Goal: Transaction & Acquisition: Purchase product/service

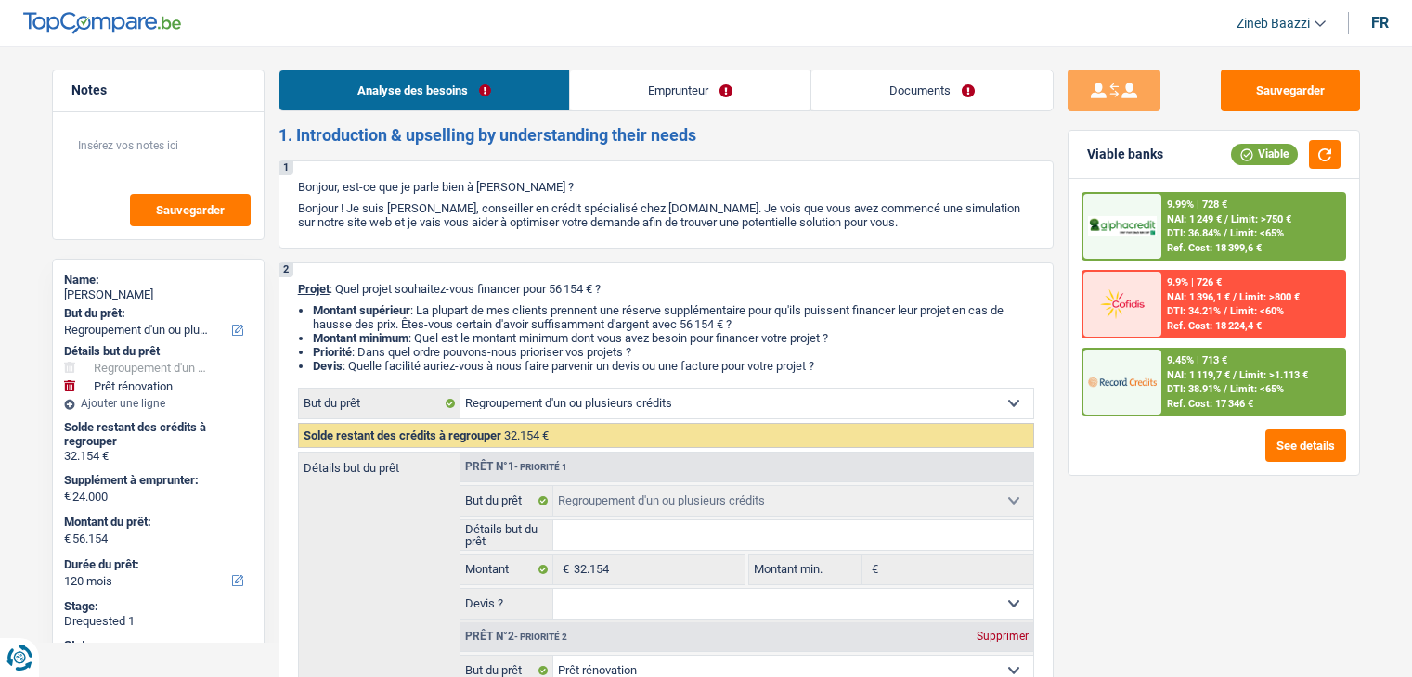
select select "refinancing"
select select "renovation"
select select "120"
select select "refinancing"
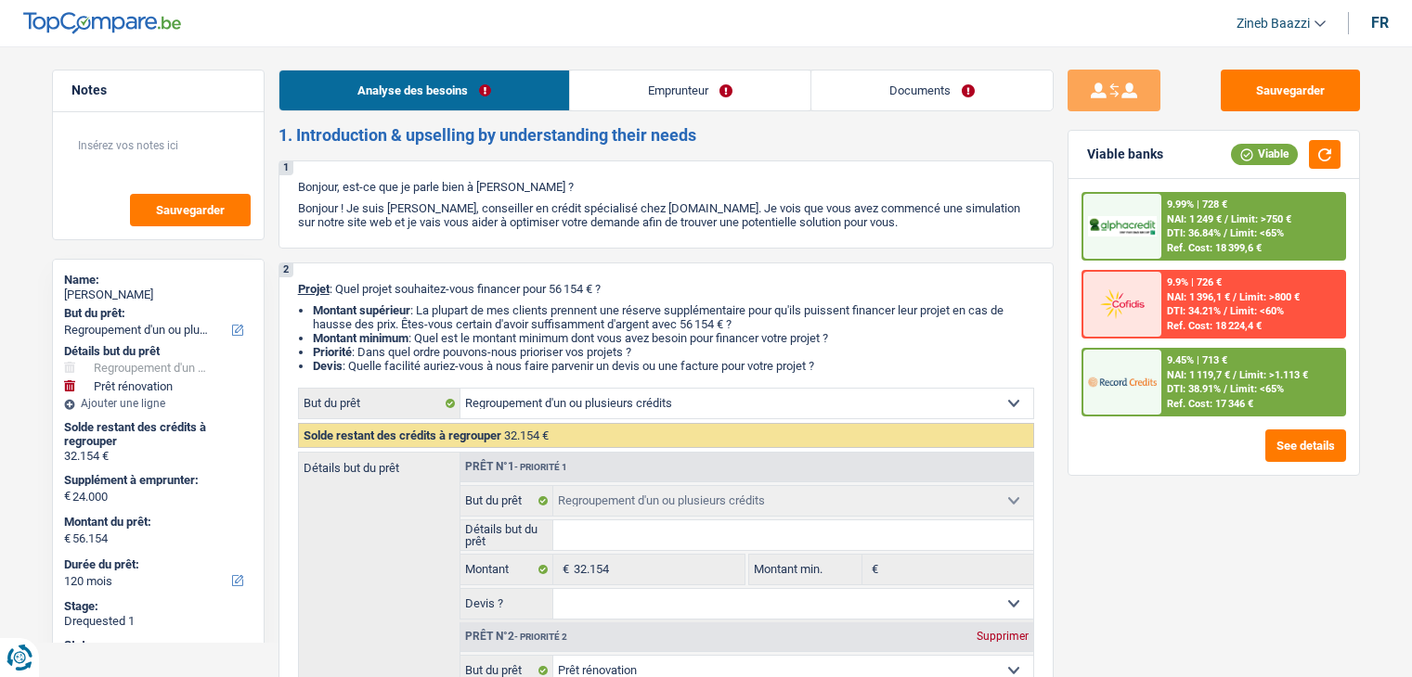
select select "refinancing"
select select "renovation"
select select "yes"
select select "120"
select select "unemployed"
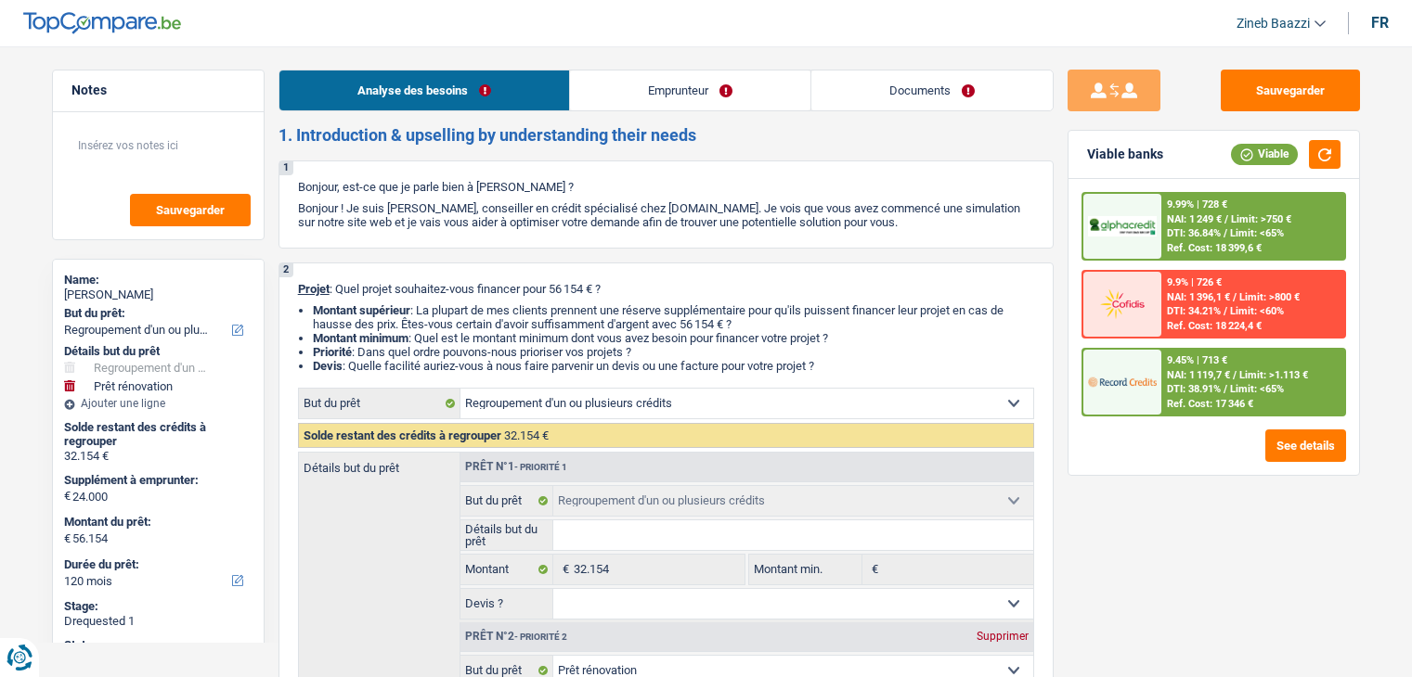
select select "familyAllowances"
select select "unemployment"
select select "ownerWithoutMortgage"
select select "carLoan"
select select "120"
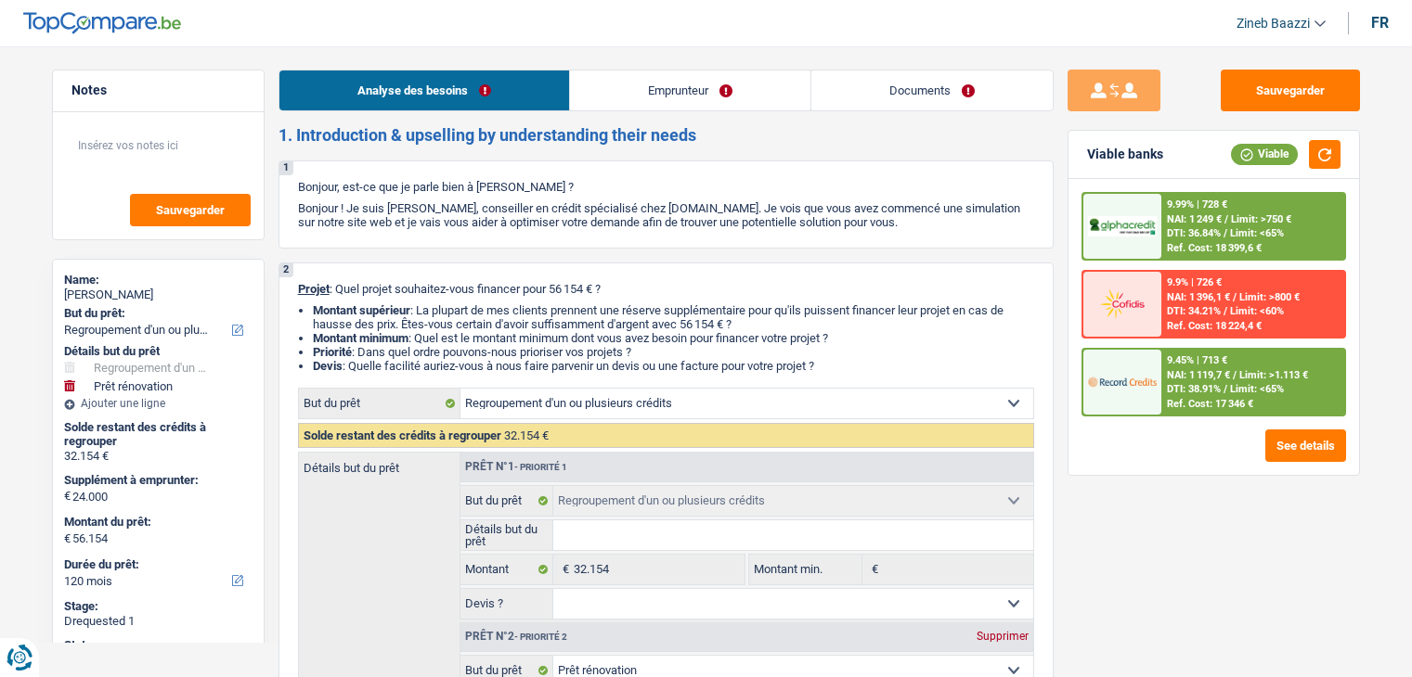
select select "personalLoan"
select select "familyEvent"
select select "60"
select select "refinancing"
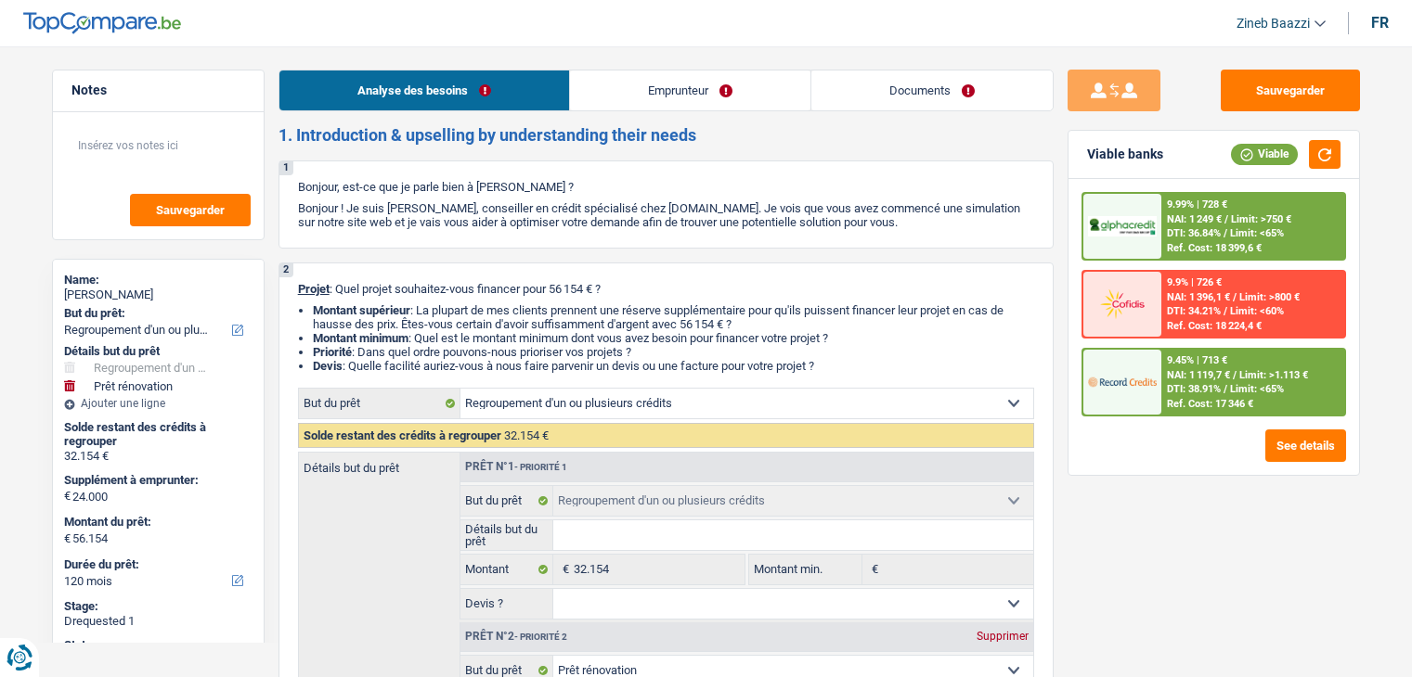
select select "renovation"
select select "yes"
select select "120"
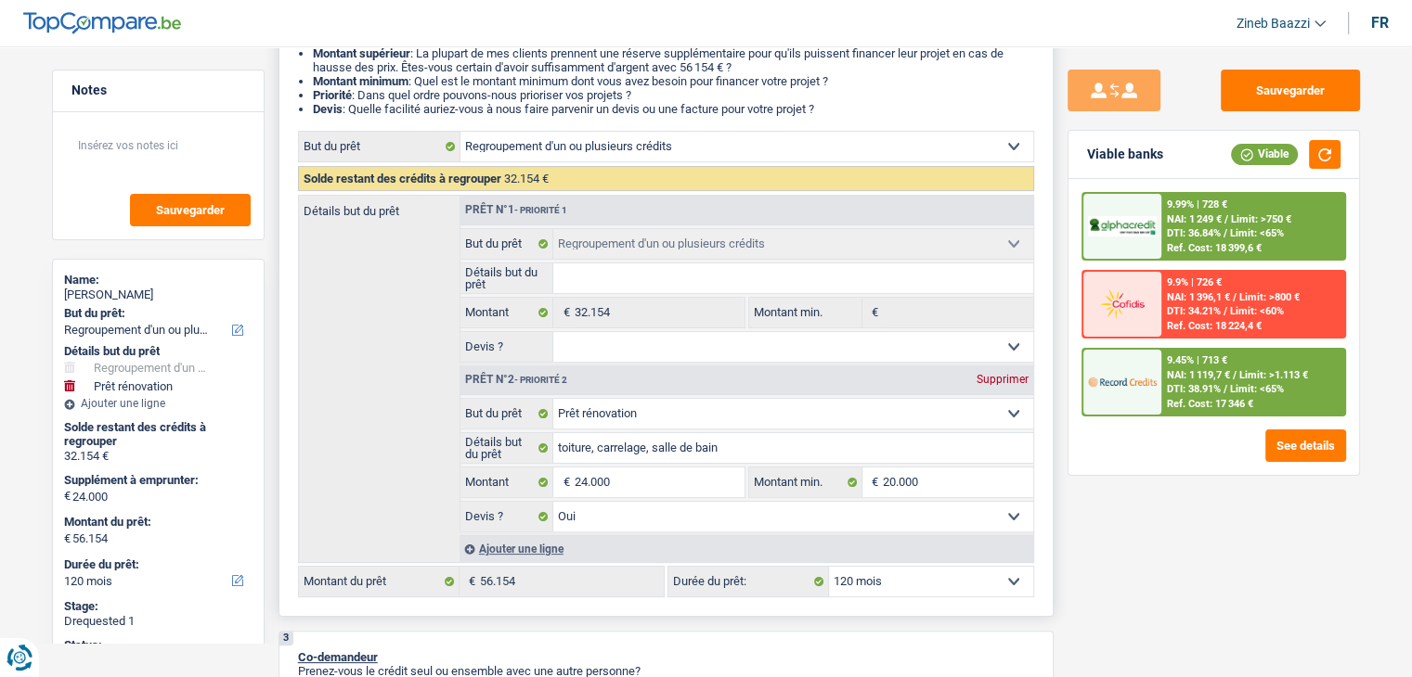
scroll to position [278, 0]
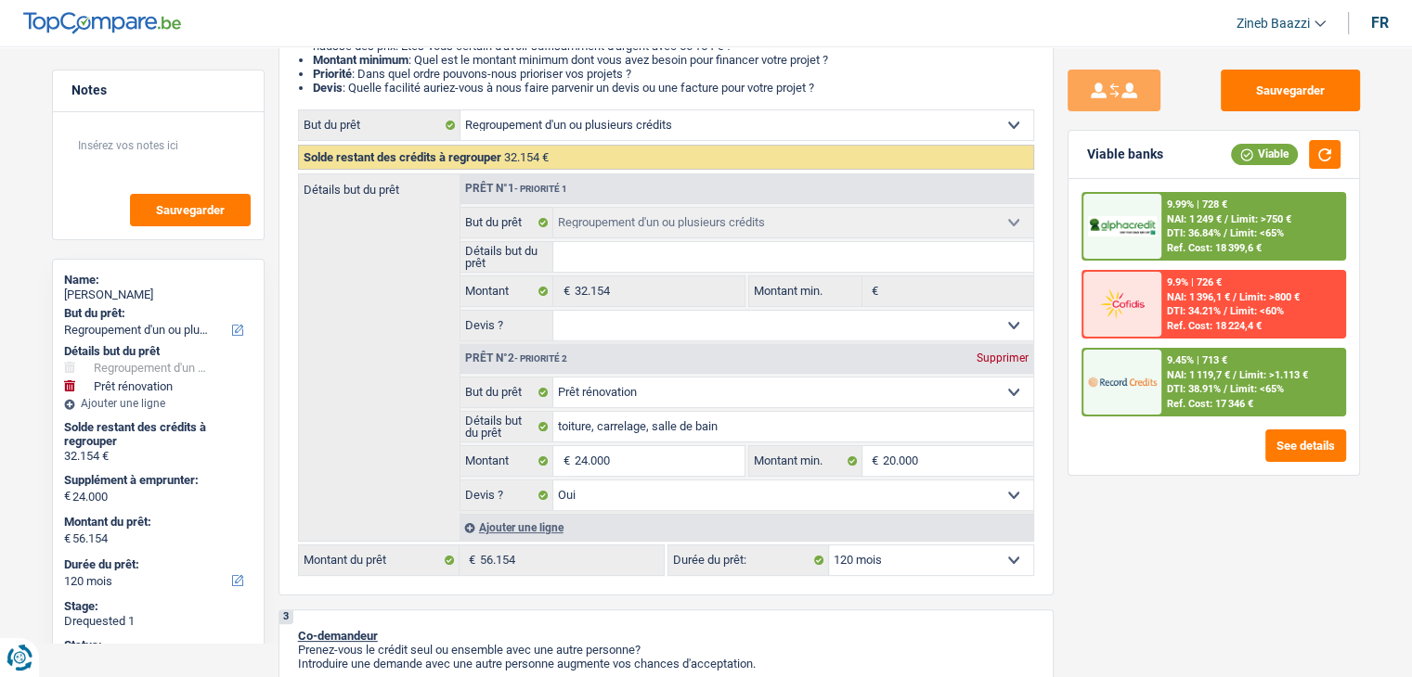
click at [1236, 376] on div "NAI: 1 119,7 € / Limit: >1.113 €" at bounding box center [1237, 375] width 141 height 12
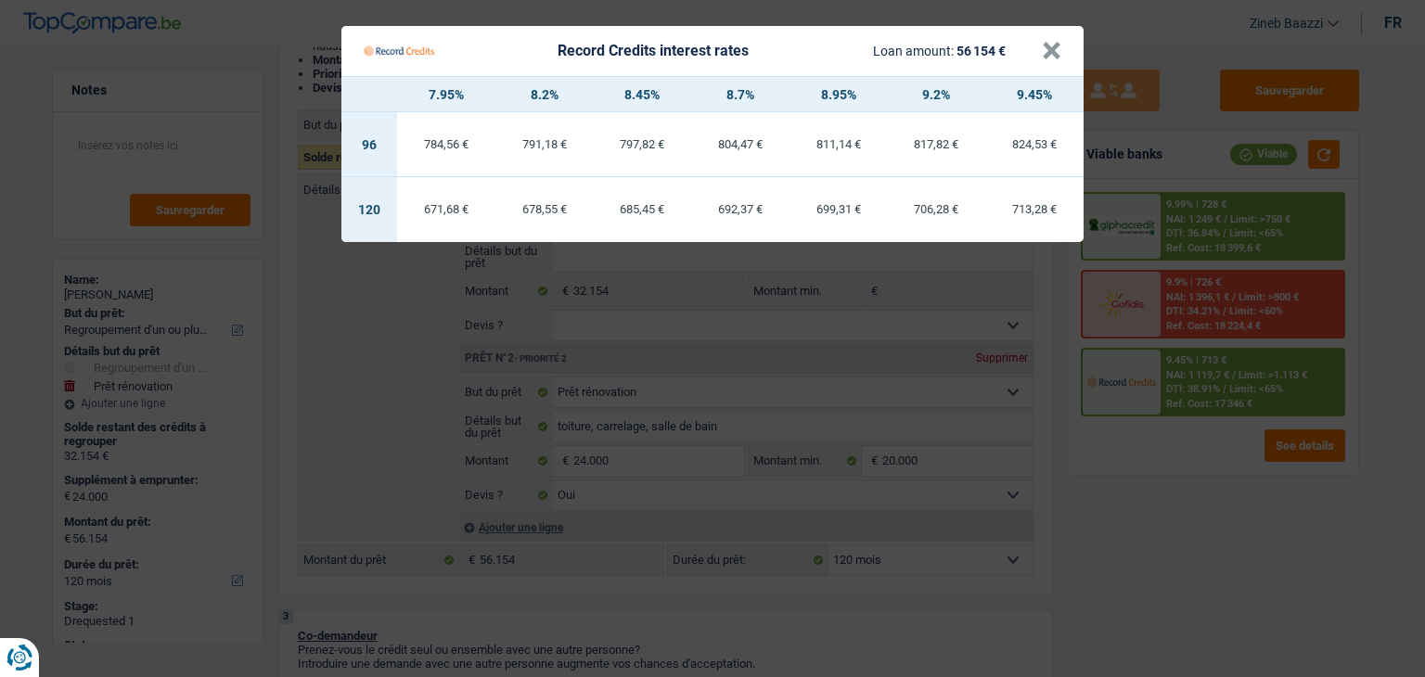
click at [1184, 473] on Credits "Record Credits interest rates Loan amount: 56 154 € × 7.95% 8.2% 8.45% 8.7% 8.9…" at bounding box center [712, 338] width 1425 height 677
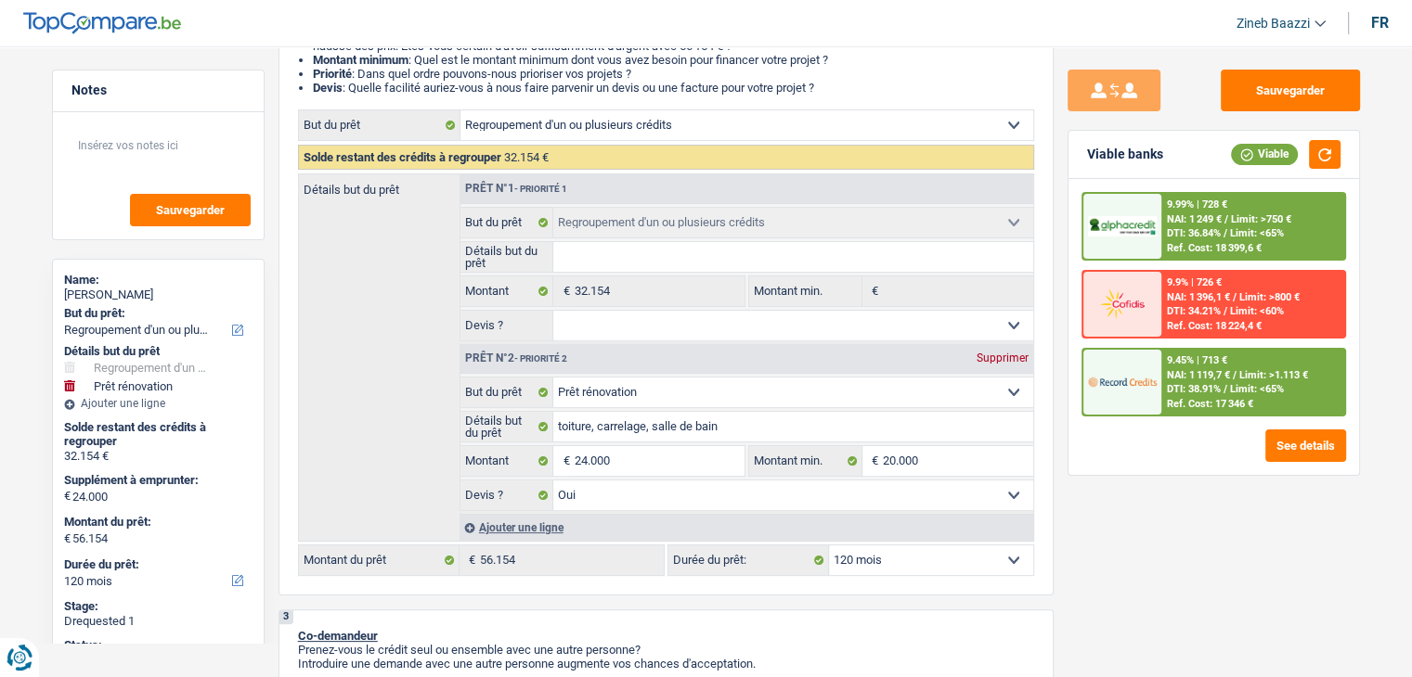
click at [1177, 376] on span "NAI: 1 119,7 €" at bounding box center [1198, 375] width 63 height 12
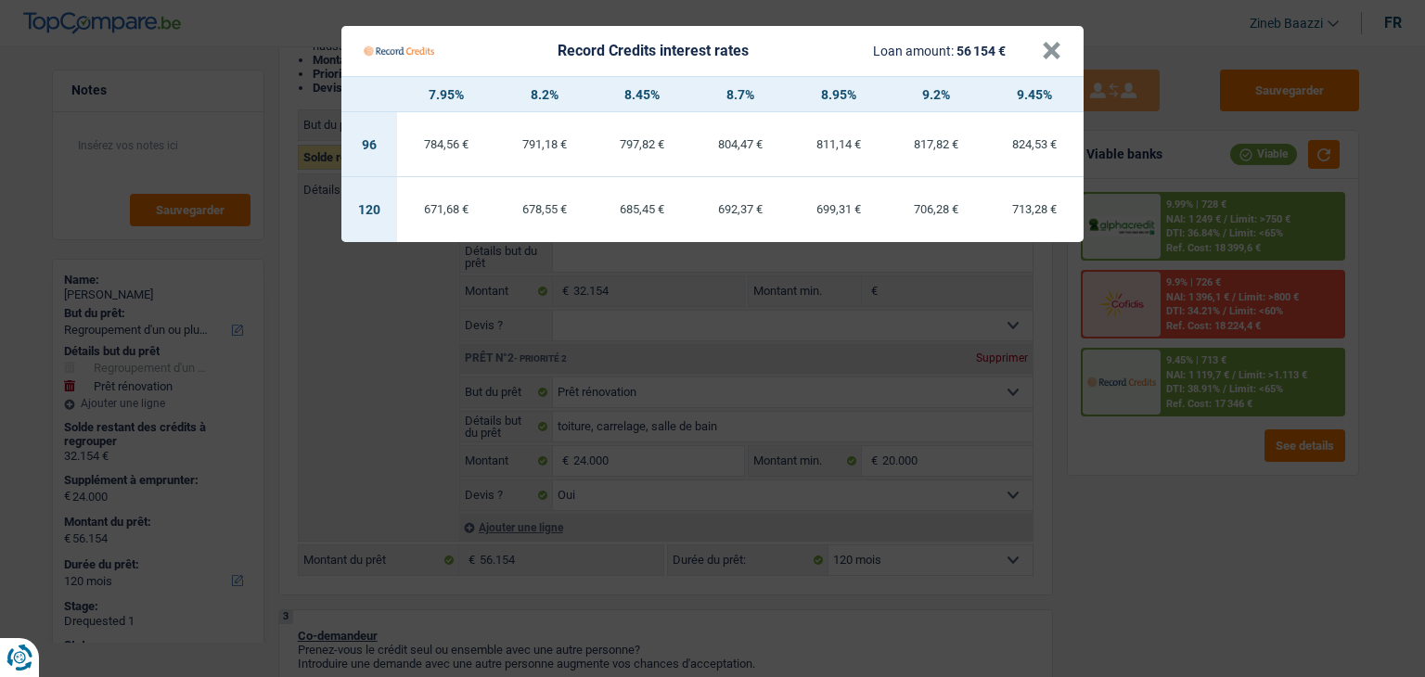
click at [1141, 444] on Credits "Record Credits interest rates Loan amount: 56 154 € × 7.95% 8.2% 8.45% 8.7% 8.9…" at bounding box center [712, 338] width 1425 height 677
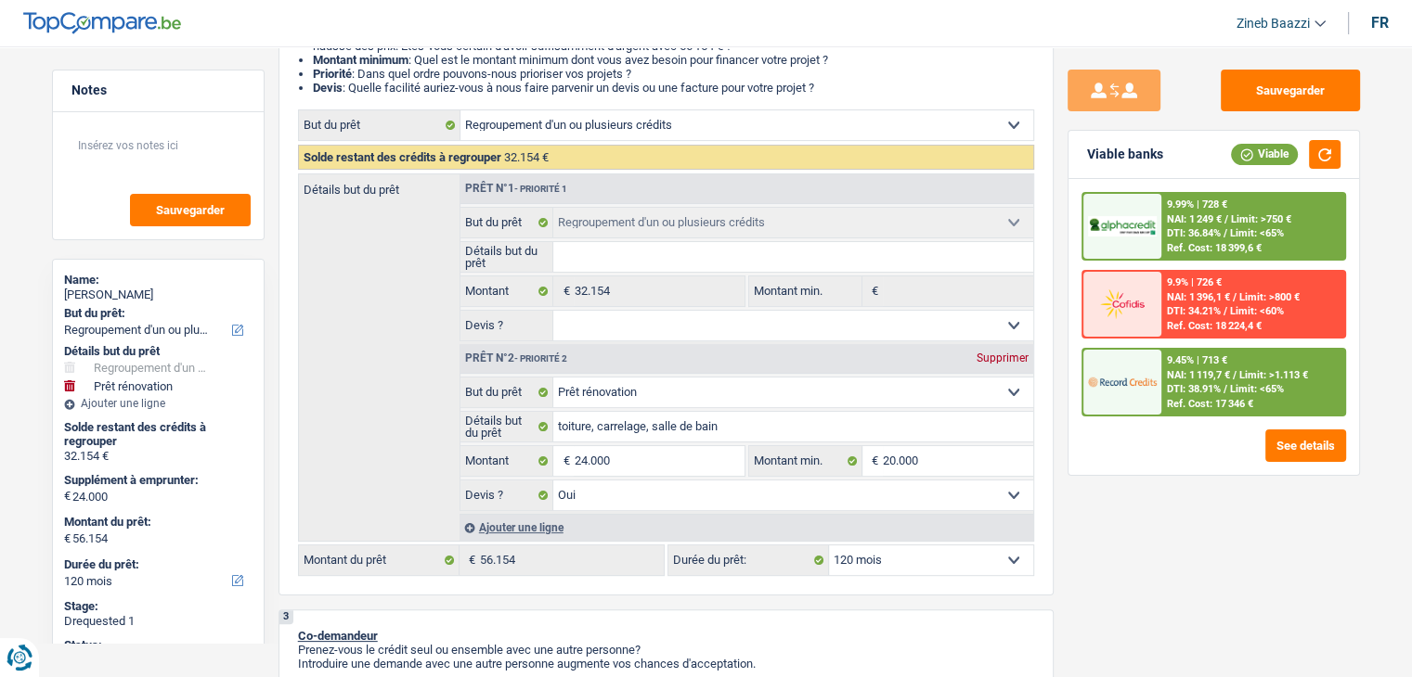
click at [134, 290] on div "megane weber" at bounding box center [158, 295] width 188 height 15
click at [1230, 374] on span "NAI: 1 119,7 €" at bounding box center [1198, 375] width 63 height 12
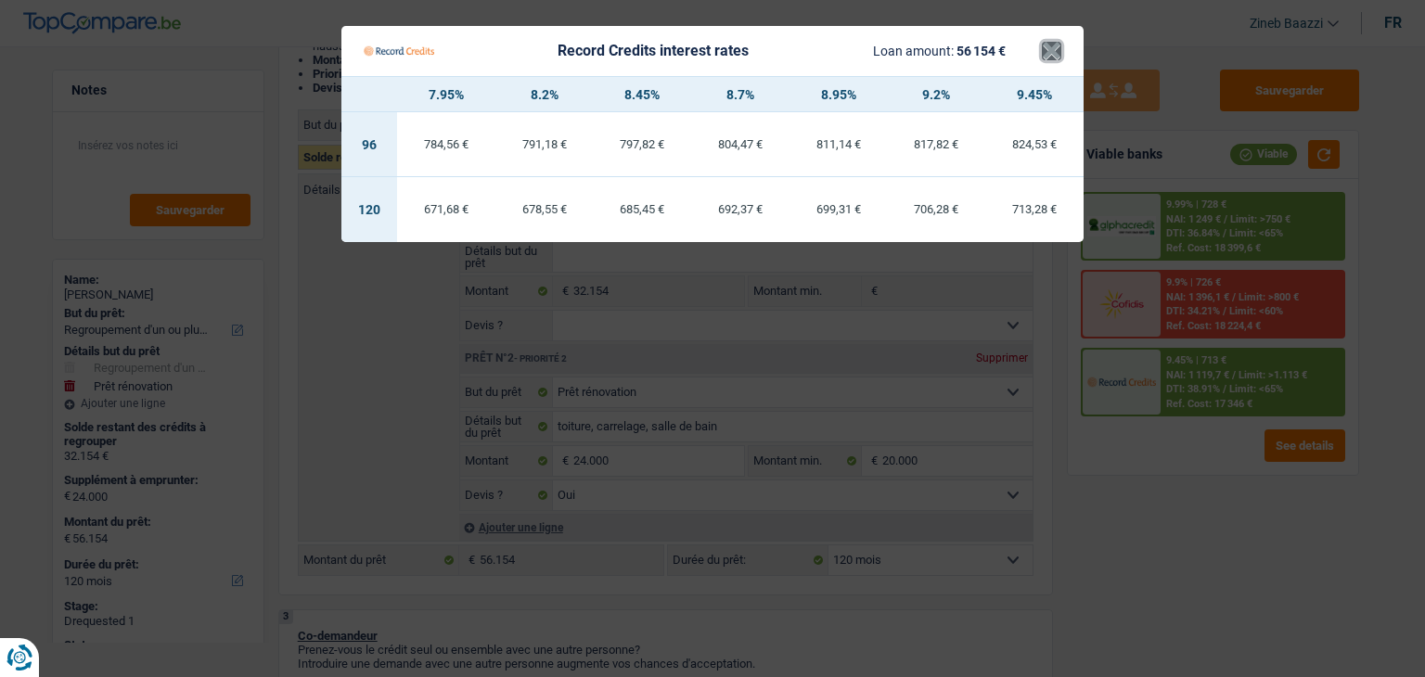
click at [1048, 52] on button "×" at bounding box center [1051, 51] width 19 height 19
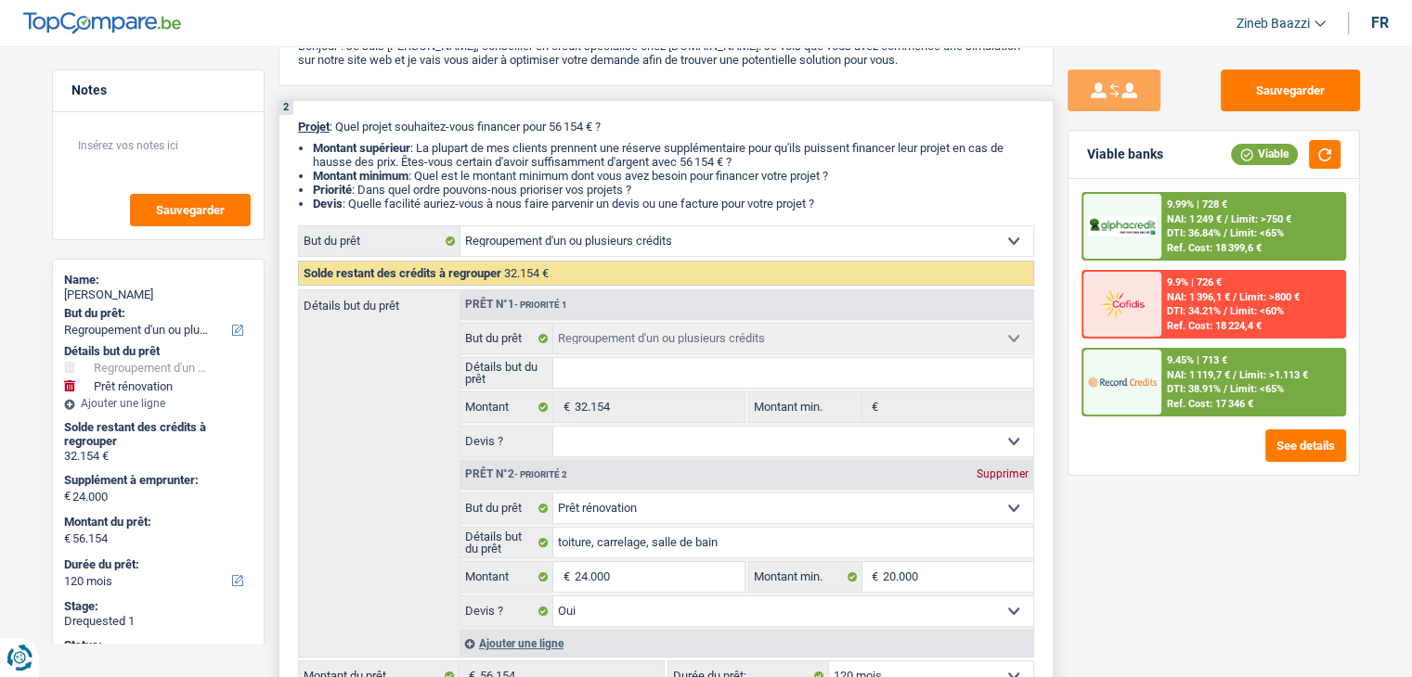
scroll to position [0, 0]
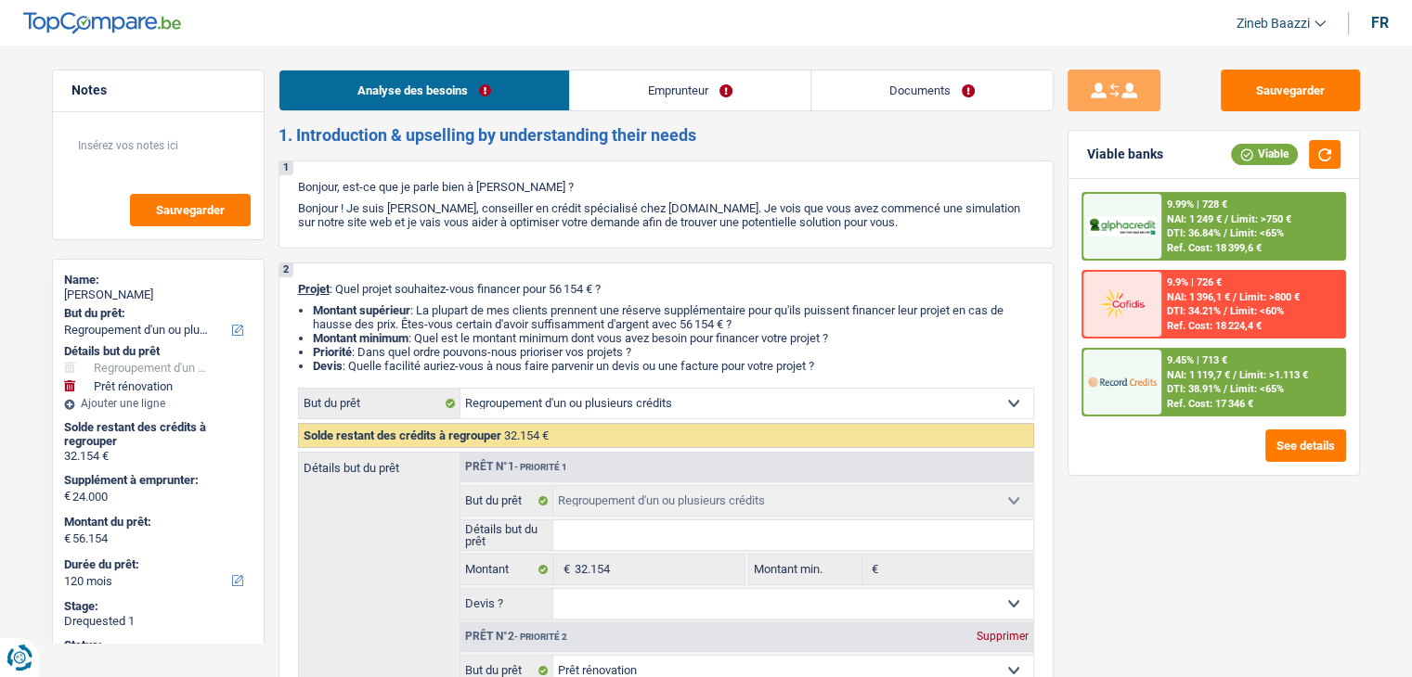
click at [681, 84] on link "Emprunteur" at bounding box center [690, 91] width 240 height 40
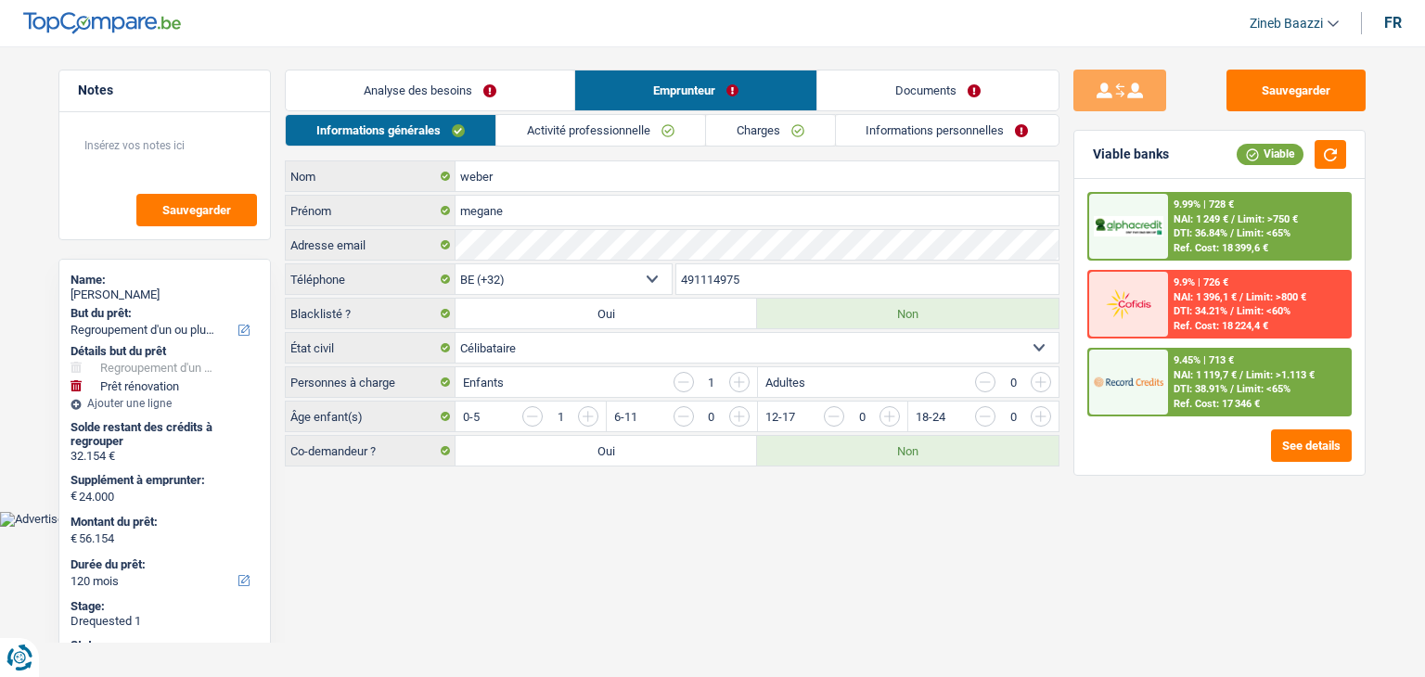
click at [380, 99] on link "Analyse des besoins" at bounding box center [430, 91] width 289 height 40
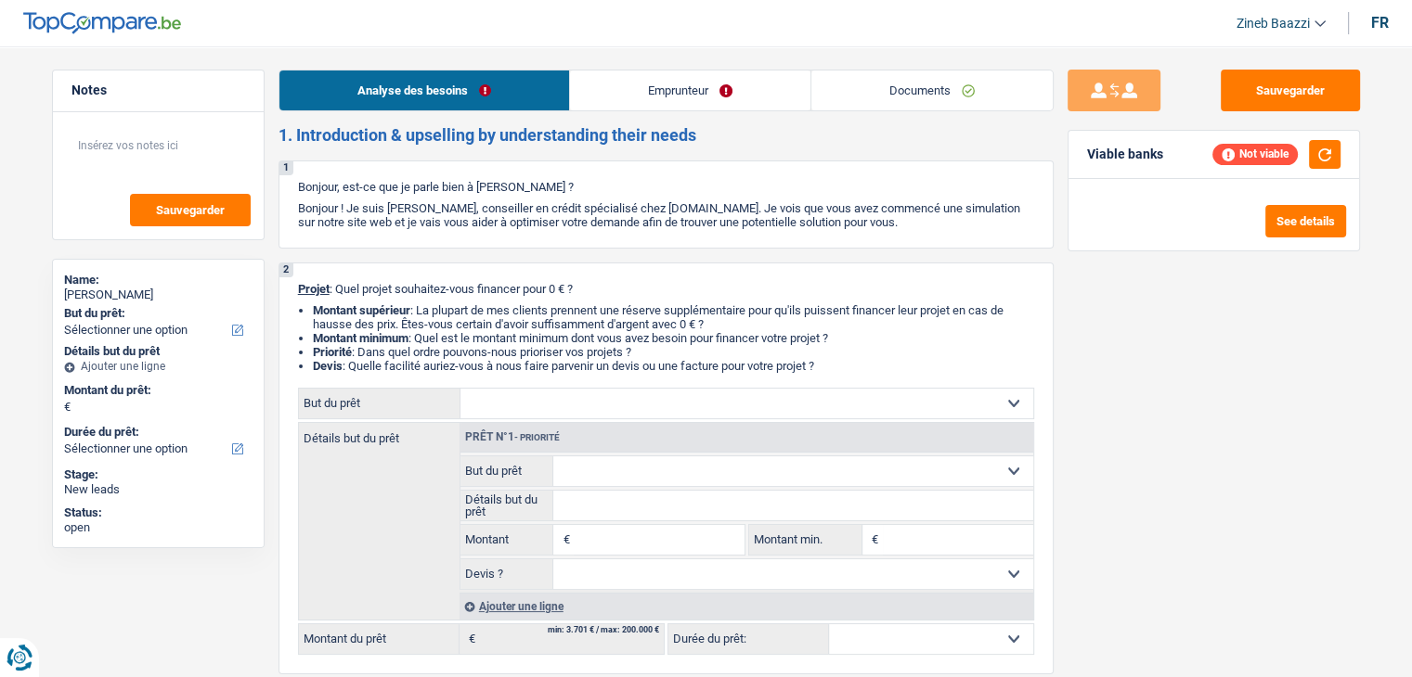
click at [126, 288] on div "Habib Tasan" at bounding box center [158, 295] width 188 height 15
click at [126, 288] on div "[PERSON_NAME]" at bounding box center [158, 295] width 188 height 15
click at [219, 281] on div "Name:" at bounding box center [158, 280] width 188 height 15
click at [118, 289] on div "[PERSON_NAME]" at bounding box center [158, 295] width 188 height 15
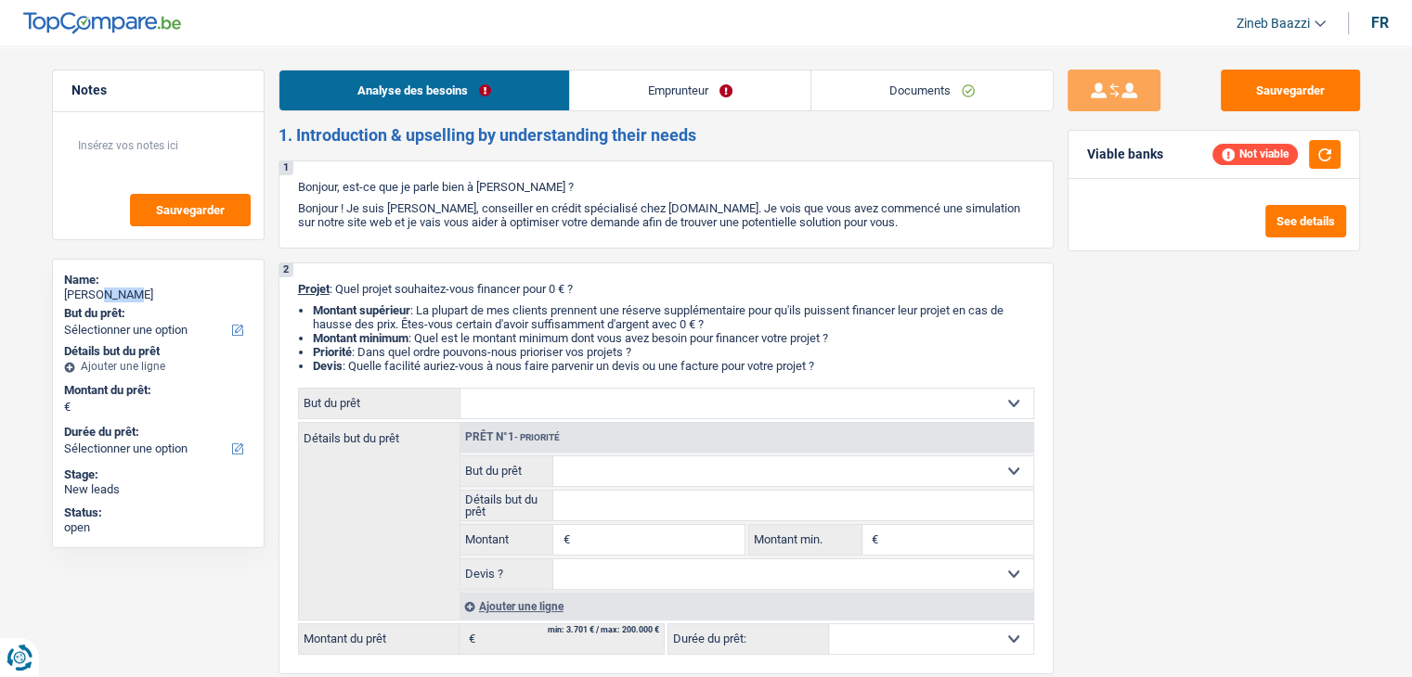
click at [118, 289] on div "[PERSON_NAME]" at bounding box center [158, 295] width 188 height 15
copy div "[PERSON_NAME]"
click at [639, 73] on link "Emprunteur" at bounding box center [690, 91] width 240 height 40
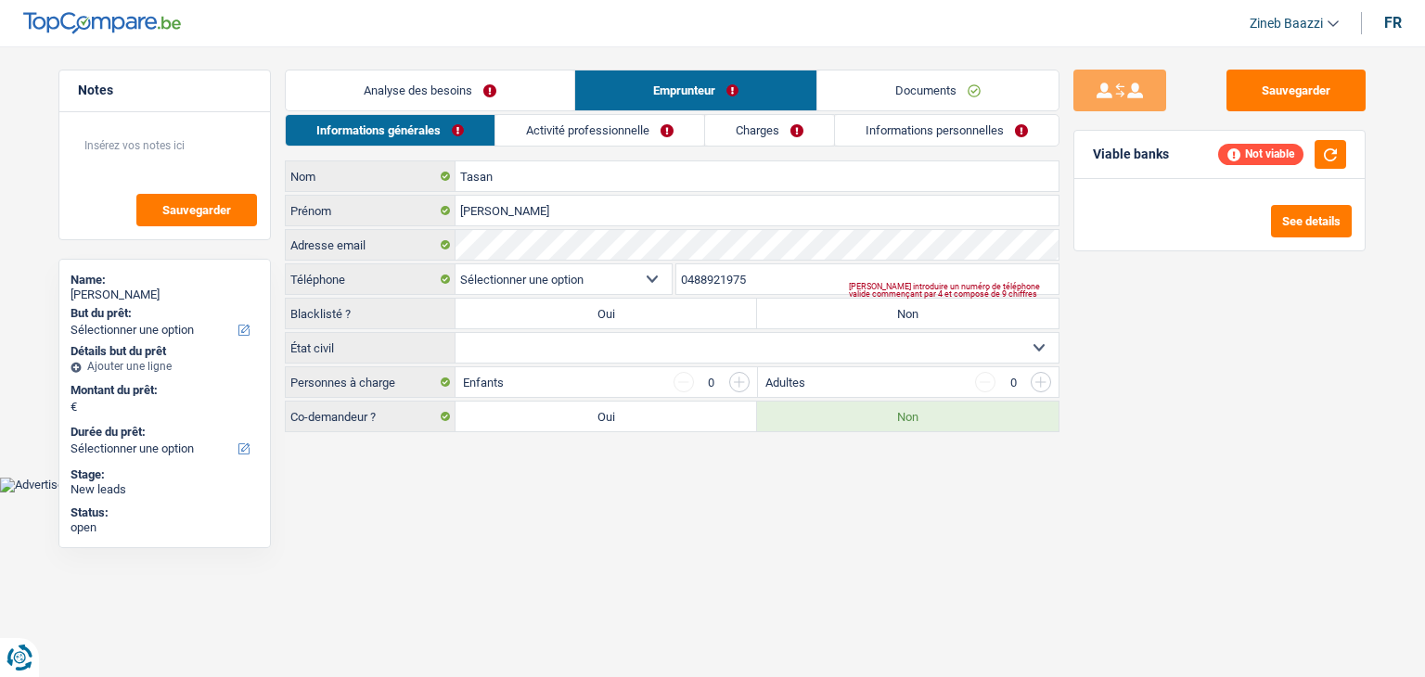
click at [634, 289] on select "BE (+32) LU (+352) Sélectionner une option" at bounding box center [564, 279] width 216 height 30
select select "32"
click at [456, 264] on select "BE (+32) LU (+352) Sélectionner une option" at bounding box center [564, 279] width 216 height 30
click at [638, 279] on select "BE (+32) LU (+352) Sélectionner une option" at bounding box center [564, 279] width 216 height 30
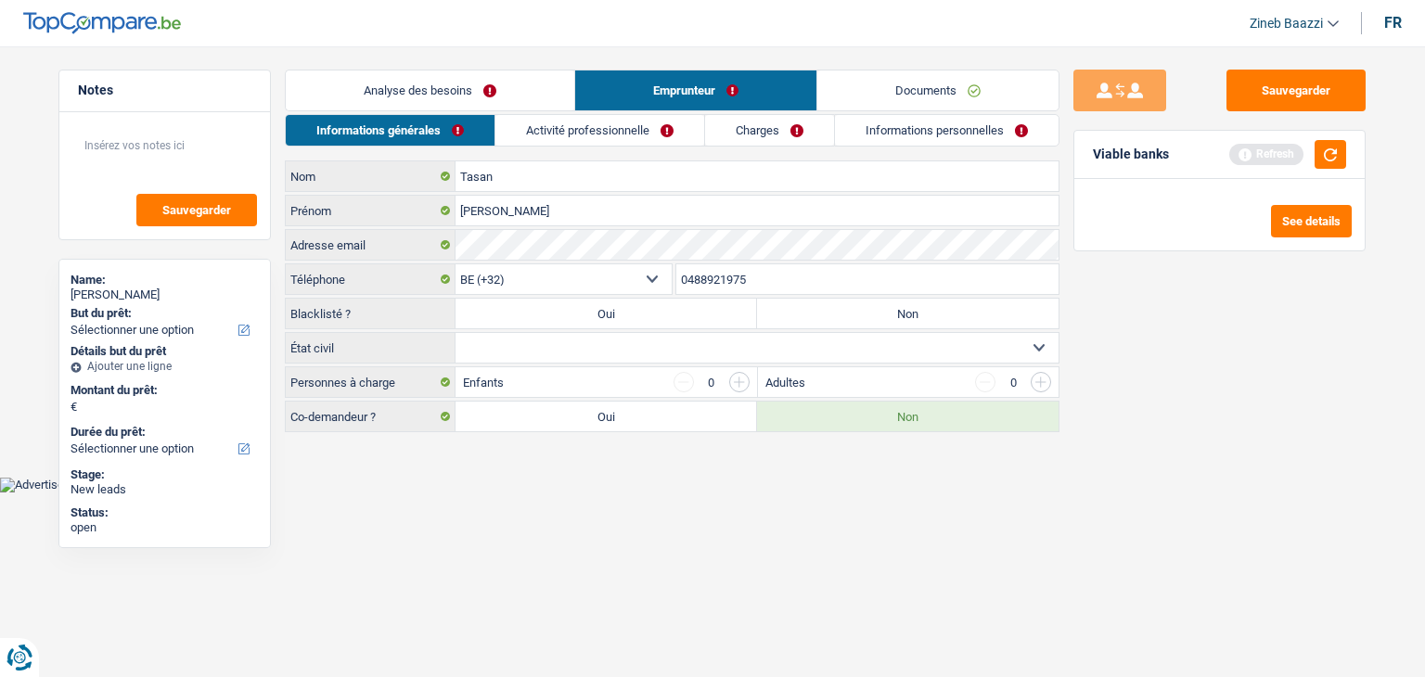
click at [783, 284] on input "0488921975" at bounding box center [868, 279] width 383 height 30
type input "488921975"
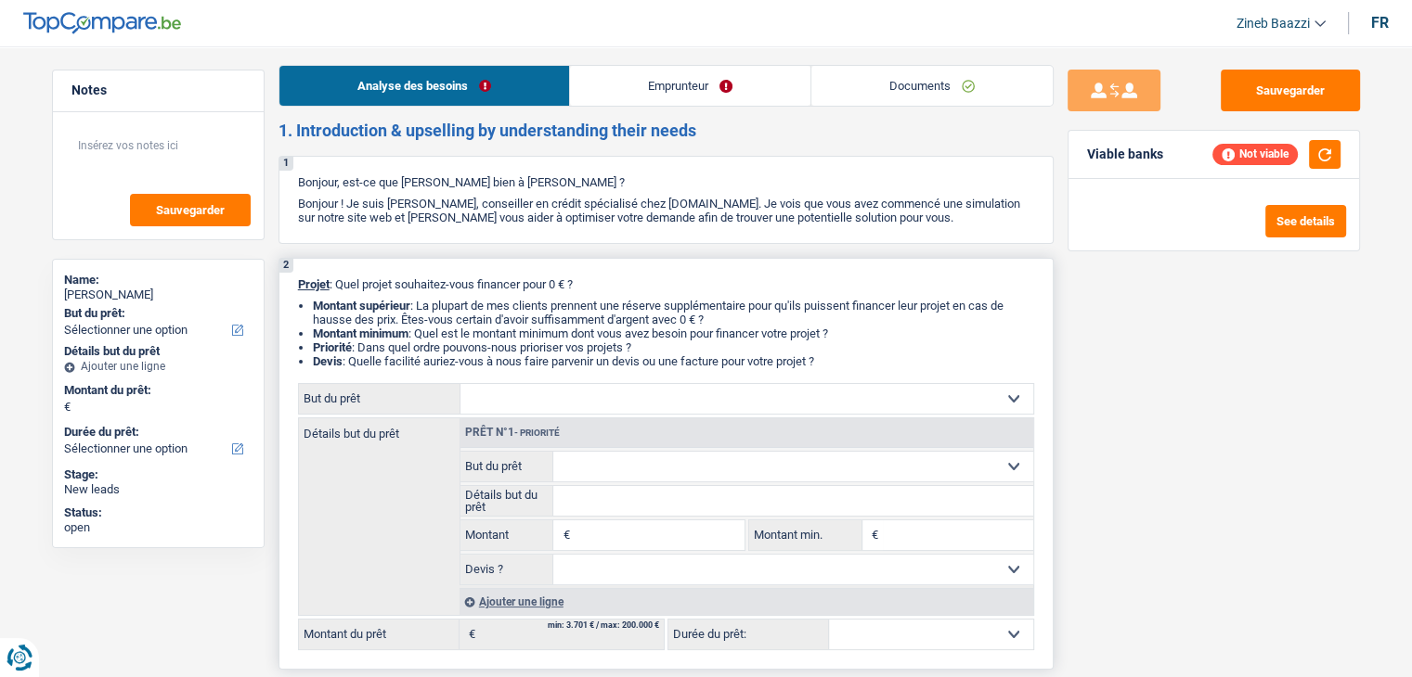
scroll to position [186, 0]
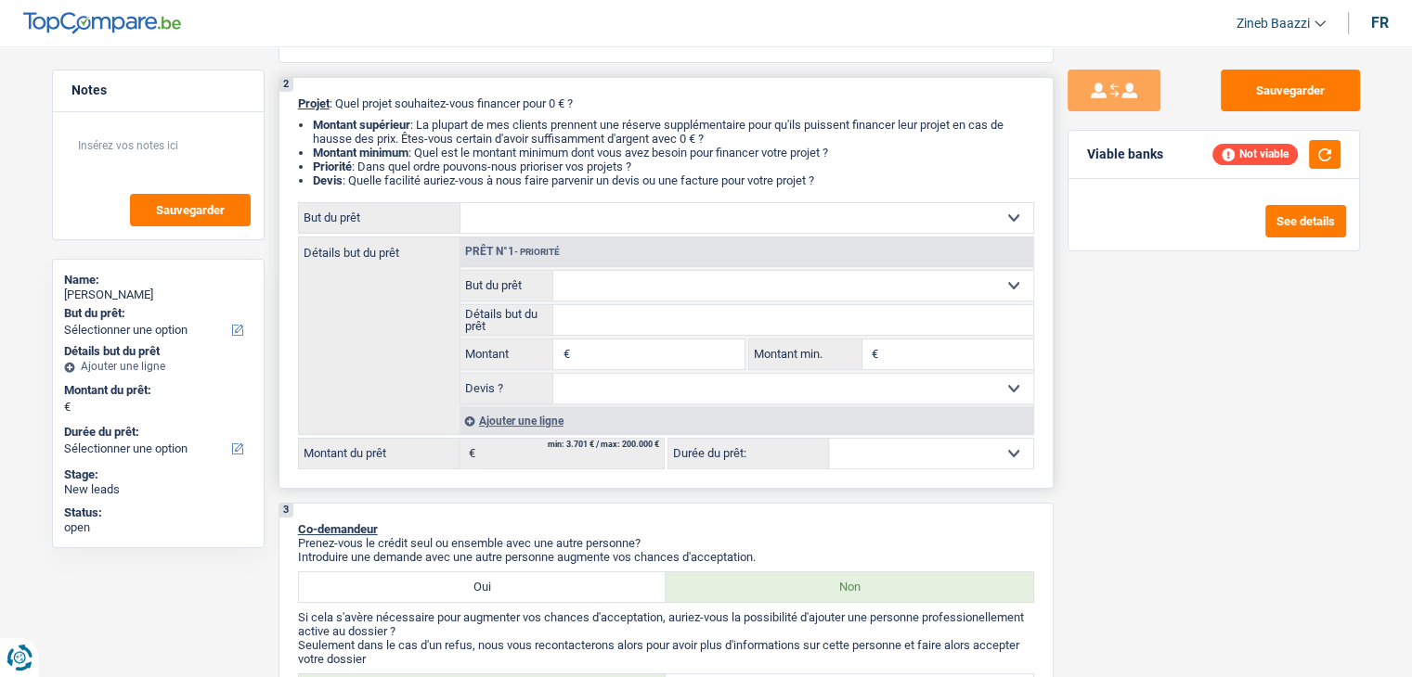
click at [606, 220] on select "Confort maison: meubles, textile, peinture, électroménager, outillage non-profe…" at bounding box center [746, 218] width 573 height 30
select select "household"
click at [460, 203] on select "Confort maison: meubles, textile, peinture, électroménager, outillage non-profe…" at bounding box center [746, 218] width 573 height 30
select select "household"
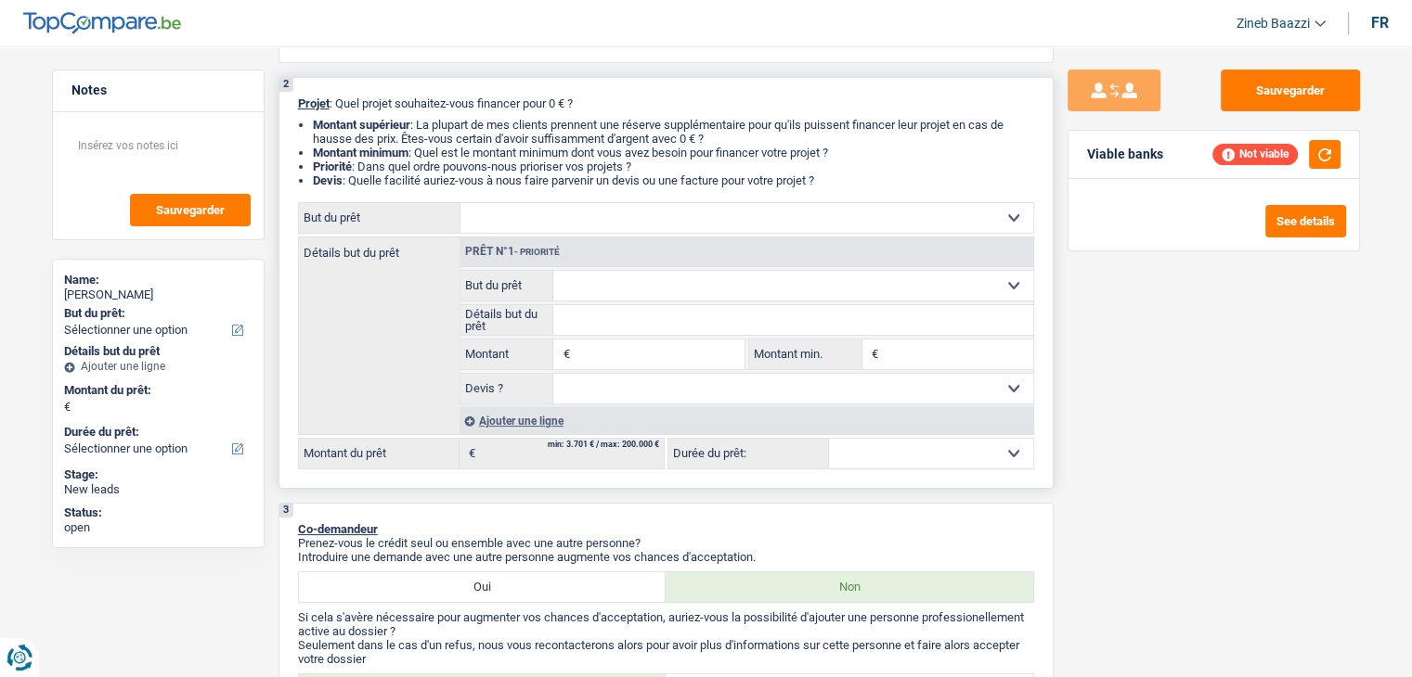
select select "household"
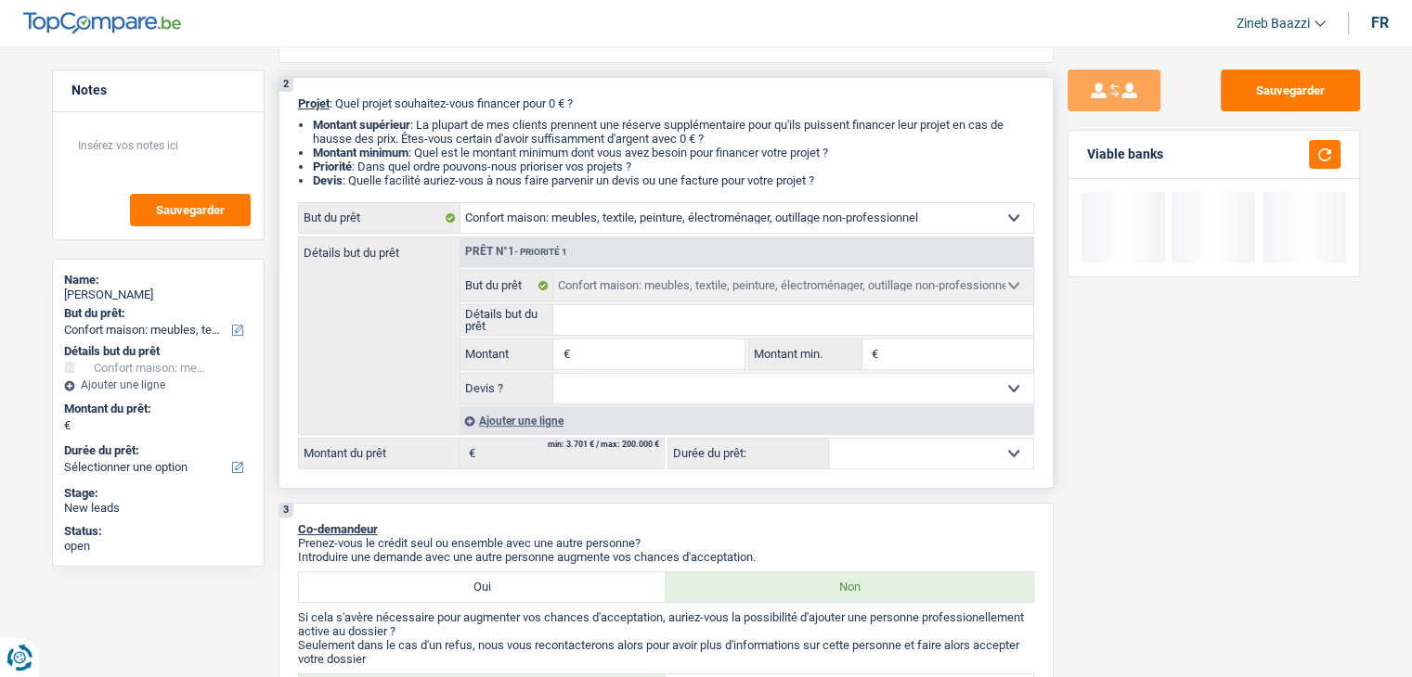
click at [646, 360] on input "Montant" at bounding box center [659, 355] width 170 height 30
type input "1"
type input "10"
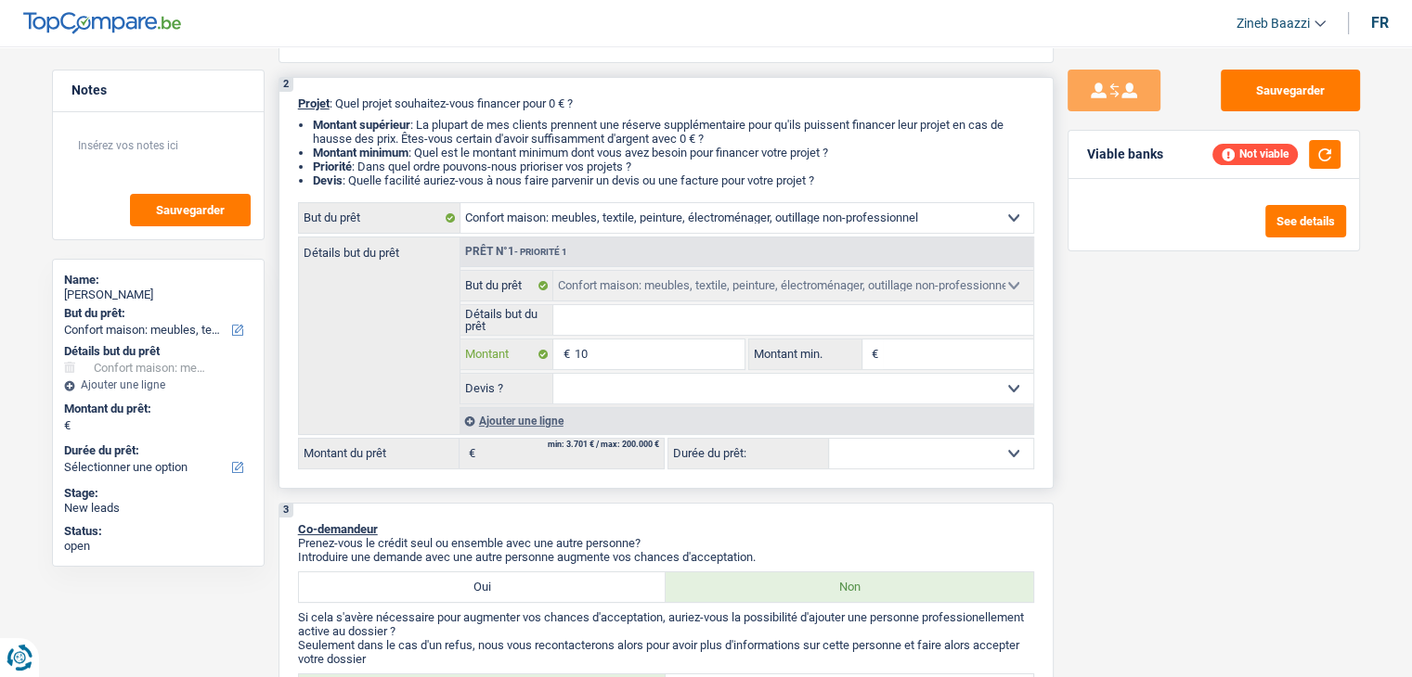
type input "100"
type input "1.000"
type input "10.000"
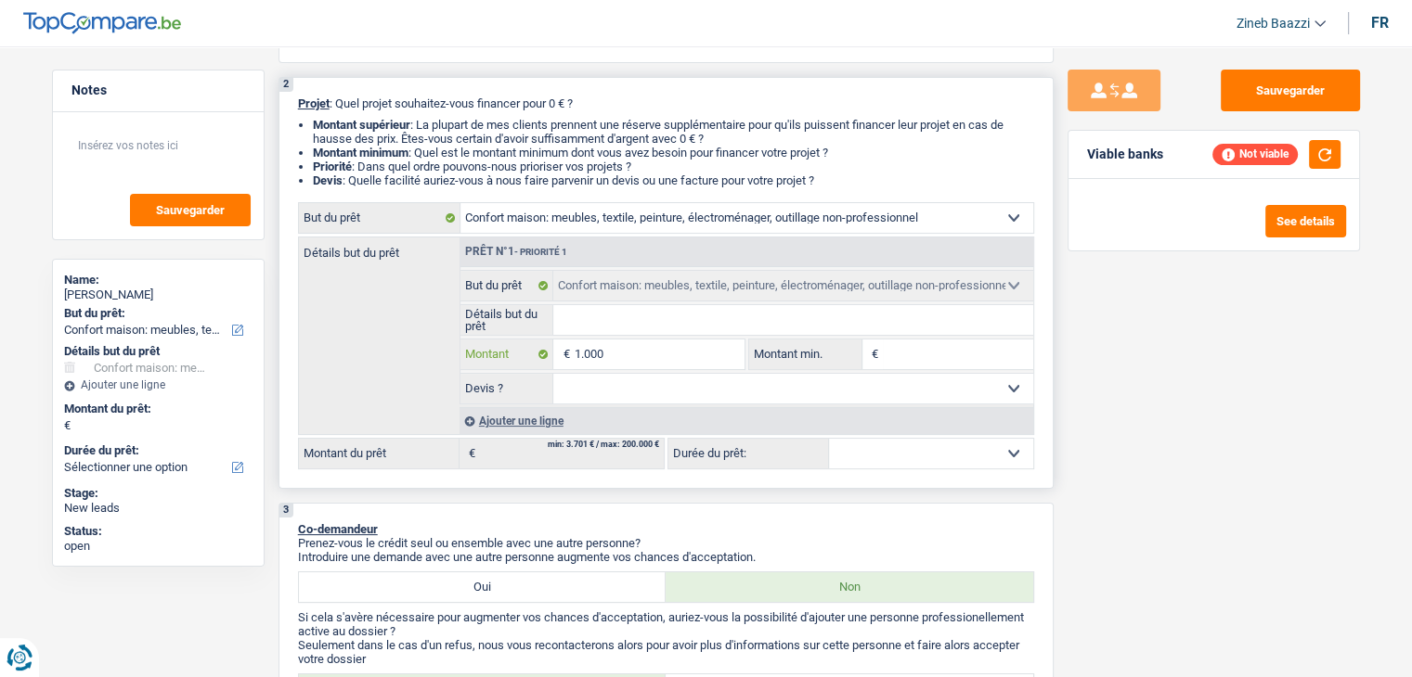
type input "10.000"
type input "1.000"
type input "10.001"
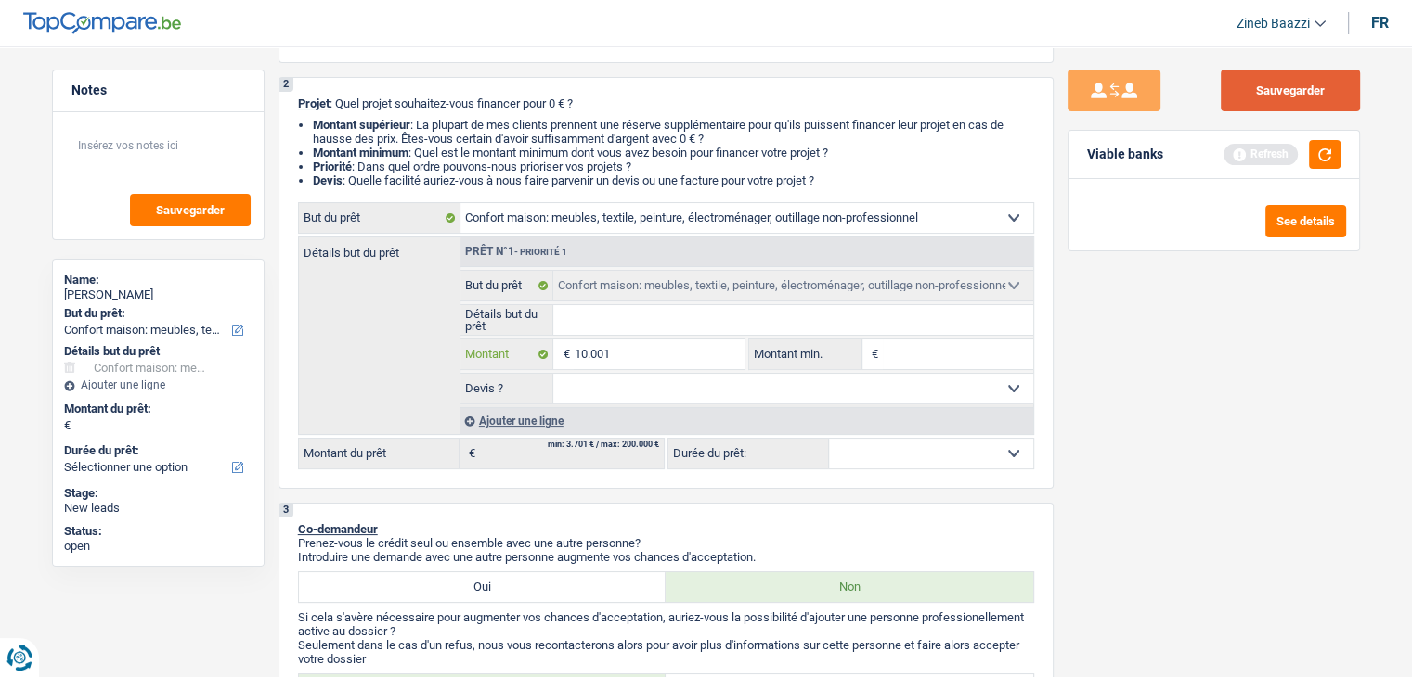
type input "10.001"
click at [1314, 100] on button "Sauvegarder" at bounding box center [1289, 91] width 139 height 42
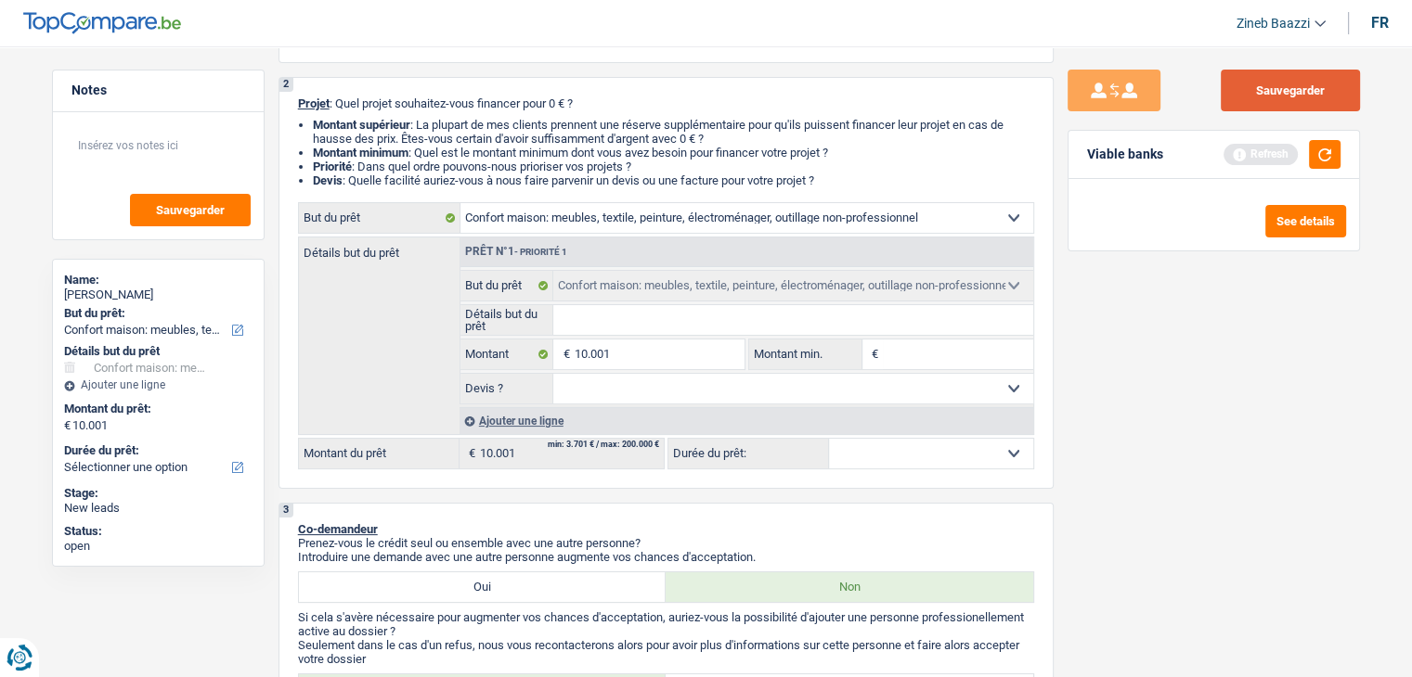
select select "60"
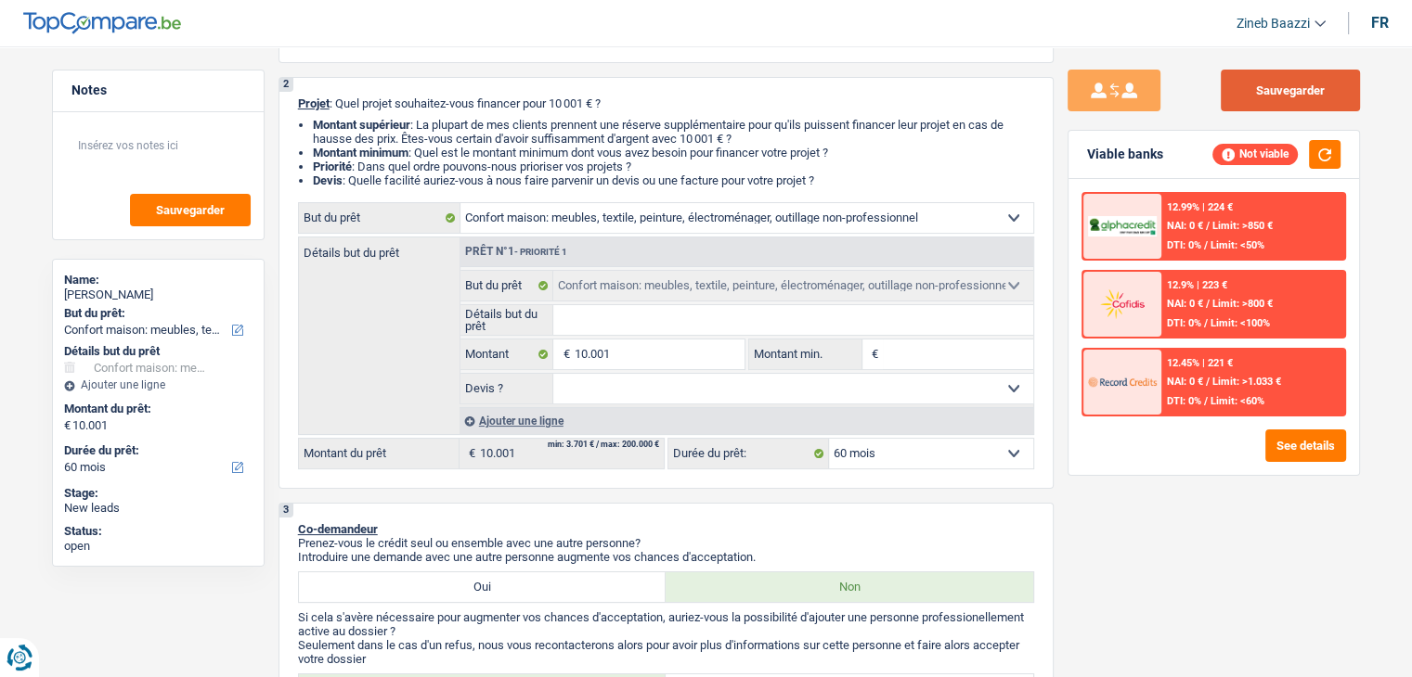
click at [1310, 83] on button "Sauvegarder" at bounding box center [1289, 91] width 139 height 42
click at [1073, 543] on div "Sauvegarder Viable banks Not viable 12.99% | 224 € NAI: 0 € / Limit: >850 € DTI…" at bounding box center [1213, 357] width 320 height 574
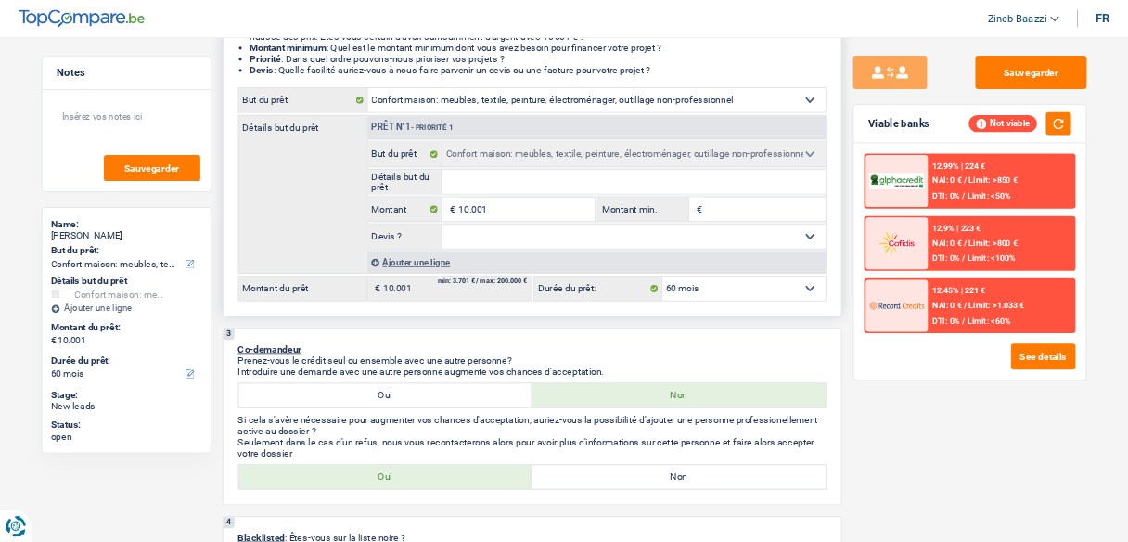
scroll to position [0, 0]
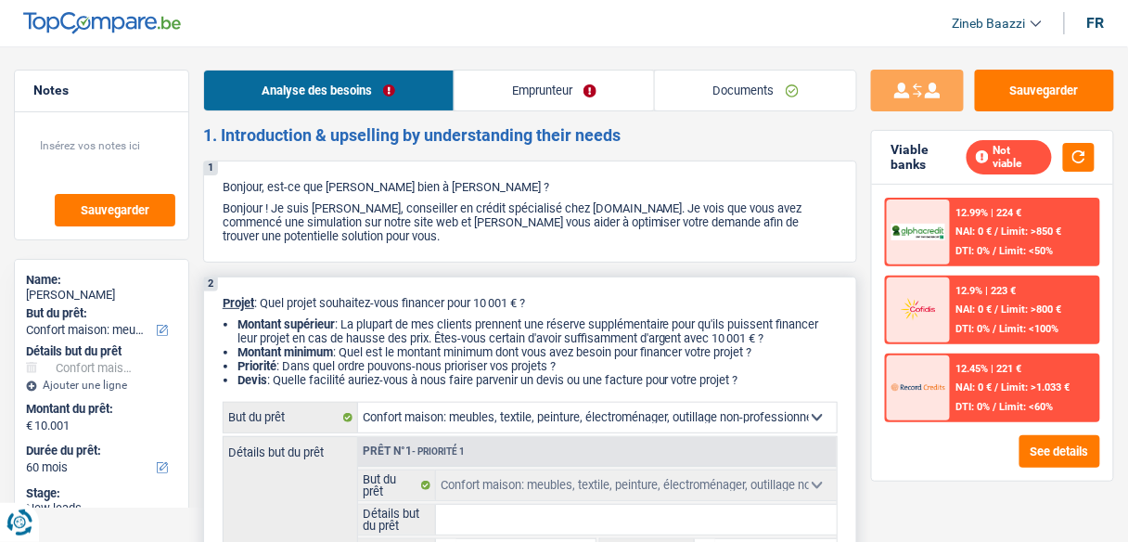
drag, startPoint x: 1356, startPoint y: 0, endPoint x: 539, endPoint y: 303, distance: 871.2
click at [539, 303] on p "Projet : Quel projet souhaitez-vous financer pour 10 001 € ?" at bounding box center [530, 303] width 615 height 14
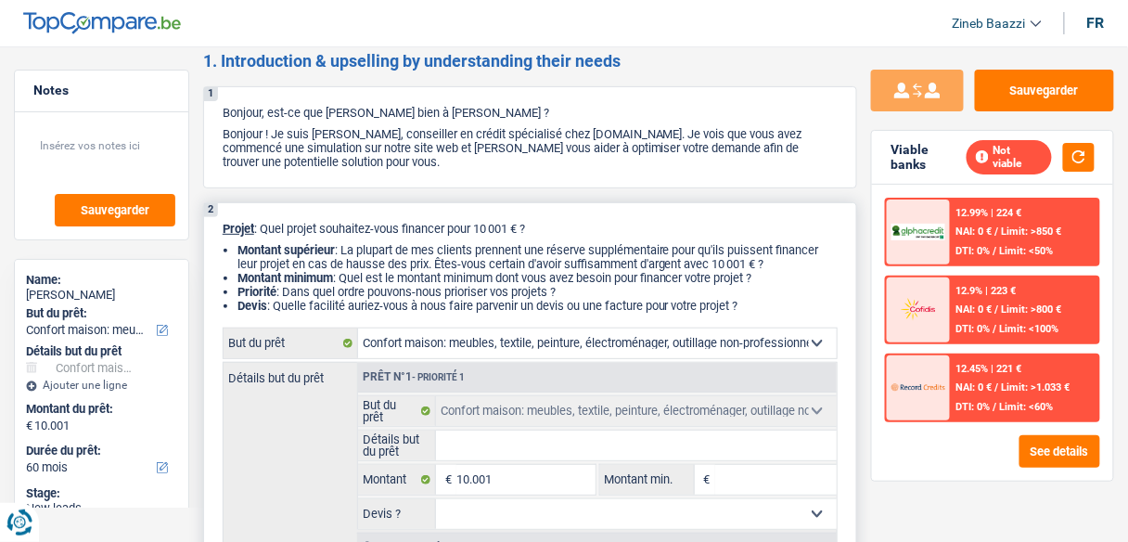
scroll to position [223, 0]
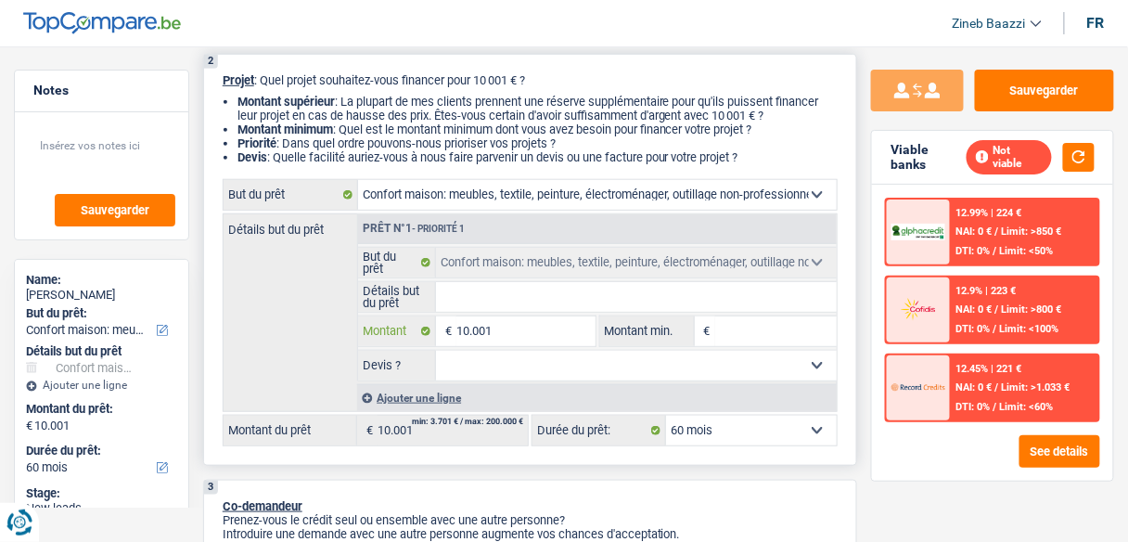
click at [531, 331] on input "10.001" at bounding box center [526, 331] width 138 height 30
type input "3"
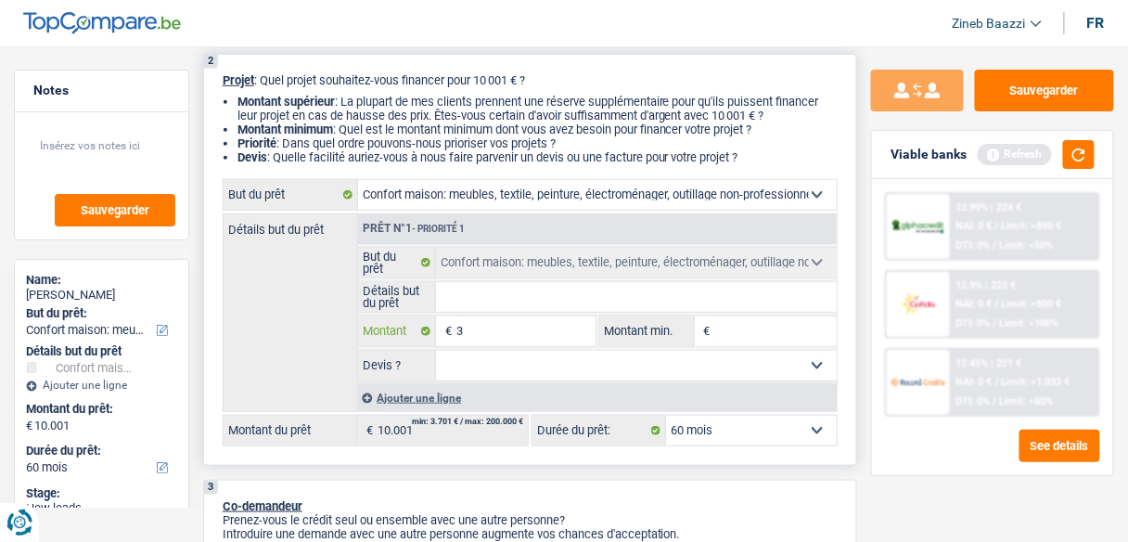
type input "35"
type input "350"
type input "3.500"
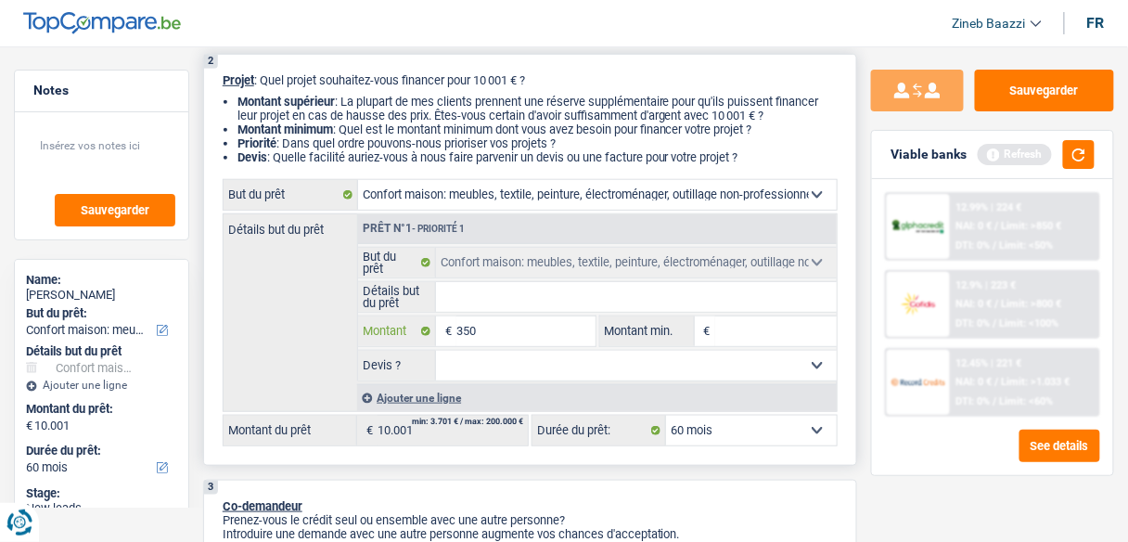
type input "3.500"
type input "35.000"
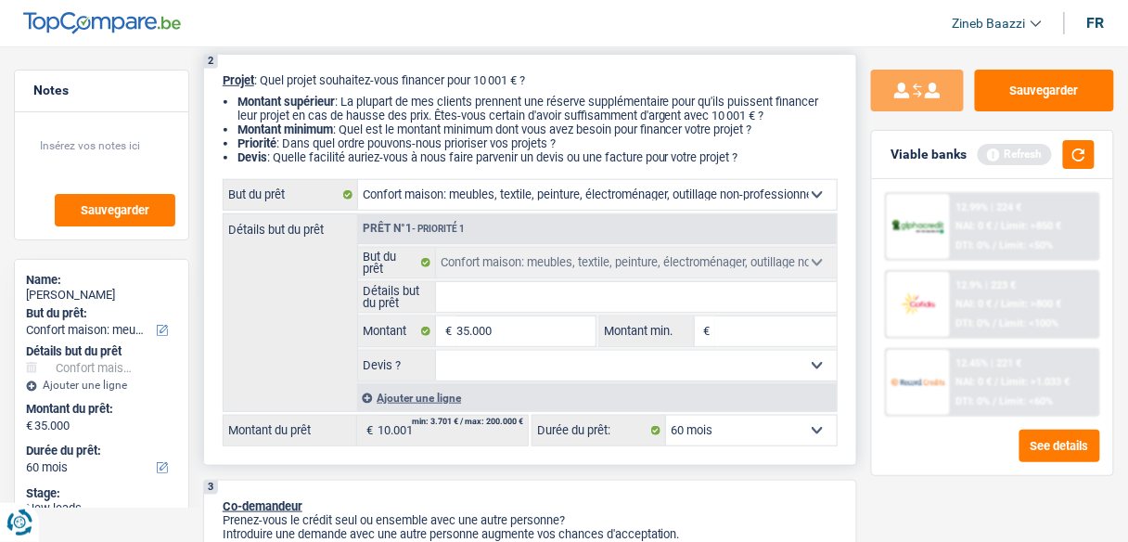
type input "35.000"
select select "120"
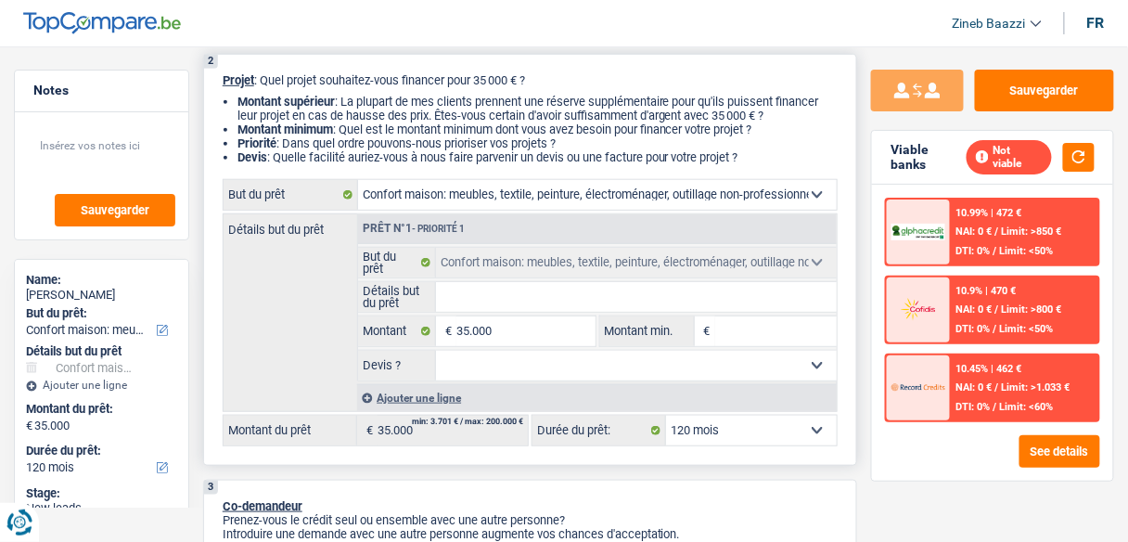
click at [459, 196] on select "Confort maison: meubles, textile, peinture, électroménager, outillage non-profe…" at bounding box center [597, 195] width 479 height 30
select select "car"
click at [358, 181] on select "Confort maison: meubles, textile, peinture, électroménager, outillage non-profe…" at bounding box center [597, 195] width 479 height 30
select select "car"
select select "60"
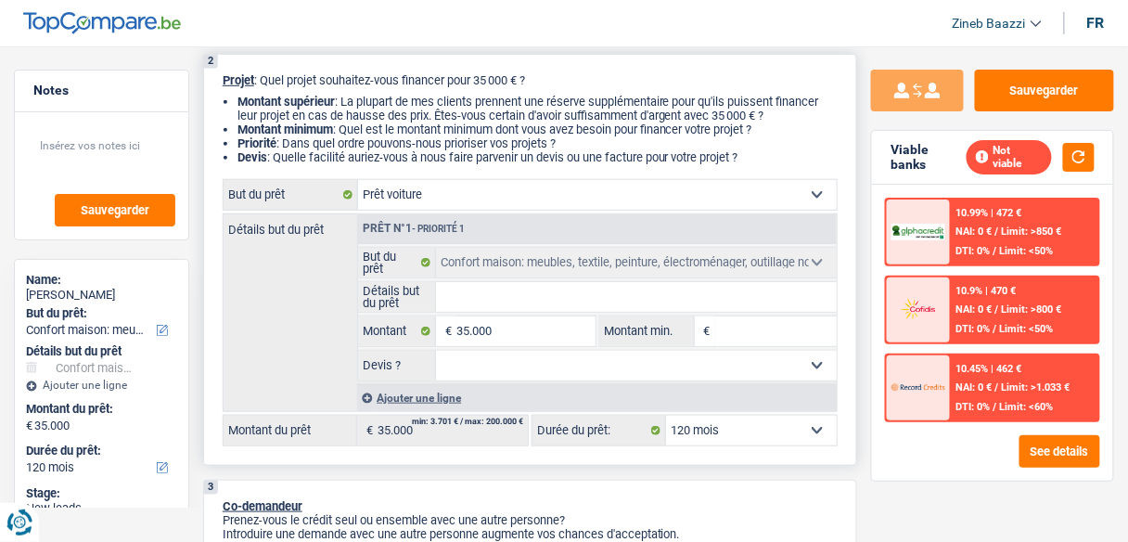
select select "car"
select select "60"
select select "car"
select select "60"
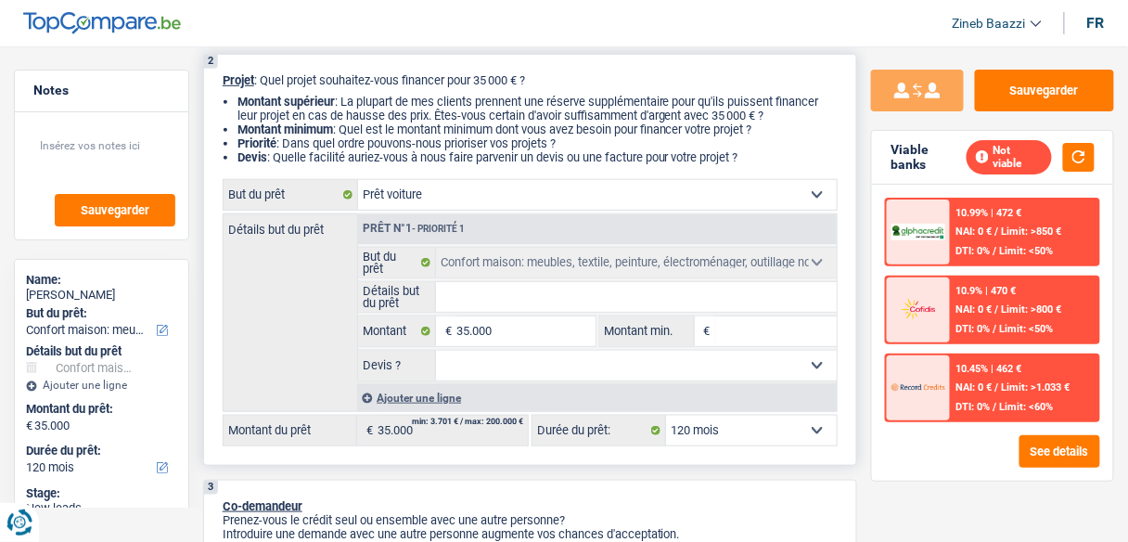
select select "car"
select select "household"
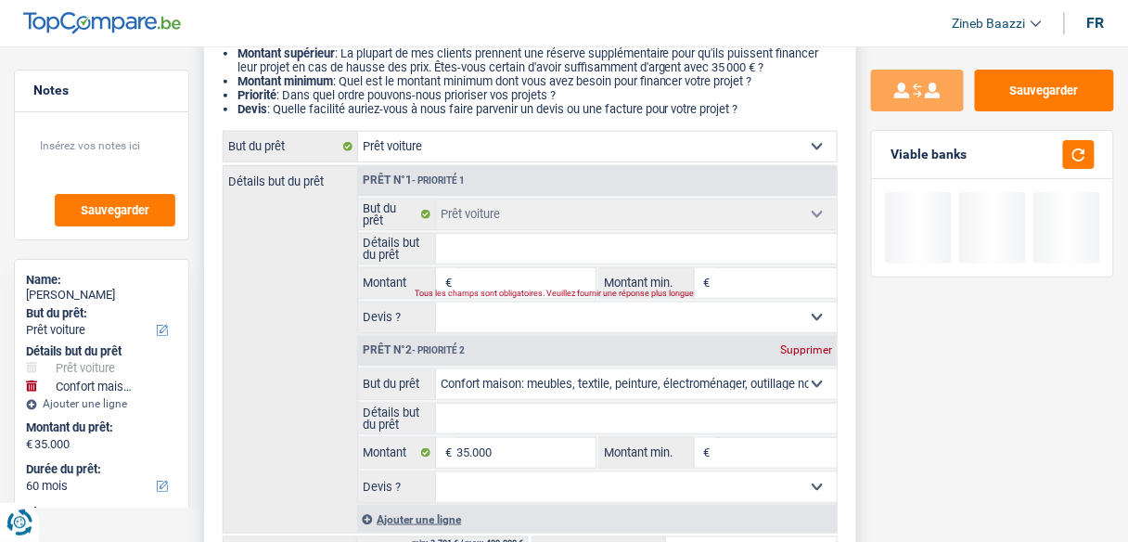
scroll to position [297, 0]
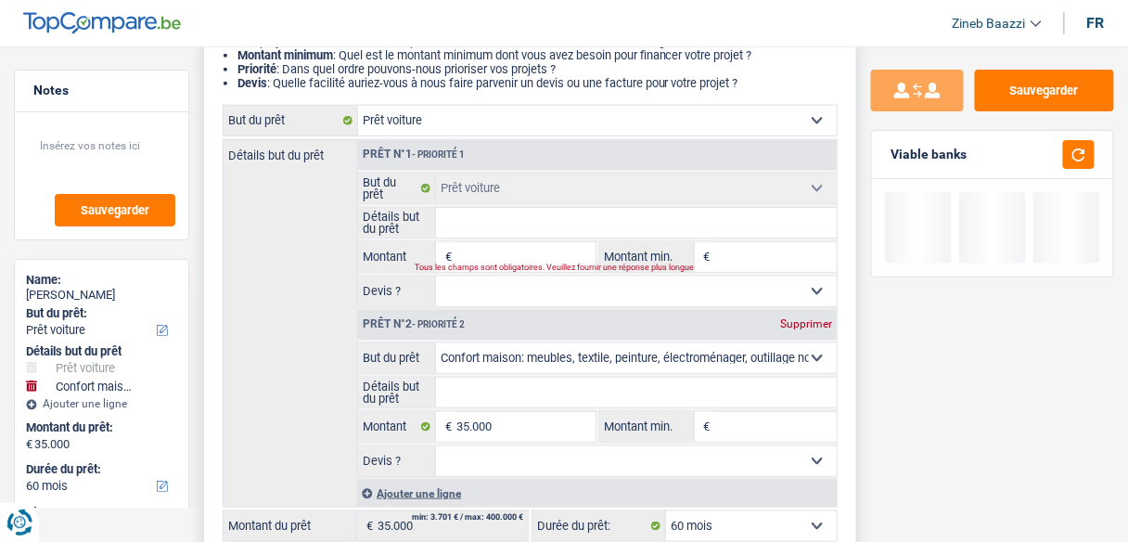
click at [291, 287] on div "Détails but du prêt Prêt n°1 - Priorité 1 Confort maison: meubles, textile, pei…" at bounding box center [530, 323] width 615 height 368
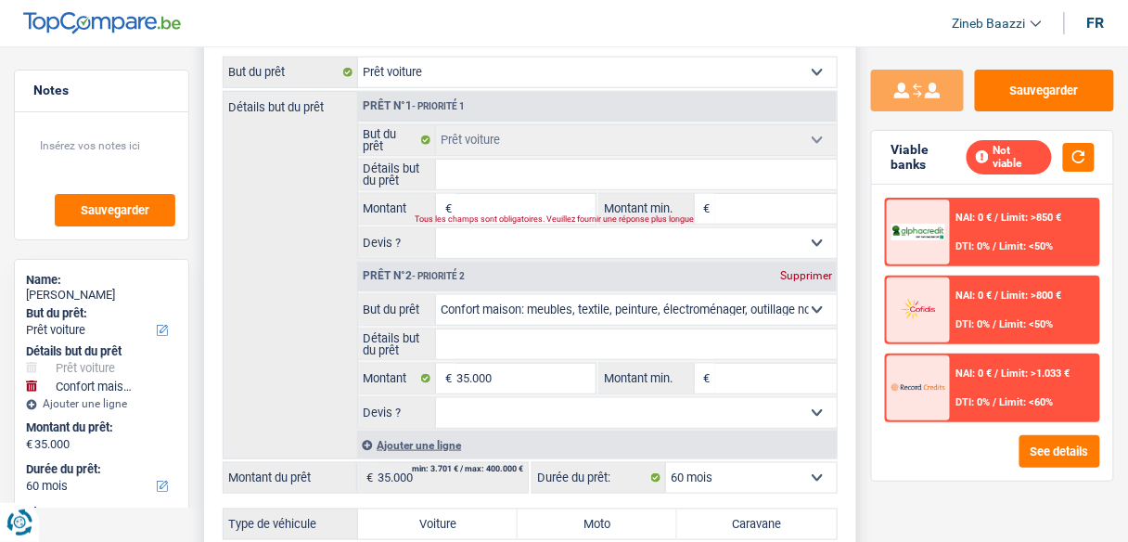
scroll to position [371, 0]
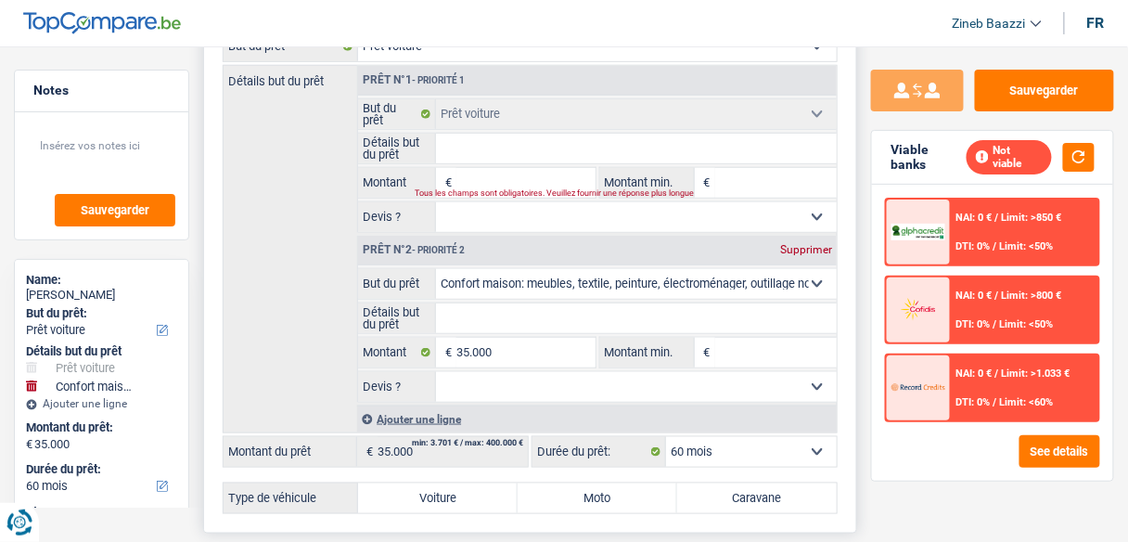
click at [805, 249] on div "Supprimer" at bounding box center [806, 249] width 61 height 11
type input "0"
select select
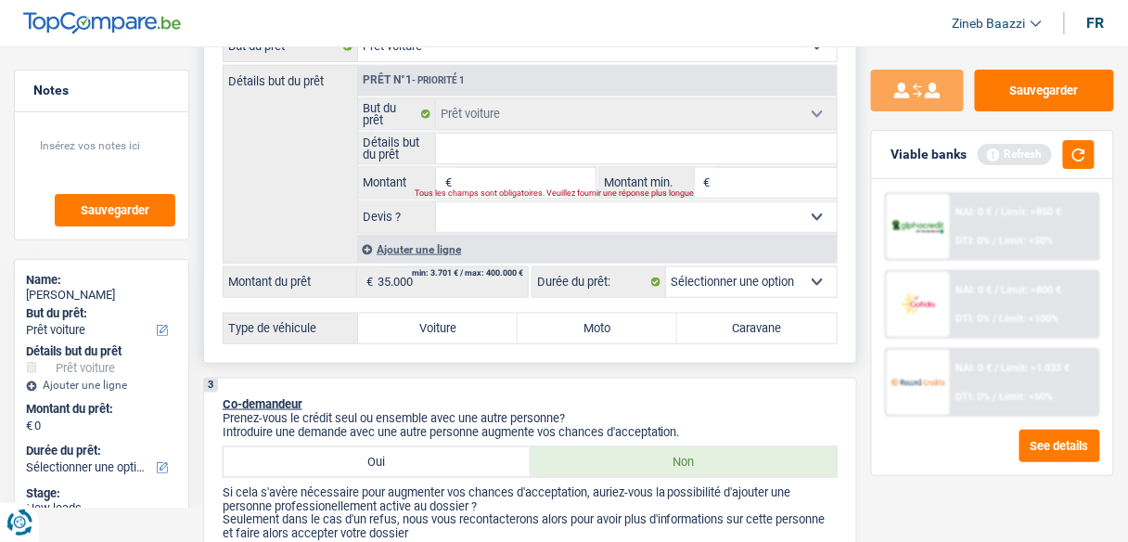
click at [454, 177] on span "€" at bounding box center [446, 183] width 20 height 30
click at [464, 180] on input "Montant" at bounding box center [526, 183] width 138 height 30
type input "3"
type input "35"
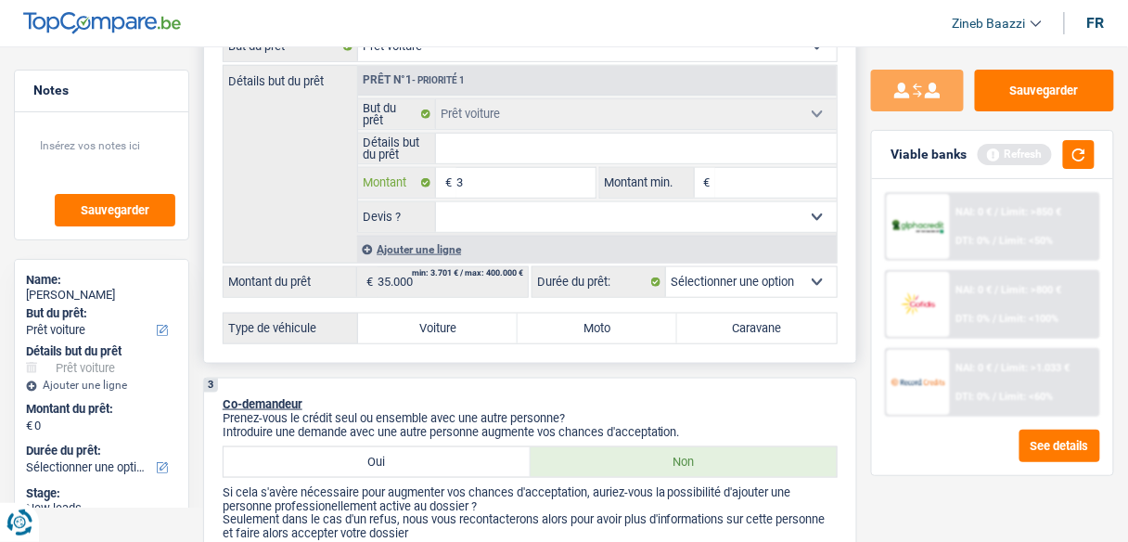
type input "35"
type input "350"
type input "3.500"
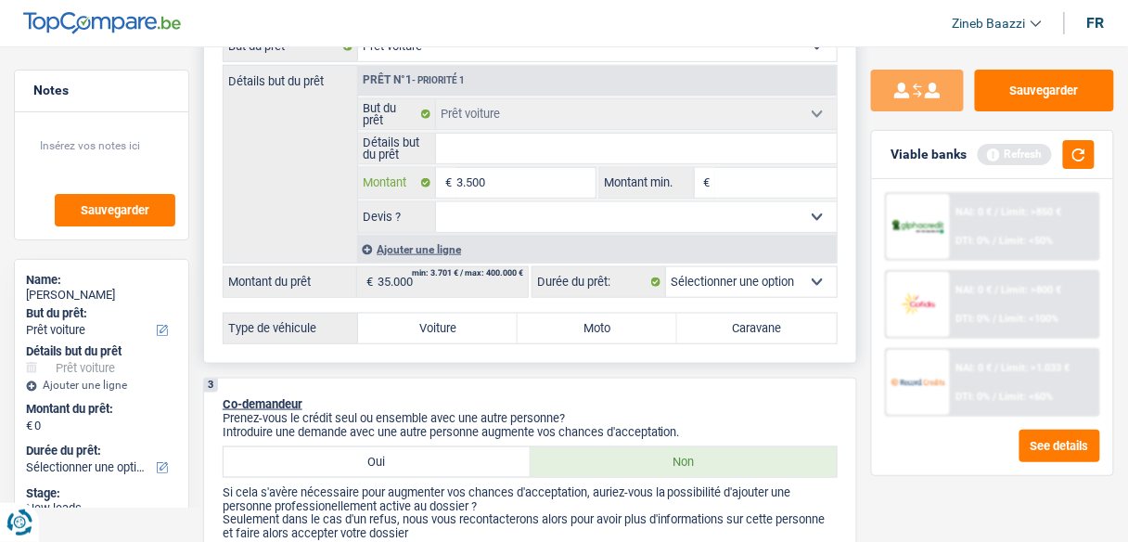
type input "35.000"
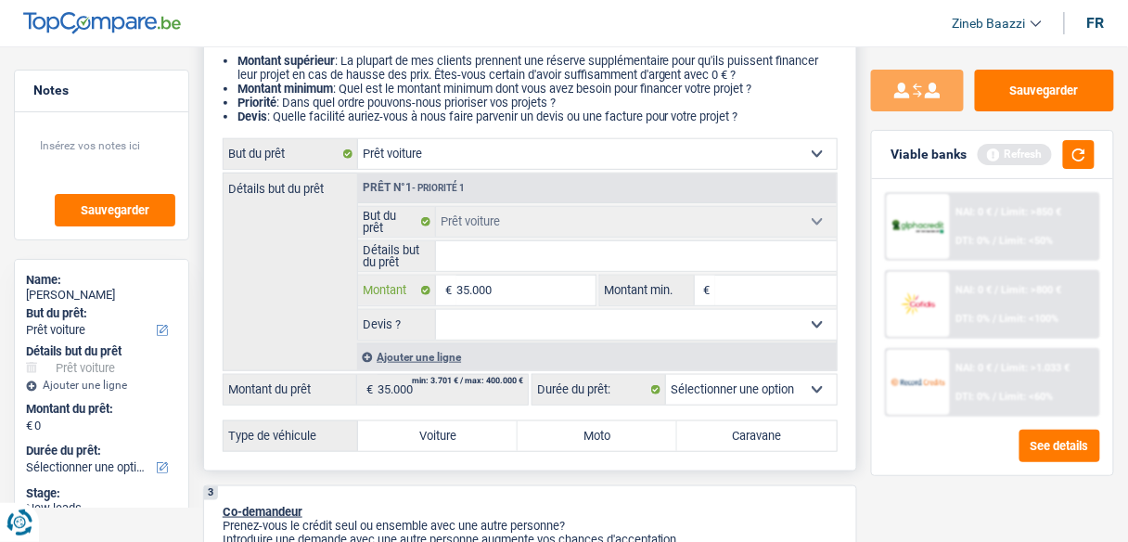
scroll to position [297, 0]
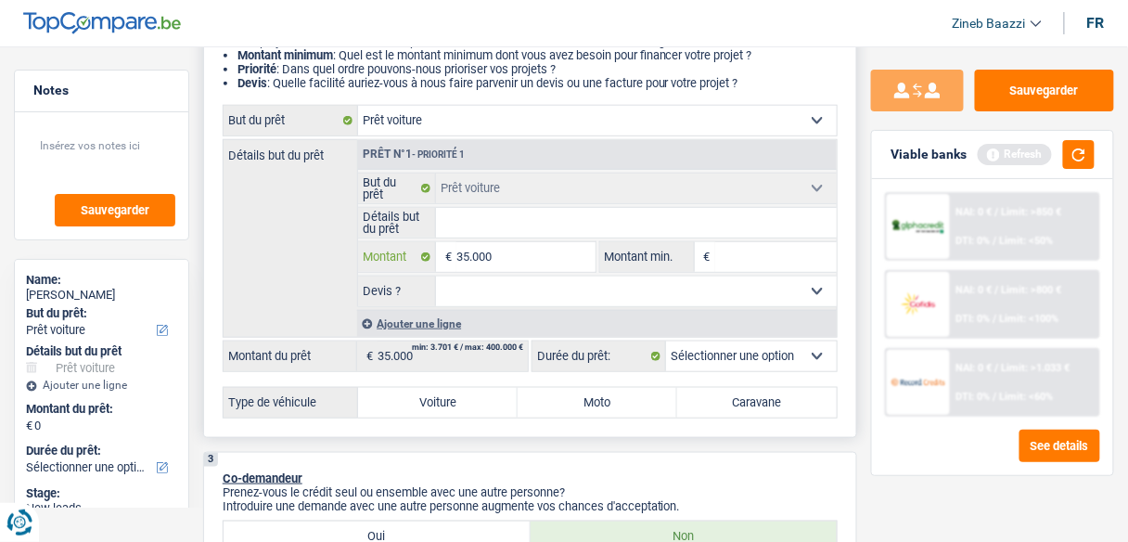
type input "35.000"
select select "60"
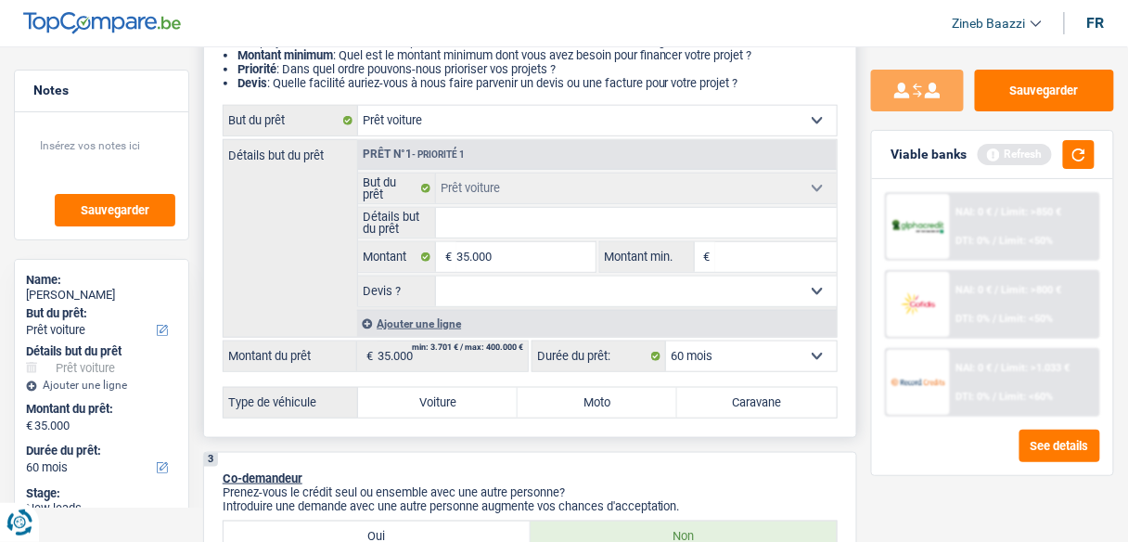
click at [512, 289] on select "Oui Non Non répondu Sélectionner une option" at bounding box center [636, 292] width 401 height 30
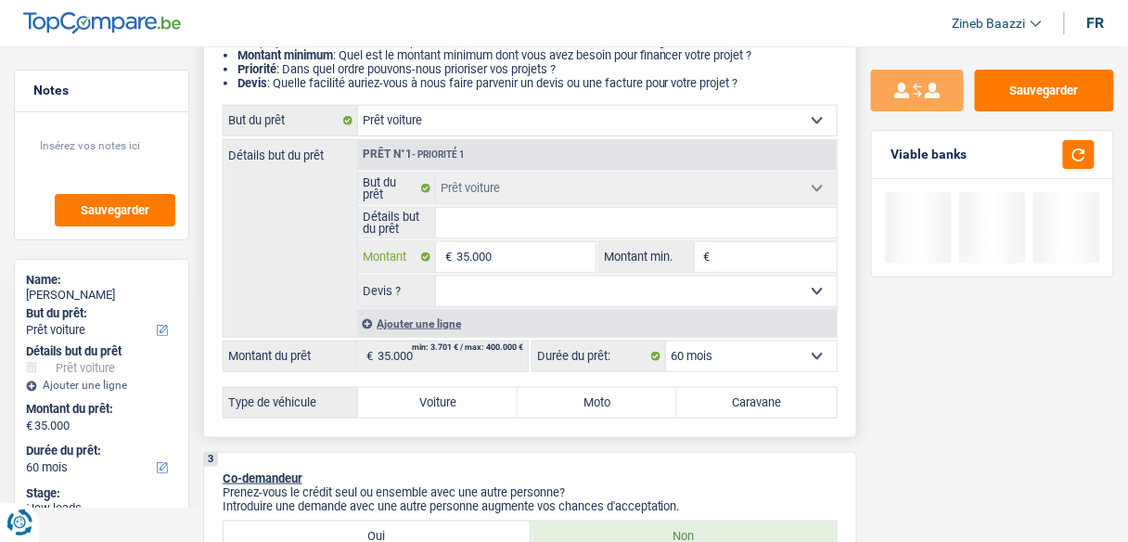
click at [473, 252] on input "35.000" at bounding box center [526, 257] width 138 height 30
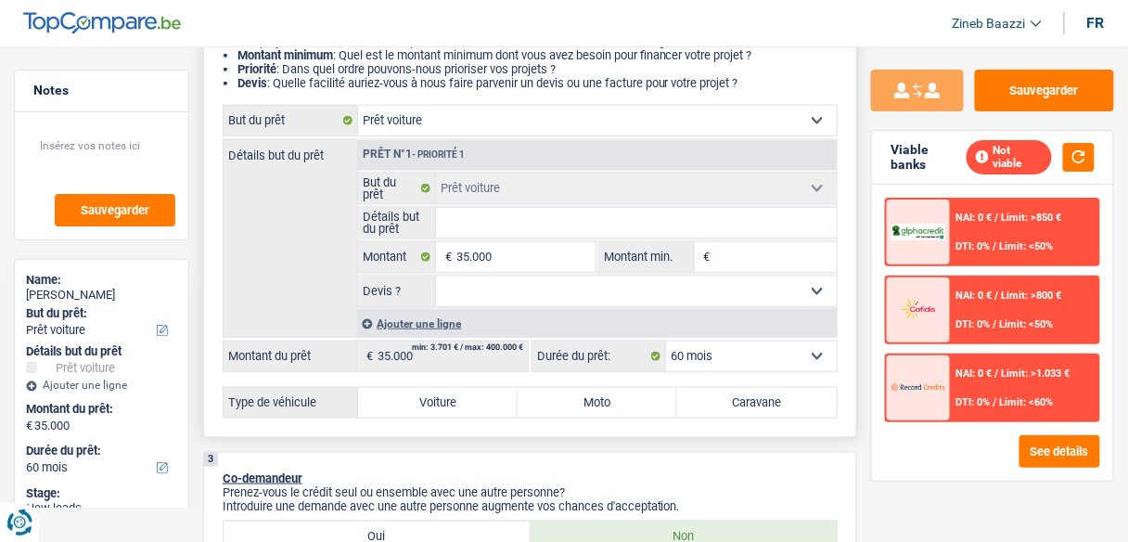
click at [475, 295] on select "Oui Non Non répondu Sélectionner une option" at bounding box center [636, 292] width 401 height 30
click at [295, 263] on div "Détails but du prêt Prêt n°1 - Priorité 1 Confort maison: meubles, textile, pei…" at bounding box center [530, 238] width 615 height 199
click at [484, 224] on input "Détails but du prêt" at bounding box center [636, 223] width 401 height 30
click at [732, 252] on input "Montant min." at bounding box center [776, 257] width 122 height 30
click at [701, 286] on select "Oui Non Non répondu Sélectionner une option" at bounding box center [636, 292] width 401 height 30
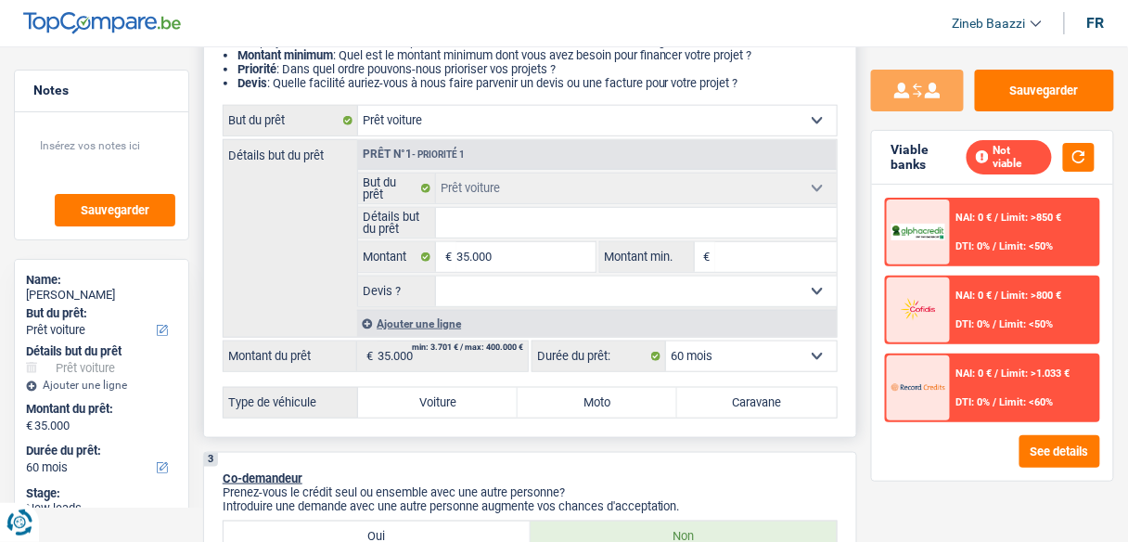
click at [723, 256] on input "Montant min." at bounding box center [776, 257] width 122 height 30
click at [679, 293] on select "Oui Non Non répondu Sélectionner une option" at bounding box center [636, 292] width 401 height 30
click at [679, 294] on select "Oui Non Non répondu Sélectionner une option" at bounding box center [636, 292] width 401 height 30
click at [542, 219] on input "Détails but du prêt" at bounding box center [636, 223] width 401 height 30
click at [529, 287] on select "Oui Non Non répondu Sélectionner une option" at bounding box center [636, 292] width 401 height 30
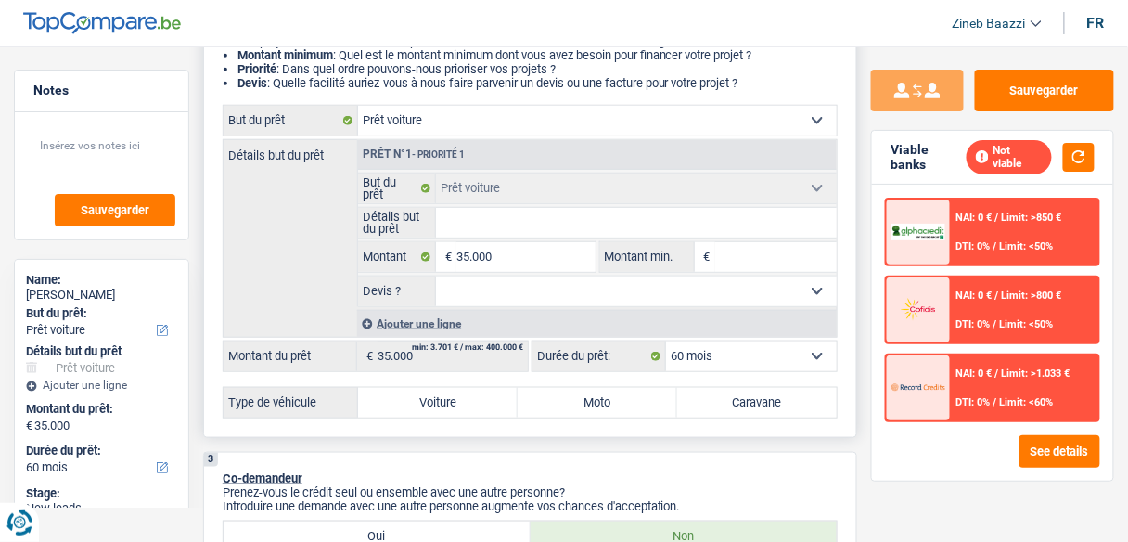
click at [530, 220] on input "Détails but du prêt" at bounding box center [636, 223] width 401 height 30
click at [518, 293] on select "Oui Non Non répondu Sélectionner une option" at bounding box center [636, 292] width 401 height 30
click at [500, 221] on input "Détails but du prêt" at bounding box center [636, 223] width 401 height 30
click at [739, 254] on input "Montant min." at bounding box center [776, 257] width 122 height 30
type input "3"
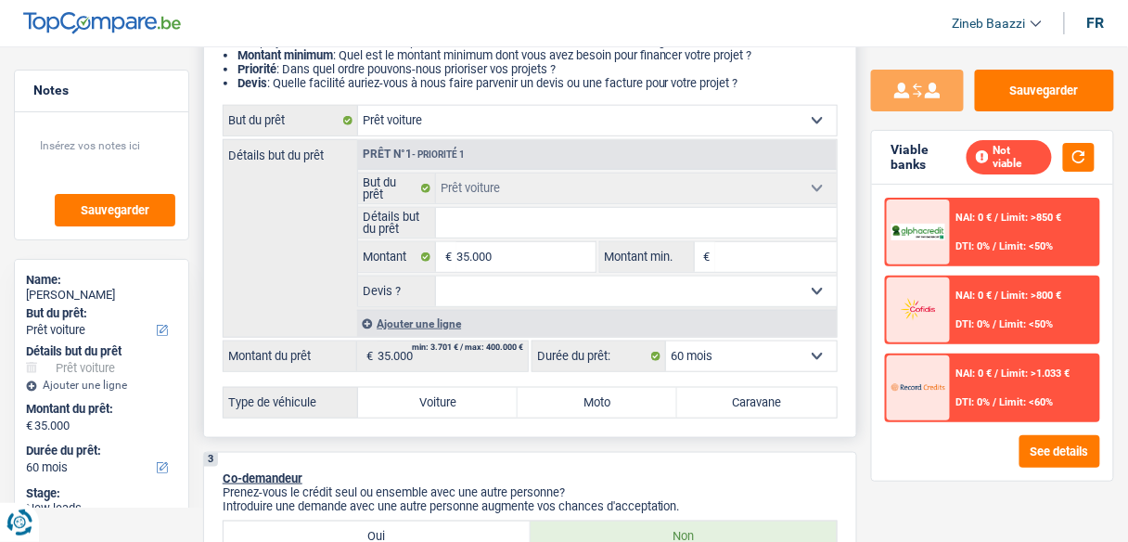
type input "3"
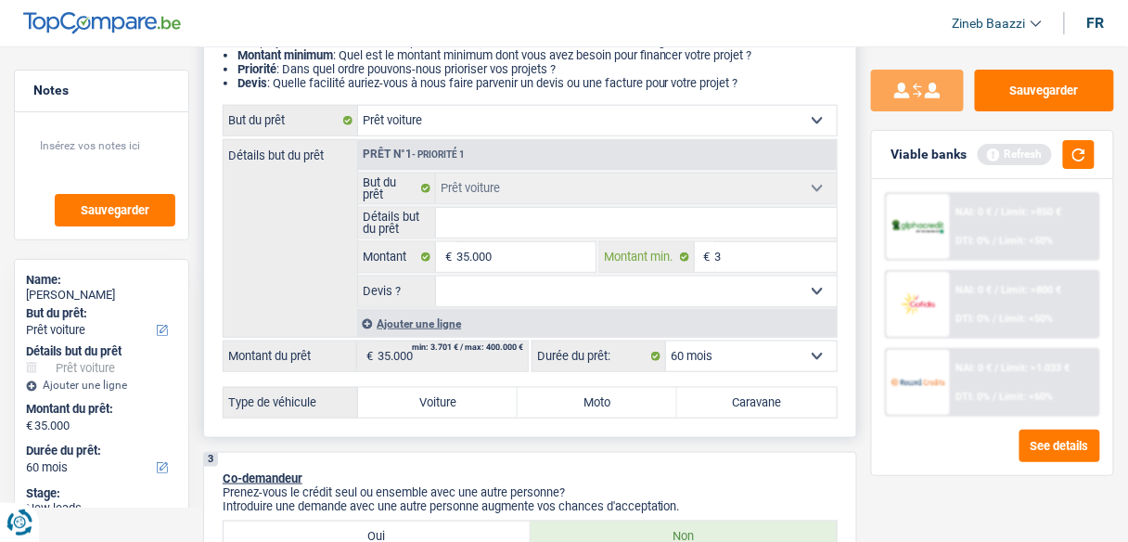
type input "30"
type input "300"
type input "3.000"
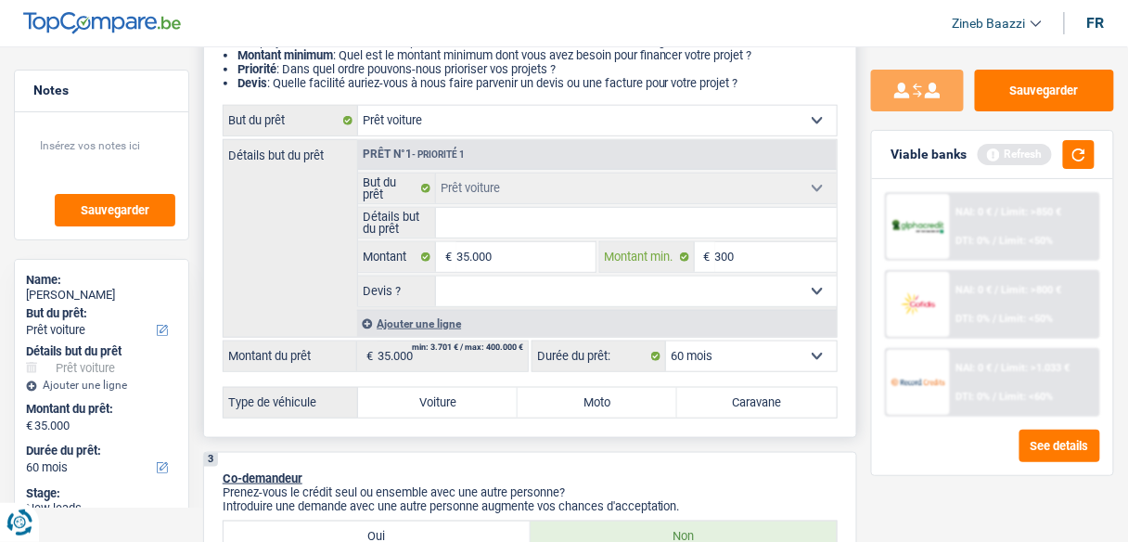
type input "3.000"
type input "30.000"
click at [661, 297] on select "Oui Non Non répondu Sélectionner une option" at bounding box center [636, 292] width 401 height 30
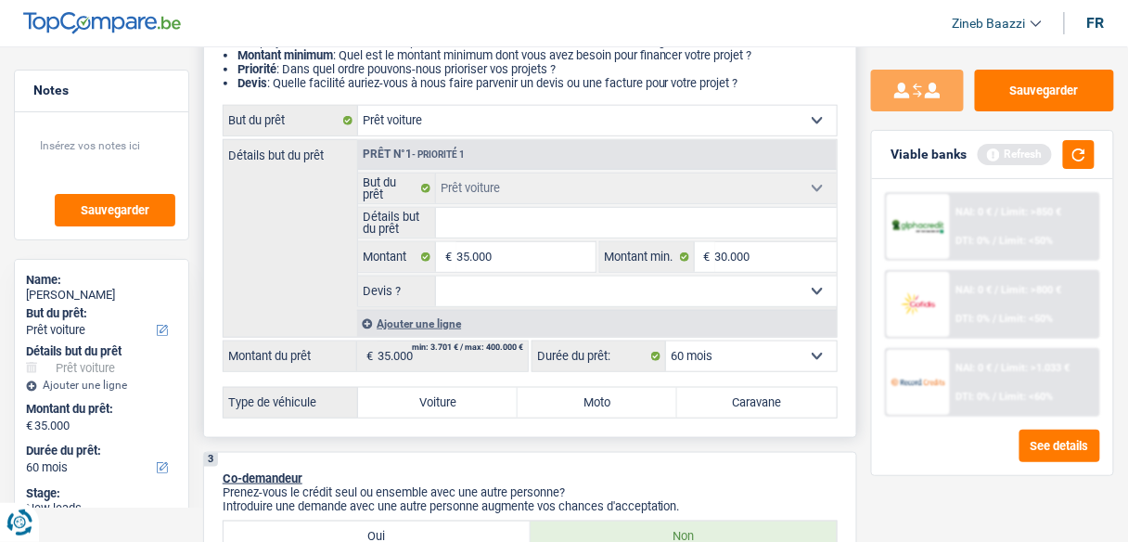
scroll to position [371, 0]
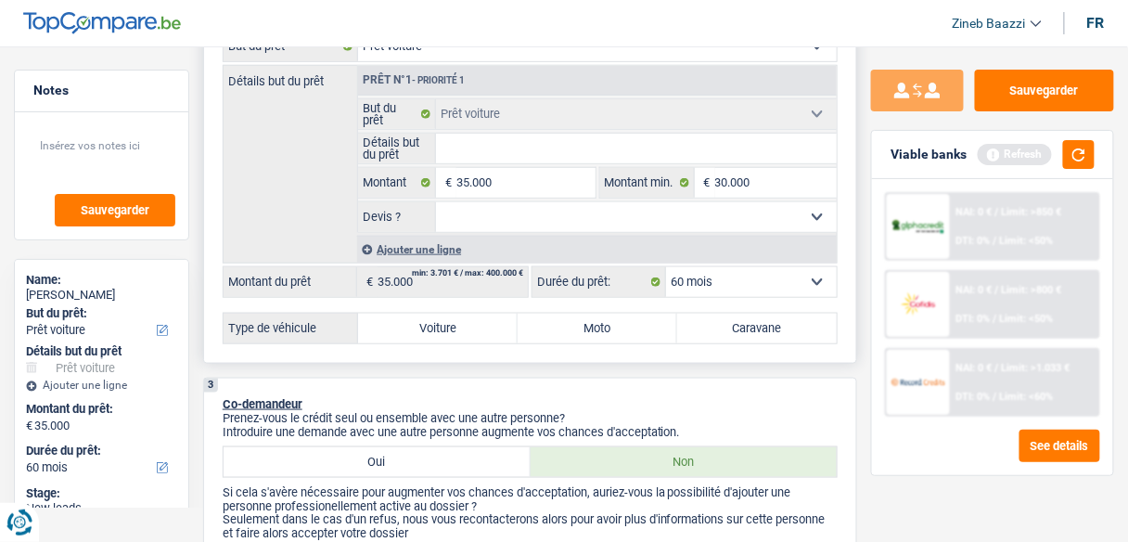
click at [281, 217] on div "Détails but du prêt Prêt n°1 - Priorité 1 Confort maison: meubles, textile, pei…" at bounding box center [530, 164] width 615 height 199
click at [448, 220] on select "Oui Non Non répondu Sélectionner une option" at bounding box center [636, 217] width 401 height 30
click at [483, 211] on select "Oui Non Non répondu Sélectionner une option" at bounding box center [636, 217] width 401 height 30
click at [297, 200] on div "Détails but du prêt Prêt n°1 - Priorité 1 Confort maison: meubles, textile, pei…" at bounding box center [530, 164] width 615 height 199
click at [490, 217] on select "Oui Non Non répondu Sélectionner une option" at bounding box center [636, 217] width 401 height 30
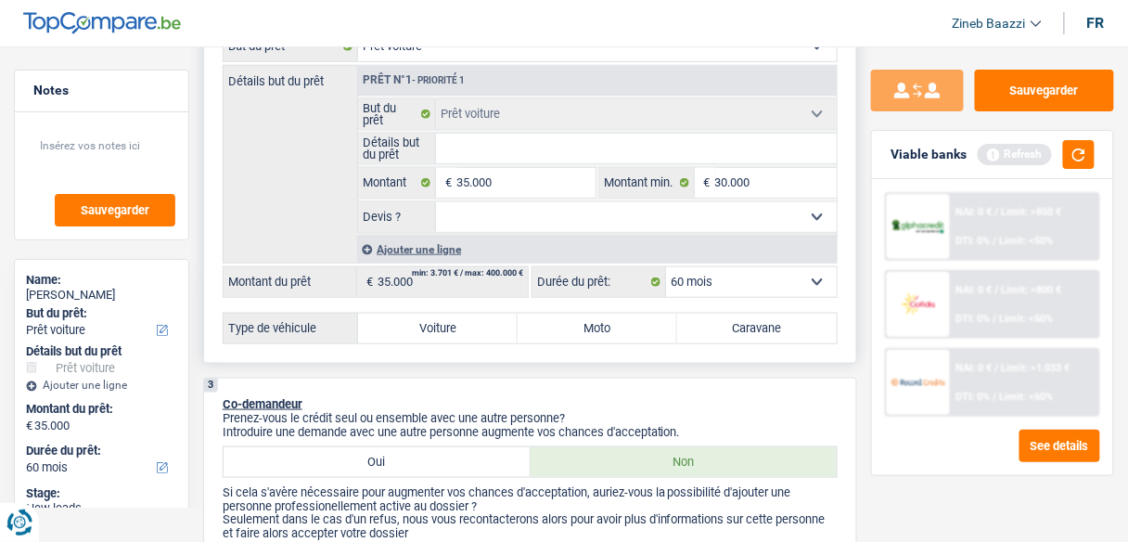
click at [318, 186] on div "Détails but du prêt Prêt n°1 - Priorité 1 Confort maison: meubles, textile, pei…" at bounding box center [530, 164] width 615 height 199
click at [469, 225] on select "Oui Non Non répondu Sélectionner une option" at bounding box center [636, 217] width 401 height 30
click at [288, 218] on div "Détails but du prêt Prêt n°1 - Priorité 1 Confort maison: meubles, textile, pei…" at bounding box center [530, 164] width 615 height 199
click at [448, 213] on select "Oui Non Non répondu Sélectionner une option" at bounding box center [636, 217] width 401 height 30
select select "false"
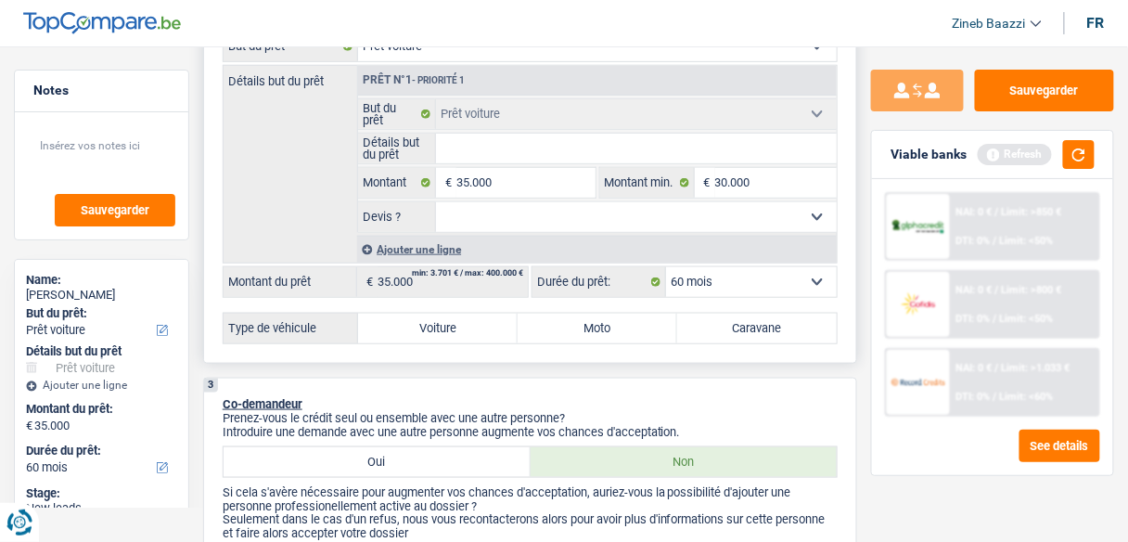
click at [436, 202] on select "Oui Non Non répondu Sélectionner une option" at bounding box center [636, 217] width 401 height 30
select select "false"
click at [450, 147] on input "Détails but du prêt" at bounding box center [636, 149] width 401 height 30
type input "a"
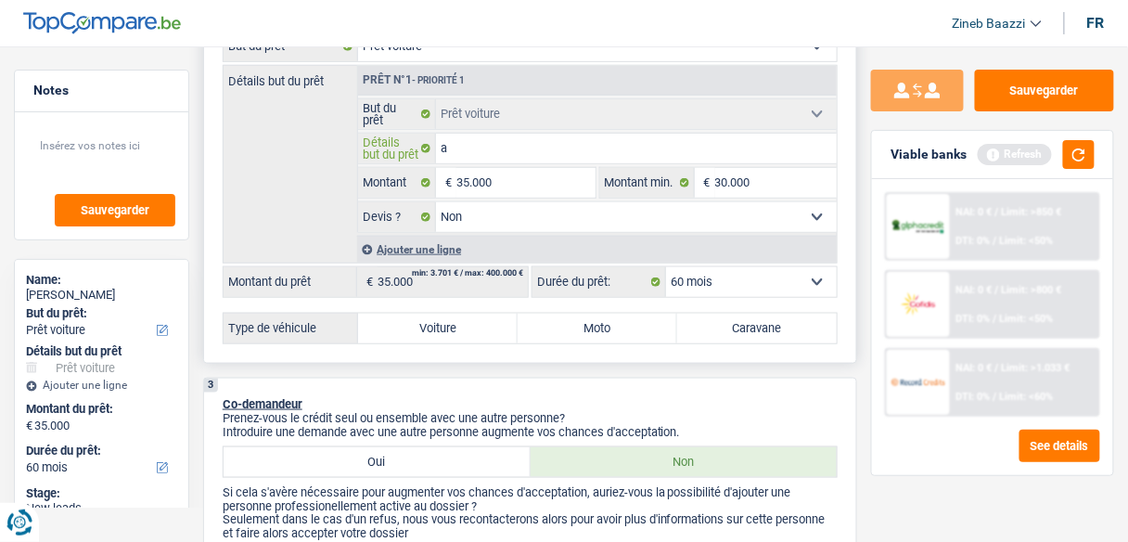
type input "as"
type input "ass"
type input "assu"
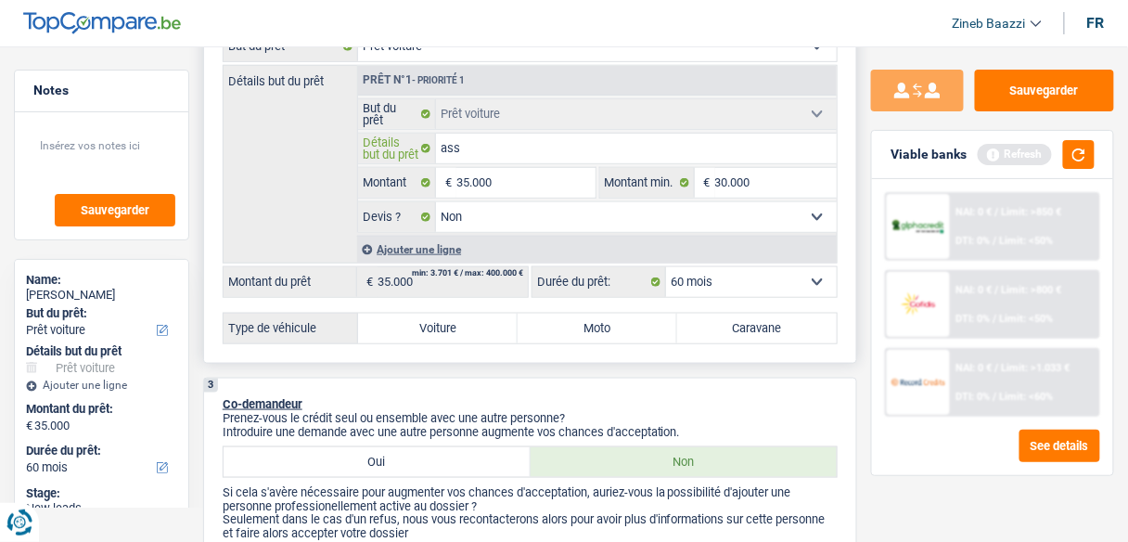
type input "assu"
type input "assur"
type input "assura"
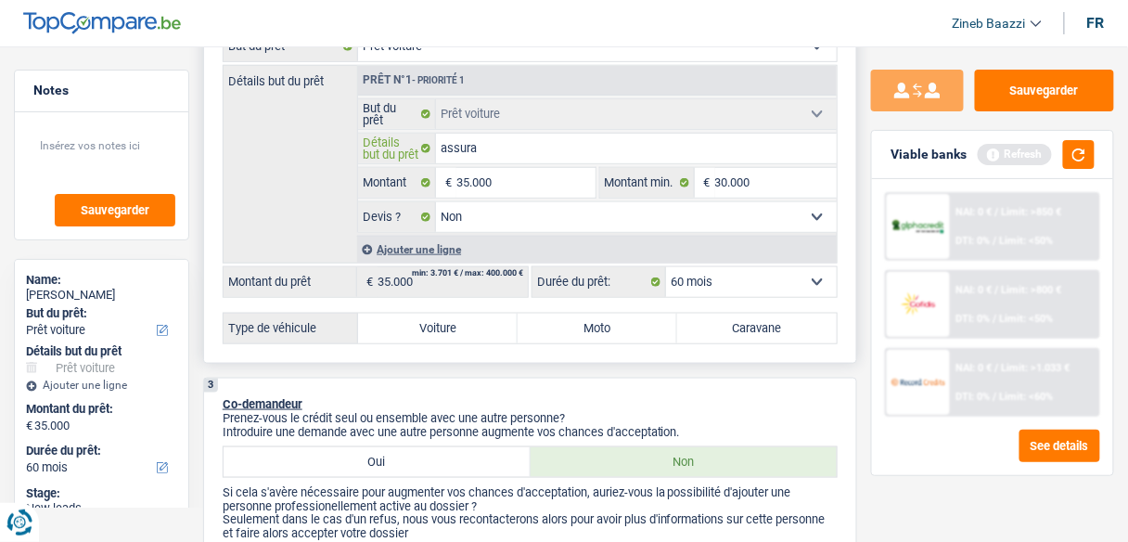
type input "assurae"
type input "assura"
type input "assuran"
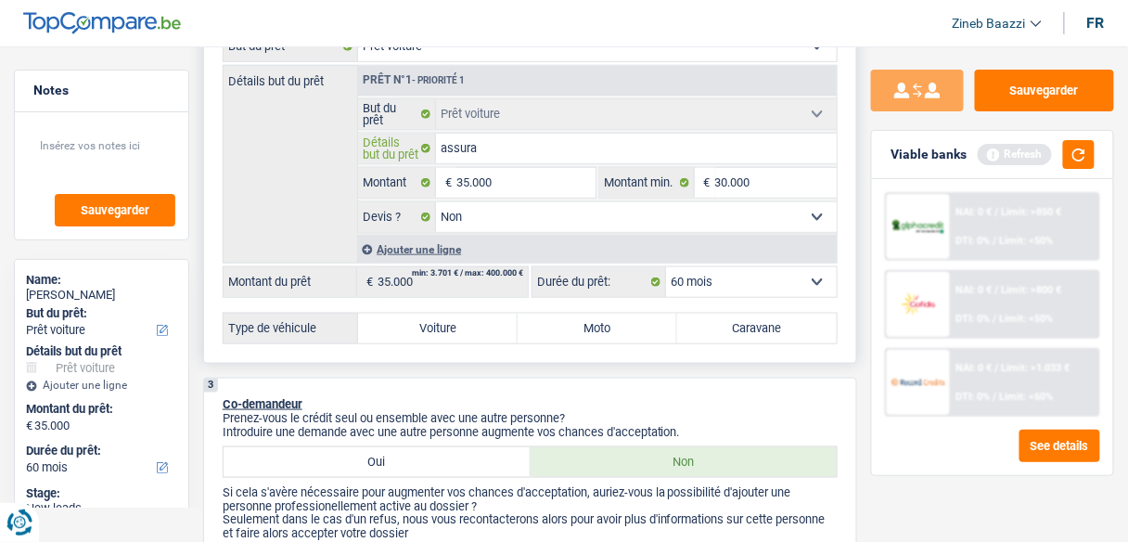
type input "assuran"
type input "assuranc"
type input "assurance"
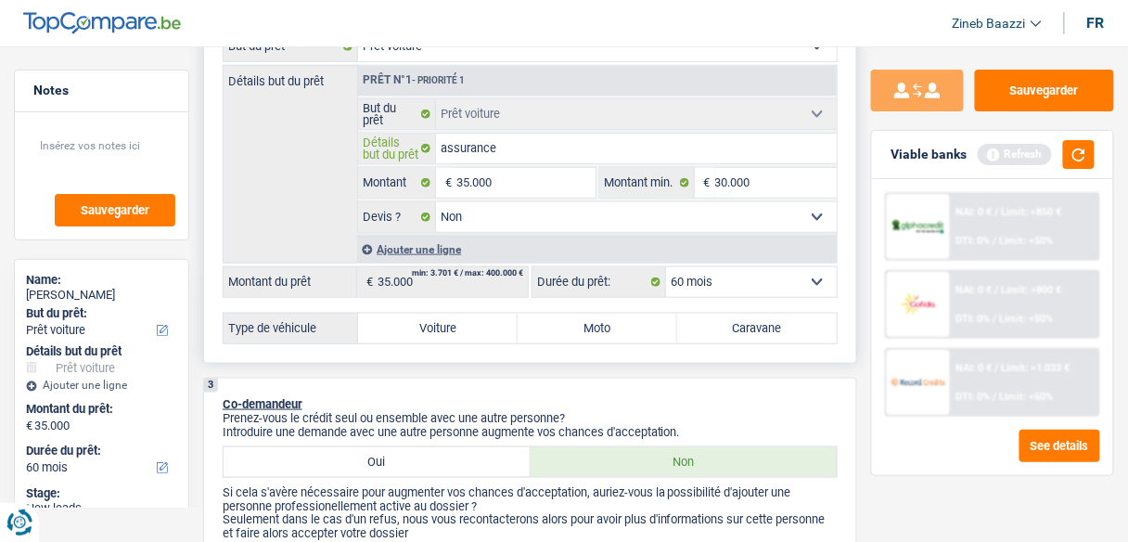
type input "assurances"
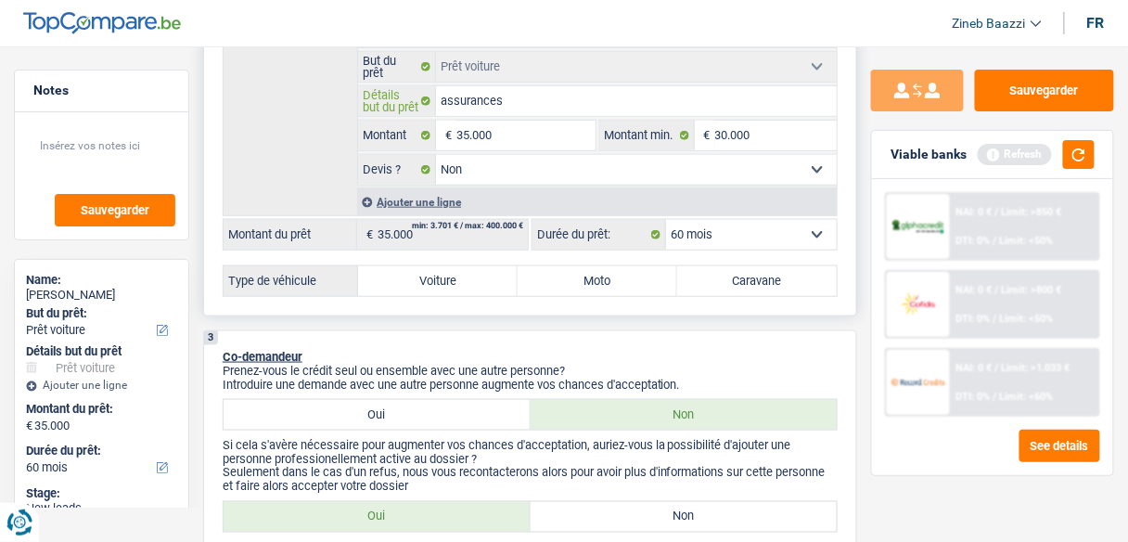
scroll to position [445, 0]
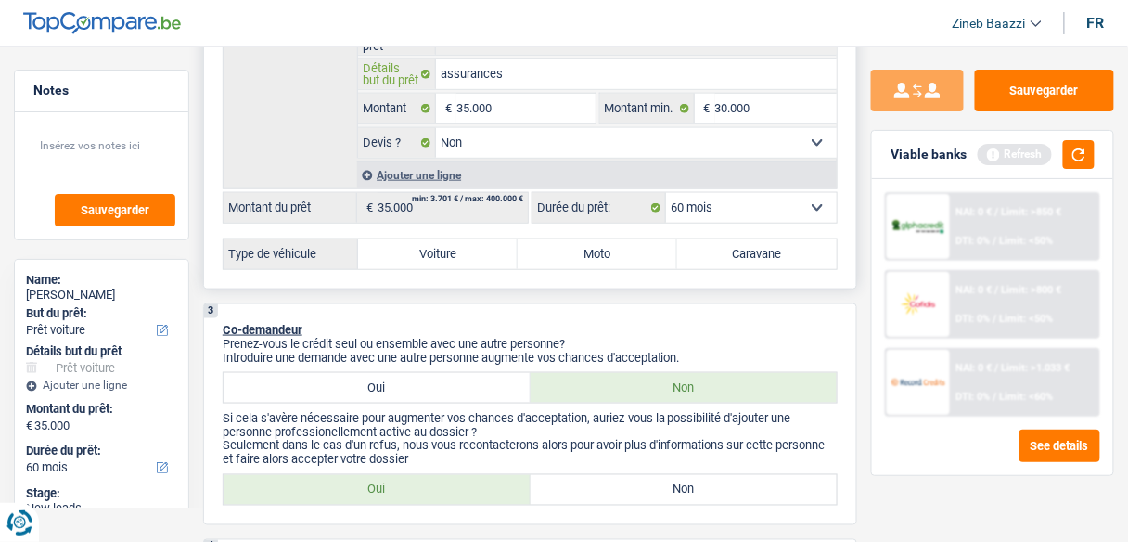
type input "assurances"
click at [438, 259] on label "Voiture" at bounding box center [438, 254] width 160 height 30
click at [438, 259] on input "Voiture" at bounding box center [438, 254] width 160 height 30
radio input "true"
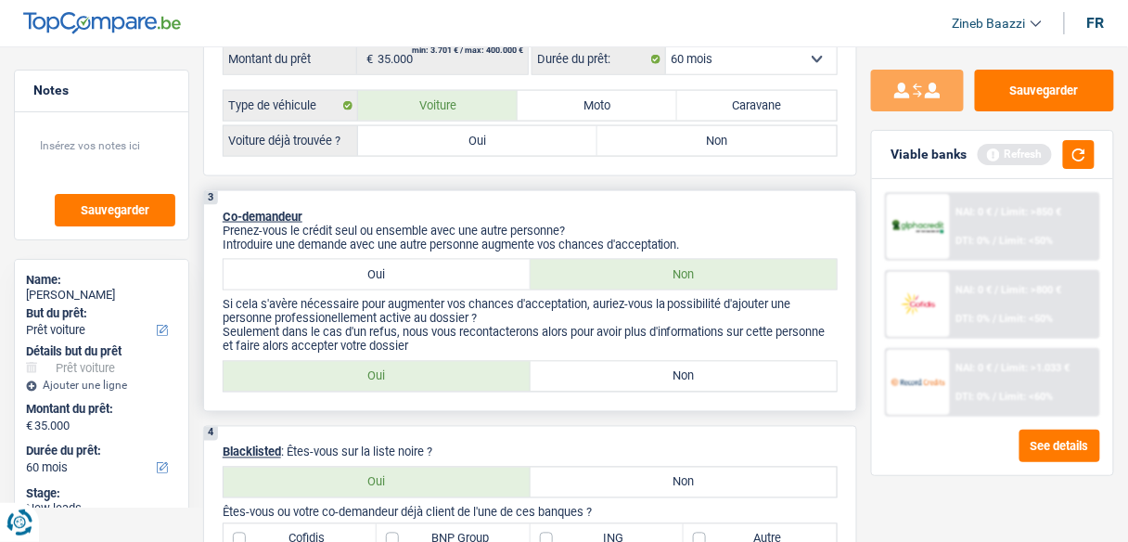
scroll to position [668, 0]
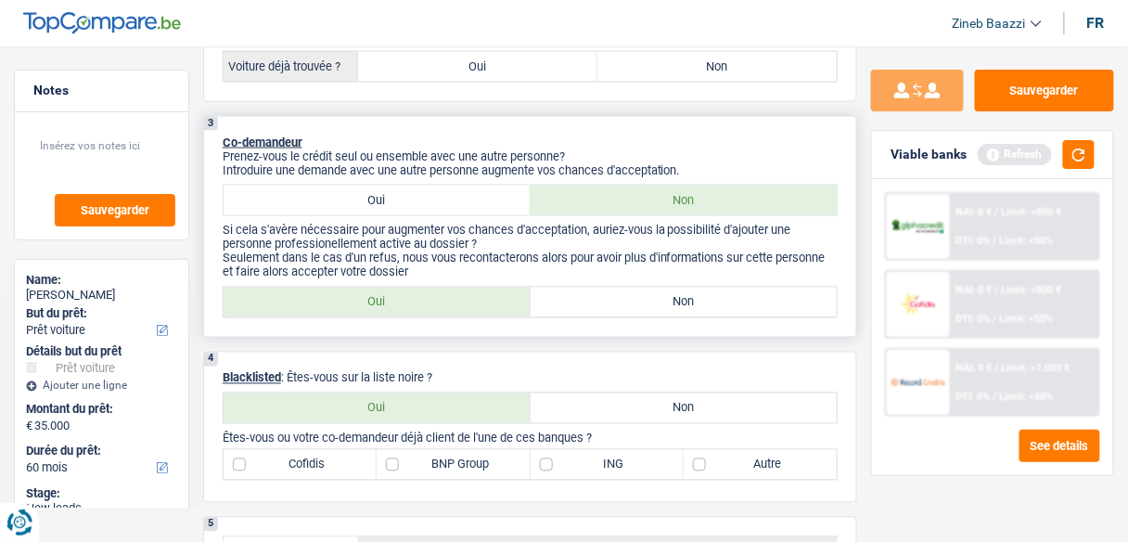
click at [610, 297] on label "Non" at bounding box center [684, 303] width 307 height 30
click at [610, 297] on input "Non" at bounding box center [684, 303] width 307 height 30
radio input "true"
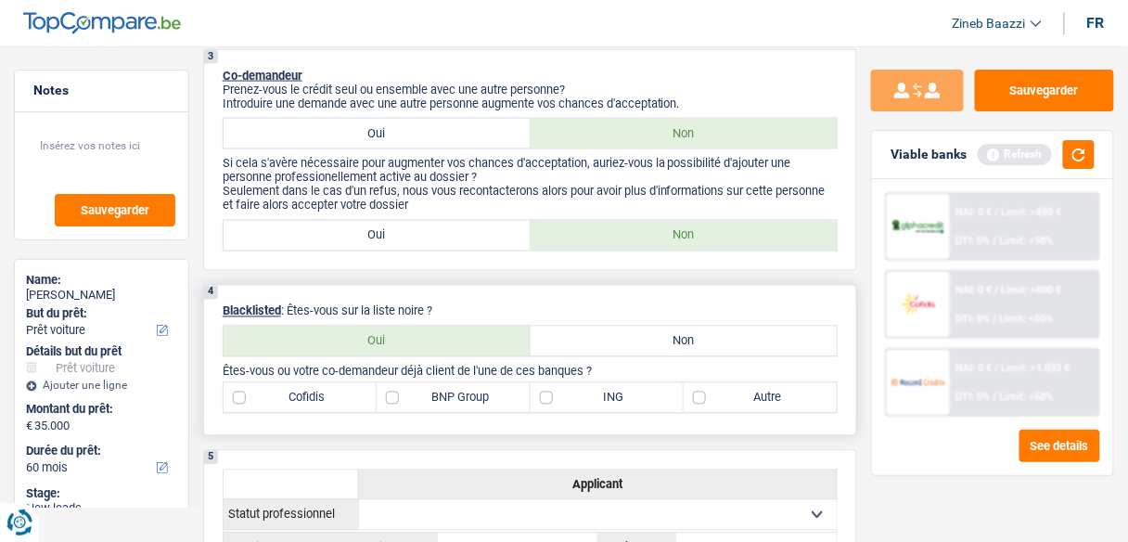
scroll to position [817, 0]
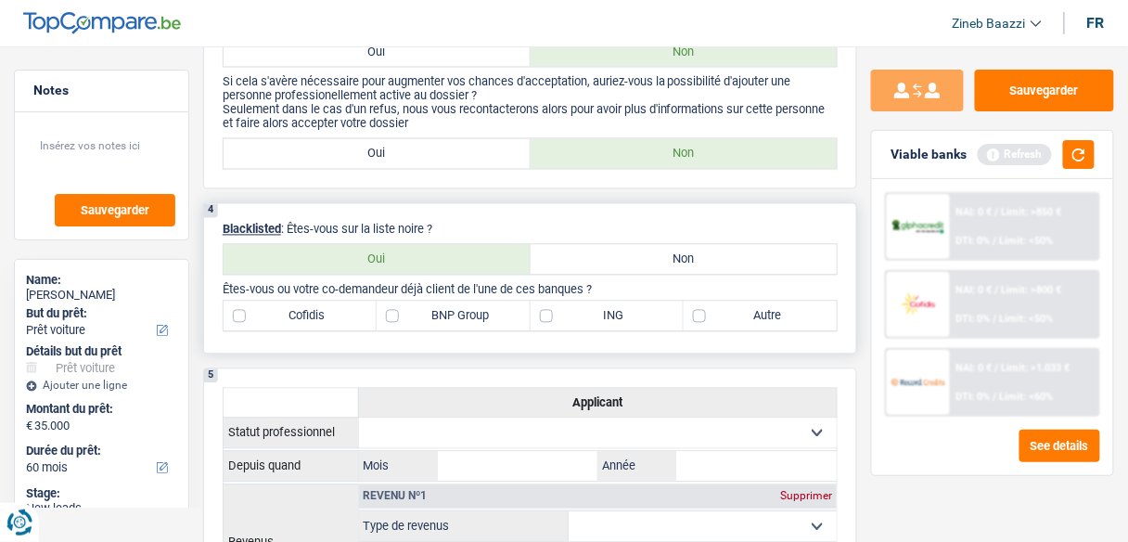
click at [470, 249] on label "Oui" at bounding box center [377, 260] width 307 height 30
click at [470, 249] on input "Oui" at bounding box center [377, 260] width 307 height 30
radio input "true"
click at [487, 206] on div "4 Blacklisted : Êtes-vous sur la liste noire ? Oui Non Êtes-vous ou votre co-de…" at bounding box center [530, 278] width 654 height 151
click at [487, 216] on div "4 Blacklisted : Êtes-vous sur la liste noire ? Oui Non Êtes-vous ou votre co-de…" at bounding box center [530, 278] width 654 height 151
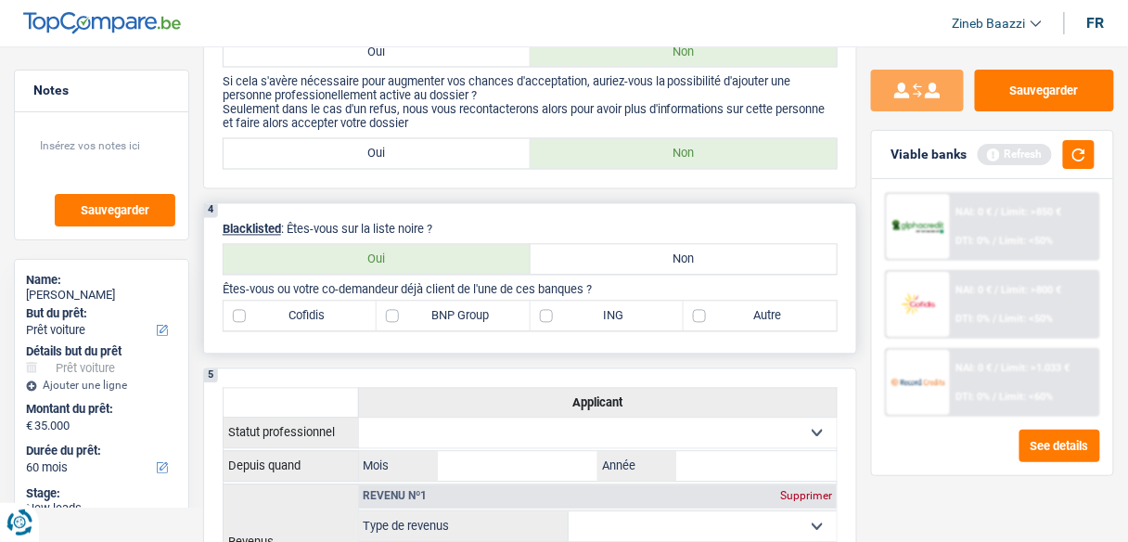
click at [487, 216] on div "4 Blacklisted : Êtes-vous sur la liste noire ? Oui Non Êtes-vous ou votre co-de…" at bounding box center [530, 278] width 654 height 151
click at [564, 255] on label "Non" at bounding box center [684, 260] width 307 height 30
click at [564, 255] on input "Non" at bounding box center [684, 260] width 307 height 30
radio input "true"
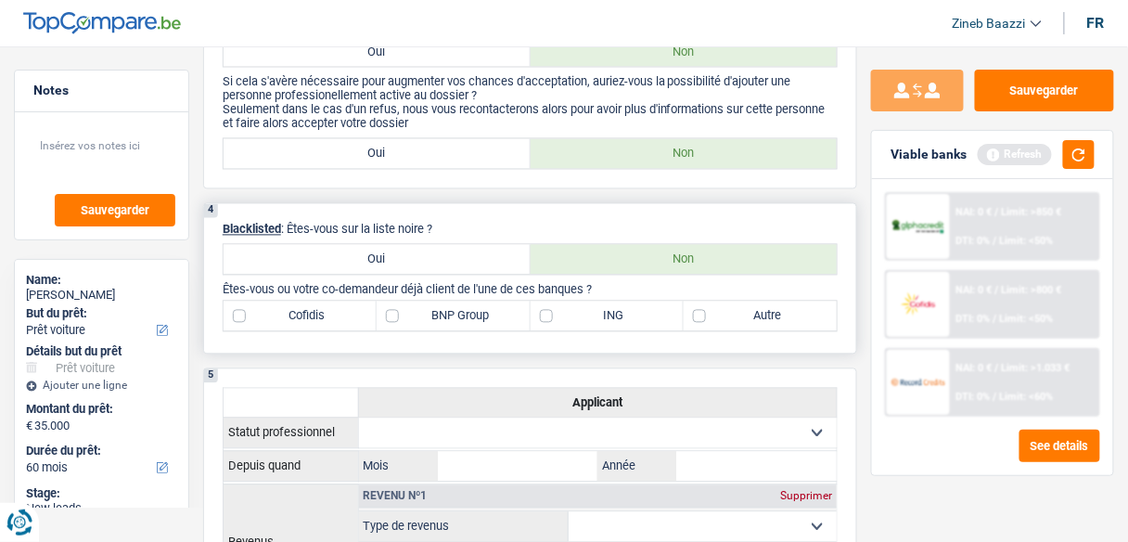
click at [487, 225] on p "Blacklisted : Êtes-vous sur la liste noire ?" at bounding box center [530, 230] width 615 height 14
click at [573, 223] on p "Blacklisted : Êtes-vous sur la liste noire ?" at bounding box center [530, 230] width 615 height 14
click at [493, 213] on div "4 Blacklisted : Êtes-vous sur la liste noire ? Oui Non Êtes-vous ou votre co-de…" at bounding box center [530, 278] width 654 height 151
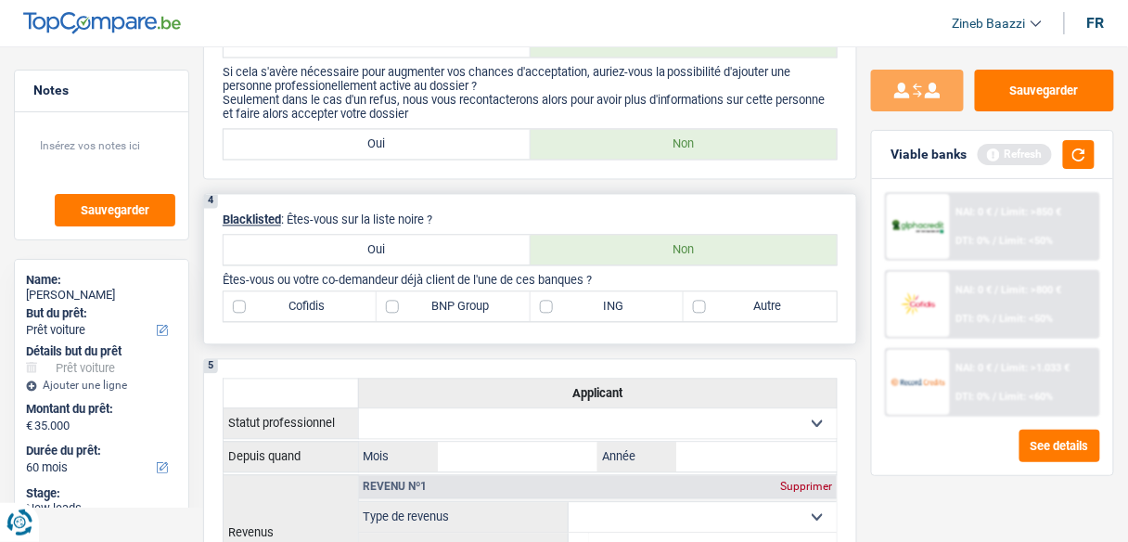
scroll to position [891, 0]
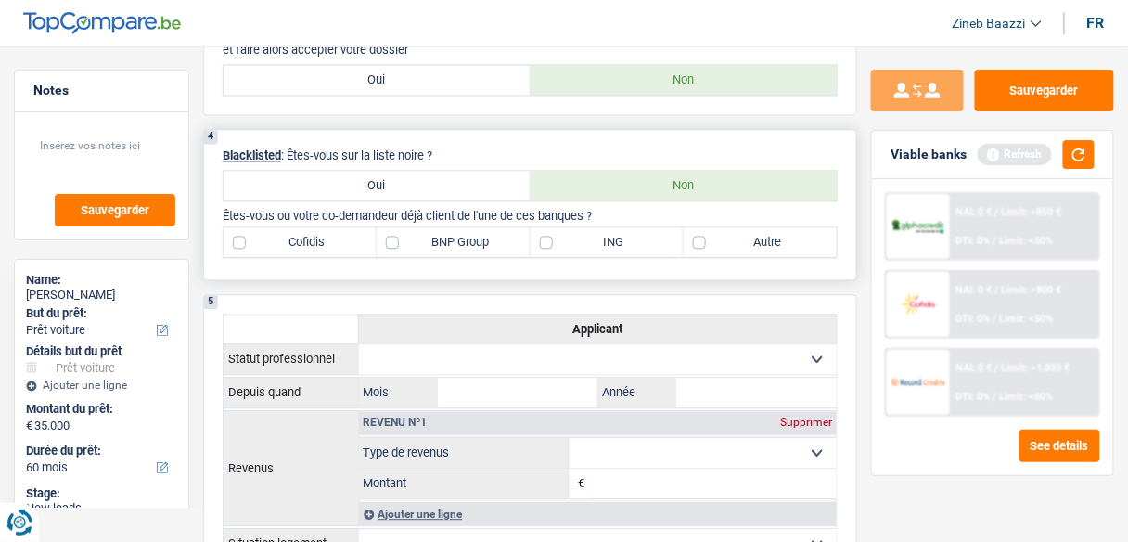
click at [711, 264] on div "4 Blacklisted : Êtes-vous sur la liste noire ? Oui Non Êtes-vous ou votre co-de…" at bounding box center [530, 204] width 654 height 151
click at [717, 209] on p "Êtes-vous ou votre co-demandeur déjà client de l'une de ces banques ?" at bounding box center [530, 216] width 615 height 14
click at [719, 209] on p "Êtes-vous ou votre co-demandeur déjà client de l'une de ces banques ?" at bounding box center [530, 216] width 615 height 14
click at [741, 212] on p "Êtes-vous ou votre co-demandeur déjà client de l'une de ces banques ?" at bounding box center [530, 216] width 615 height 14
click at [744, 270] on div "4 Blacklisted : Êtes-vous sur la liste noire ? Oui Non Êtes-vous ou votre co-de…" at bounding box center [530, 204] width 654 height 151
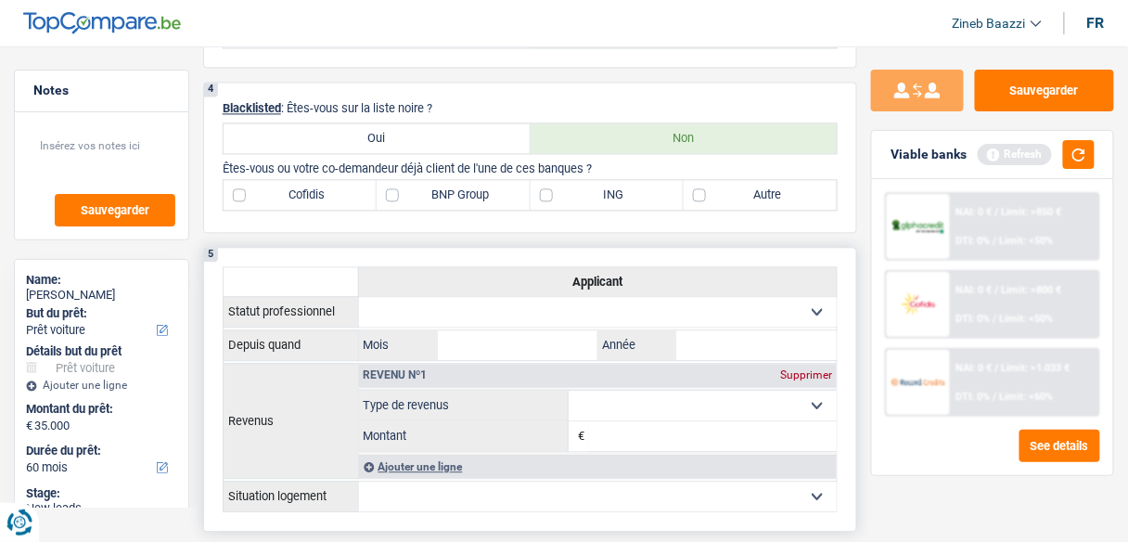
scroll to position [965, 0]
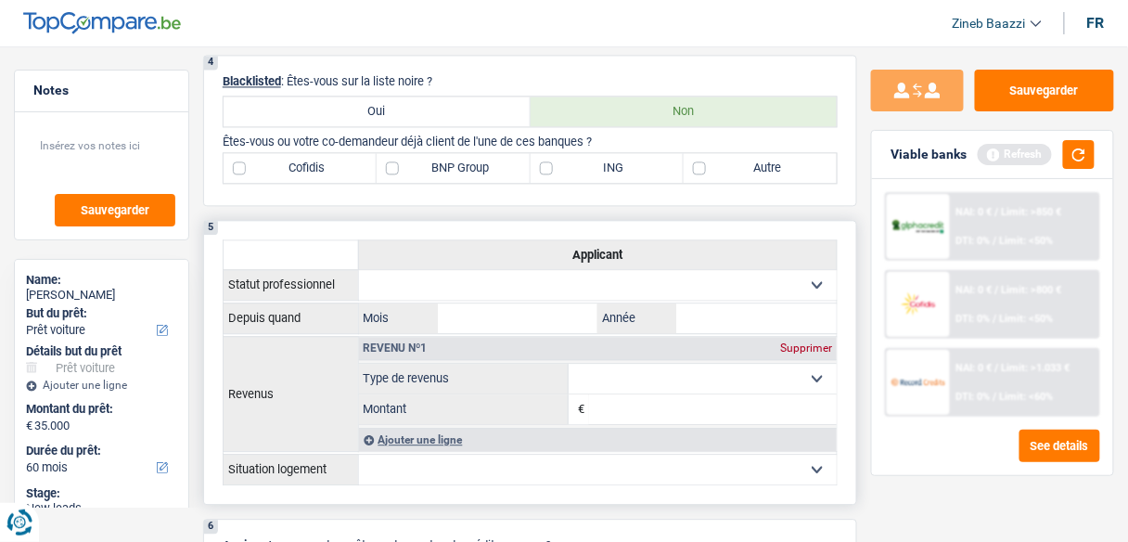
click at [483, 276] on select "Ouvrier Employé privé Employé public Invalide Indépendant Pensionné Chômeur Mut…" at bounding box center [598, 285] width 479 height 30
click at [429, 274] on select "Ouvrier Employé privé Employé public Invalide Indépendant Pensionné Chômeur Mut…" at bounding box center [598, 285] width 479 height 30
select select "worker"
click at [359, 270] on select "Ouvrier Employé privé Employé public Invalide Indépendant Pensionné Chômeur Mut…" at bounding box center [598, 285] width 479 height 30
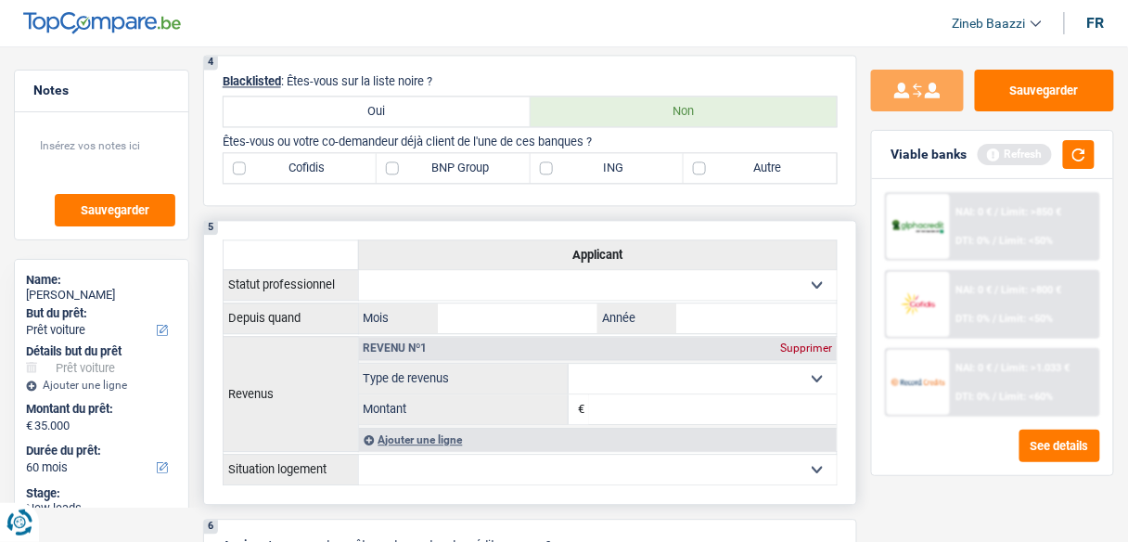
select select "netSalary"
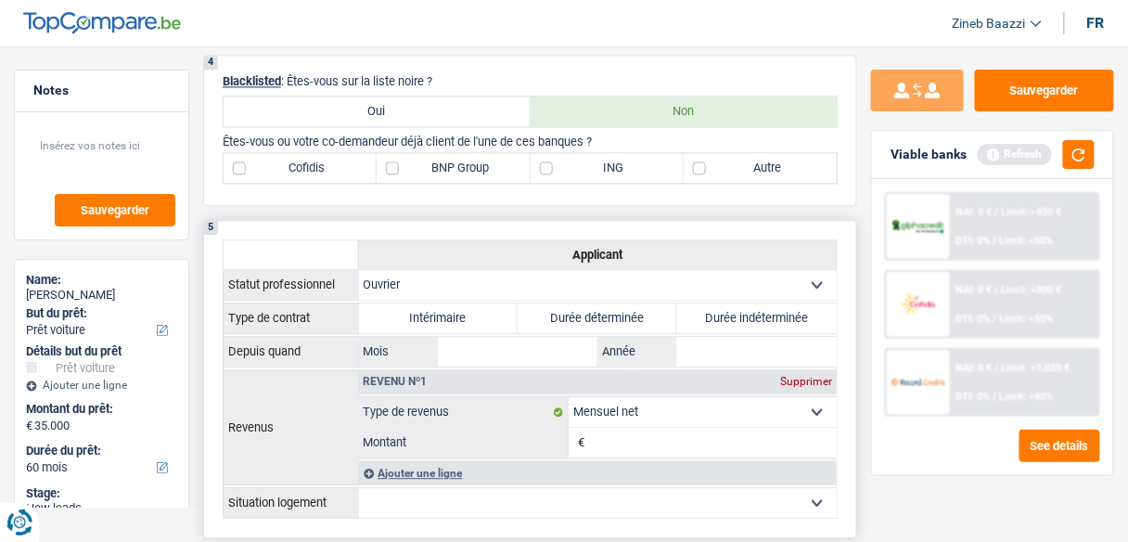
scroll to position [1114, 0]
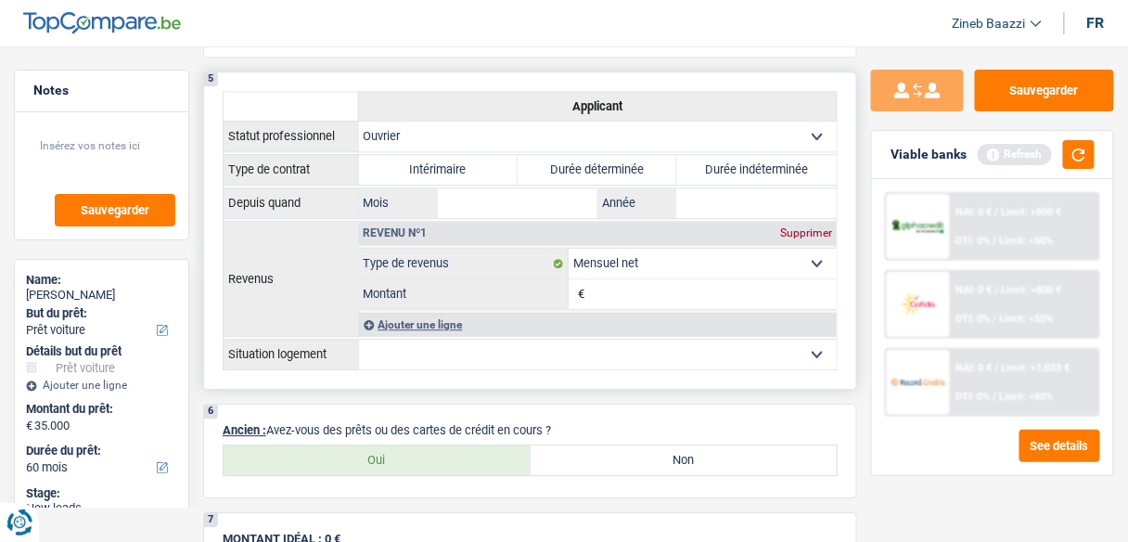
click at [704, 160] on label "Durée indéterminée" at bounding box center [757, 170] width 160 height 30
click at [704, 160] on input "Durée indéterminée" at bounding box center [757, 170] width 160 height 30
radio input "true"
click at [571, 197] on input "Mois" at bounding box center [518, 203] width 161 height 30
click at [800, 205] on input "Année" at bounding box center [757, 203] width 161 height 30
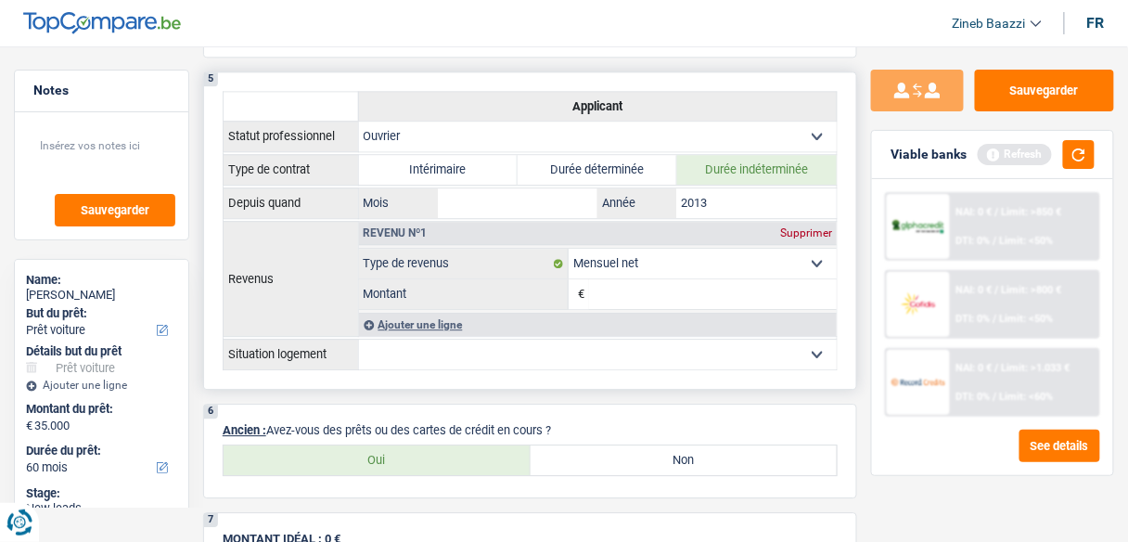
type input "2013"
click at [559, 189] on input "Mois" at bounding box center [518, 203] width 161 height 30
type input "08"
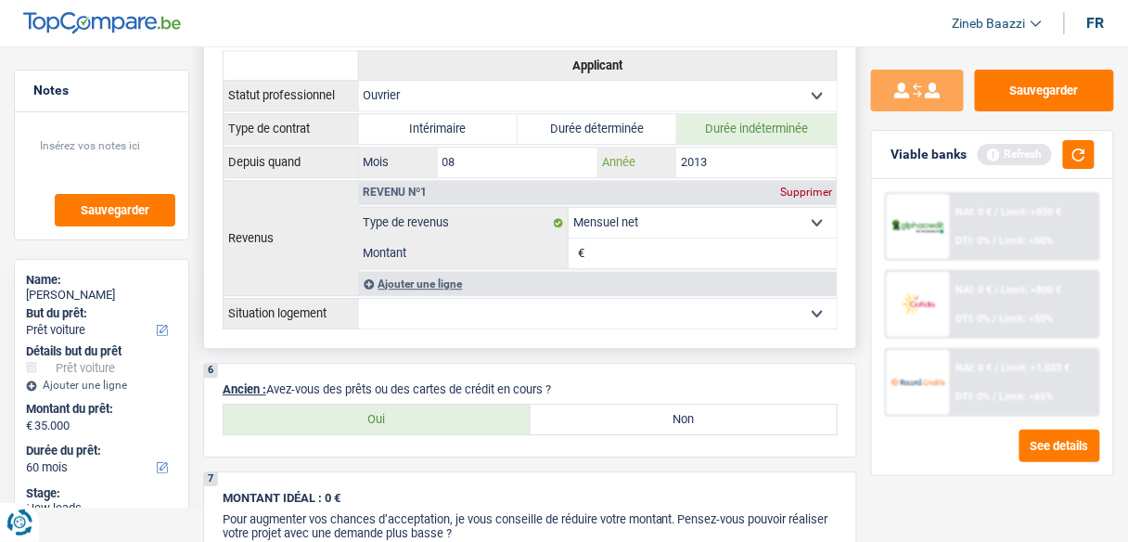
scroll to position [1188, 0]
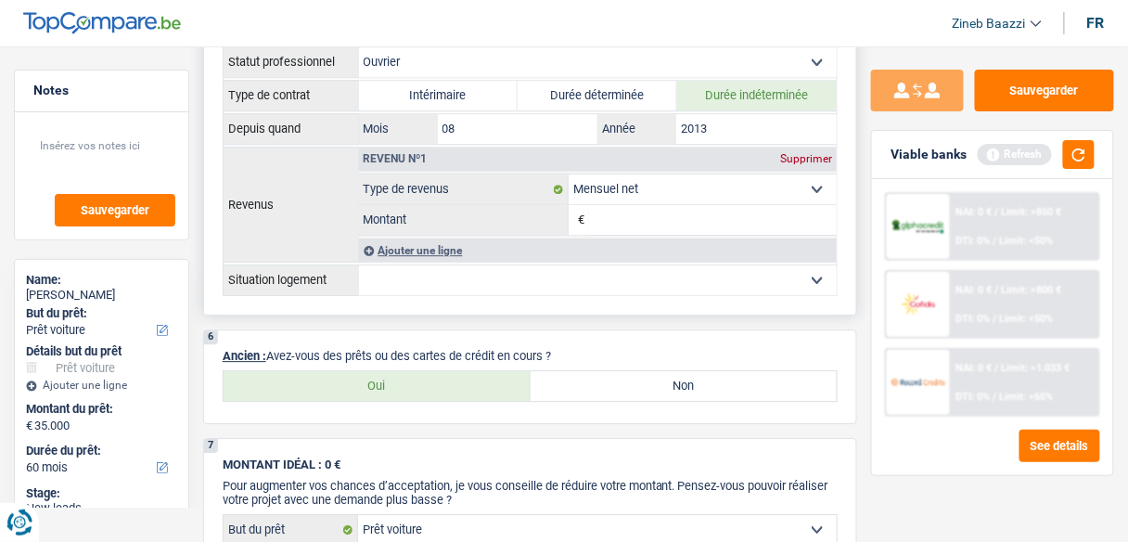
click at [624, 210] on input "Montant" at bounding box center [713, 220] width 248 height 30
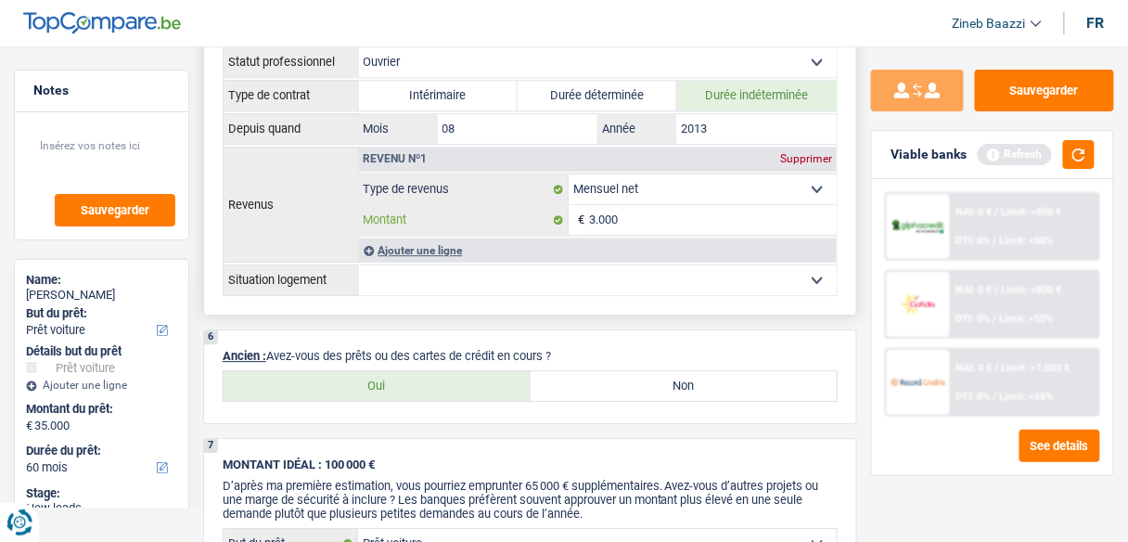
type input "3.000"
click at [571, 268] on select "Locataire Propriétaire avec prêt hypothécaire Propriétaire sans prêt hypothécai…" at bounding box center [598, 280] width 479 height 30
click at [405, 238] on div "Ajouter une ligne" at bounding box center [598, 249] width 479 height 23
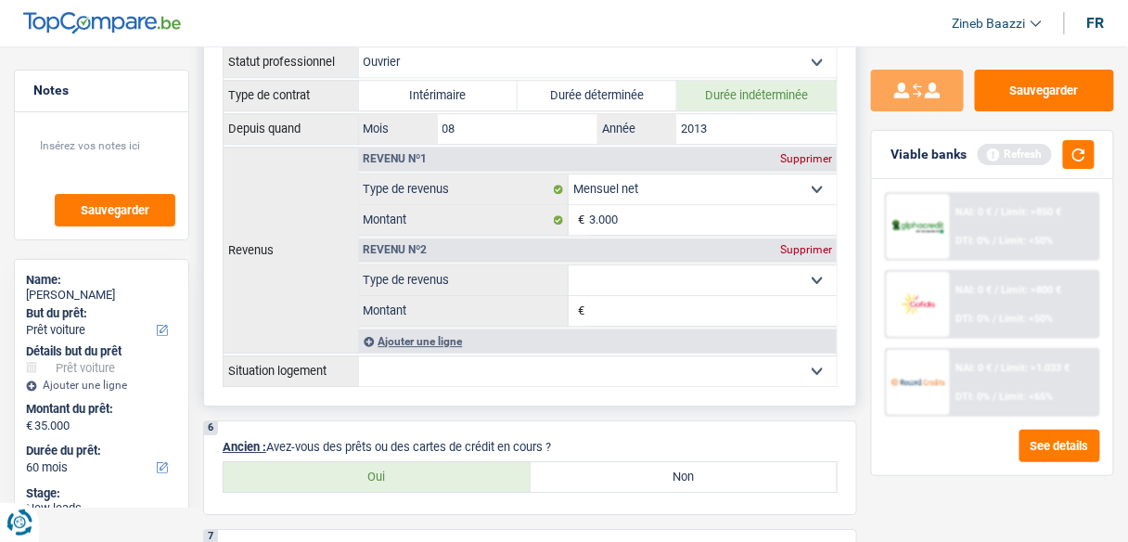
click at [431, 356] on select "Locataire Propriétaire avec prêt hypothécaire Propriétaire sans prêt hypothécai…" at bounding box center [598, 371] width 479 height 30
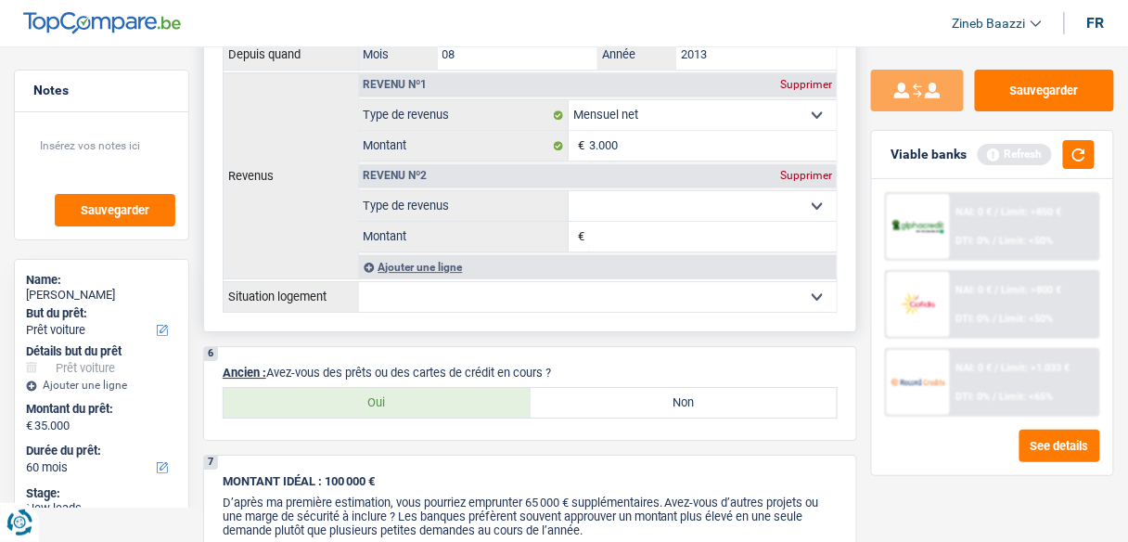
click at [375, 294] on select "Locataire Propriétaire avec prêt hypothécaire Propriétaire sans prêt hypothécai…" at bounding box center [598, 297] width 479 height 30
select select "ownerWithoutMortgage"
click at [359, 282] on select "Locataire Propriétaire avec prêt hypothécaire Propriétaire sans prêt hypothécai…" at bounding box center [598, 297] width 479 height 30
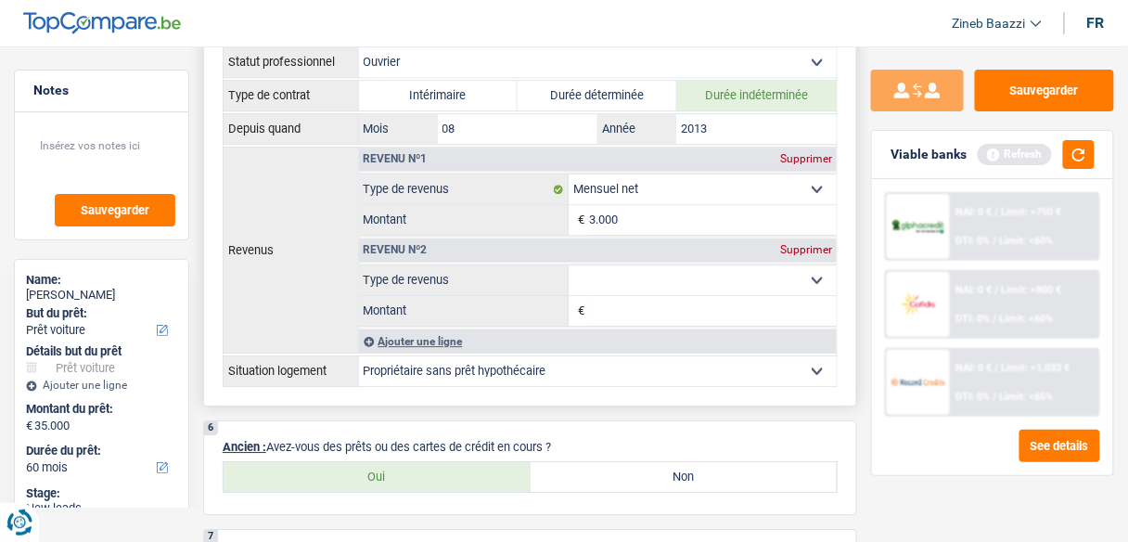
click at [314, 275] on th "Revenus" at bounding box center [290, 250] width 135 height 206
click at [616, 267] on select "Allocation d'handicap Allocations chômage Allocations familiales Chèques repas …" at bounding box center [703, 280] width 268 height 30
click at [615, 274] on select "Allocation d'handicap Allocations chômage Allocations familiales Chèques repas …" at bounding box center [703, 280] width 268 height 30
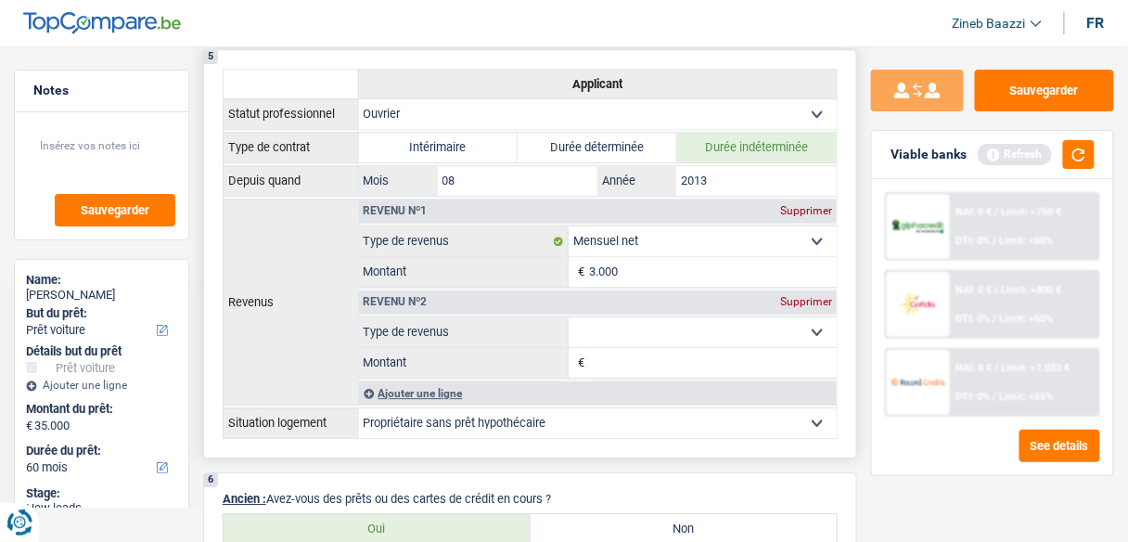
scroll to position [1114, 0]
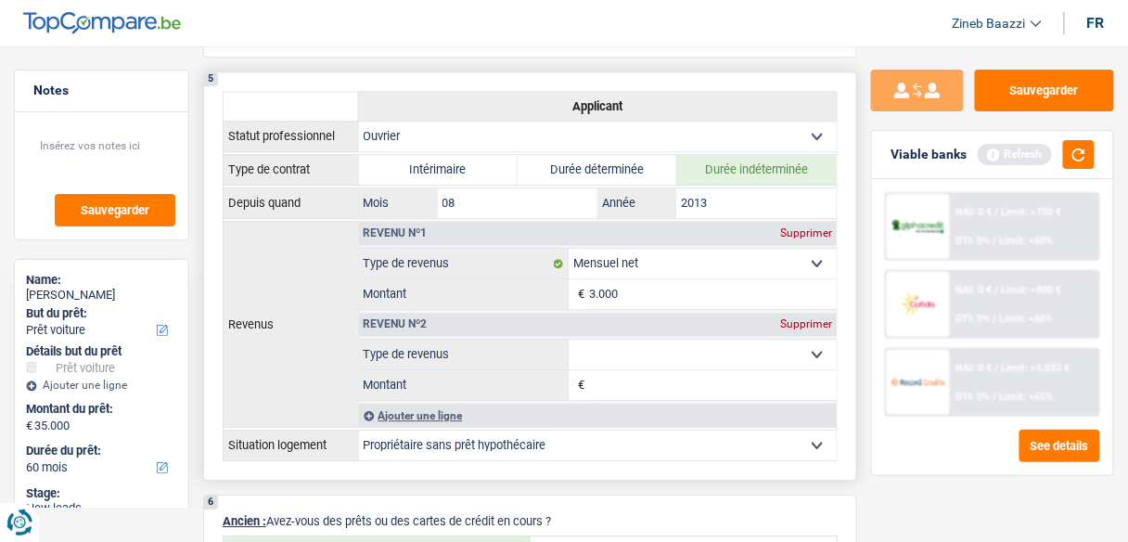
click at [596, 346] on select "Allocation d'handicap Allocations chômage Allocations familiales Chèques repas …" at bounding box center [703, 355] width 268 height 30
select select "familyAllowances"
click at [569, 340] on select "Allocation d'handicap Allocations chômage Allocations familiales Chèques repas …" at bounding box center [703, 355] width 268 height 30
click at [711, 370] on input "Montant" at bounding box center [713, 385] width 248 height 30
click at [698, 342] on select "Allocation d'handicap Allocations chômage Allocations familiales Chèques repas …" at bounding box center [703, 355] width 268 height 30
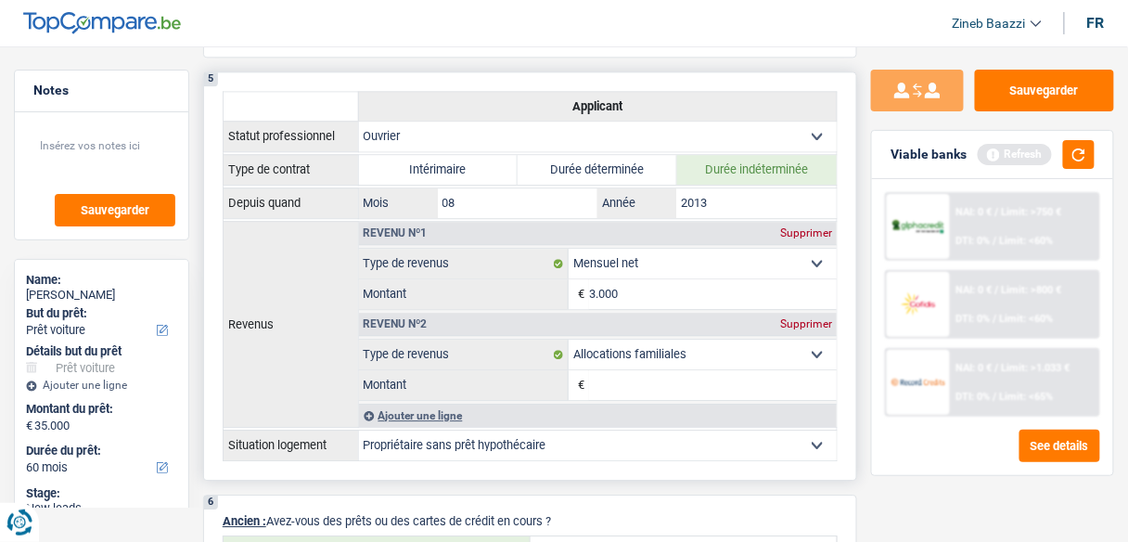
click at [512, 354] on label "Type de revenus" at bounding box center [464, 355] width 211 height 30
click at [569, 354] on select "Allocation d'handicap Allocations chômage Allocations familiales Chèques repas …" at bounding box center [703, 355] width 268 height 30
click at [805, 319] on div "Supprimer" at bounding box center [806, 323] width 61 height 11
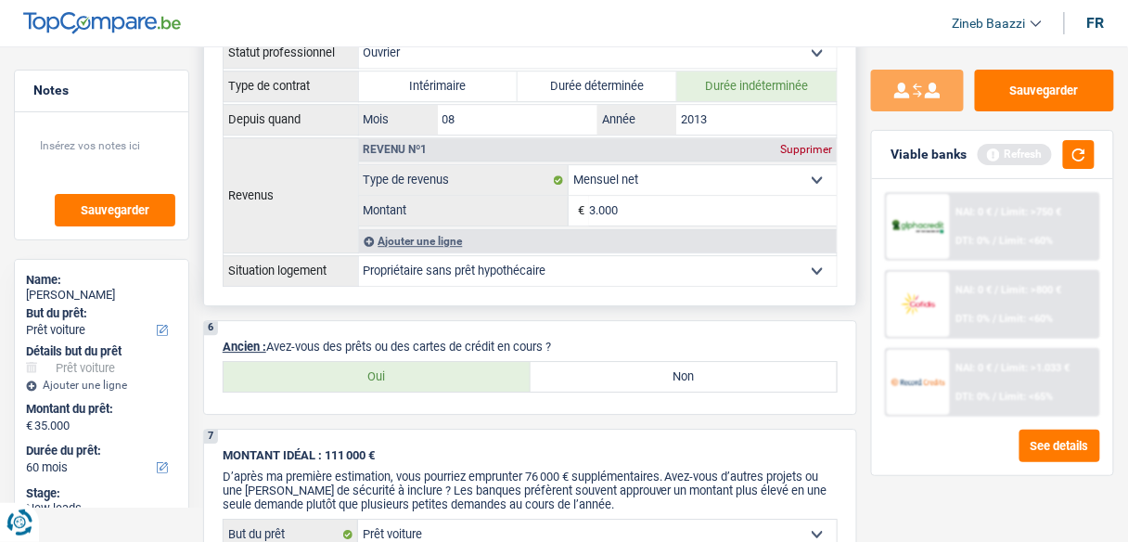
scroll to position [1262, 0]
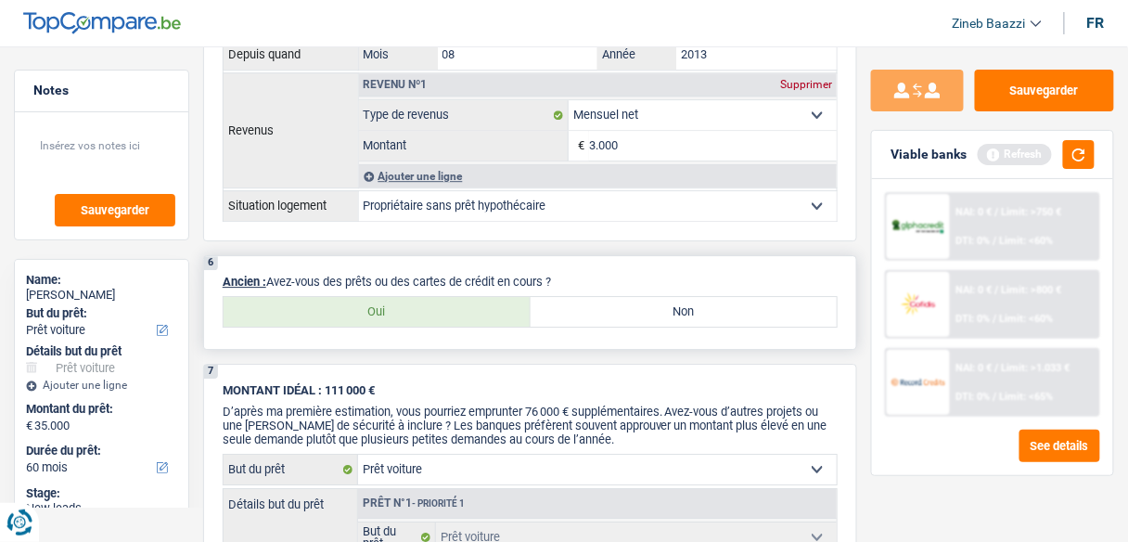
click at [475, 303] on label "Oui" at bounding box center [377, 312] width 307 height 30
click at [475, 303] on input "Oui" at bounding box center [377, 312] width 307 height 30
radio input "true"
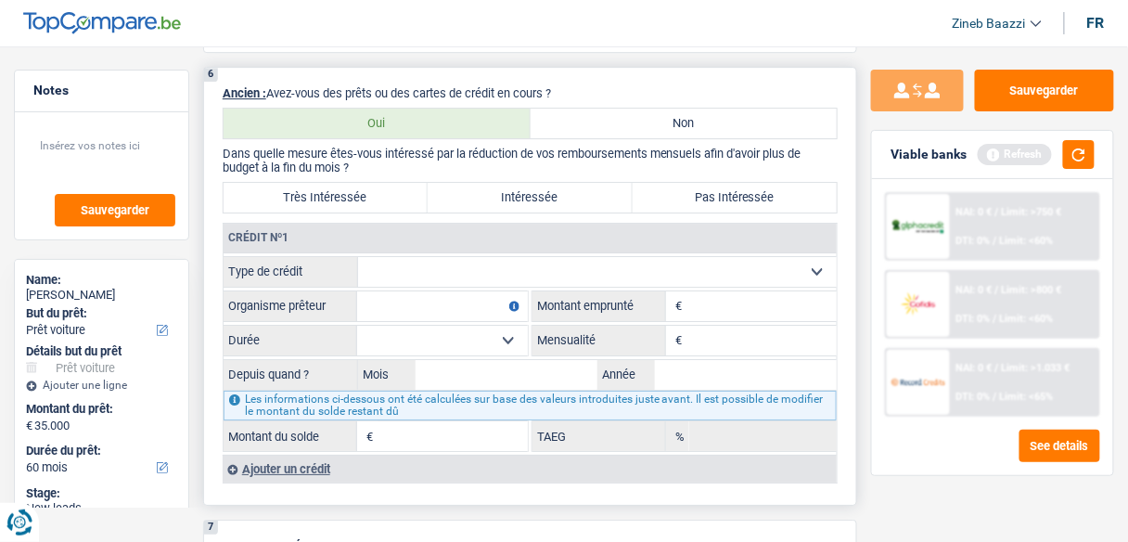
scroll to position [1485, 0]
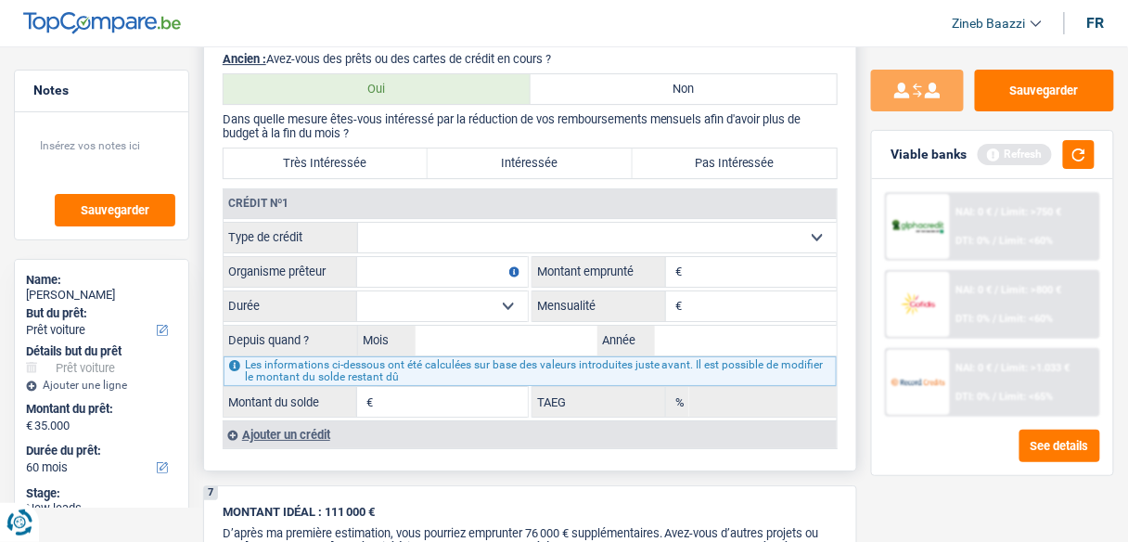
click at [421, 223] on select "Carte ou ouverture de crédit Prêt hypothécaire Vente à tempérament Prêt à tempé…" at bounding box center [597, 238] width 479 height 30
click at [432, 226] on select "Carte ou ouverture de crédit Prêt hypothécaire Vente à tempérament Prêt à tempé…" at bounding box center [597, 238] width 479 height 30
select select "cardOrCredit"
type input "0"
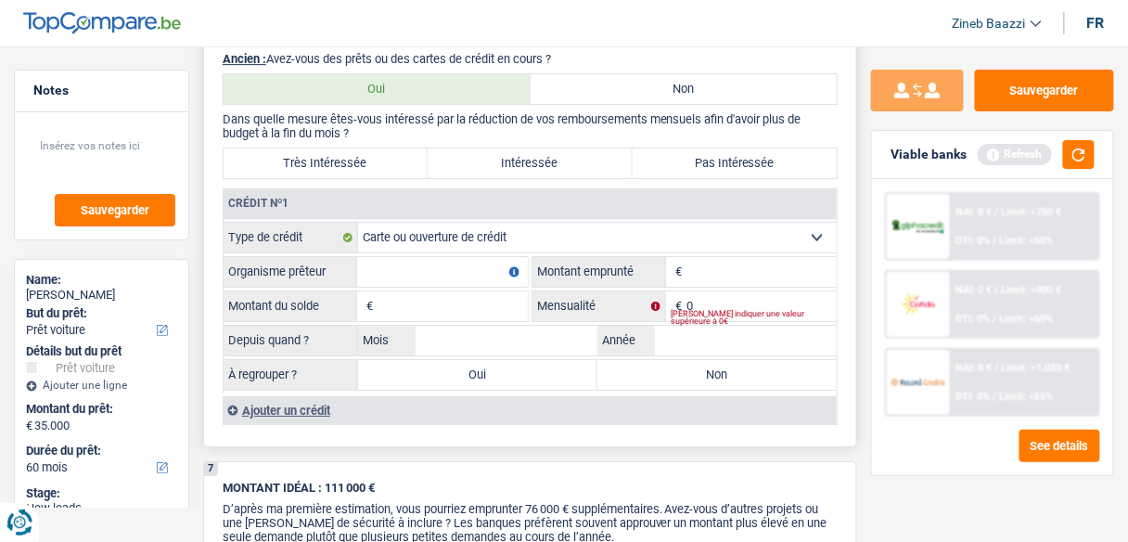
click at [429, 257] on input "Organisme prêteur" at bounding box center [442, 272] width 171 height 30
type input "v"
click at [429, 258] on input "Organisme prêteur" at bounding box center [442, 272] width 171 height 30
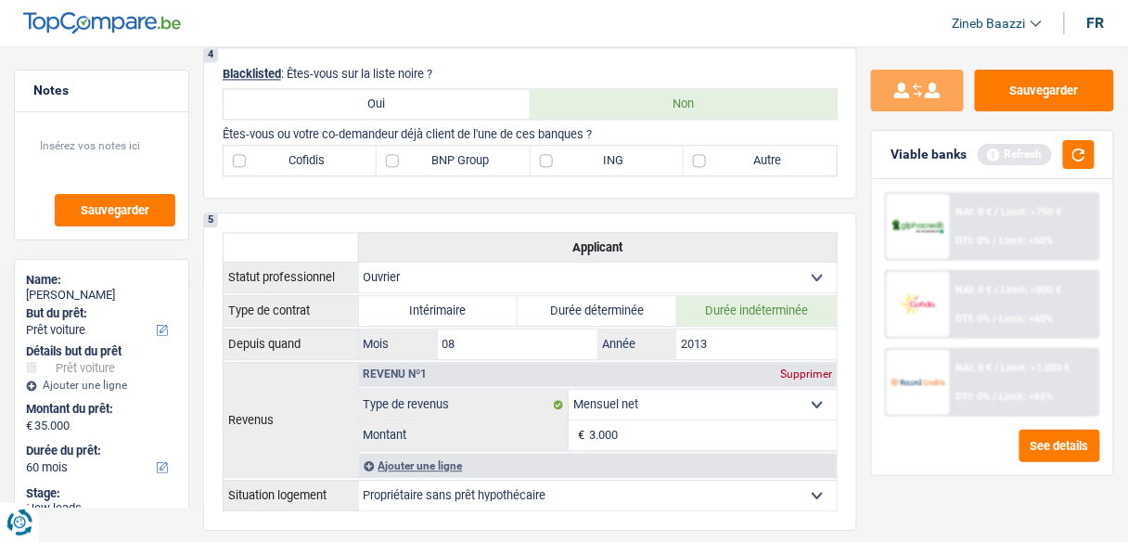
scroll to position [965, 0]
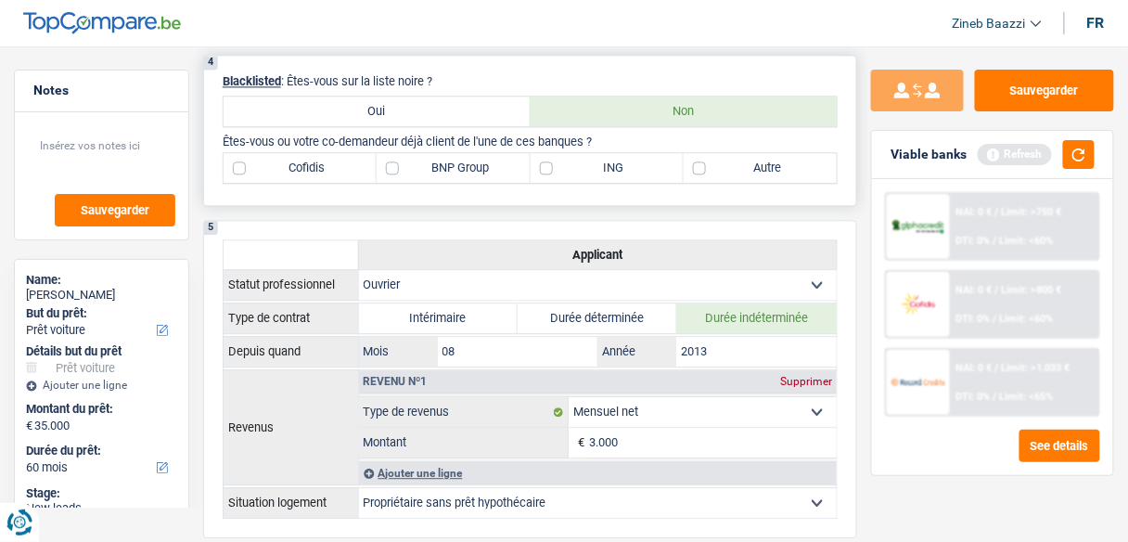
type input "bnp"
click at [427, 155] on label "BNP Group" at bounding box center [453, 168] width 153 height 30
click at [427, 155] on input "BNP Group" at bounding box center [453, 168] width 153 height 30
checkbox input "true"
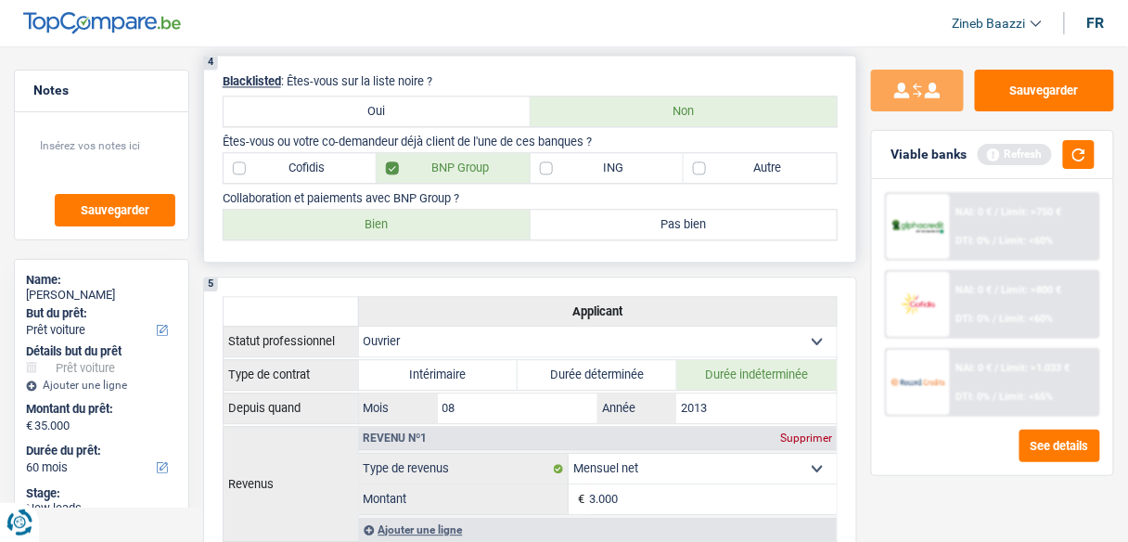
click at [356, 224] on label "Bien" at bounding box center [377, 225] width 307 height 30
click at [356, 224] on input "Bien" at bounding box center [377, 225] width 307 height 30
radio input "true"
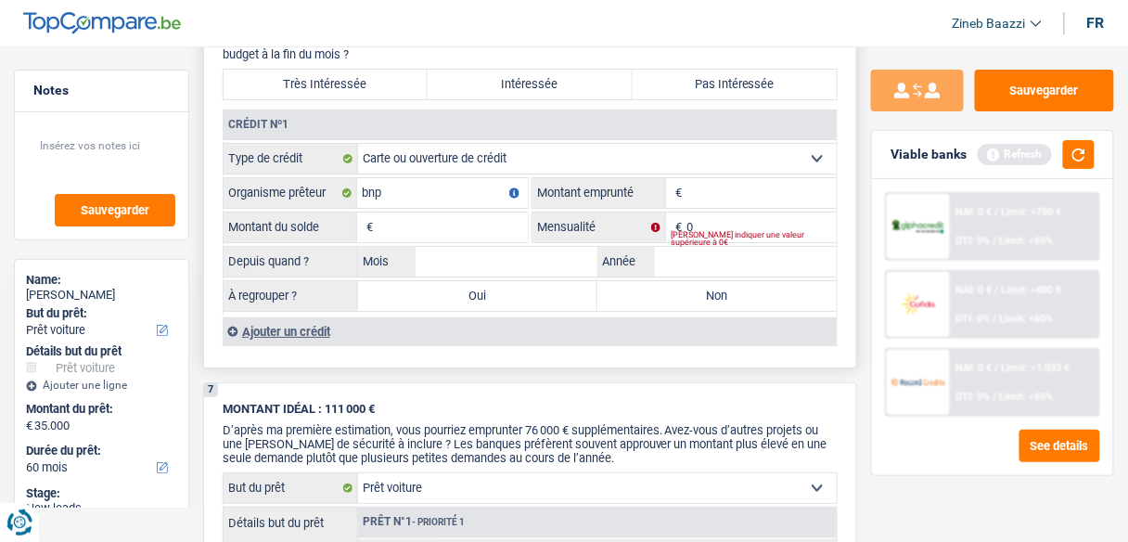
scroll to position [1633, 0]
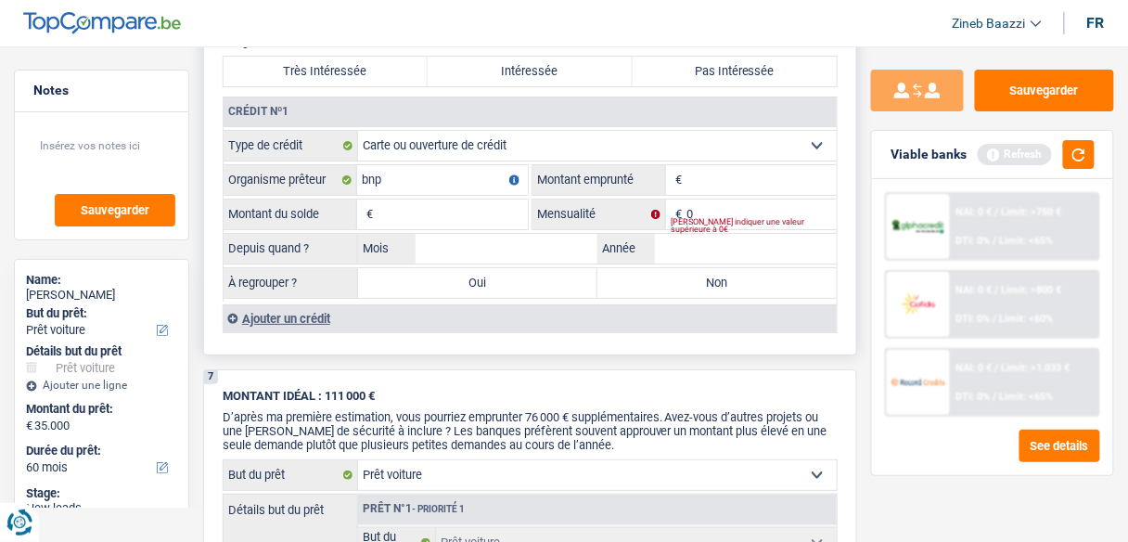
click at [703, 166] on input "Montant" at bounding box center [762, 180] width 150 height 30
type input "10.000"
click at [505, 203] on input "Montant du solde" at bounding box center [453, 215] width 150 height 30
click at [455, 200] on input "Montant du solde" at bounding box center [453, 215] width 150 height 30
type input "0"
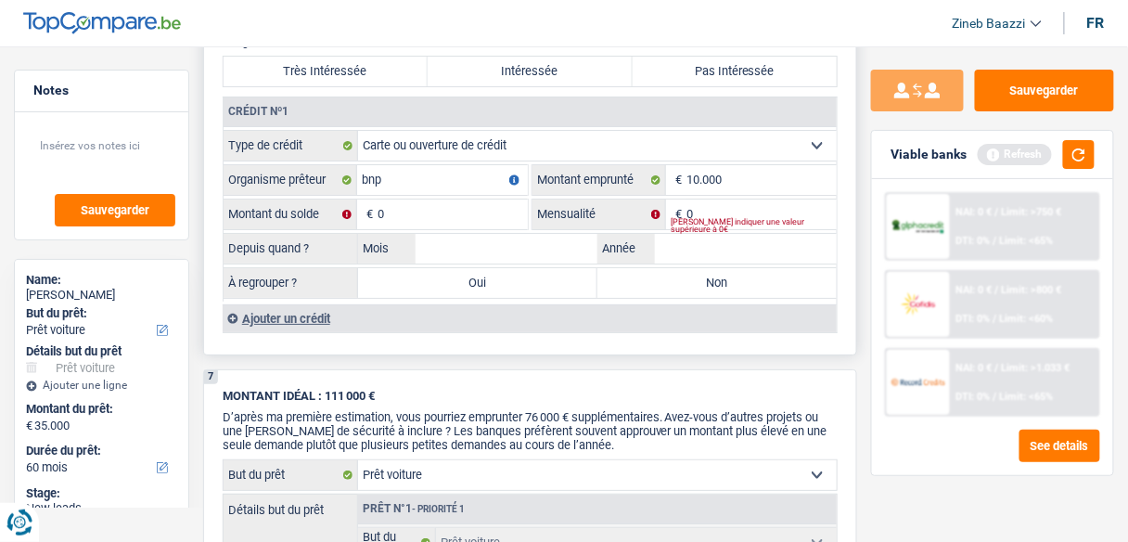
click at [685, 200] on span "€" at bounding box center [676, 215] width 20 height 30
click at [686, 200] on span "€" at bounding box center [676, 215] width 20 height 30
click at [698, 200] on input "0" at bounding box center [762, 215] width 150 height 30
type input "100"
click at [527, 268] on label "Oui" at bounding box center [477, 283] width 239 height 30
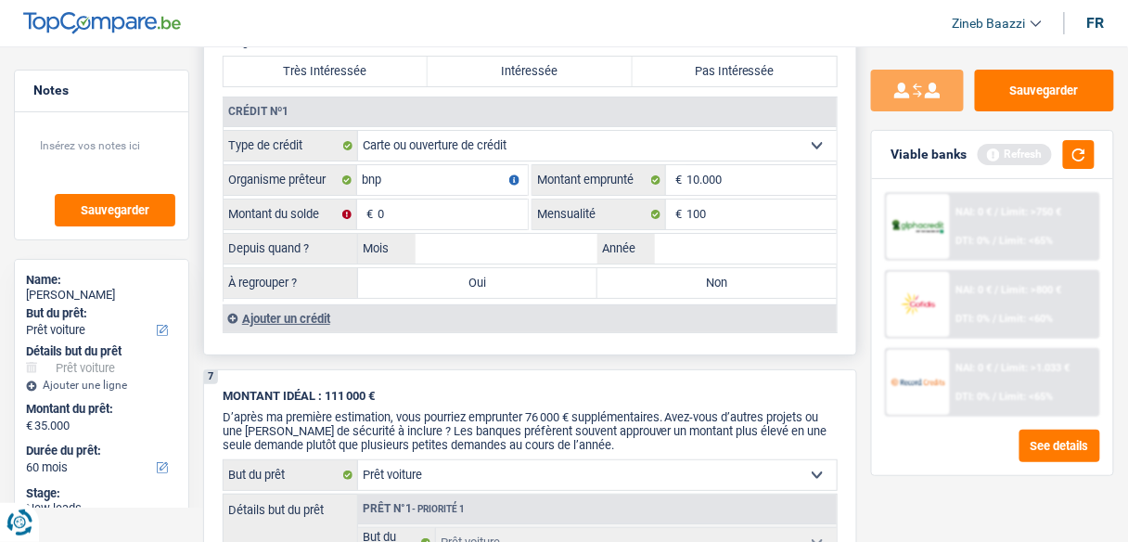
click at [527, 268] on input "Oui" at bounding box center [477, 283] width 239 height 30
radio input "true"
type input "35.000"
type input "0"
select select
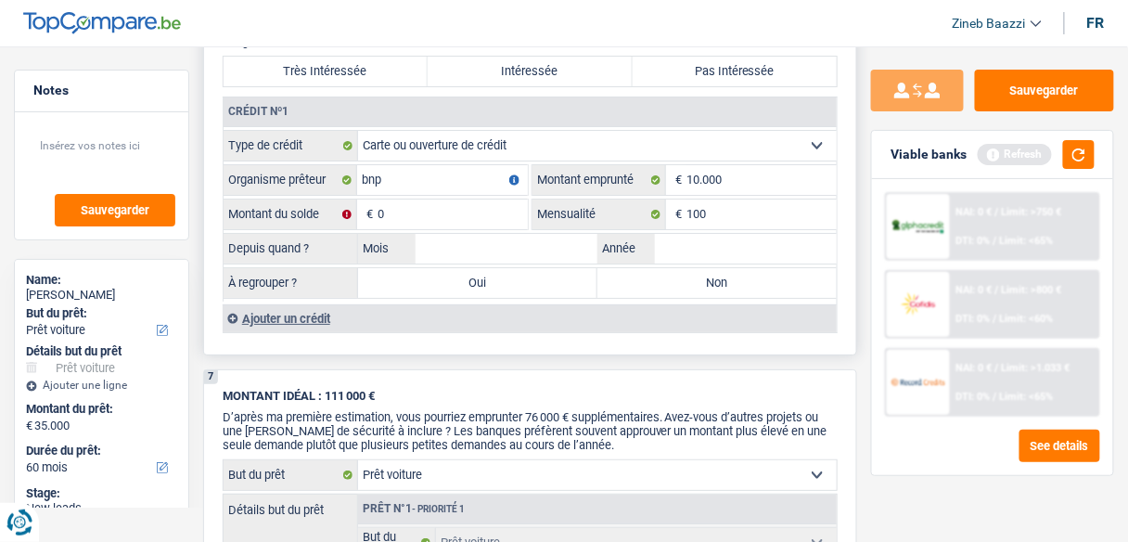
type input "0"
select select
select select "refinancing"
select select "120"
select select "refinancing"
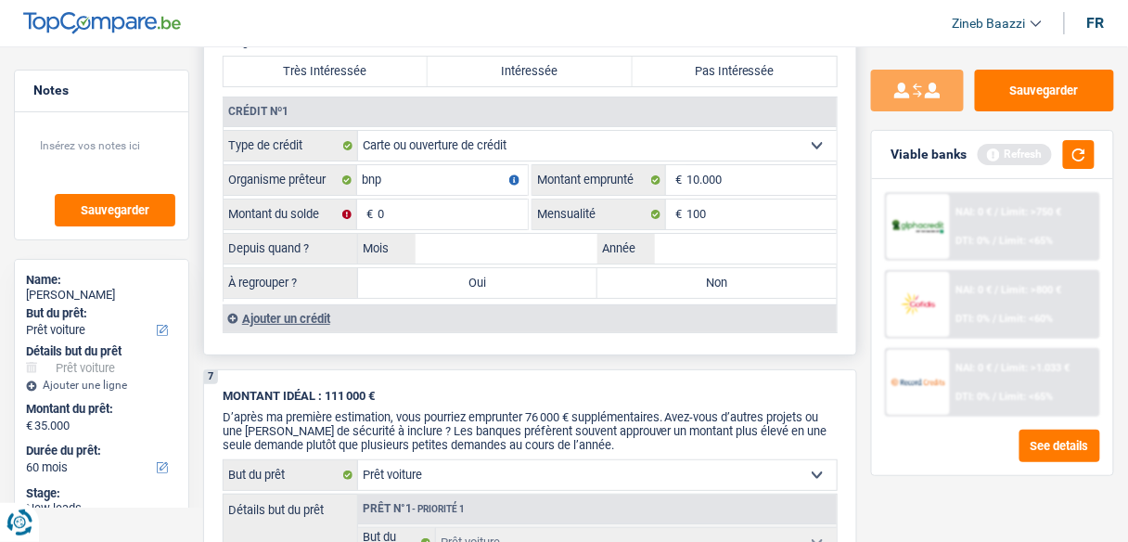
select select "refinancing"
select select "120"
select select "refinancing"
select select "120"
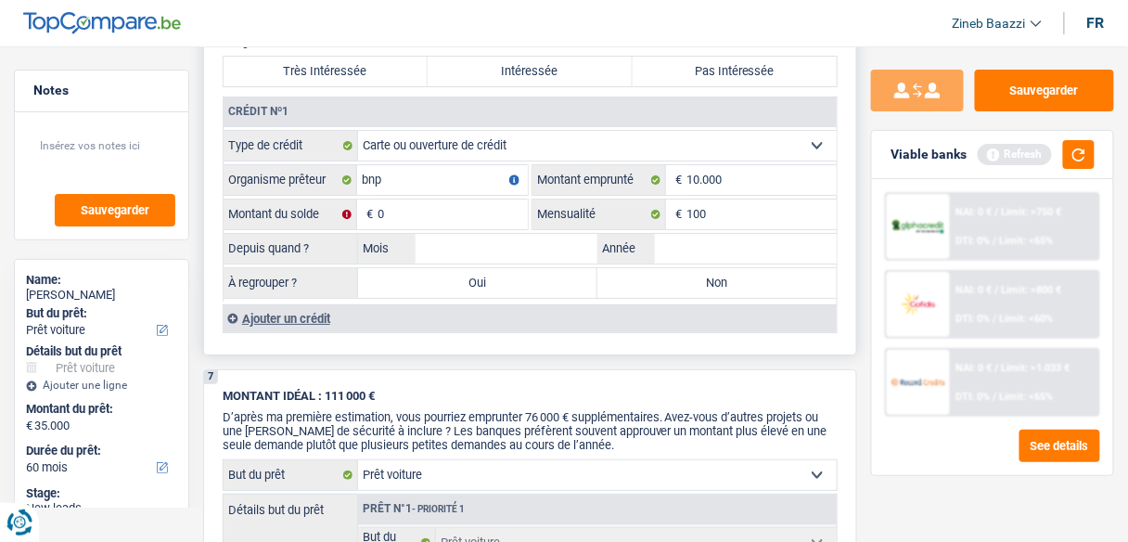
select select "refinancing"
select select "car"
select select "false"
select select "car"
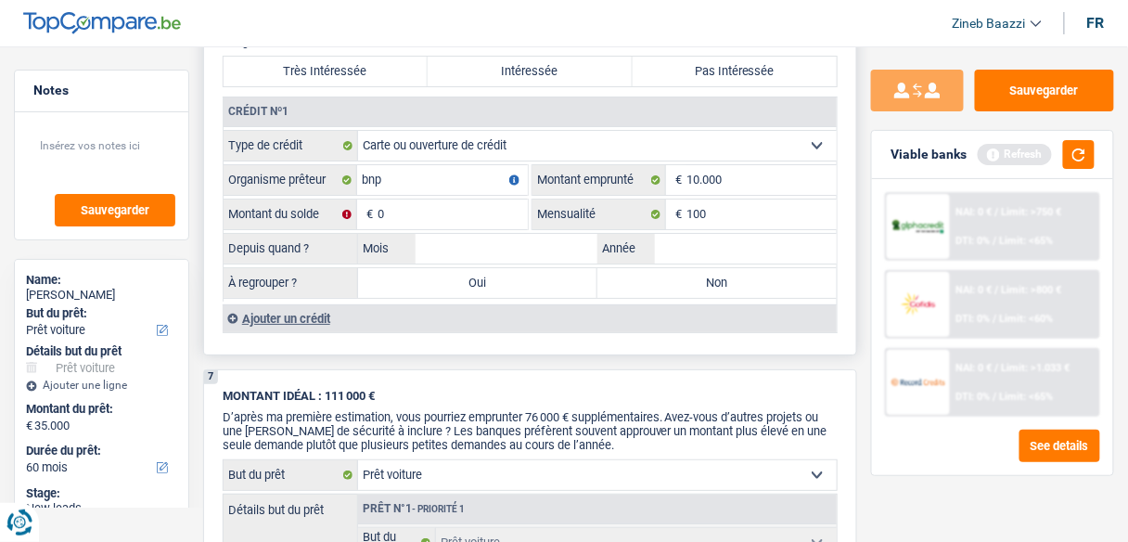
select select "false"
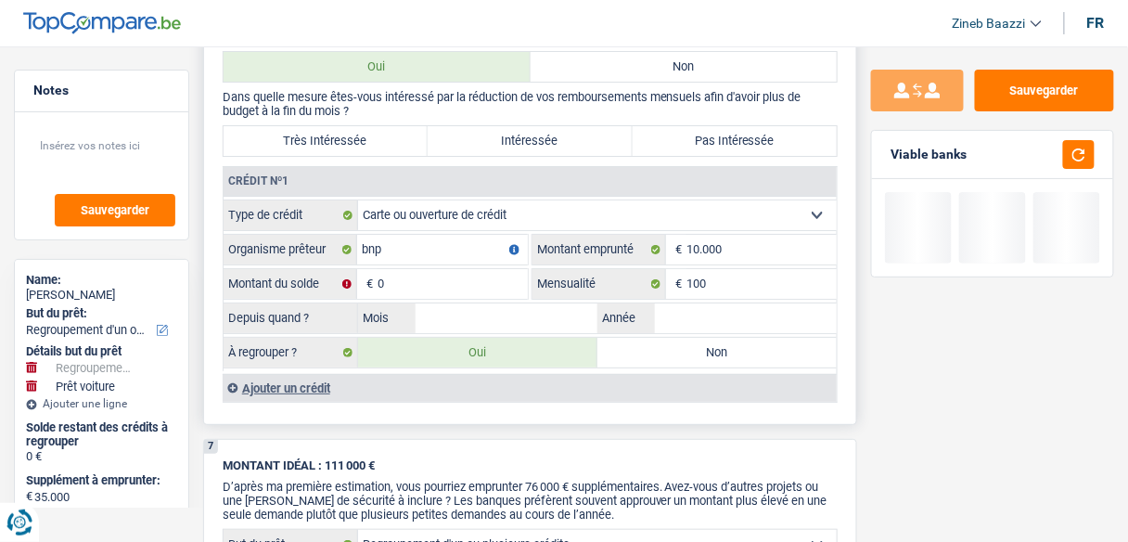
scroll to position [1708, 0]
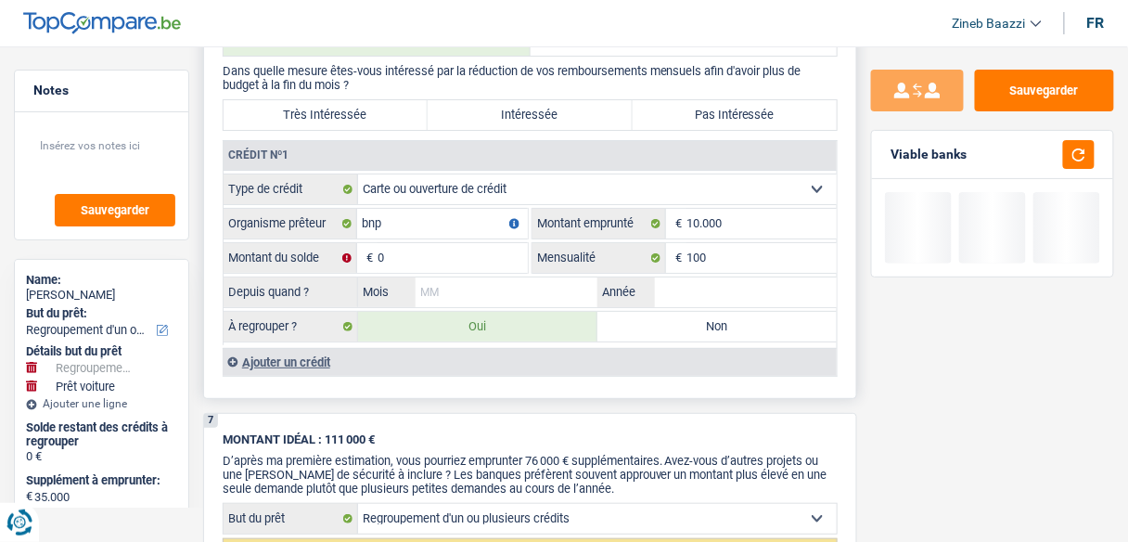
click at [453, 277] on input "Mois" at bounding box center [507, 292] width 182 height 30
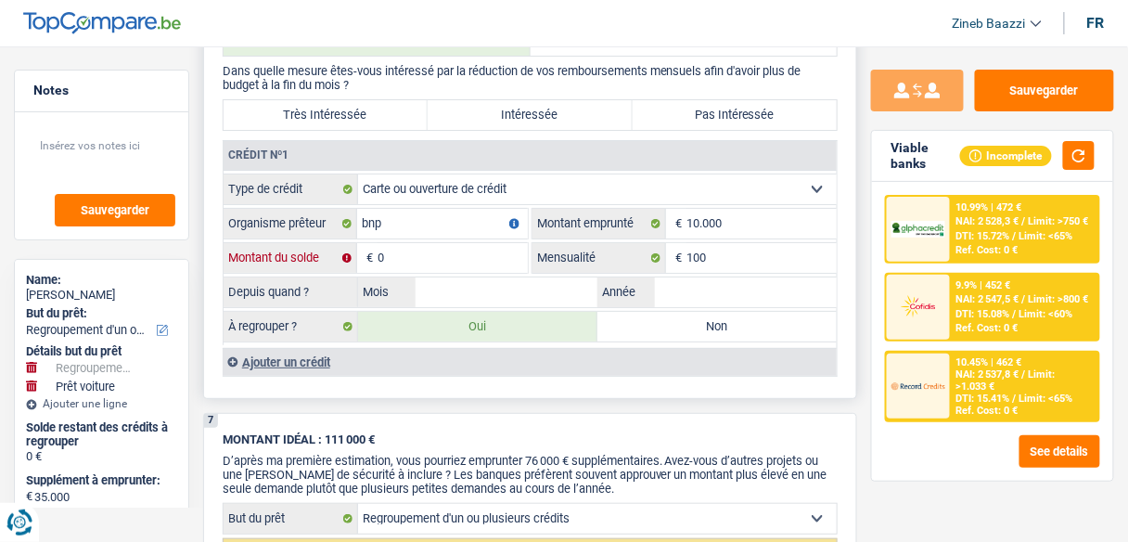
click at [432, 254] on input "0" at bounding box center [453, 258] width 150 height 30
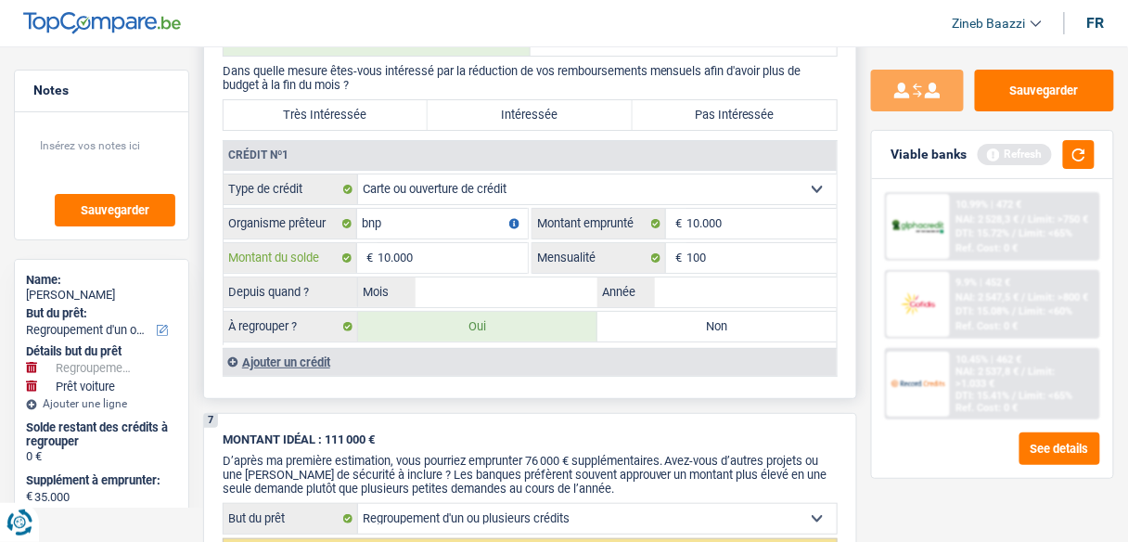
type input "10.000"
click at [453, 277] on input "Mois" at bounding box center [507, 292] width 182 height 30
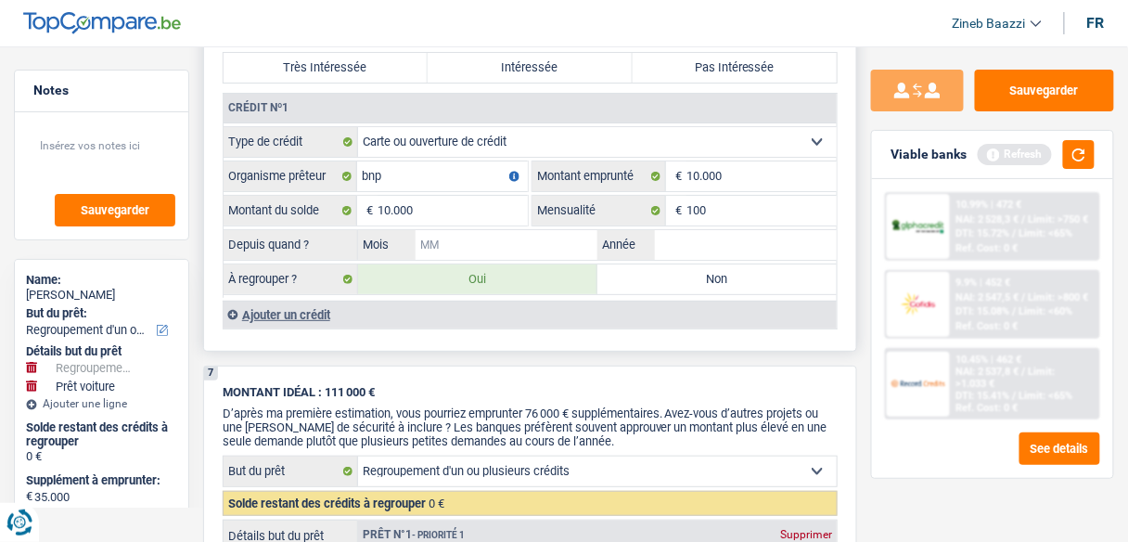
scroll to position [1782, 0]
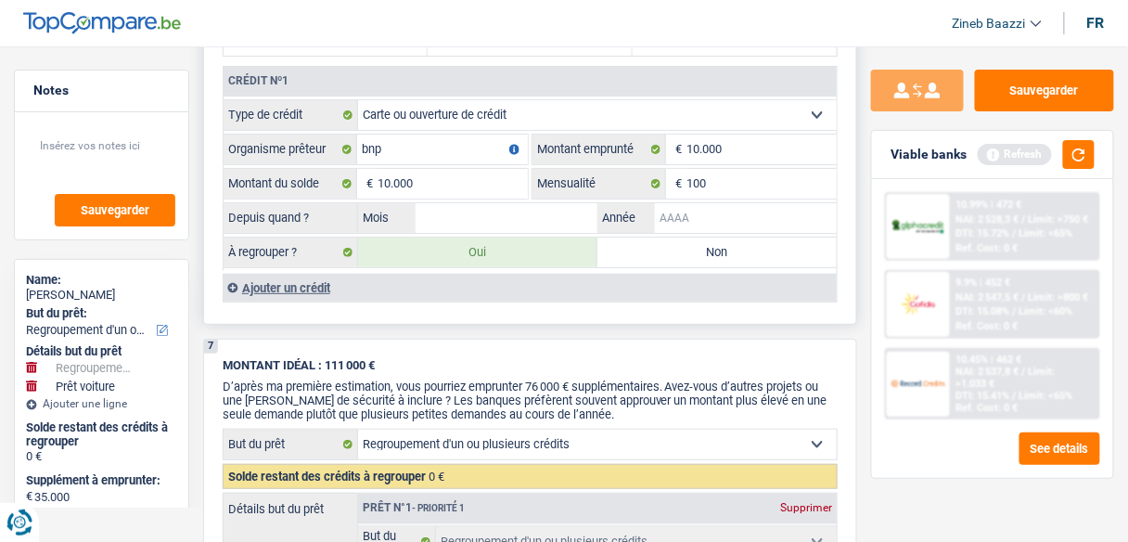
click at [680, 203] on input "Année" at bounding box center [746, 218] width 182 height 30
click at [534, 203] on input "Mois" at bounding box center [507, 218] width 182 height 30
type input "08"
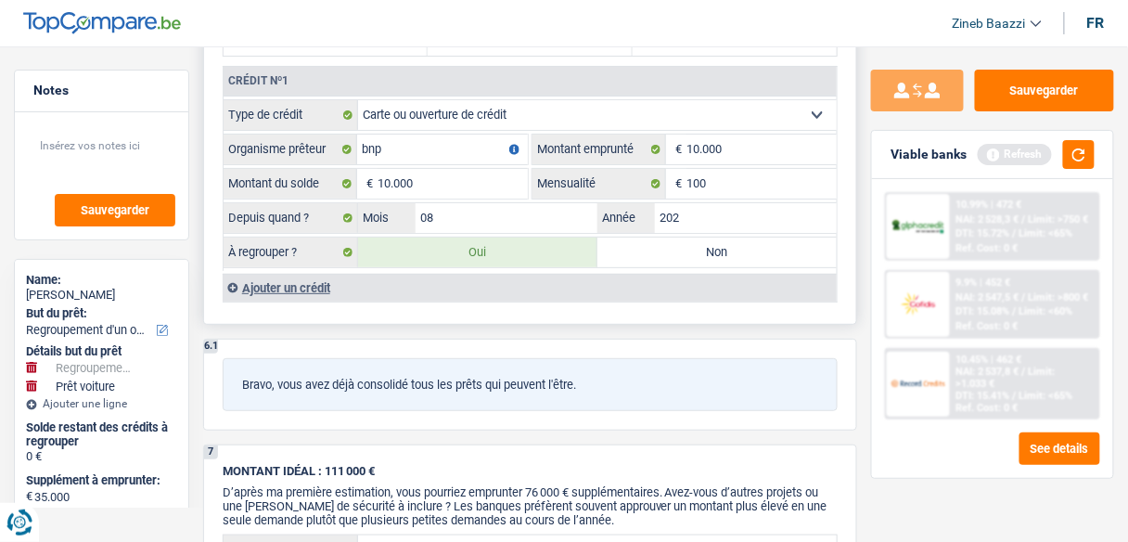
type input "2024"
type input "10.000"
type input "45.000"
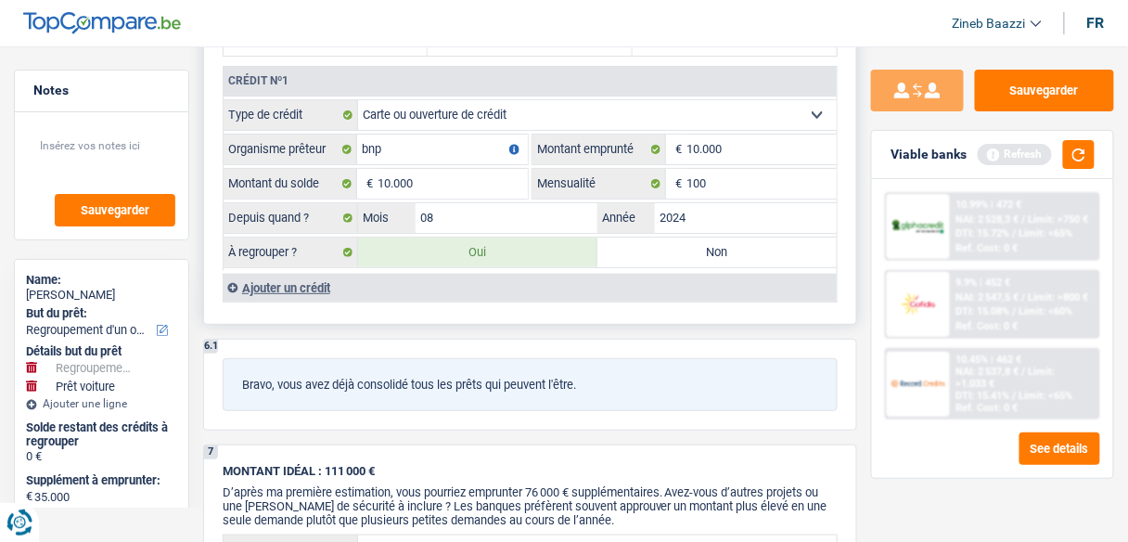
type input "45.000"
select select "144"
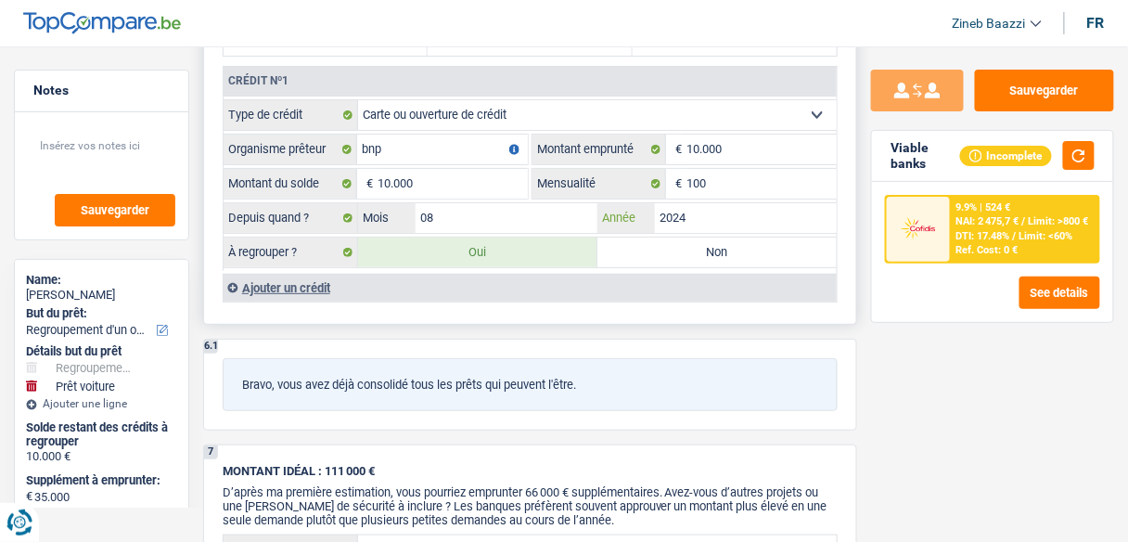
type input "2024"
click at [612, 245] on label "Non" at bounding box center [717, 253] width 239 height 30
click at [612, 245] on input "Non" at bounding box center [717, 253] width 239 height 30
radio input "true"
select select "car"
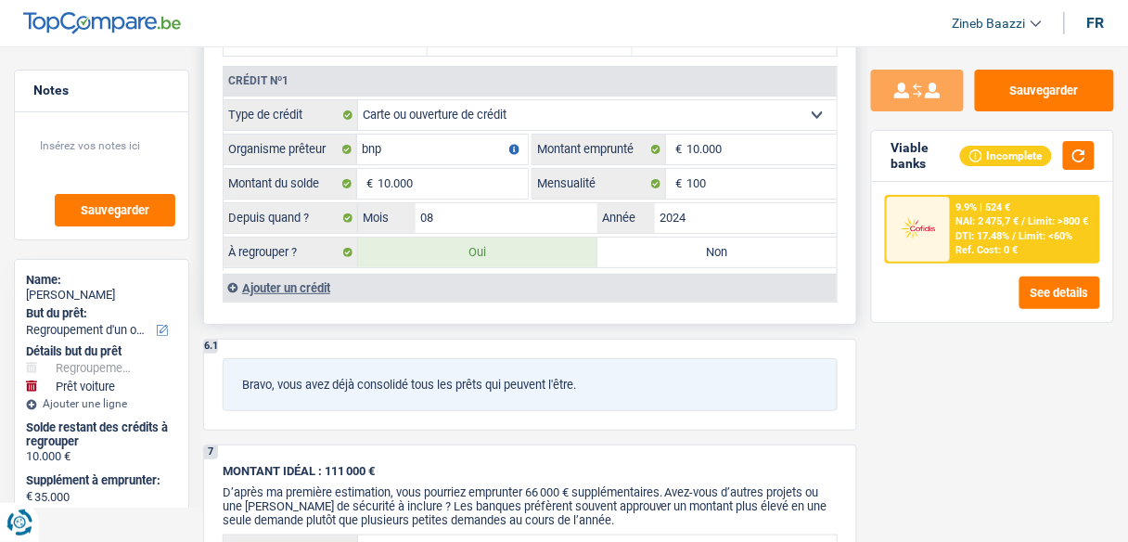
select select "60"
select select "car"
type input "assurances"
type input "35.000"
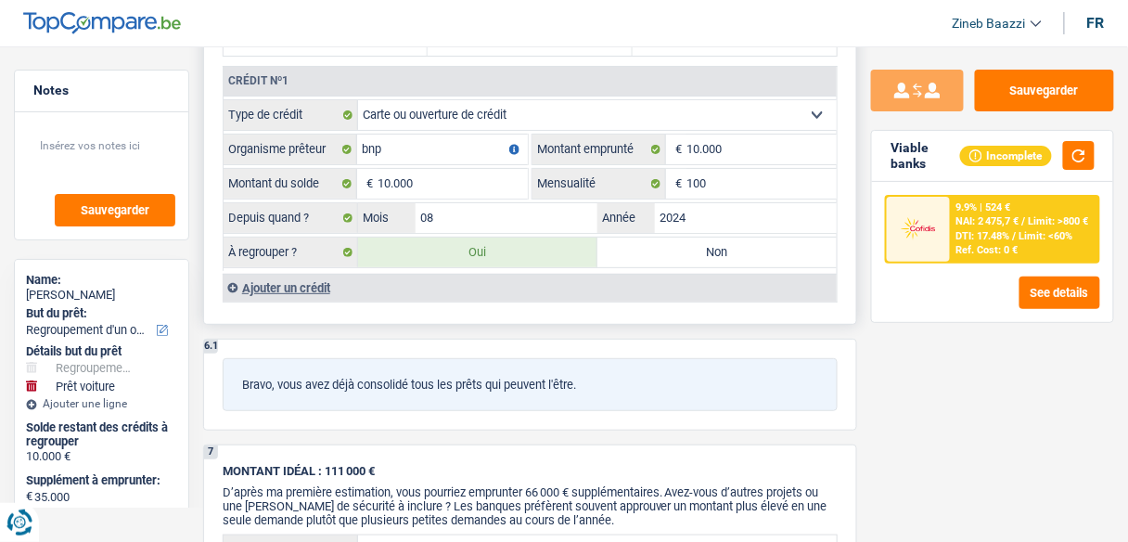
type input "30.000"
select select "false"
select select "60"
select select "car"
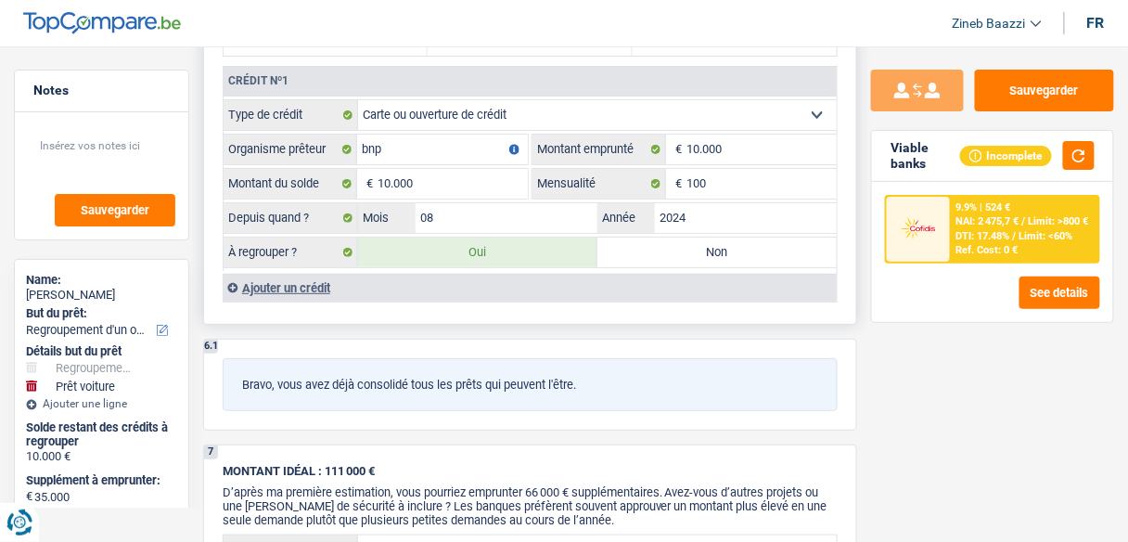
type input "assurances"
type input "35.000"
type input "30.000"
select select "false"
select select "60"
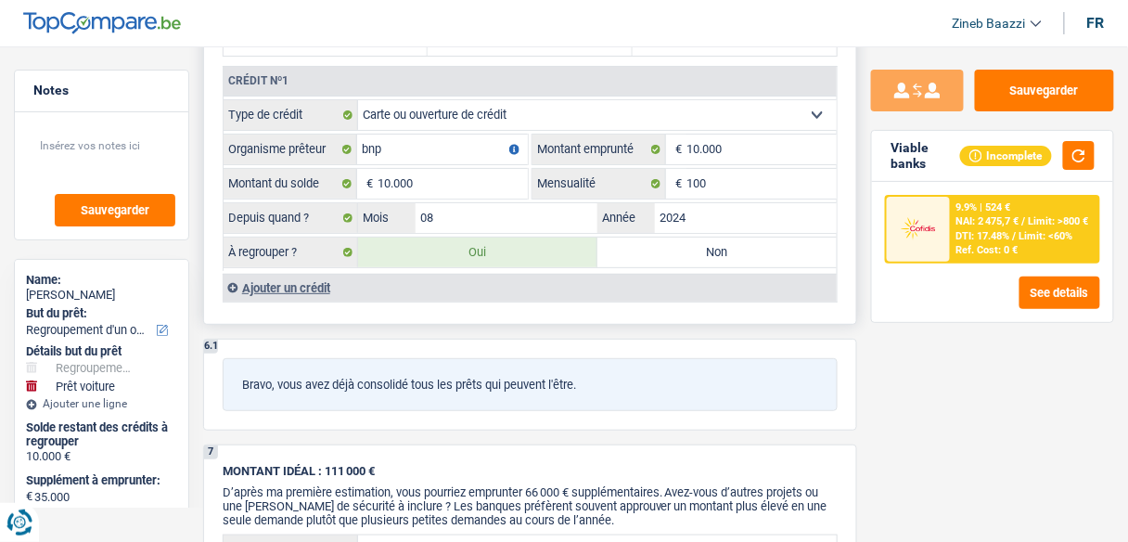
select select "car"
radio input "false"
type input "35.000"
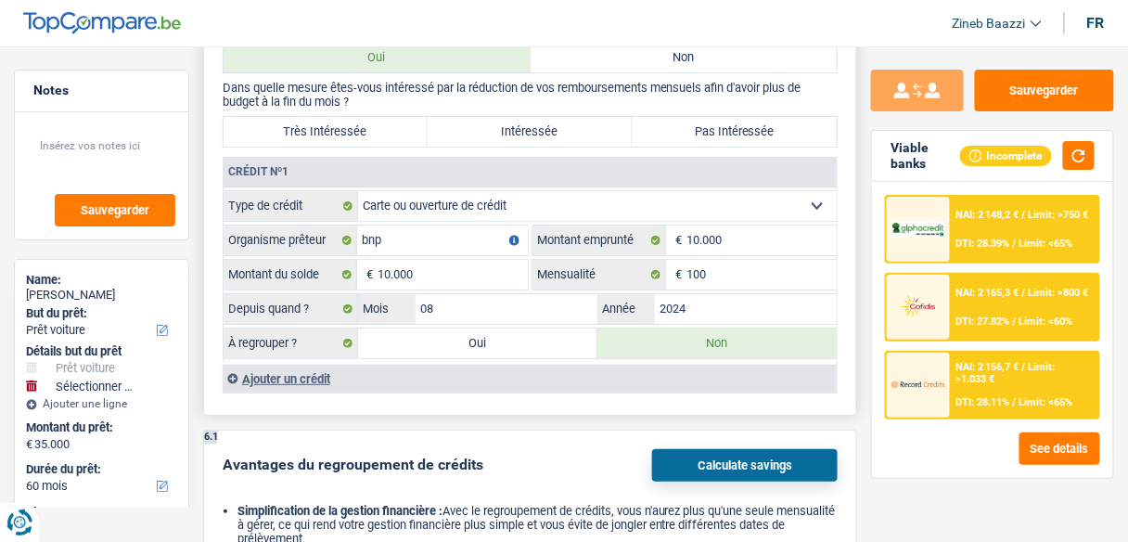
scroll to position [1708, 0]
click at [461, 84] on p "Dans quelle mesure êtes-vous intéressé par la réduction de vos remboursements m…" at bounding box center [530, 95] width 615 height 28
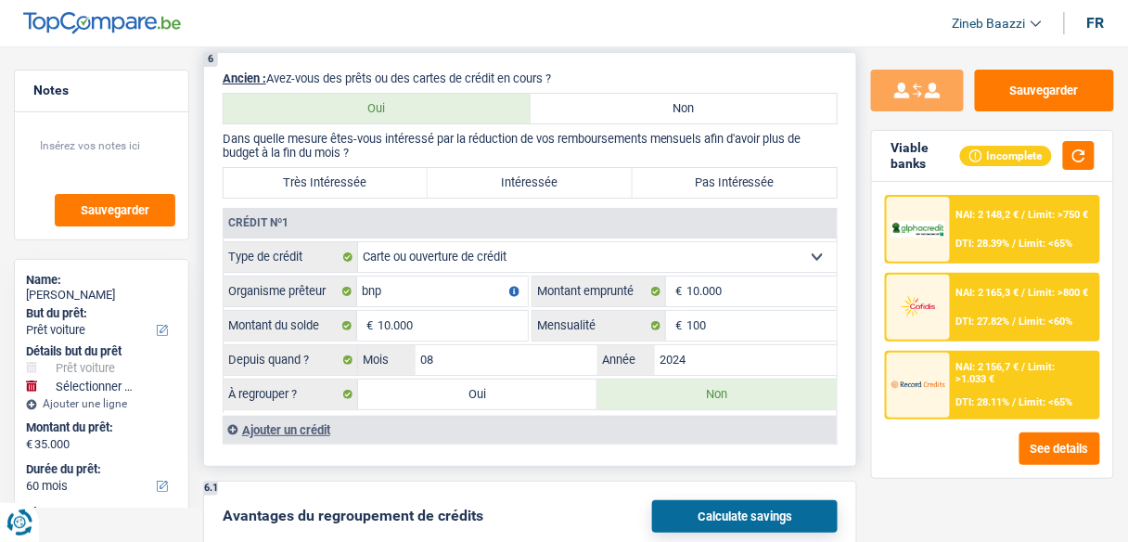
scroll to position [1633, 0]
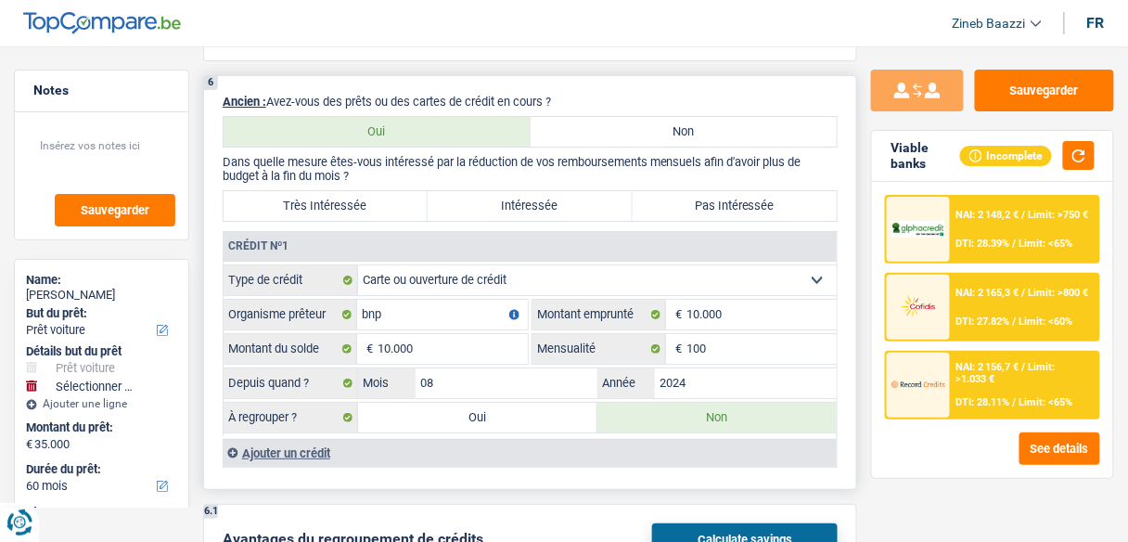
click at [463, 191] on label "Intéressée" at bounding box center [530, 206] width 204 height 30
click at [463, 191] on input "Intéressée" at bounding box center [530, 206] width 204 height 30
radio input "true"
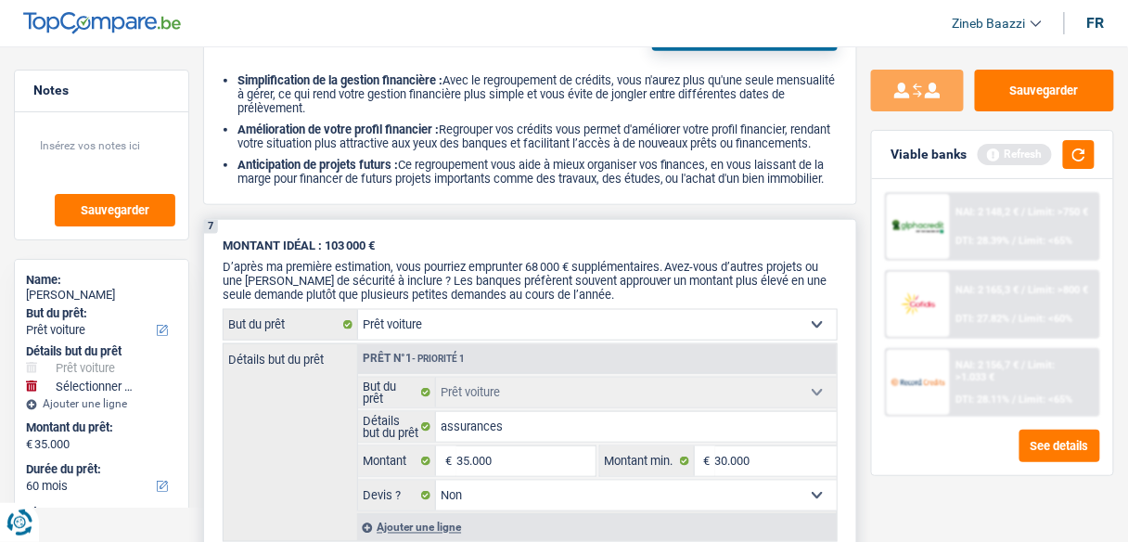
scroll to position [2227, 0]
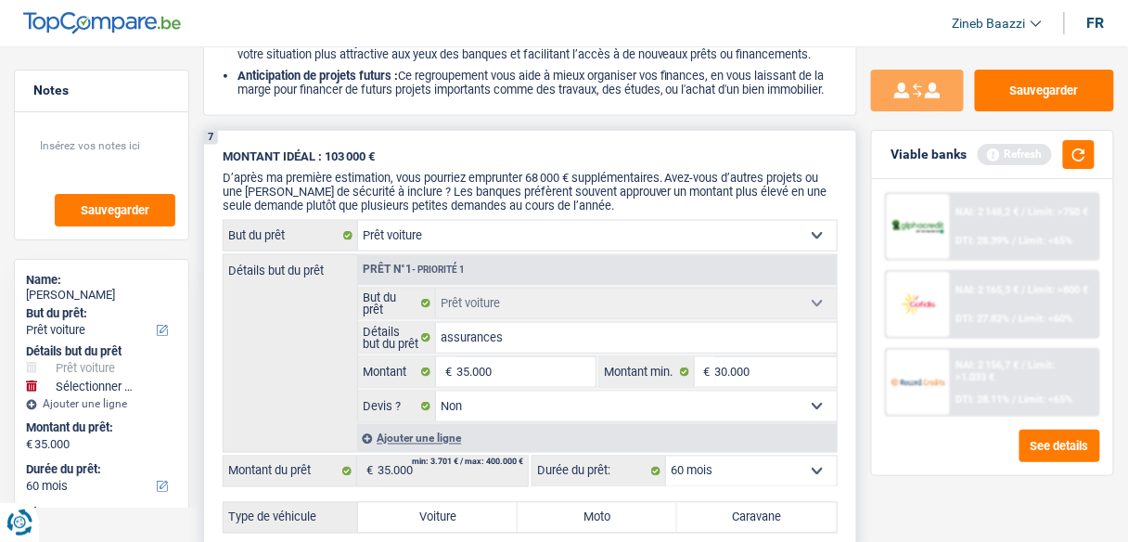
click at [422, 208] on span "D’après ma première estimation, vous pourriez emprunter 68 000 € supplémentaire…" at bounding box center [525, 192] width 605 height 42
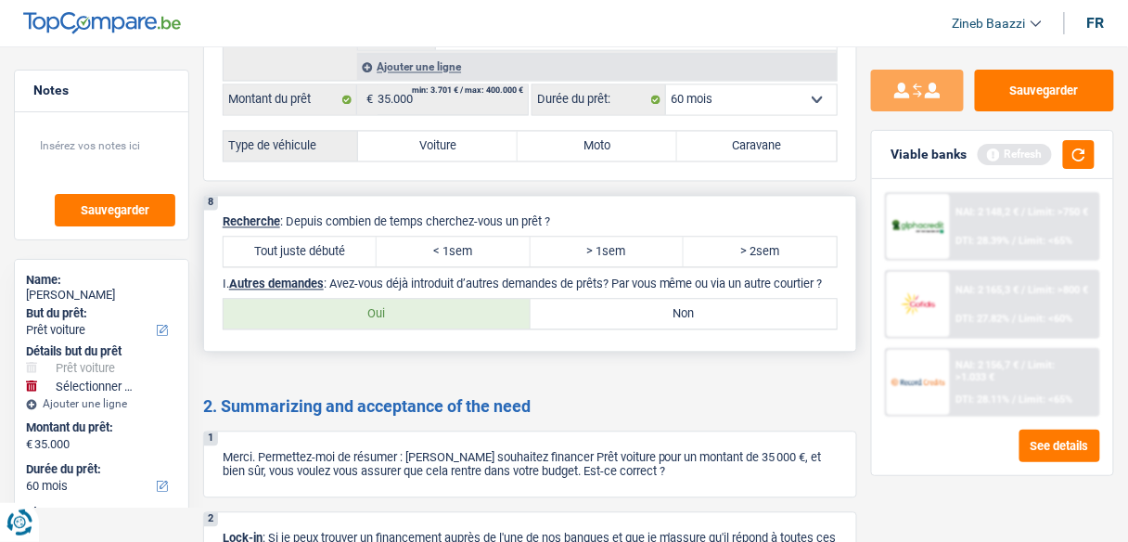
scroll to position [2524, 0]
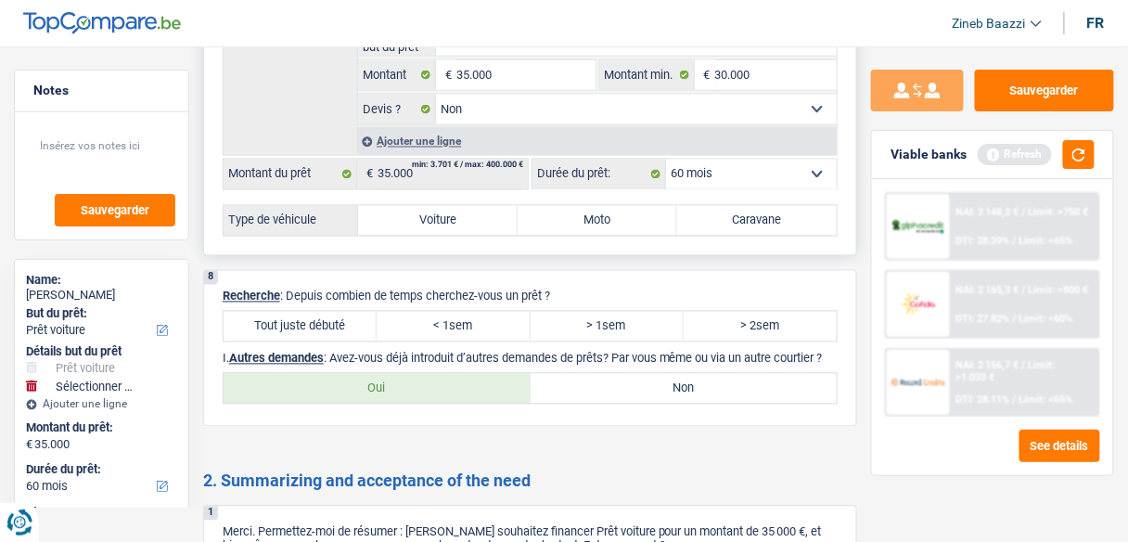
click at [451, 236] on label "Voiture" at bounding box center [438, 221] width 160 height 30
click at [451, 236] on input "Voiture" at bounding box center [438, 221] width 160 height 30
radio input "true"
radio input "false"
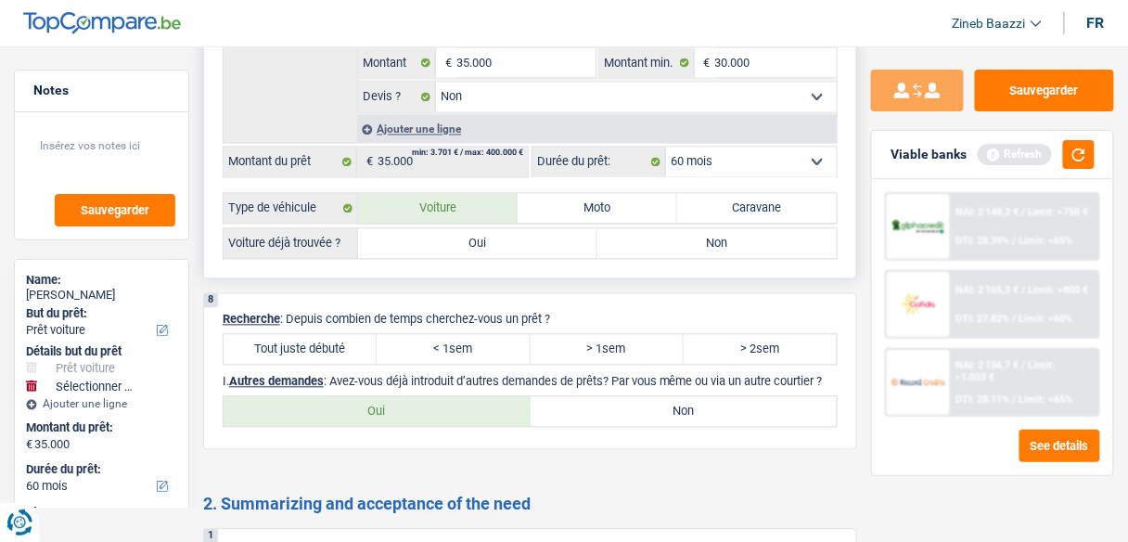
scroll to position [2598, 0]
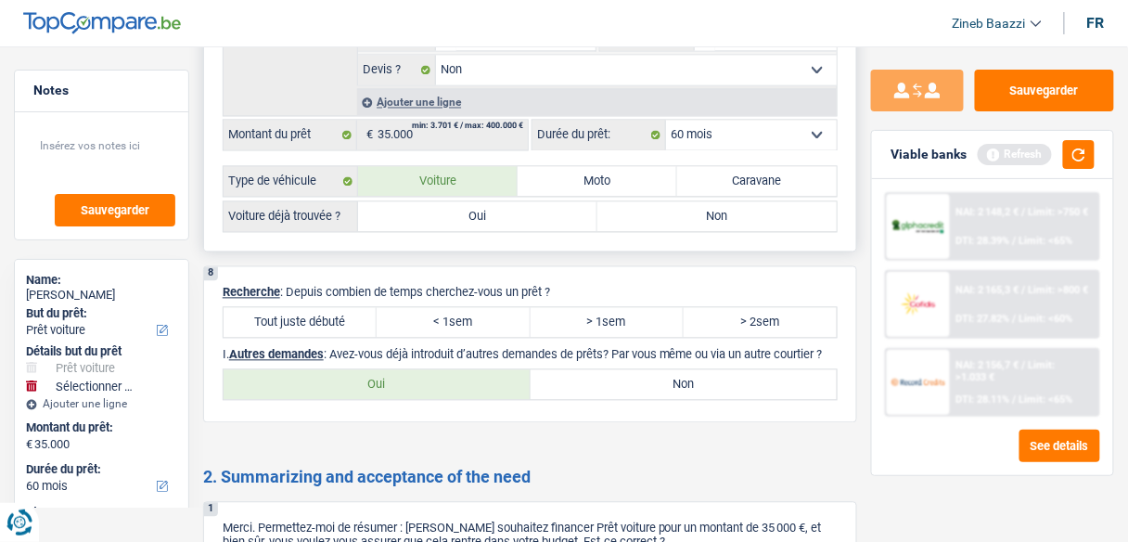
click at [627, 231] on label "Non" at bounding box center [717, 217] width 239 height 30
click at [627, 231] on input "Non" at bounding box center [717, 217] width 239 height 30
click at [600, 229] on label "Non" at bounding box center [717, 217] width 239 height 30
click at [600, 229] on input "Non" at bounding box center [717, 217] width 239 height 30
click at [576, 227] on label "Oui" at bounding box center [477, 217] width 239 height 30
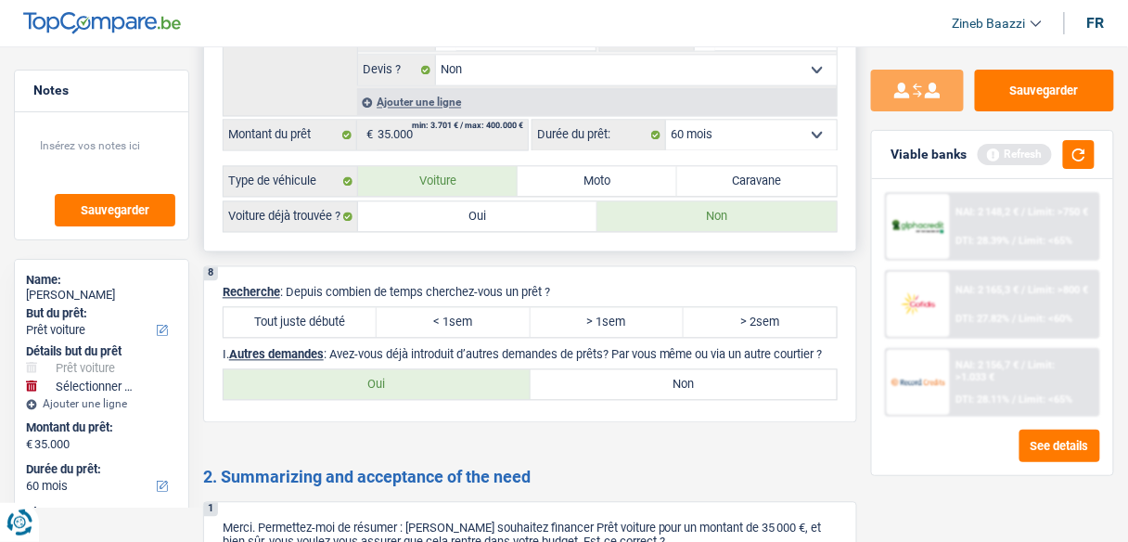
click at [576, 227] on input "Oui" at bounding box center [477, 217] width 239 height 30
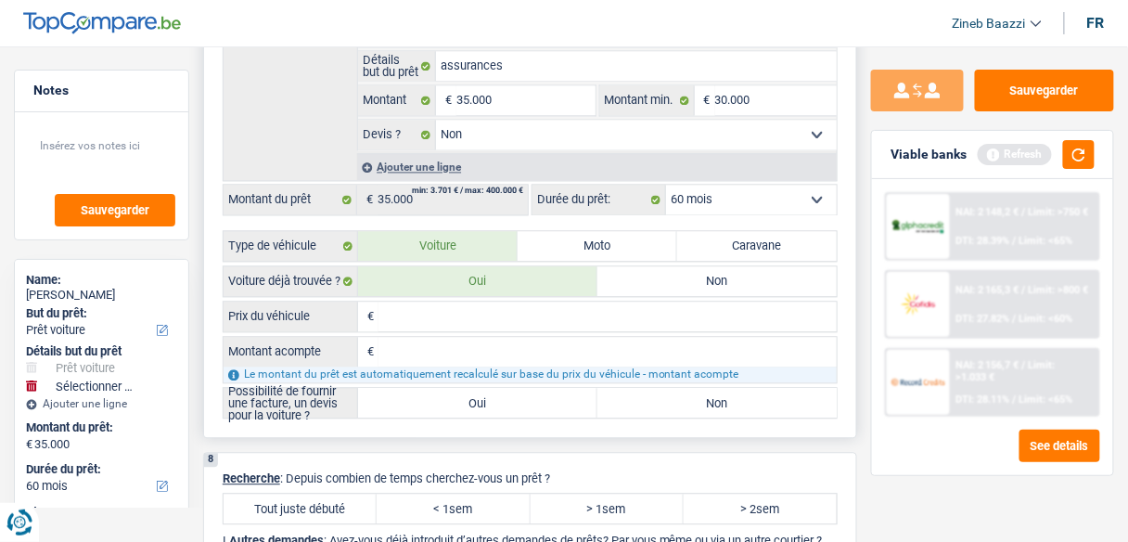
scroll to position [2673, 0]
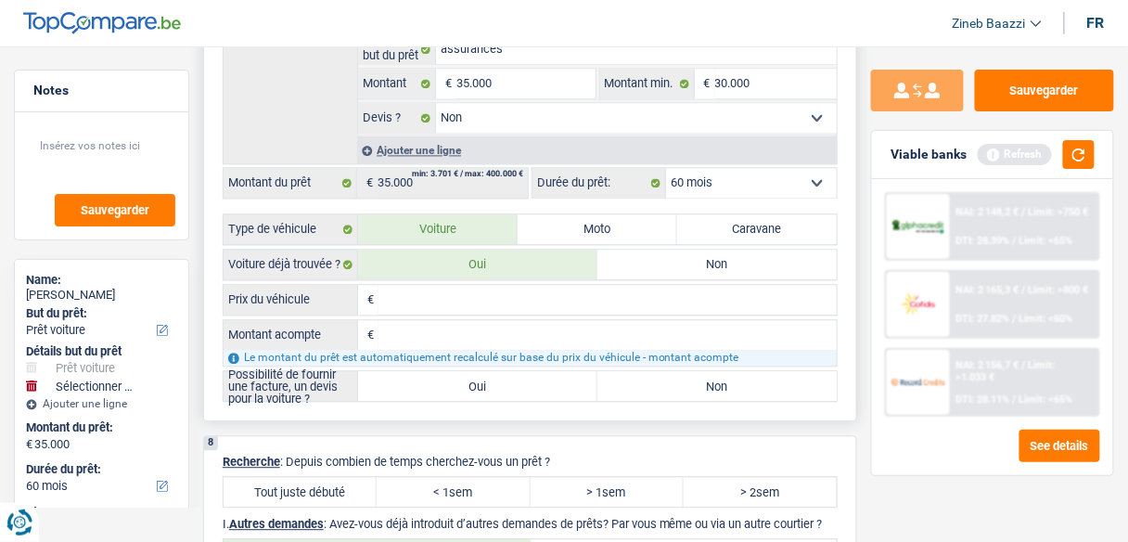
click at [486, 316] on div "€ Prix du véhicule Tous les champs sont obligatoires. Veuillez fournir une répo…" at bounding box center [530, 300] width 615 height 32
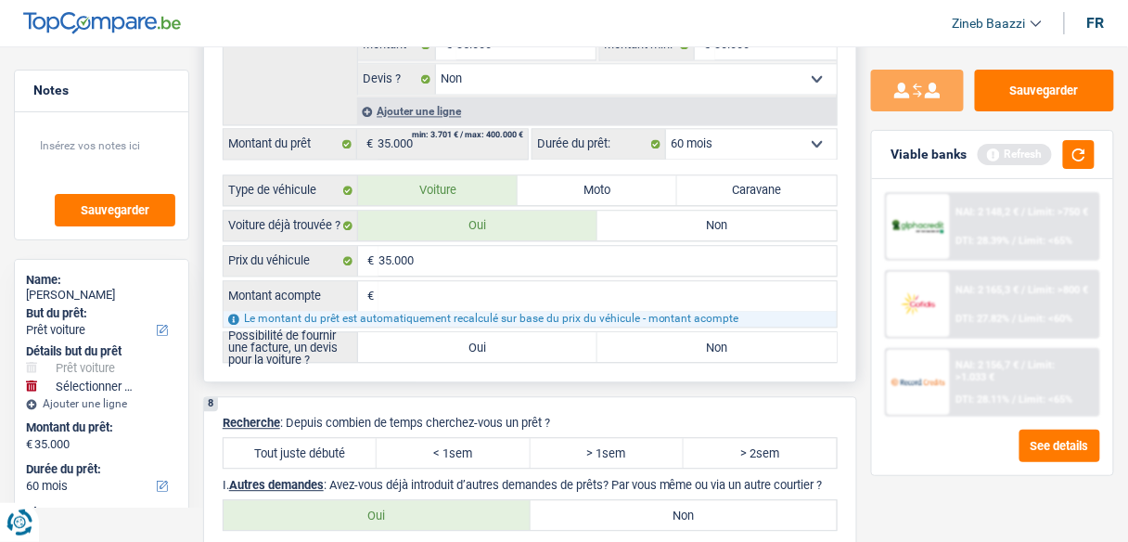
scroll to position [2747, 0]
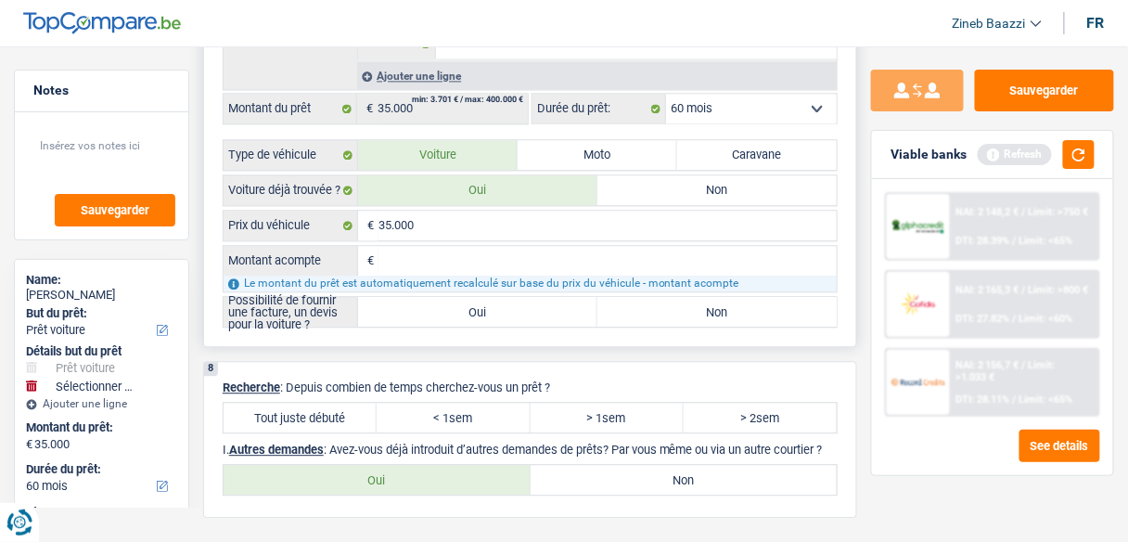
click at [737, 314] on label "Non" at bounding box center [717, 312] width 239 height 30
click at [737, 314] on input "Non" at bounding box center [717, 312] width 239 height 30
click at [312, 342] on div "7 MONTANT IDÉAL : 103 000 € D’après ma première estimation, vous pourriez empru…" at bounding box center [530, 57] width 654 height 580
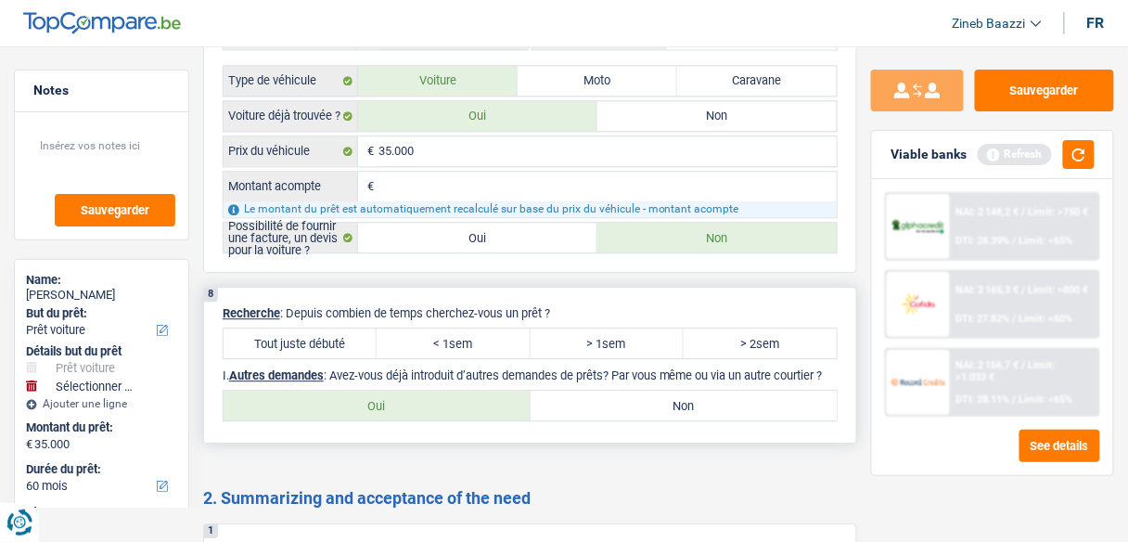
click at [331, 294] on div "8 Recherche : Depuis combien de temps cherchez-vous un prêt ? Tout juste débuté…" at bounding box center [530, 365] width 654 height 157
click at [677, 342] on label "> 1sem" at bounding box center [607, 344] width 153 height 30
click at [677, 342] on input "> 1sem" at bounding box center [607, 344] width 153 height 30
click at [751, 357] on label "> 2sem" at bounding box center [760, 344] width 153 height 30
click at [751, 357] on input "> 2sem" at bounding box center [760, 344] width 153 height 30
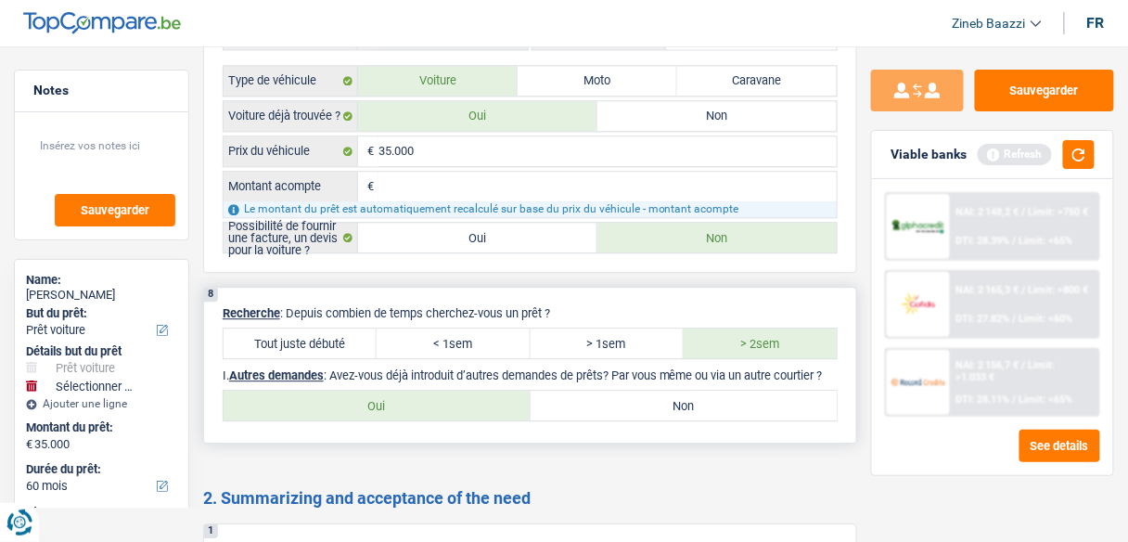
scroll to position [2895, 0]
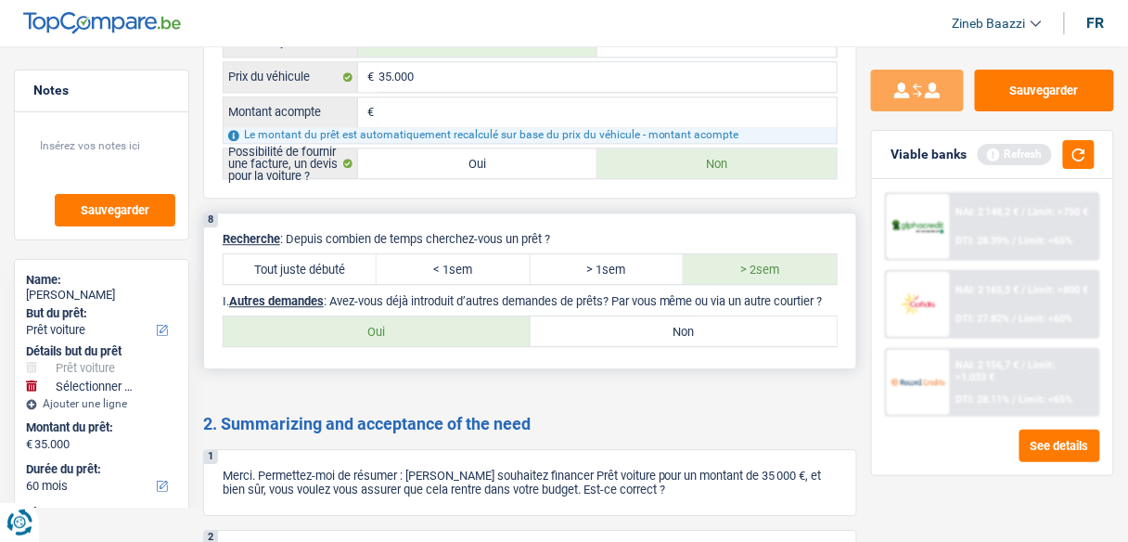
click at [540, 308] on p "I. Autres demandes : Avez-vous déjà introduit d’autres demandes de prêts? Par v…" at bounding box center [530, 301] width 615 height 14
click at [412, 339] on label "Oui" at bounding box center [377, 331] width 307 height 30
click at [412, 339] on input "Oui" at bounding box center [377, 331] width 307 height 30
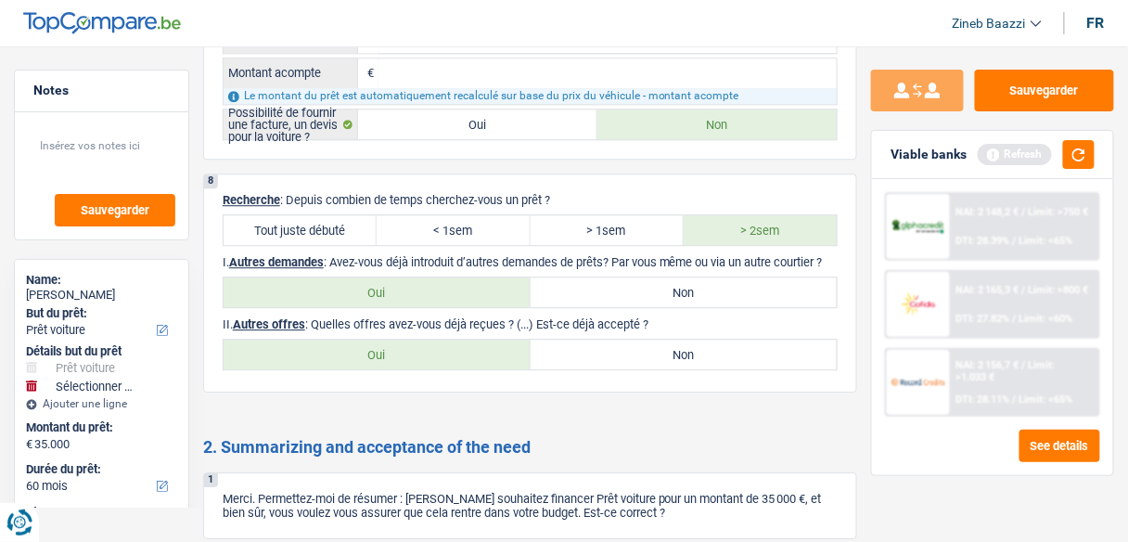
scroll to position [2970, 0]
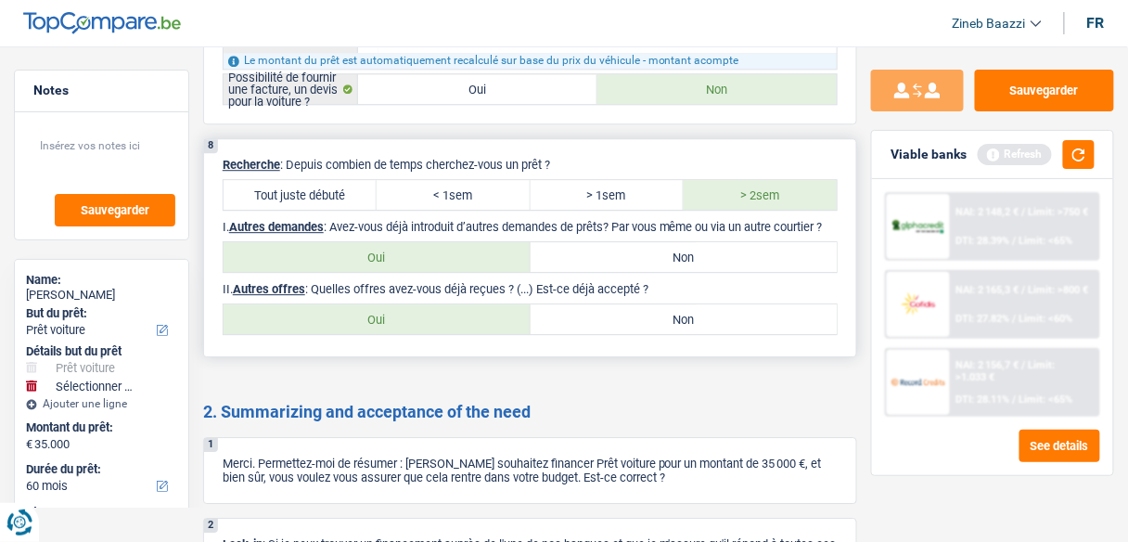
click at [328, 333] on label "Oui" at bounding box center [377, 319] width 307 height 30
click at [328, 333] on input "Oui" at bounding box center [377, 319] width 307 height 30
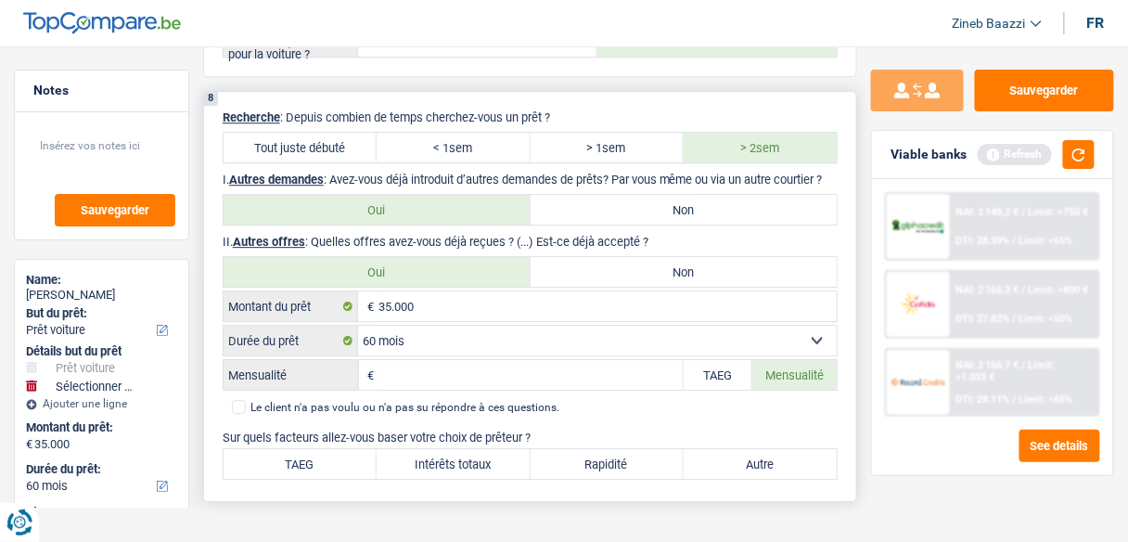
scroll to position [3044, 0]
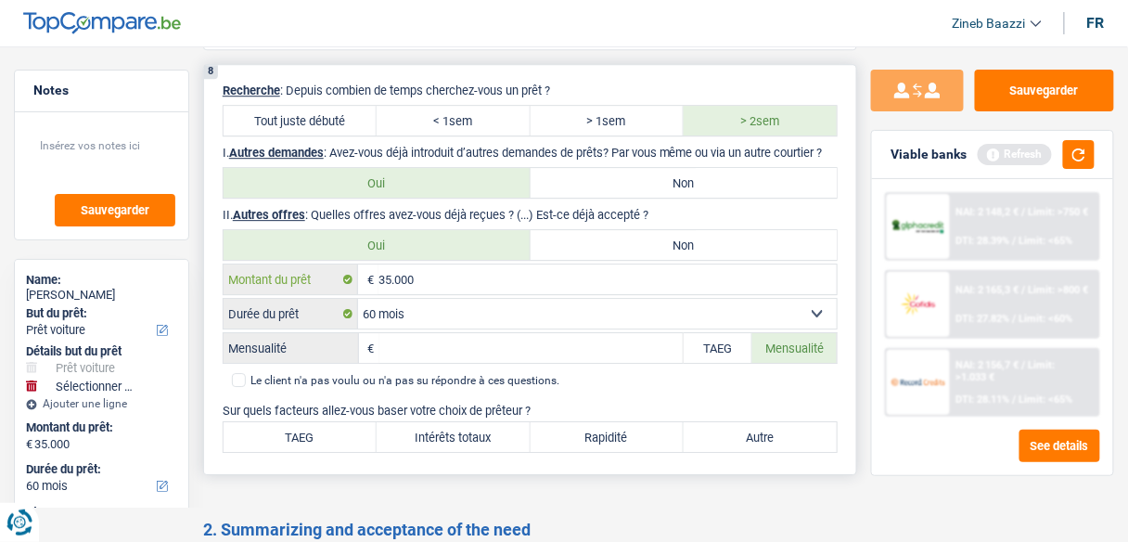
click at [431, 294] on input "35.000" at bounding box center [608, 279] width 458 height 30
click at [422, 316] on select "12 mois 18 mois 24 mois 30 mois 36 mois 42 mois 48 mois 60 mois 72 mois 84 mois…" at bounding box center [597, 314] width 479 height 30
click at [427, 329] on select "12 mois 18 mois 24 mois 30 mois 36 mois 42 mois 48 mois 60 mois 72 mois 84 mois…" at bounding box center [597, 314] width 479 height 30
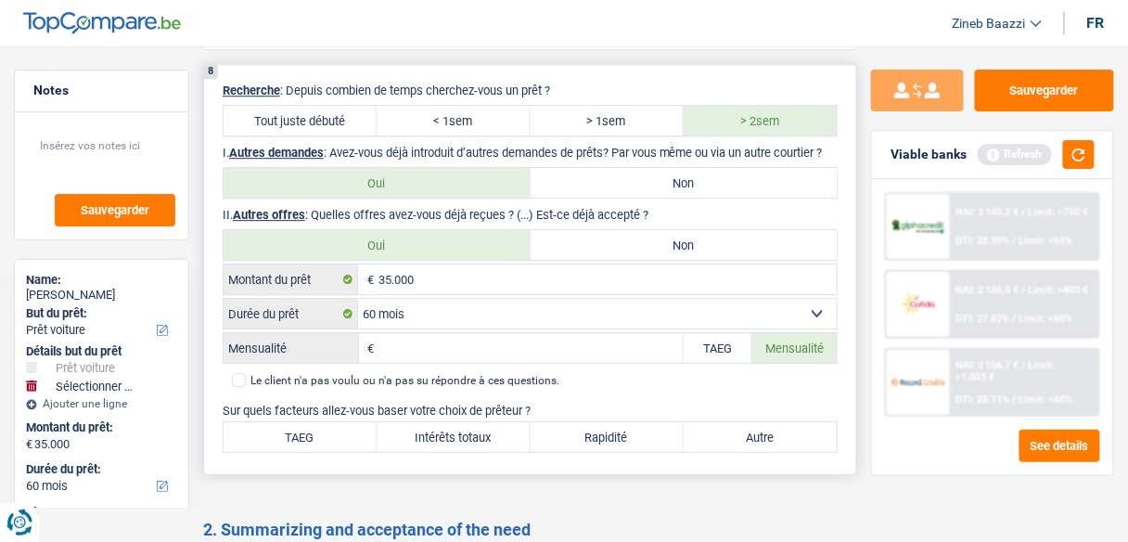
click at [427, 329] on select "12 mois 18 mois 24 mois 30 mois 36 mois 42 mois 48 mois 60 mois 72 mois 84 mois…" at bounding box center [597, 314] width 479 height 30
click at [358, 313] on select "12 mois 18 mois 24 mois 30 mois 36 mois 42 mois 48 mois 60 mois 72 mois 84 mois…" at bounding box center [597, 314] width 479 height 30
click at [430, 358] on input "Mensualité" at bounding box center [532, 348] width 304 height 30
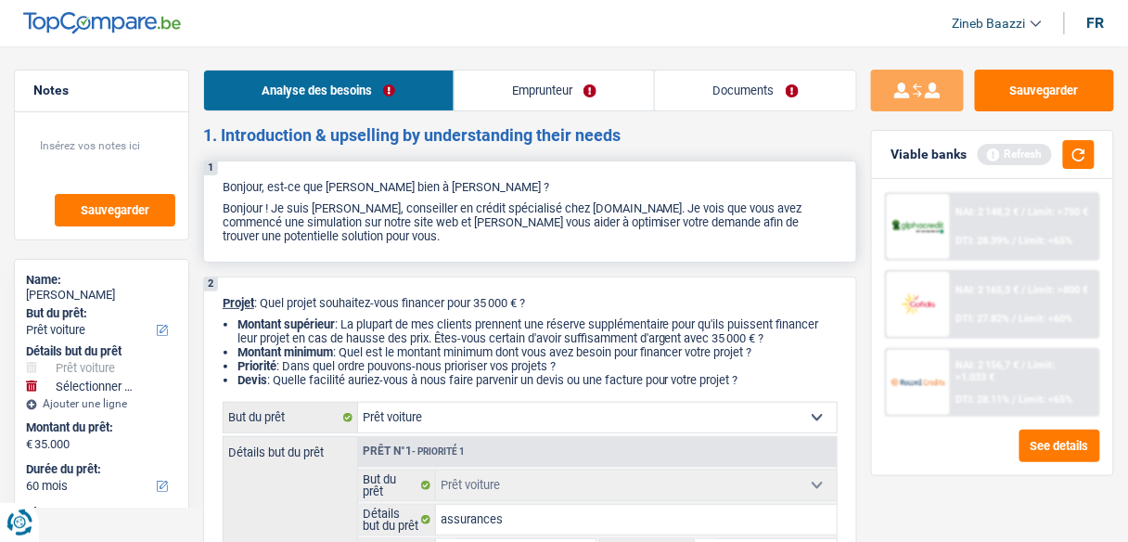
scroll to position [0, 0]
click at [534, 96] on link "Emprunteur" at bounding box center [555, 91] width 200 height 40
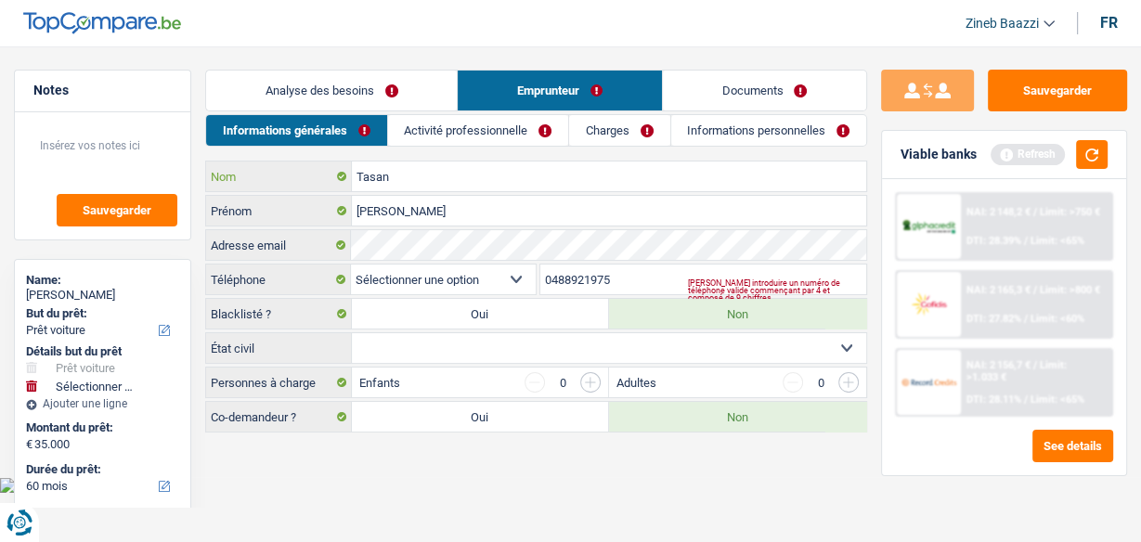
click at [419, 165] on input "Tasan" at bounding box center [609, 176] width 514 height 30
click at [433, 215] on input "[PERSON_NAME]" at bounding box center [609, 211] width 514 height 30
click at [470, 270] on select "BE (+32) LU (+352) Sélectionner une option" at bounding box center [443, 279] width 184 height 30
click at [440, 291] on select "BE (+32) LU (+352) Sélectionner une option" at bounding box center [443, 279] width 184 height 30
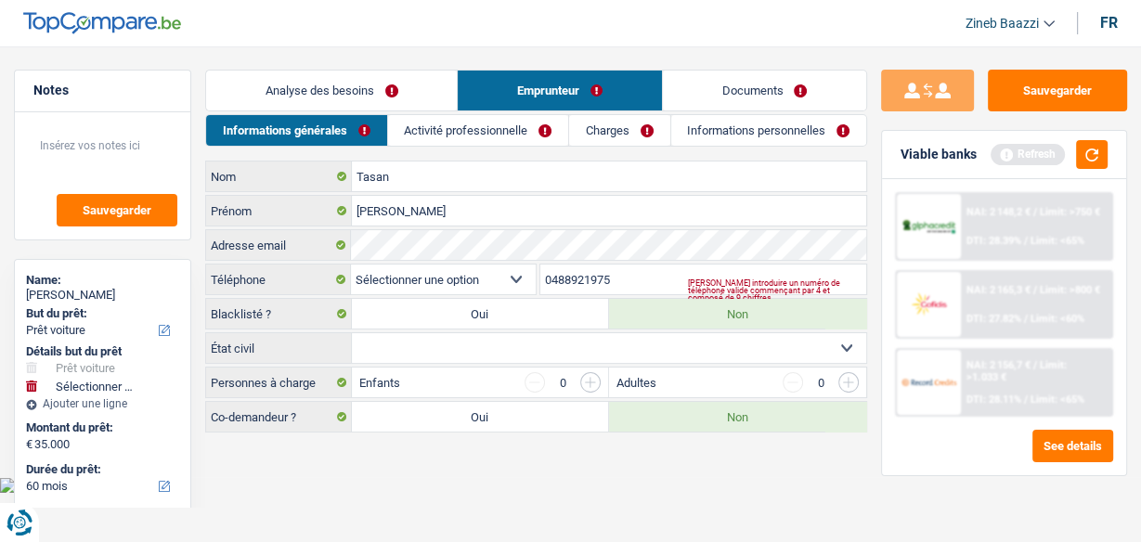
click at [432, 277] on select "BE (+32) LU (+352) Sélectionner une option" at bounding box center [443, 279] width 184 height 30
click at [455, 283] on select "BE (+32) LU (+352) Sélectionner une option" at bounding box center [443, 279] width 184 height 30
click at [351, 264] on select "BE (+32) LU (+352) Sélectionner une option" at bounding box center [443, 279] width 184 height 30
click at [438, 343] on select "Célibataire Marié(e) Cohabitant(e) légal(e) Divorcé(e) Veuf(ve) Séparé (de fait…" at bounding box center [609, 348] width 514 height 30
click at [296, 443] on main "Notes Sauvegarder Name: Habib Tasan But du prêt: Confort maison: meubles, texti…" at bounding box center [570, 252] width 1141 height 449
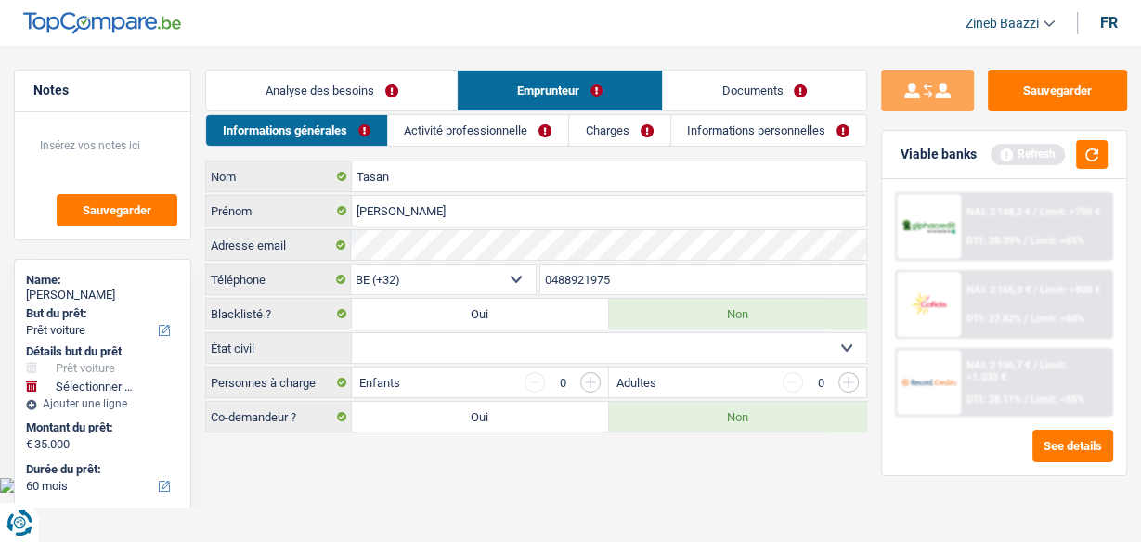
click at [659, 352] on select "Célibataire Marié(e) Cohabitant(e) légal(e) Divorcé(e) Veuf(ve) Séparé (de fait…" at bounding box center [609, 348] width 514 height 30
click at [352, 333] on select "Célibataire Marié(e) Cohabitant(e) légal(e) Divorcé(e) Veuf(ve) Séparé (de fait…" at bounding box center [609, 348] width 514 height 30
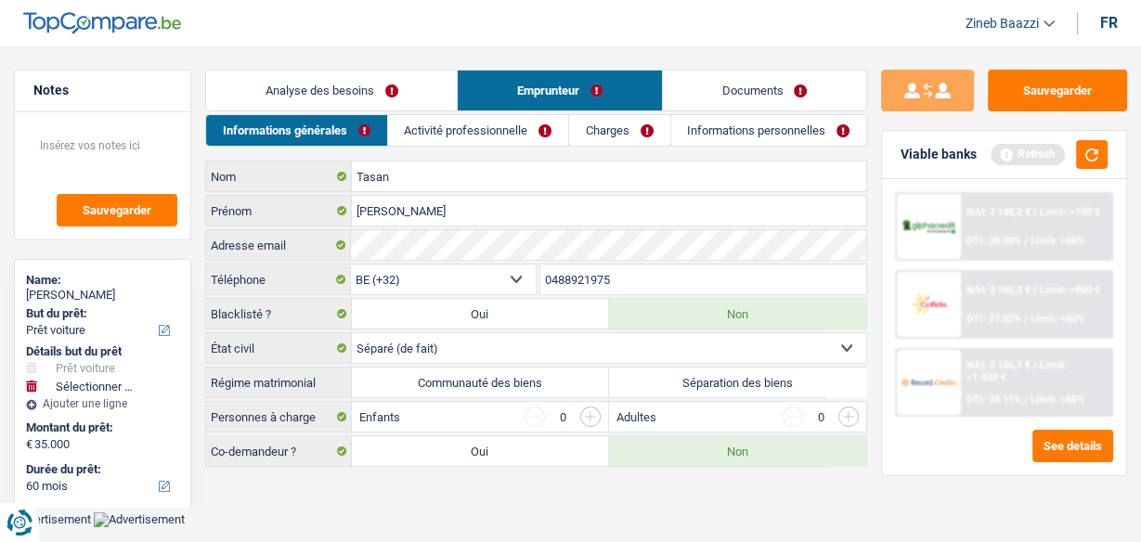
click at [535, 380] on label "Communauté des biens" at bounding box center [480, 382] width 257 height 30
click at [535, 380] on input "Communauté des biens" at bounding box center [480, 382] width 257 height 30
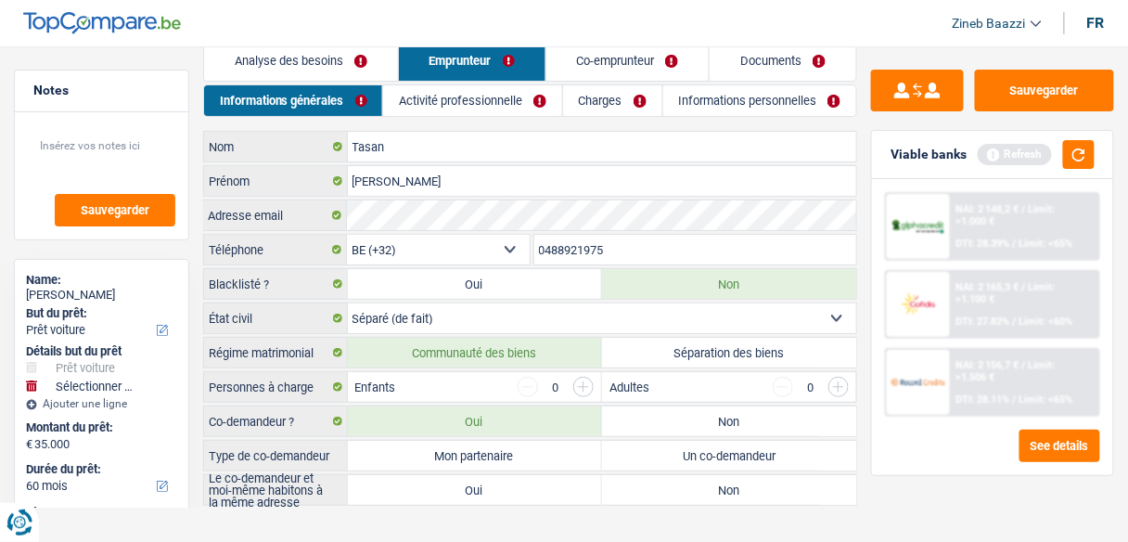
scroll to position [45, 0]
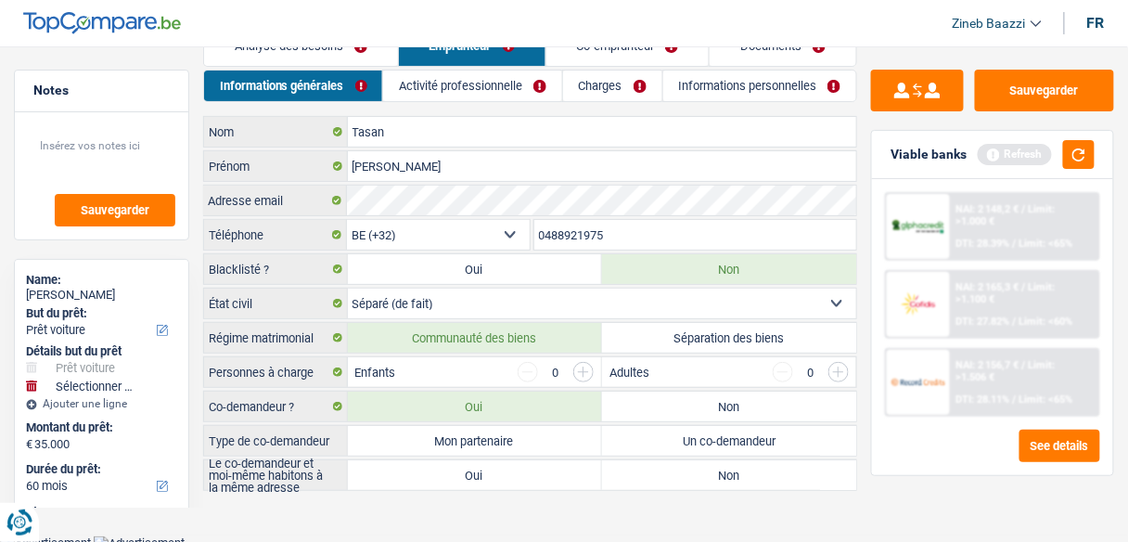
click at [581, 367] on input "button" at bounding box center [584, 372] width 20 height 20
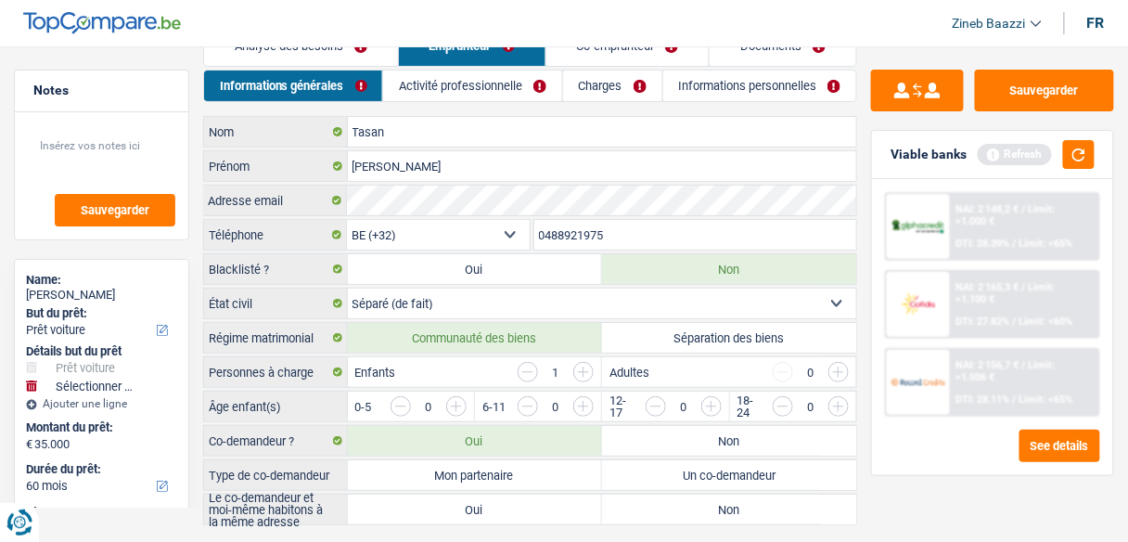
click at [581, 367] on input "button" at bounding box center [584, 372] width 20 height 20
click at [574, 367] on input "button" at bounding box center [584, 372] width 20 height 20
click at [399, 401] on input "button" at bounding box center [401, 406] width 20 height 20
click at [453, 398] on input "button" at bounding box center [772, 411] width 652 height 30
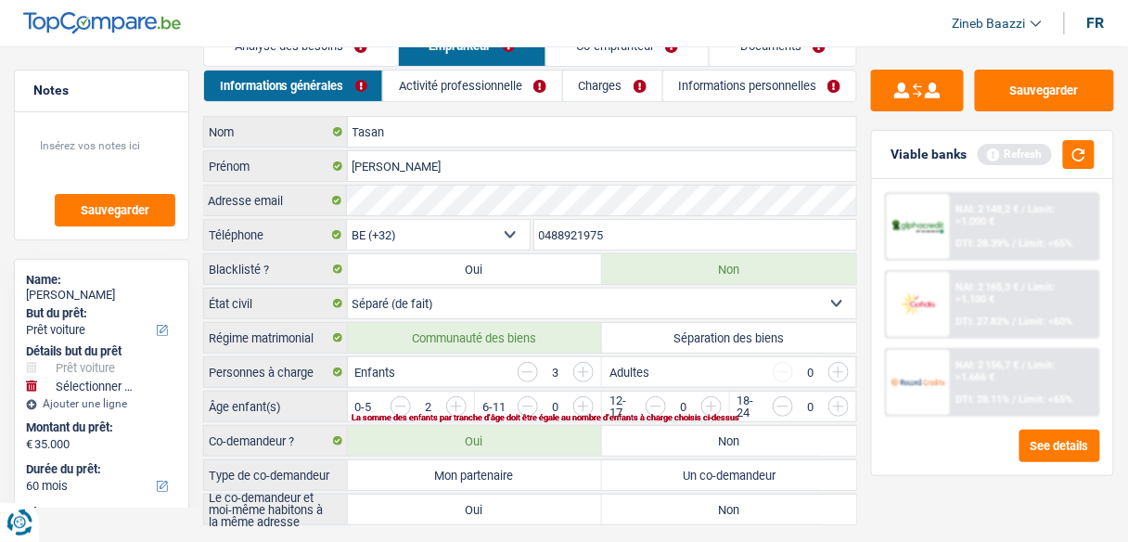
drag, startPoint x: 542, startPoint y: 397, endPoint x: 599, endPoint y: 402, distance: 56.8
click at [599, 402] on div "0-5 2 La somme des enfants par tranche d'âge doit être égale au nombre d'enfant…" at bounding box center [602, 407] width 509 height 30
click at [593, 401] on input "button" at bounding box center [900, 411] width 652 height 30
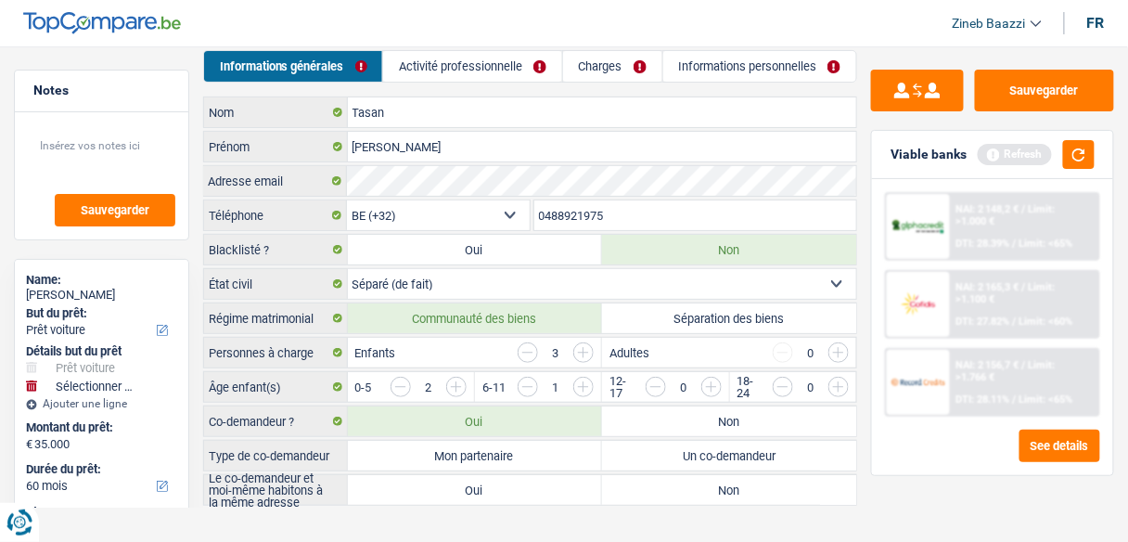
scroll to position [79, 0]
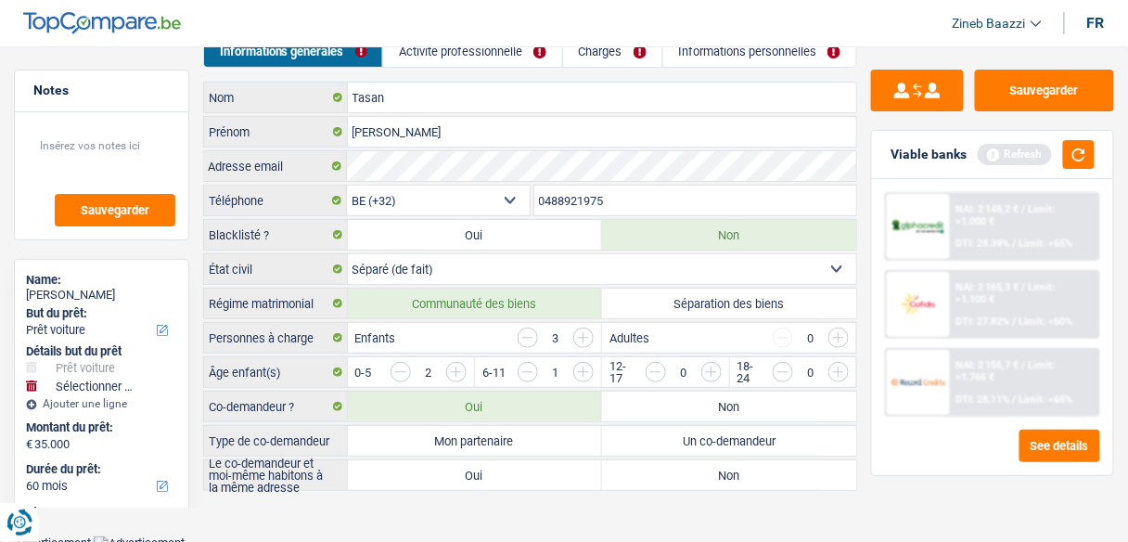
click at [548, 518] on main "Notes Sauvegarder Name: Habib Tasan But du prêt: Confort maison: meubles, texti…" at bounding box center [564, 242] width 1128 height 587
click at [344, 501] on main "Notes Sauvegarder Name: Habib Tasan But du prêt: Confort maison: meubles, texti…" at bounding box center [564, 242] width 1128 height 587
click at [524, 508] on main "Notes Sauvegarder Name: Habib Tasan But du prêt: Confort maison: meubles, texti…" at bounding box center [564, 242] width 1128 height 587
click at [679, 397] on label "Non" at bounding box center [729, 407] width 254 height 30
click at [679, 397] on input "Non" at bounding box center [729, 407] width 254 height 30
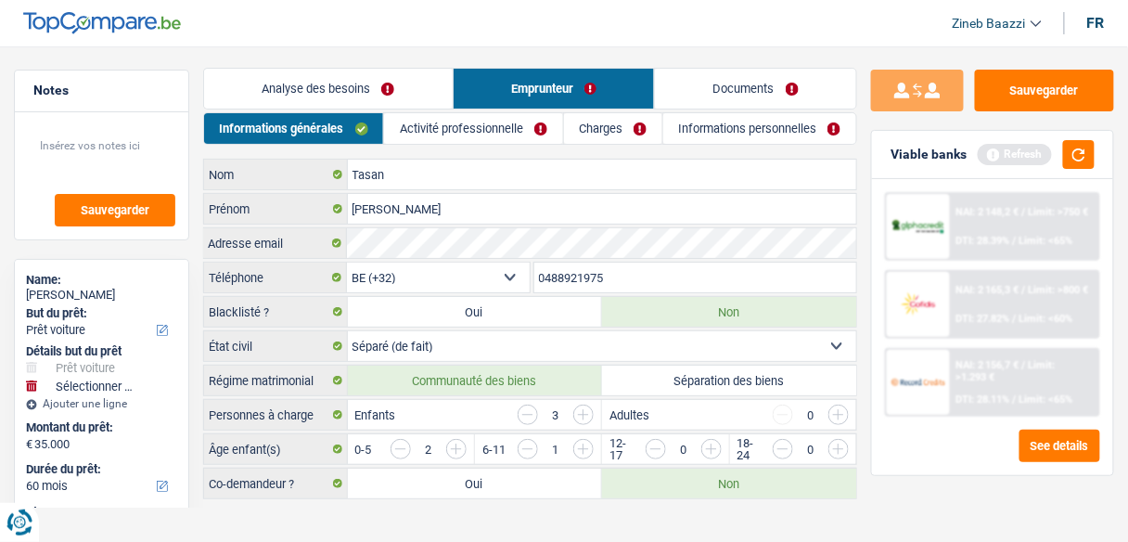
scroll to position [0, 0]
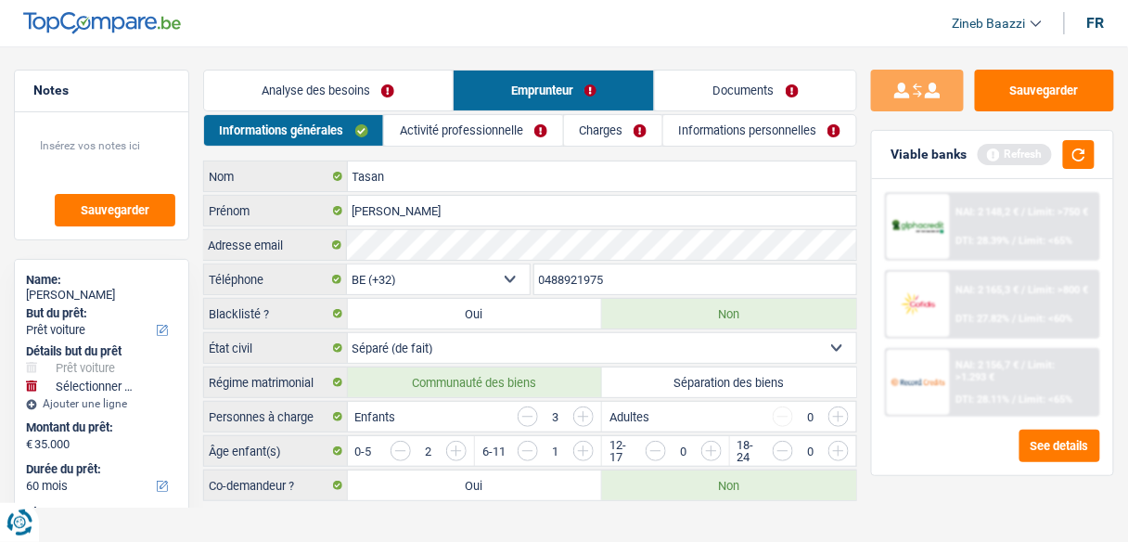
click at [429, 130] on link "Activité professionnelle" at bounding box center [473, 130] width 178 height 31
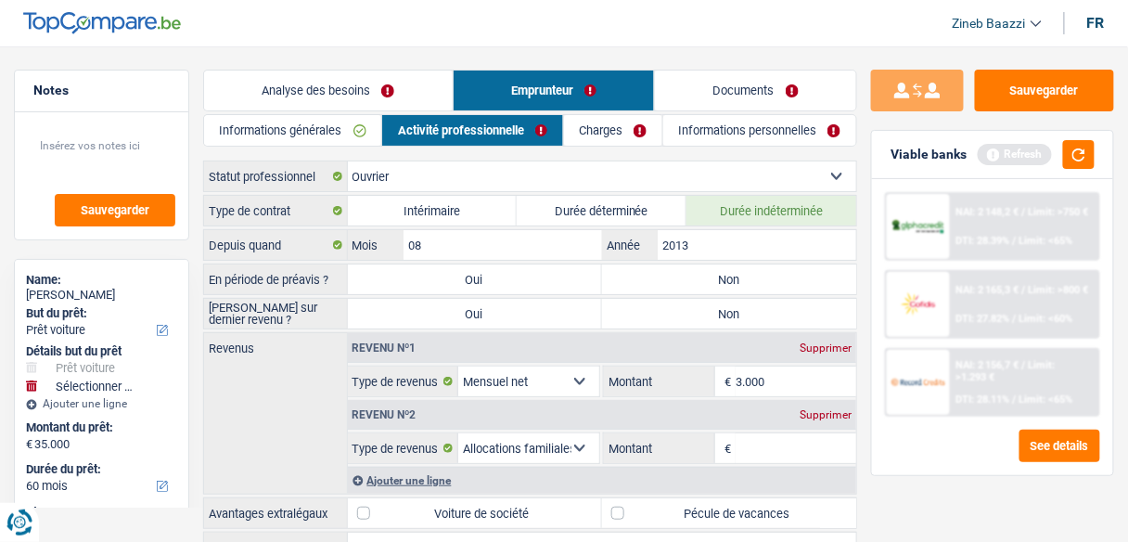
click at [333, 99] on link "Analyse des besoins" at bounding box center [328, 91] width 249 height 40
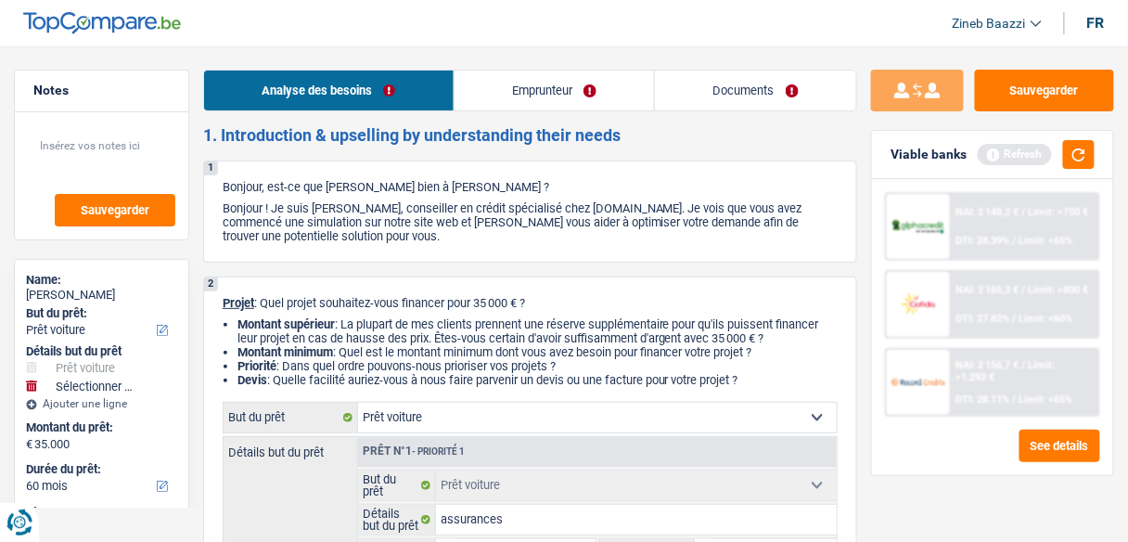
click at [489, 102] on link "Emprunteur" at bounding box center [555, 91] width 200 height 40
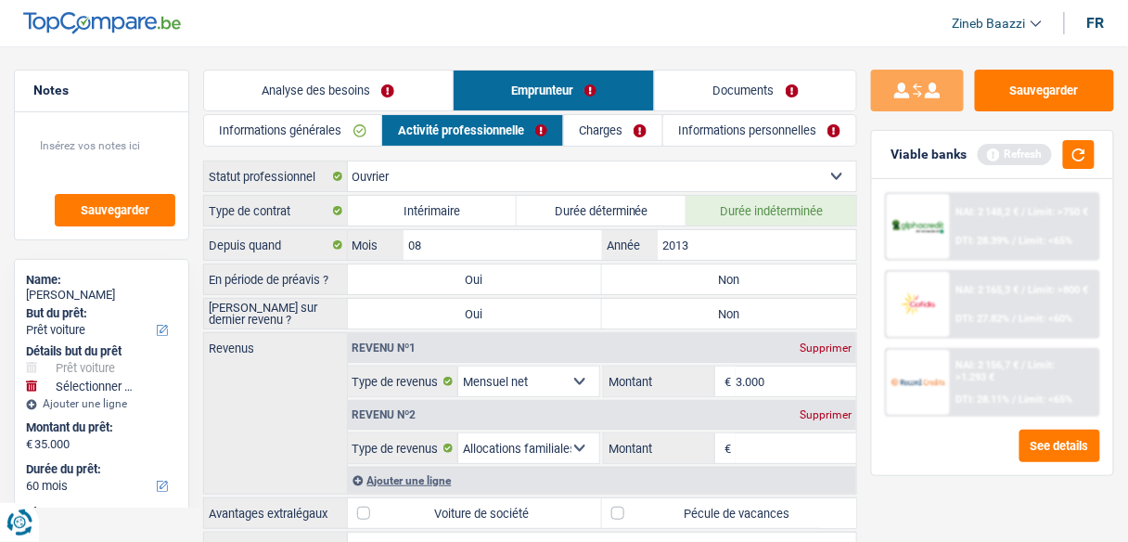
click at [326, 127] on link "Informations générales" at bounding box center [292, 130] width 177 height 31
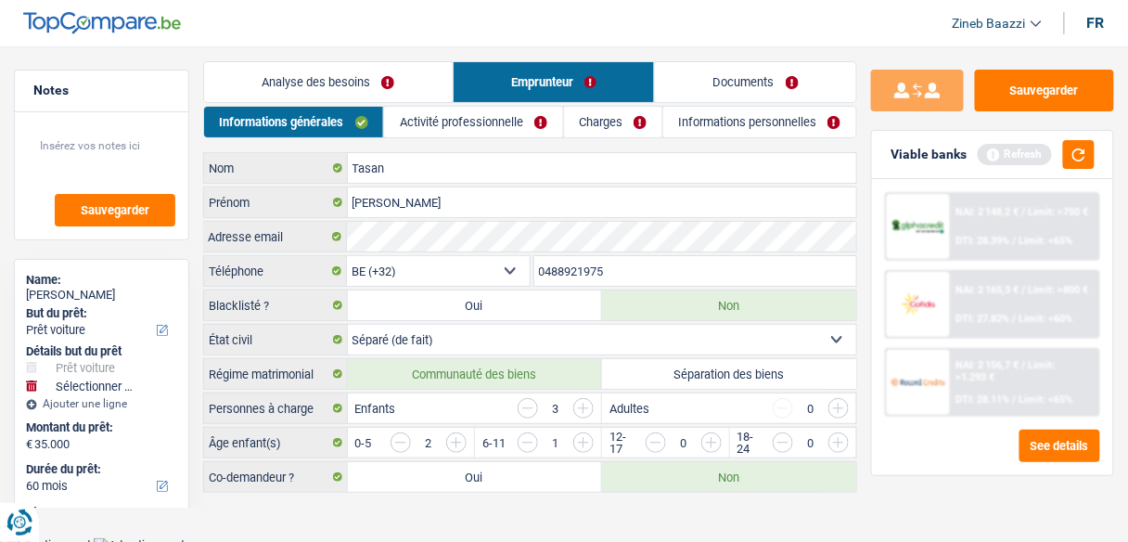
scroll to position [11, 0]
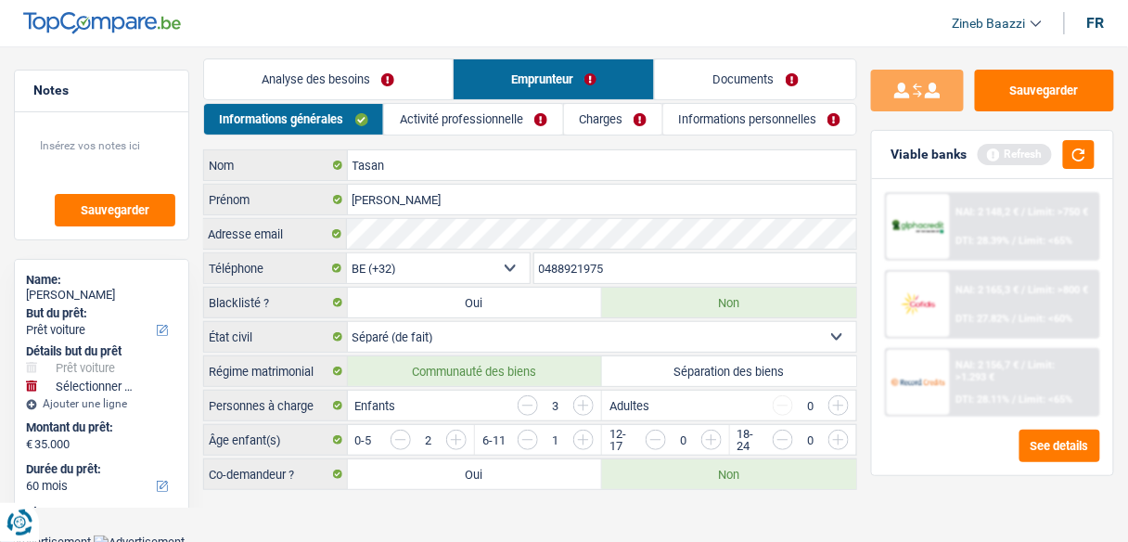
click at [465, 130] on link "Activité professionnelle" at bounding box center [473, 119] width 178 height 31
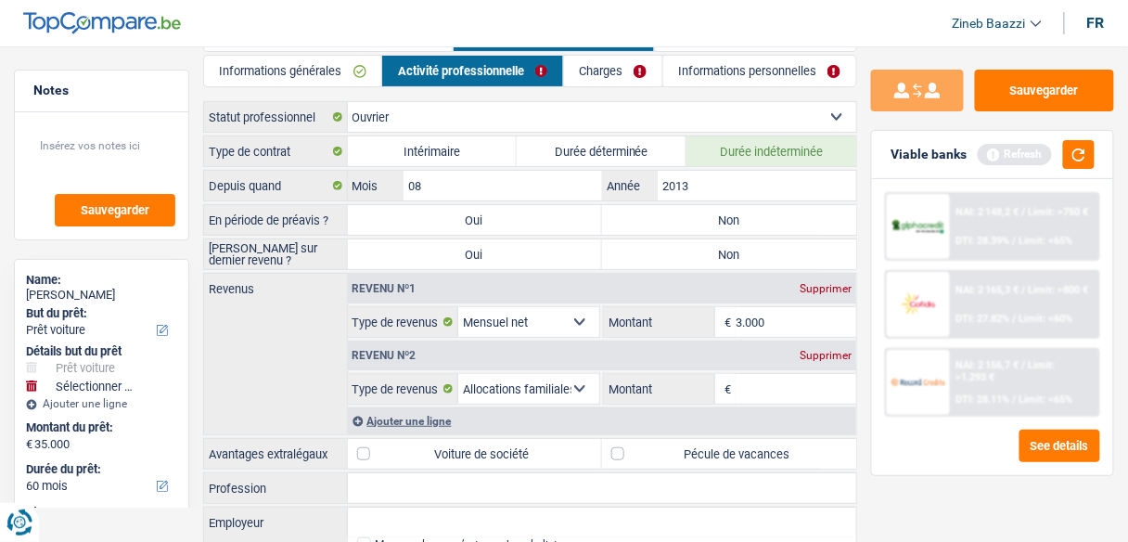
scroll to position [0, 0]
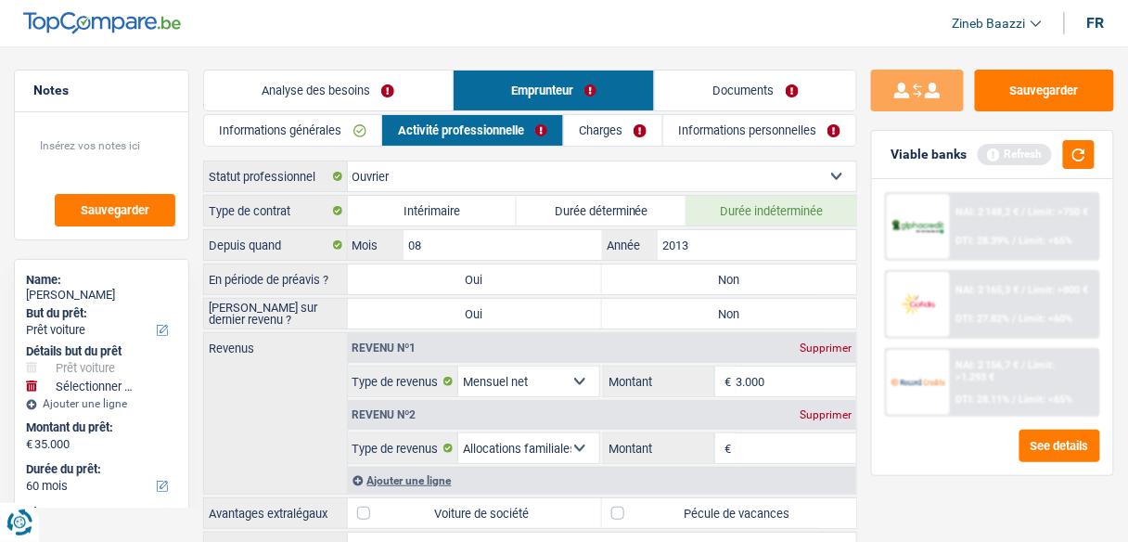
click at [326, 133] on link "Informations générales" at bounding box center [292, 130] width 177 height 31
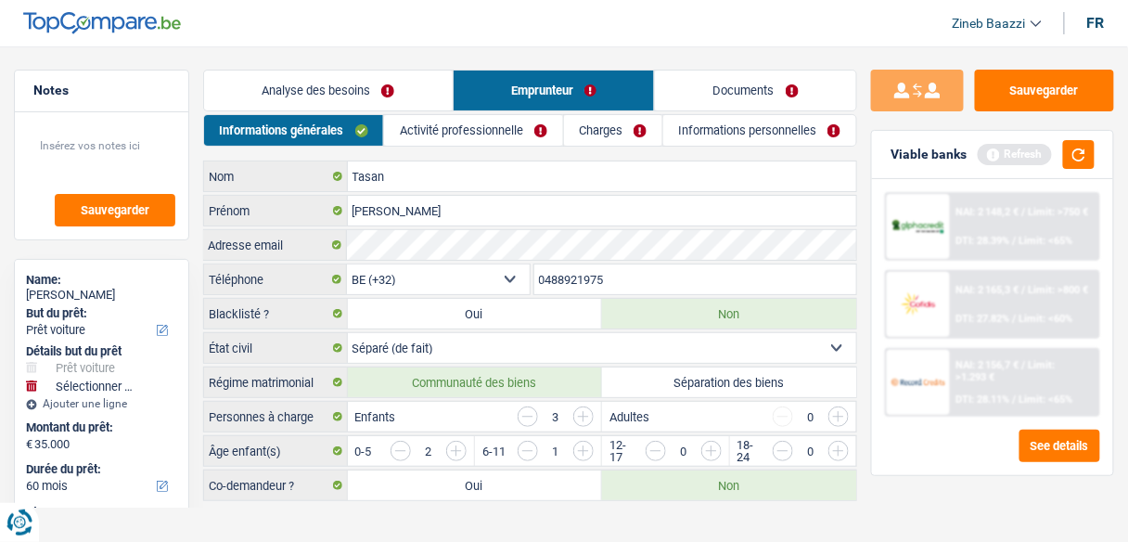
click at [506, 26] on header "Zineb Baazzi Se déconnecter fr" at bounding box center [564, 23] width 1128 height 47
click at [510, 142] on link "Activité professionnelle" at bounding box center [473, 130] width 178 height 31
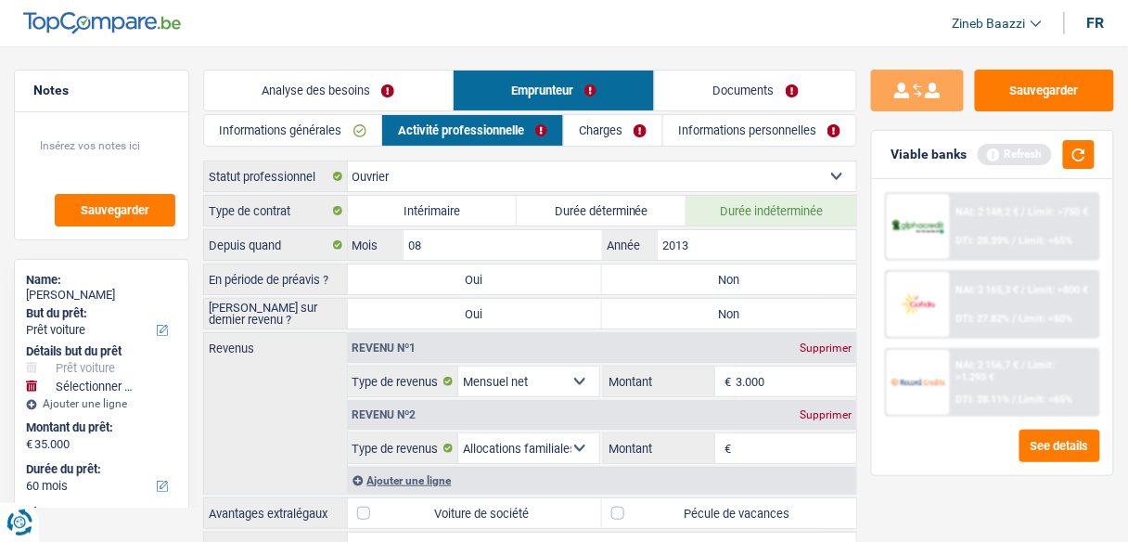
click at [620, 116] on link "Charges" at bounding box center [613, 130] width 98 height 31
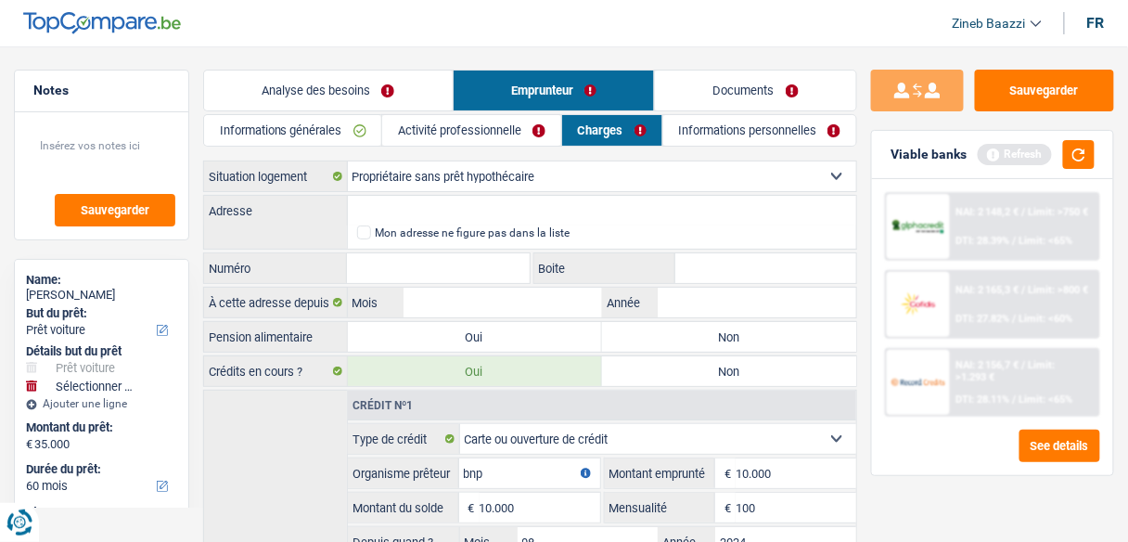
click at [328, 125] on link "Informations générales" at bounding box center [293, 130] width 178 height 31
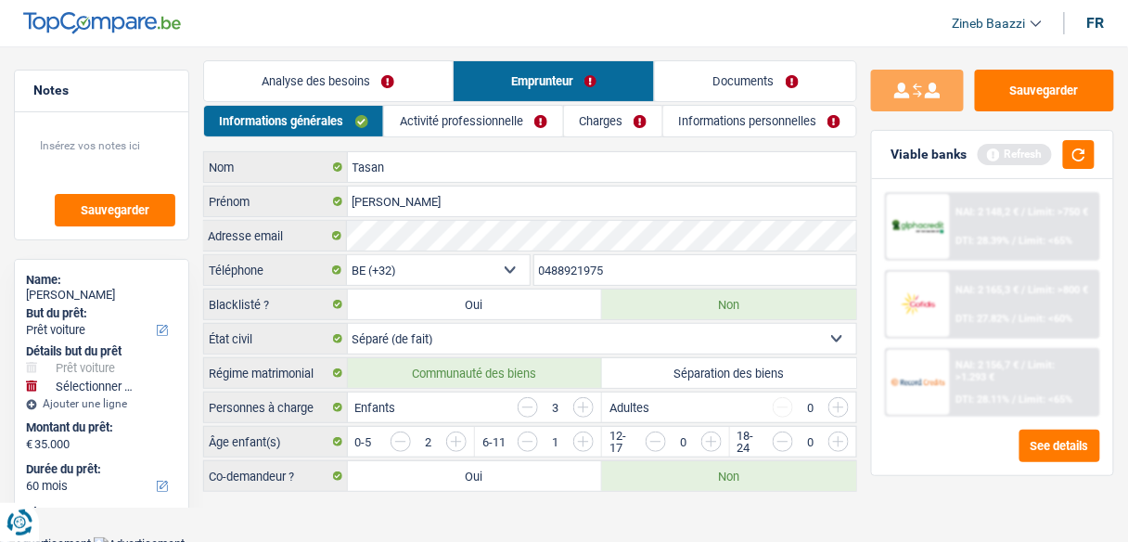
scroll to position [11, 0]
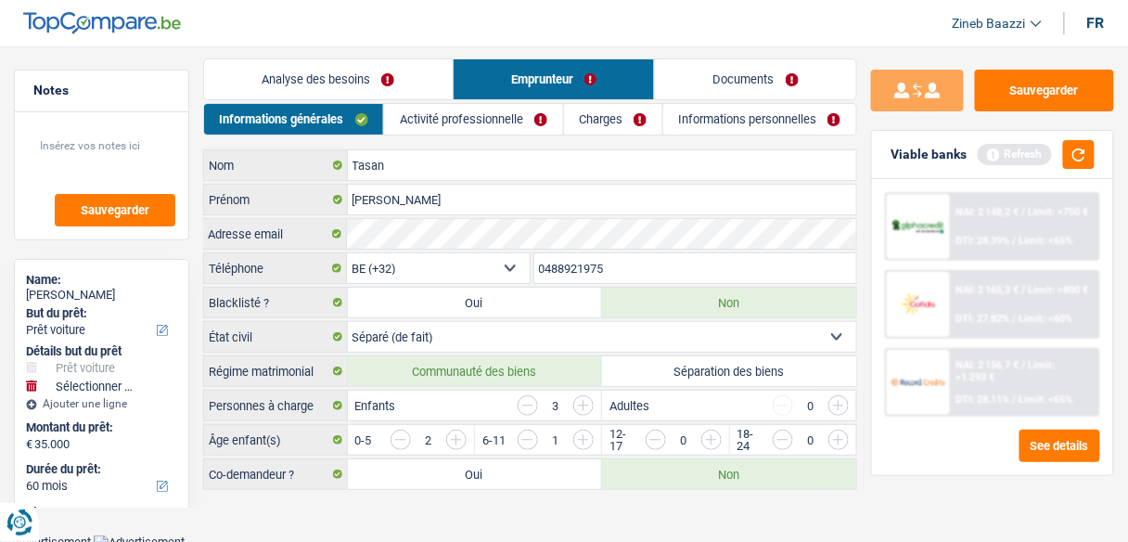
click at [476, 520] on main "Notes Sauvegarder Name: Habib Tasan But du prêt: Confort maison: meubles, texti…" at bounding box center [564, 276] width 1128 height 518
click at [509, 333] on select "Célibataire Marié(e) Cohabitant(e) légal(e) Divorcé(e) Veuf(ve) Séparé (de fait…" at bounding box center [602, 337] width 509 height 30
click at [527, 500] on main "Notes Sauvegarder Name: Habib Tasan But du prêt: Confort maison: meubles, texti…" at bounding box center [564, 276] width 1128 height 518
click at [507, 342] on select "Célibataire Marié(e) Cohabitant(e) légal(e) Divorcé(e) Veuf(ve) Séparé (de fait…" at bounding box center [602, 337] width 509 height 30
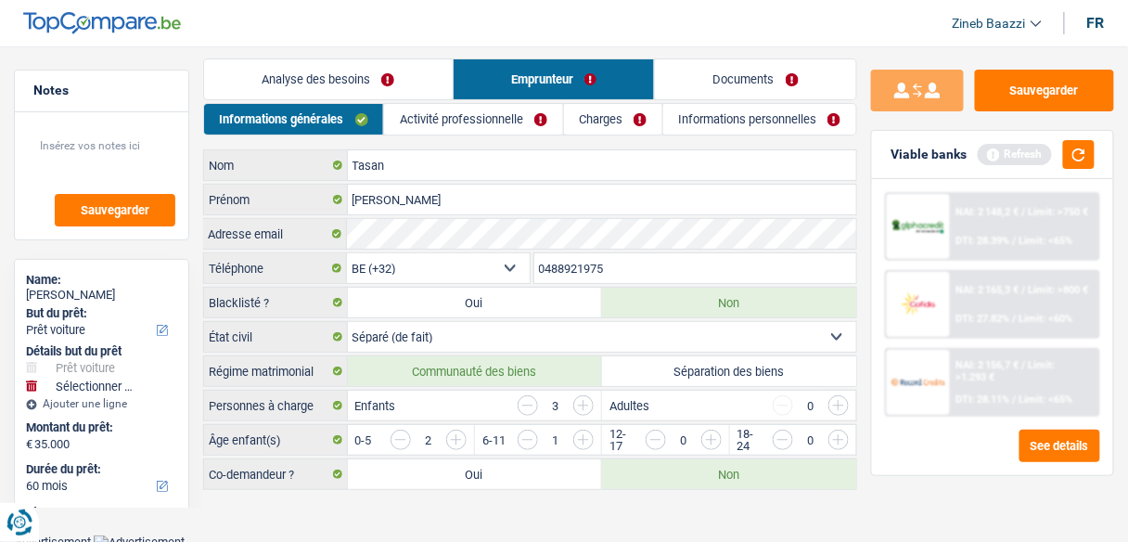
click at [507, 342] on select "Célibataire Marié(e) Cohabitant(e) légal(e) Divorcé(e) Veuf(ve) Séparé (de fait…" at bounding box center [602, 337] width 509 height 30
click at [476, 126] on link "Activité professionnelle" at bounding box center [473, 119] width 178 height 31
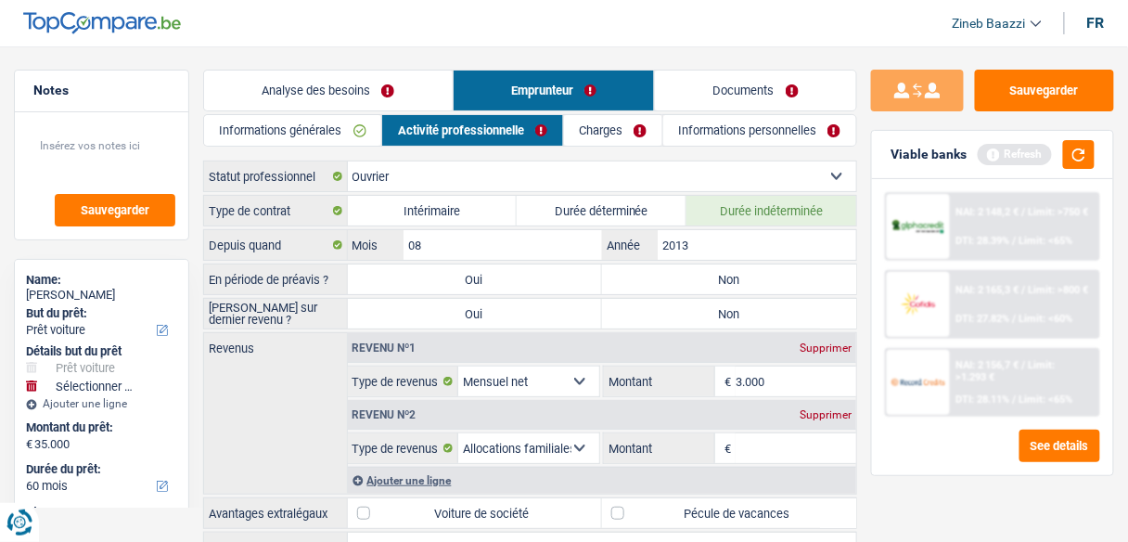
scroll to position [0, 0]
click at [264, 153] on div "Informations générales Activité professionnelle Charges Informations personnell…" at bounding box center [530, 368] width 654 height 509
click at [603, 125] on link "Charges" at bounding box center [613, 130] width 98 height 31
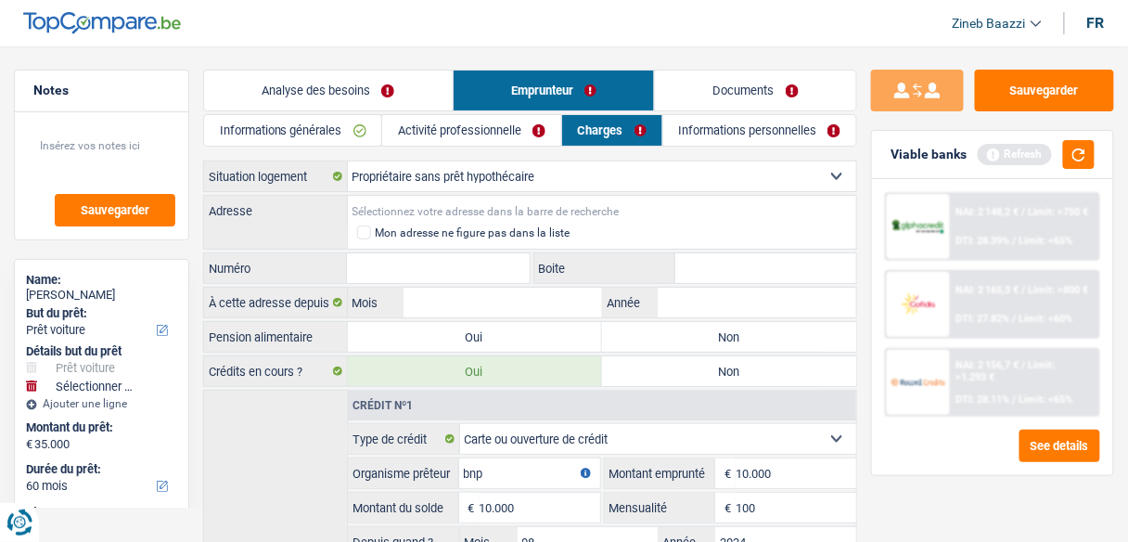
click at [406, 197] on input "Adresse" at bounding box center [602, 211] width 509 height 30
click at [361, 209] on input "Adresse" at bounding box center [602, 211] width 509 height 30
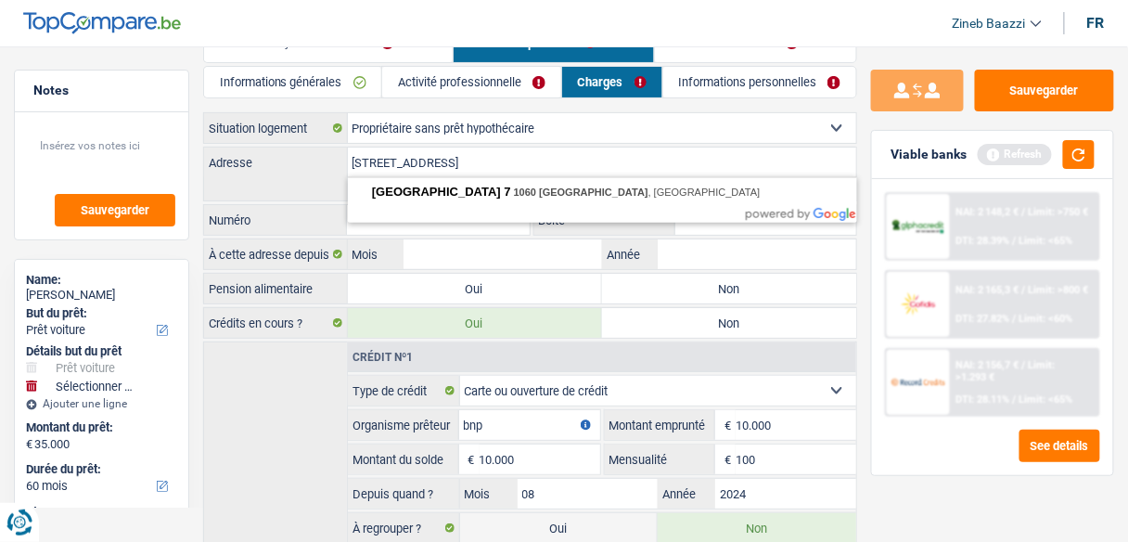
scroll to position [74, 0]
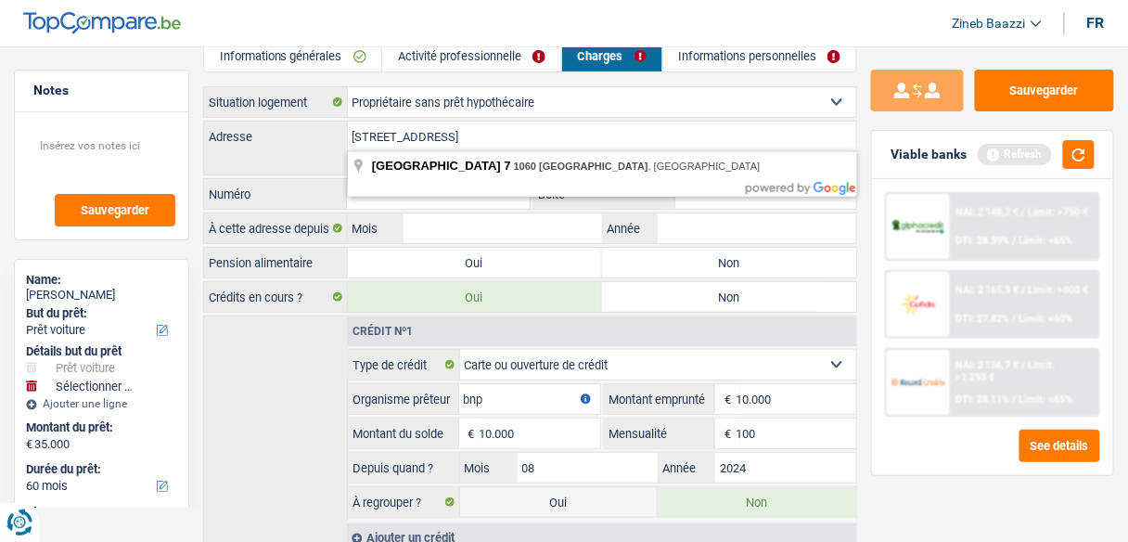
click at [320, 179] on label "Numéro" at bounding box center [275, 194] width 143 height 30
click at [347, 179] on input "Numéro" at bounding box center [438, 194] width 182 height 30
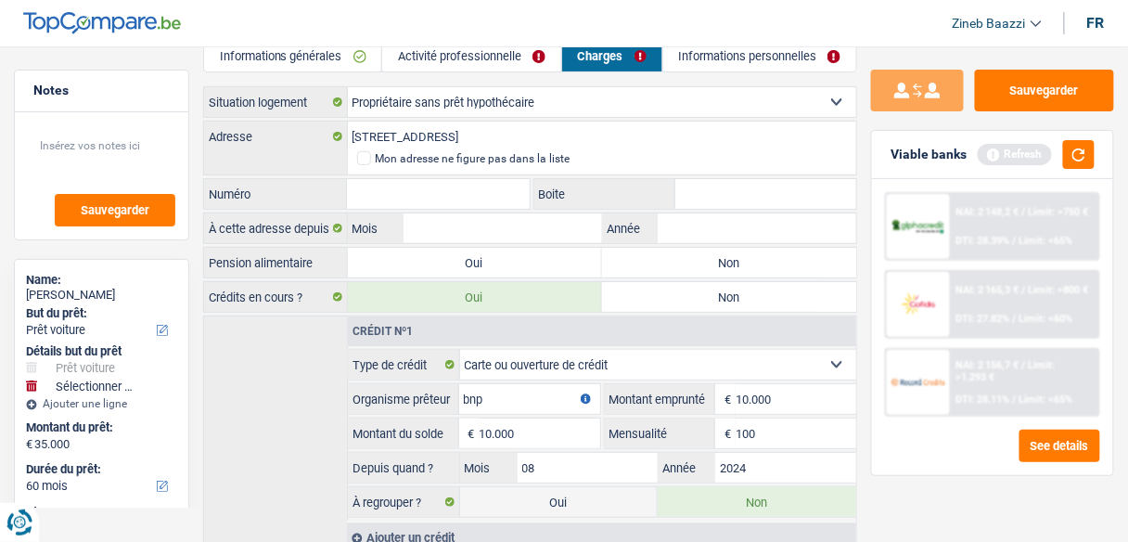
click at [368, 189] on input "Numéro" at bounding box center [438, 194] width 182 height 30
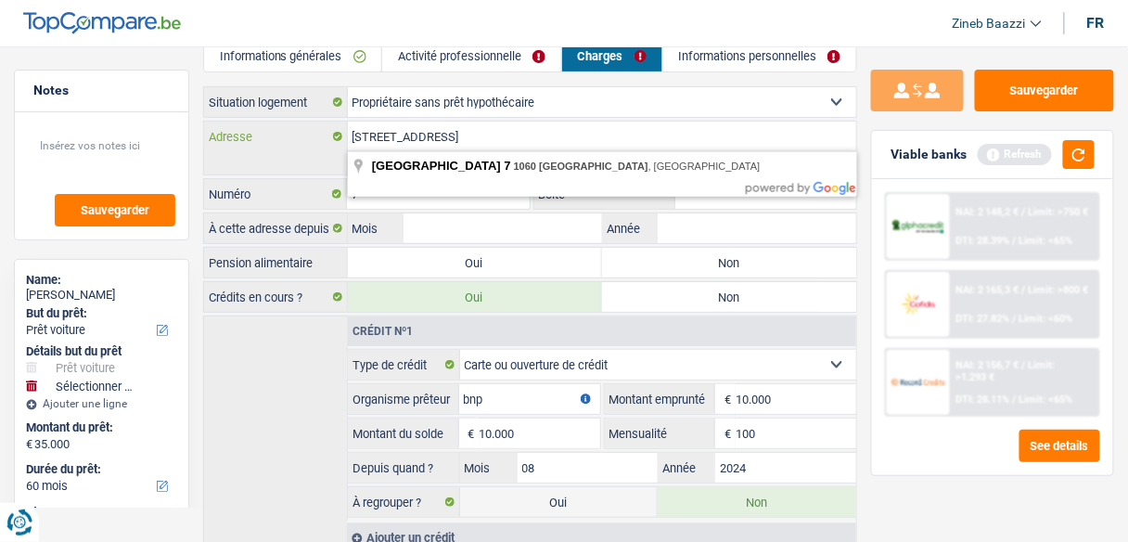
click at [444, 135] on input "Rue de livourne 7 1060 bruxelles" at bounding box center [602, 137] width 509 height 30
click at [714, 207] on div "Locataire Propriétaire avec prêt hypothécaire Propriétaire sans prêt hypothécai…" at bounding box center [530, 319] width 654 height 466
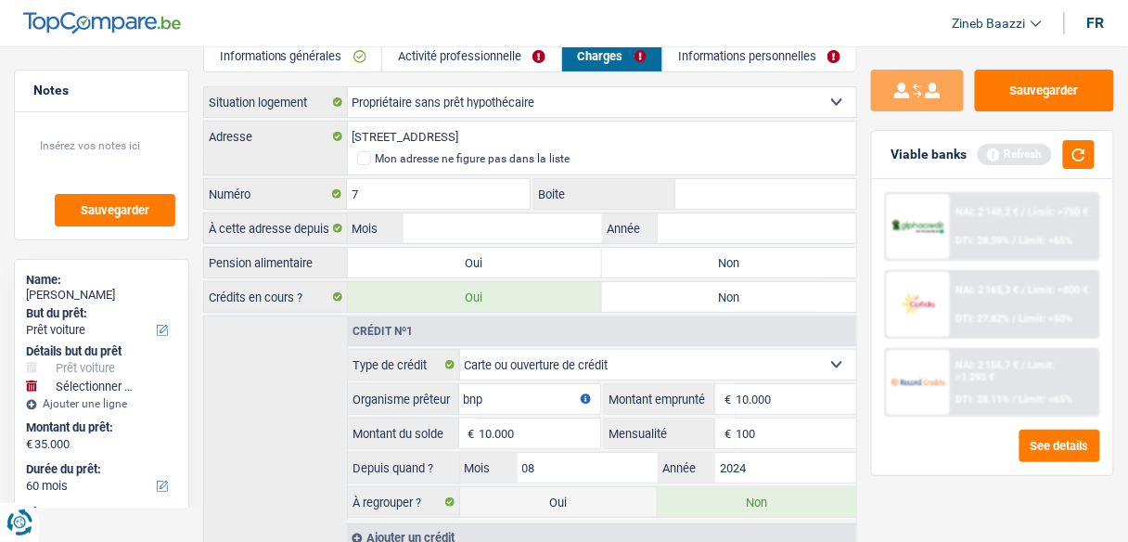
click at [728, 201] on input "Boite" at bounding box center [766, 194] width 181 height 30
click at [469, 225] on input "Mois" at bounding box center [503, 228] width 199 height 30
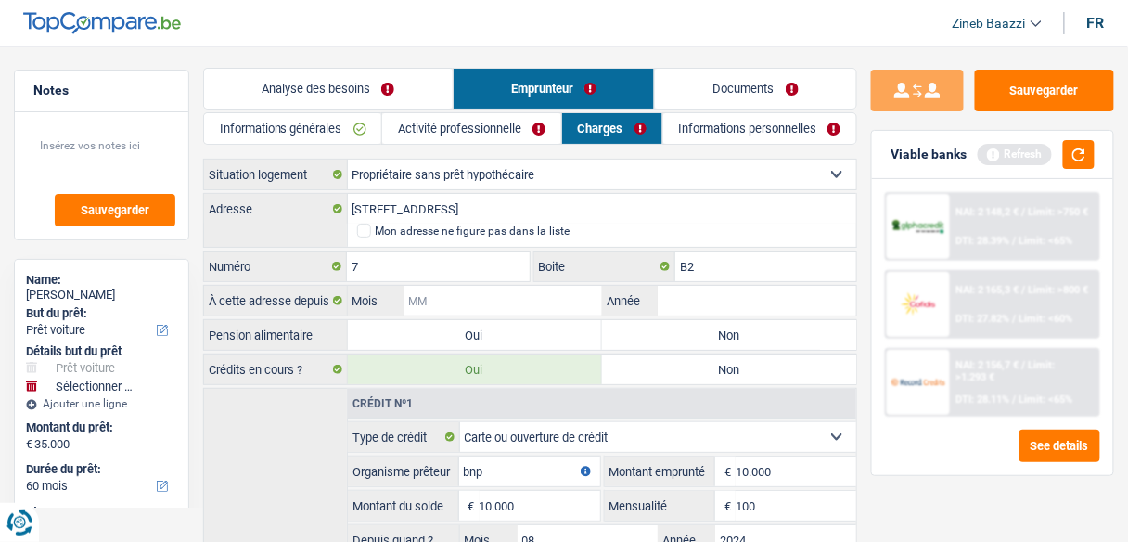
scroll to position [0, 0]
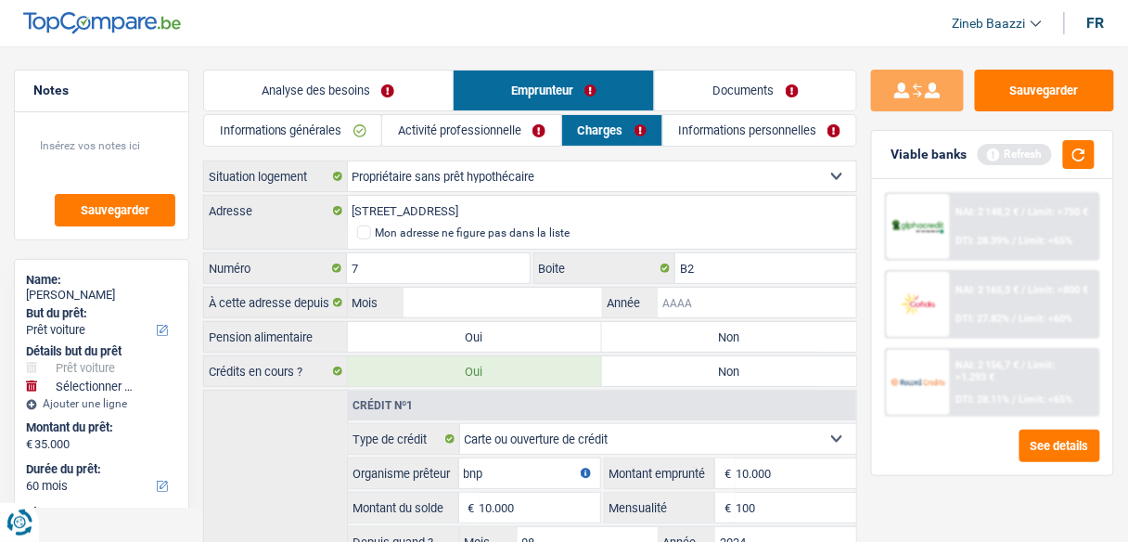
click at [717, 301] on input "Année" at bounding box center [757, 303] width 199 height 30
click at [584, 302] on input "Mois" at bounding box center [503, 303] width 199 height 30
click at [257, 445] on div "Crédit nº1 Carte ou ouverture de crédit Prêt hypothécaire Vente à tempérament P…" at bounding box center [530, 508] width 654 height 237
click at [719, 123] on link "Informations personnelles" at bounding box center [761, 130] width 194 height 31
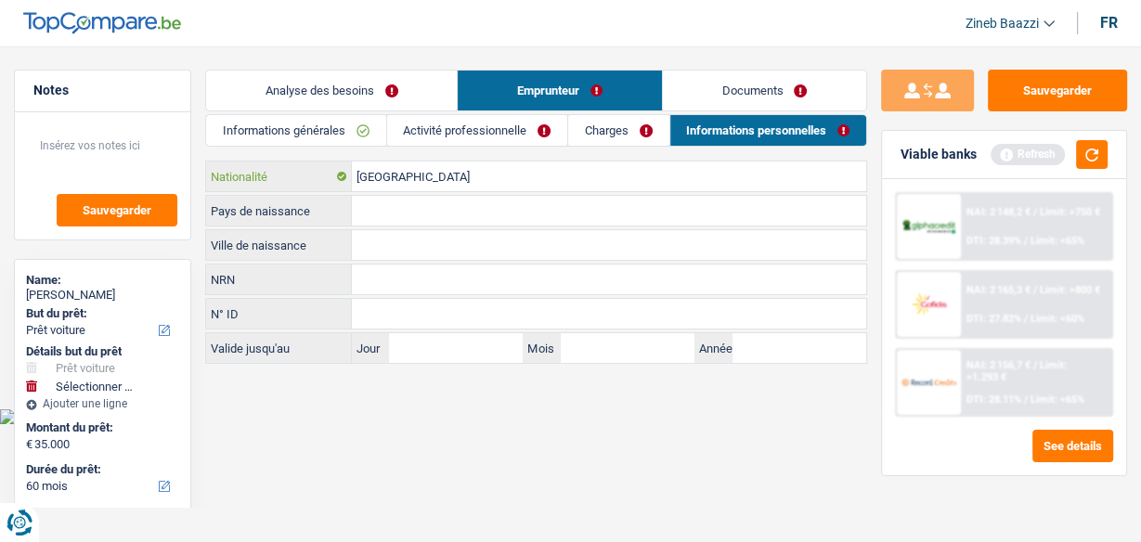
click at [373, 168] on input "[GEOGRAPHIC_DATA]" at bounding box center [609, 176] width 514 height 30
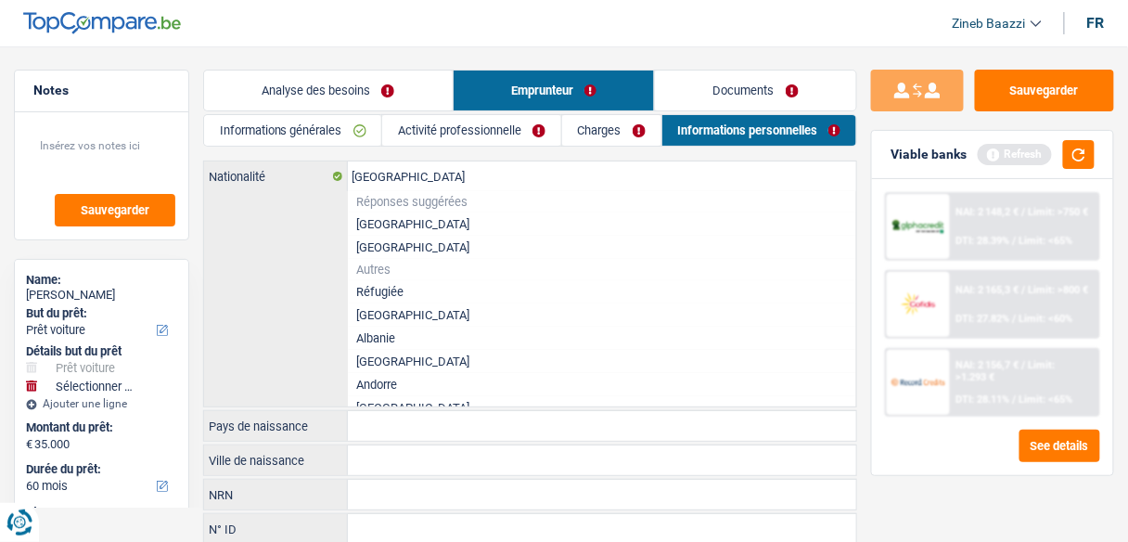
click at [364, 219] on li "[GEOGRAPHIC_DATA]" at bounding box center [602, 224] width 509 height 23
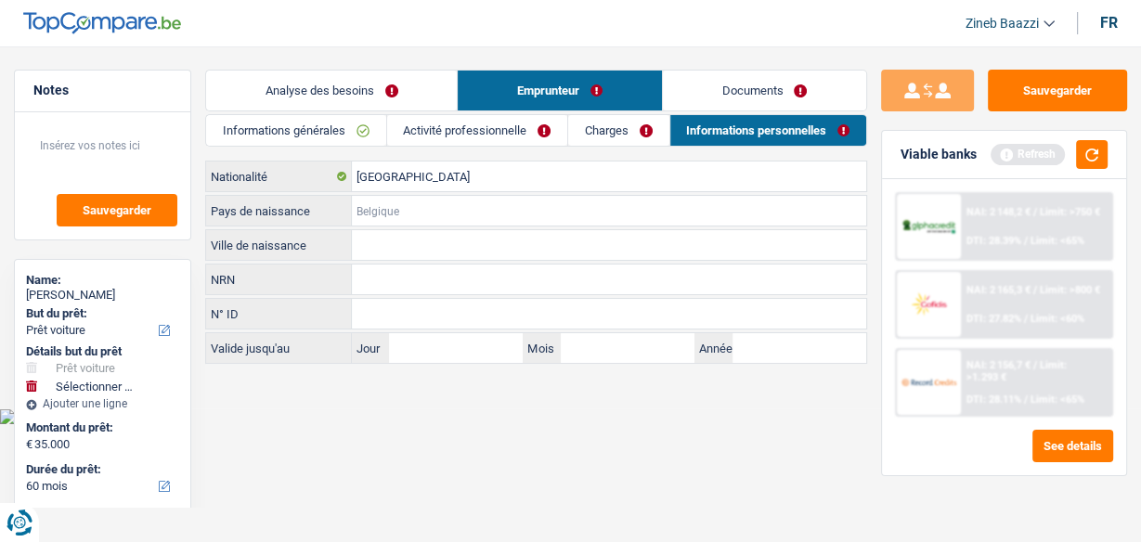
click at [360, 203] on input "Pays de naissance" at bounding box center [609, 211] width 514 height 30
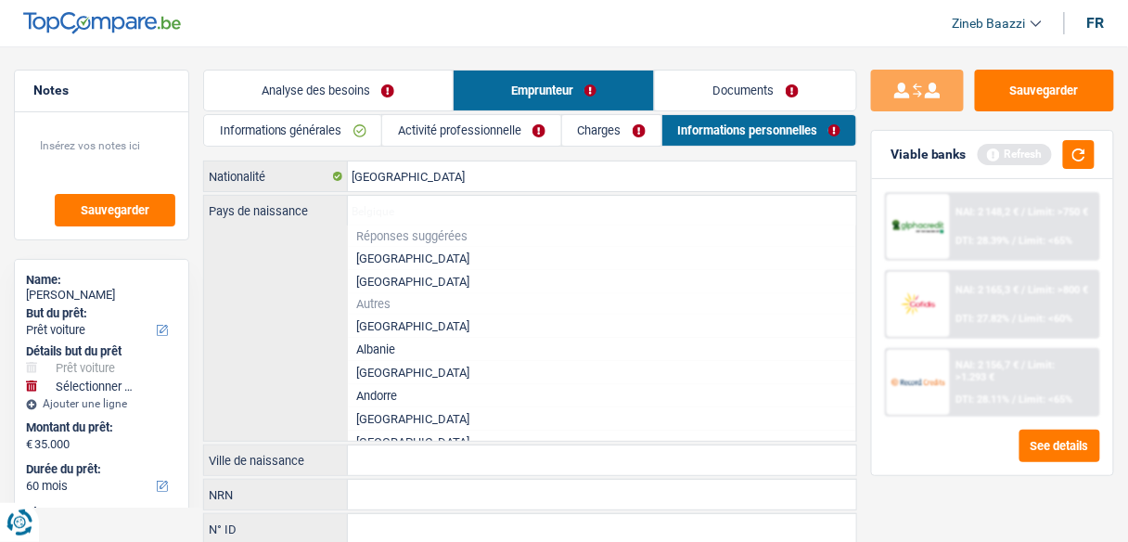
click at [381, 256] on li "[GEOGRAPHIC_DATA]" at bounding box center [602, 258] width 509 height 23
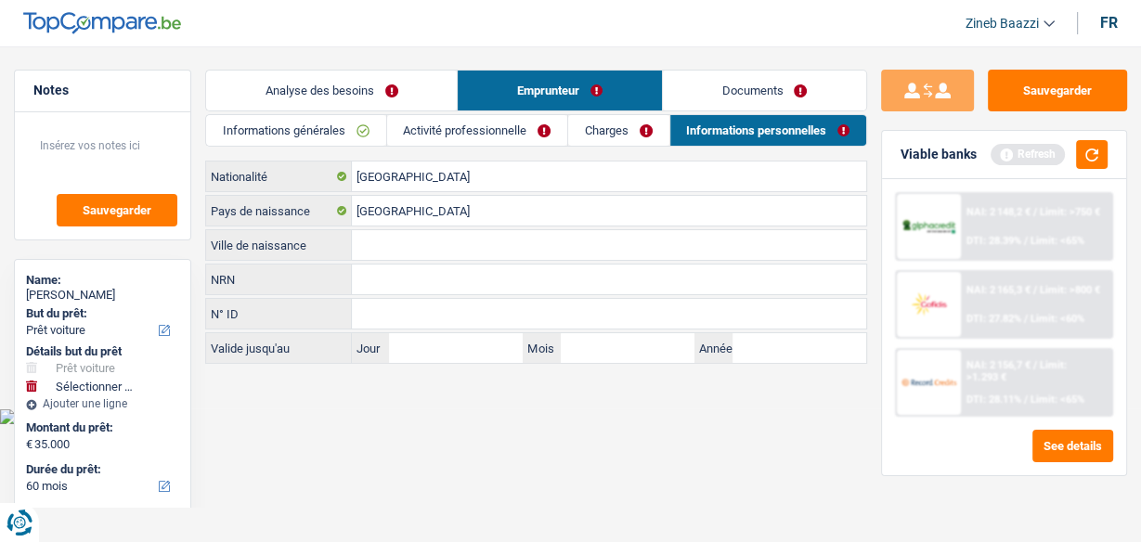
click at [378, 240] on input "Ville de naissance" at bounding box center [609, 245] width 514 height 30
click at [371, 248] on input "Ville de naissance" at bounding box center [609, 245] width 514 height 30
click at [420, 352] on input "Jour" at bounding box center [456, 348] width 134 height 30
click at [400, 270] on input "NRN" at bounding box center [609, 279] width 514 height 30
click at [394, 299] on input "N° ID" at bounding box center [609, 314] width 514 height 30
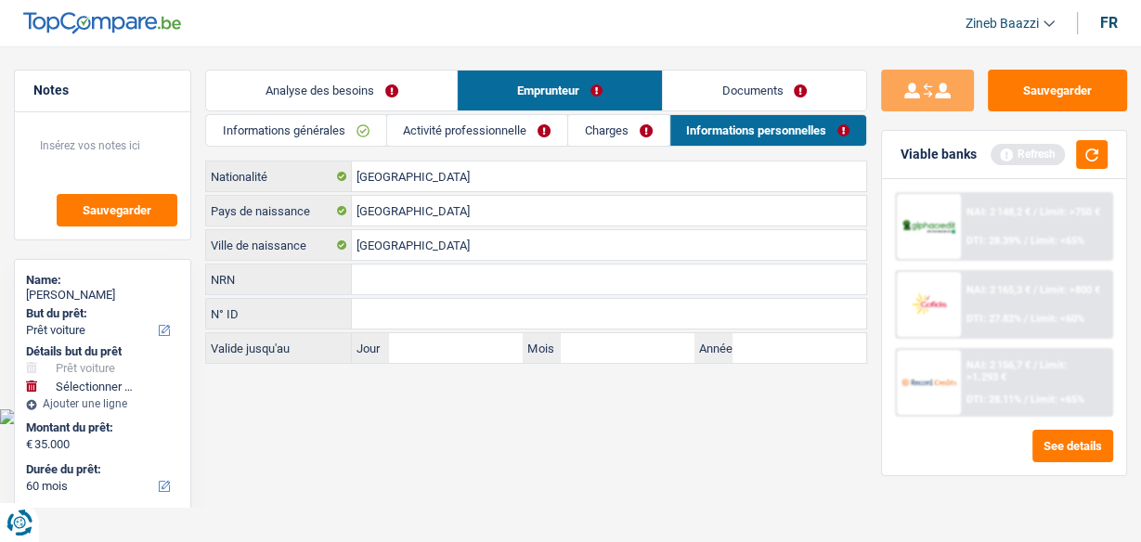
click at [745, 96] on link "Documents" at bounding box center [764, 91] width 203 height 40
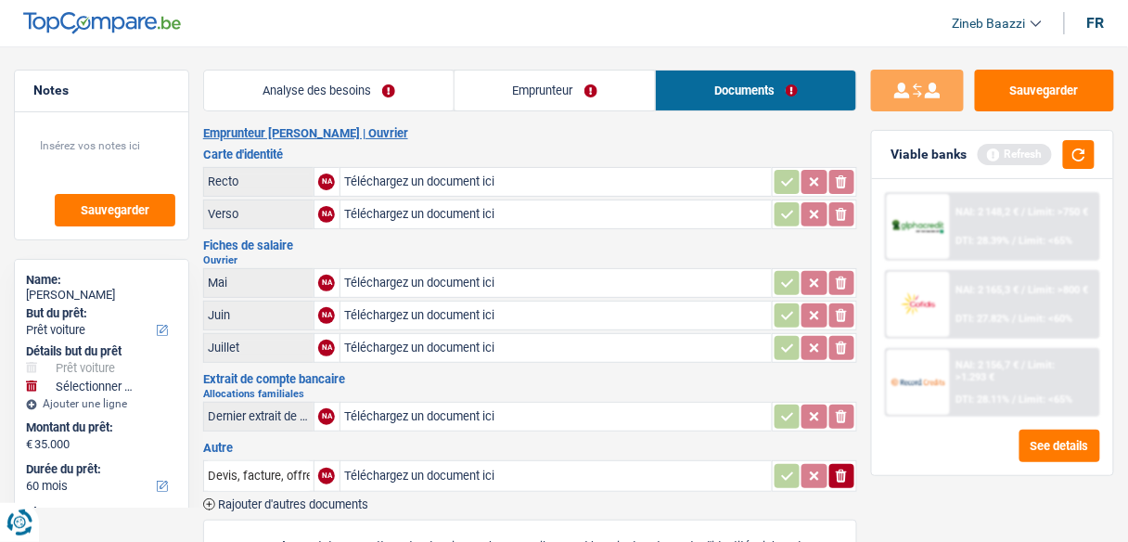
click at [546, 94] on link "Emprunteur" at bounding box center [555, 91] width 201 height 40
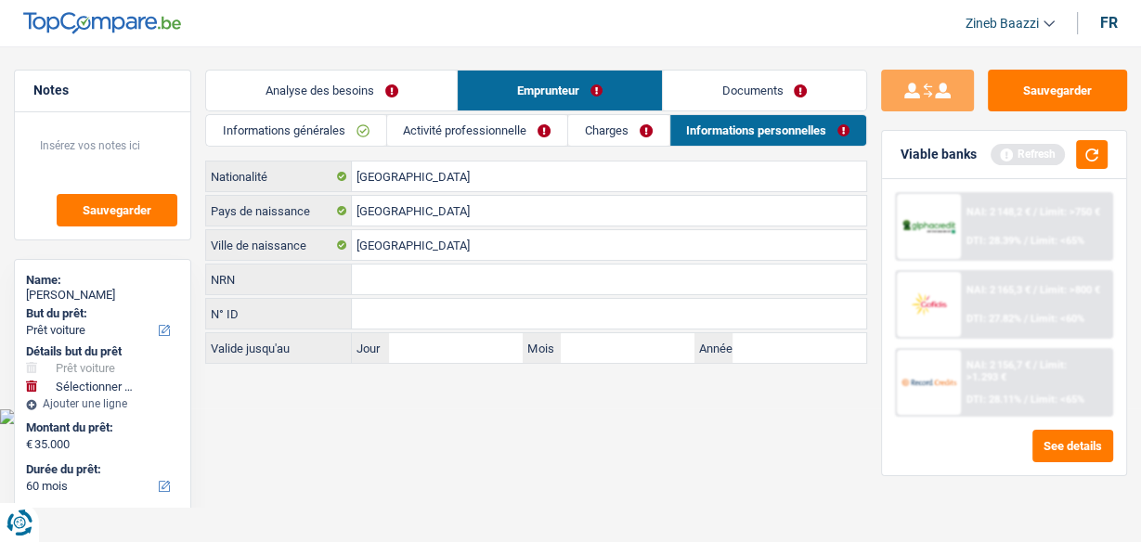
click at [448, 140] on link "Activité professionnelle" at bounding box center [477, 130] width 180 height 31
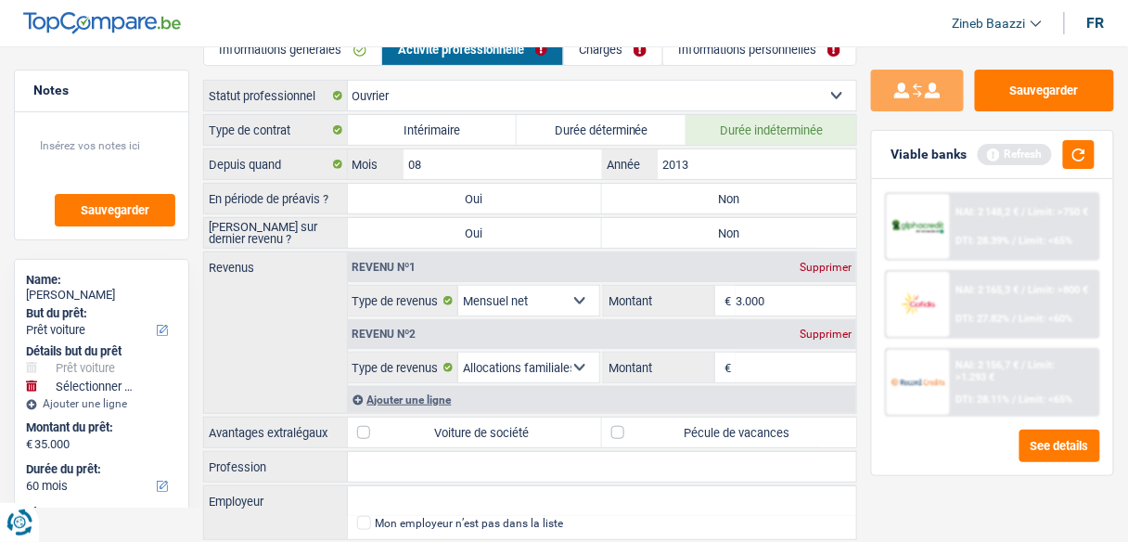
scroll to position [56, 0]
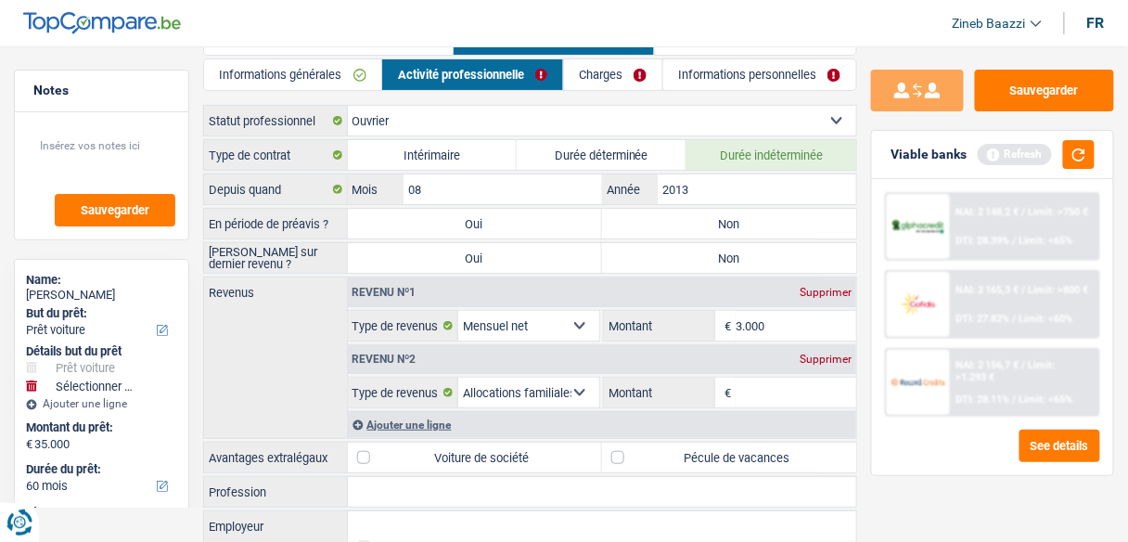
click at [659, 218] on label "Non" at bounding box center [729, 224] width 254 height 30
click at [659, 218] on input "Non" at bounding box center [729, 224] width 254 height 30
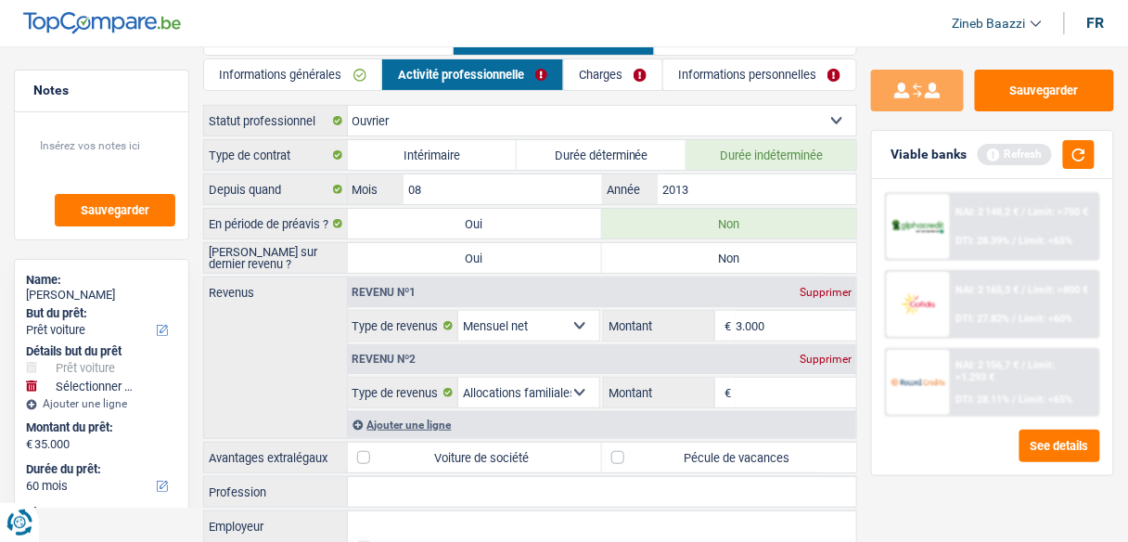
click at [566, 248] on label "Oui" at bounding box center [475, 258] width 254 height 30
click at [566, 248] on input "Oui" at bounding box center [475, 258] width 254 height 30
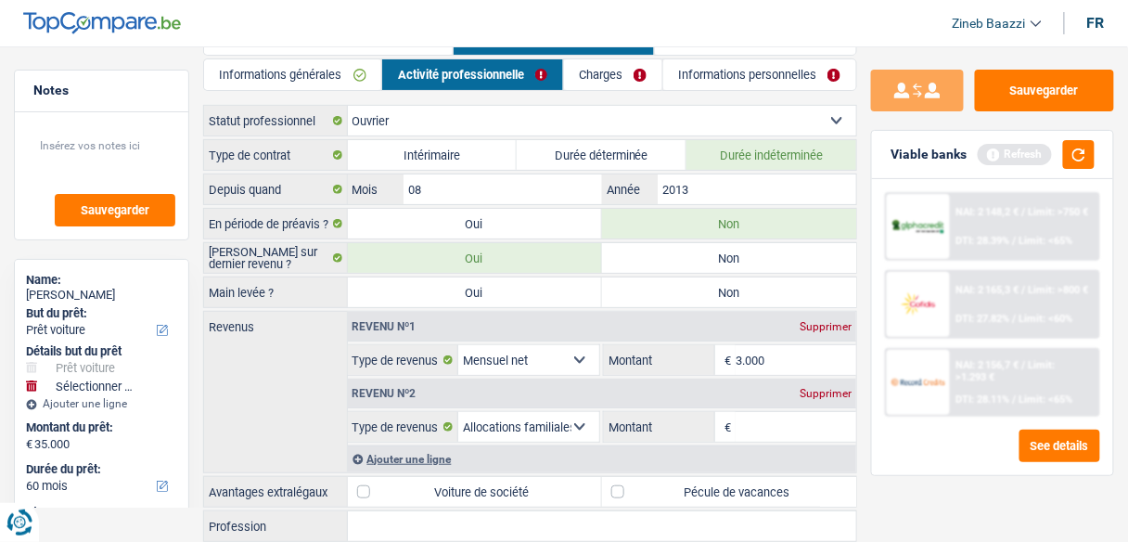
click at [276, 290] on label "Main levée ?" at bounding box center [276, 292] width 144 height 30
click at [295, 342] on div "Revenus Revenu nº1 Supprimer Allocation d'handicap Allocations chômage Allocati…" at bounding box center [530, 392] width 654 height 162
click at [373, 293] on label "Oui" at bounding box center [475, 292] width 254 height 30
click at [373, 293] on input "Oui" at bounding box center [475, 292] width 254 height 30
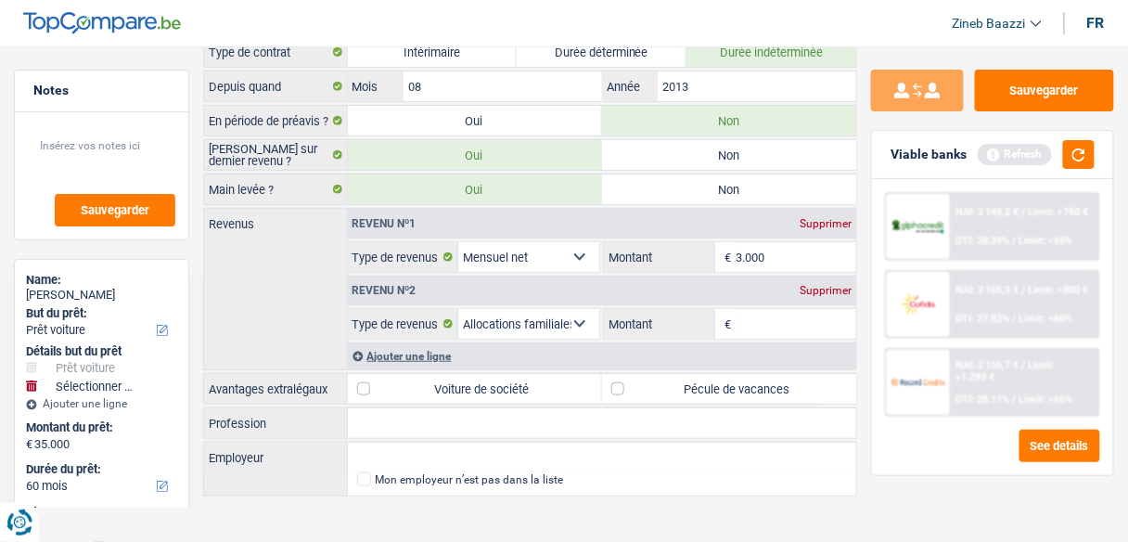
scroll to position [163, 0]
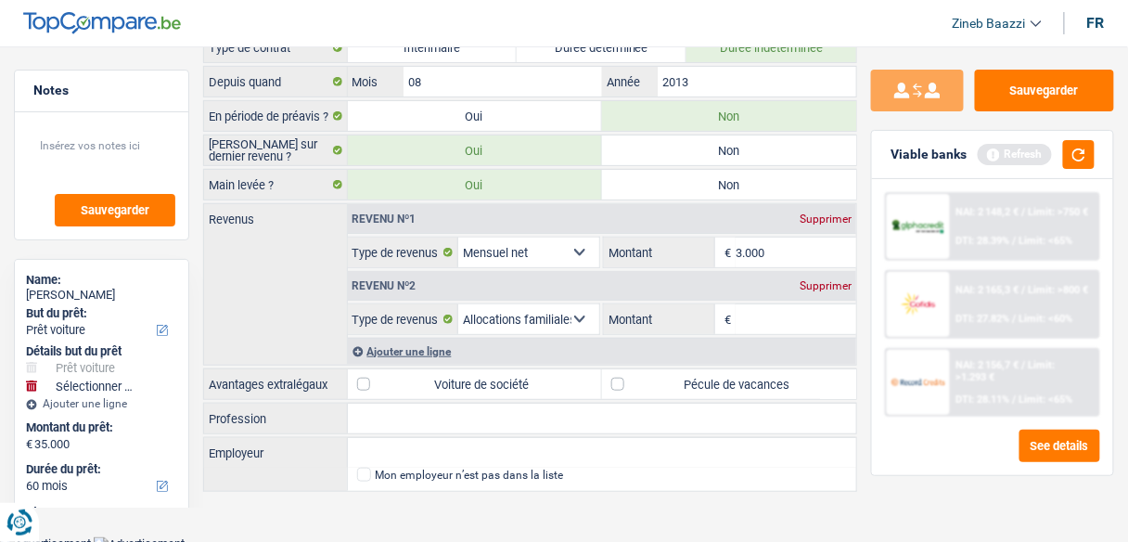
click at [451, 503] on main "Notes Sauvegarder Name: Habib Tasan But du prêt: Confort maison: meubles, texti…" at bounding box center [564, 201] width 1128 height 672
click at [393, 441] on input "Employeur" at bounding box center [602, 453] width 509 height 30
click at [326, 323] on div "Revenus Revenu nº1 Supprimer Allocation d'handicap Allocations chômage Allocati…" at bounding box center [530, 284] width 654 height 162
click at [247, 305] on div "Revenus Revenu nº1 Supprimer Allocation d'handicap Allocations chômage Allocati…" at bounding box center [530, 284] width 654 height 162
click at [680, 374] on label "Pécule de vacances" at bounding box center [729, 384] width 254 height 30
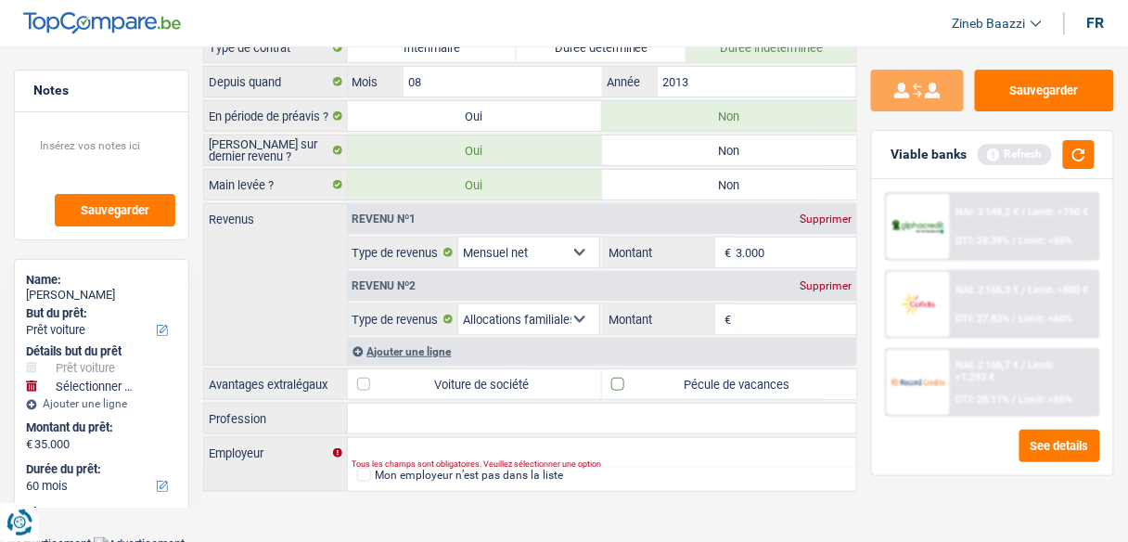
click at [680, 374] on input "Pécule de vacances" at bounding box center [729, 384] width 254 height 30
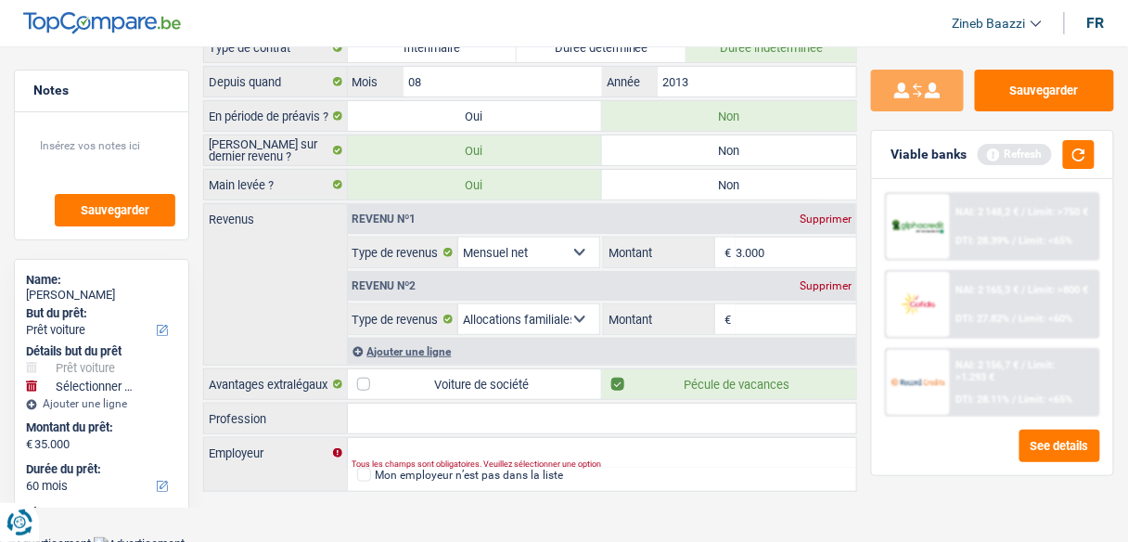
click at [803, 271] on div "Revenu nº2 Supprimer" at bounding box center [602, 286] width 509 height 30
click at [809, 280] on div "Supprimer" at bounding box center [825, 285] width 61 height 11
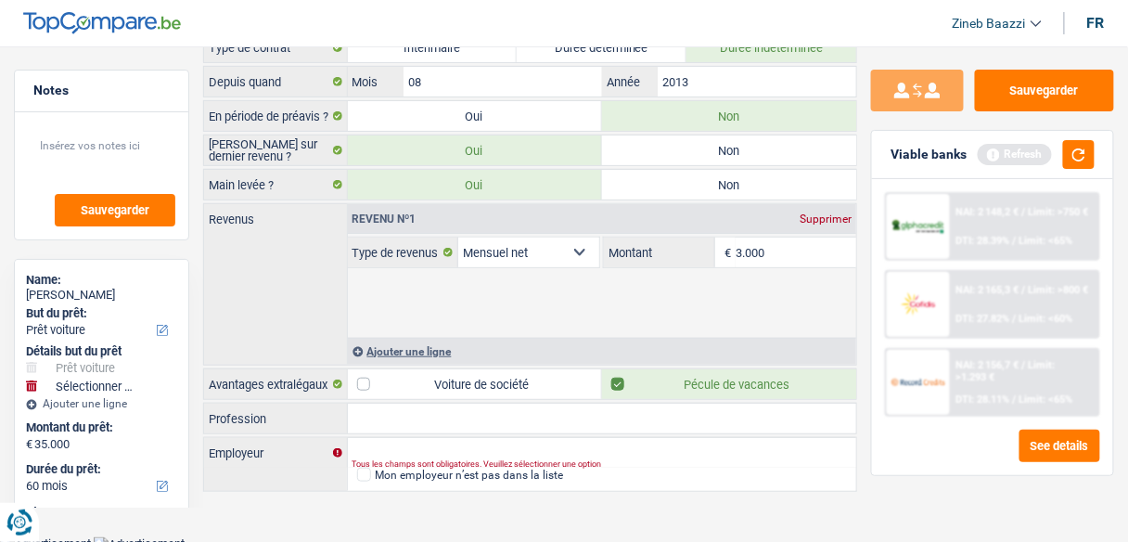
scroll to position [97, 0]
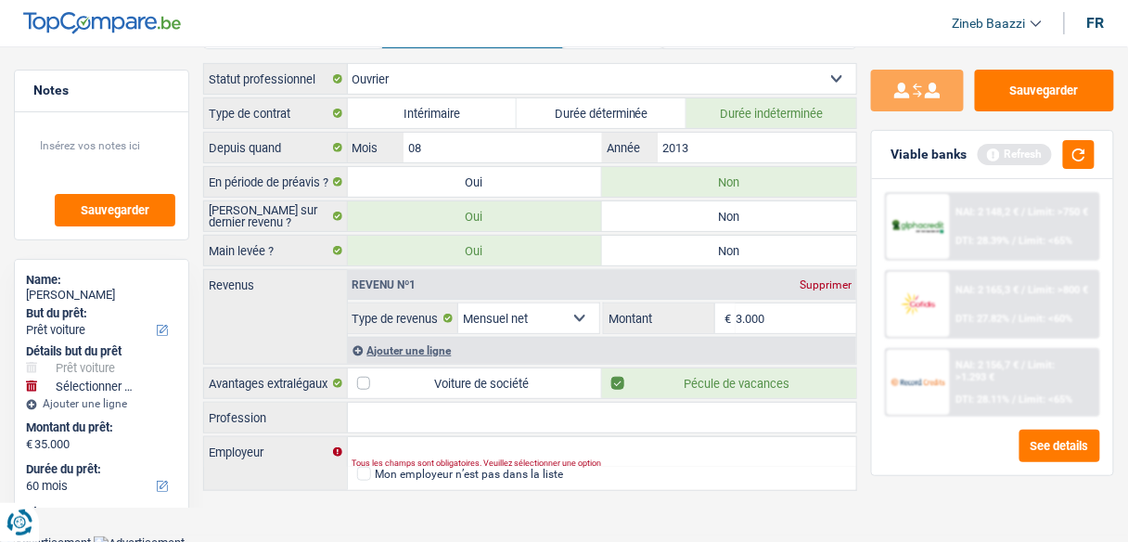
click at [691, 499] on main "Notes Sauvegarder Name: Habib Tasan But du prêt: Confort maison: meubles, texti…" at bounding box center [564, 232] width 1128 height 605
click at [666, 424] on input "Profession" at bounding box center [602, 418] width 509 height 30
click at [677, 515] on main "Notes Sauvegarder Name: Habib Tasan But du prêt: Confort maison: meubles, texti…" at bounding box center [564, 232] width 1128 height 605
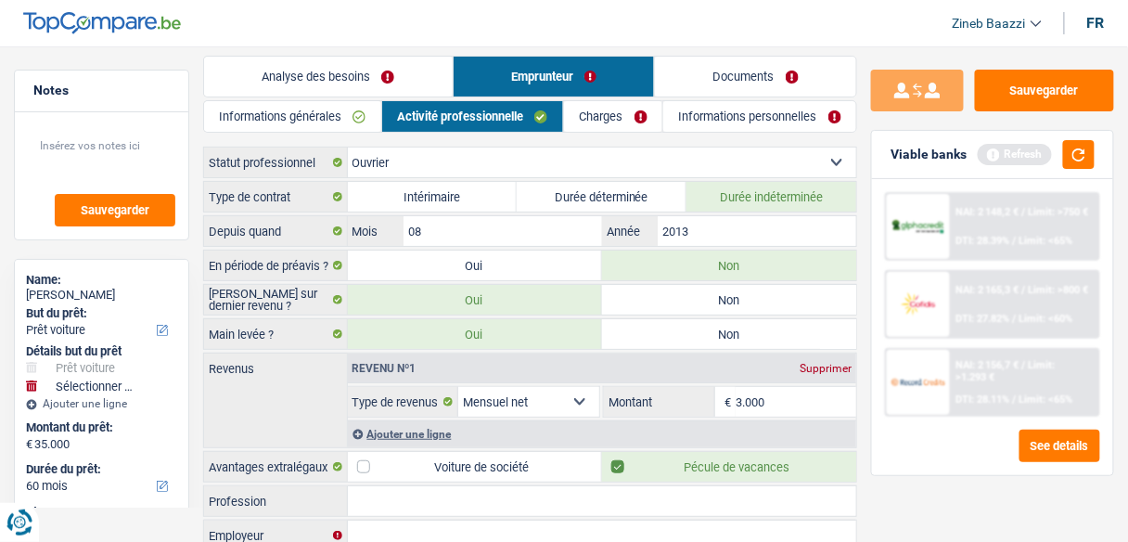
scroll to position [0, 0]
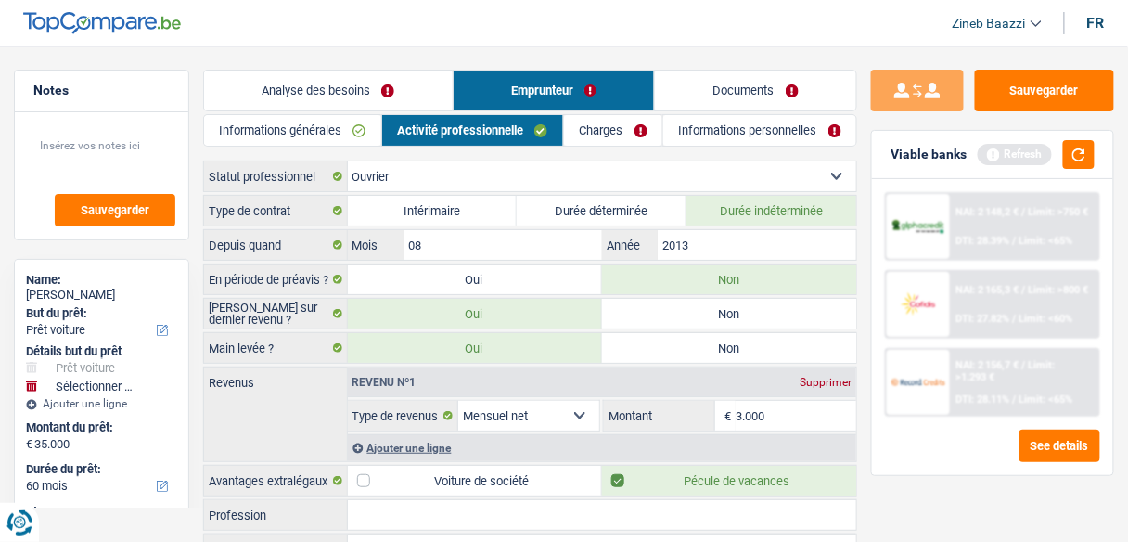
click at [603, 130] on link "Charges" at bounding box center [613, 130] width 98 height 31
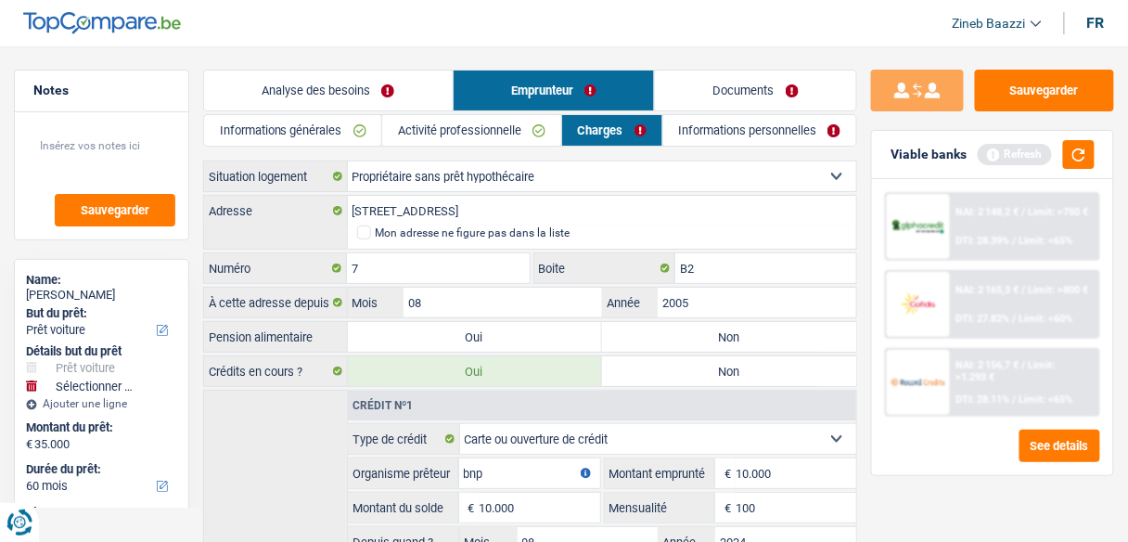
click at [694, 95] on link "Documents" at bounding box center [755, 91] width 201 height 40
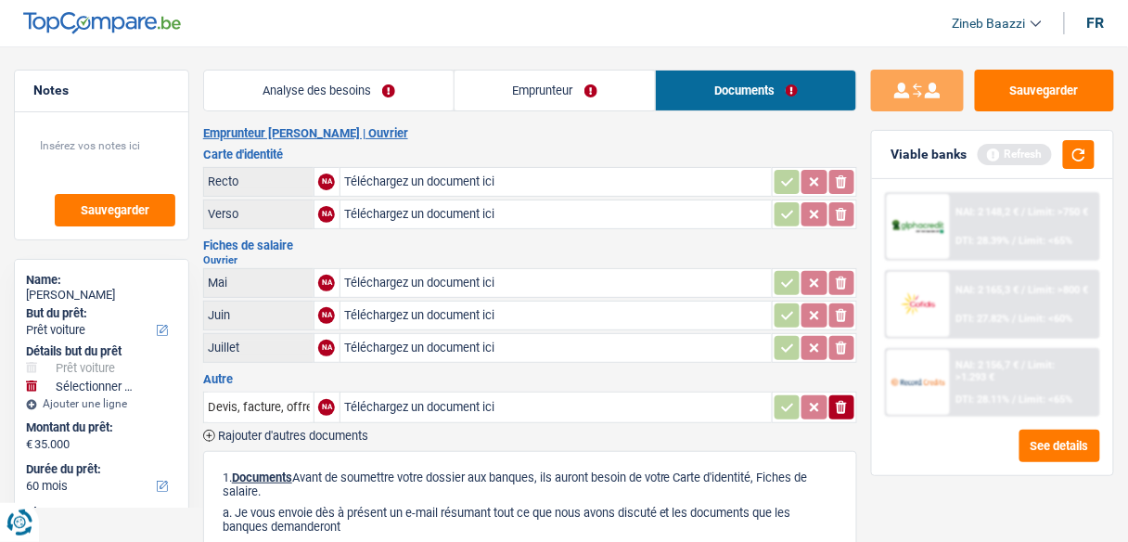
click at [476, 81] on link "Emprunteur" at bounding box center [555, 91] width 201 height 40
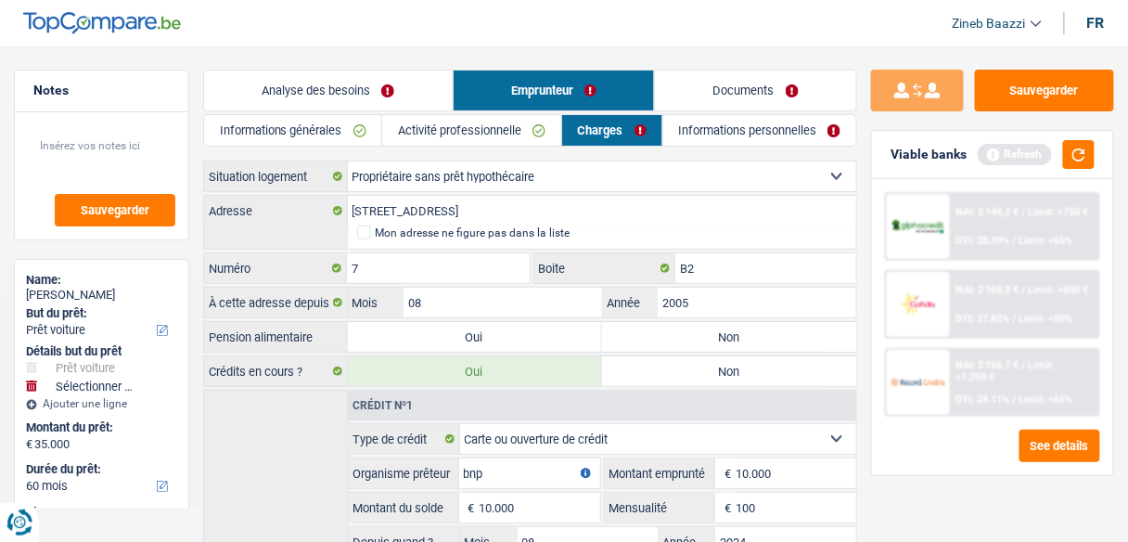
click at [313, 91] on link "Analyse des besoins" at bounding box center [328, 91] width 249 height 40
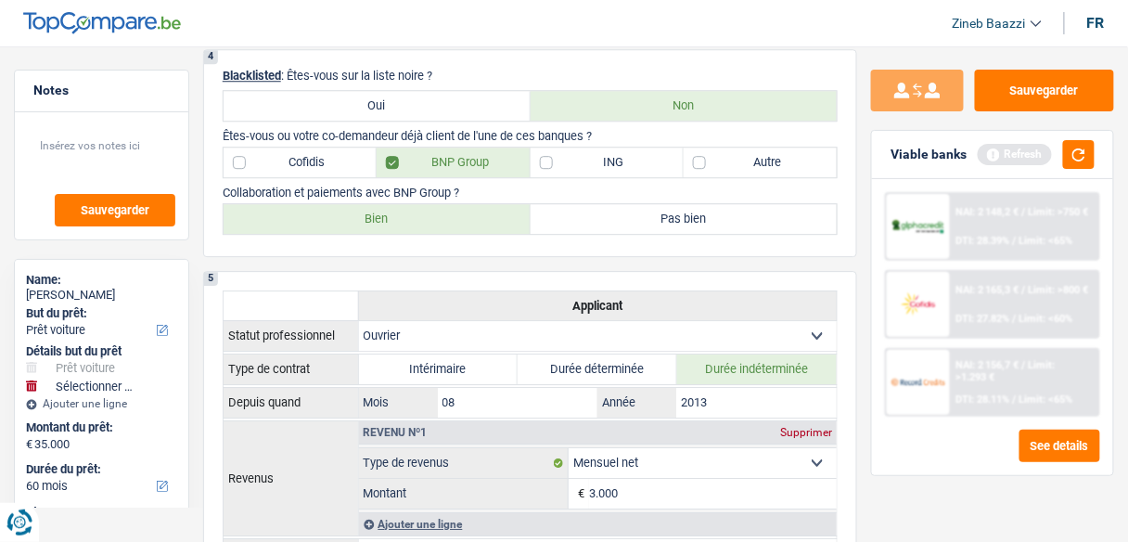
scroll to position [1411, 0]
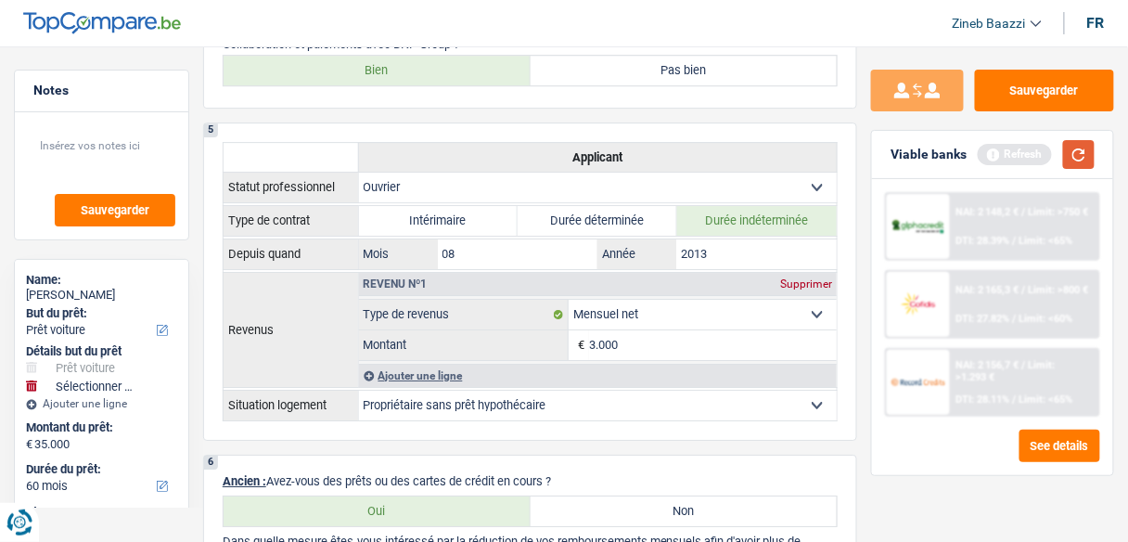
click at [1080, 165] on button "button" at bounding box center [1080, 154] width 32 height 29
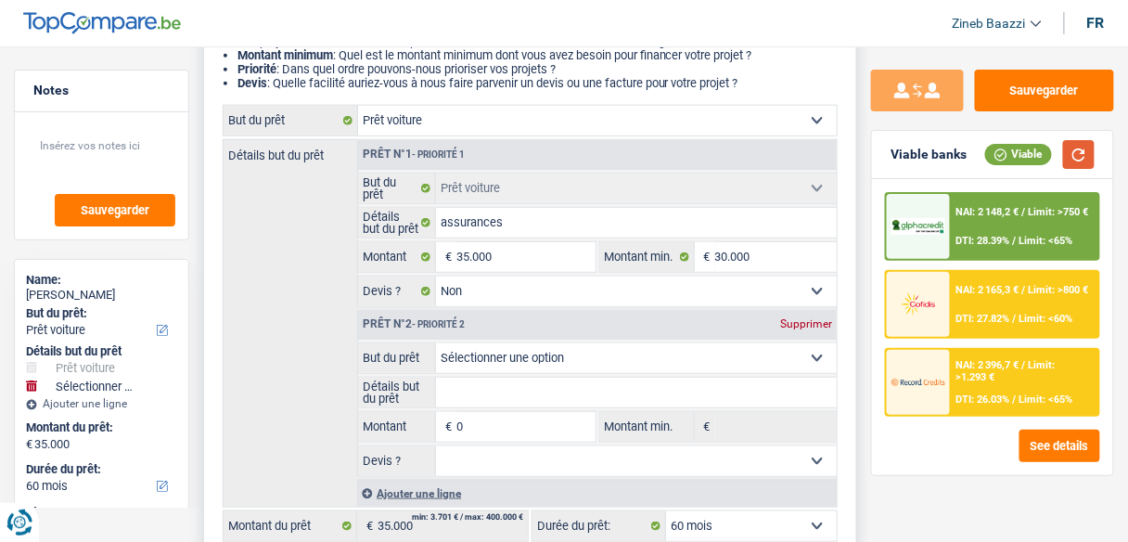
scroll to position [371, 0]
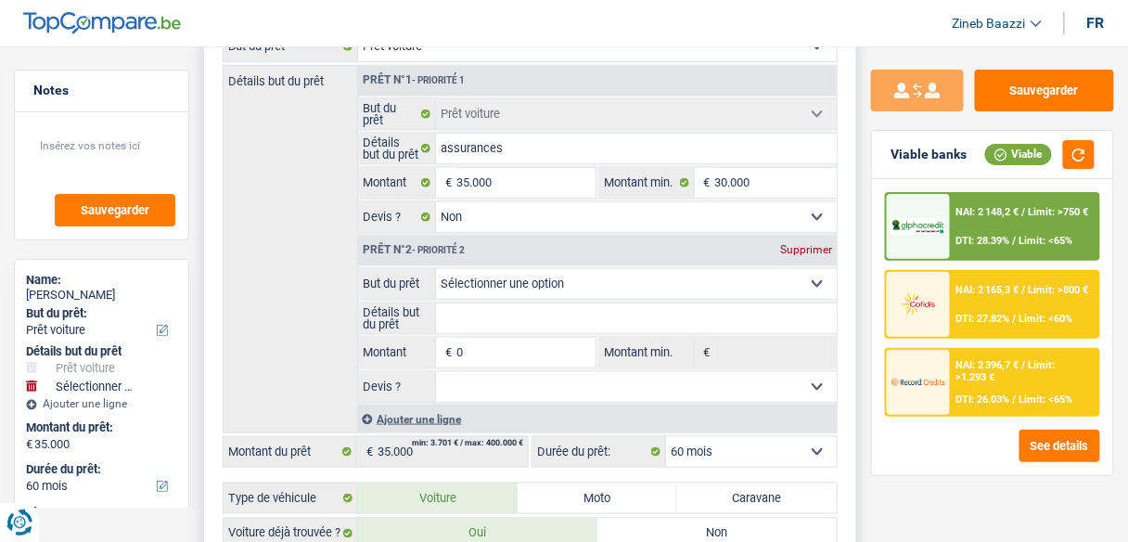
click at [802, 244] on div "Supprimer" at bounding box center [806, 249] width 61 height 11
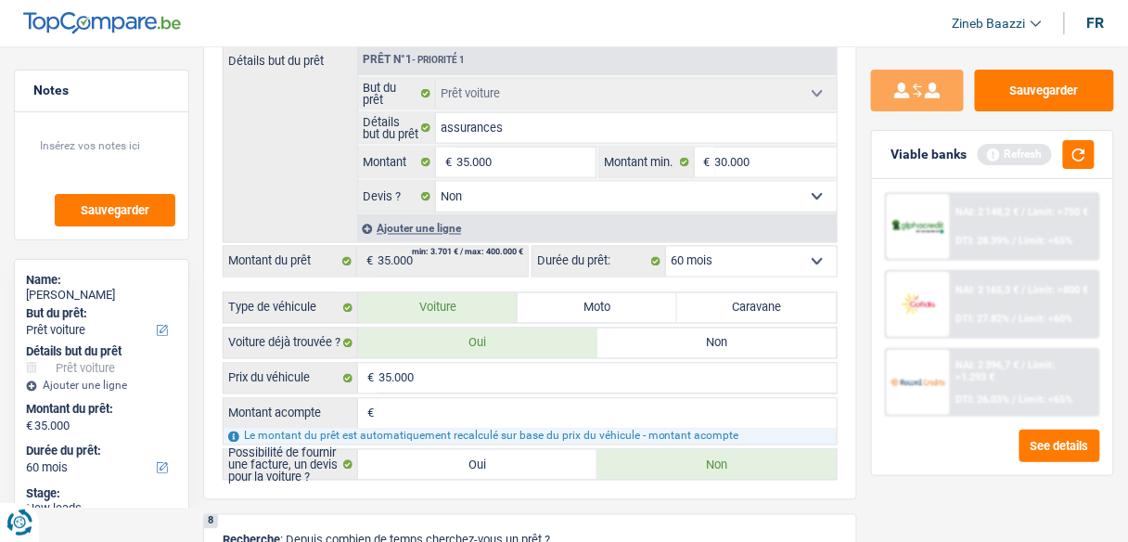
scroll to position [2450, 0]
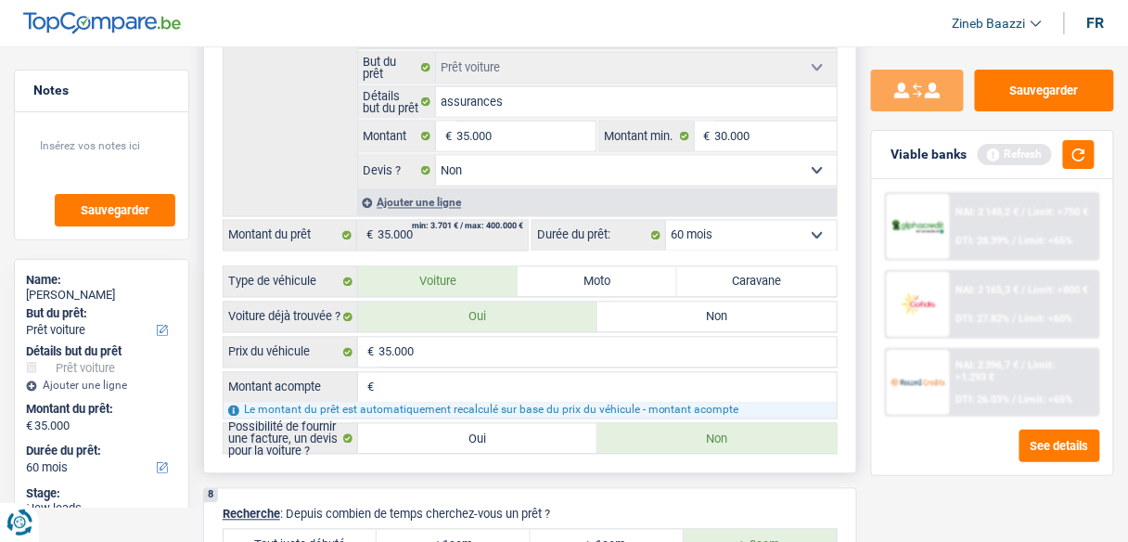
click at [728, 248] on select "12 mois 18 mois 24 mois 30 mois 36 mois 42 mois 48 mois 60 mois Sélectionner un…" at bounding box center [751, 236] width 171 height 30
click at [666, 230] on select "12 mois 18 mois 24 mois 30 mois 36 mois 42 mois 48 mois 60 mois Sélectionner un…" at bounding box center [751, 236] width 171 height 30
click at [862, 212] on div "Sauvegarder Viable banks Refresh NAI: 2 148,2 € / Limit: >750 € DTI: 28.39% / L…" at bounding box center [992, 289] width 271 height 438
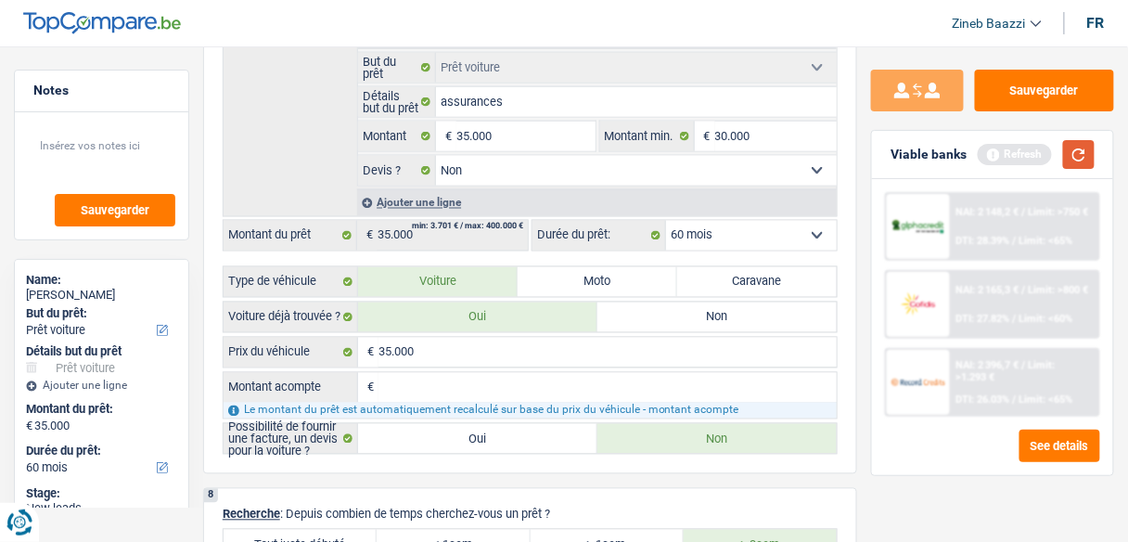
click at [1089, 150] on button "button" at bounding box center [1080, 154] width 32 height 29
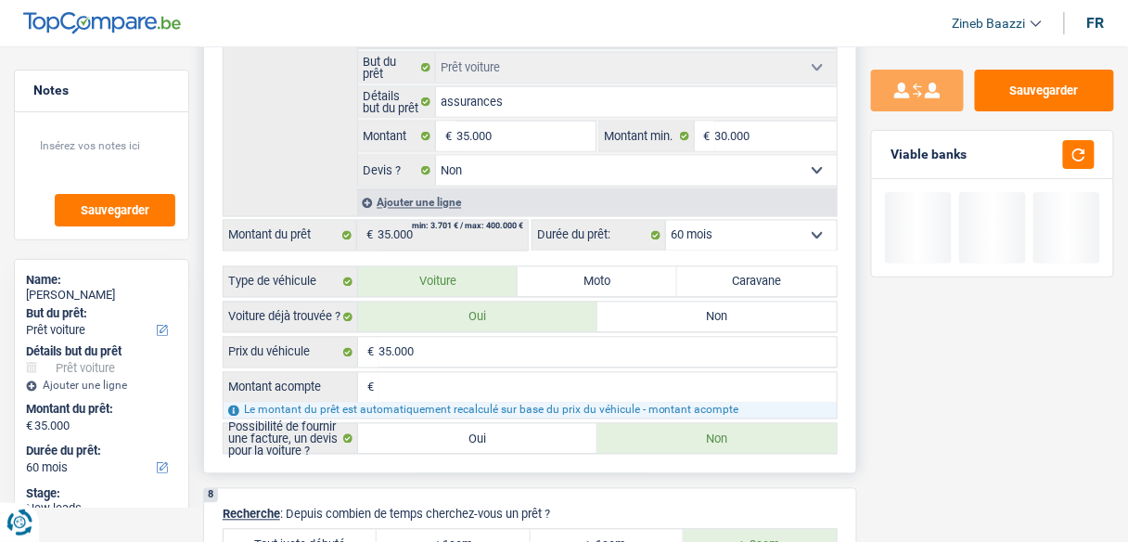
click at [733, 246] on select "12 mois 18 mois 24 mois 30 mois 36 mois 42 mois 48 mois 60 mois Sélectionner un…" at bounding box center [751, 236] width 171 height 30
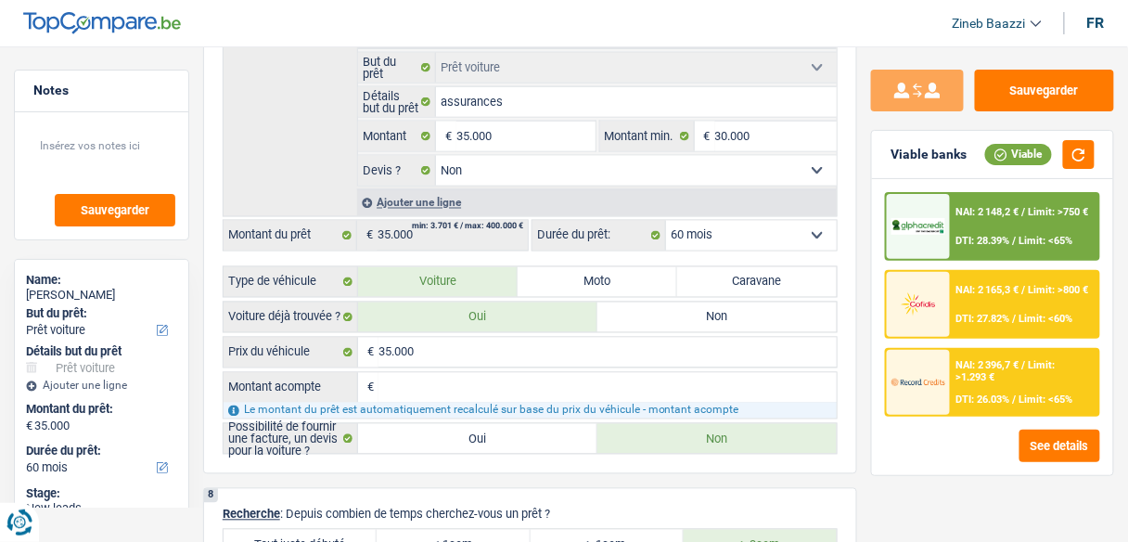
click at [952, 461] on div "NAI: 2 148,2 € / Limit: >750 € DTI: 28.39% / Limit: <65% NAI: 2 165,3 € / Limit…" at bounding box center [992, 327] width 241 height 296
click at [772, 249] on select "12 mois 18 mois 24 mois 30 mois 36 mois 42 mois 48 mois 60 mois Sélectionner un…" at bounding box center [751, 236] width 171 height 30
click at [636, 367] on input "35.000" at bounding box center [608, 353] width 458 height 30
click at [701, 251] on select "12 mois 18 mois 24 mois 30 mois 36 mois 42 mois 48 mois 60 mois Sélectionner un…" at bounding box center [751, 236] width 171 height 30
click at [630, 360] on input "35.000" at bounding box center [608, 353] width 458 height 30
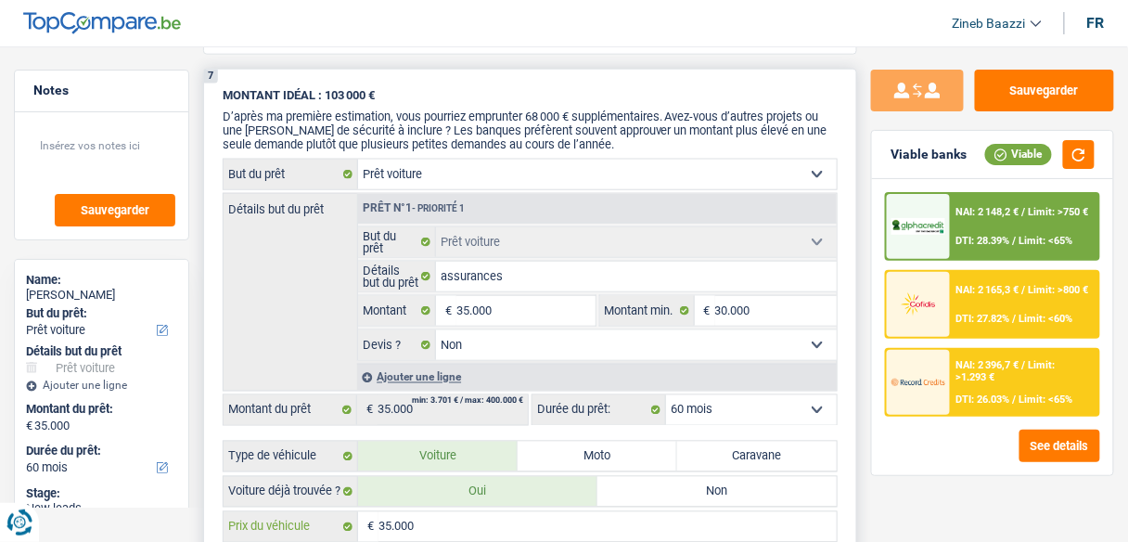
scroll to position [2301, 0]
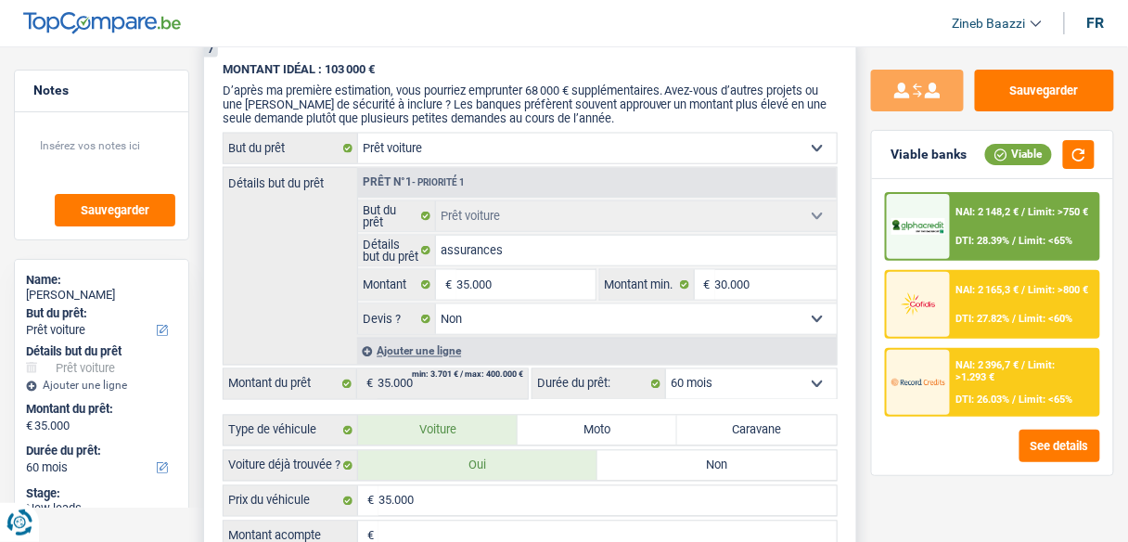
click at [570, 325] on select "Oui Non Non répondu Sélectionner une option" at bounding box center [636, 319] width 401 height 30
click at [436, 315] on select "Oui Non Non répondu Sélectionner une option" at bounding box center [636, 319] width 401 height 30
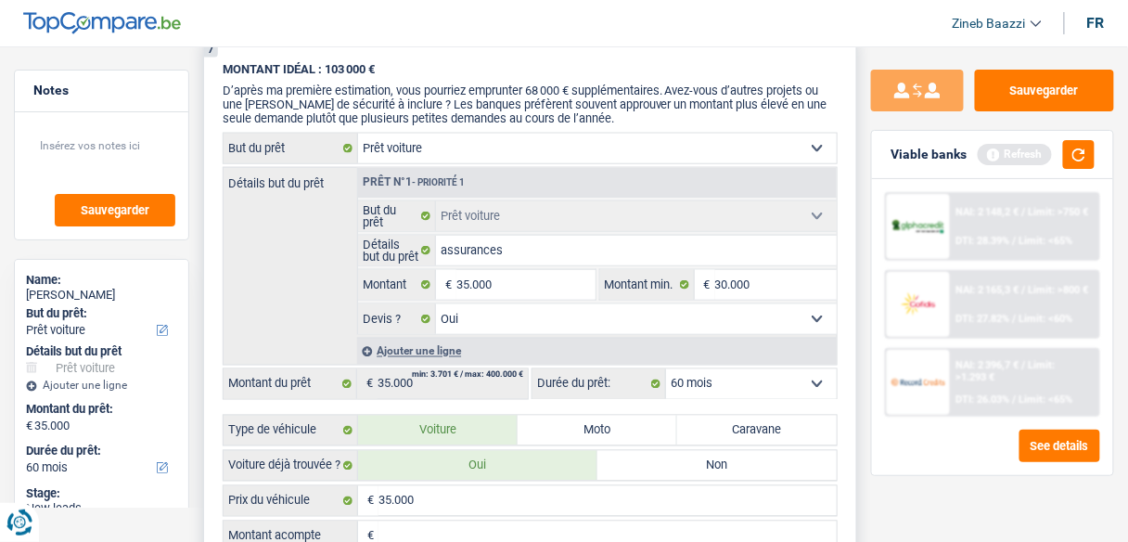
click at [770, 388] on select "12 mois 18 mois 24 mois 30 mois 36 mois 42 mois 48 mois 60 mois Sélectionner un…" at bounding box center [751, 384] width 171 height 30
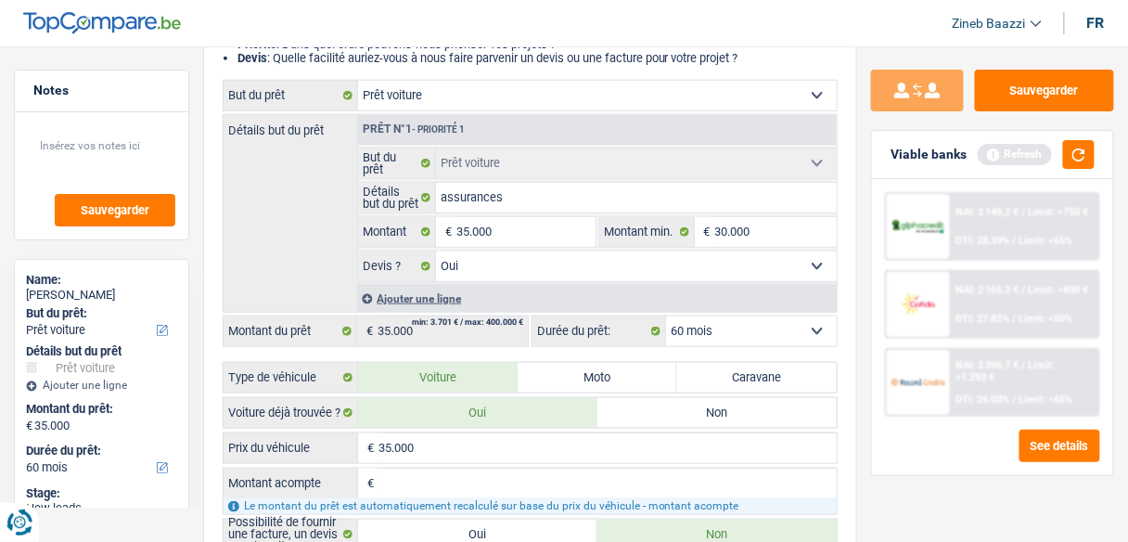
scroll to position [297, 0]
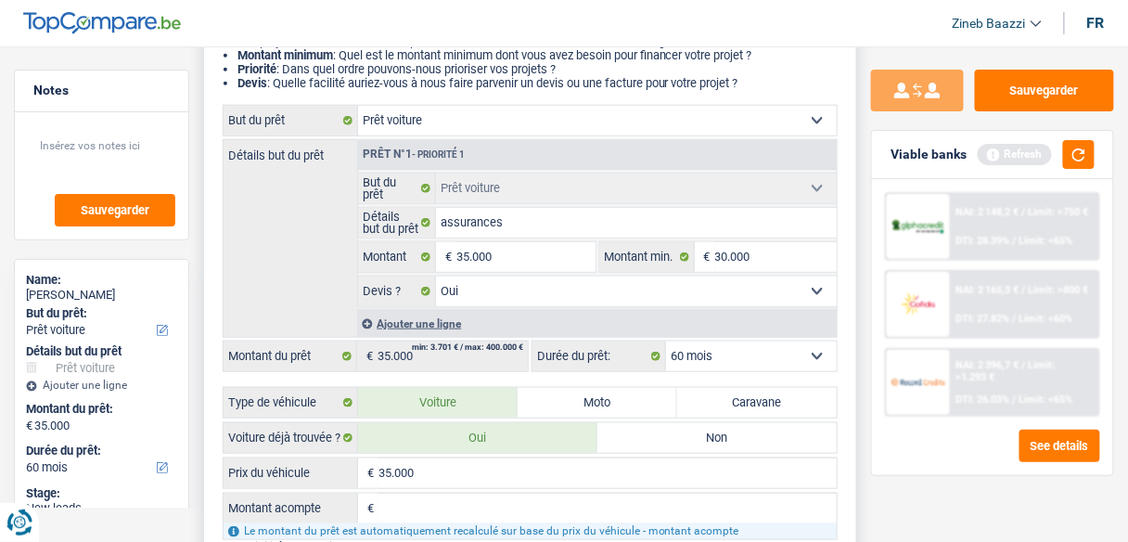
click at [696, 353] on select "12 mois 18 mois 24 mois 30 mois 36 mois 42 mois 48 mois 60 mois Sélectionner un…" at bounding box center [751, 357] width 171 height 30
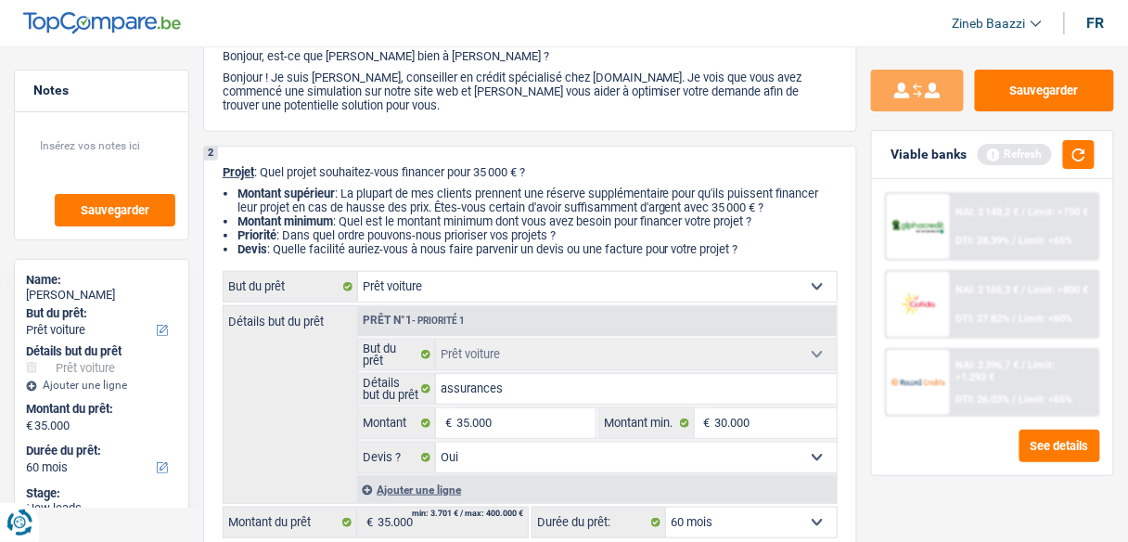
scroll to position [74, 0]
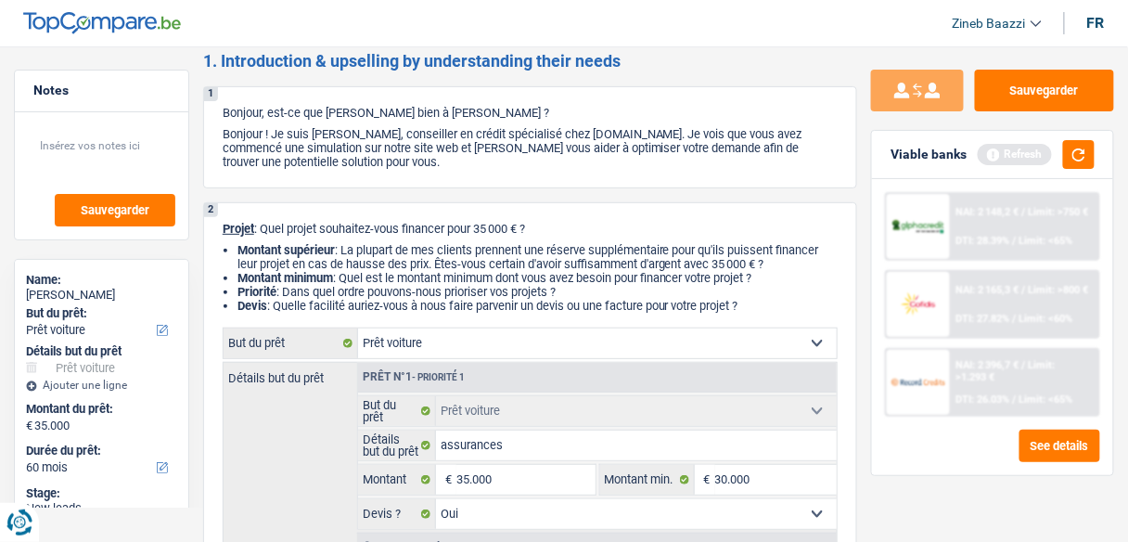
click at [814, 343] on select "Confort maison: meubles, textile, peinture, électroménager, outillage non-profe…" at bounding box center [597, 344] width 479 height 30
click at [358, 329] on select "Confort maison: meubles, textile, peinture, électroménager, outillage non-profe…" at bounding box center [597, 344] width 479 height 30
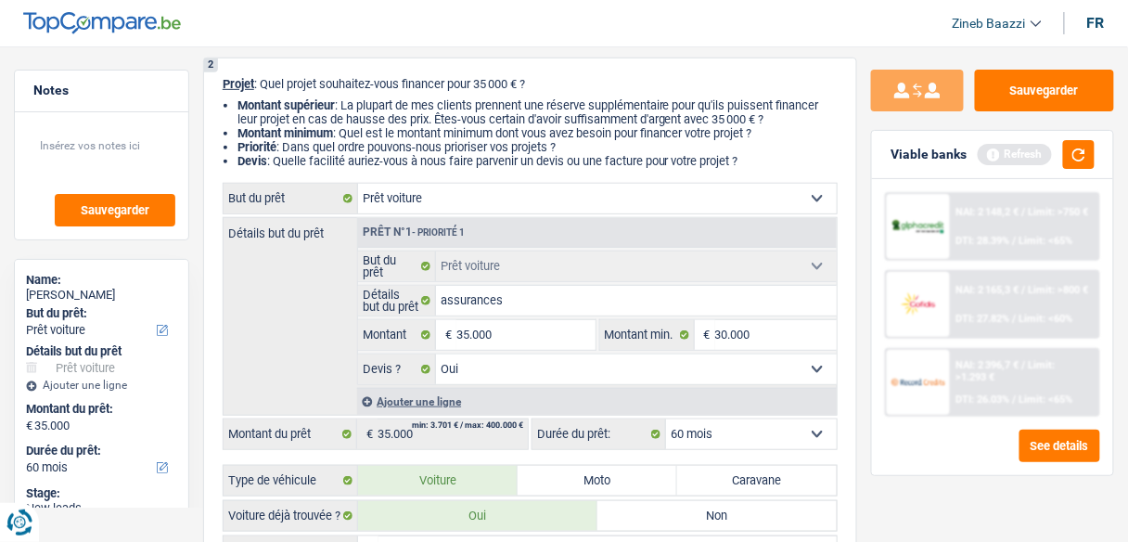
scroll to position [0, 0]
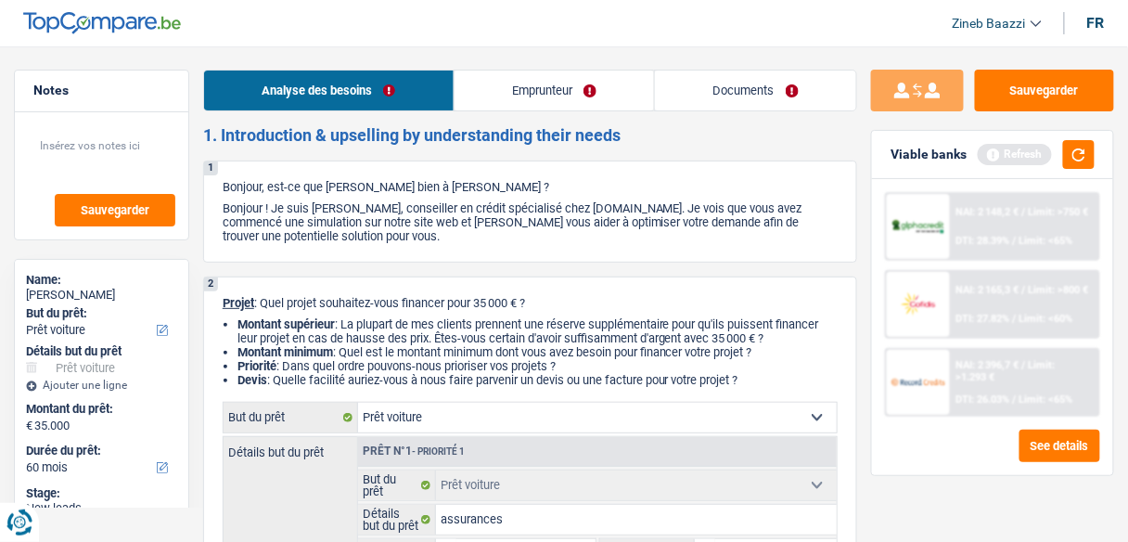
drag, startPoint x: 437, startPoint y: 277, endPoint x: 526, endPoint y: 100, distance: 198.4
click at [526, 100] on link "Emprunteur" at bounding box center [555, 91] width 200 height 40
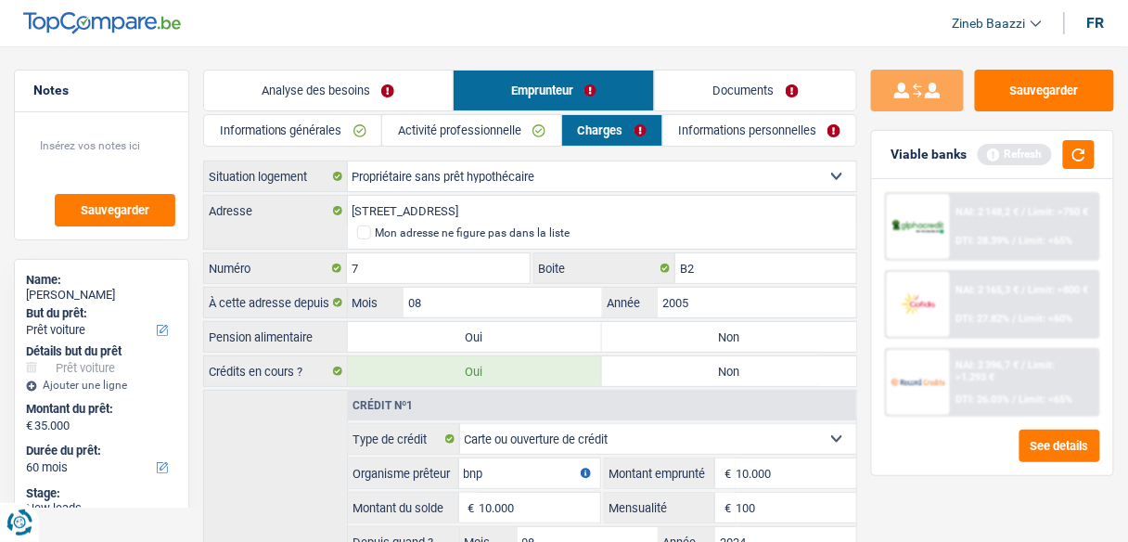
click at [722, 129] on link "Informations personnelles" at bounding box center [761, 130] width 194 height 31
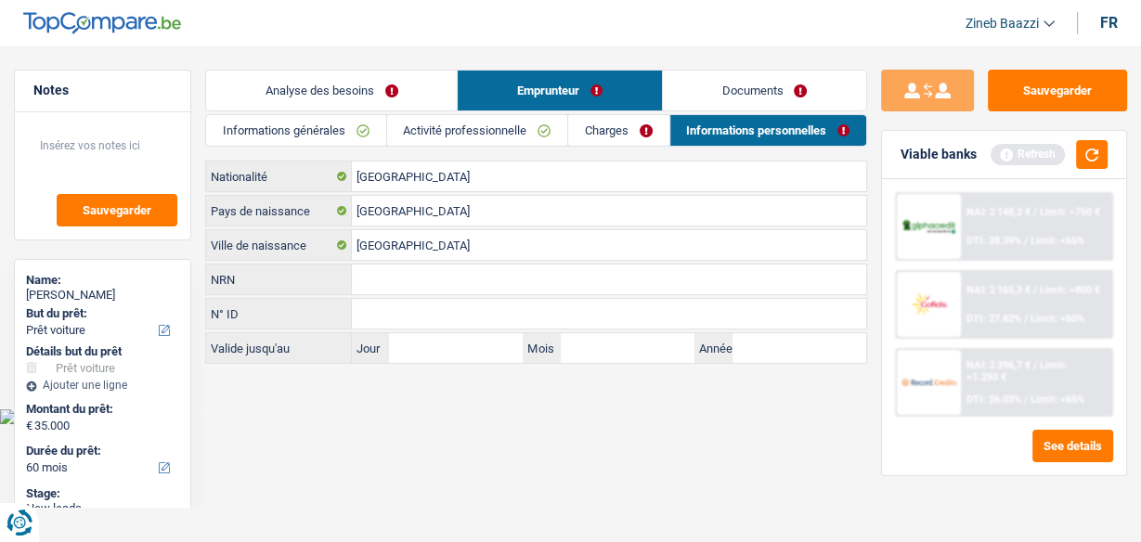
click at [381, 96] on link "Analyse des besoins" at bounding box center [331, 91] width 251 height 40
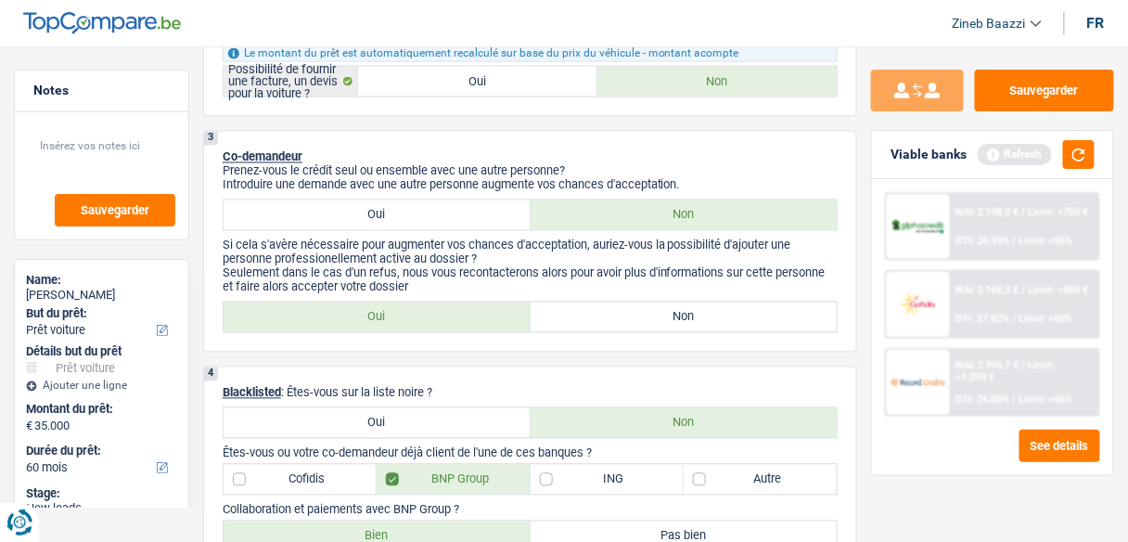
scroll to position [817, 0]
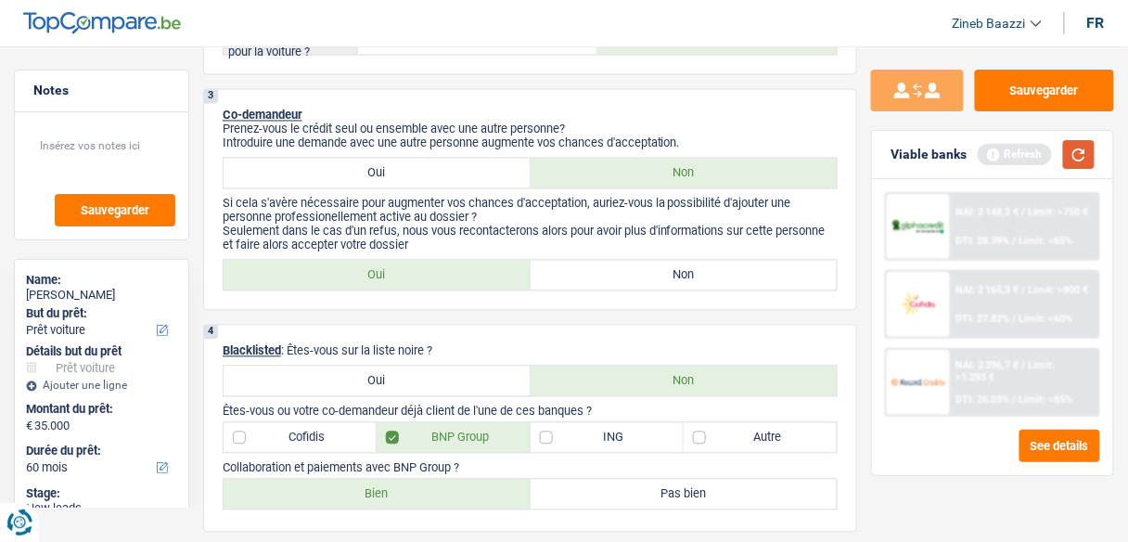
click at [1080, 163] on button "button" at bounding box center [1080, 154] width 32 height 29
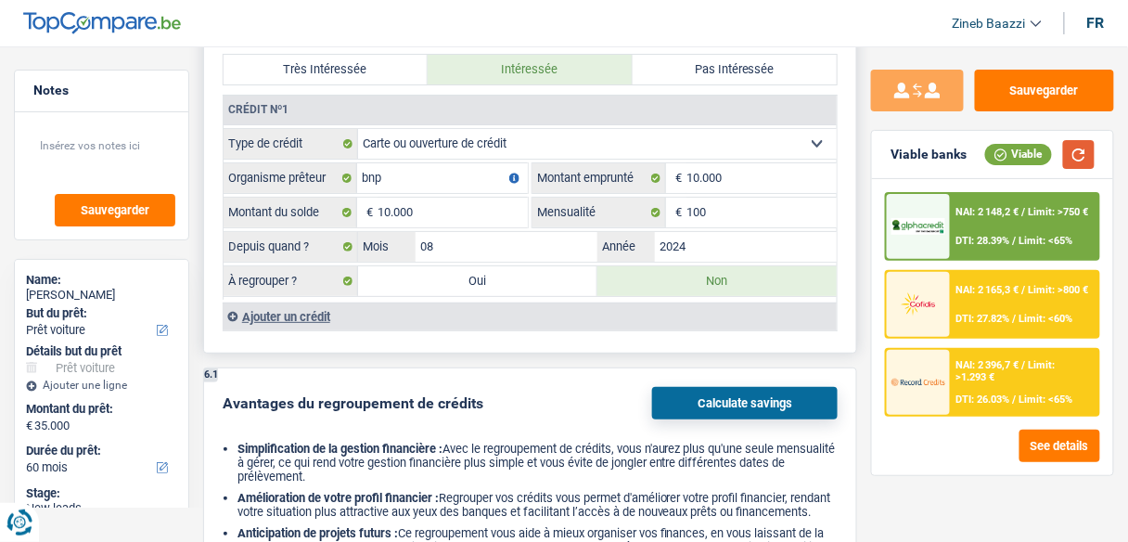
scroll to position [1633, 0]
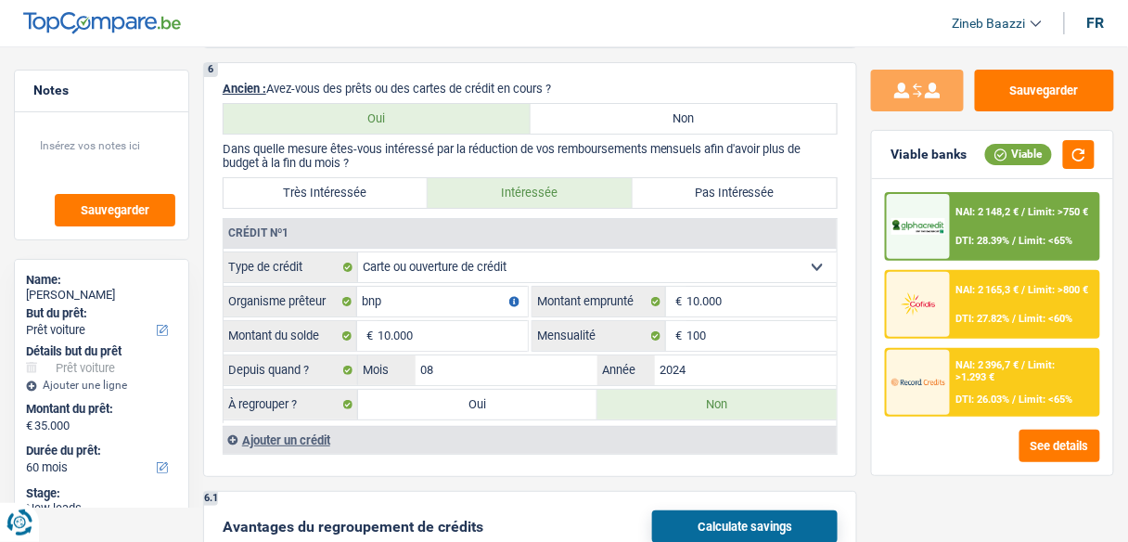
click at [922, 222] on img at bounding box center [919, 226] width 54 height 17
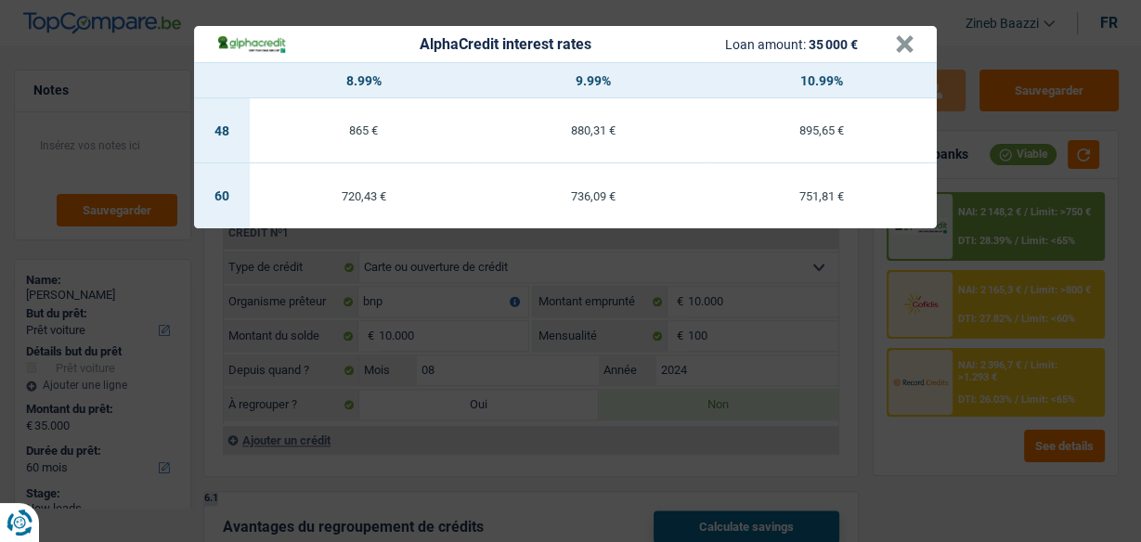
click at [836, 322] on div "AlphaCredit interest rates Loan amount: 35 000 € × 8.99% 9.99% 10.99% 48 865 € …" at bounding box center [570, 271] width 1141 height 542
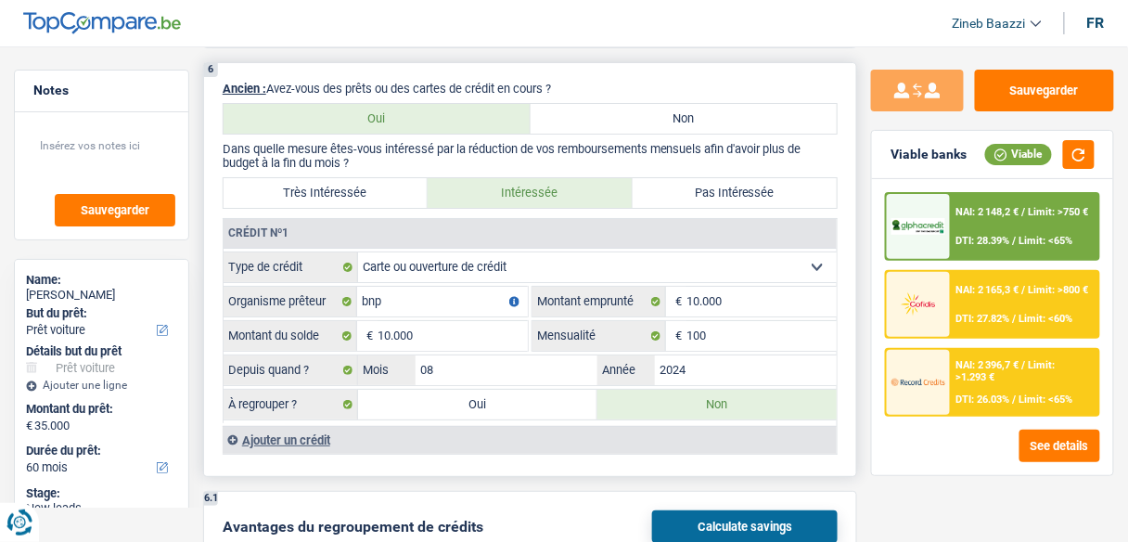
scroll to position [1559, 0]
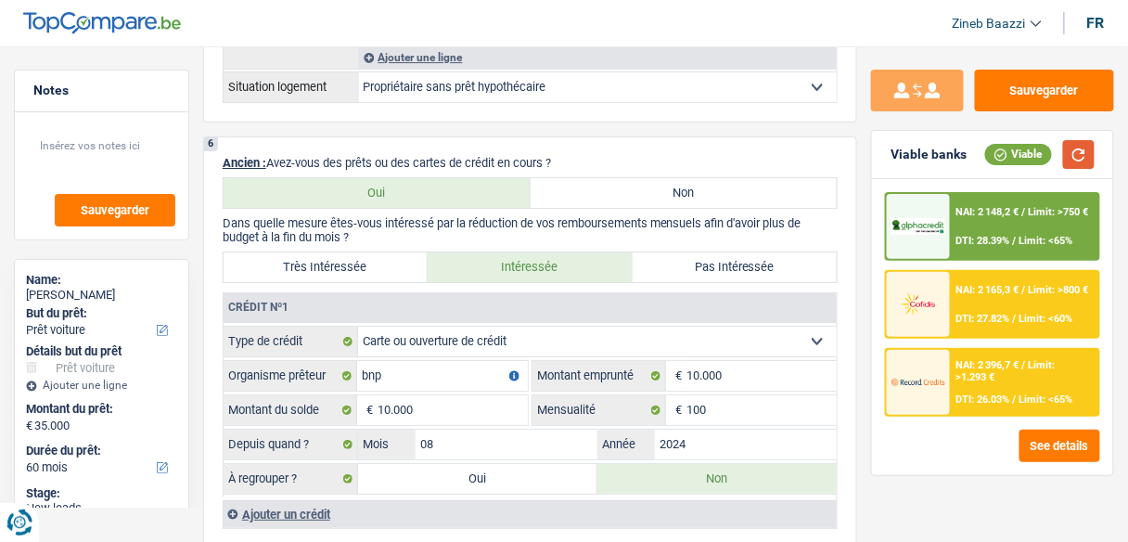
click at [1068, 152] on button "button" at bounding box center [1080, 154] width 32 height 29
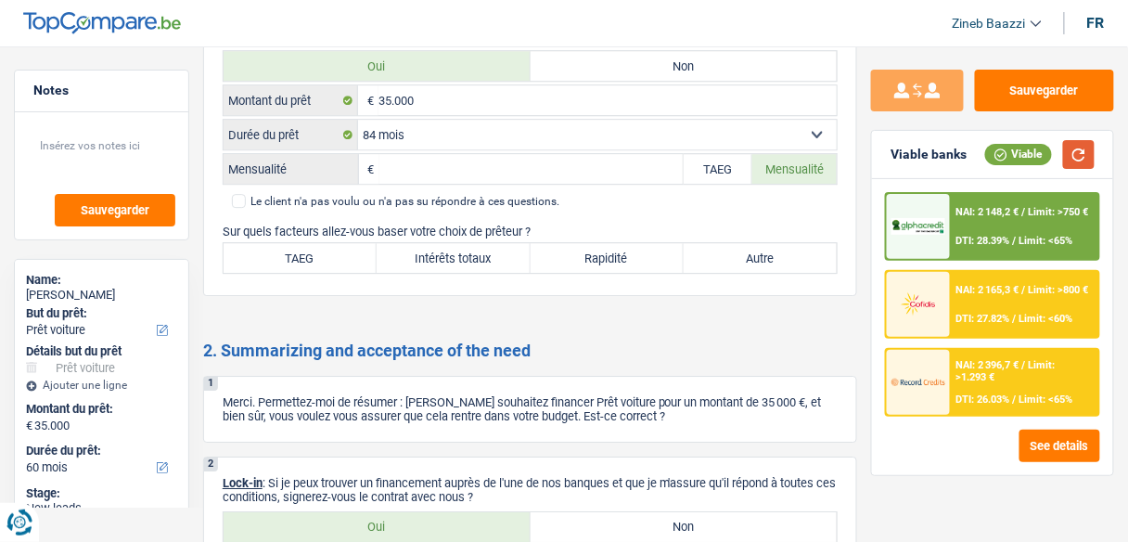
scroll to position [3263, 0]
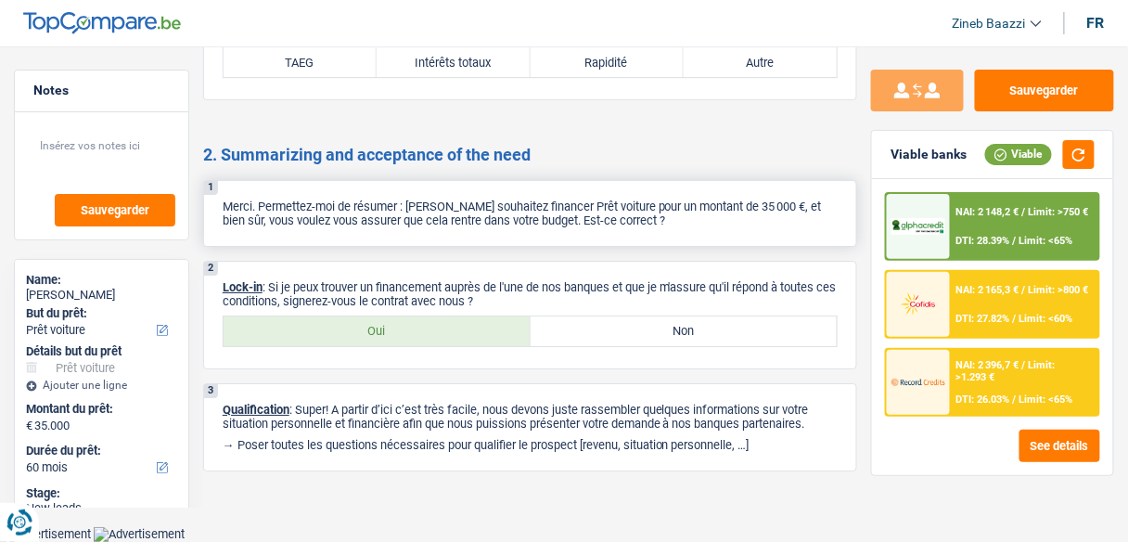
click at [391, 213] on p "Merci. Permettez-moi de résumer : [PERSON_NAME] souhaitez financer Prêt voiture…" at bounding box center [530, 214] width 615 height 28
click at [416, 200] on p "Merci. Permettez-moi de résumer : [PERSON_NAME] souhaitez financer Prêt voiture…" at bounding box center [530, 214] width 615 height 28
drag, startPoint x: 406, startPoint y: 203, endPoint x: 449, endPoint y: 213, distance: 43.7
click at [449, 213] on p "Merci. Permettez-moi de résumer : [PERSON_NAME] souhaitez financer Prêt voiture…" at bounding box center [530, 214] width 615 height 28
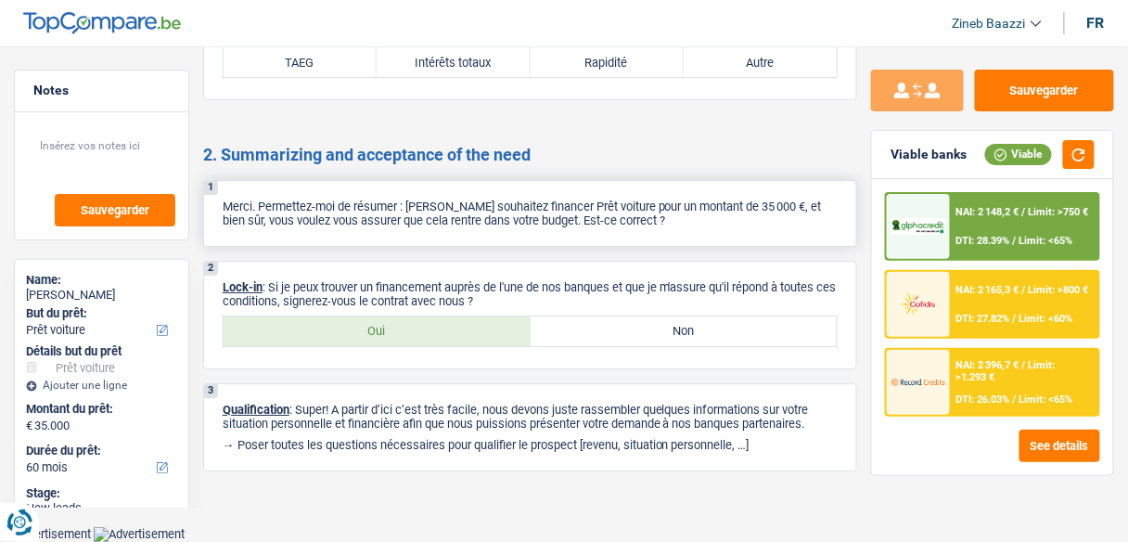
click at [641, 225] on p "Merci. Permettez-moi de résumer : [PERSON_NAME] souhaitez financer Prêt voiture…" at bounding box center [530, 214] width 615 height 28
click at [387, 215] on p "Merci. Permettez-moi de résumer : [PERSON_NAME] souhaitez financer Prêt voiture…" at bounding box center [530, 214] width 615 height 28
click at [393, 227] on p "Merci. Permettez-moi de résumer : [PERSON_NAME] souhaitez financer Prêt voiture…" at bounding box center [530, 214] width 615 height 28
drag, startPoint x: 501, startPoint y: 219, endPoint x: 539, endPoint y: 218, distance: 38.1
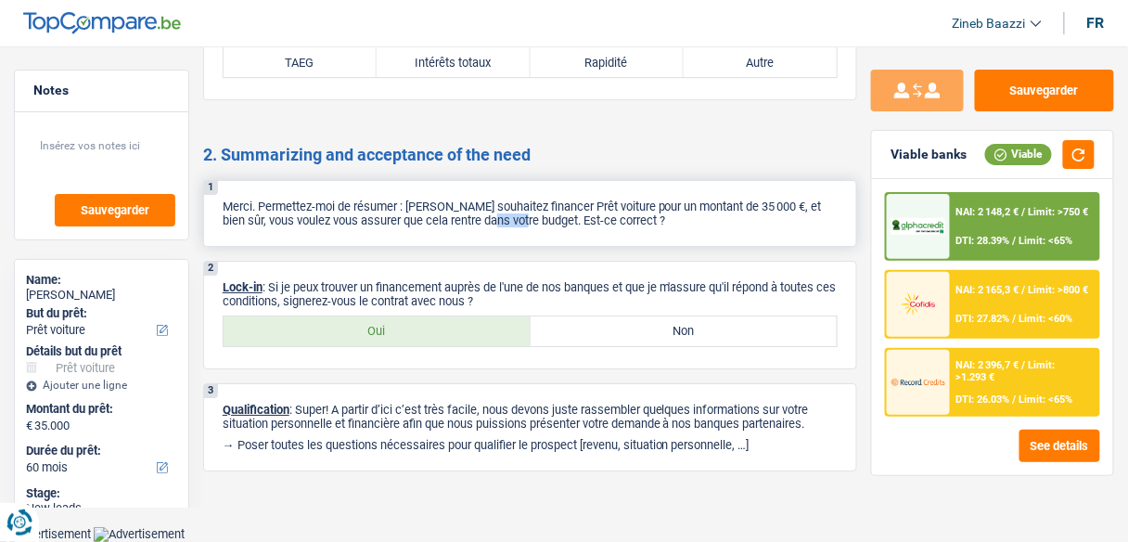
click at [539, 218] on p "Merci. Permettez-moi de résumer : [PERSON_NAME] souhaitez financer Prêt voiture…" at bounding box center [530, 214] width 615 height 28
click at [416, 399] on div "3 Qualification : Super! A partir d’ici c’est très facile, nous devons juste ra…" at bounding box center [530, 427] width 654 height 88
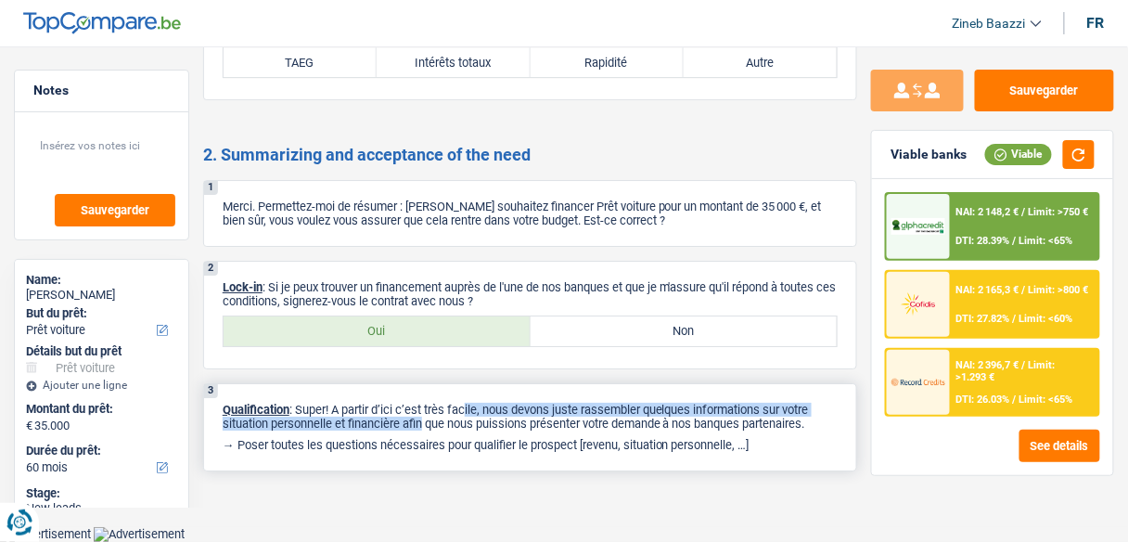
drag, startPoint x: 418, startPoint y: 418, endPoint x: 467, endPoint y: 406, distance: 50.6
click at [467, 406] on p "Qualification : Super! A partir d’ici c’est très facile, nous devons juste rass…" at bounding box center [530, 417] width 615 height 28
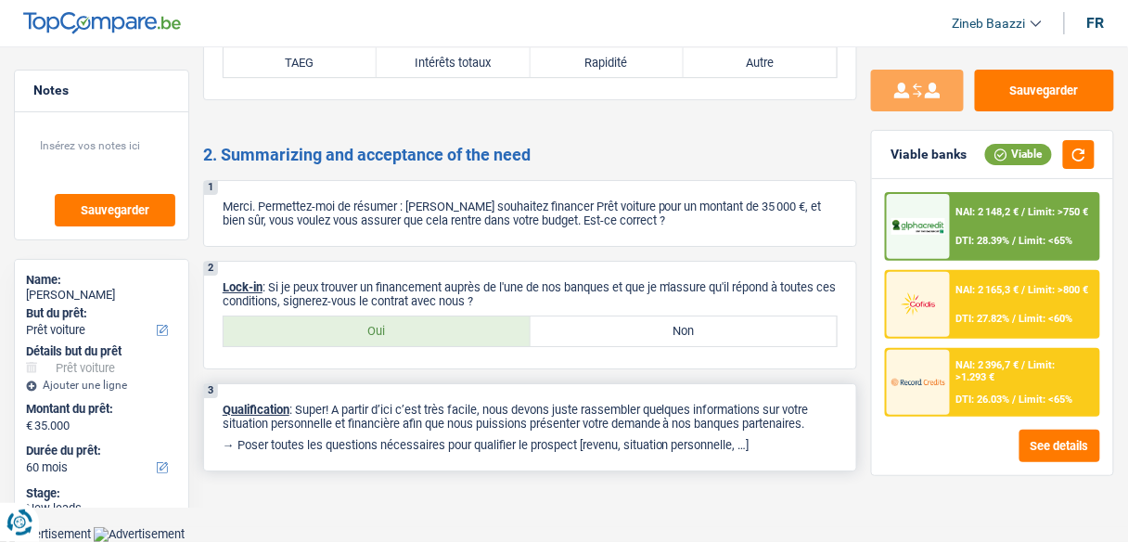
click at [471, 411] on p "Qualification : Super! A partir d’ici c’est très facile, nous devons juste rass…" at bounding box center [530, 417] width 615 height 28
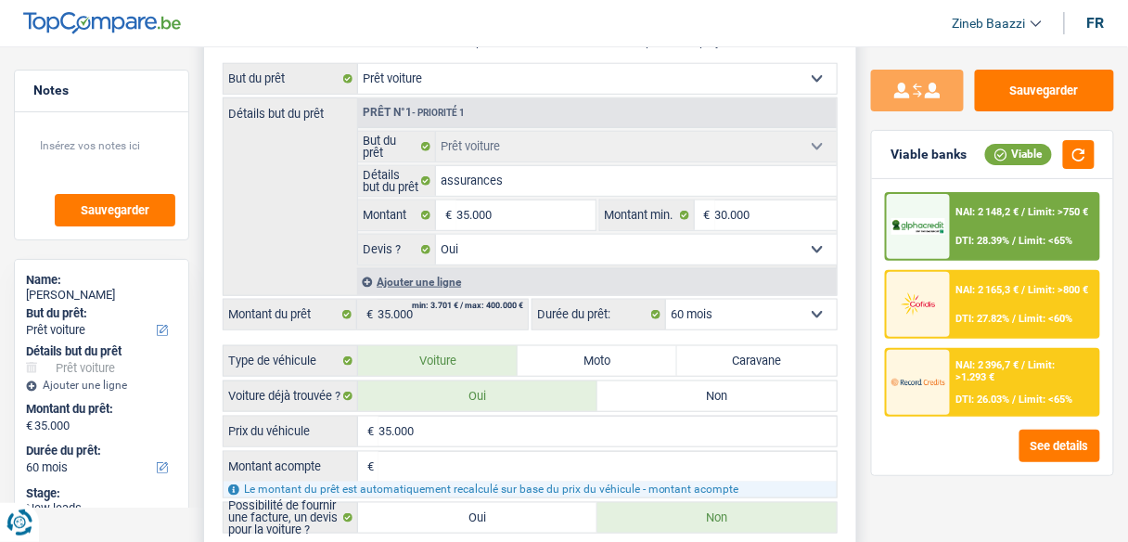
scroll to position [371, 0]
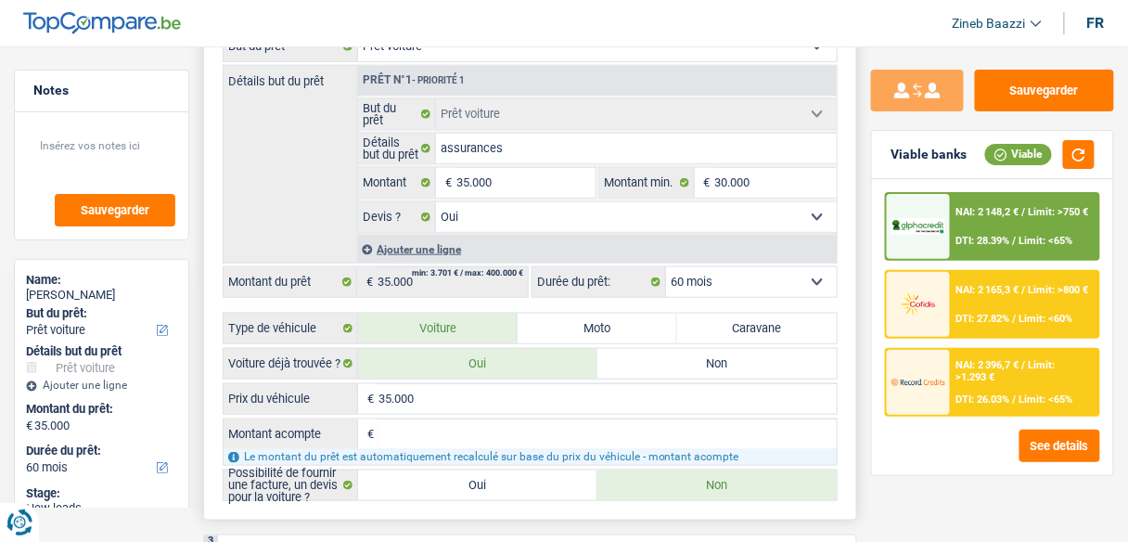
click at [425, 426] on input "Montant acompte" at bounding box center [608, 434] width 458 height 30
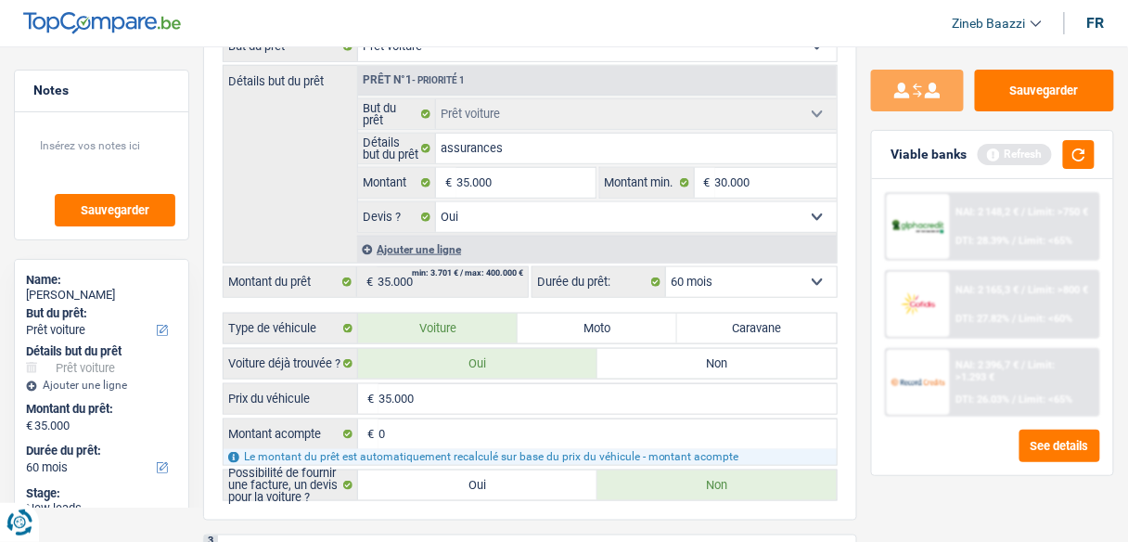
click at [924, 422] on div "NAI: 2 148,2 € / Limit: >750 € DTI: 28.39% / Limit: <65% NAI: 2 165,3 € / Limit…" at bounding box center [992, 327] width 241 height 296
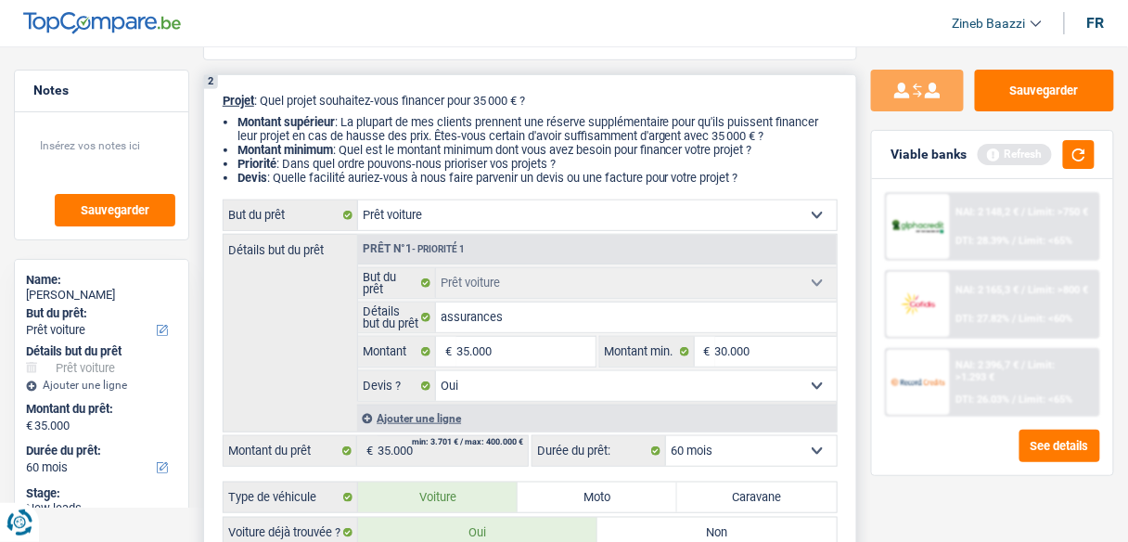
scroll to position [297, 0]
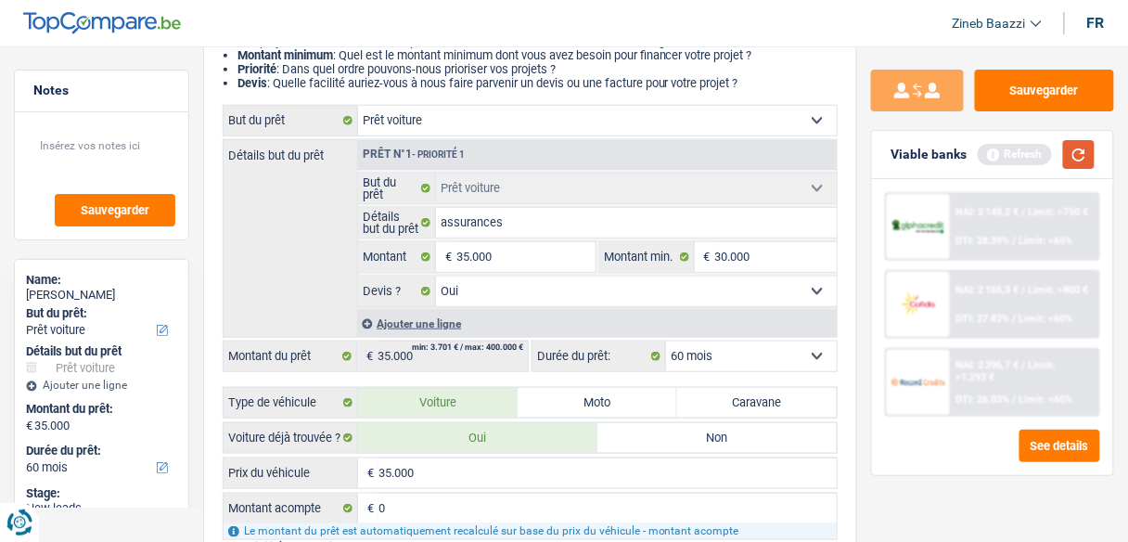
click at [1074, 145] on button "button" at bounding box center [1080, 154] width 32 height 29
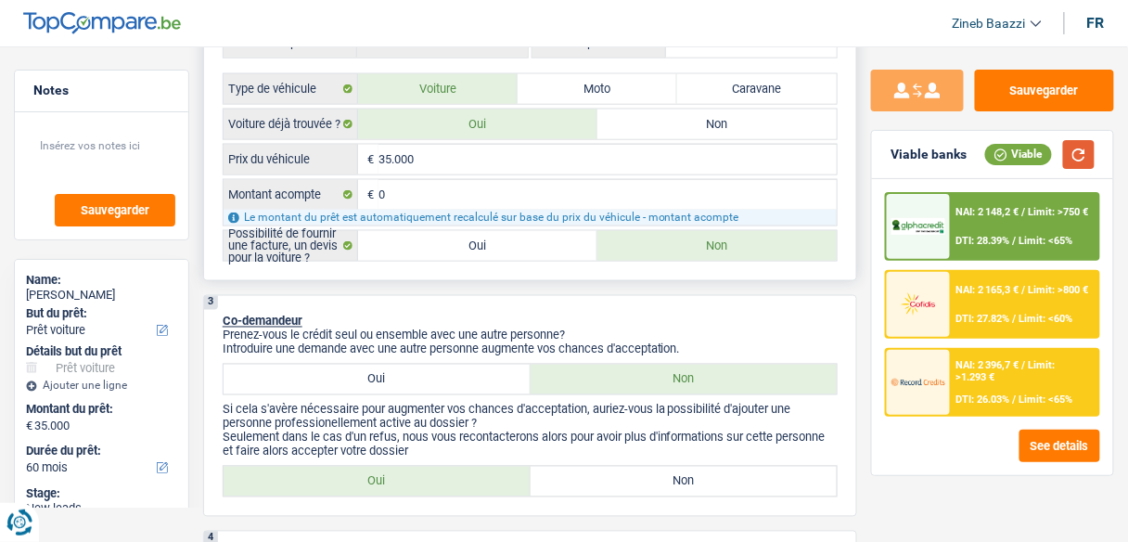
scroll to position [594, 0]
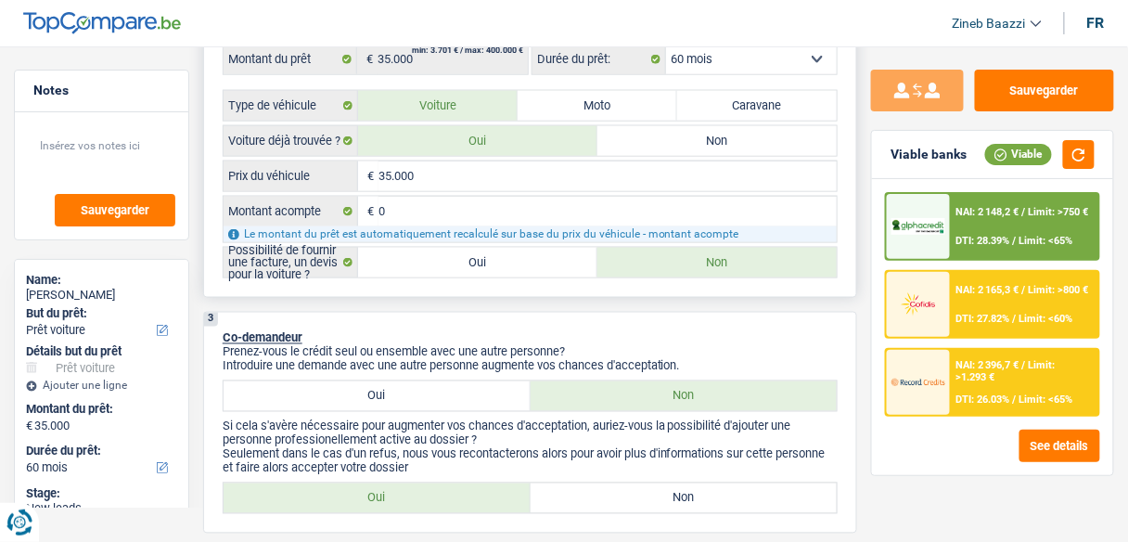
click at [380, 265] on label "Oui" at bounding box center [477, 263] width 239 height 30
click at [380, 265] on input "Oui" at bounding box center [477, 263] width 239 height 30
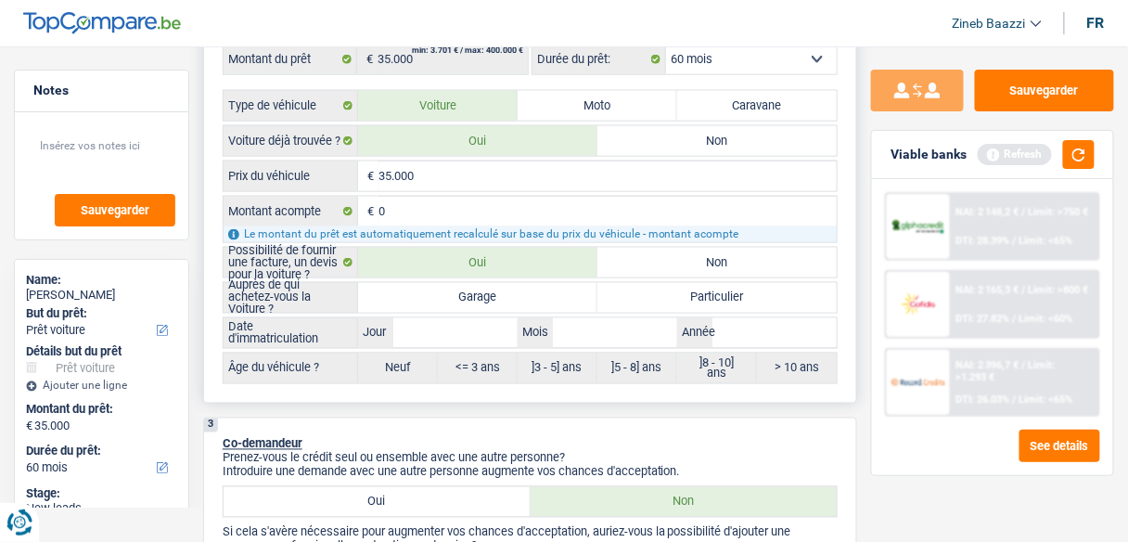
click at [446, 298] on label "Garage" at bounding box center [477, 298] width 239 height 30
click at [446, 298] on input "Garage" at bounding box center [477, 298] width 239 height 30
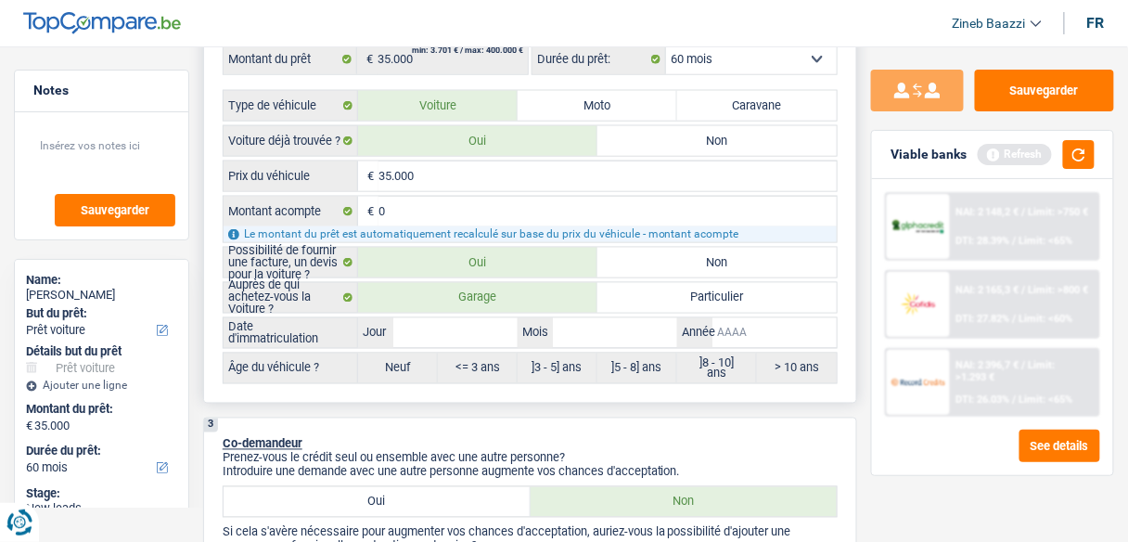
click at [798, 329] on input "Année" at bounding box center [775, 333] width 124 height 30
click at [571, 323] on input "Mois" at bounding box center [615, 333] width 124 height 30
click at [403, 375] on label "Neuf" at bounding box center [398, 369] width 80 height 30
click at [395, 362] on label "Neuf" at bounding box center [398, 369] width 80 height 30
click at [401, 362] on label "Neuf" at bounding box center [398, 369] width 80 height 30
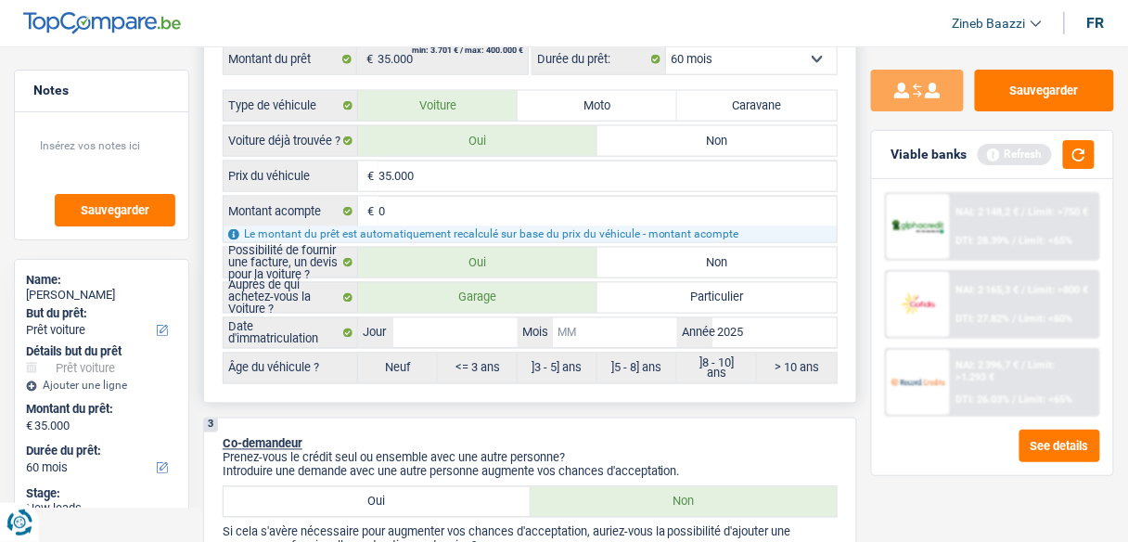
click at [599, 321] on input "Mois" at bounding box center [615, 333] width 124 height 30
click at [406, 329] on input "Jour" at bounding box center [455, 333] width 124 height 30
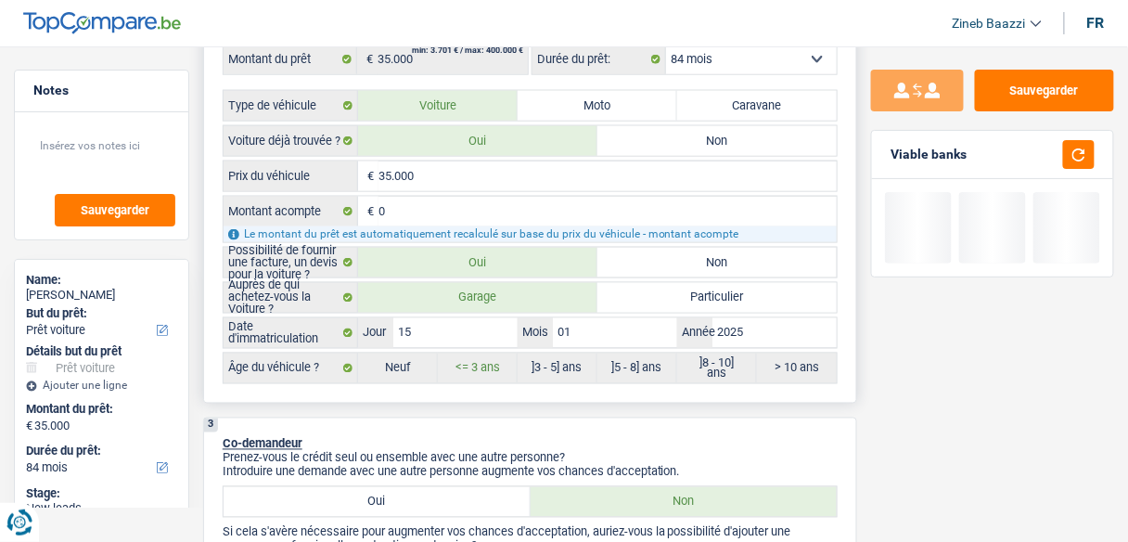
click at [378, 391] on div "2 Projet : Quel projet souhaitez-vous financer pour 35 000 € ? Montant supérieu…" at bounding box center [530, 43] width 654 height 721
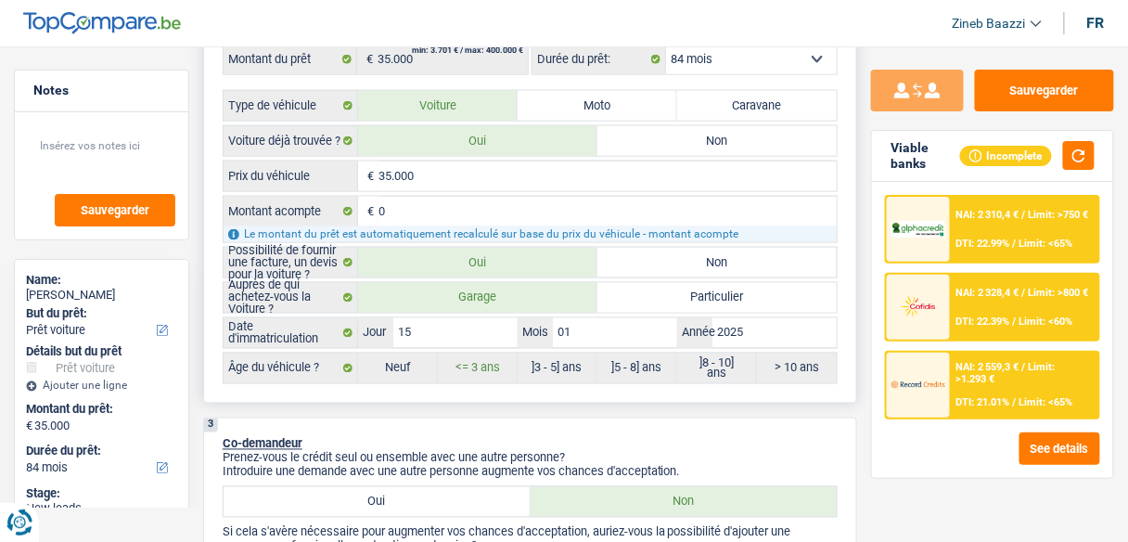
scroll to position [371, 0]
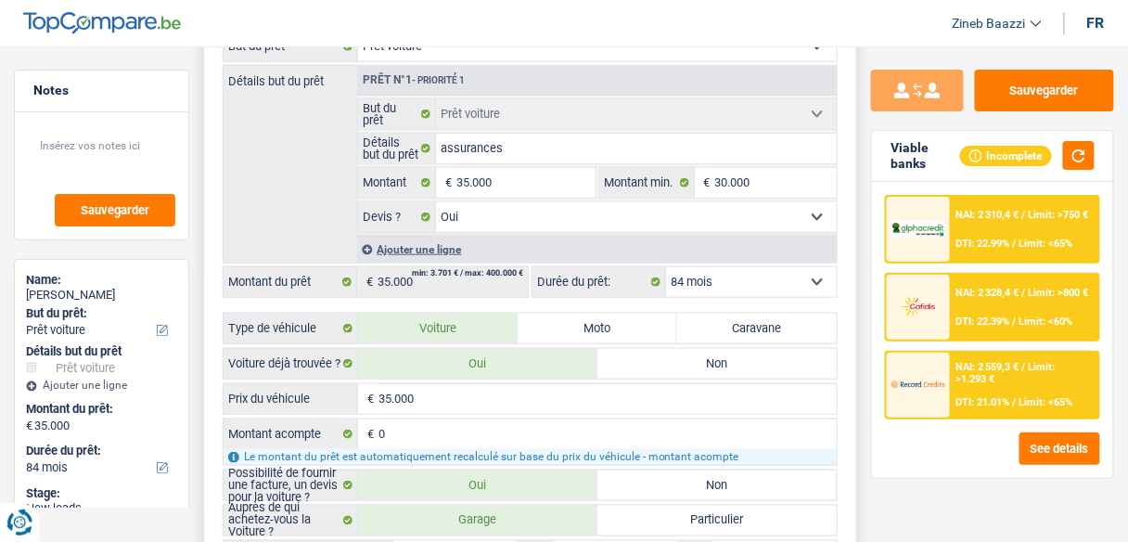
click at [741, 271] on select "12 mois 18 mois 24 mois 30 mois 36 mois 42 mois 48 mois 60 mois 72 mois 84 mois…" at bounding box center [751, 282] width 171 height 30
click at [666, 267] on select "12 mois 18 mois 24 mois 30 mois 36 mois 42 mois 48 mois 60 mois 72 mois 84 mois…" at bounding box center [751, 282] width 171 height 30
click at [718, 282] on select "12 mois 18 mois 24 mois 30 mois 36 mois 42 mois 48 mois 60 mois 72 mois 84 mois…" at bounding box center [751, 282] width 171 height 30
click at [601, 399] on input "35.000" at bounding box center [608, 399] width 458 height 30
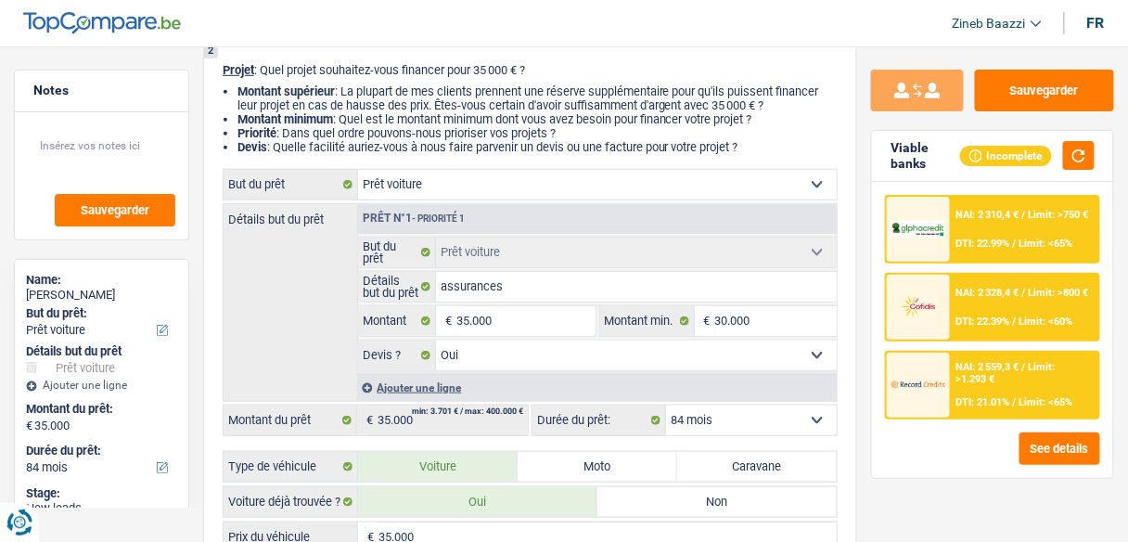
scroll to position [223, 0]
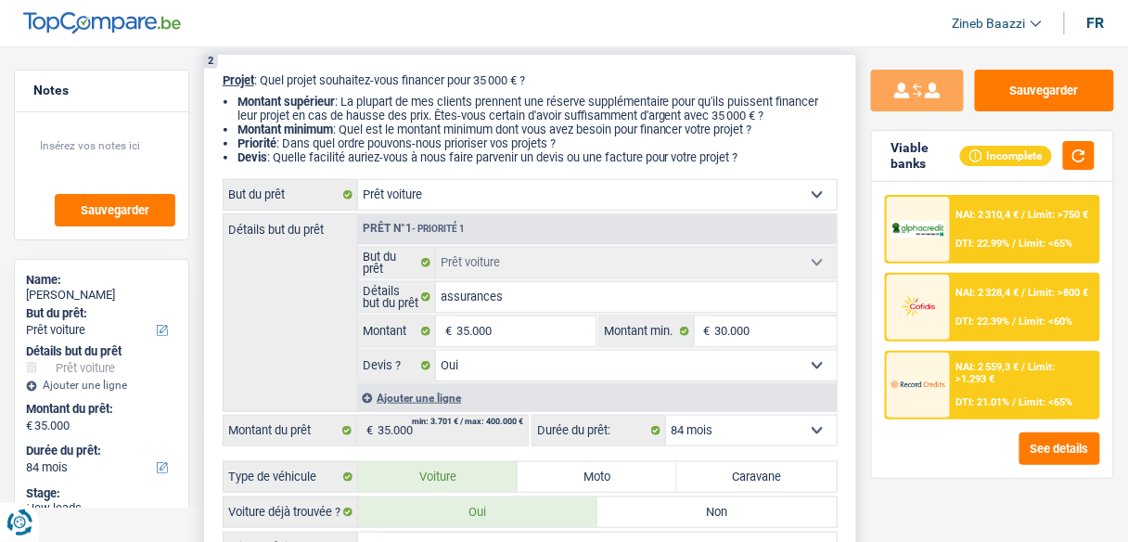
click at [796, 159] on li "Devis : Quelle facilité auriez-vous à nous faire parvenir un devis ou une factu…" at bounding box center [538, 157] width 600 height 14
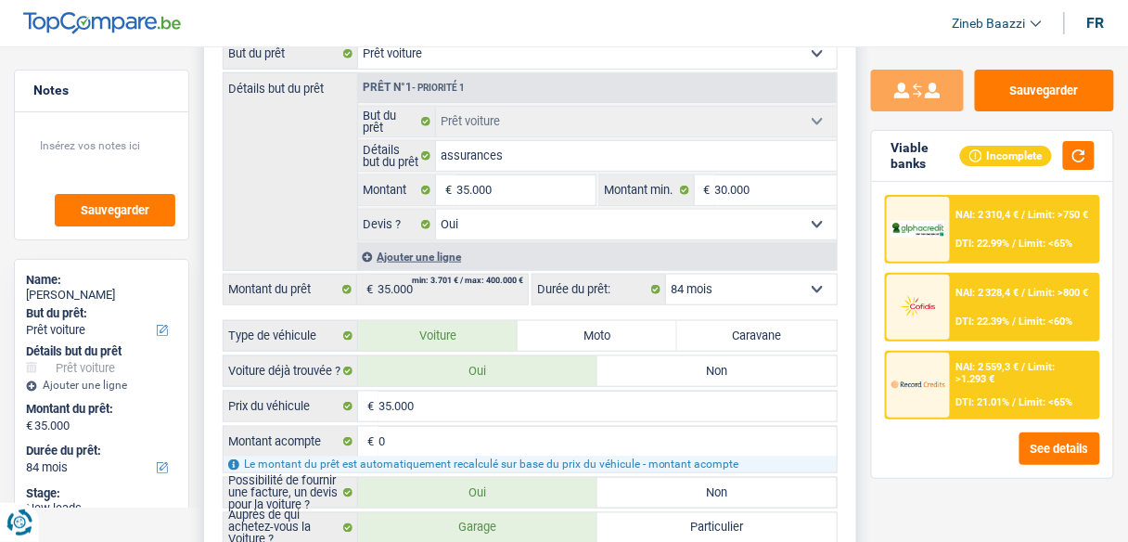
scroll to position [371, 0]
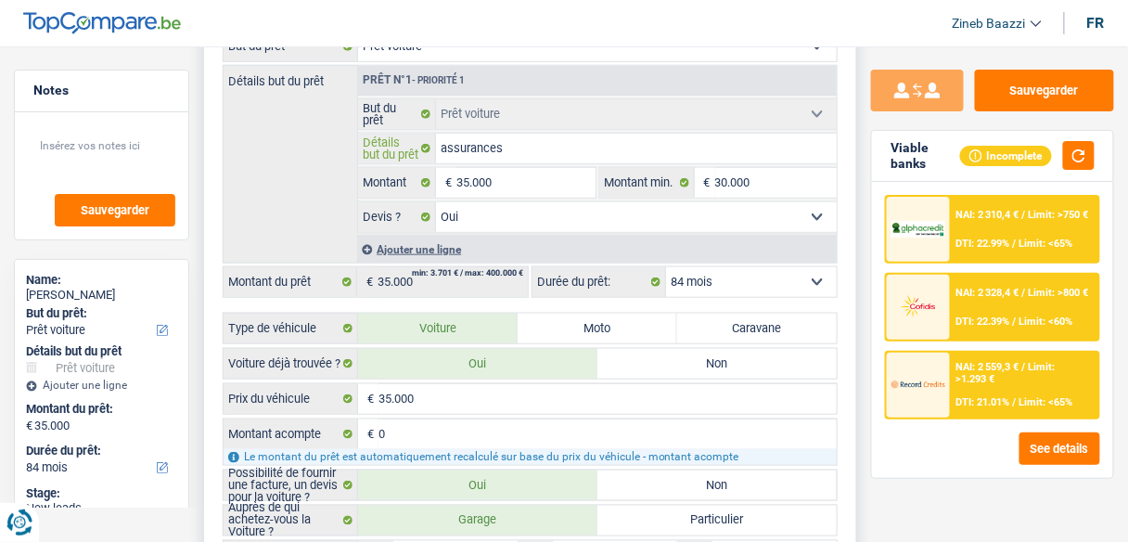
click at [620, 140] on input "assurances" at bounding box center [636, 149] width 401 height 30
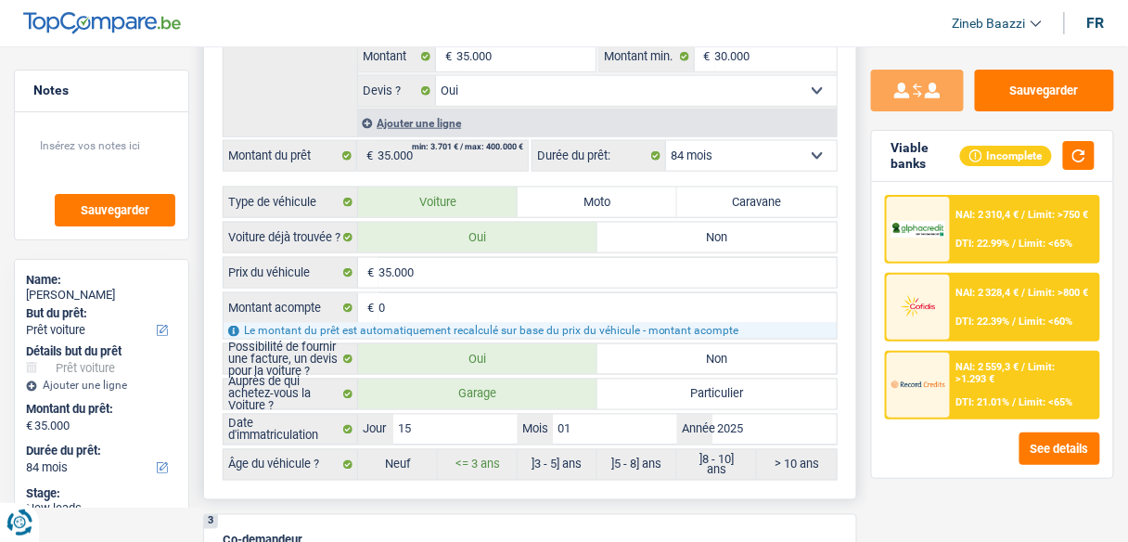
scroll to position [520, 0]
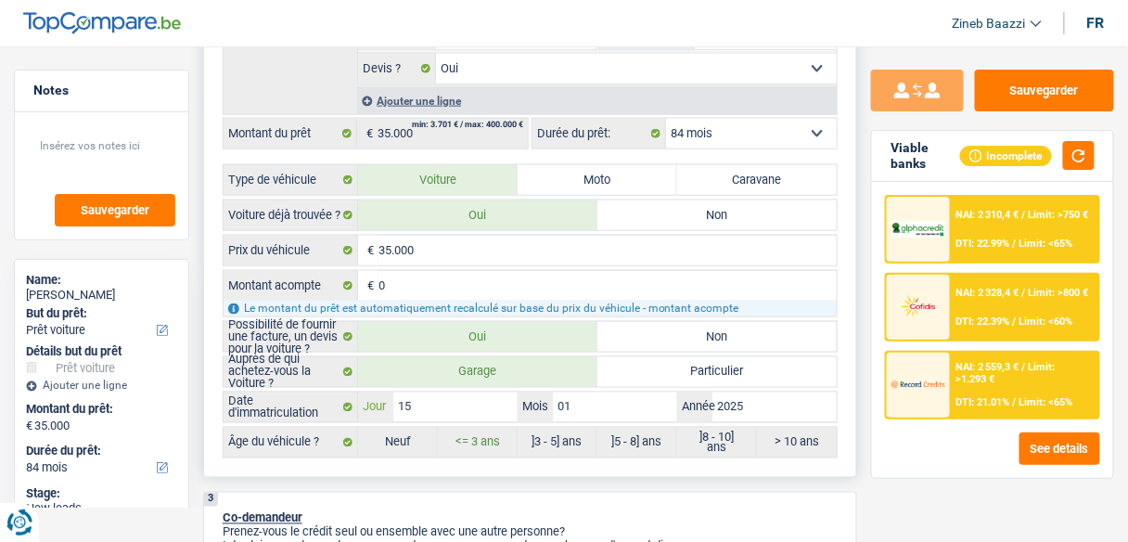
click at [496, 403] on input "15" at bounding box center [455, 408] width 124 height 30
click at [609, 393] on input "01" at bounding box center [615, 408] width 124 height 30
click at [766, 403] on input "2025" at bounding box center [775, 408] width 124 height 30
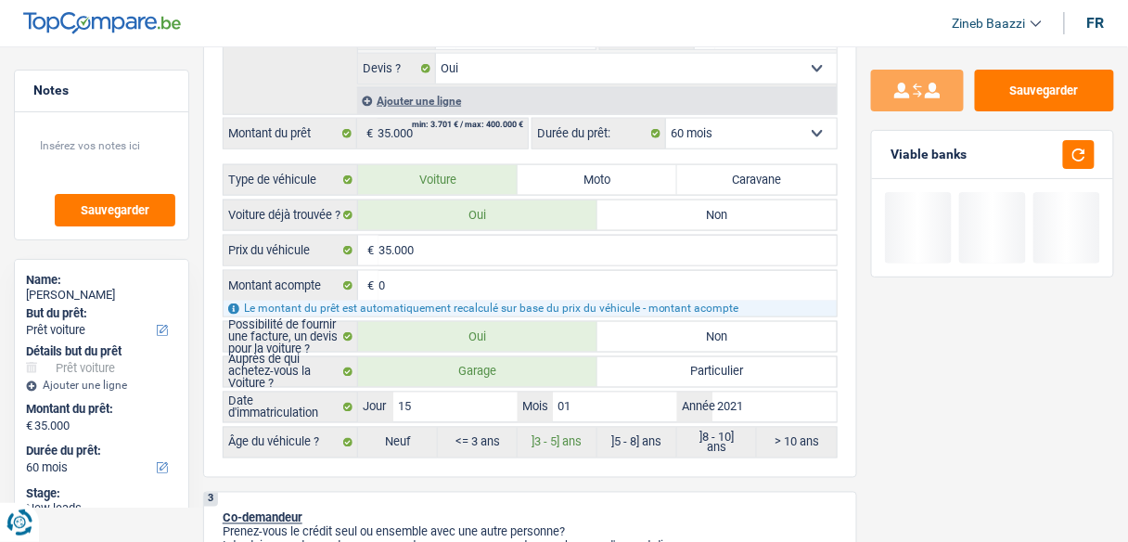
click at [982, 494] on div "Sauvegarder Viable banks" at bounding box center [992, 289] width 271 height 438
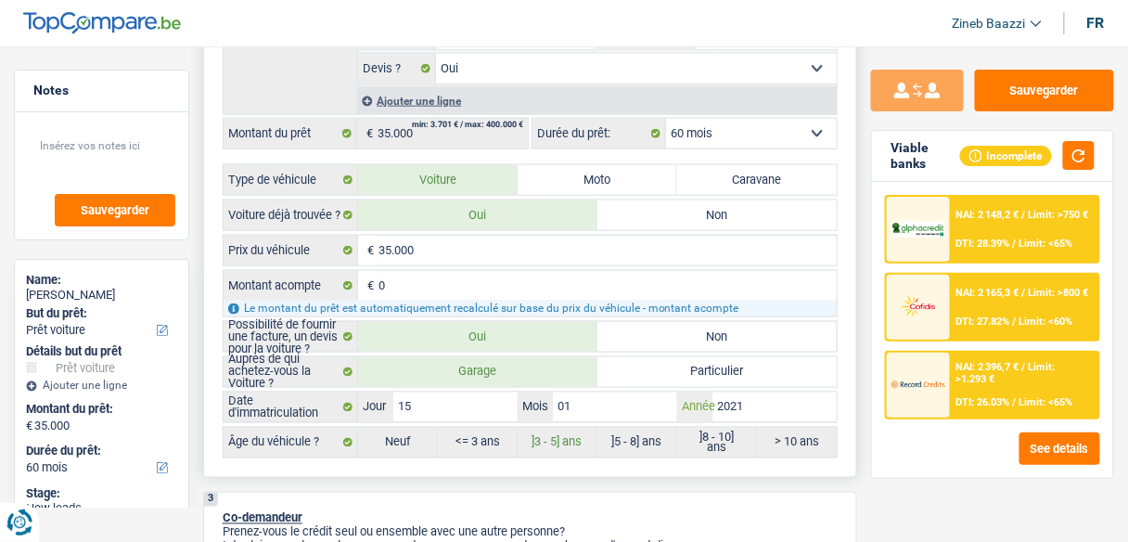
click at [765, 393] on input "2021" at bounding box center [775, 408] width 124 height 30
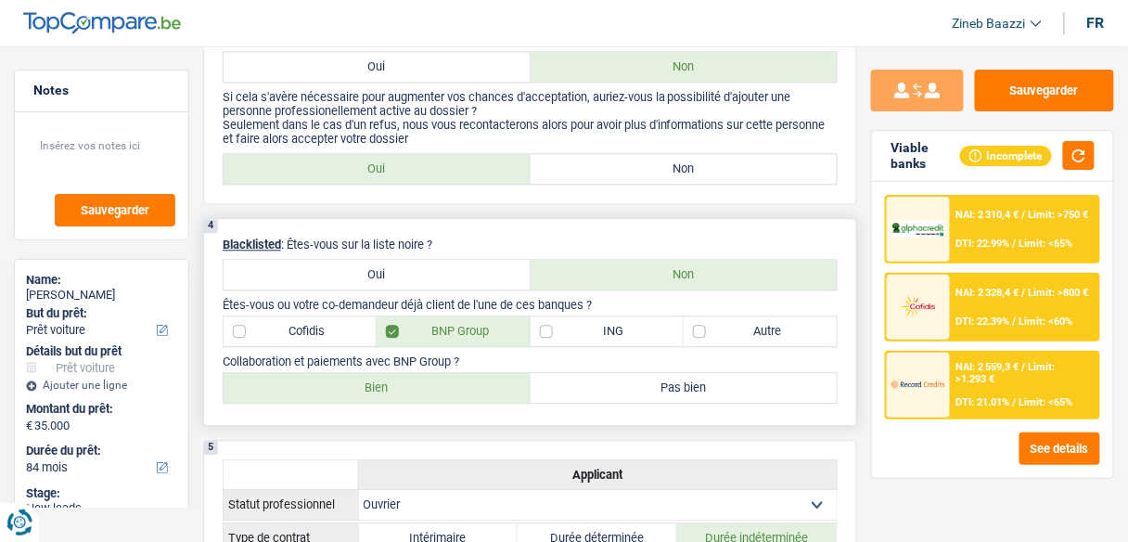
scroll to position [1039, 0]
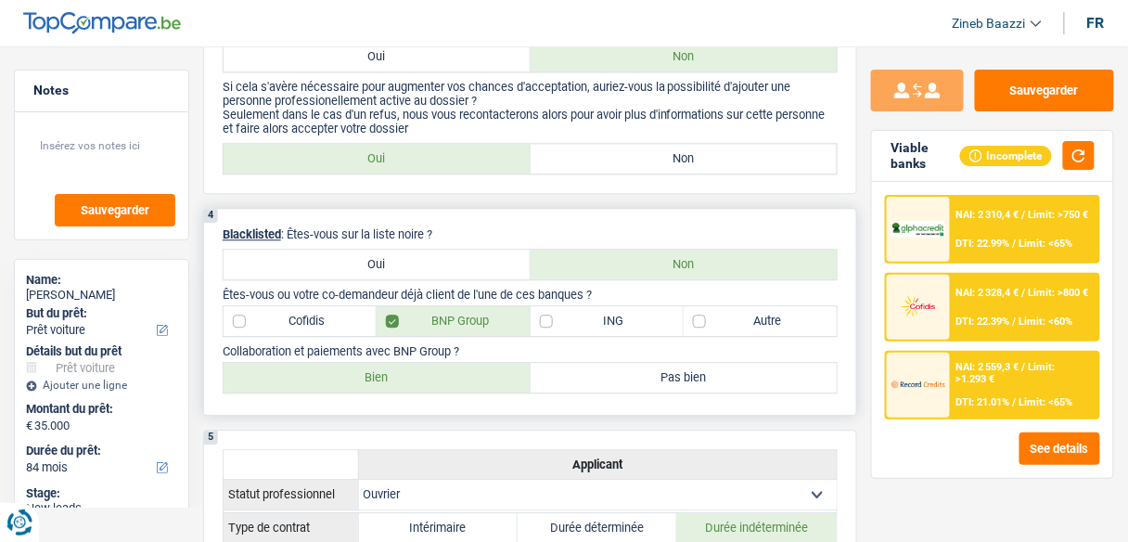
click at [600, 314] on label "ING" at bounding box center [607, 321] width 153 height 30
click at [600, 314] on input "ING" at bounding box center [607, 321] width 153 height 30
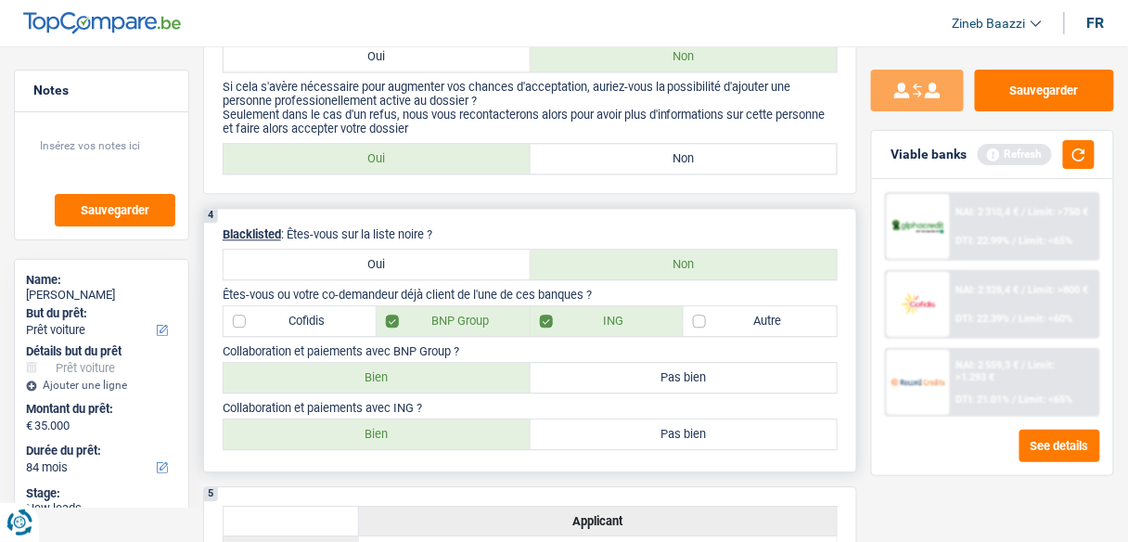
click at [633, 432] on label "Pas bien" at bounding box center [684, 434] width 307 height 30
click at [633, 432] on input "Pas bien" at bounding box center [684, 434] width 307 height 30
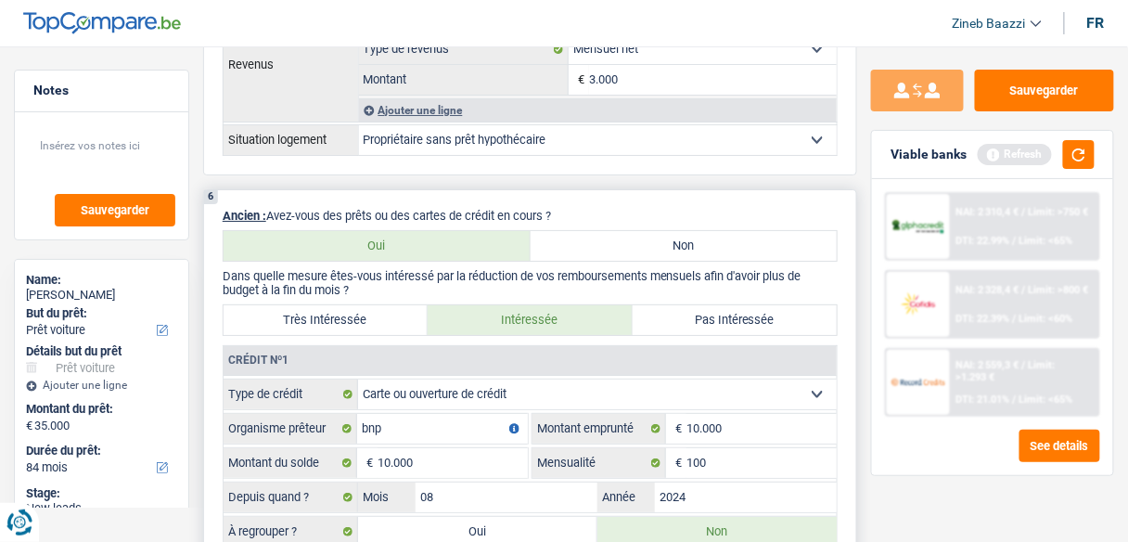
scroll to position [1708, 0]
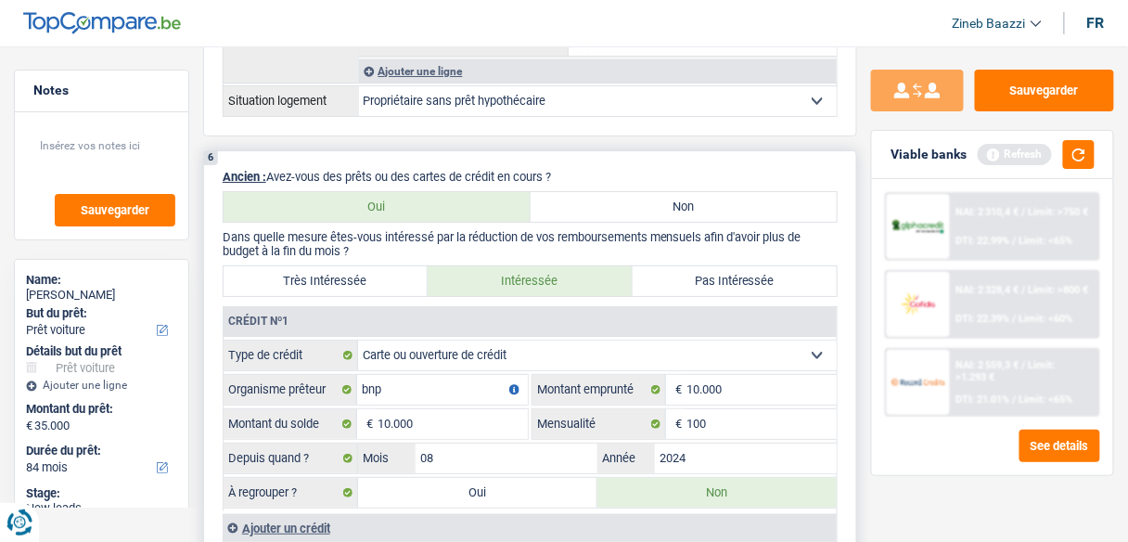
click at [735, 266] on label "Pas Intéressée" at bounding box center [735, 281] width 204 height 30
click at [735, 266] on input "Pas Intéressée" at bounding box center [735, 281] width 204 height 30
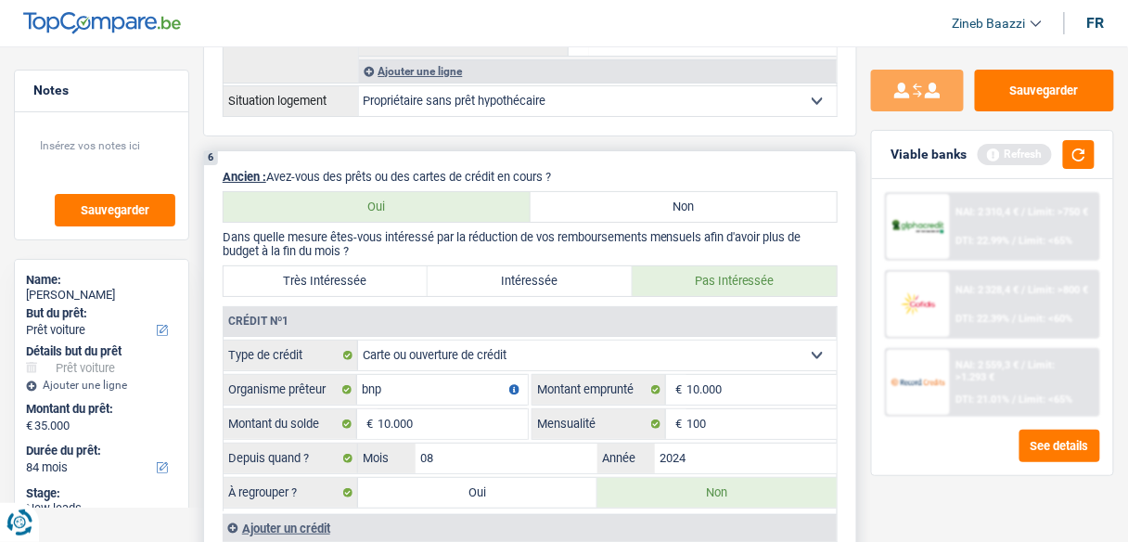
click at [528, 269] on label "Intéressée" at bounding box center [530, 281] width 204 height 30
click at [528, 269] on input "Intéressée" at bounding box center [530, 281] width 204 height 30
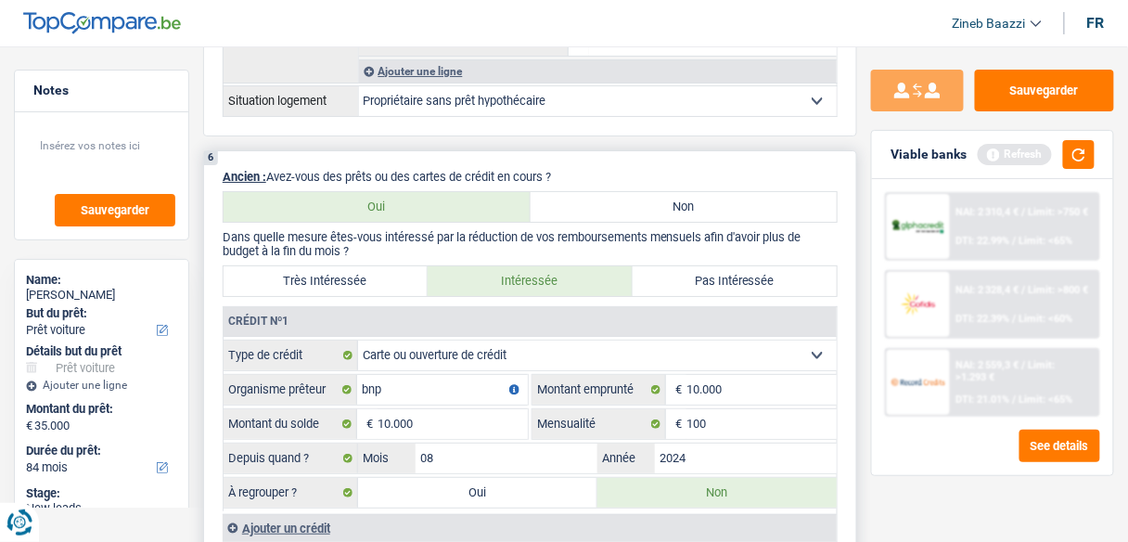
click at [524, 268] on label "Intéressée" at bounding box center [530, 281] width 204 height 30
click at [524, 268] on input "Intéressée" at bounding box center [530, 281] width 204 height 30
click at [714, 271] on label "Pas Intéressée" at bounding box center [735, 281] width 204 height 30
click at [714, 271] on input "Pas Intéressée" at bounding box center [735, 281] width 204 height 30
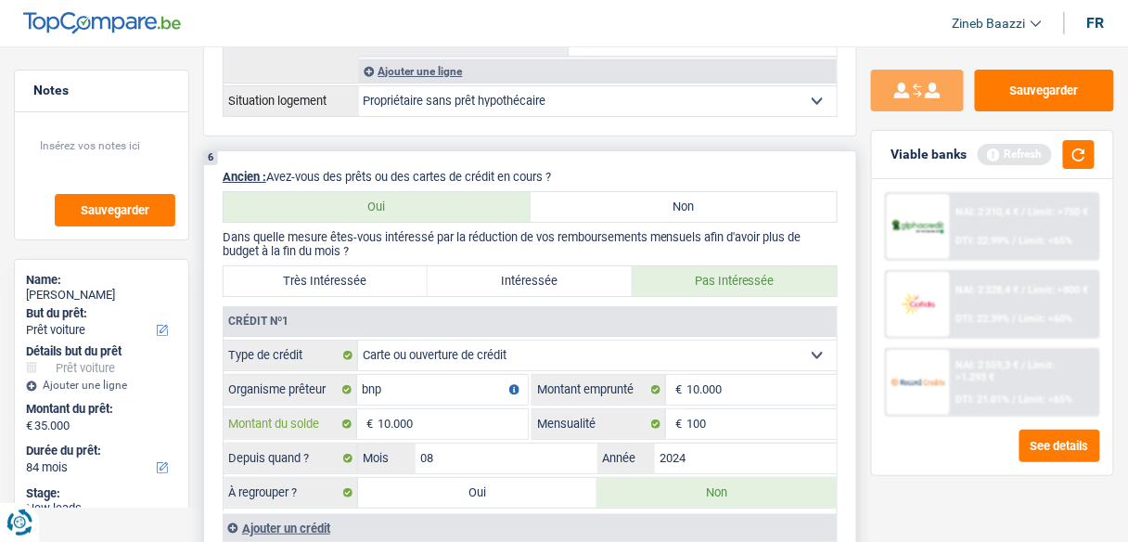
click at [516, 414] on input "10.000" at bounding box center [453, 424] width 150 height 30
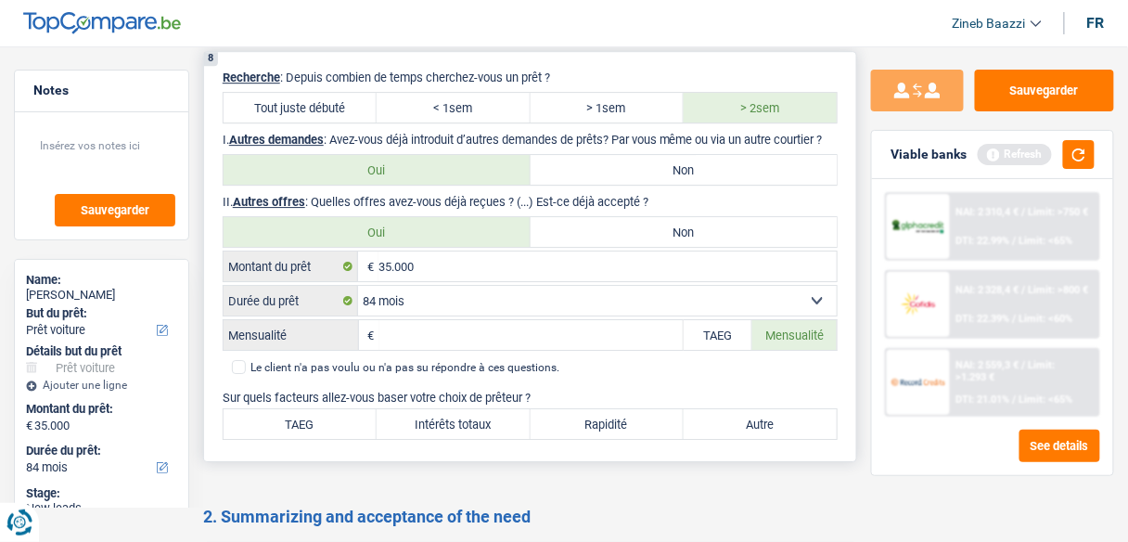
scroll to position [3267, 0]
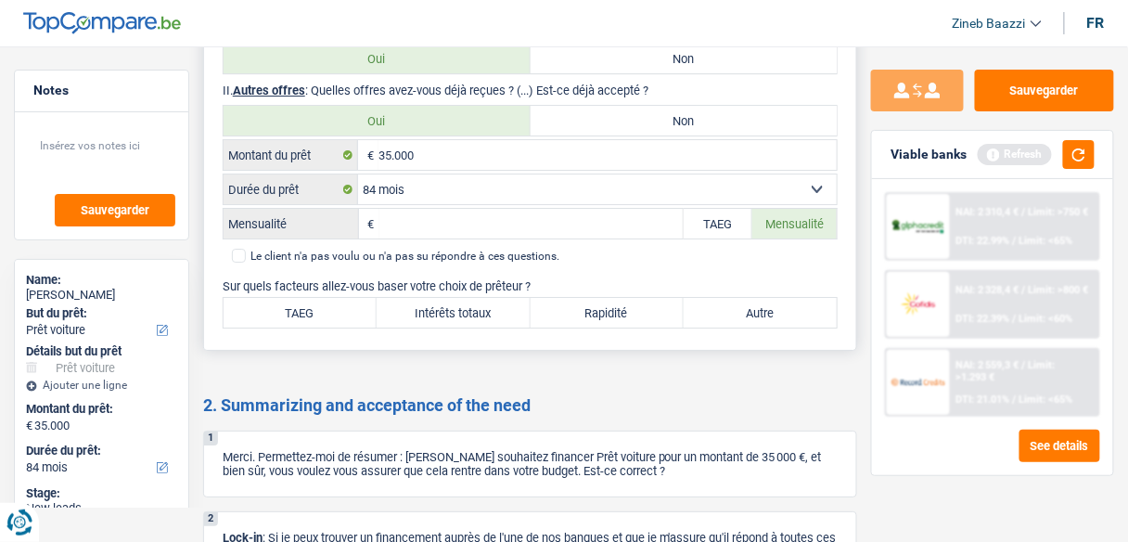
click at [483, 238] on input "Mensualité" at bounding box center [532, 224] width 304 height 30
click at [363, 322] on label "TAEG" at bounding box center [300, 313] width 153 height 30
click at [363, 322] on input "TAEG" at bounding box center [300, 313] width 153 height 30
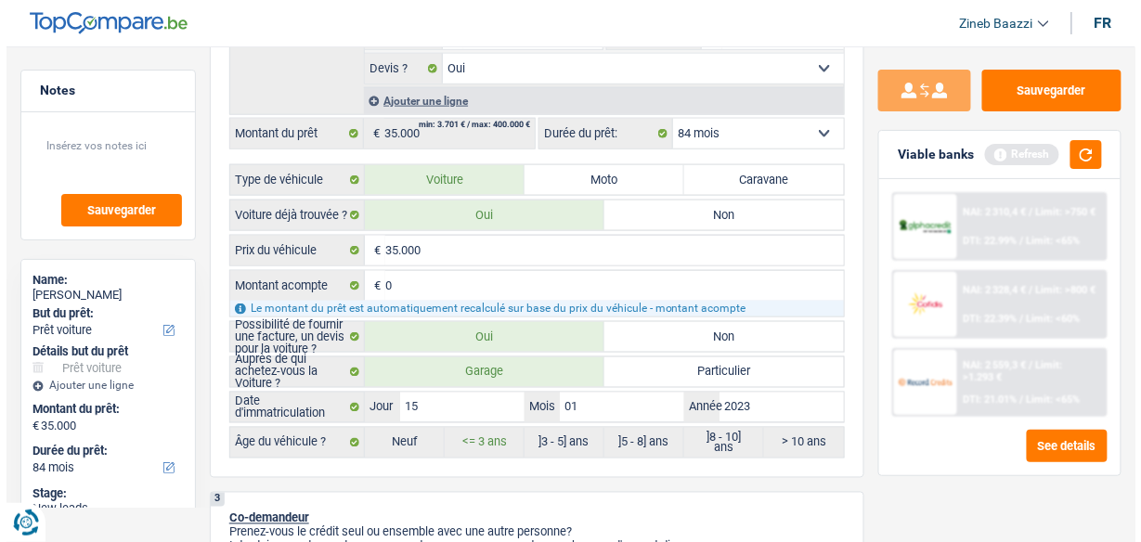
scroll to position [0, 0]
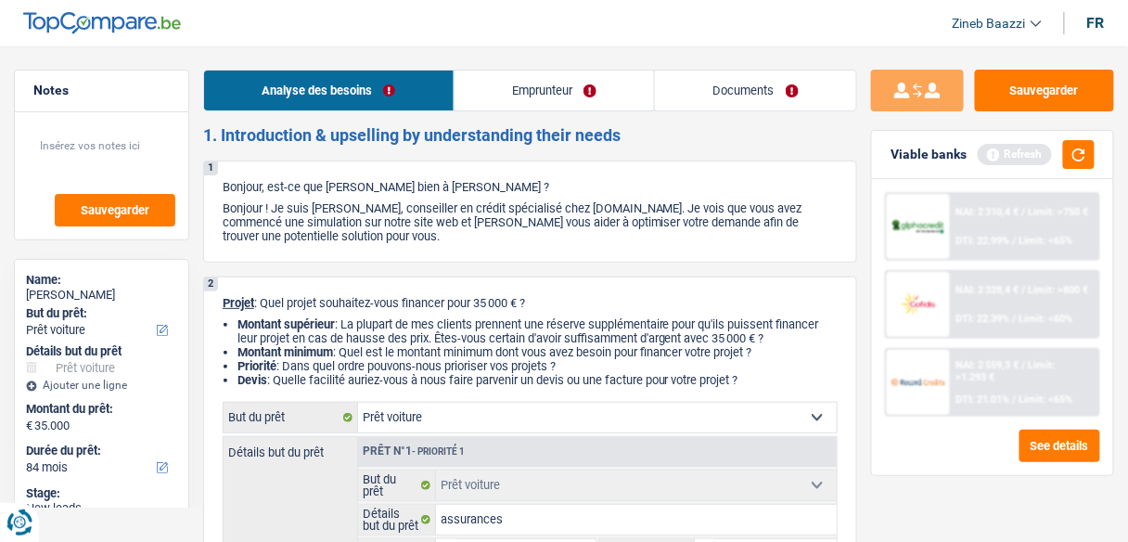
click at [531, 85] on link "Emprunteur" at bounding box center [555, 91] width 200 height 40
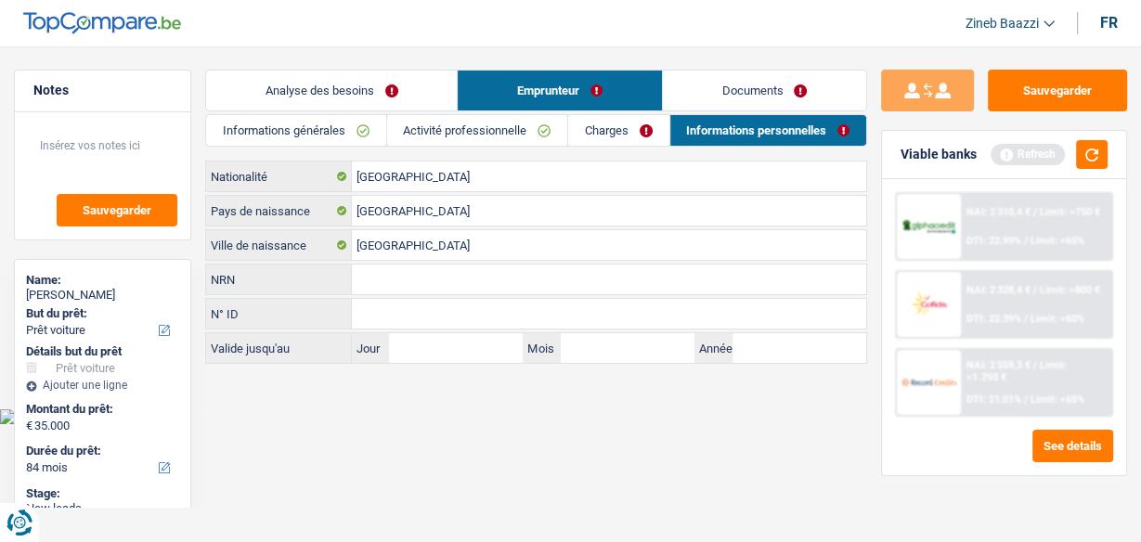
click at [305, 129] on link "Informations générales" at bounding box center [295, 130] width 179 height 31
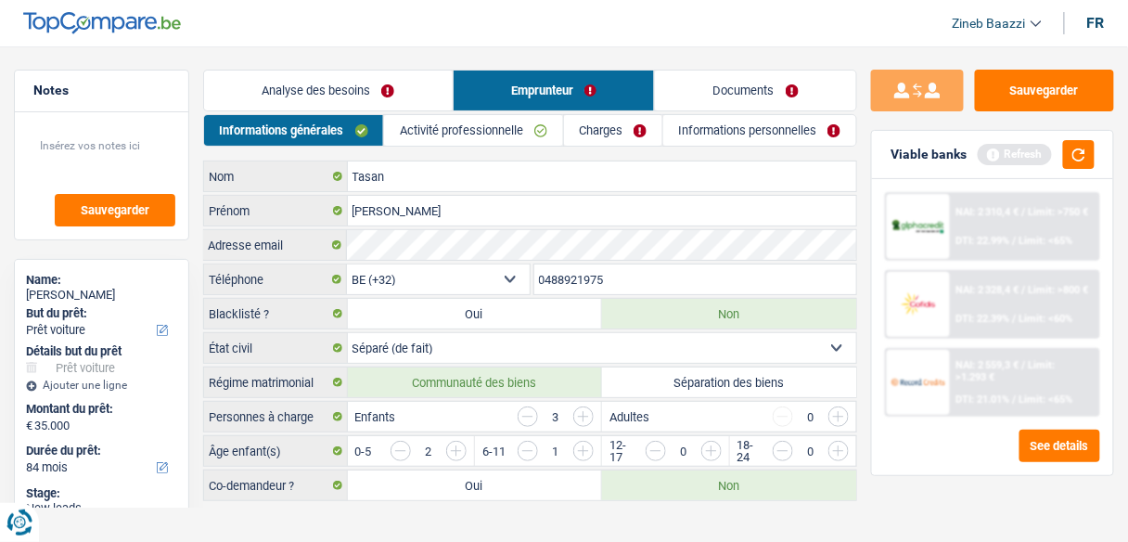
click at [616, 355] on select "Célibataire Marié(e) Cohabitant(e) légal(e) Divorcé(e) Veuf(ve) Séparé (de fait…" at bounding box center [602, 348] width 509 height 30
click at [659, 388] on label "Séparation des biens" at bounding box center [729, 382] width 254 height 30
click at [659, 388] on input "Séparation des biens" at bounding box center [729, 382] width 254 height 30
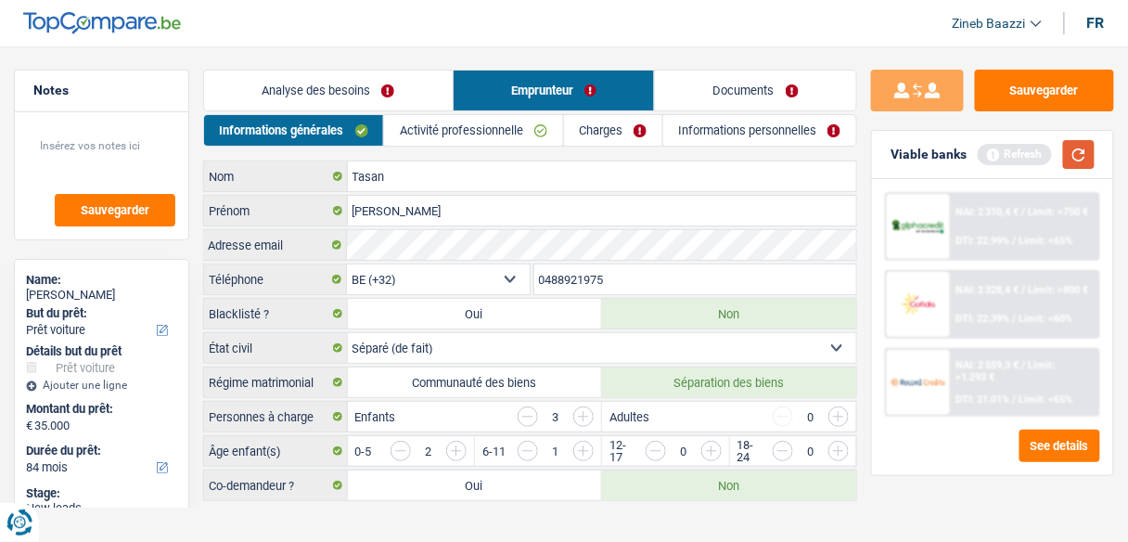
click at [1072, 160] on button "button" at bounding box center [1080, 154] width 32 height 29
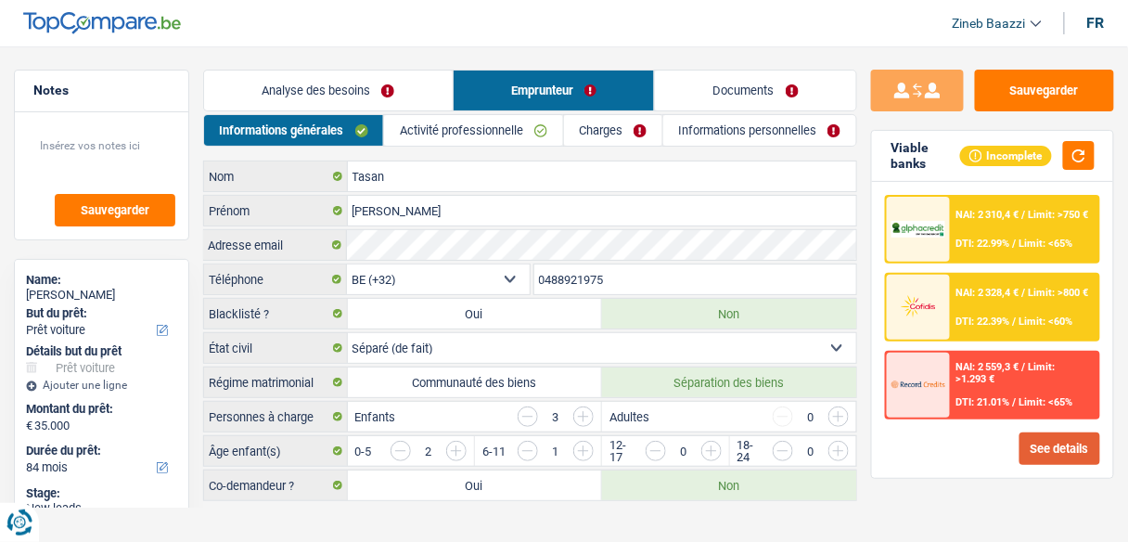
click at [1026, 454] on button "See details" at bounding box center [1060, 448] width 81 height 32
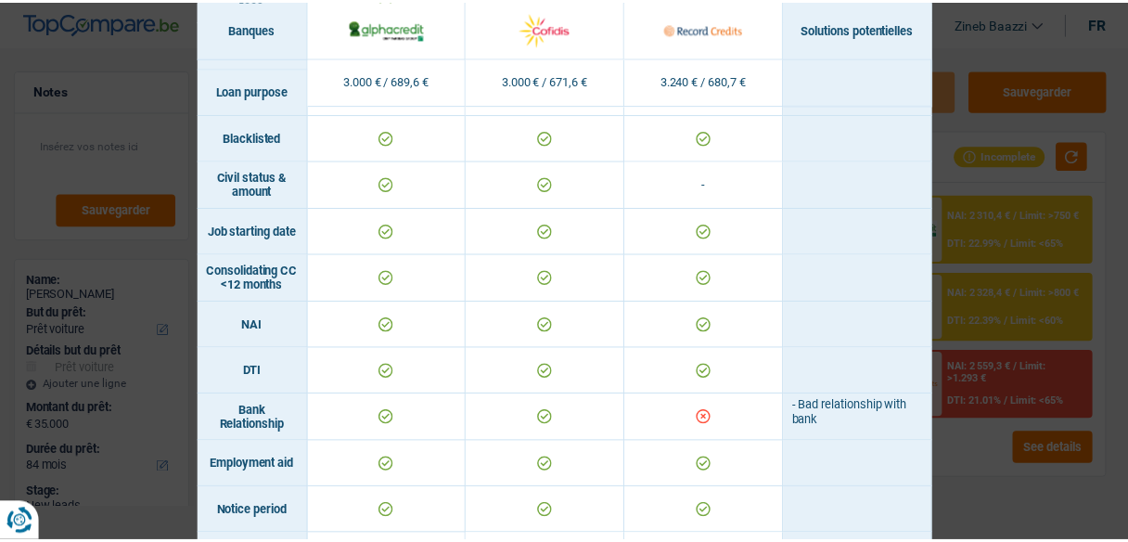
scroll to position [574, 0]
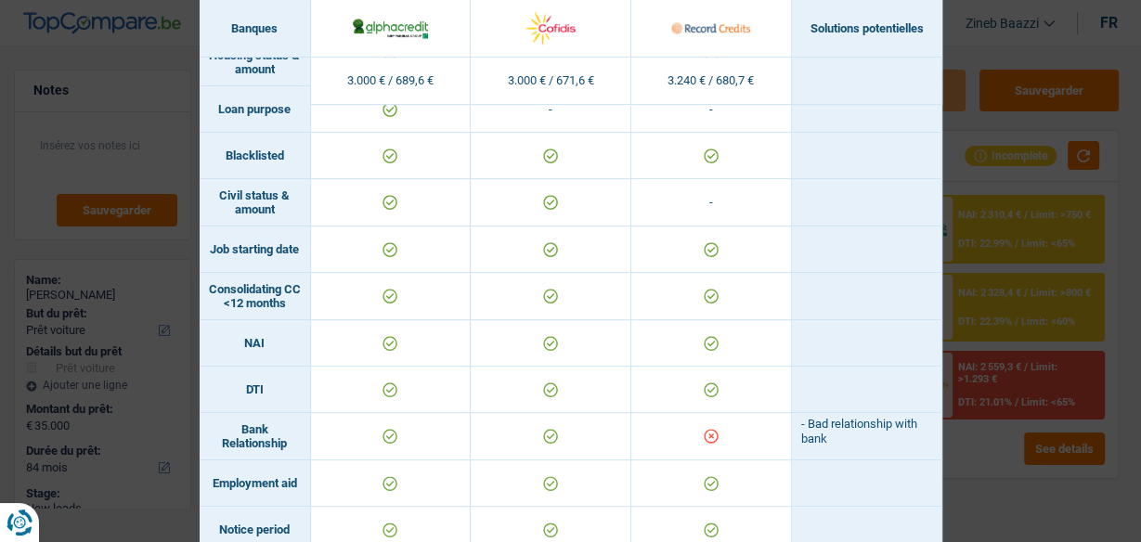
drag, startPoint x: 965, startPoint y: 475, endPoint x: 950, endPoint y: 460, distance: 21.0
click at [965, 477] on div "Banks conditions × Banques Solutions potentielles Revenus / Charges 3.000 € / 6…" at bounding box center [570, 271] width 1141 height 542
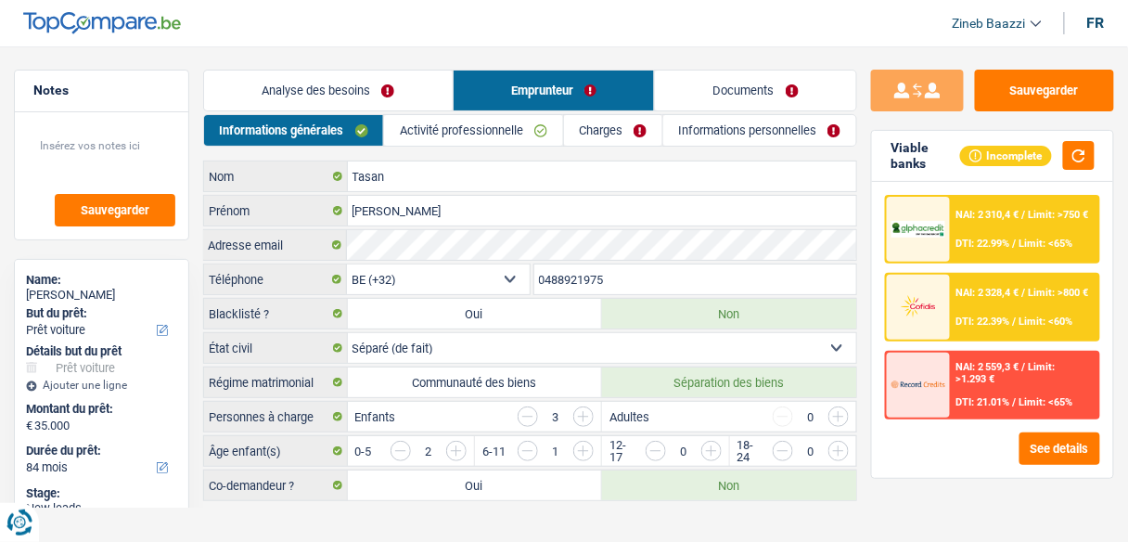
click at [484, 131] on link "Activité professionnelle" at bounding box center [473, 130] width 178 height 31
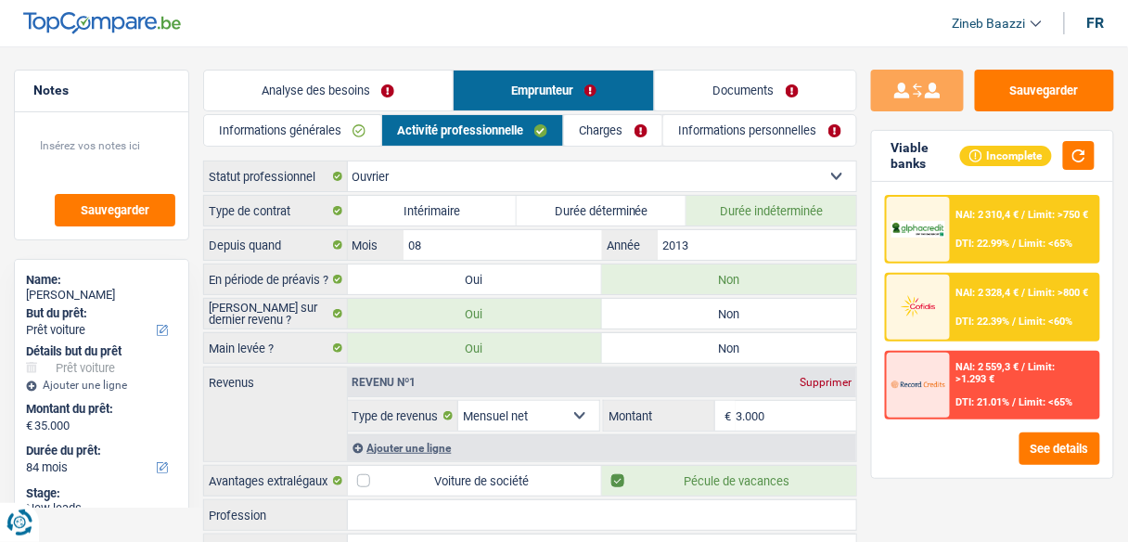
scroll to position [97, 0]
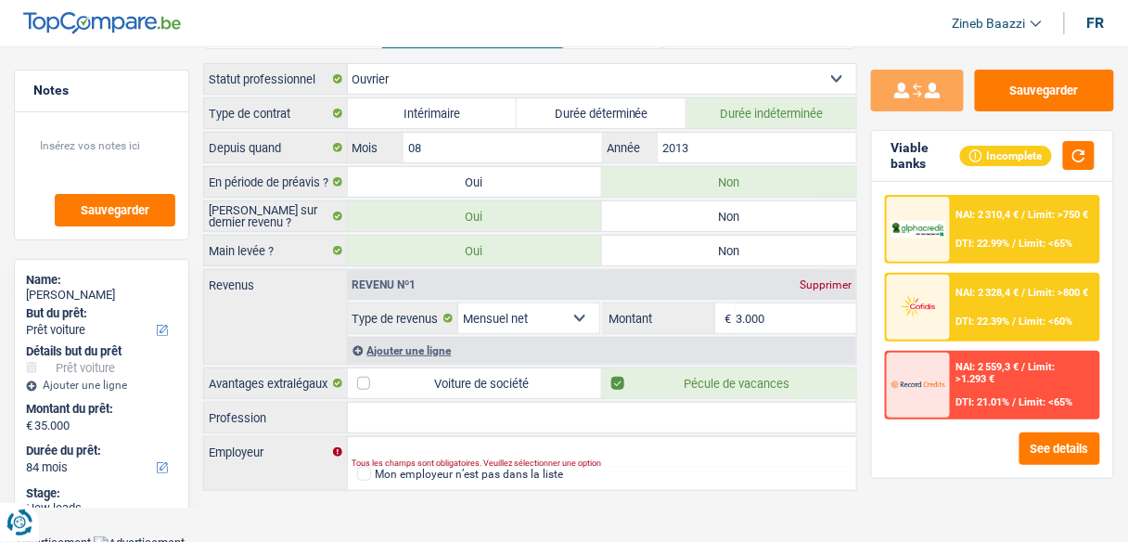
click at [498, 403] on input "Profession" at bounding box center [602, 418] width 509 height 30
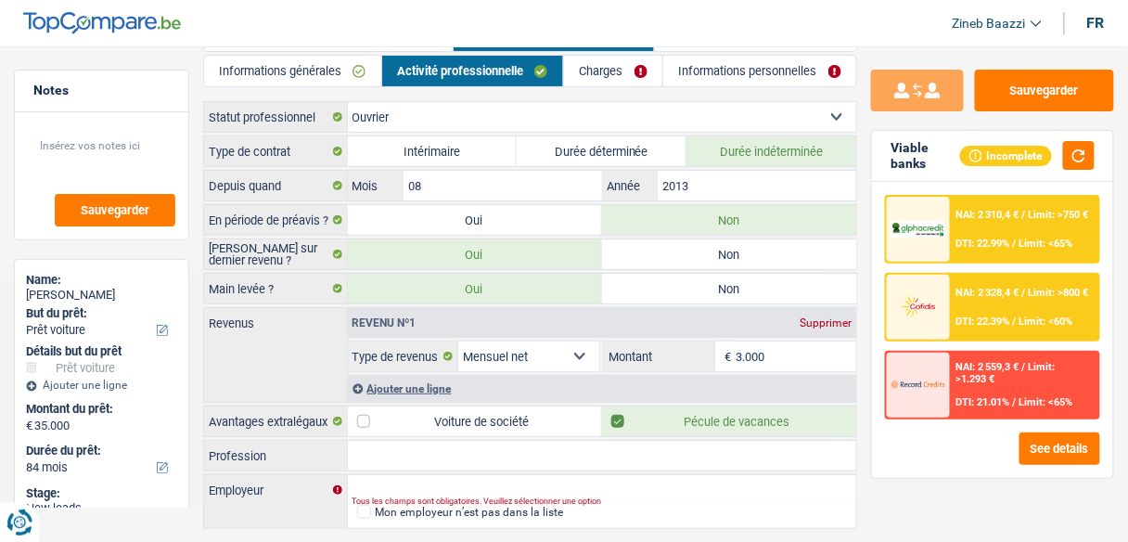
scroll to position [0, 0]
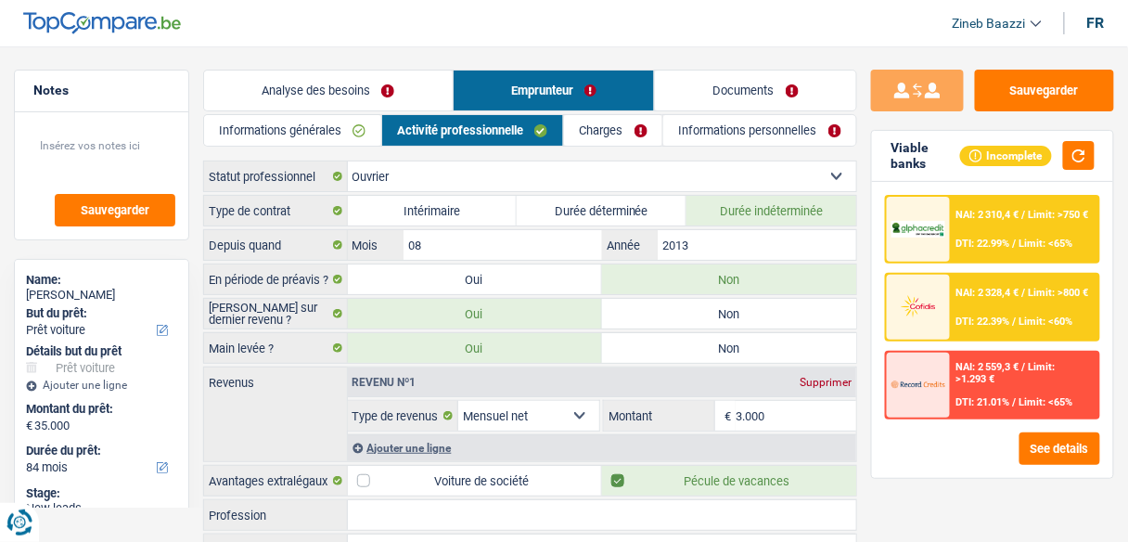
click at [612, 157] on div "Informations générales Activité professionnelle Charges Informations personnell…" at bounding box center [530, 352] width 654 height 477
click at [581, 142] on link "Charges" at bounding box center [613, 130] width 98 height 31
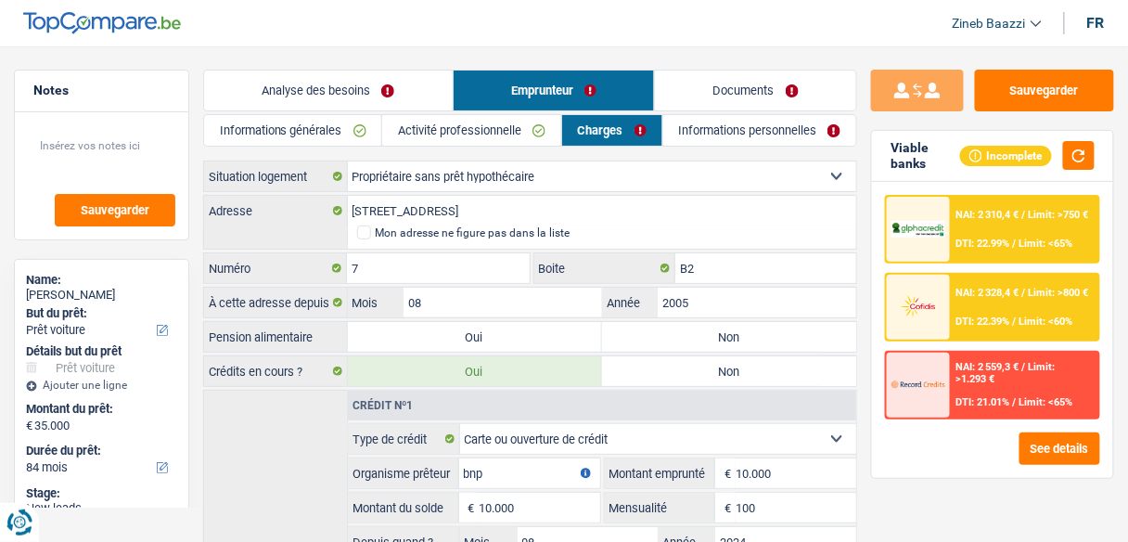
click at [667, 324] on label "Non" at bounding box center [729, 337] width 254 height 30
click at [667, 324] on input "Non" at bounding box center [729, 337] width 254 height 30
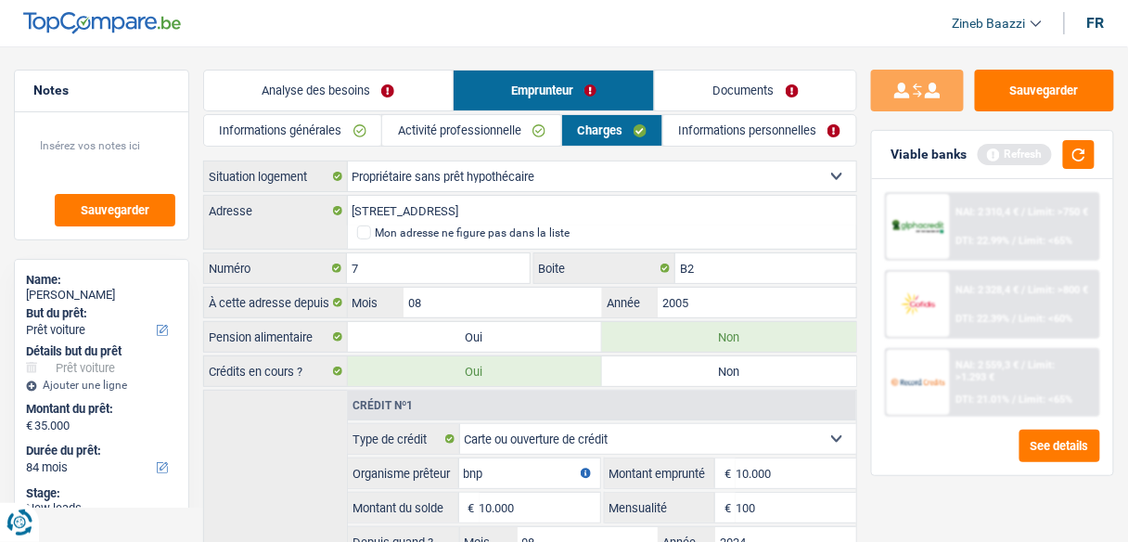
click at [786, 134] on link "Informations personnelles" at bounding box center [760, 130] width 193 height 31
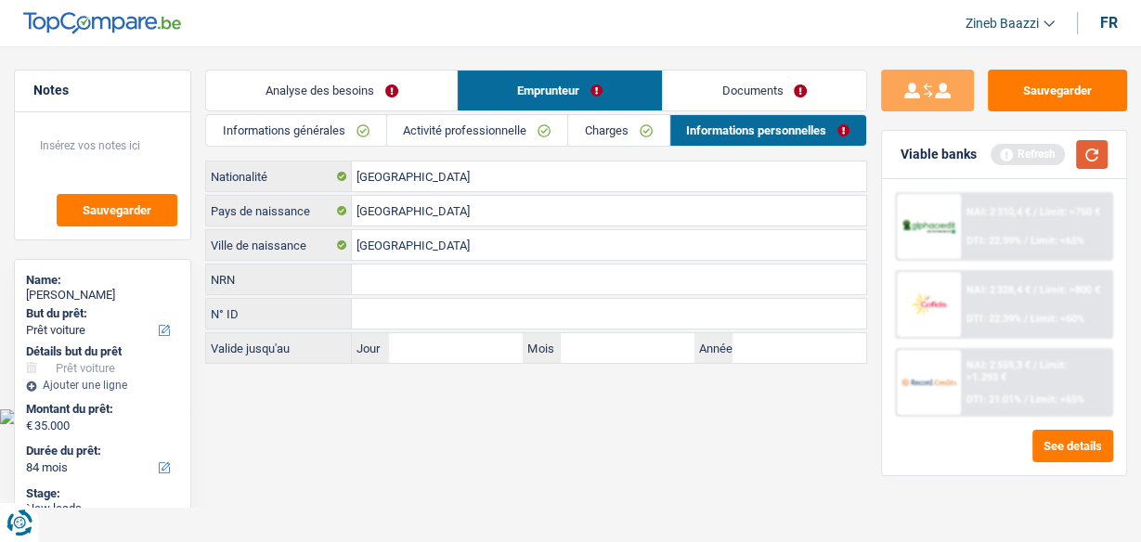
click at [1095, 158] on button "button" at bounding box center [1092, 154] width 32 height 29
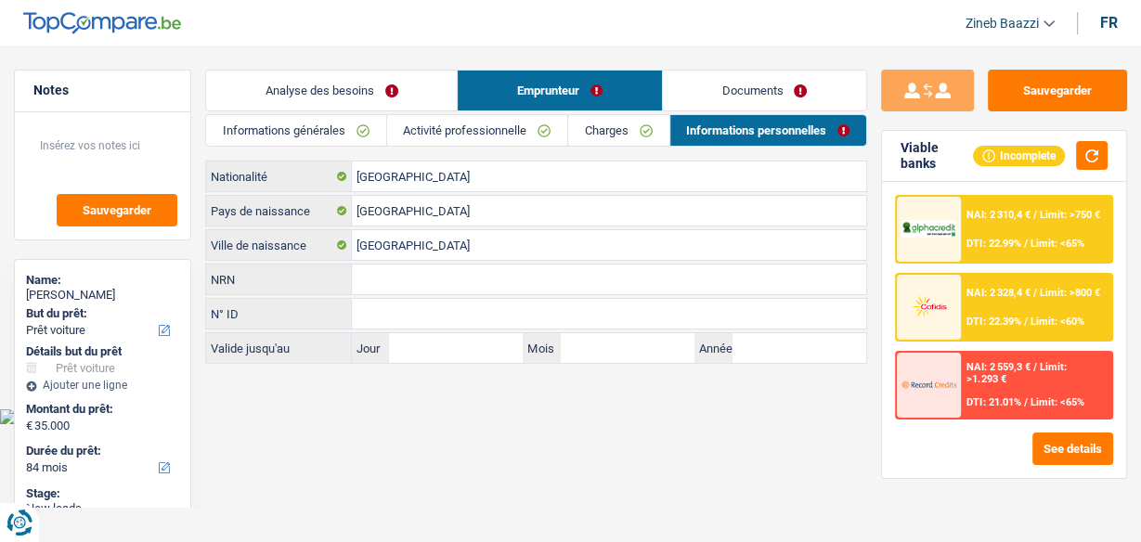
click at [430, 106] on link "Analyse des besoins" at bounding box center [331, 91] width 251 height 40
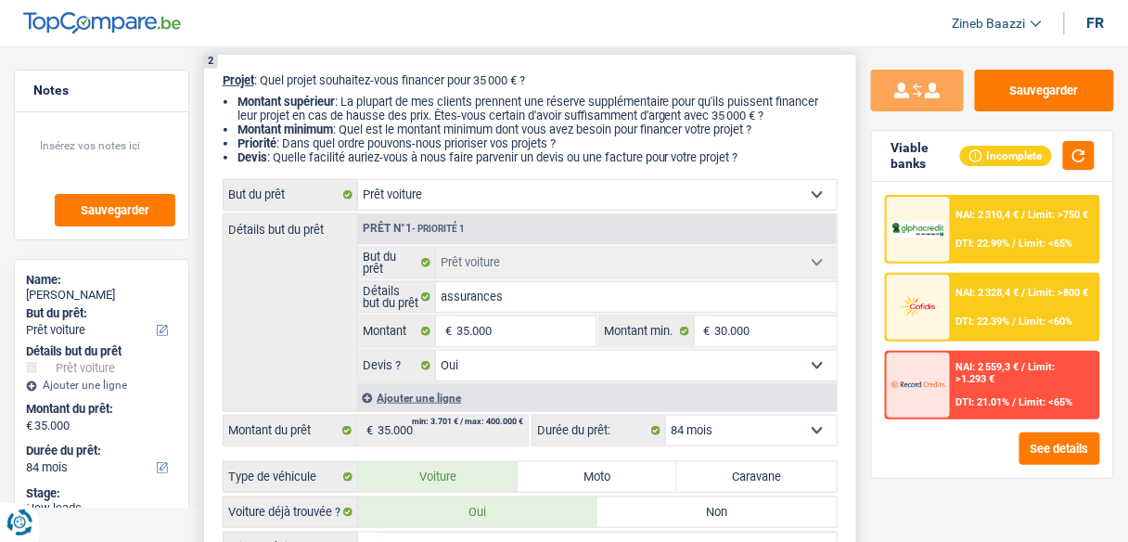
scroll to position [371, 0]
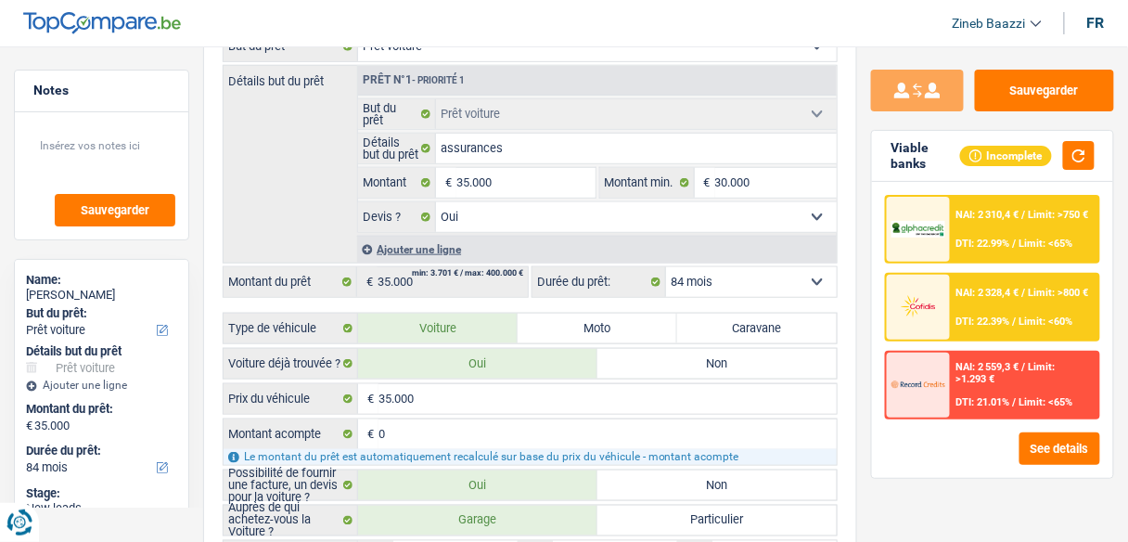
click at [934, 318] on img at bounding box center [919, 306] width 54 height 27
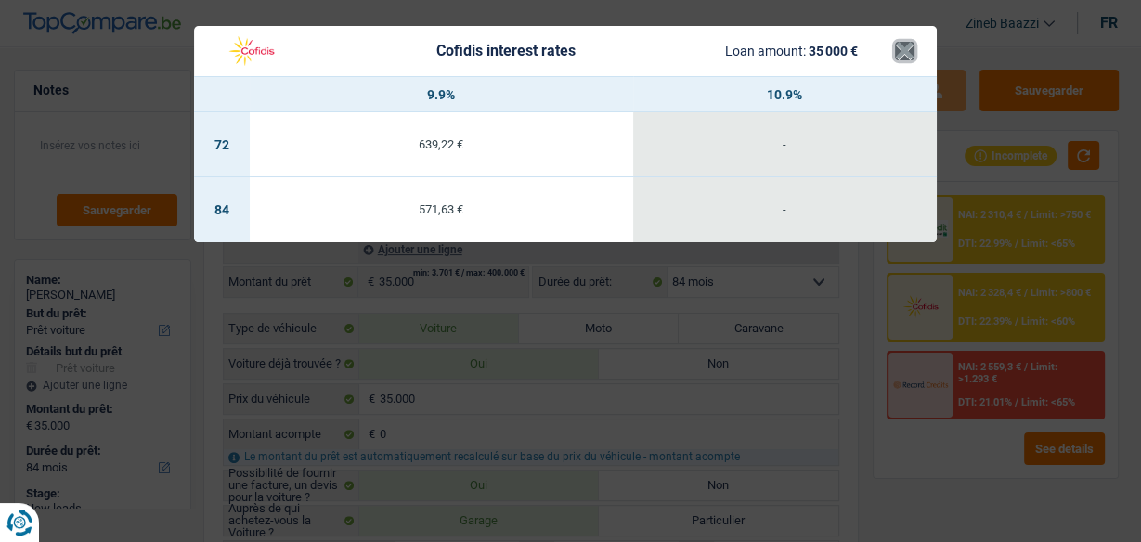
click at [910, 45] on button "×" at bounding box center [904, 51] width 19 height 19
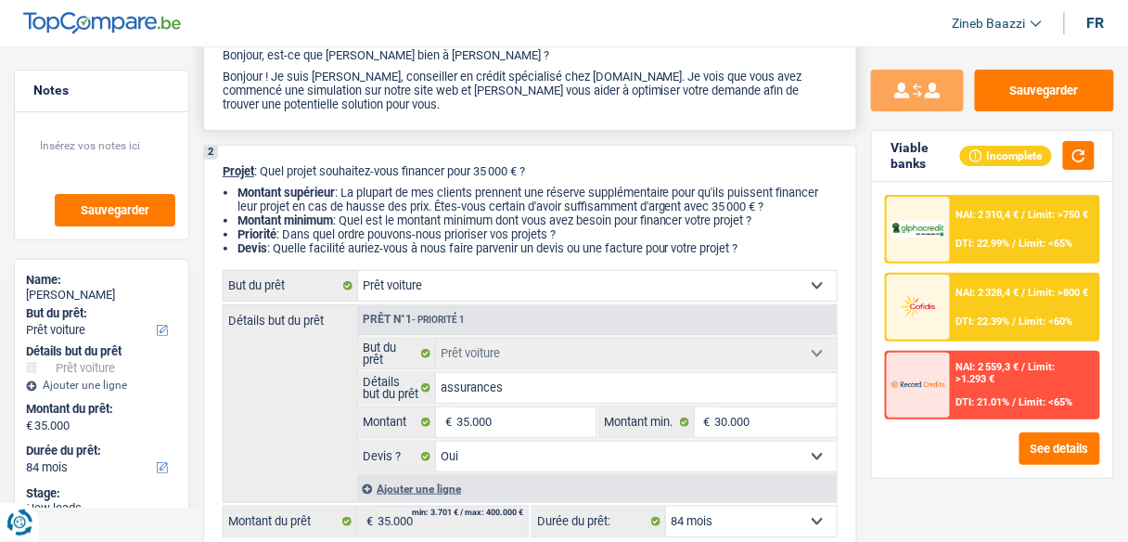
scroll to position [0, 0]
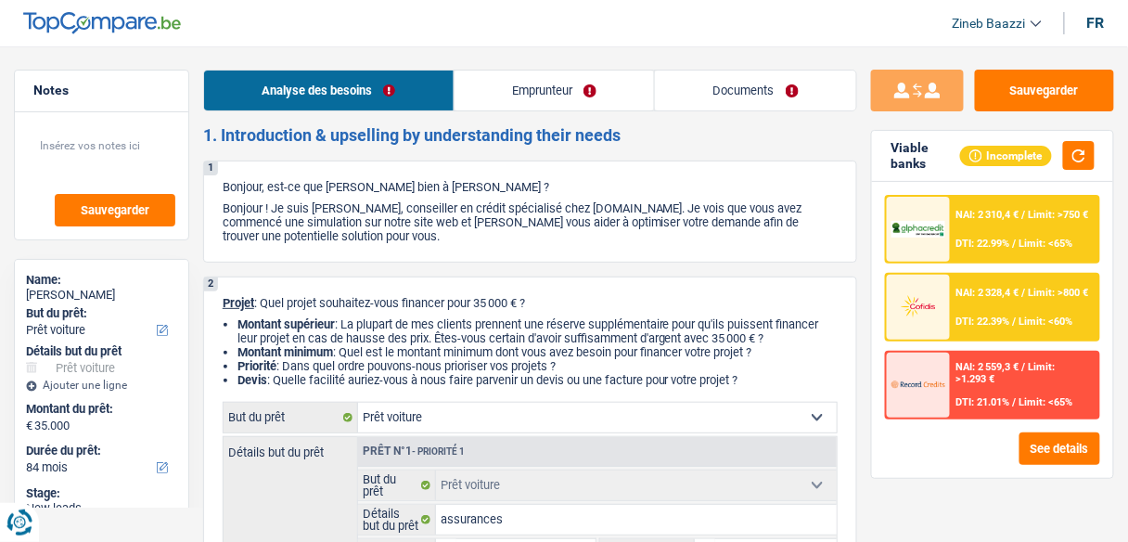
click at [504, 99] on link "Emprunteur" at bounding box center [555, 91] width 200 height 40
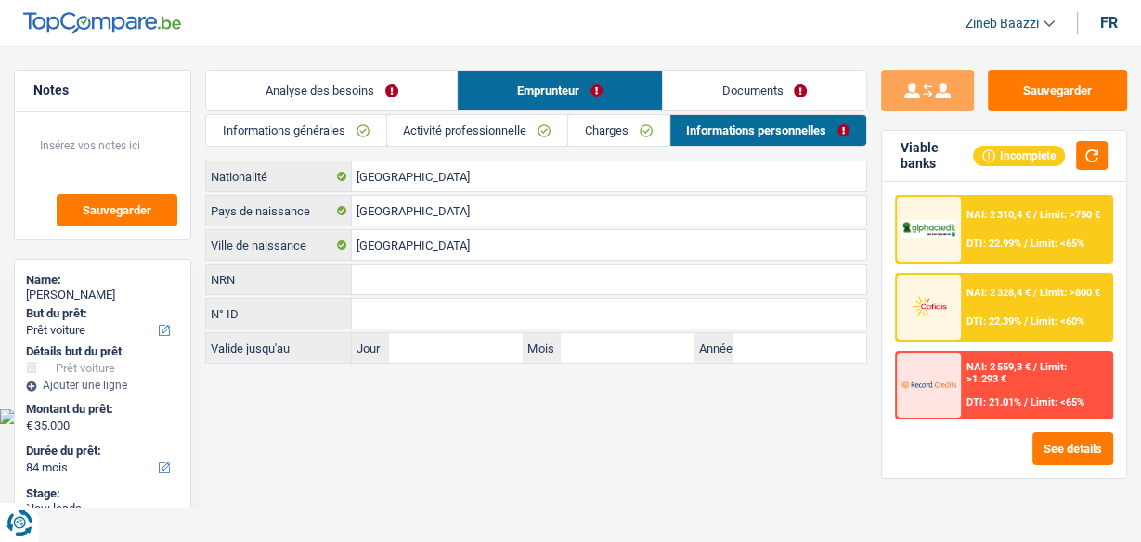
click at [367, 132] on link "Informations générales" at bounding box center [295, 130] width 179 height 31
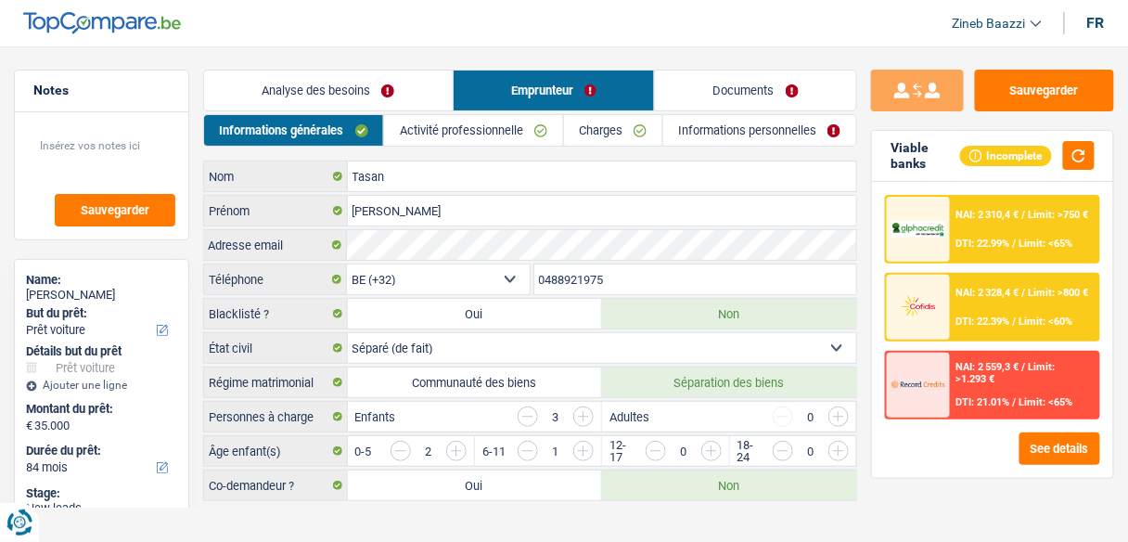
click at [531, 351] on select "Célibataire Marié(e) Cohabitant(e) légal(e) Divorcé(e) Veuf(ve) Séparé (de fait…" at bounding box center [602, 348] width 509 height 30
click at [348, 333] on select "Célibataire Marié(e) Cohabitant(e) légal(e) Divorcé(e) Veuf(ve) Séparé (de fait…" at bounding box center [602, 348] width 509 height 30
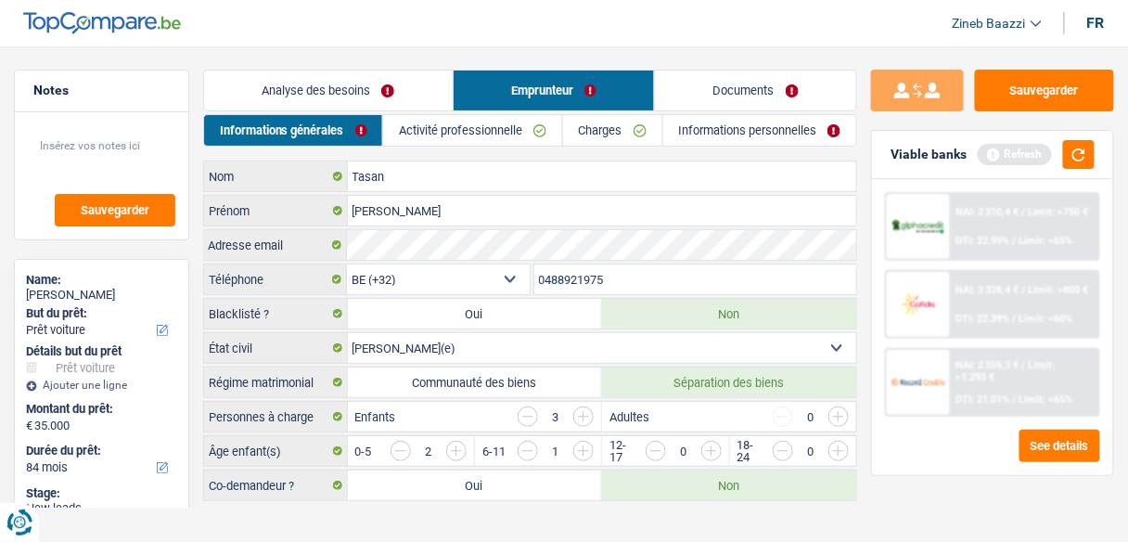
click at [1060, 153] on div "Refresh" at bounding box center [1036, 154] width 117 height 29
click at [1076, 163] on button "button" at bounding box center [1080, 154] width 32 height 29
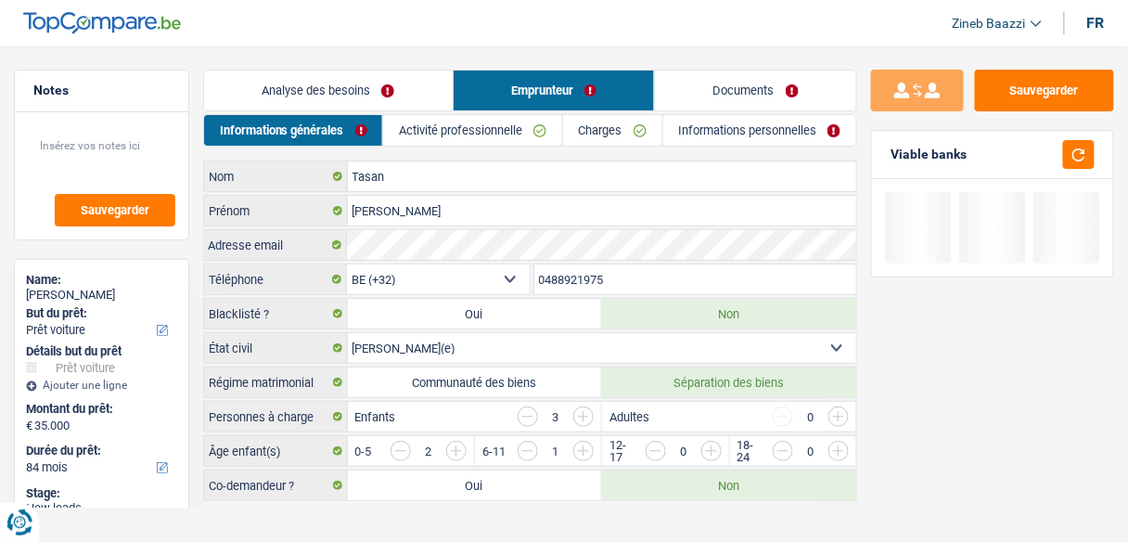
click at [566, 374] on label "Communauté des biens" at bounding box center [475, 382] width 254 height 30
click at [566, 374] on input "Communauté des biens" at bounding box center [475, 382] width 254 height 30
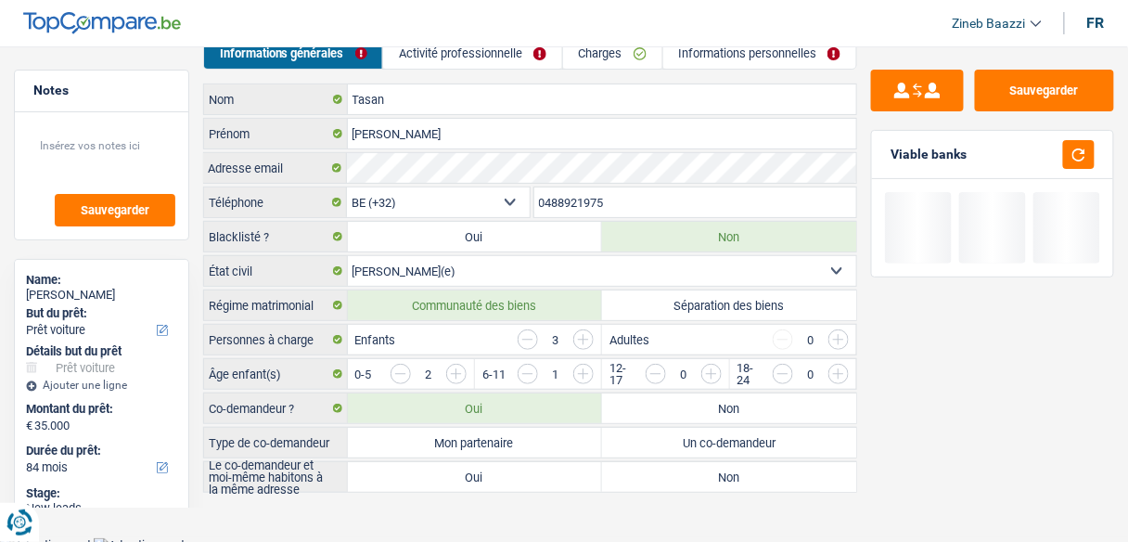
scroll to position [79, 0]
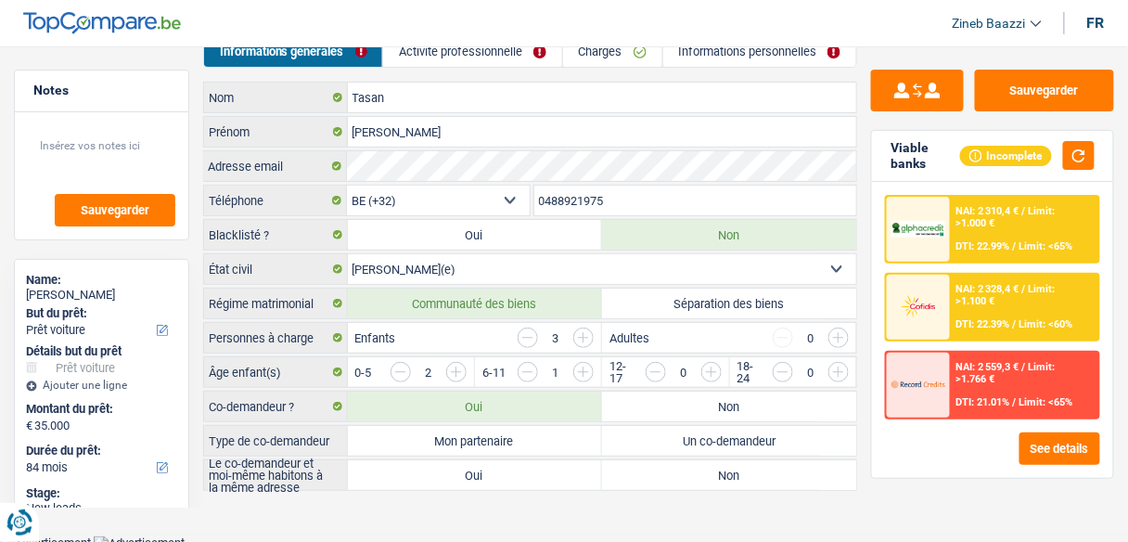
drag, startPoint x: 728, startPoint y: 407, endPoint x: 773, endPoint y: 405, distance: 45.6
click at [728, 407] on label "Non" at bounding box center [729, 407] width 254 height 30
click at [728, 407] on input "Non" at bounding box center [729, 407] width 254 height 30
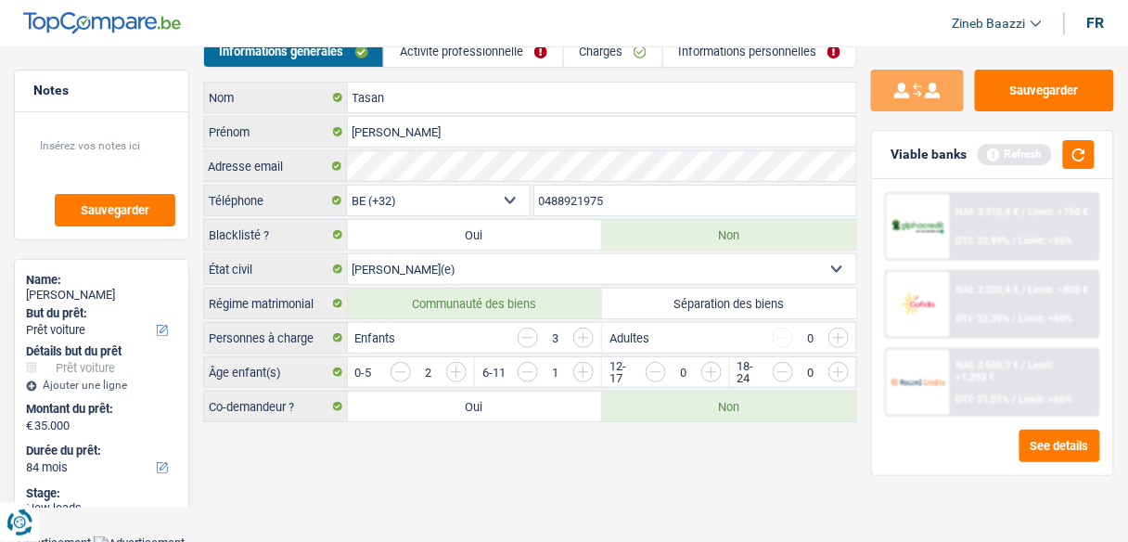
scroll to position [11, 0]
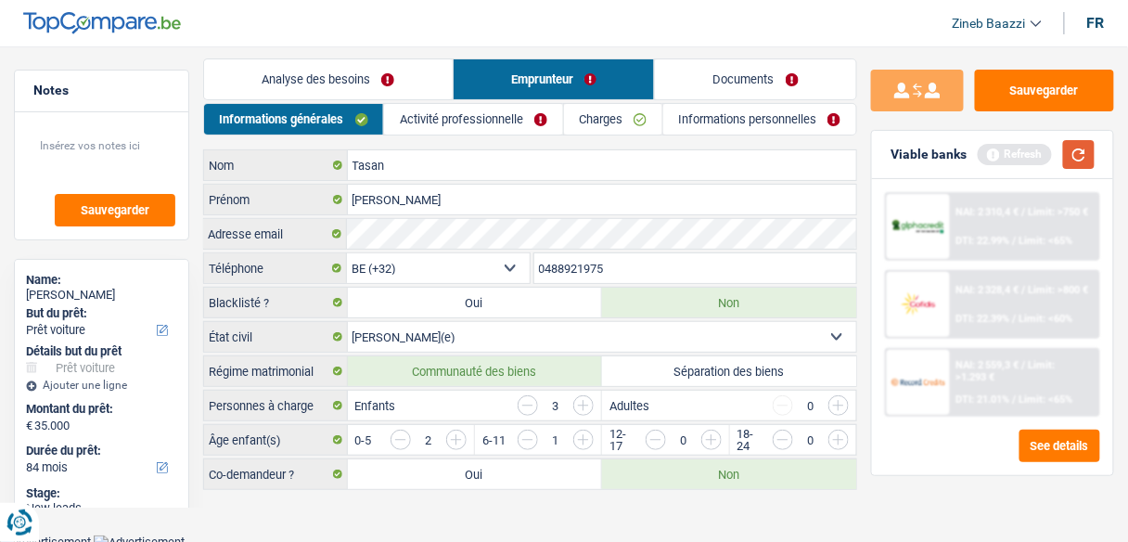
click at [1082, 148] on button "button" at bounding box center [1080, 154] width 32 height 29
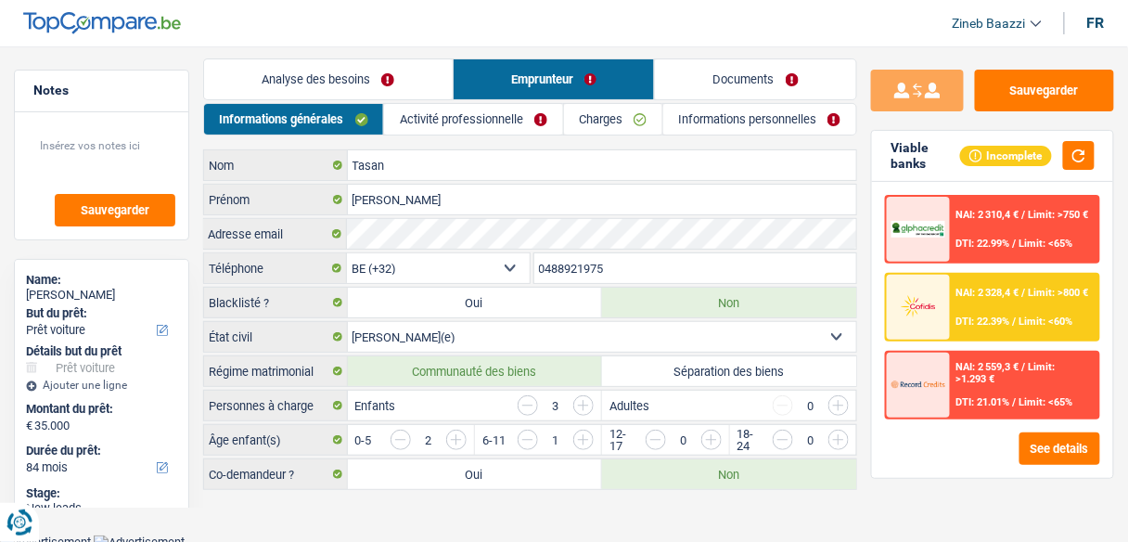
click at [709, 359] on label "Séparation des biens" at bounding box center [729, 371] width 254 height 30
click at [709, 359] on input "Séparation des biens" at bounding box center [729, 371] width 254 height 30
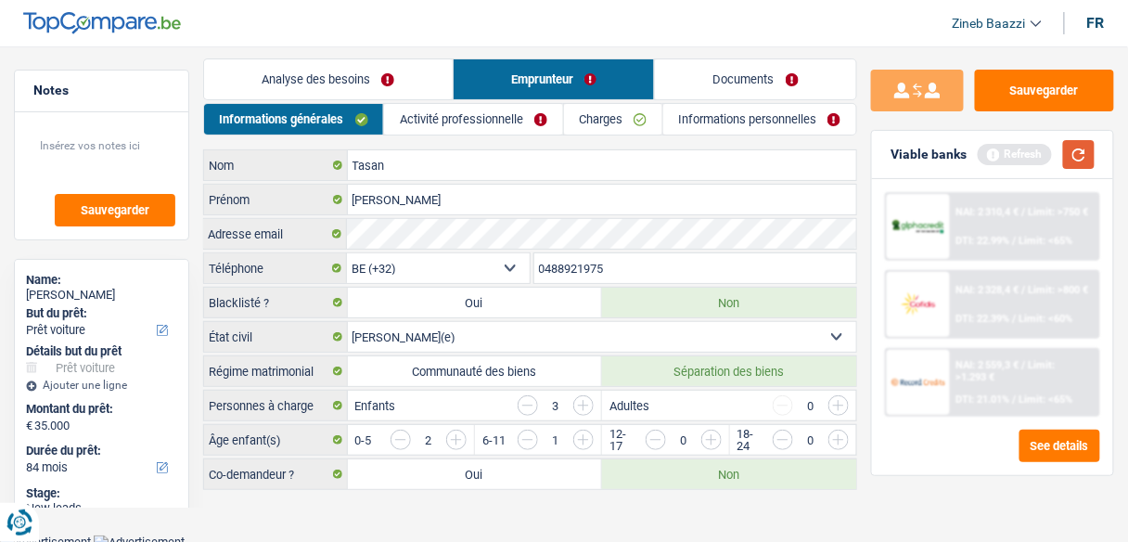
click at [1089, 150] on button "button" at bounding box center [1080, 154] width 32 height 29
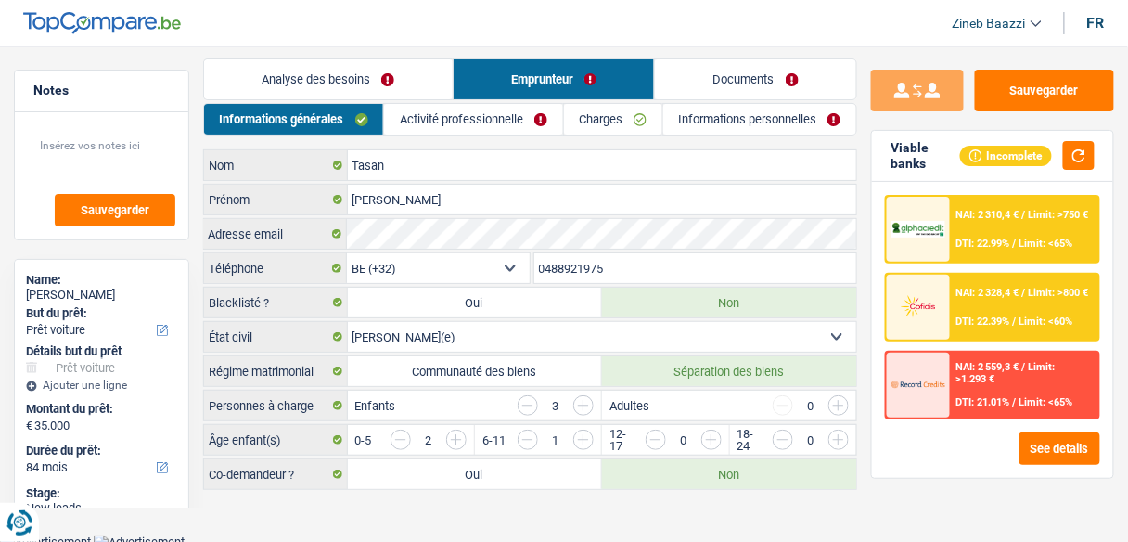
click at [417, 84] on link "Analyse des besoins" at bounding box center [328, 79] width 249 height 40
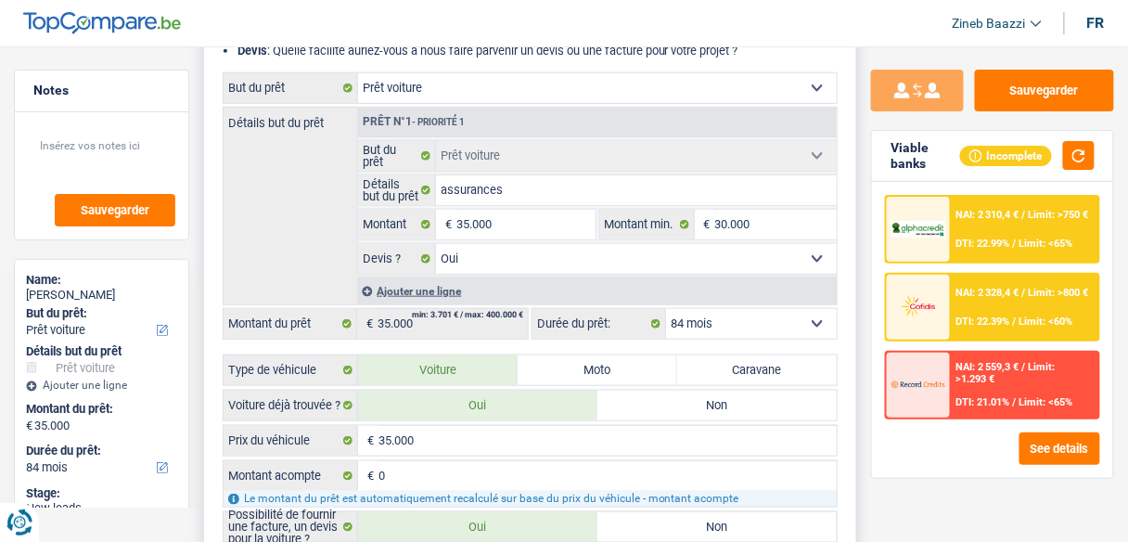
scroll to position [531, 0]
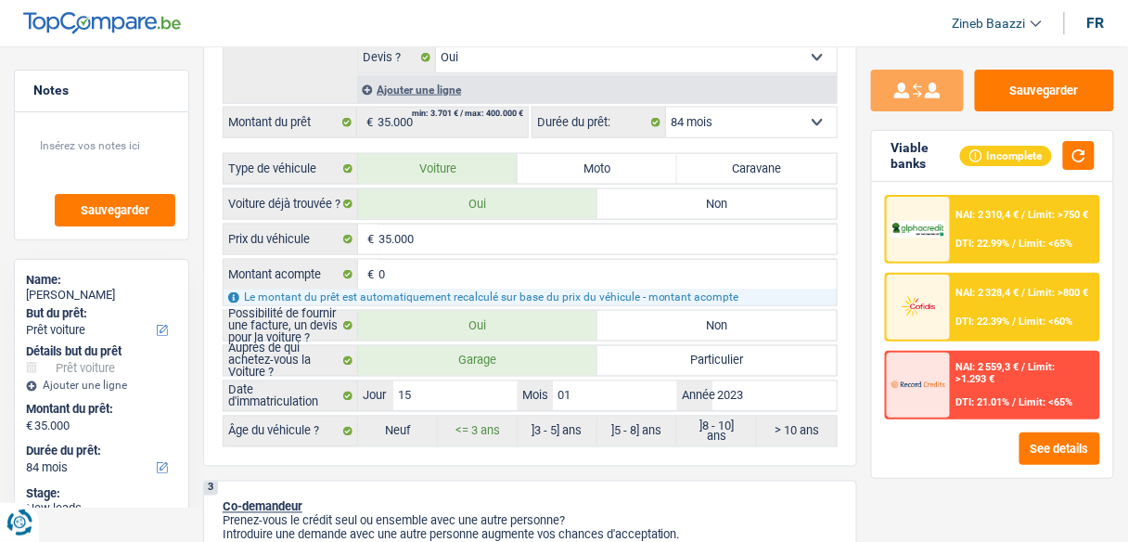
click at [949, 292] on div at bounding box center [918, 307] width 63 height 65
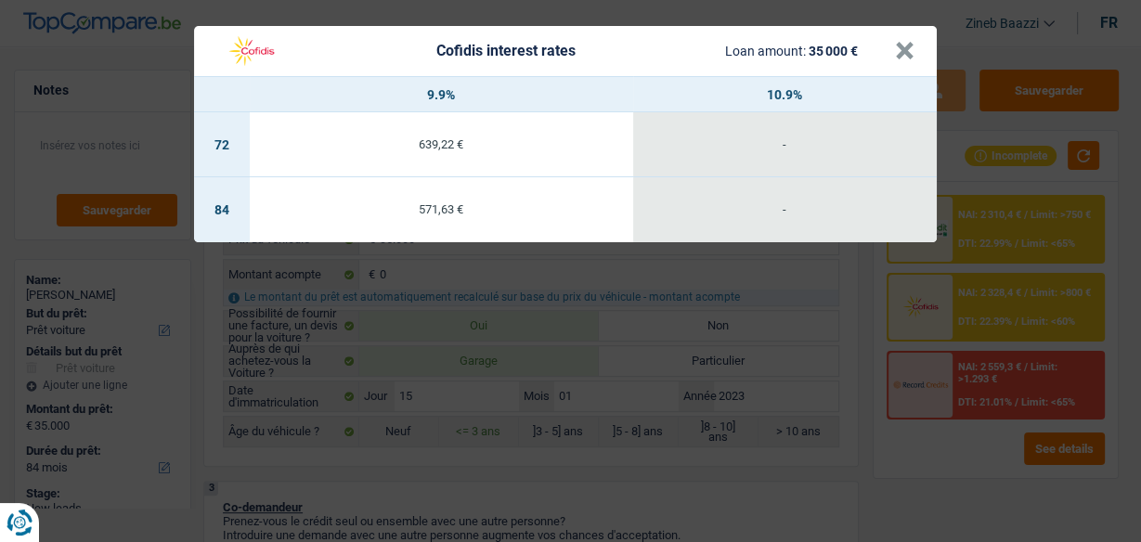
click at [949, 292] on div "Cofidis interest rates Loan amount: 35 000 € × 9.9% 10.9% 72 639,22 € - 84 571,…" at bounding box center [570, 271] width 1141 height 542
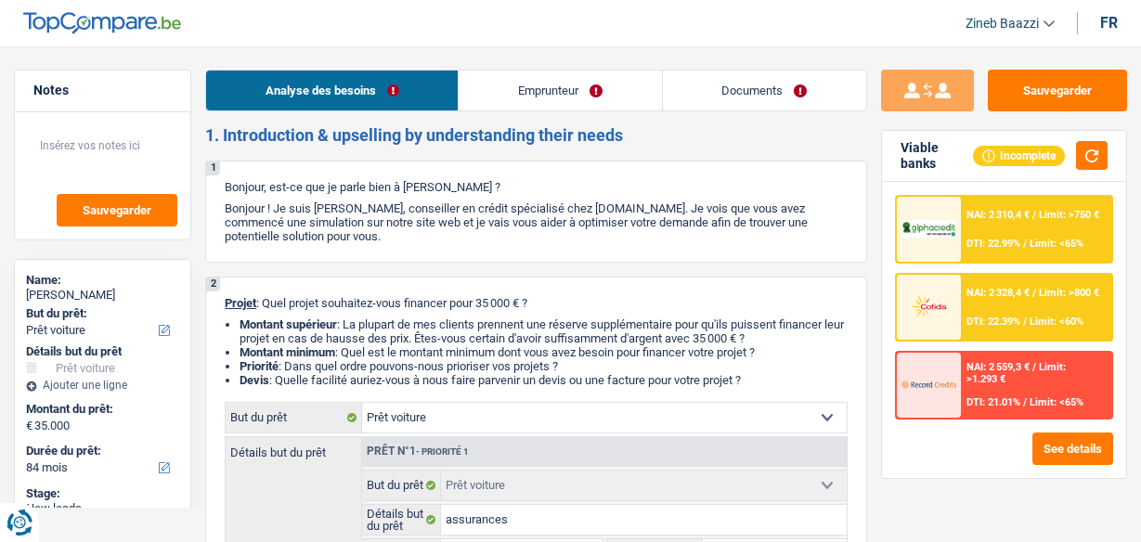
select select "car"
select select "84"
select select "car"
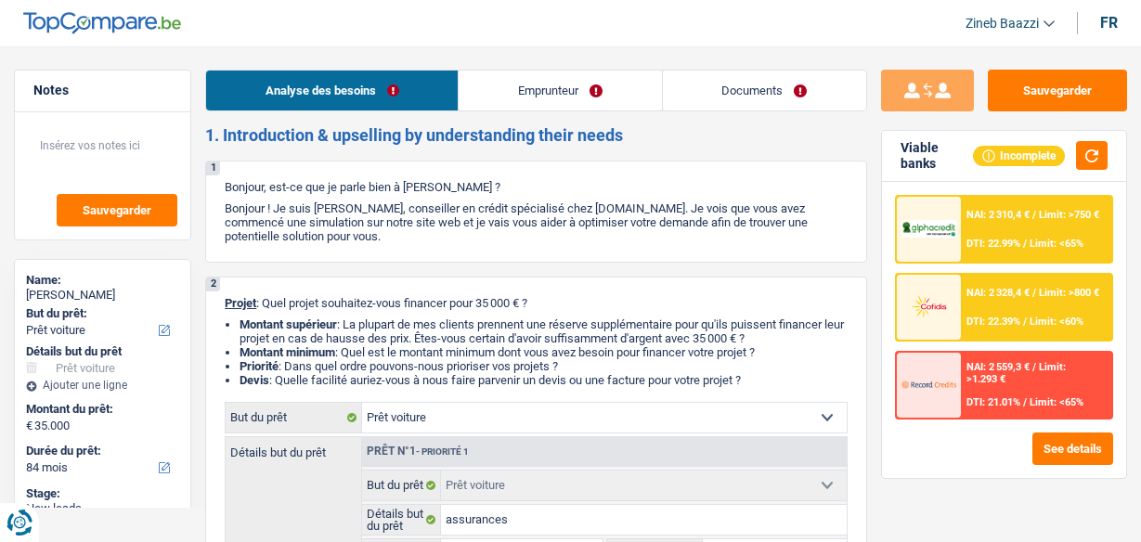
select select "yes"
select select "84"
select select "worker"
select select "netSalary"
select select "familyAllowances"
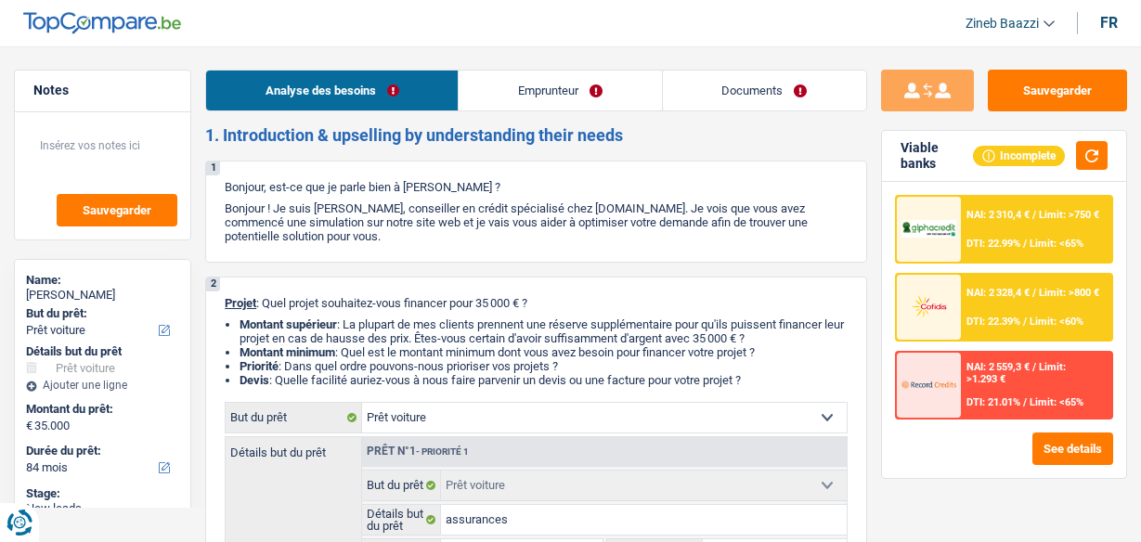
select select "ownerWithoutMortgage"
select select "cardOrCredit"
select select "car"
select select "yes"
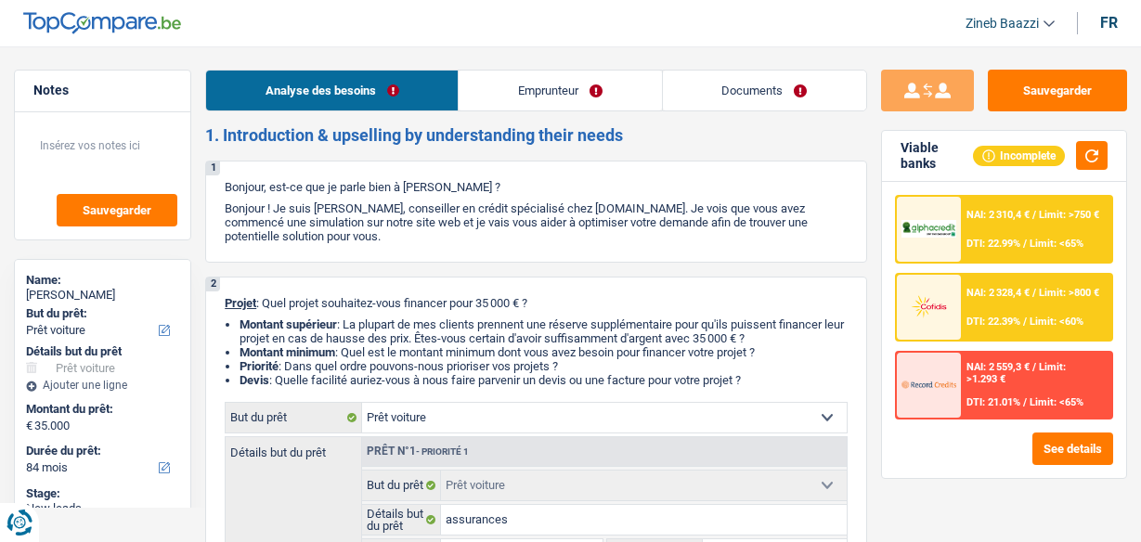
select select "84"
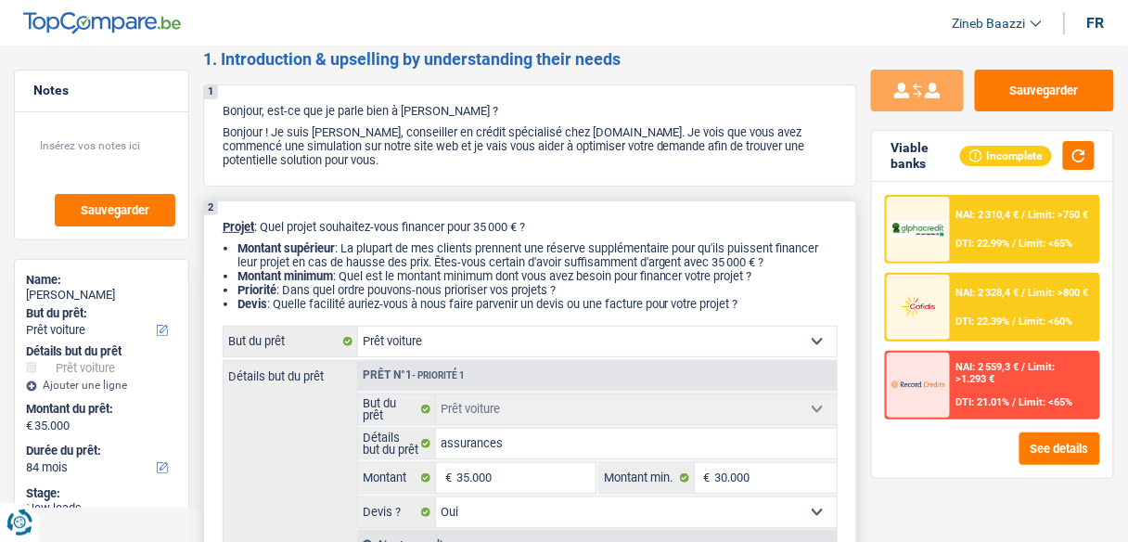
scroll to position [74, 0]
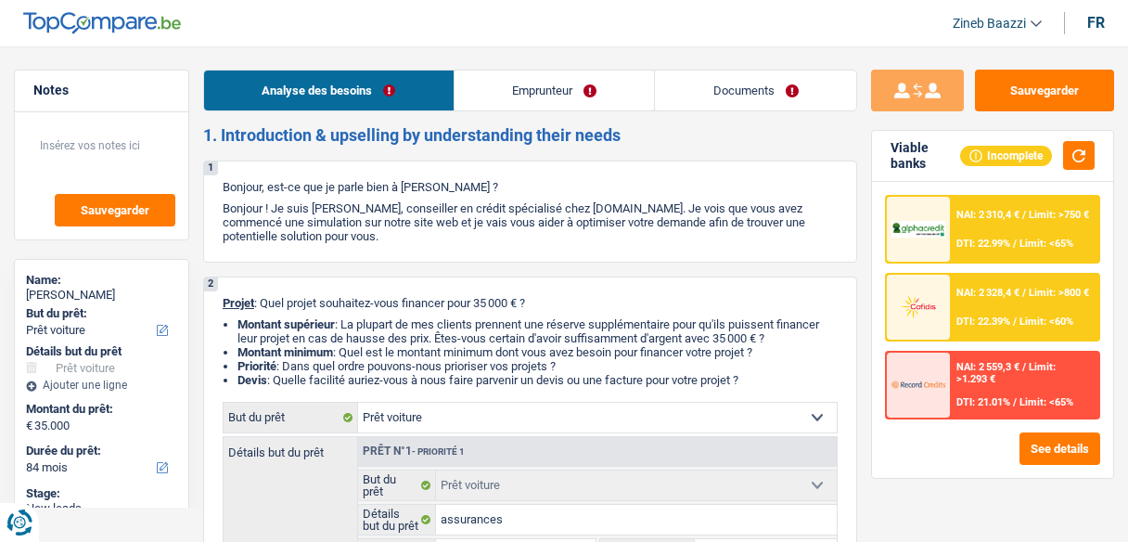
select select "car"
select select "84"
select select "car"
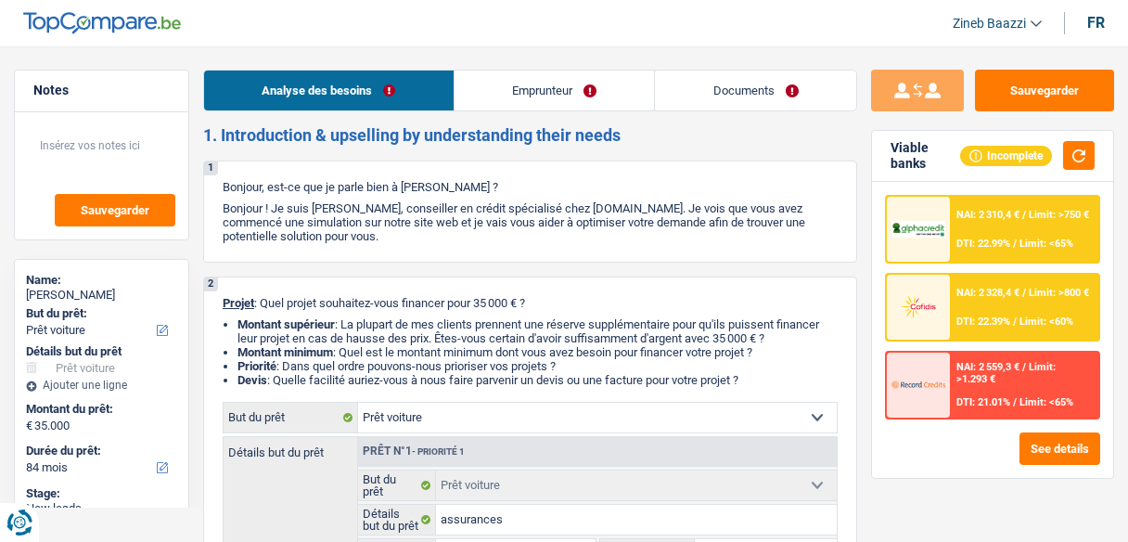
select select "yes"
select select "84"
select select "worker"
select select "netSalary"
select select "familyAllowances"
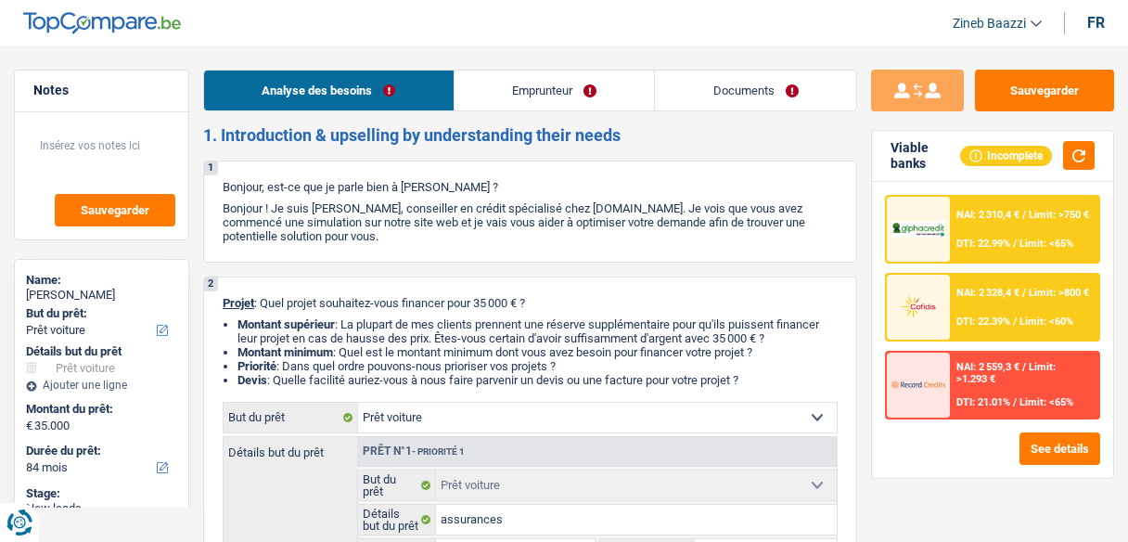
select select "ownerWithoutMortgage"
select select "cardOrCredit"
select select "car"
select select "yes"
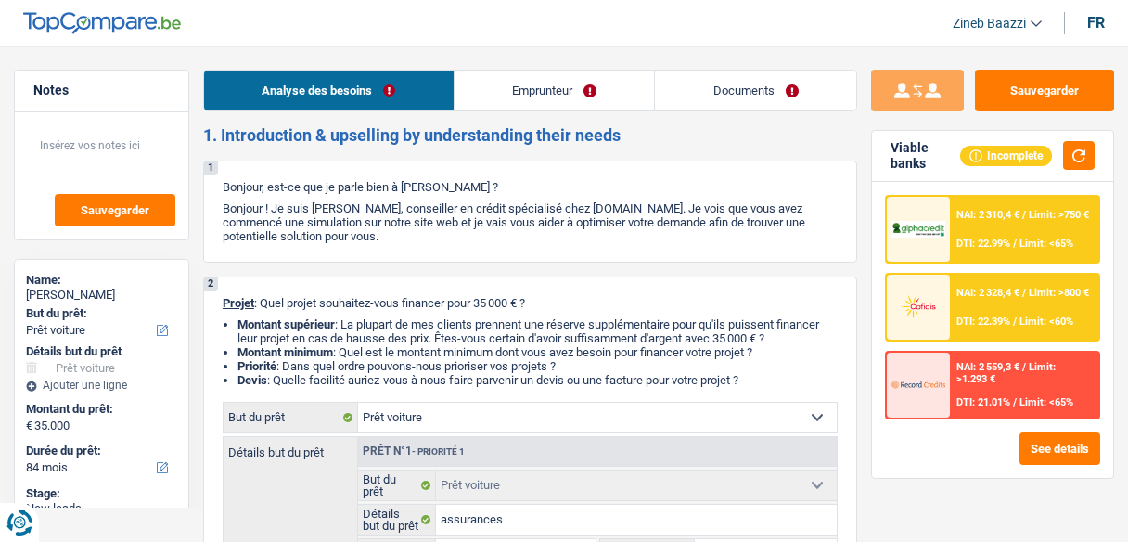
select select "84"
select select "car"
select select "84"
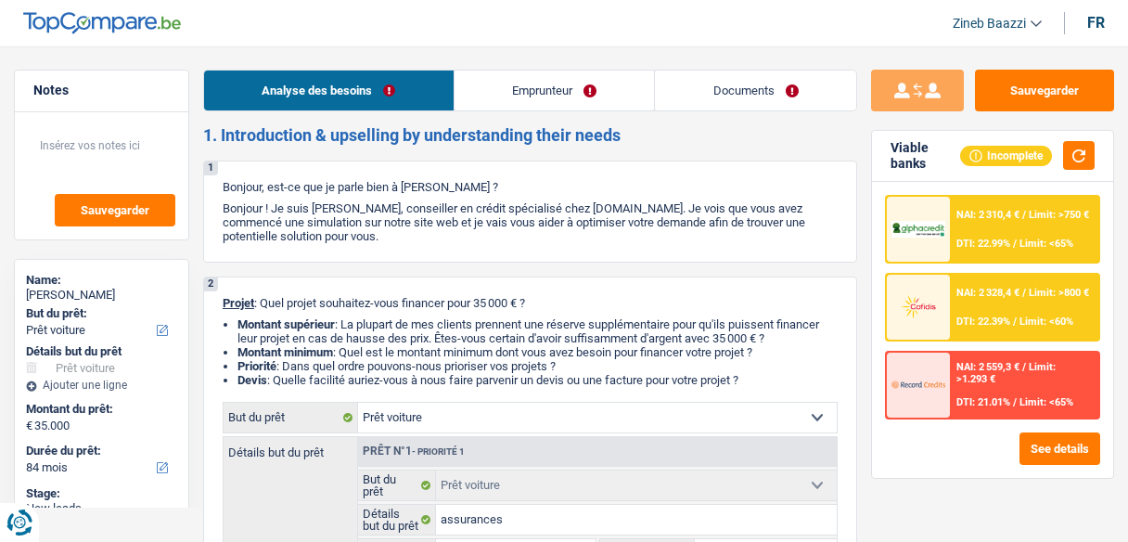
select select "car"
select select "yes"
select select "84"
select select "worker"
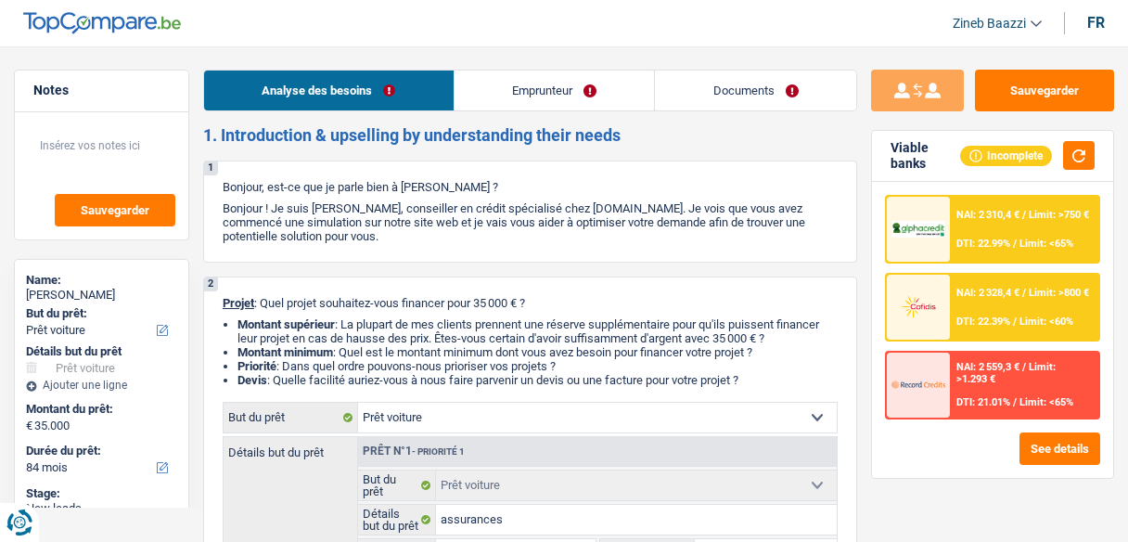
select select "netSalary"
select select "familyAllowances"
select select "ownerWithoutMortgage"
select select "cardOrCredit"
select select "car"
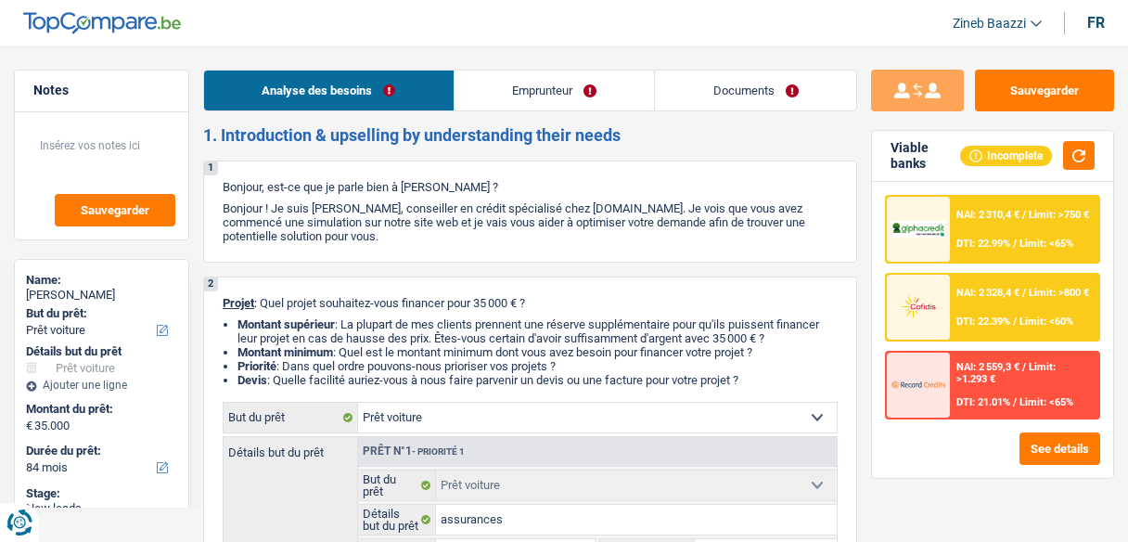
select select "car"
select select "yes"
select select "84"
select select "car"
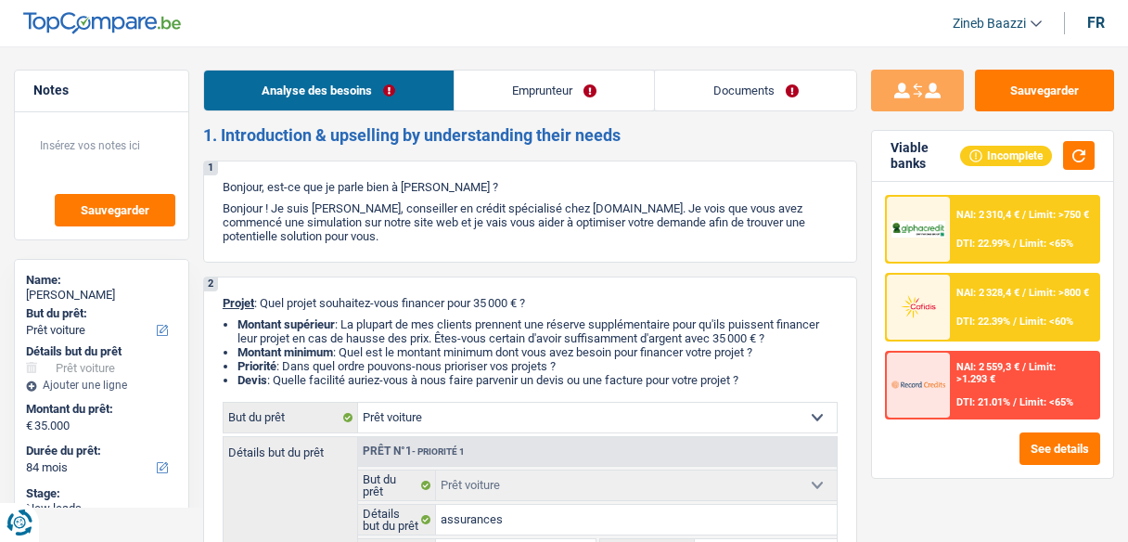
select select "car"
select select "84"
select select "car"
select select "yes"
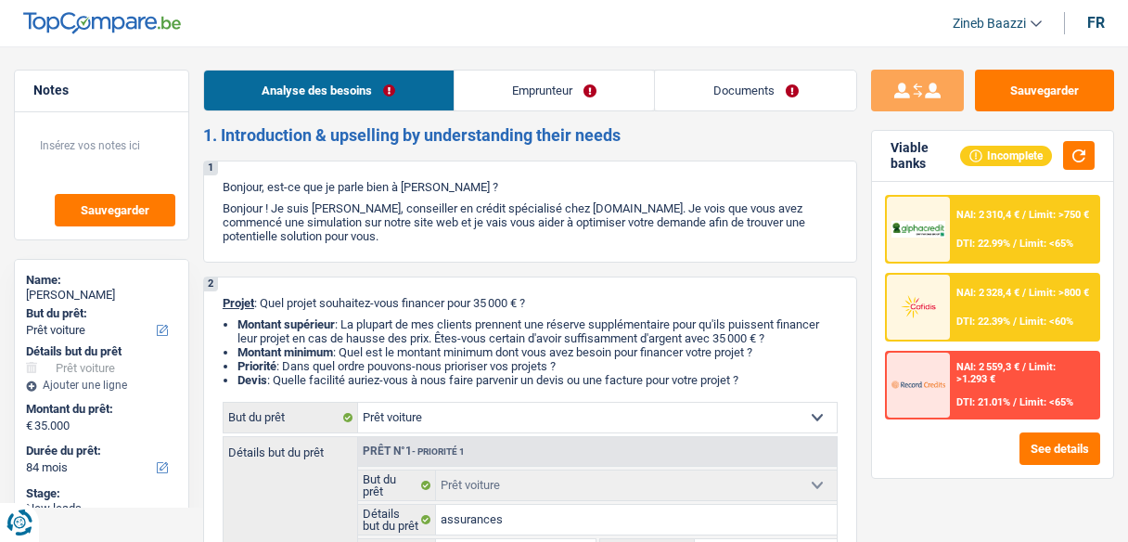
select select "84"
select select "worker"
select select "netSalary"
select select "familyAllowances"
select select "ownerWithoutMortgage"
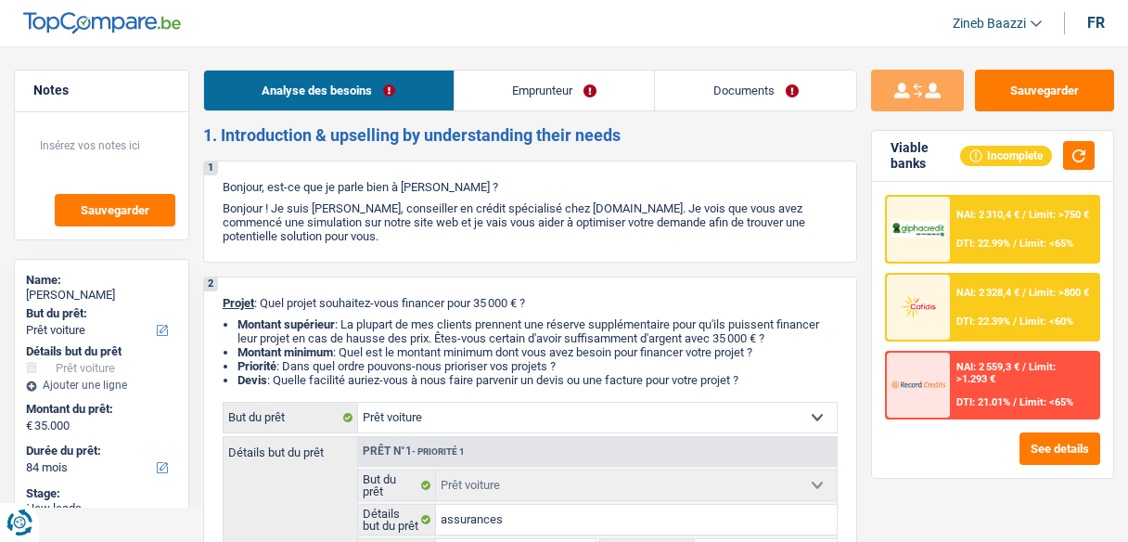
select select "cardOrCredit"
select select "car"
select select "yes"
select select "84"
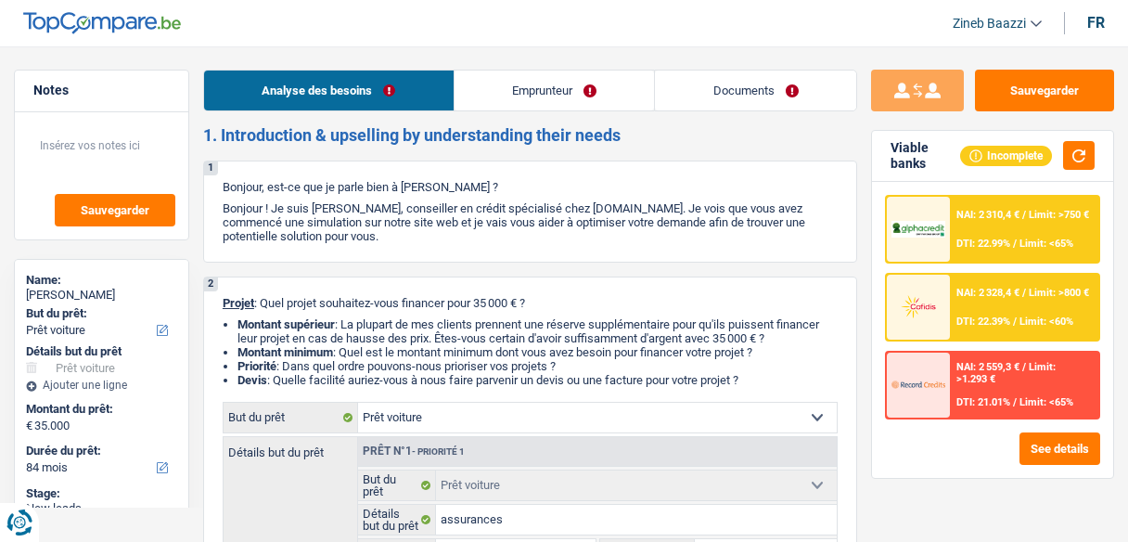
select select "84"
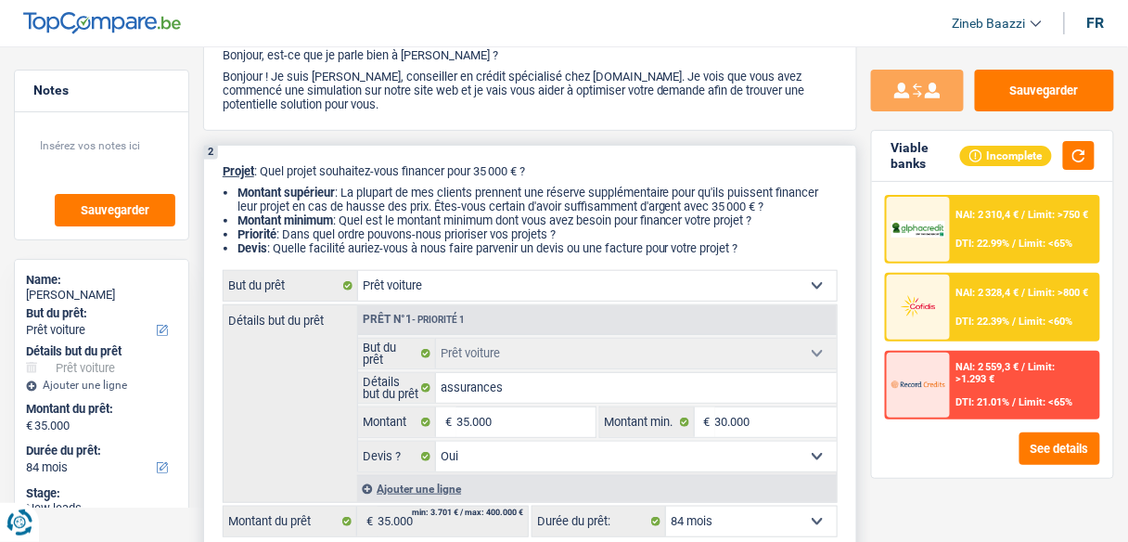
scroll to position [223, 0]
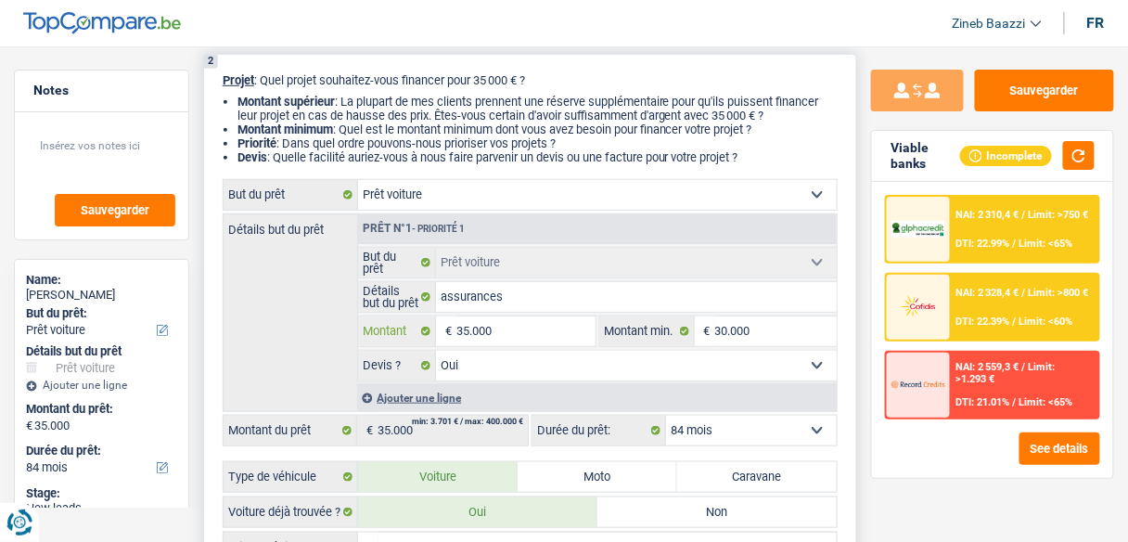
click at [523, 329] on input "35.000" at bounding box center [526, 331] width 138 height 30
type input "3.500"
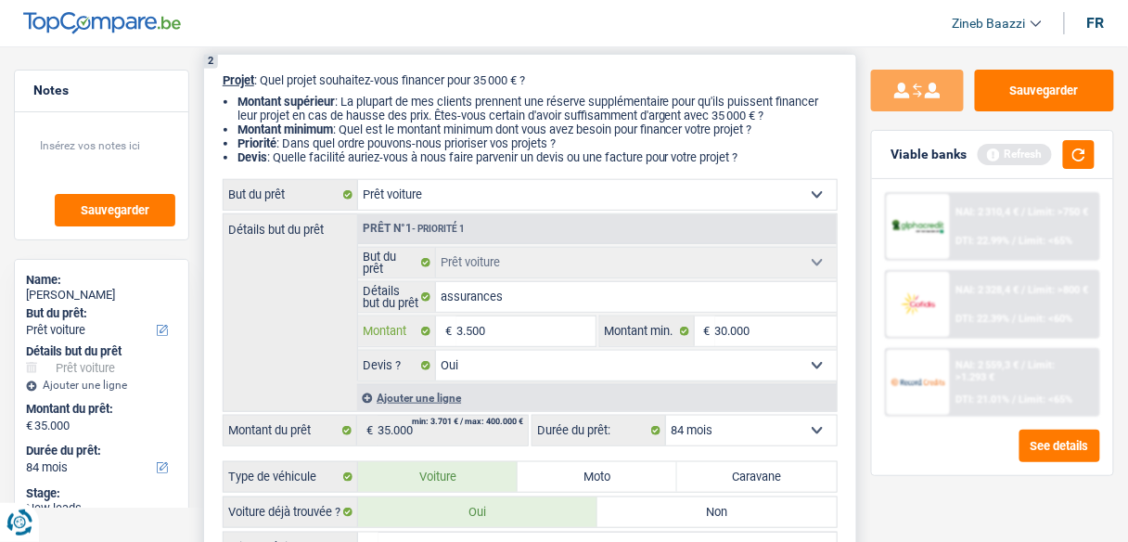
type input "350"
type input "35"
type input "3"
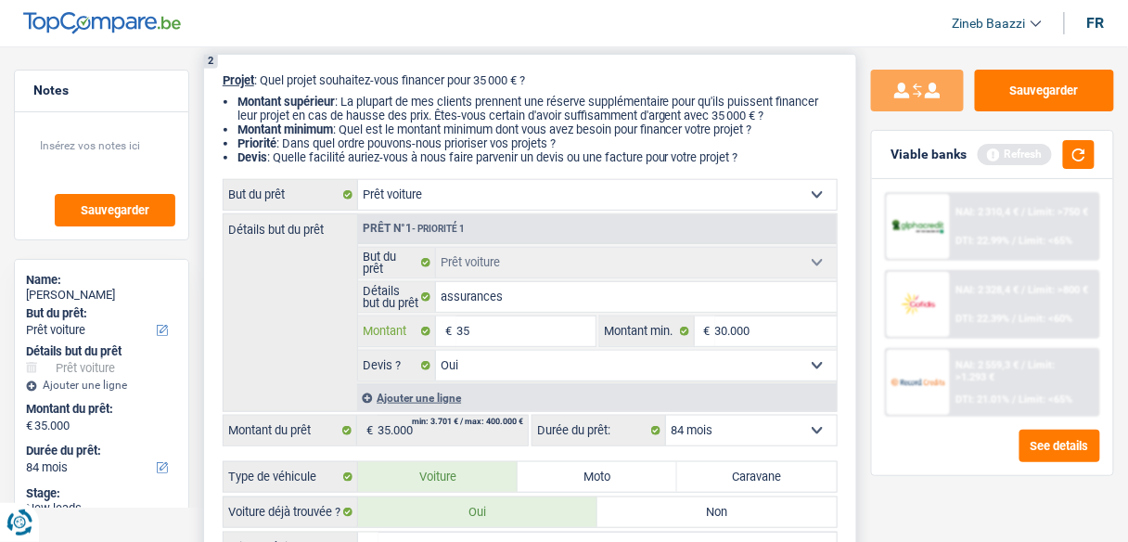
type input "3"
type input "5"
type input "50"
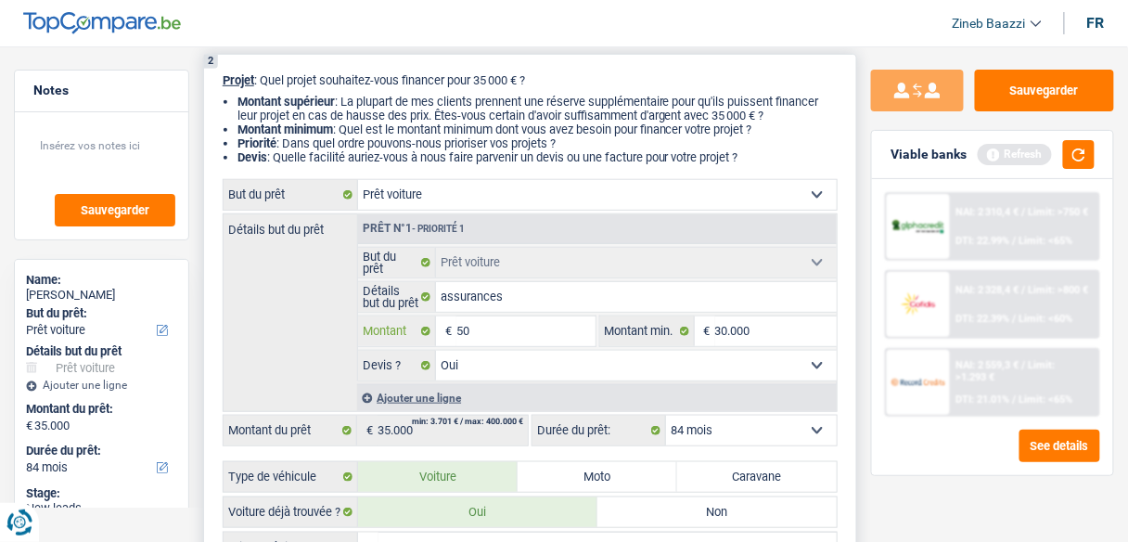
type input "500"
type input "5.000"
type input "50.000"
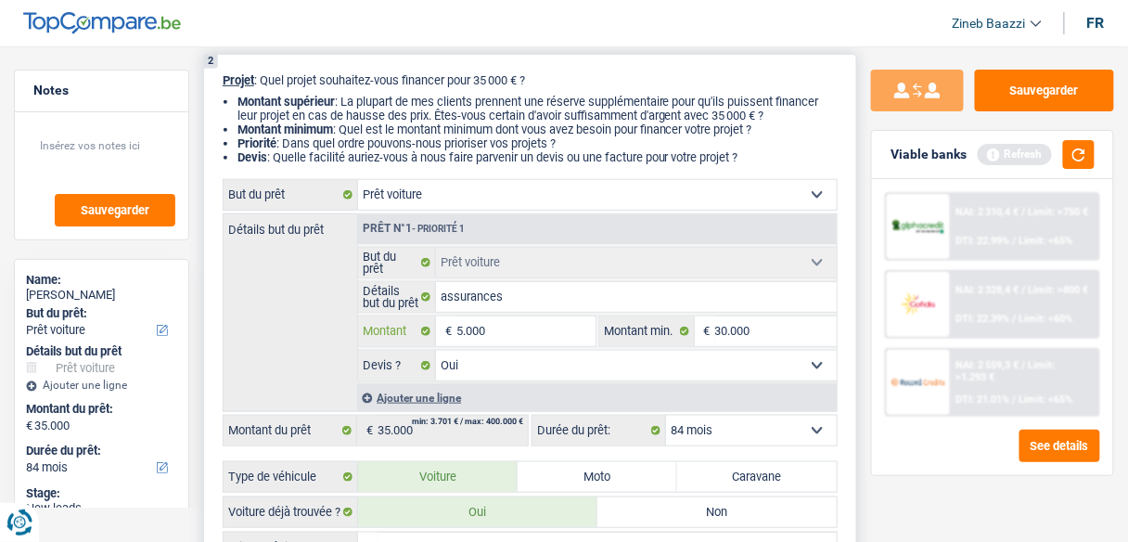
type input "50.000"
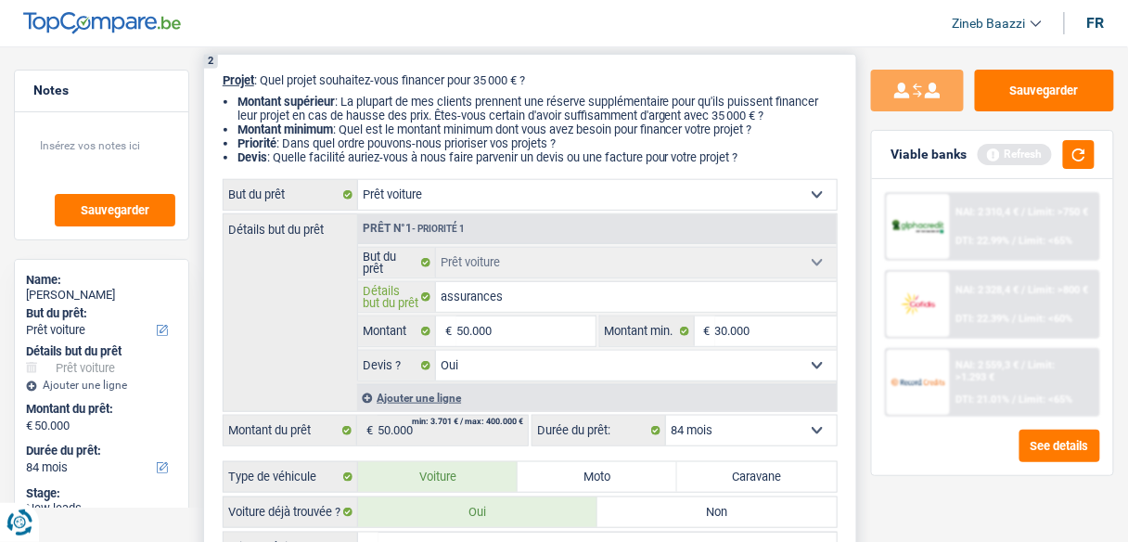
click at [548, 290] on input "assurances" at bounding box center [636, 297] width 401 height 30
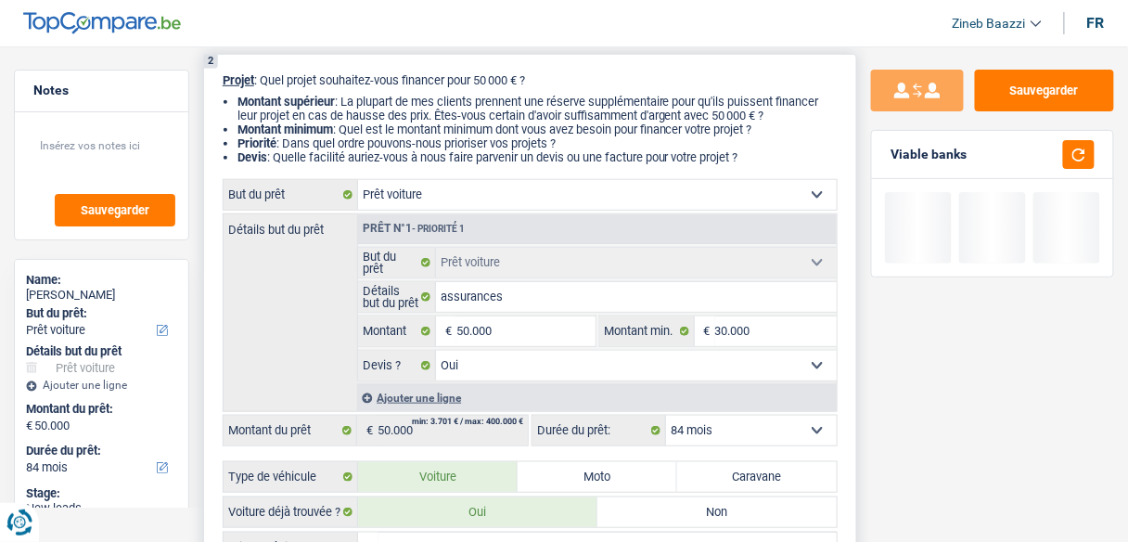
drag, startPoint x: 717, startPoint y: 205, endPoint x: 722, endPoint y: 191, distance: 14.7
click at [722, 192] on select "Confort maison: meubles, textile, peinture, électroménager, outillage non-profe…" at bounding box center [597, 195] width 479 height 30
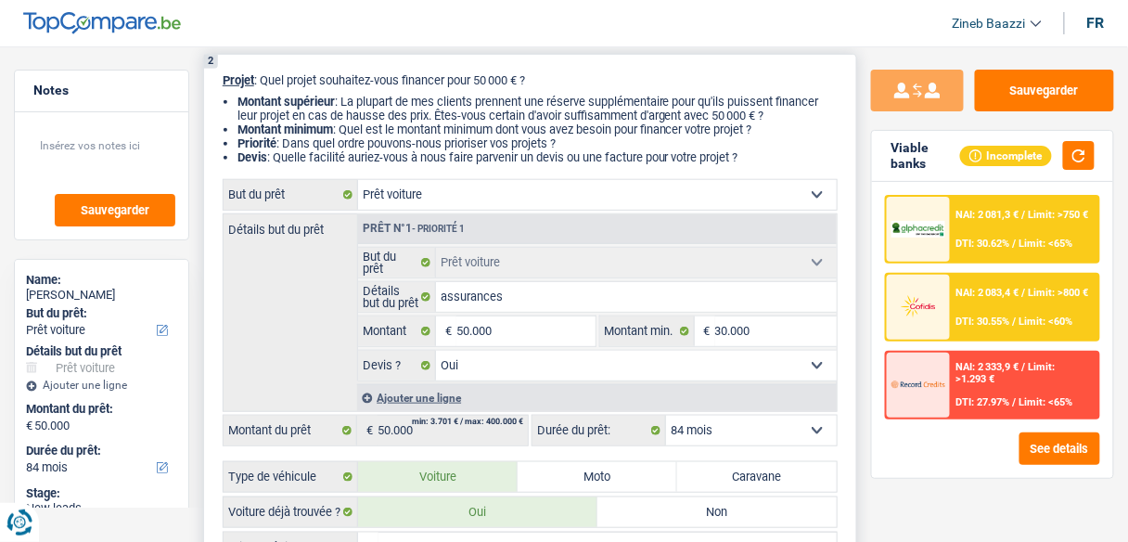
select select "renovation"
click at [358, 181] on select "Confort maison: meubles, textile, peinture, électroménager, outillage non-profe…" at bounding box center [597, 195] width 479 height 30
select select "renovation"
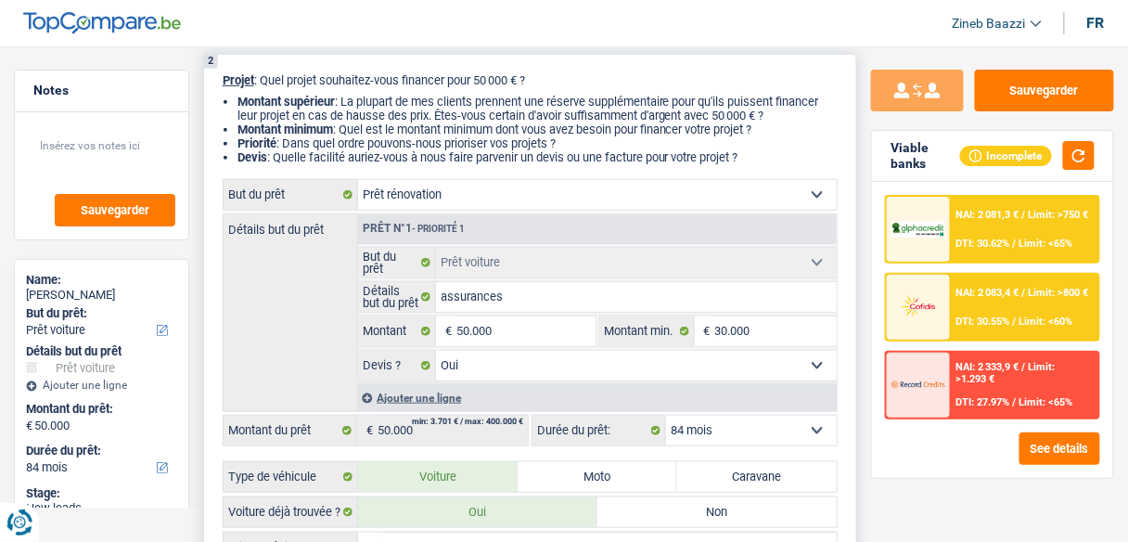
select select
select select "renovation"
select select
select select "144"
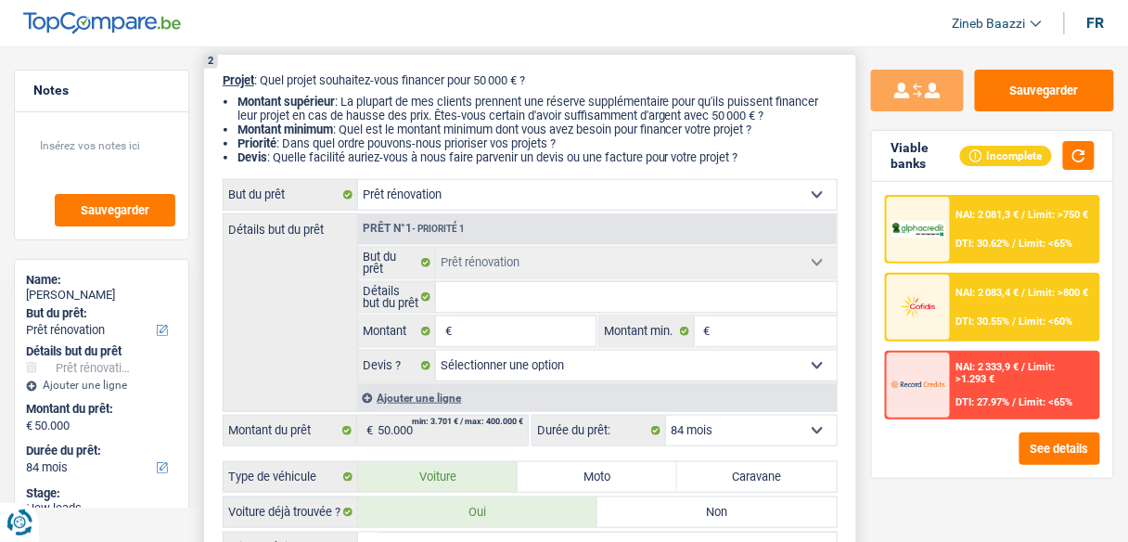
select select "144"
select select "car"
select select "yes"
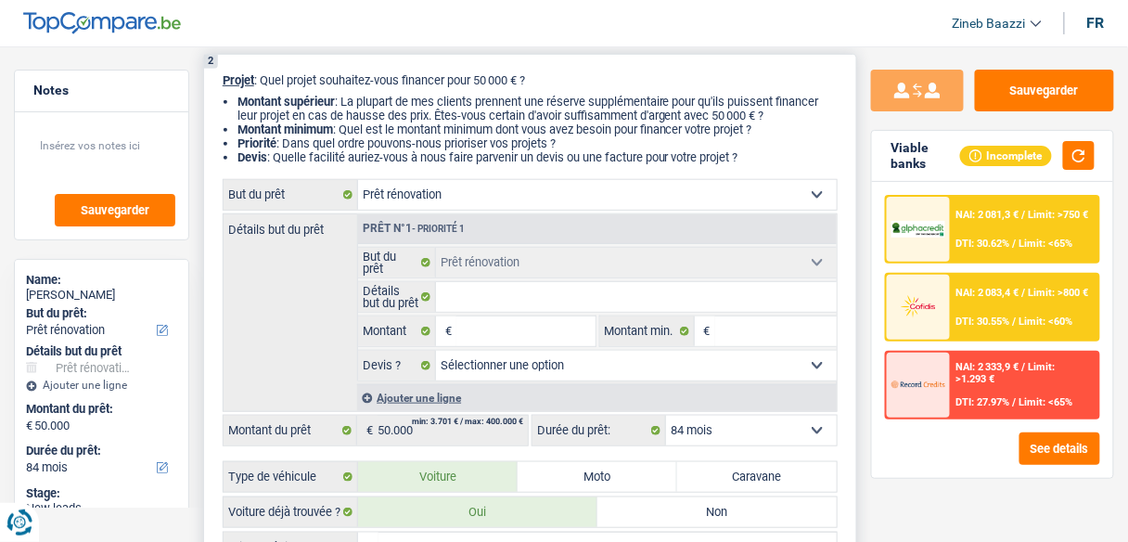
select select "car"
select select "yes"
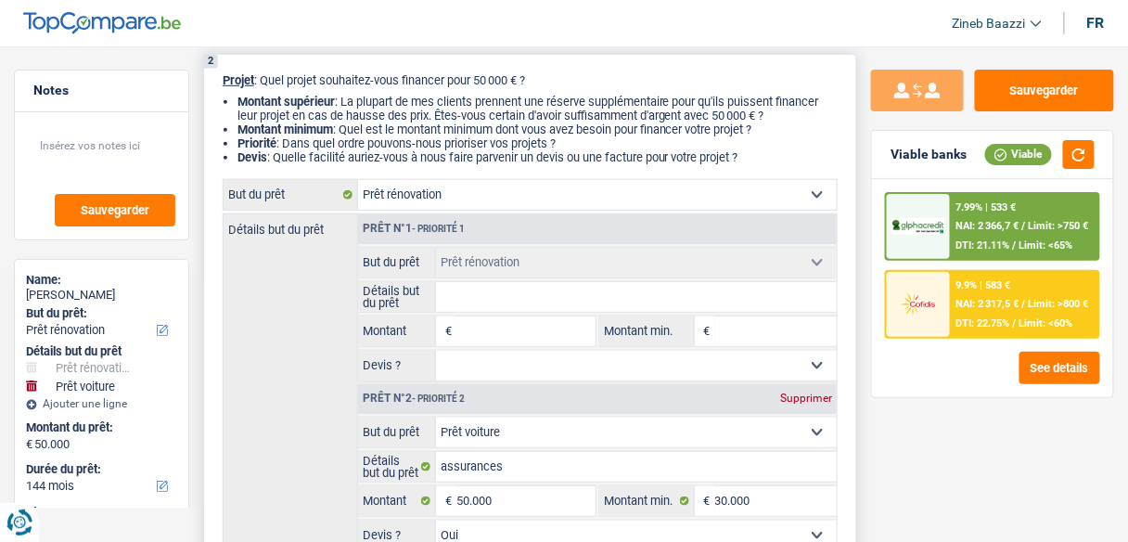
click at [463, 339] on input "Montant" at bounding box center [526, 331] width 138 height 30
type input "5"
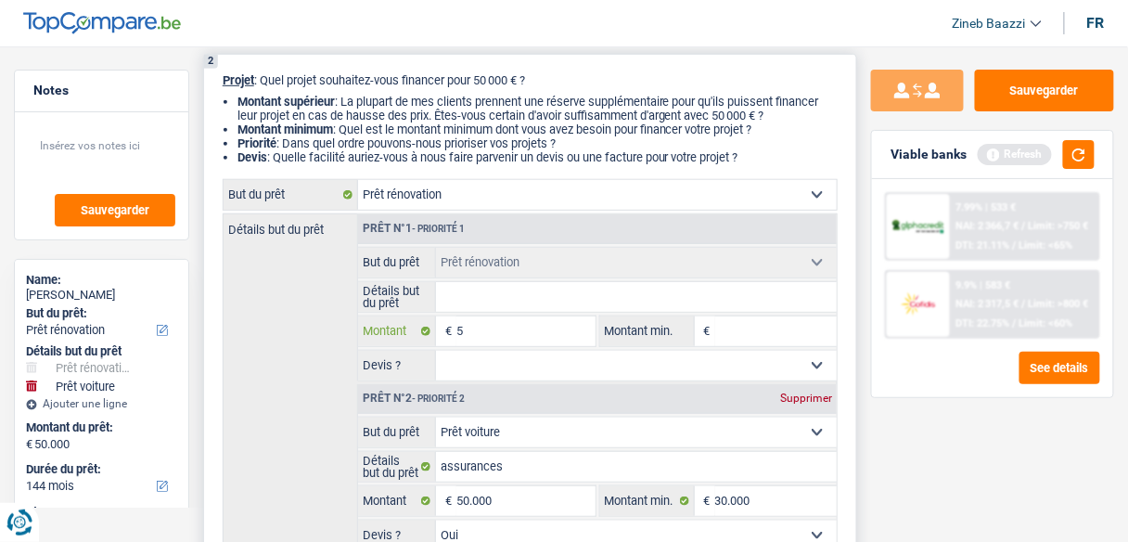
type input "50"
type input "500"
type input "5.000"
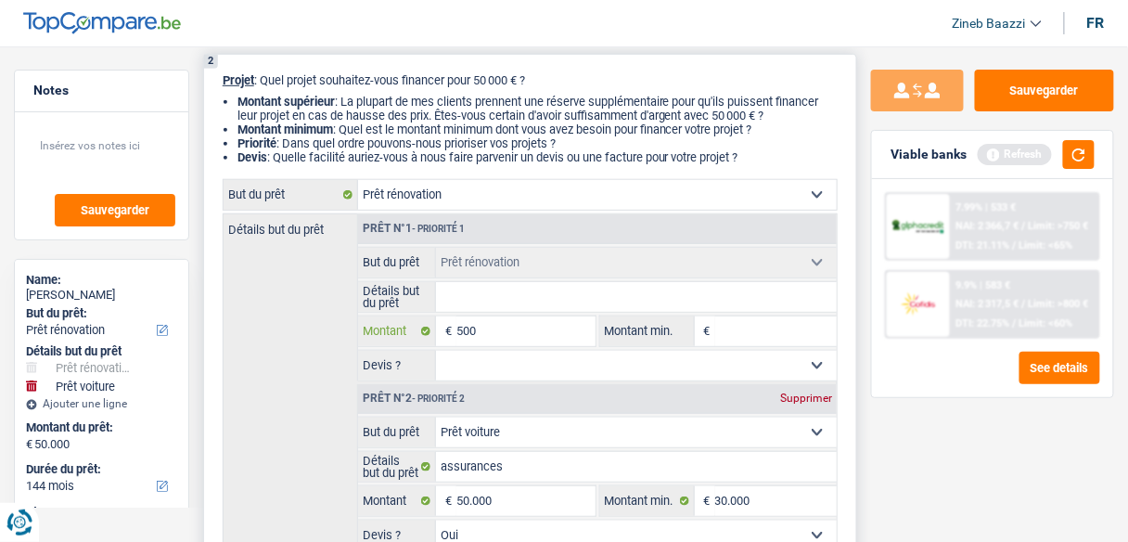
type input "5.000"
type input "50.000"
type input "100.000"
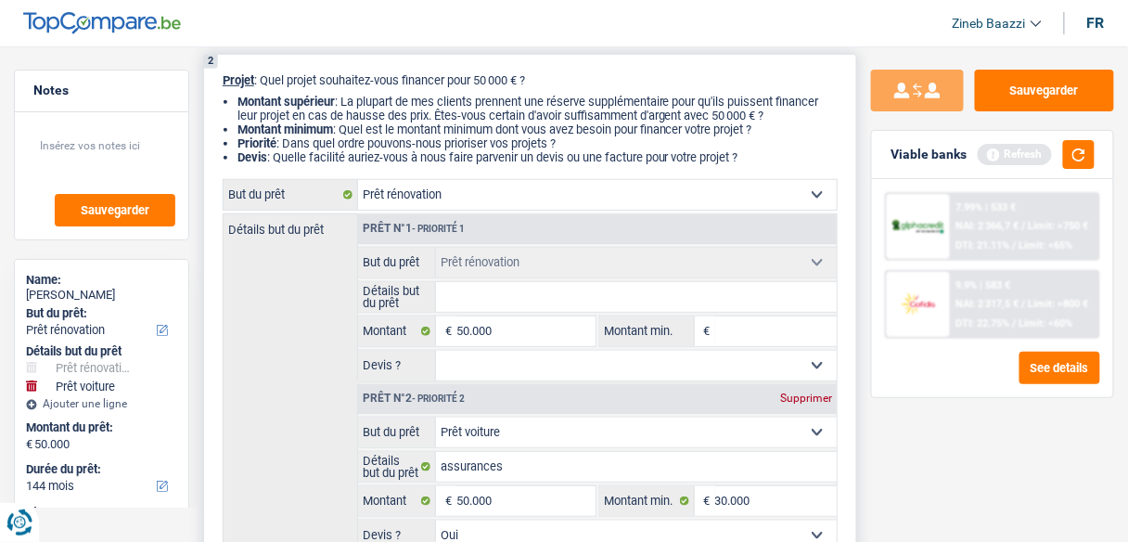
type input "100.000"
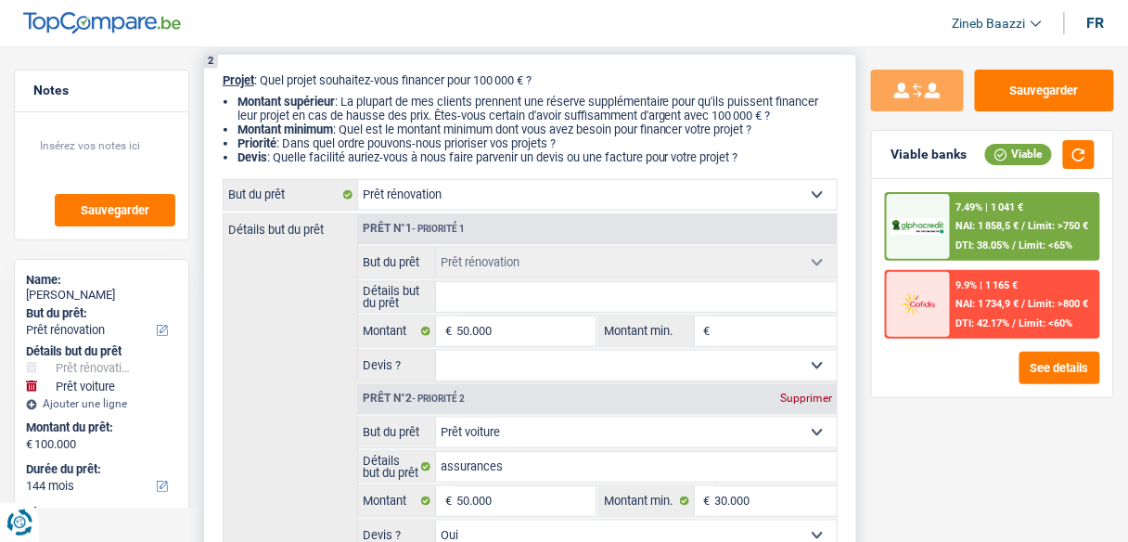
type input "T"
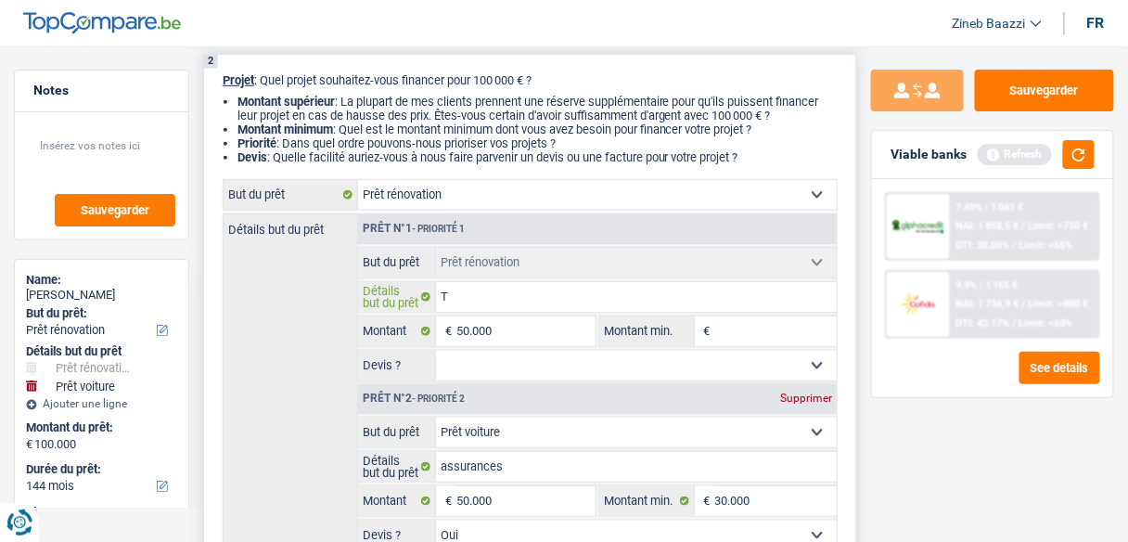
type input "Tr"
type input "Tra"
type input "Trav"
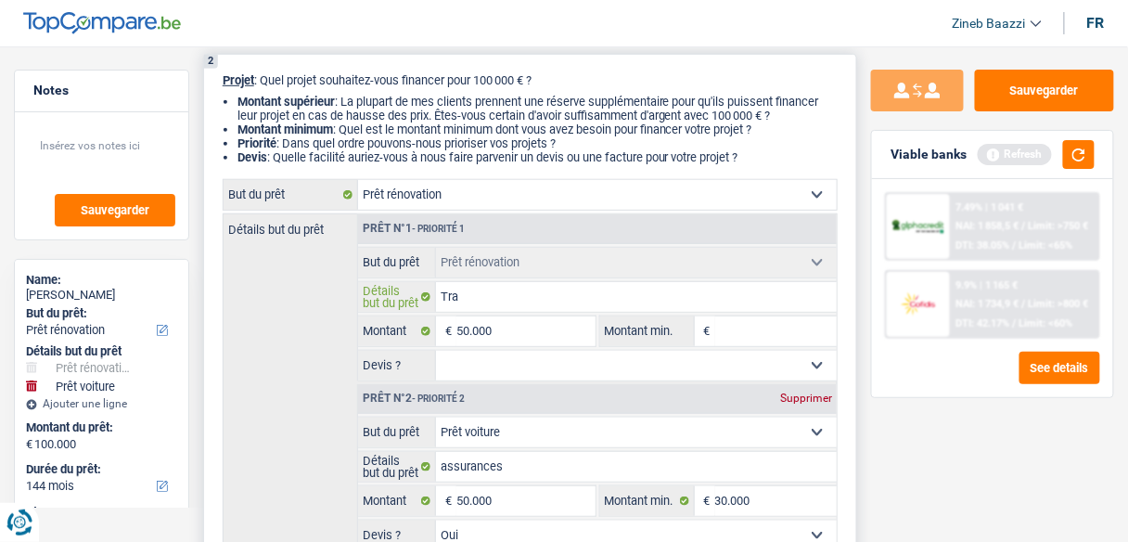
type input "Trav"
type input "Trava"
type input "Travau"
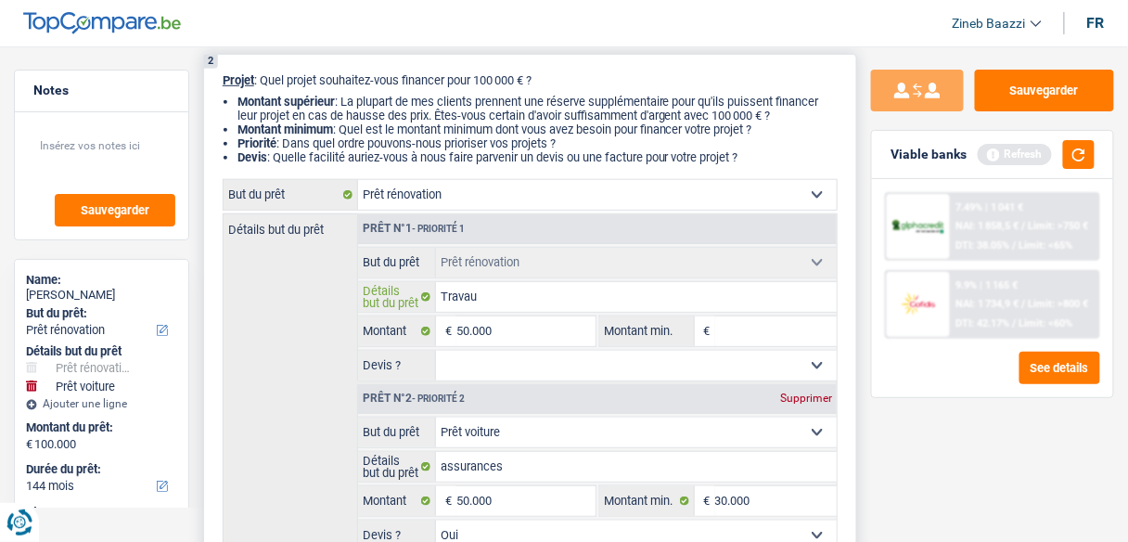
type input "Travaux"
type input "Travaux,"
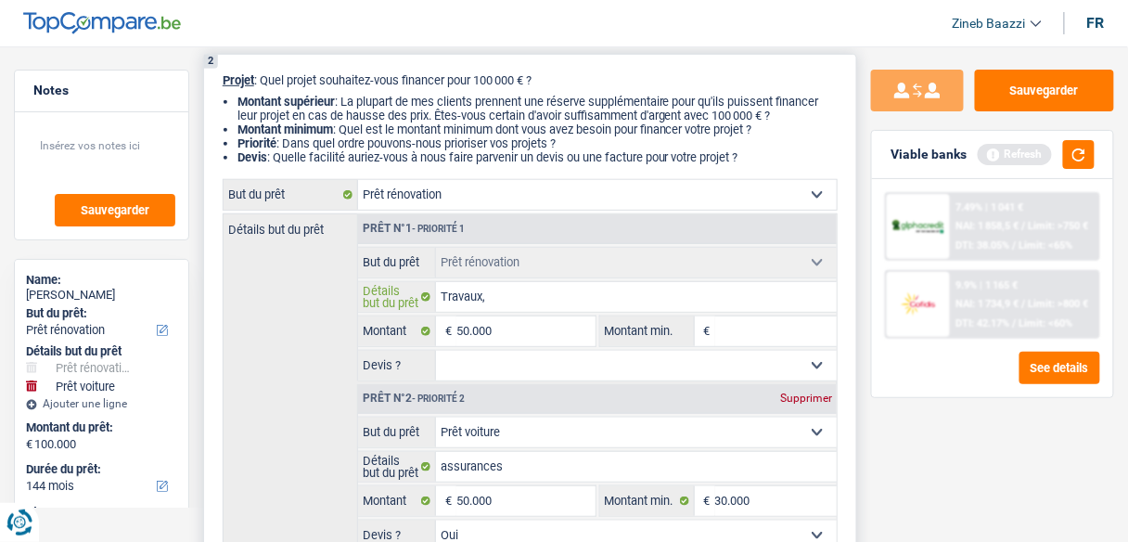
type input "Travaux,"
type input "Travaux, c"
type input "Travaux, ch"
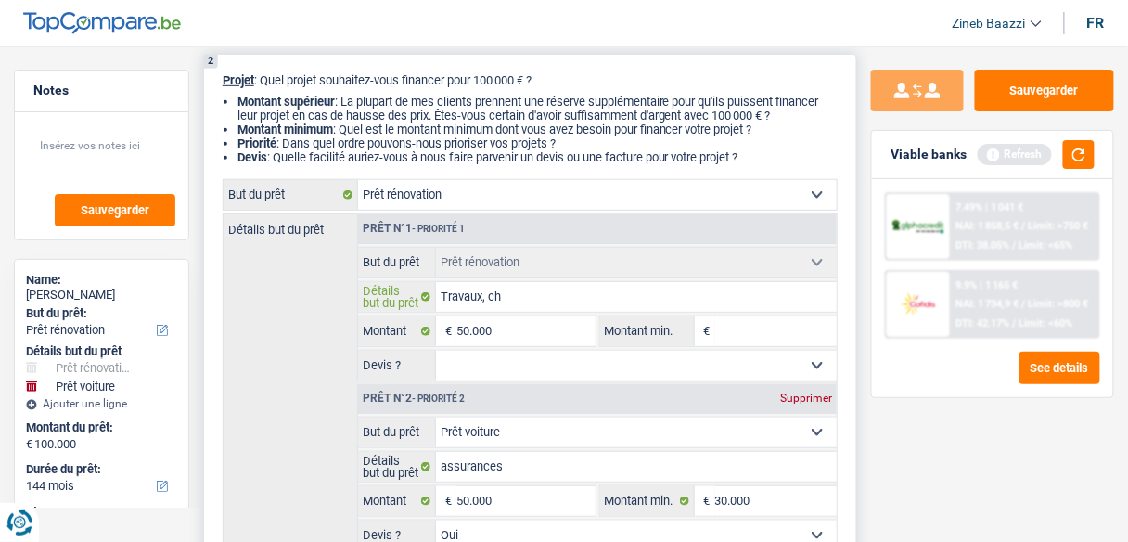
type input "Travaux, cha"
type input "Travaux, chas"
type input "Travaux, chass"
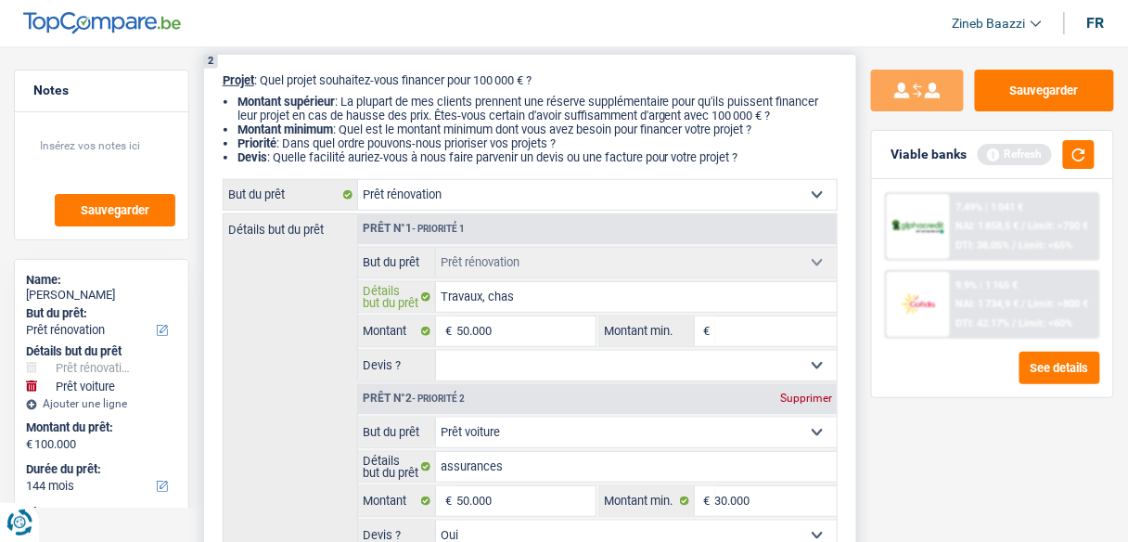
type input "Travaux, chass"
type input "Travaux, chassi"
type input "Travaux, chassis"
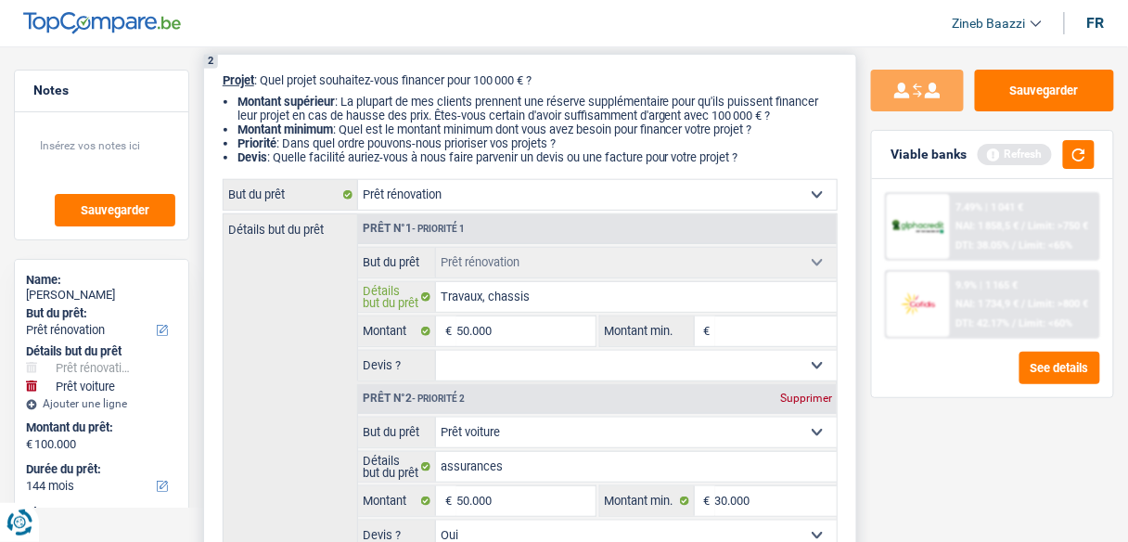
type input "Travaux, chassis"
type input "Travaux, chassis,"
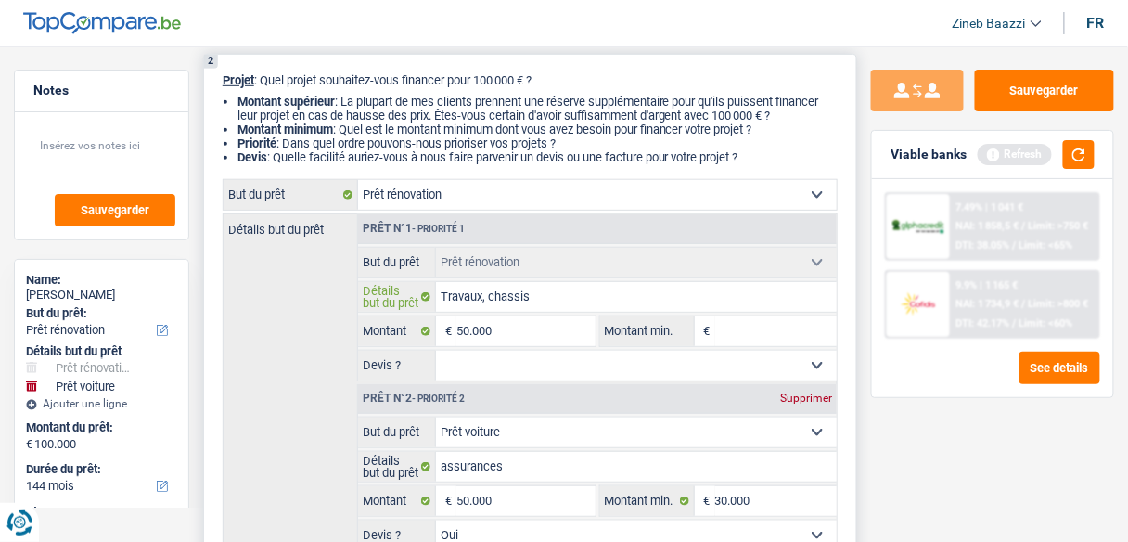
type input "Travaux, chassis,"
type input "Travaux, chassis, i"
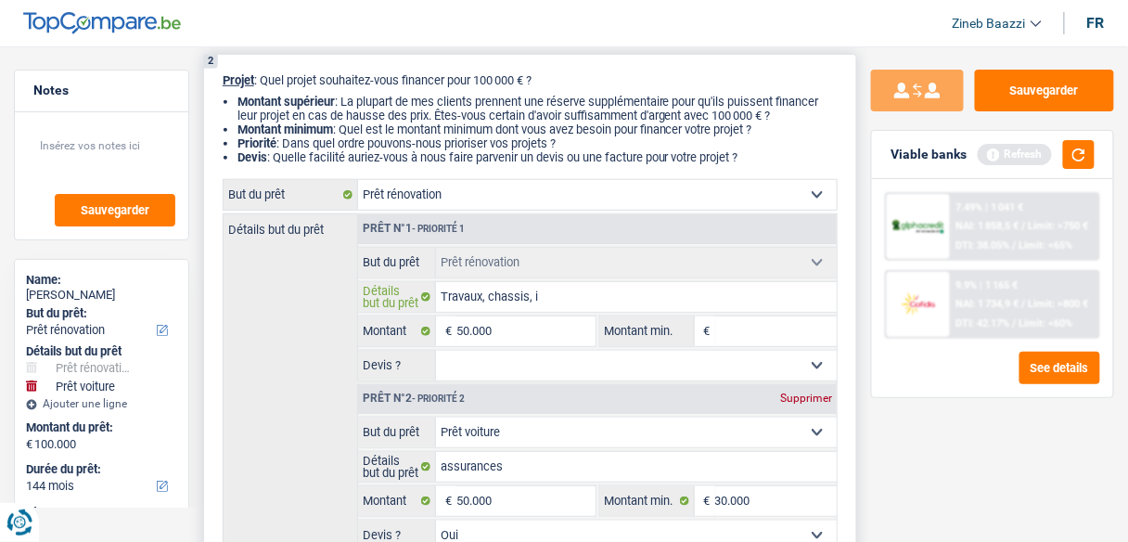
type input "Travaux, chassis, is"
type input "Travaux, chassis, iso"
type input "Travaux, chassis, isol"
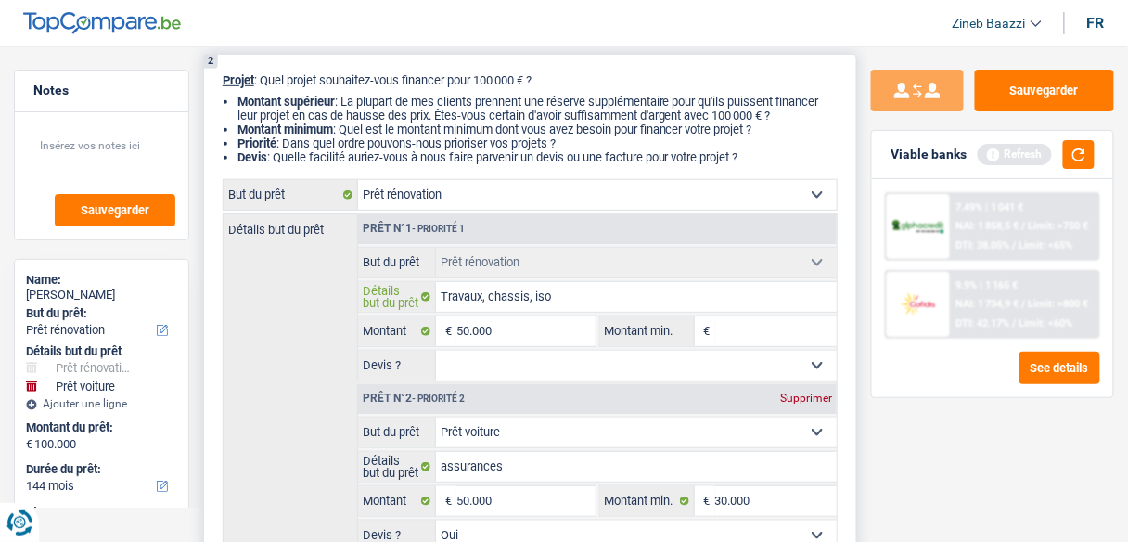
type input "Travaux, chassis, isol"
type input "Travaux, chassis, isola"
type input "Travaux, chassis, isolat"
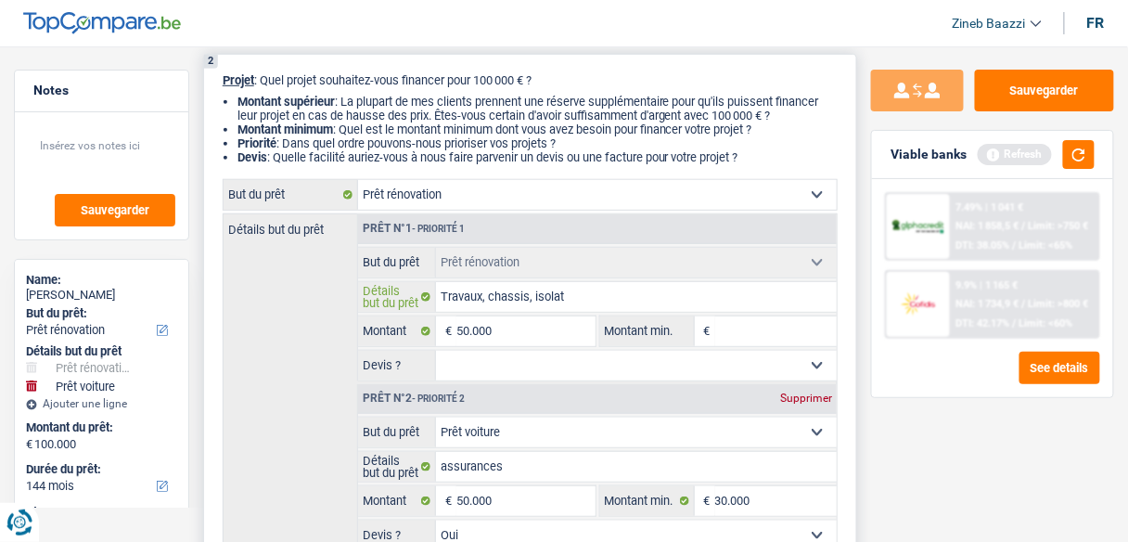
type input "Travaux, chassis, isolati"
type input "Travaux, chassis, isolatio"
type input "Travaux, chassis, isolation"
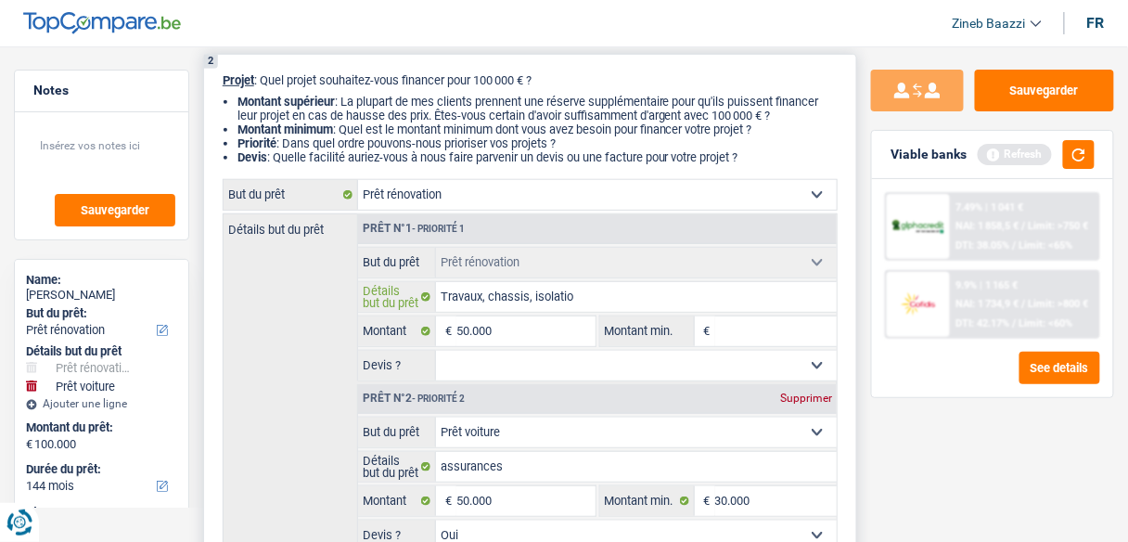
type input "Travaux, chassis, isolation"
click at [539, 200] on select "Confort maison: meubles, textile, peinture, électroménager, outillage non-profe…" at bounding box center [597, 195] width 479 height 30
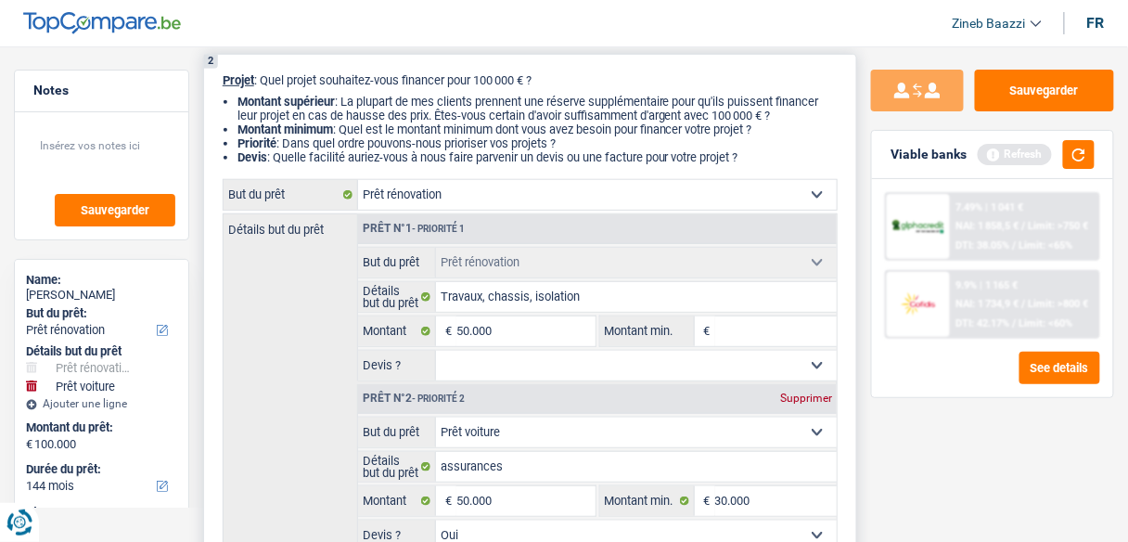
select select "energy"
click at [358, 181] on select "Confort maison: meubles, textile, peinture, électroménager, outillage non-profe…" at bounding box center [597, 195] width 479 height 30
select select "energy"
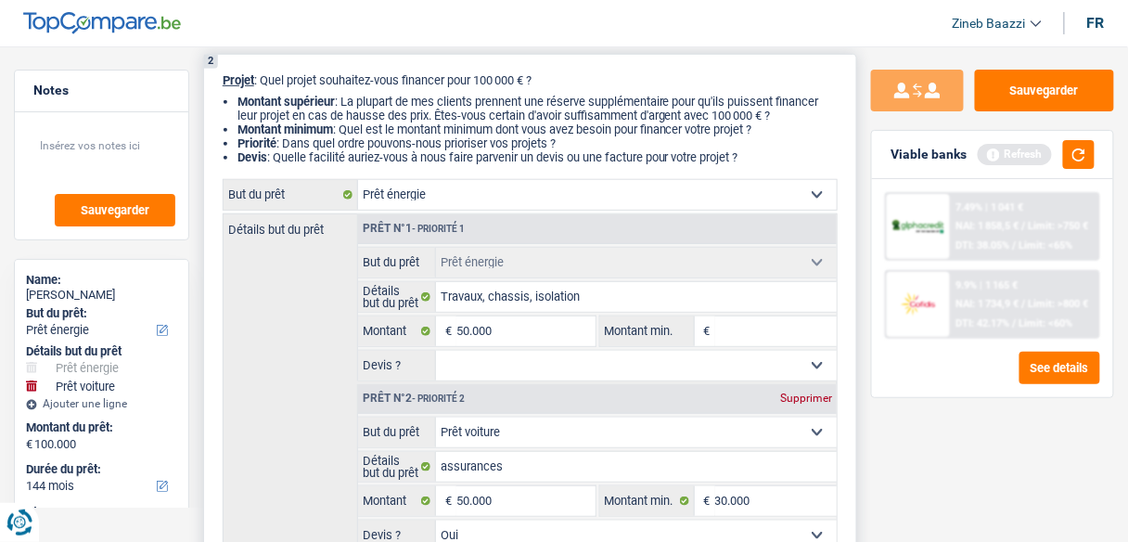
select select "energy"
select select "renovation"
type input "Travaux, chassis, isolation"
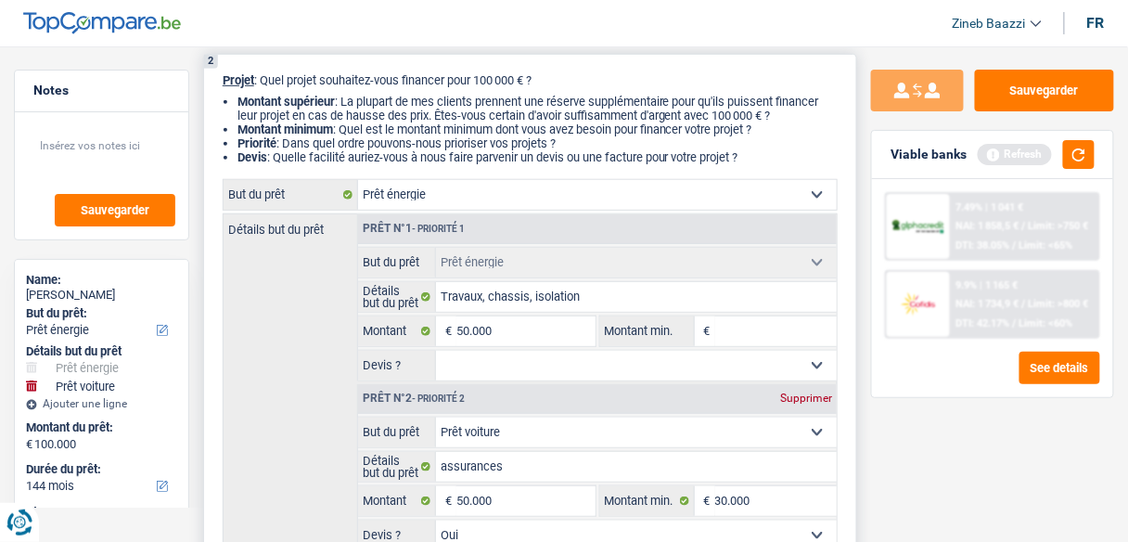
select select
select select "renovation"
type input "Travaux, chassis, isolation"
select select
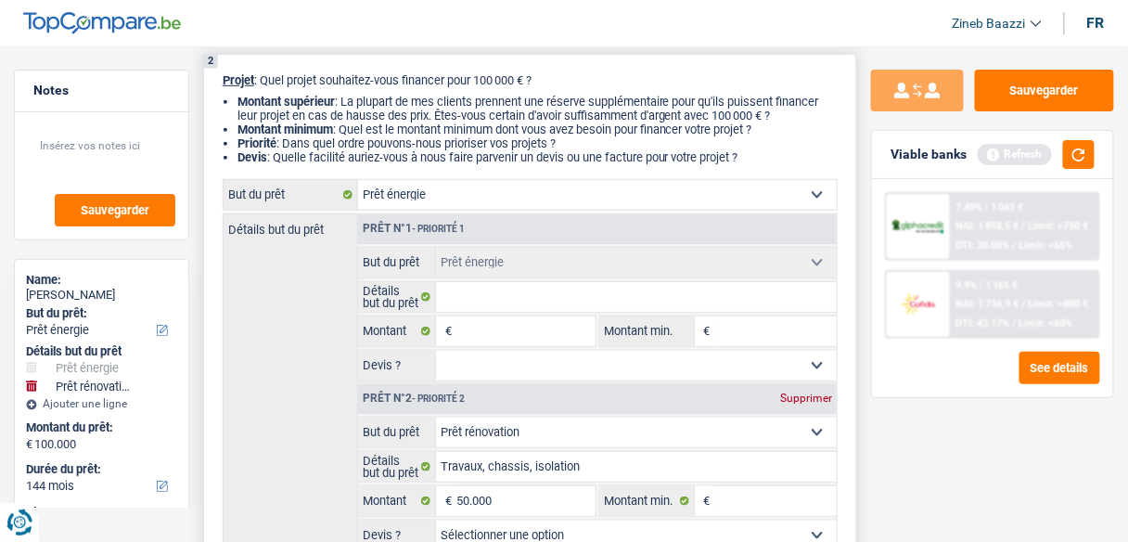
select select "car"
select select "yes"
select select "car"
select select "yes"
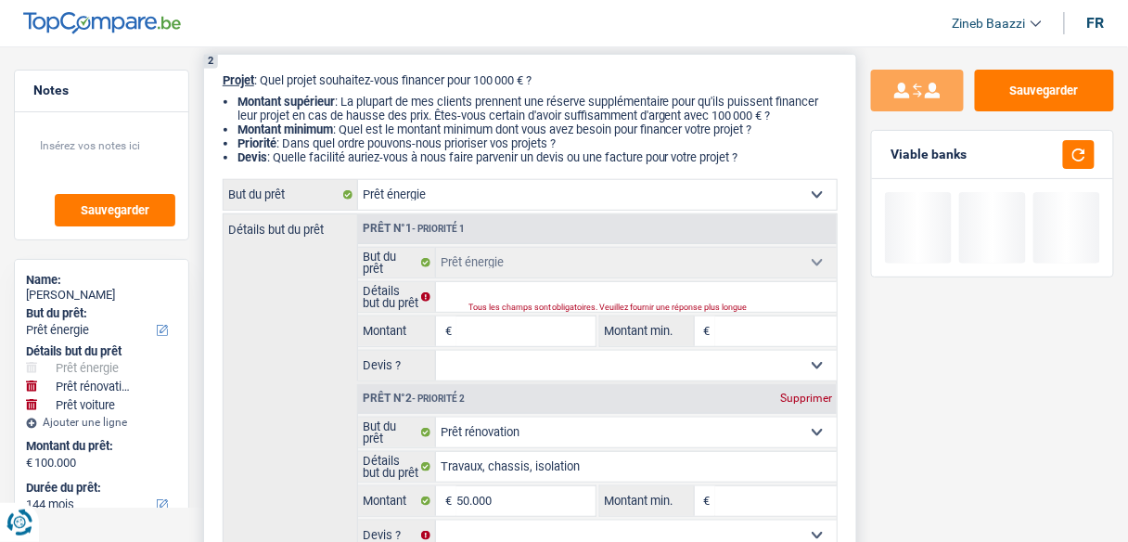
click at [517, 328] on input "Montant" at bounding box center [526, 331] width 138 height 30
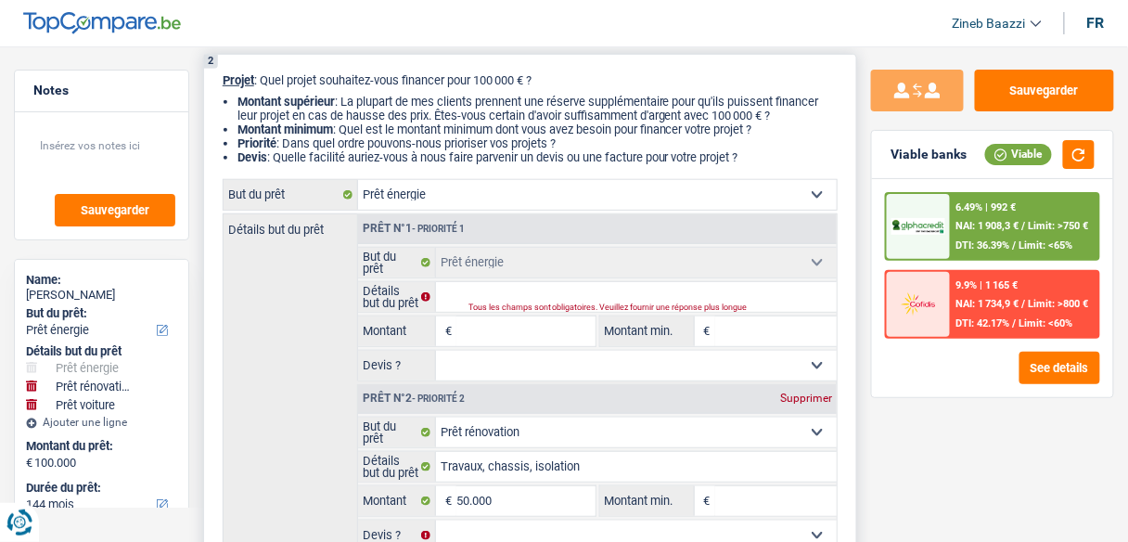
type input "5"
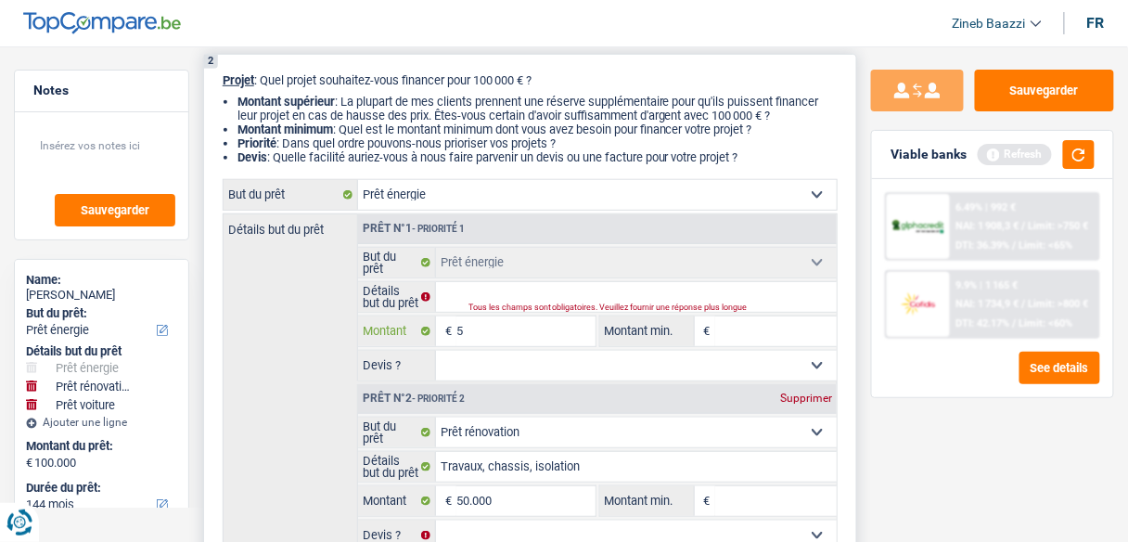
type input "50"
type input "500"
type input "5.000"
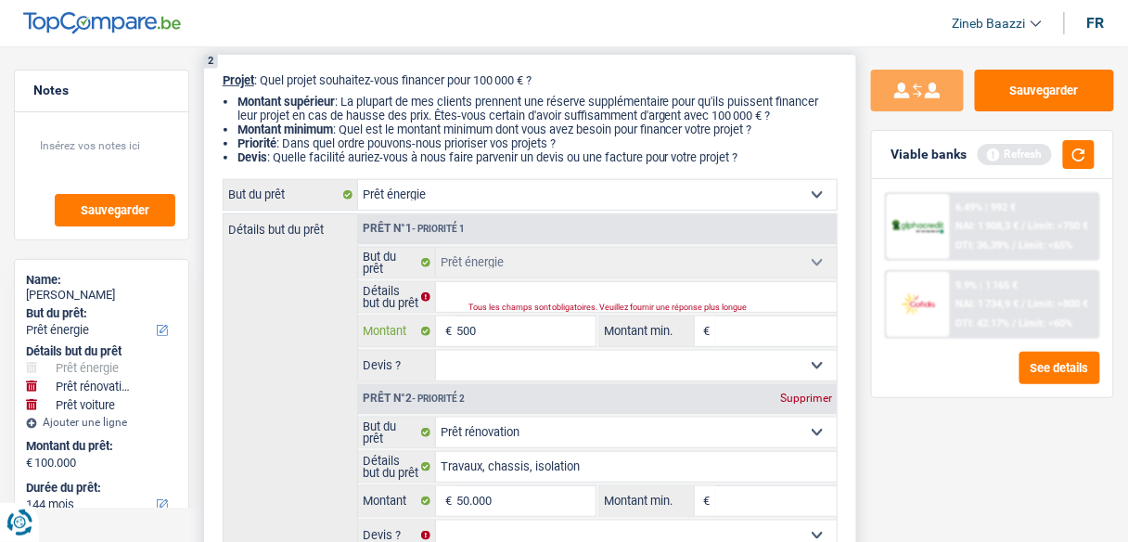
type input "5.000"
type input "50.000"
type input "150.000"
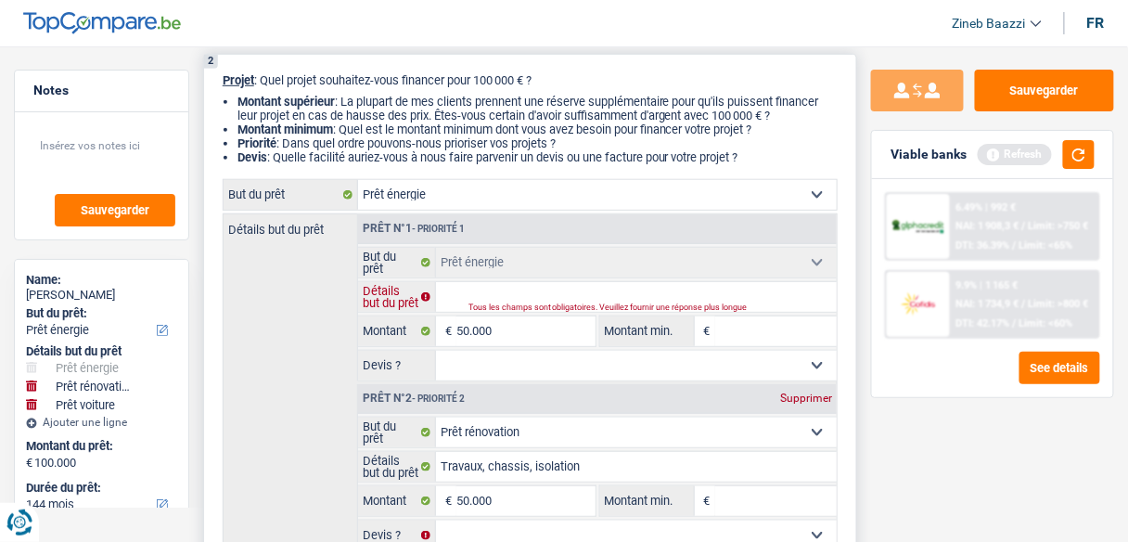
type input "150.000"
click at [535, 292] on input "Détails but du prêt" at bounding box center [636, 297] width 401 height 30
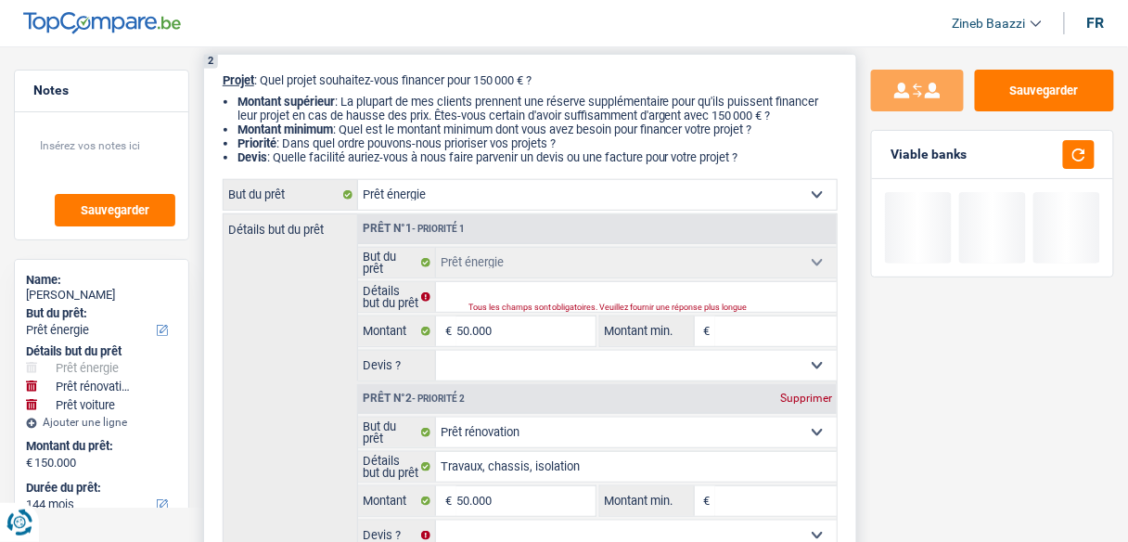
click at [788, 331] on input "Montant min." at bounding box center [776, 331] width 122 height 30
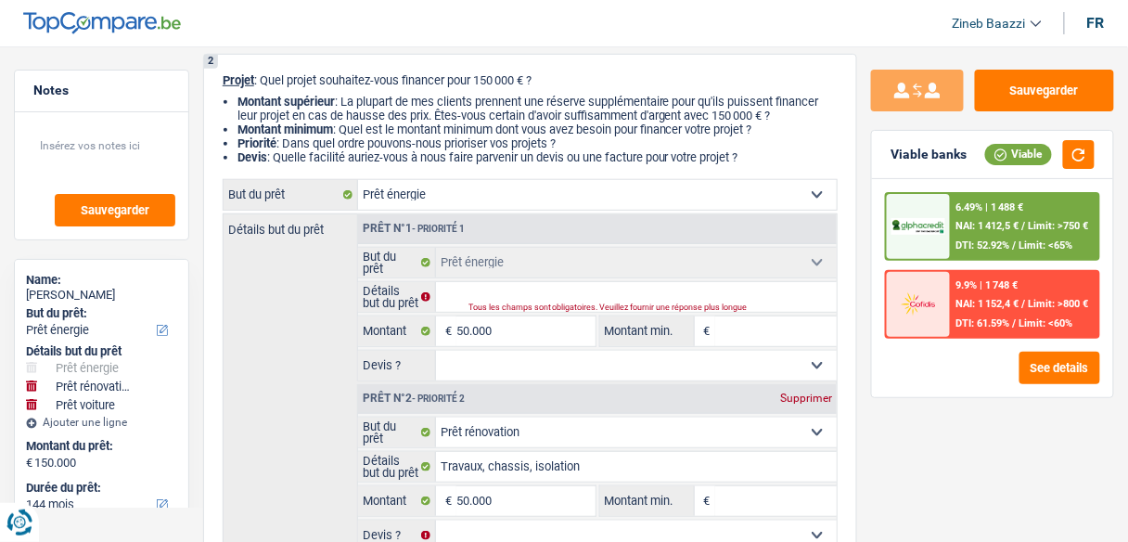
type input "4"
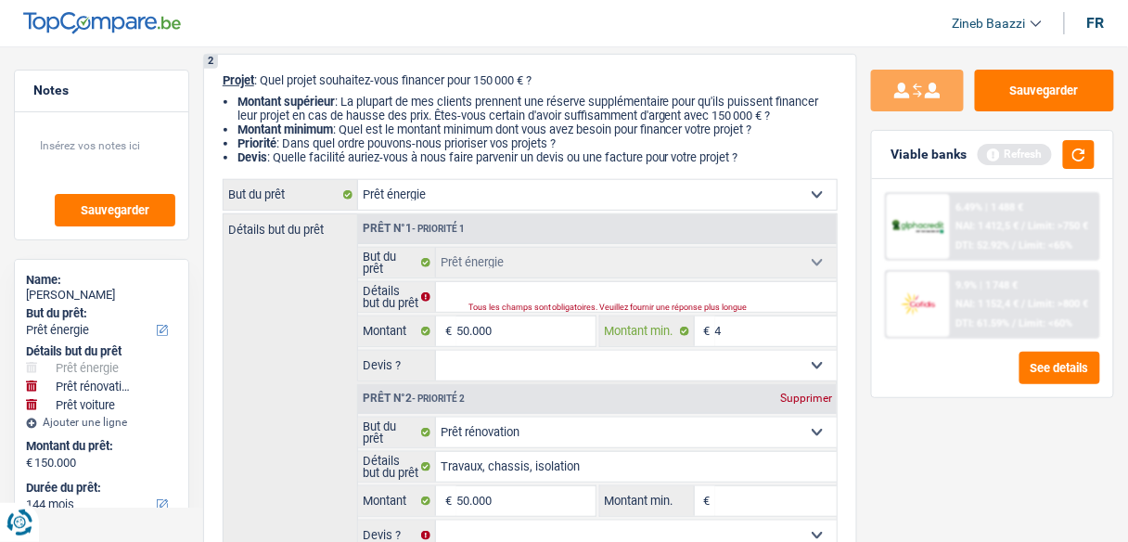
type input "40"
type input "400"
type input "4.000"
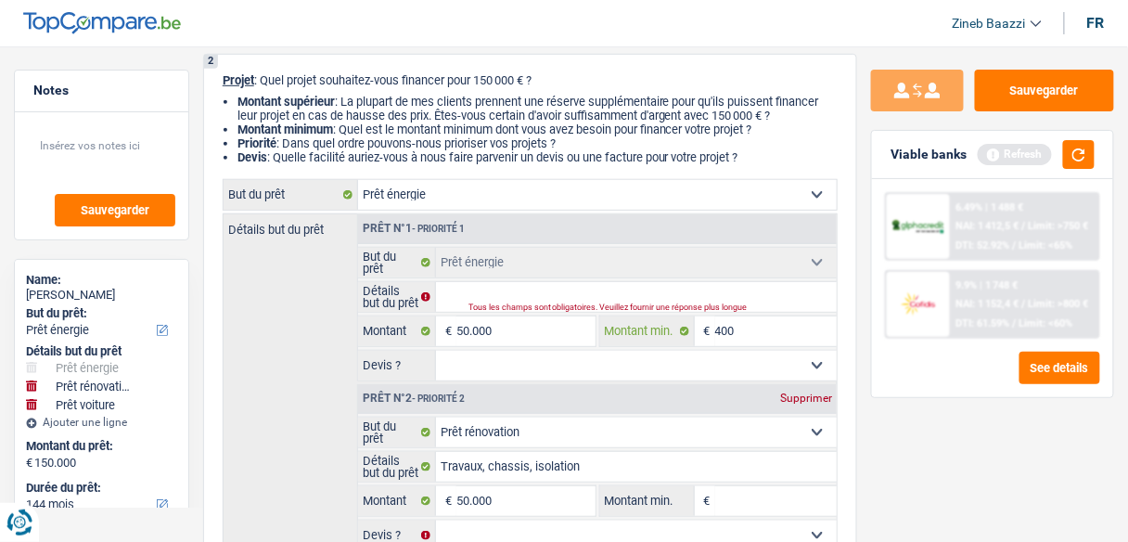
type input "4.000"
type input "40.000"
click at [603, 371] on select "Oui Non Non répondu Sélectionner une option" at bounding box center [636, 366] width 401 height 30
click at [327, 388] on div "Détails but du prêt Prêt n°1 - Priorité 1 Confort maison: meubles, textile, pei…" at bounding box center [530, 482] width 615 height 538
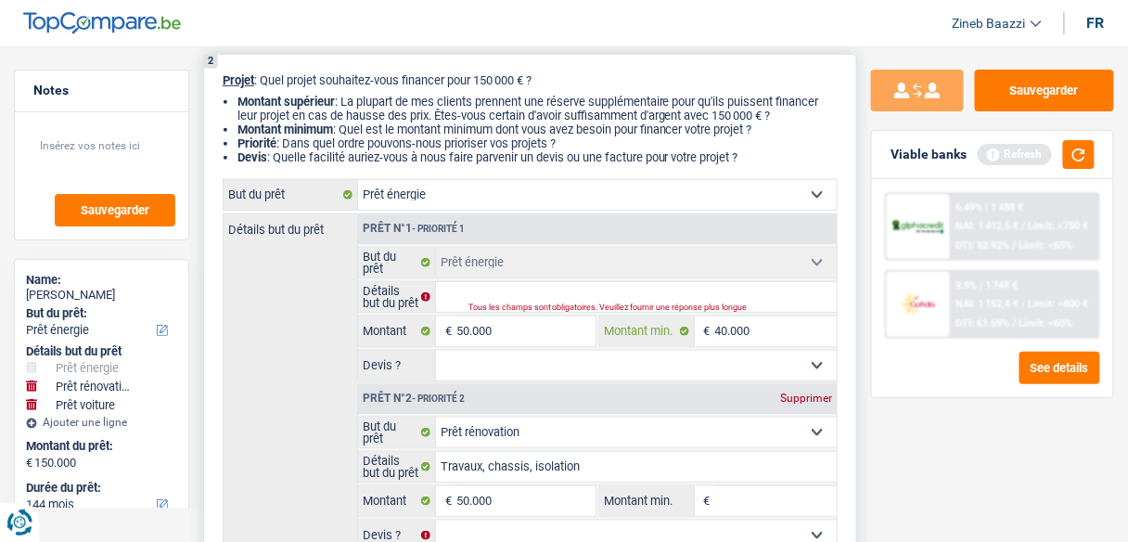
click at [764, 327] on input "40.000" at bounding box center [776, 331] width 122 height 30
type input "4.000"
type input "400"
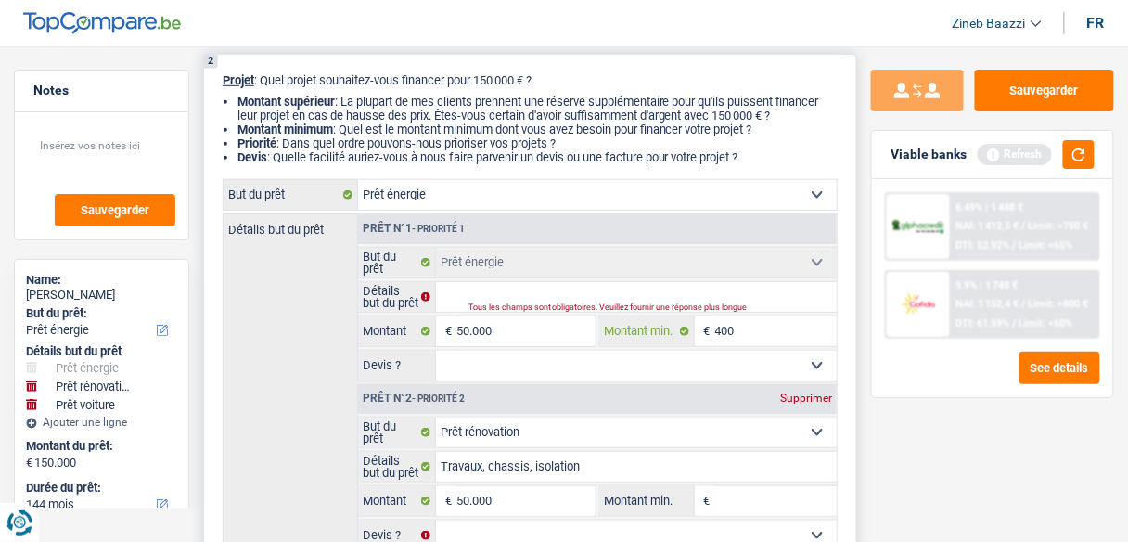
type input "40"
type input "4"
type input "3"
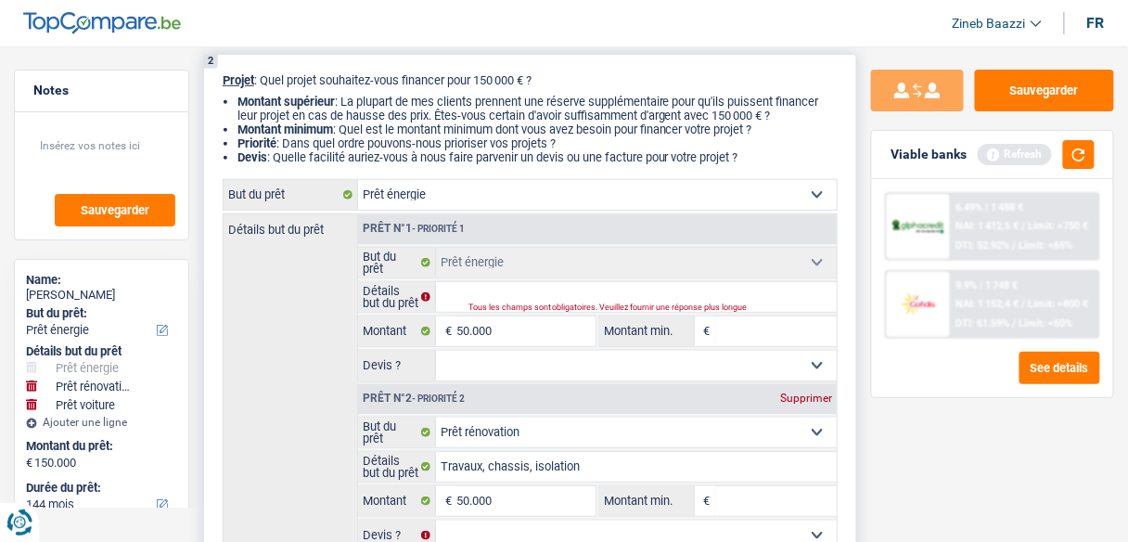
type input "3"
type input "35"
click at [541, 364] on select "Oui Non Non répondu Sélectionner une option" at bounding box center [636, 366] width 401 height 30
click at [436, 351] on select "Oui Non Non répondu Sélectionner une option" at bounding box center [636, 366] width 401 height 30
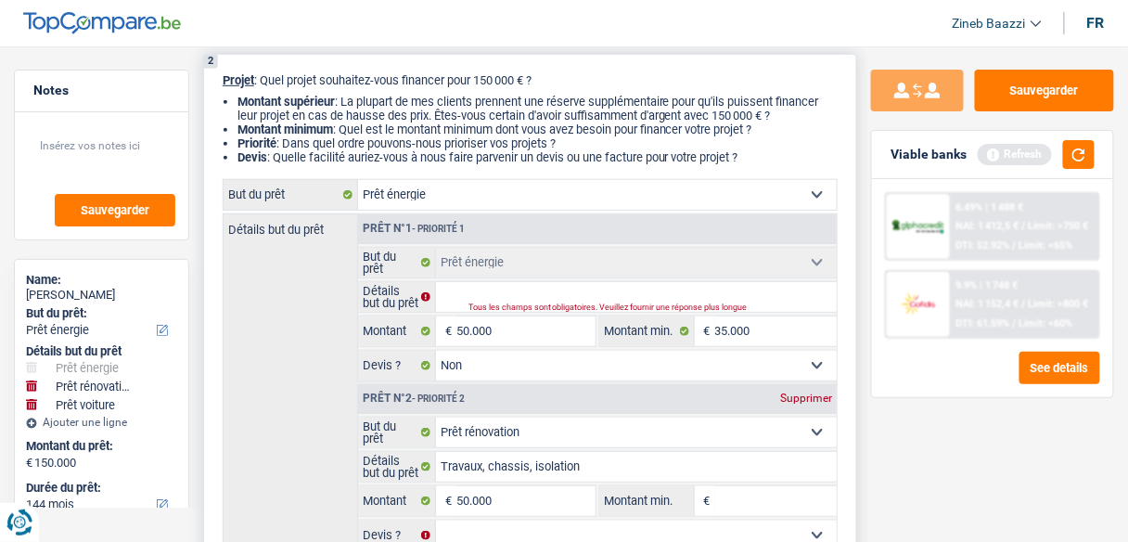
click at [792, 393] on div "Supprimer" at bounding box center [806, 398] width 61 height 11
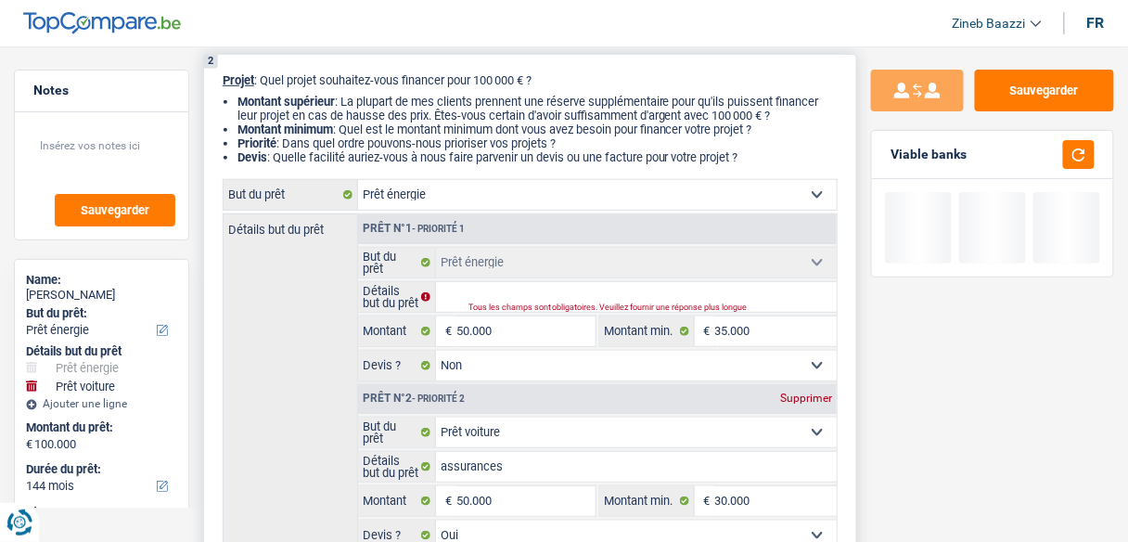
click at [806, 386] on div "Prêt n°2 - Priorité 2 Supprimer" at bounding box center [597, 399] width 479 height 30
click at [800, 395] on div "Supprimer" at bounding box center [806, 398] width 61 height 11
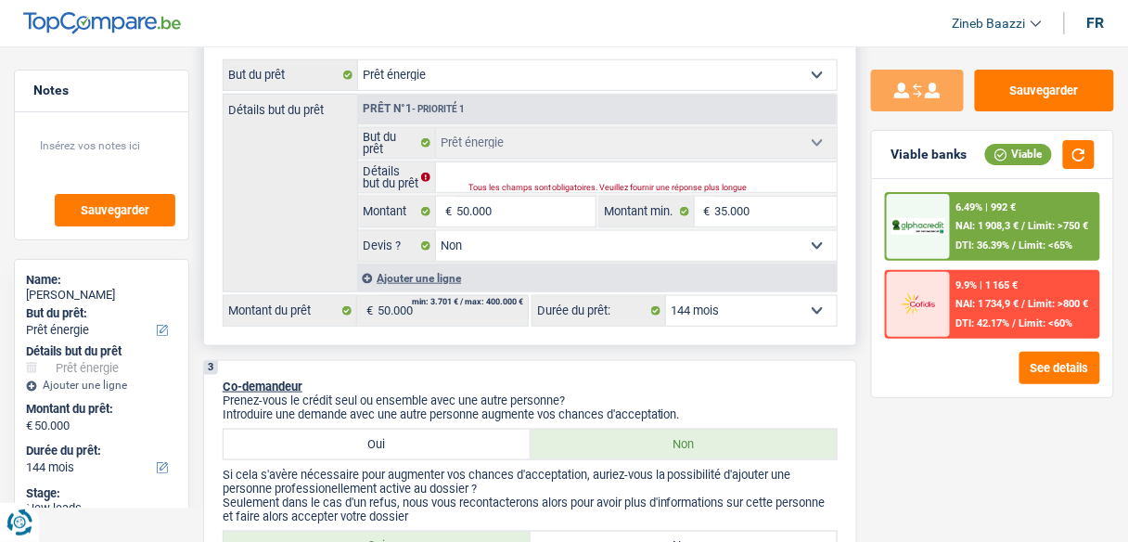
scroll to position [342, 0]
click at [512, 188] on div "Tous les champs sont obligatoires. Veuillez fournir une réponse plus longue" at bounding box center [634, 189] width 330 height 7
click at [453, 167] on input "Détails but du prêt" at bounding box center [636, 178] width 401 height 30
click at [485, 247] on select "Oui Non Non répondu Sélectionner une option" at bounding box center [636, 247] width 401 height 30
click at [436, 232] on select "Oui Non Non répondu Sélectionner une option" at bounding box center [636, 247] width 401 height 30
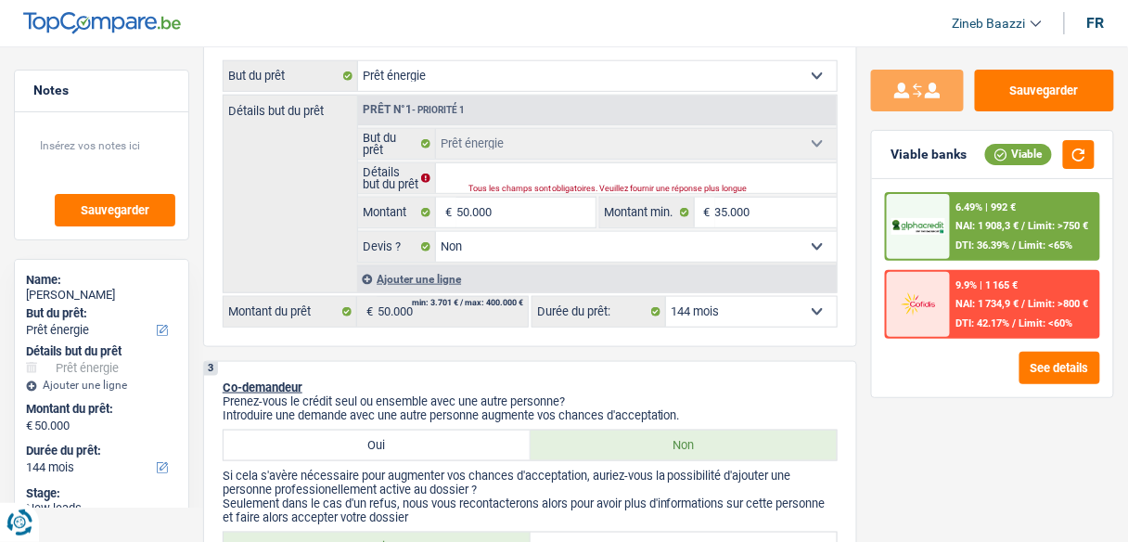
click at [480, 83] on select "Confort maison: meubles, textile, peinture, électroménager, outillage non-profe…" at bounding box center [597, 76] width 479 height 30
drag, startPoint x: 887, startPoint y: 465, endPoint x: 897, endPoint y: 462, distance: 10.6
click at [897, 462] on div "Sauvegarder Viable banks Viable 6.49% | 992 € NAI: 1 908,3 € / Limit: >750 € DT…" at bounding box center [992, 289] width 271 height 438
click at [630, 70] on select "Confort maison: meubles, textile, peinture, électroménager, outillage non-profe…" at bounding box center [597, 76] width 479 height 30
click at [358, 62] on select "Confort maison: meubles, textile, peinture, électroménager, outillage non-profe…" at bounding box center [597, 76] width 479 height 30
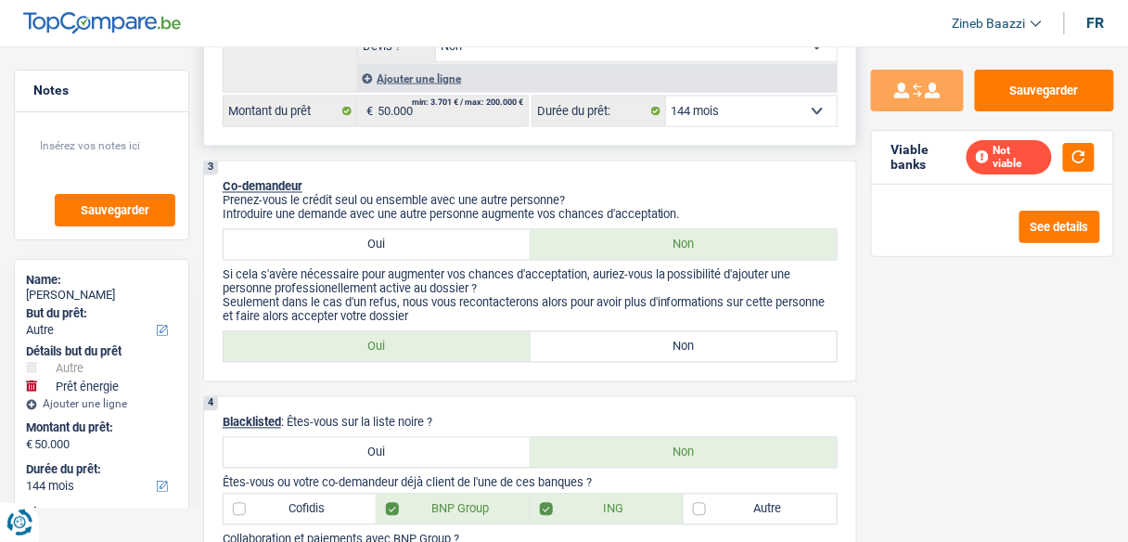
scroll to position [713, 0]
click at [667, 343] on label "Non" at bounding box center [684, 346] width 307 height 30
click at [667, 343] on input "Non" at bounding box center [684, 346] width 307 height 30
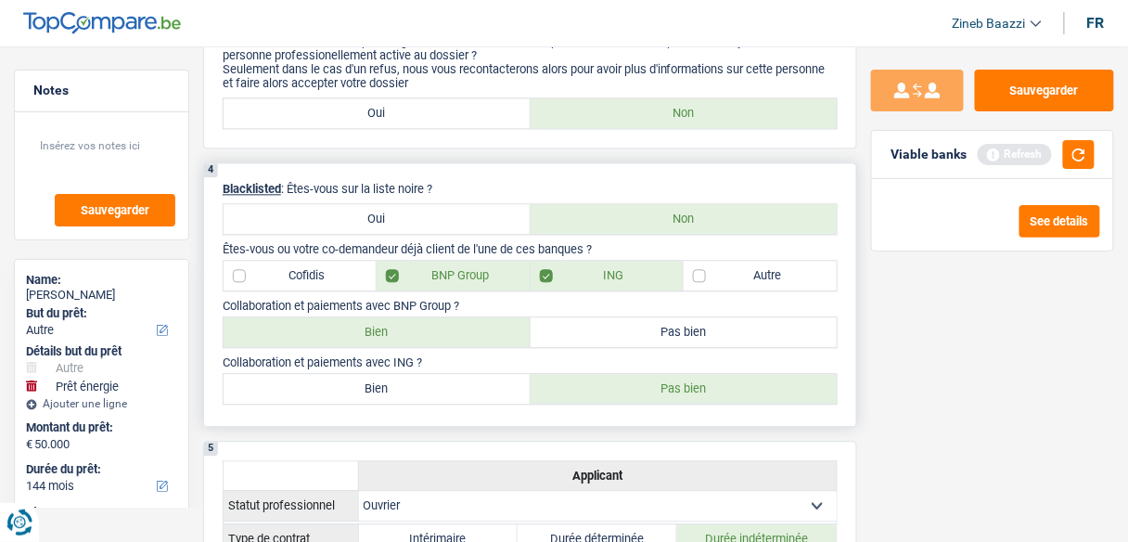
scroll to position [1010, 0]
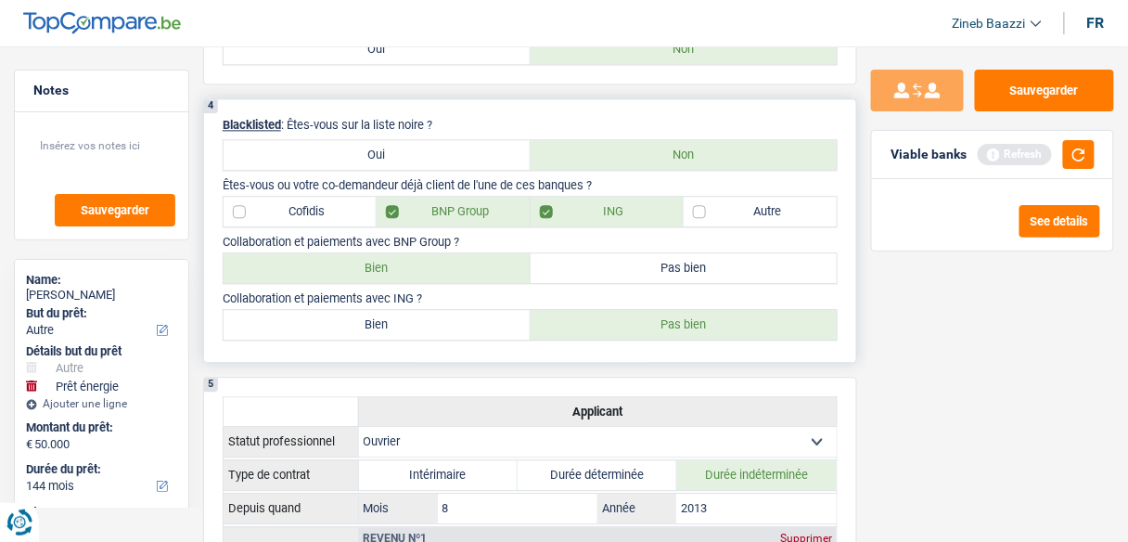
click at [390, 206] on label "BNP Group" at bounding box center [453, 212] width 153 height 30
click at [386, 207] on label "BNP Group" at bounding box center [453, 212] width 153 height 30
click at [386, 207] on input "BNP Group" at bounding box center [453, 212] width 153 height 30
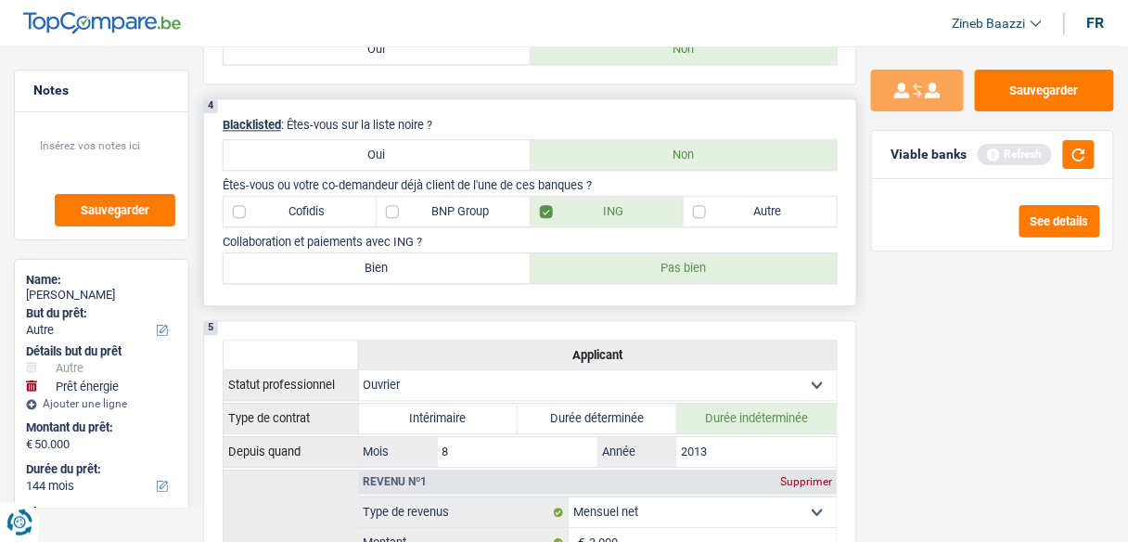
click at [280, 199] on label "Cofidis" at bounding box center [300, 212] width 153 height 30
click at [280, 199] on input "Cofidis" at bounding box center [300, 212] width 153 height 30
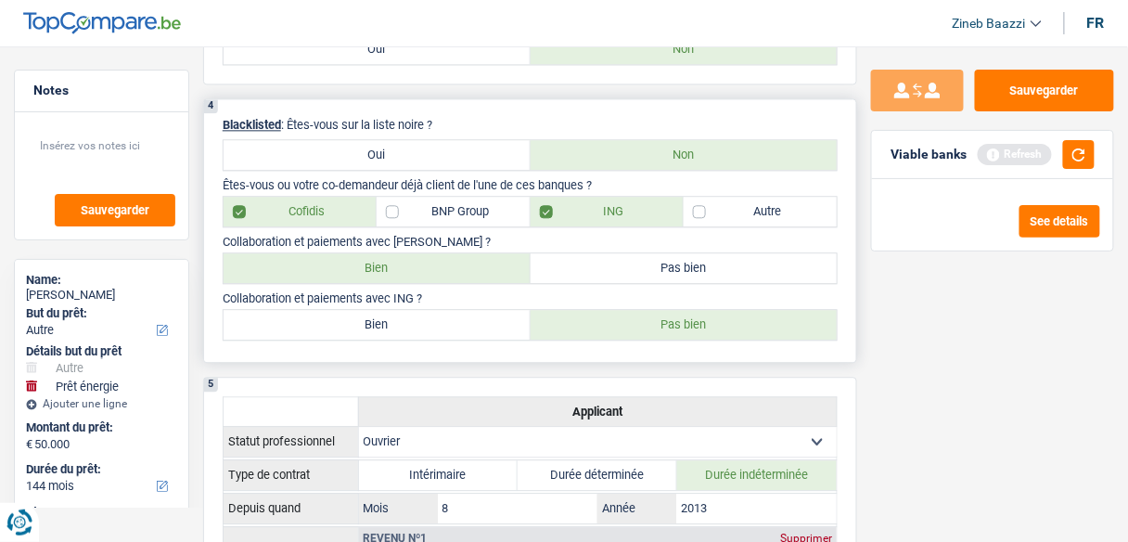
click at [621, 253] on label "Pas bien" at bounding box center [684, 268] width 307 height 30
click at [621, 253] on input "Pas bien" at bounding box center [684, 268] width 307 height 30
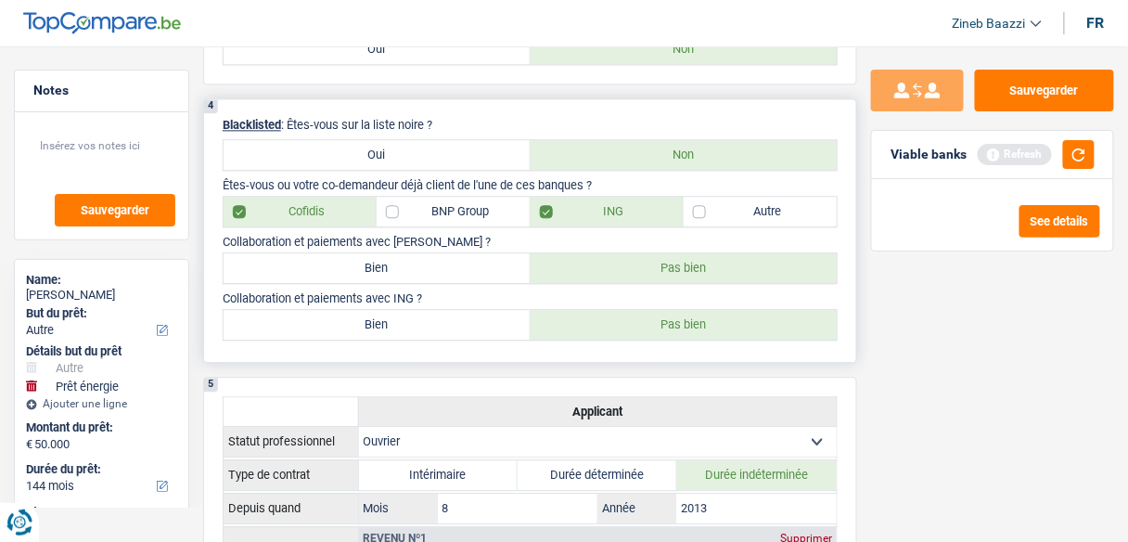
click at [634, 320] on label "Pas bien" at bounding box center [684, 325] width 307 height 30
click at [634, 320] on input "Pas bien" at bounding box center [684, 325] width 307 height 30
click at [574, 318] on label "Pas bien" at bounding box center [684, 325] width 307 height 30
click at [574, 318] on input "Pas bien" at bounding box center [684, 325] width 307 height 30
click at [402, 314] on label "Bien" at bounding box center [377, 325] width 307 height 30
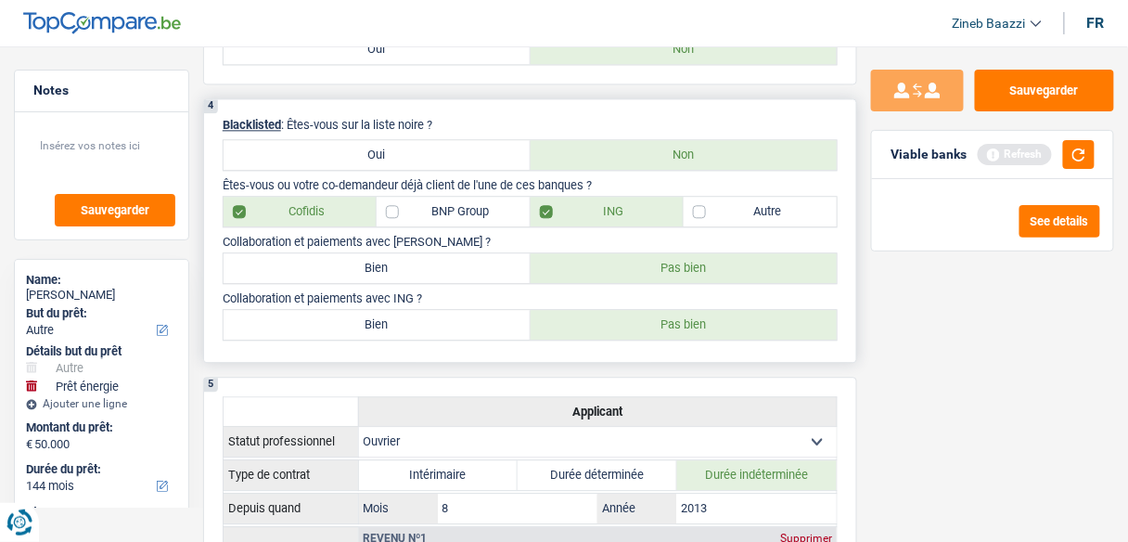
click at [402, 314] on input "Bien" at bounding box center [377, 325] width 307 height 30
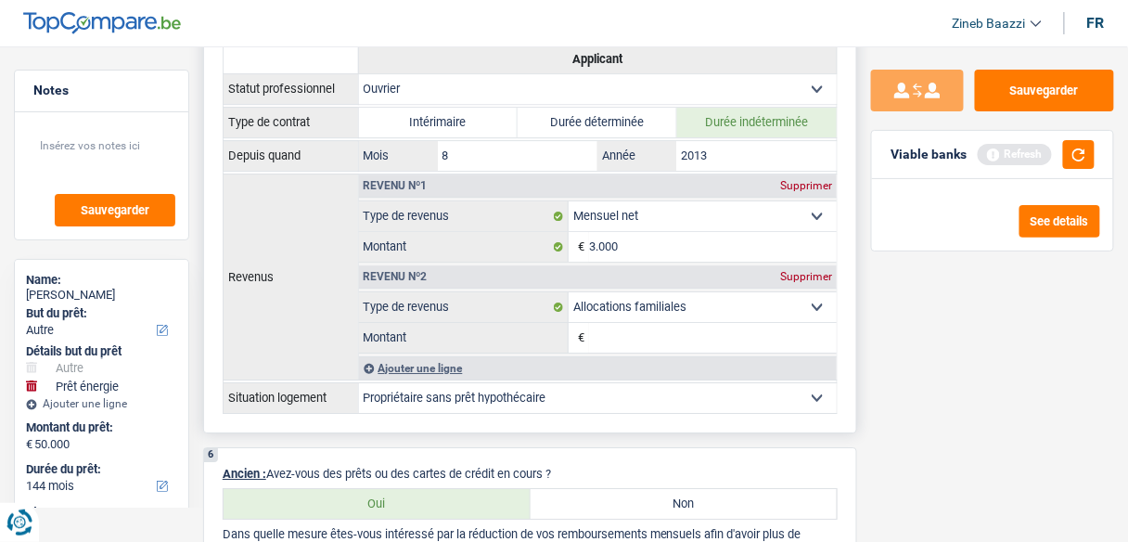
scroll to position [1232, 0]
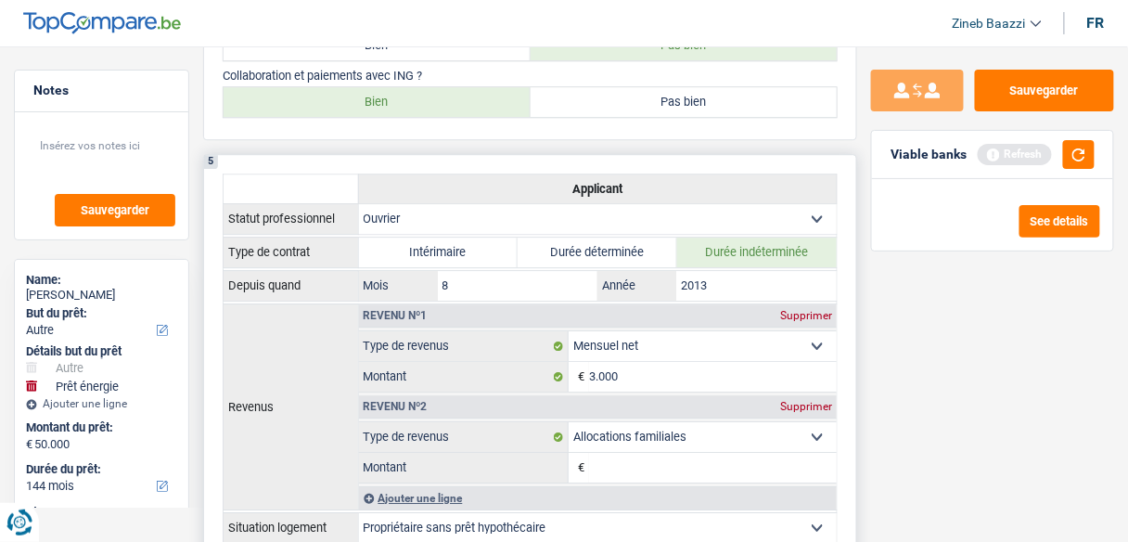
click at [712, 213] on select "Ouvrier Employé privé Employé public Invalide Indépendant Pensionné Chômeur Mut…" at bounding box center [598, 219] width 479 height 30
click at [359, 204] on select "Ouvrier Employé privé Employé public Invalide Indépendant Pensionné Chômeur Mut…" at bounding box center [598, 219] width 479 height 30
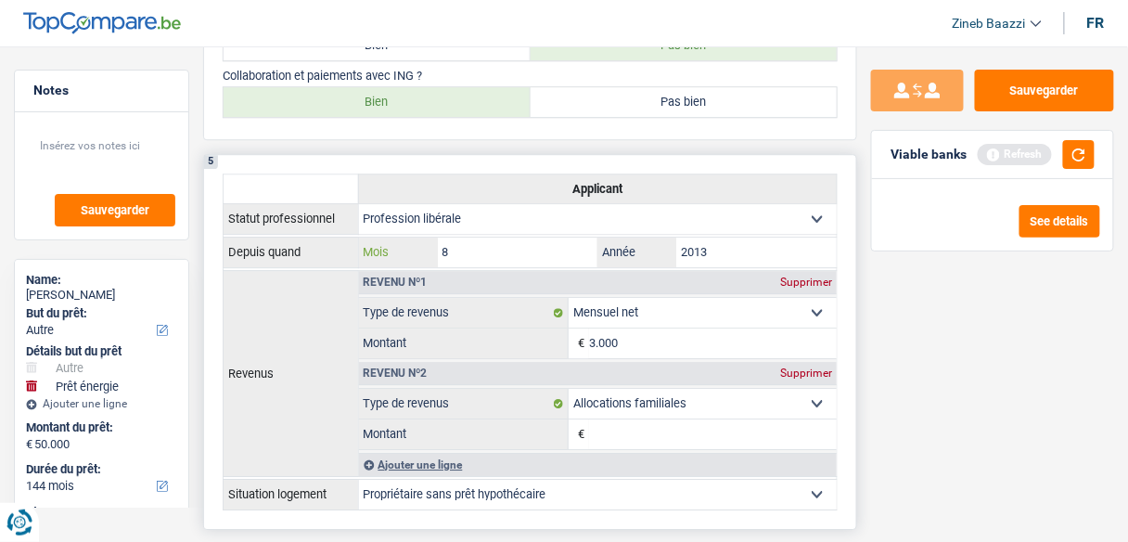
click at [497, 249] on input "8" at bounding box center [518, 253] width 161 height 30
click at [743, 242] on input "2013" at bounding box center [757, 253] width 161 height 30
click at [726, 241] on input "2013" at bounding box center [757, 253] width 161 height 30
click at [570, 256] on input "8" at bounding box center [518, 253] width 161 height 30
click at [686, 334] on input "3.000" at bounding box center [713, 344] width 248 height 30
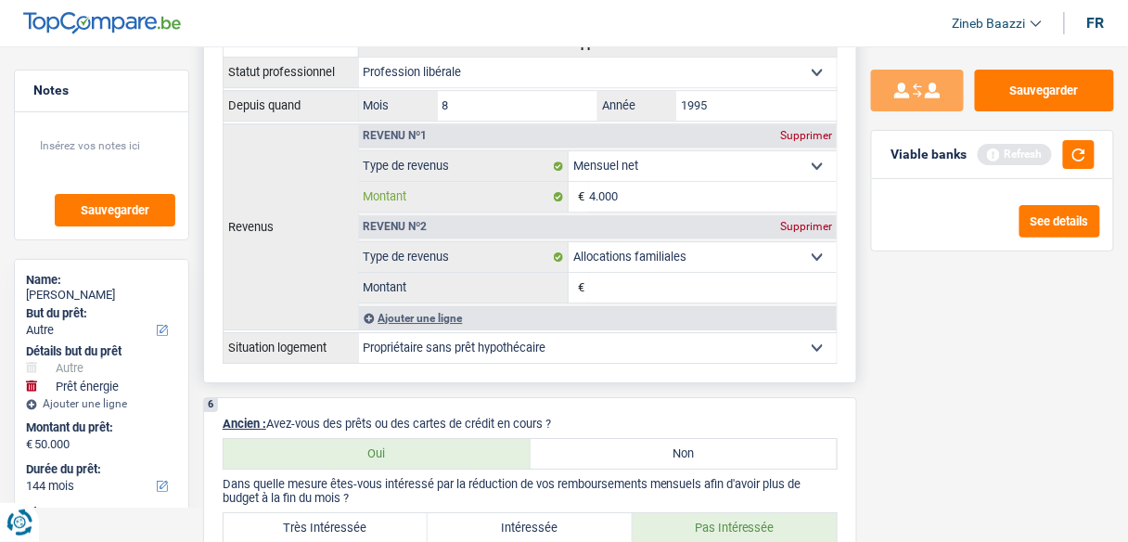
scroll to position [1381, 0]
click at [444, 309] on div "Ajouter une ligne" at bounding box center [598, 315] width 479 height 23
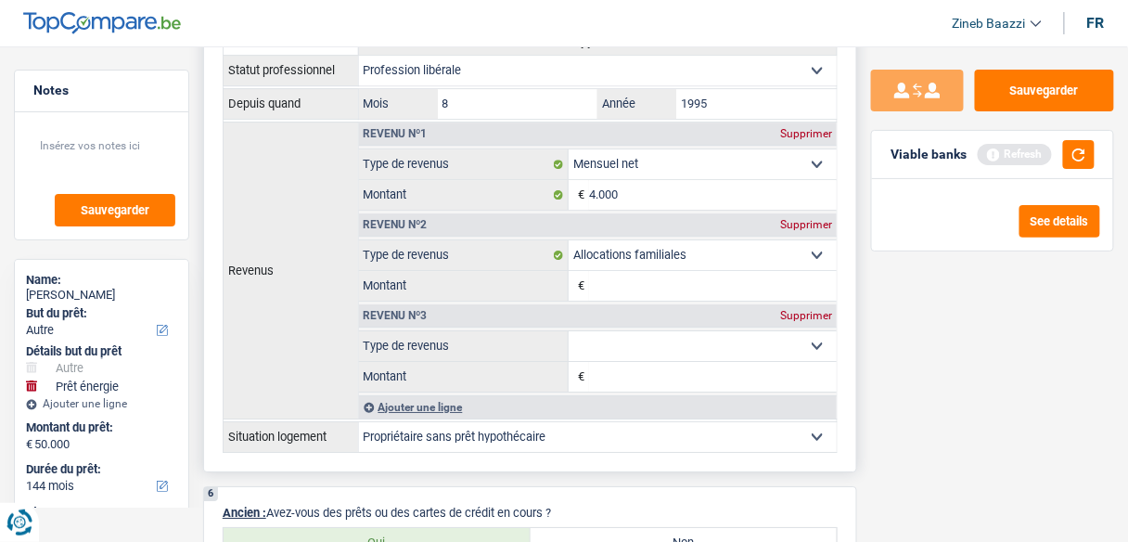
click at [699, 345] on select "Allocation d'handicap Allocations chômage Allocations familiales Chèques repas …" at bounding box center [703, 346] width 268 height 30
click at [569, 331] on select "Allocation d'handicap Allocations chômage Allocations familiales Chèques repas …" at bounding box center [703, 346] width 268 height 30
click at [672, 362] on input "Montant" at bounding box center [713, 377] width 248 height 30
click at [615, 365] on input "Montant" at bounding box center [713, 377] width 248 height 30
click at [639, 275] on input "Montant" at bounding box center [713, 286] width 248 height 30
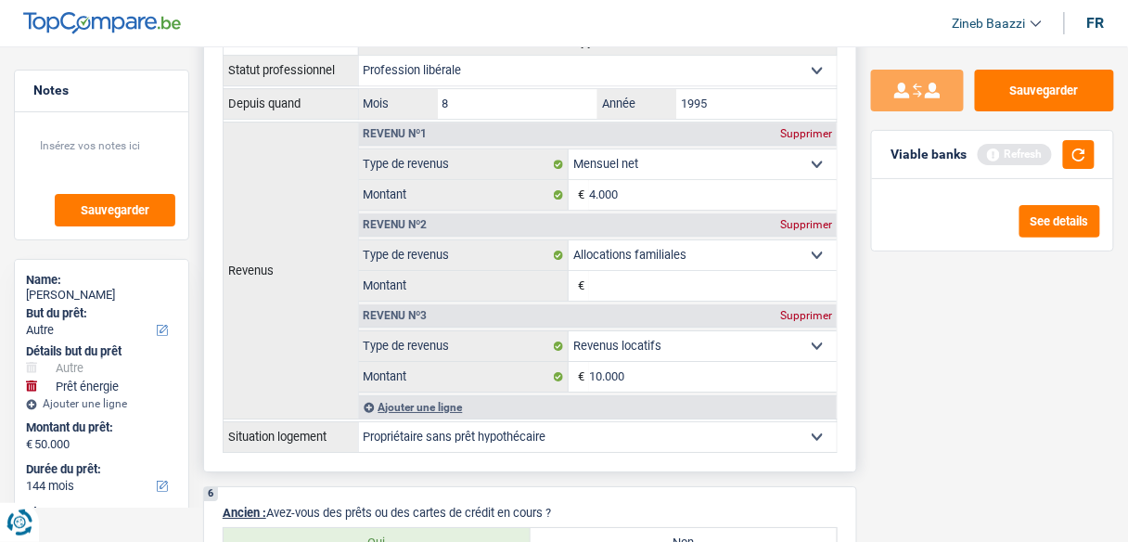
click at [808, 219] on div "Supprimer" at bounding box center [806, 224] width 61 height 11
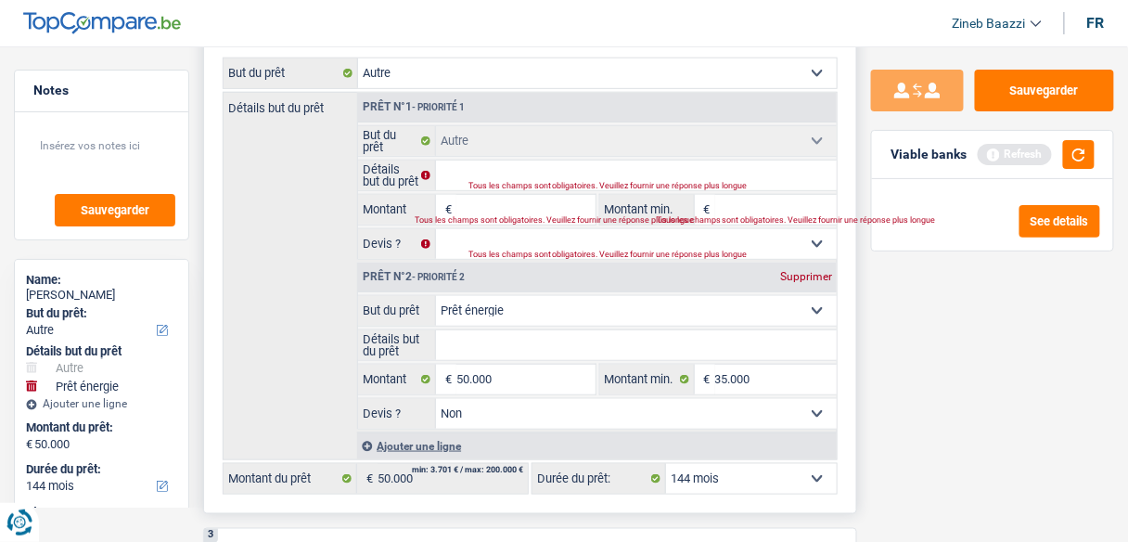
scroll to position [342, 0]
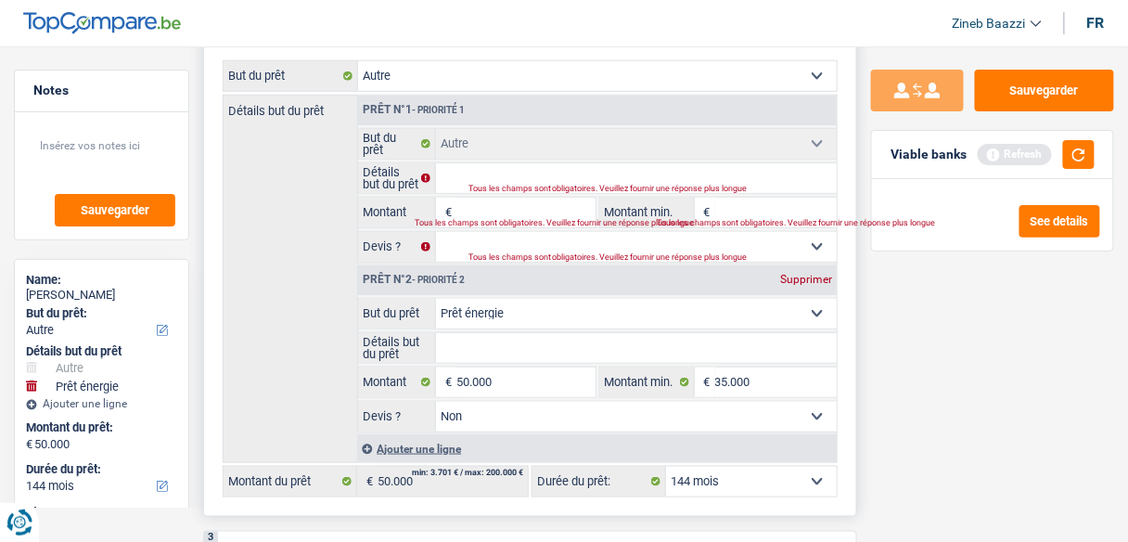
click at [452, 435] on div "Ajouter une ligne" at bounding box center [597, 448] width 480 height 27
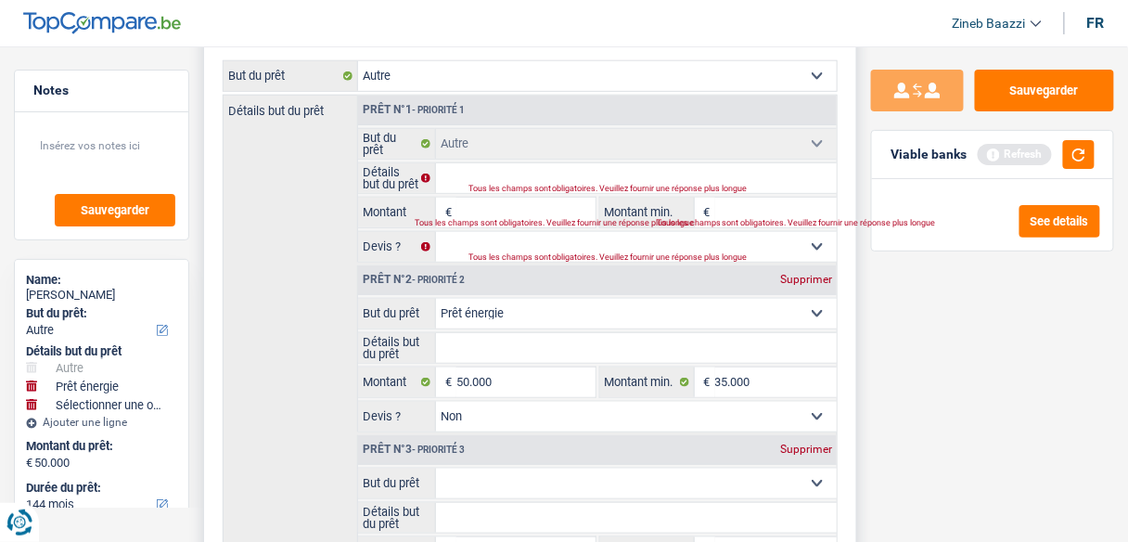
click at [485, 471] on select "Confort maison: meubles, textile, peinture, électroménager, outillage non-profe…" at bounding box center [636, 484] width 401 height 30
click at [1030, 337] on div "Sauvegarder Viable banks Refresh See details" at bounding box center [992, 289] width 271 height 438
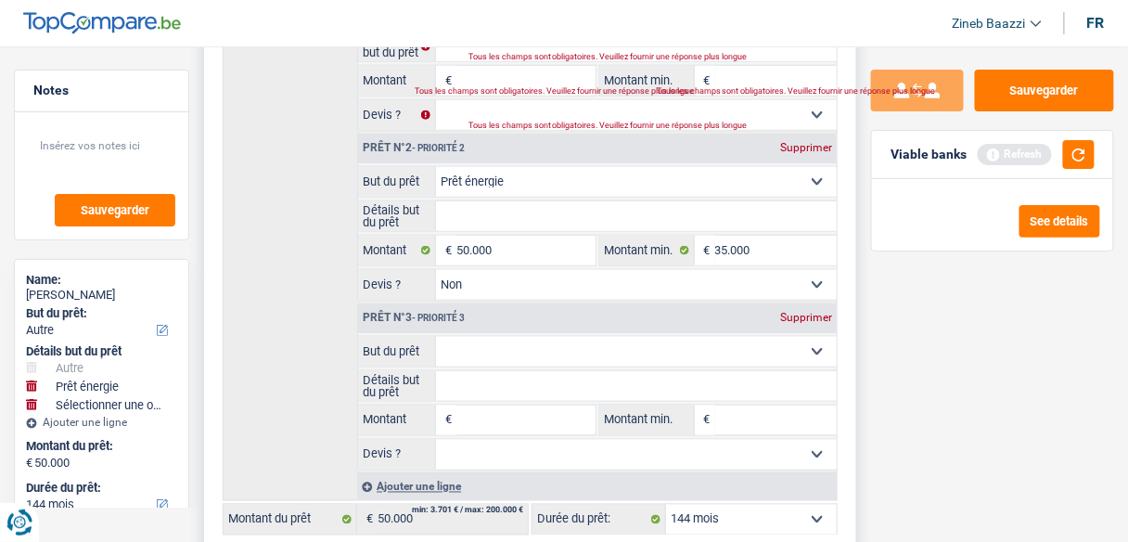
scroll to position [490, 0]
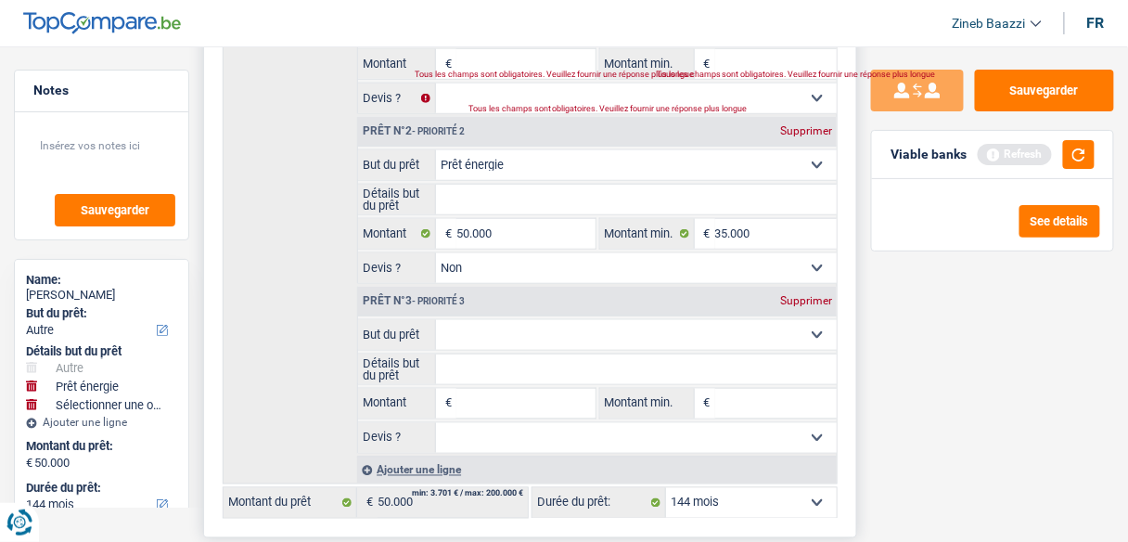
click at [796, 298] on div "Supprimer" at bounding box center [806, 300] width 61 height 11
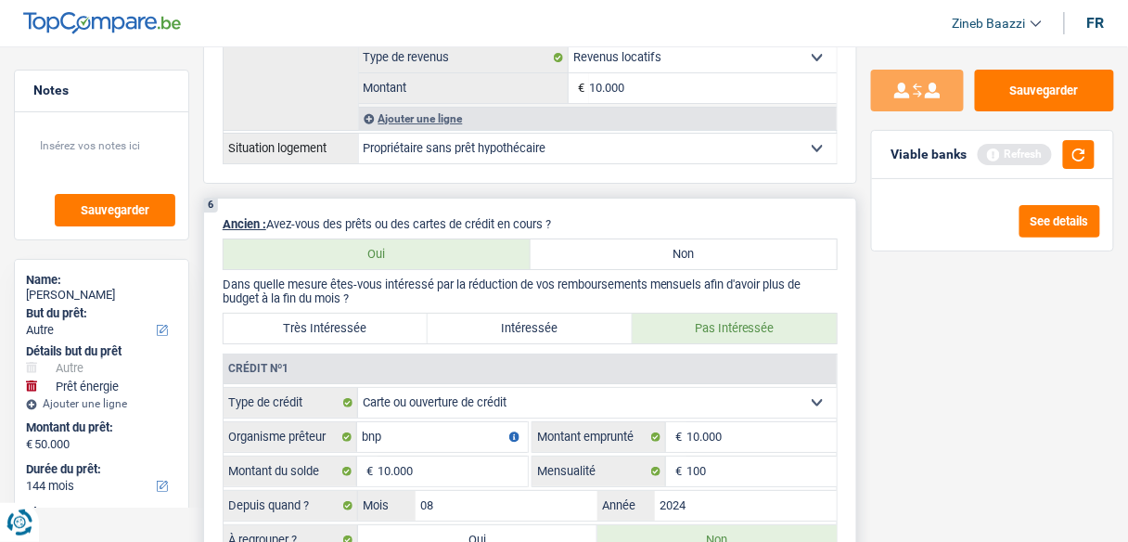
scroll to position [1604, 0]
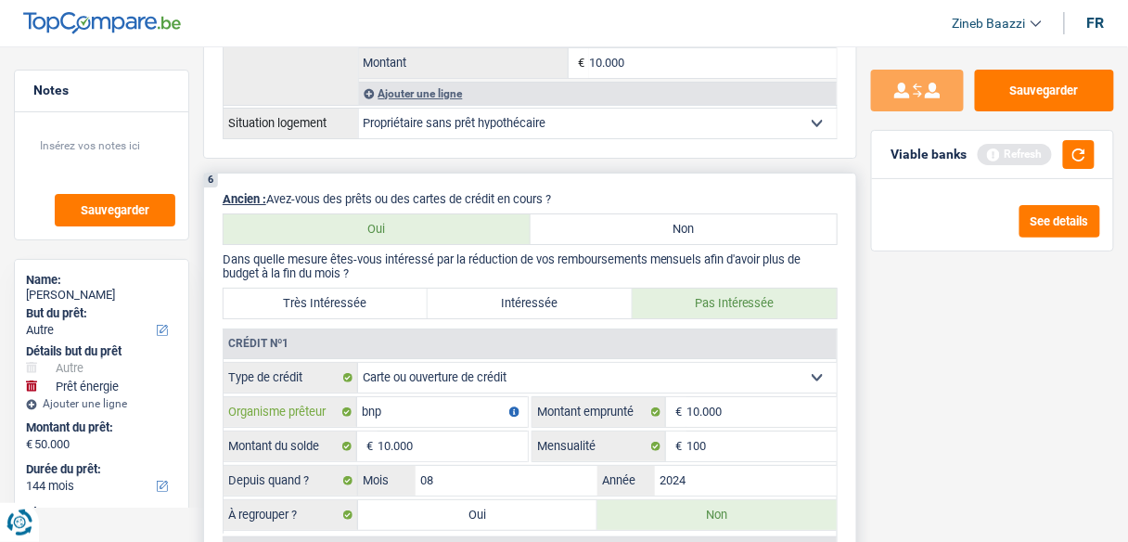
click at [460, 398] on input "bnp" at bounding box center [442, 412] width 171 height 30
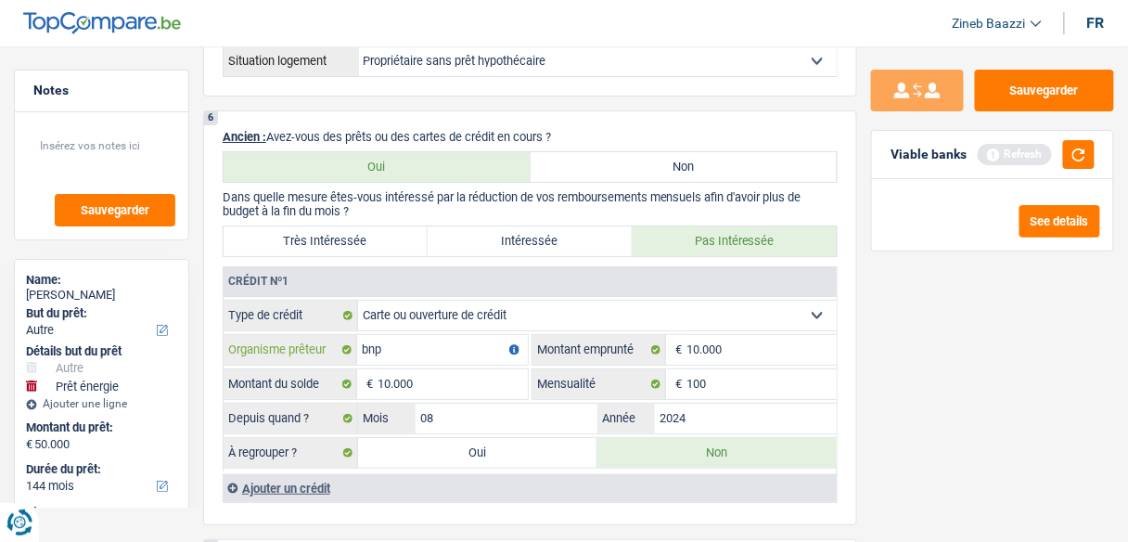
scroll to position [1752, 0]
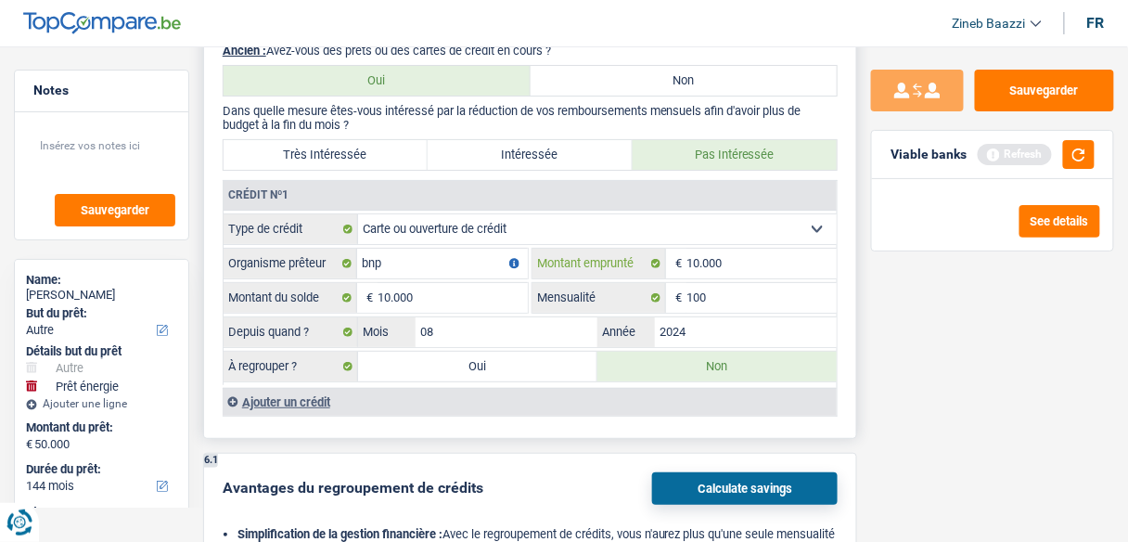
drag, startPoint x: 755, startPoint y: 249, endPoint x: 572, endPoint y: 287, distance: 187.6
click at [571, 289] on fieldset "Carte ou ouverture de crédit Prêt hypothécaire Vente à tempérament Prêt à tempé…" at bounding box center [530, 299] width 613 height 172
click at [300, 388] on div "Ajouter un crédit" at bounding box center [530, 402] width 614 height 28
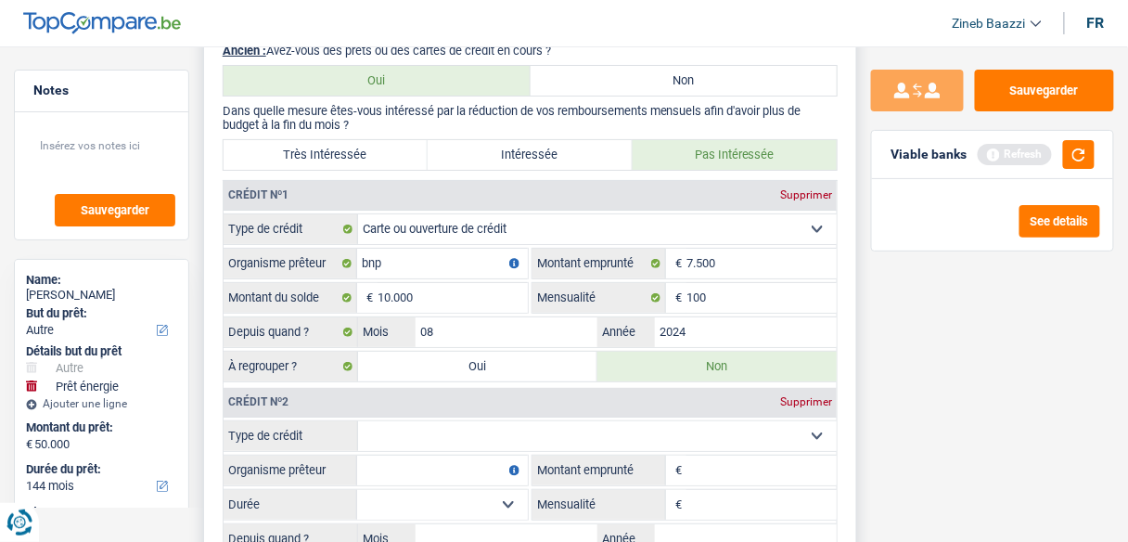
click at [695, 456] on input "Montant" at bounding box center [762, 471] width 150 height 30
click at [467, 249] on input "bnp" at bounding box center [442, 264] width 171 height 30
click at [436, 490] on select "12 mois 18 mois 24 mois 30 mois 36 mois 42 mois 48 mois Sélectionner une option" at bounding box center [442, 505] width 171 height 30
click at [561, 458] on label "Montant emprunté" at bounding box center [600, 471] width 134 height 30
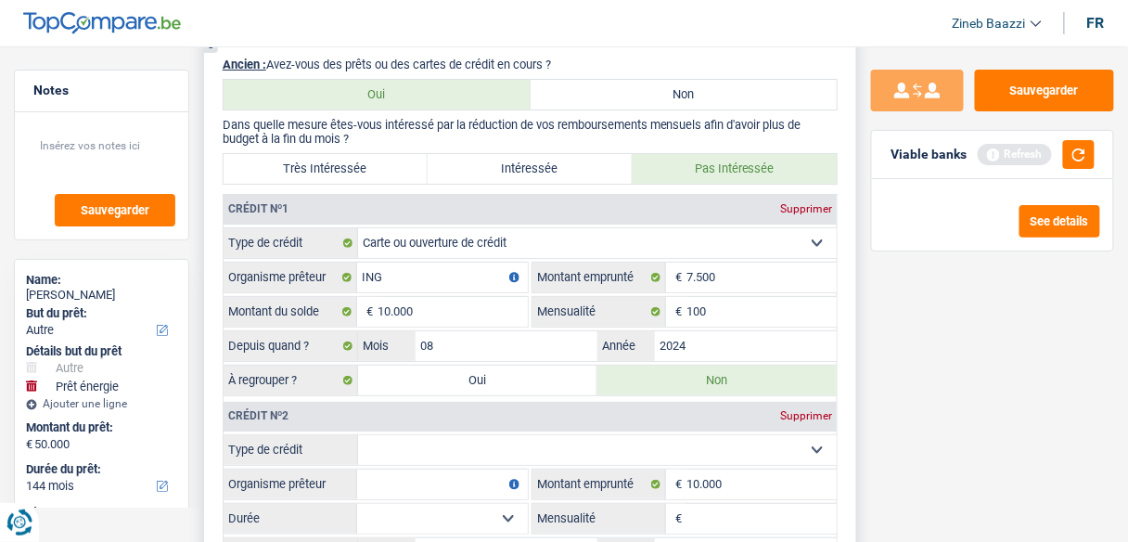
scroll to position [1860, 0]
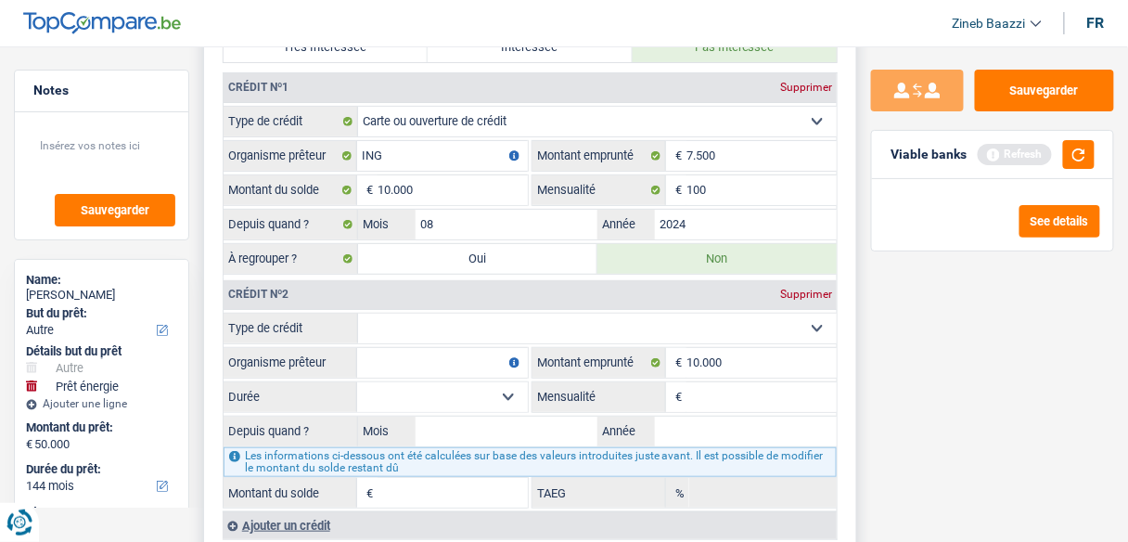
click at [476, 356] on input "Organisme prêteur" at bounding box center [442, 363] width 171 height 30
click at [476, 179] on input "10.000" at bounding box center [453, 190] width 150 height 30
click at [442, 386] on select "12 mois 18 mois 24 mois 30 mois 36 mois 42 mois 48 mois Sélectionner une option" at bounding box center [442, 397] width 171 height 30
click at [488, 382] on select "12 mois 18 mois 24 mois 30 mois 36 mois 42 mois 48 mois Sélectionner une option" at bounding box center [442, 397] width 171 height 30
drag, startPoint x: 367, startPoint y: 312, endPoint x: 395, endPoint y: 323, distance: 30.8
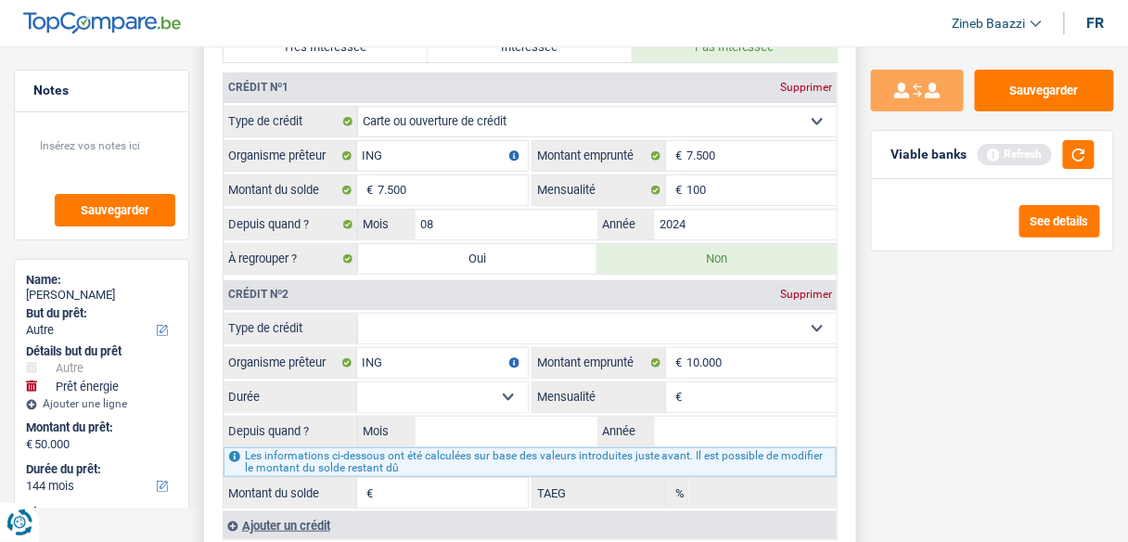
click at [367, 314] on select "Carte ou ouverture de crédit Prêt hypothécaire Vente à tempérament Prêt à tempé…" at bounding box center [597, 329] width 479 height 30
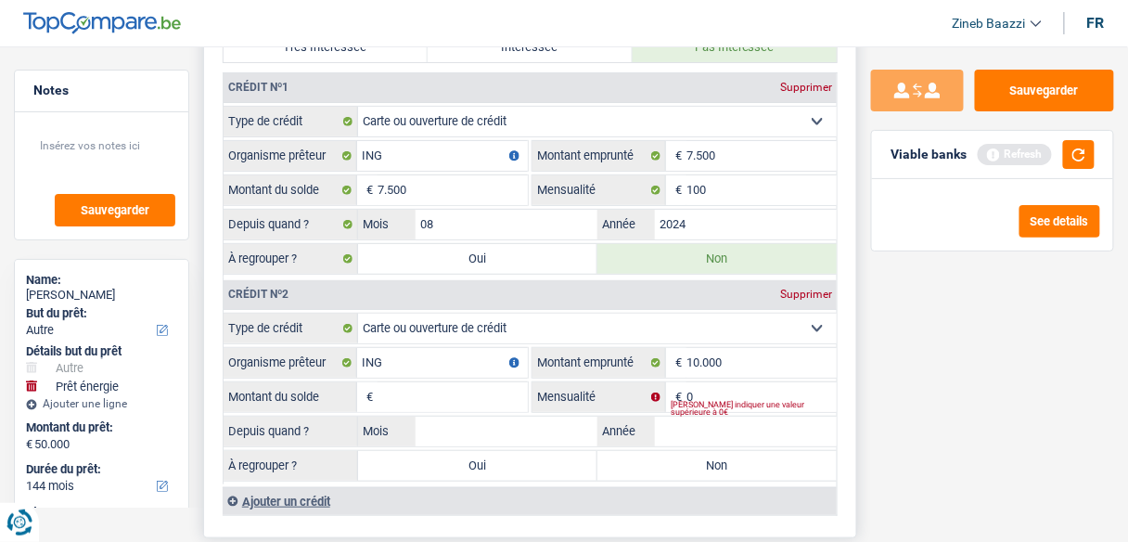
click at [440, 382] on input "Montant du solde" at bounding box center [453, 397] width 150 height 30
click at [800, 382] on input "0" at bounding box center [762, 397] width 150 height 30
click at [550, 424] on input "Mois" at bounding box center [507, 432] width 182 height 30
click at [678, 417] on input "Année" at bounding box center [746, 432] width 182 height 30
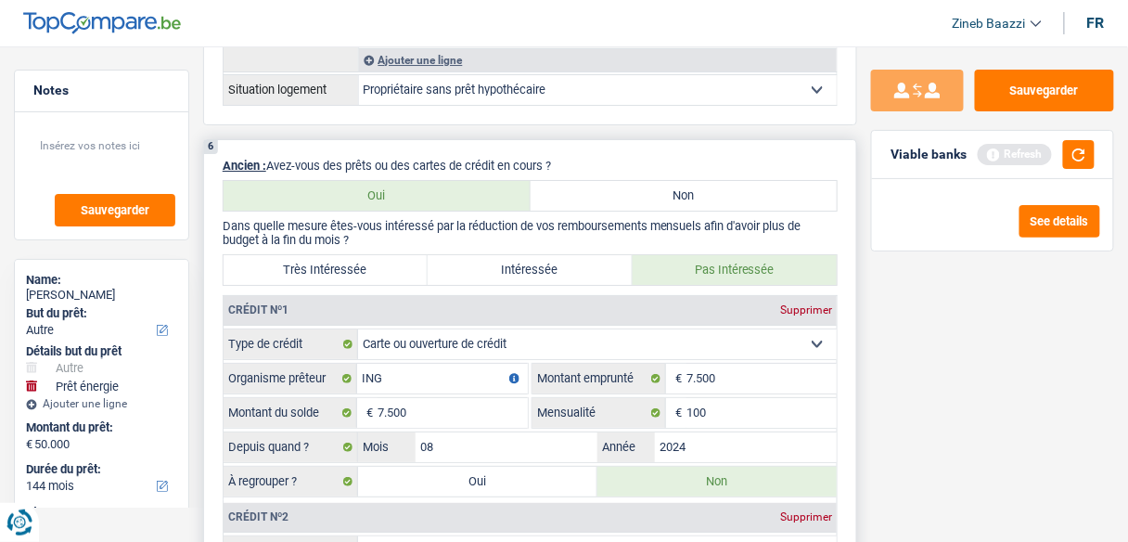
scroll to position [1934, 0]
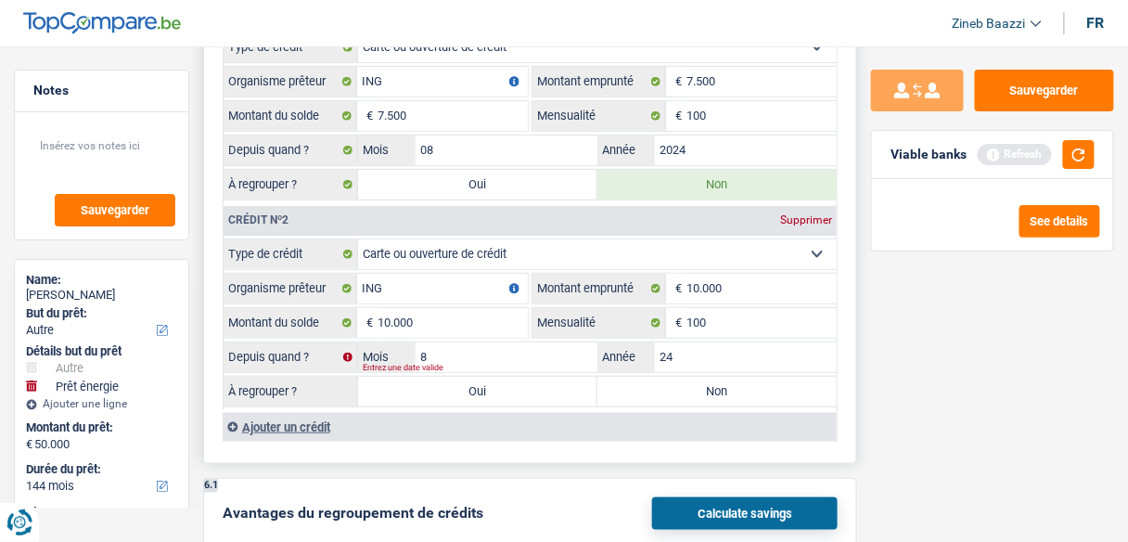
click at [692, 379] on label "Non" at bounding box center [717, 392] width 239 height 30
click at [692, 379] on input "Non" at bounding box center [717, 392] width 239 height 30
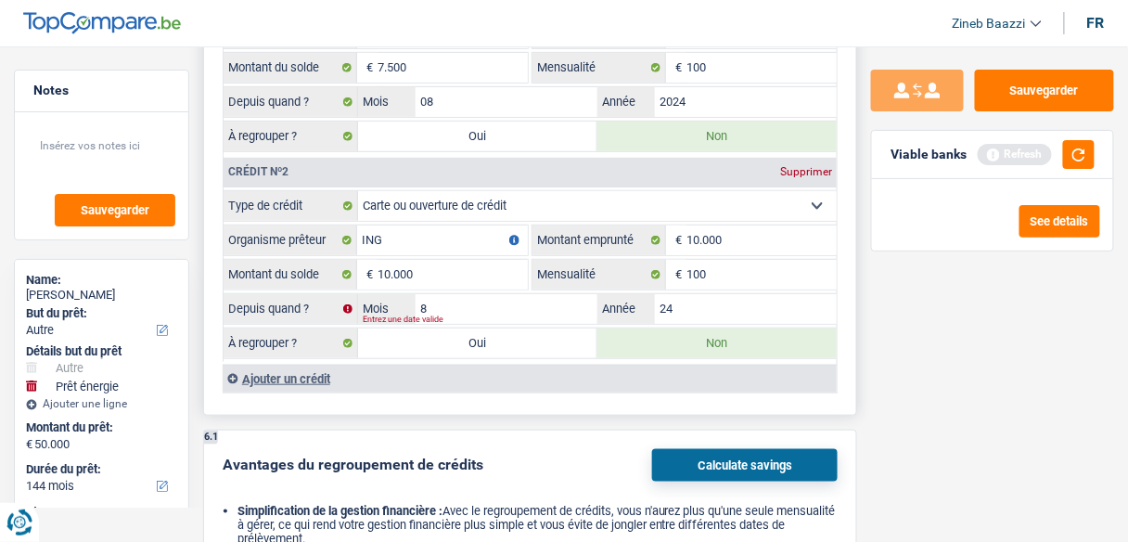
scroll to position [2008, 0]
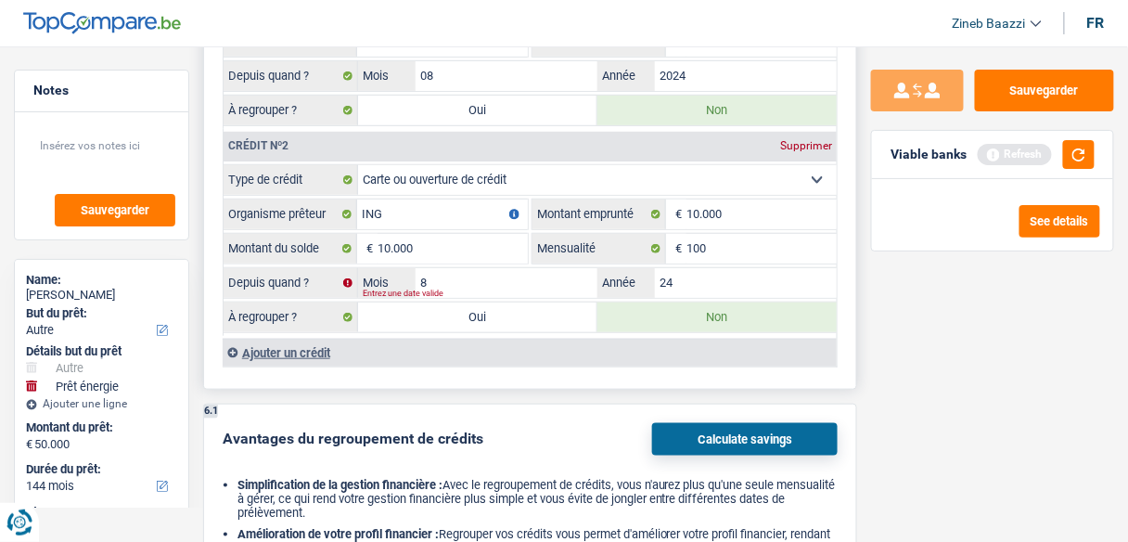
click at [494, 96] on label "Oui" at bounding box center [477, 111] width 239 height 30
click at [494, 96] on input "Oui" at bounding box center [477, 111] width 239 height 30
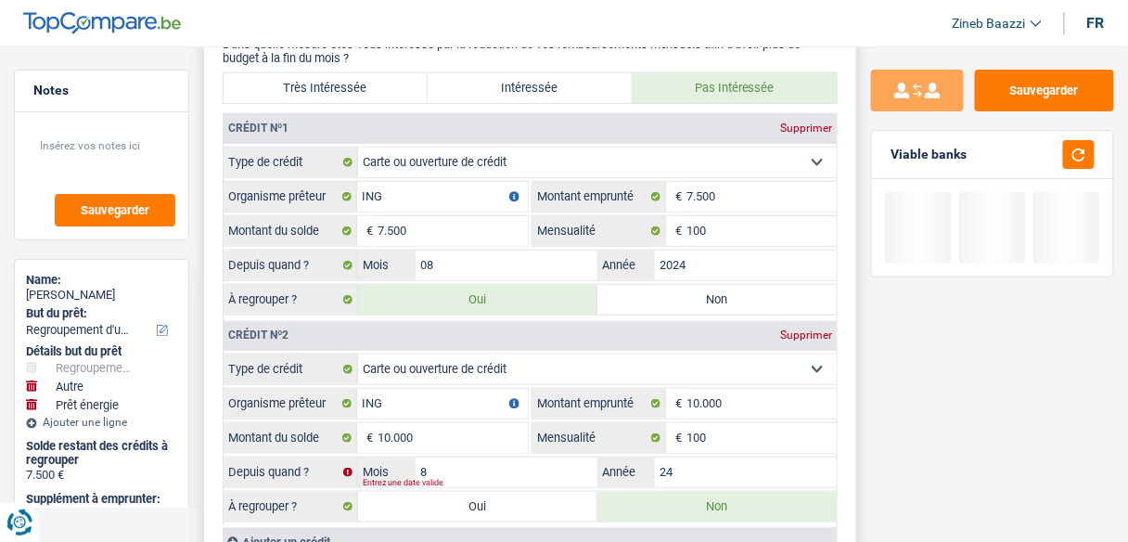
scroll to position [2082, 0]
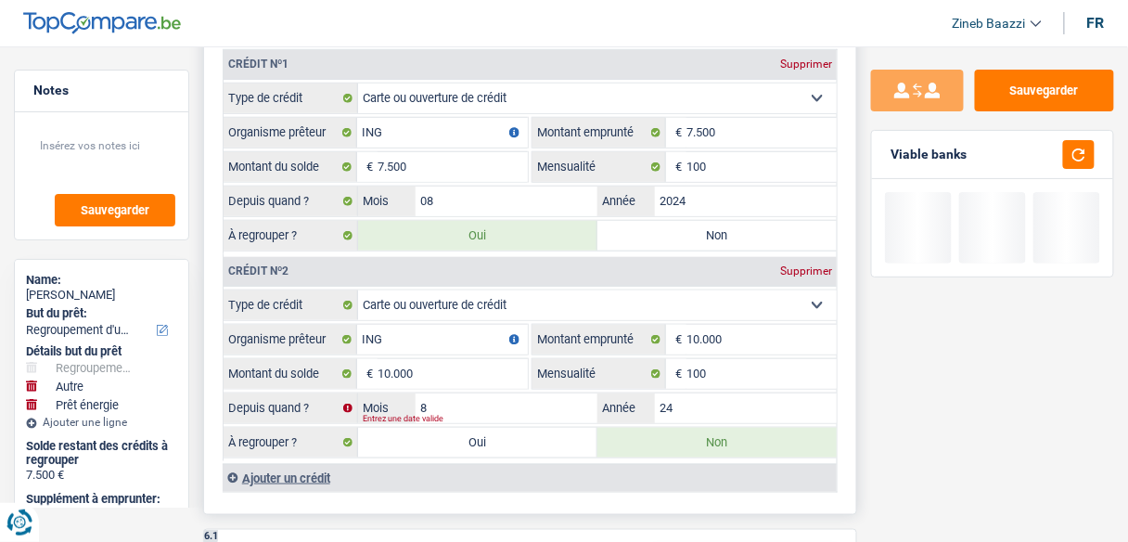
click at [617, 221] on label "Non" at bounding box center [717, 236] width 239 height 30
click at [617, 221] on input "Non" at bounding box center [717, 236] width 239 height 30
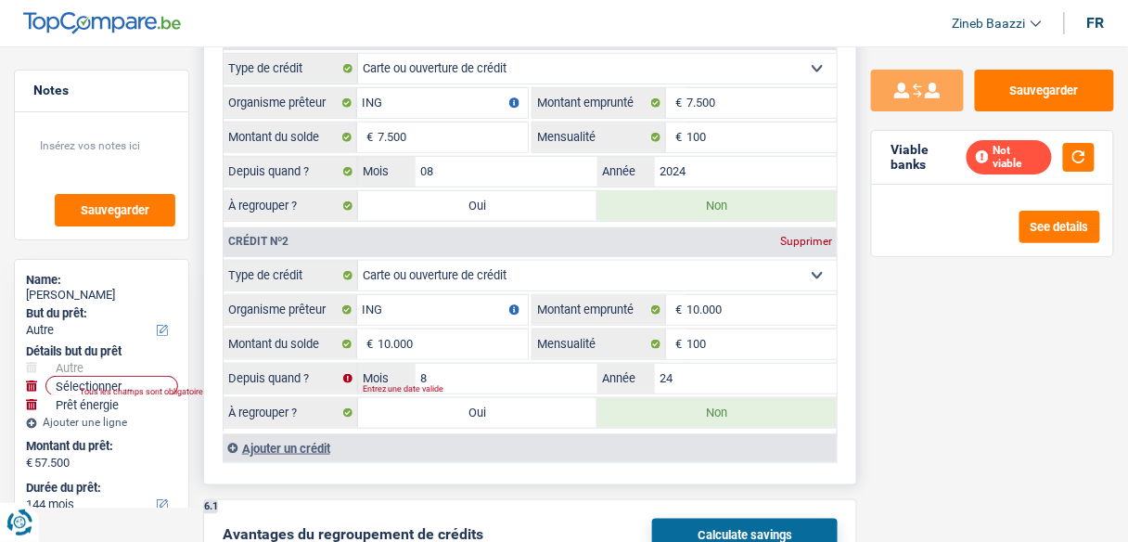
click at [449, 193] on label "Oui" at bounding box center [477, 206] width 239 height 30
click at [449, 193] on input "Oui" at bounding box center [477, 206] width 239 height 30
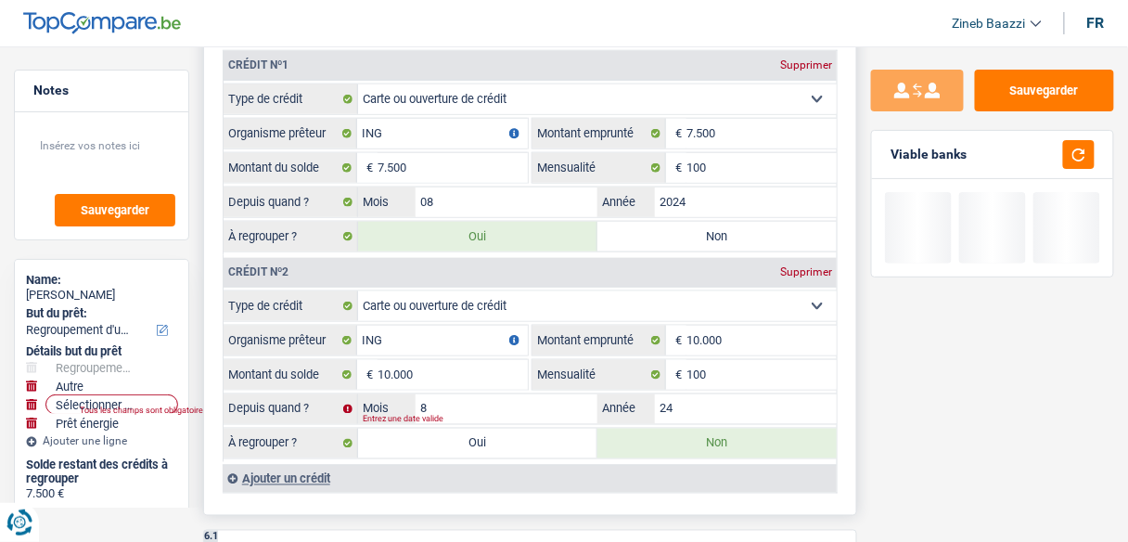
scroll to position [2305, 0]
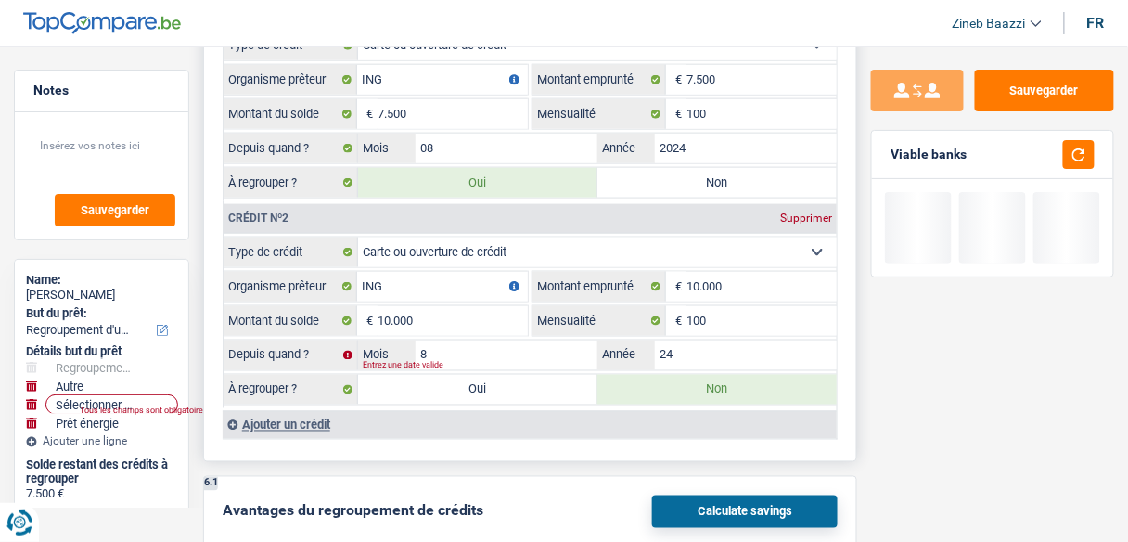
click at [490, 375] on label "Oui" at bounding box center [477, 390] width 239 height 30
click at [490, 375] on input "Oui" at bounding box center [477, 390] width 239 height 30
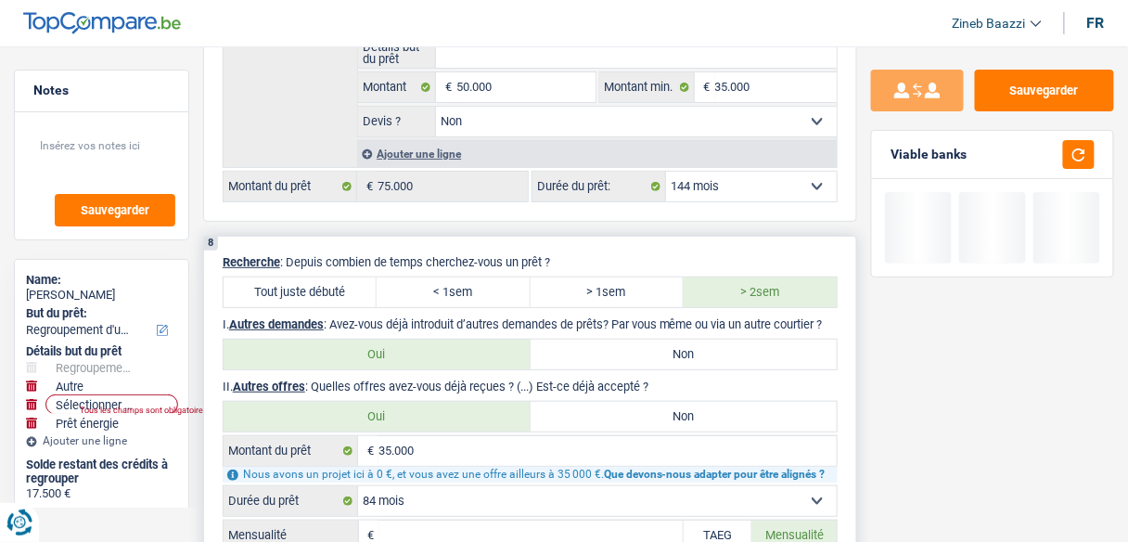
scroll to position [3642, 0]
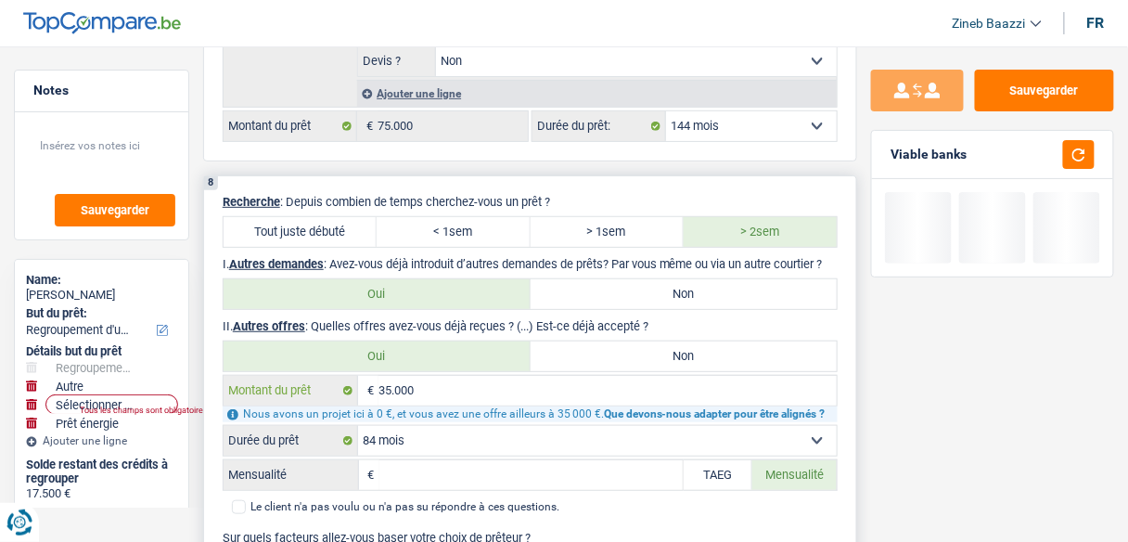
click at [440, 376] on input "35.000" at bounding box center [608, 391] width 458 height 30
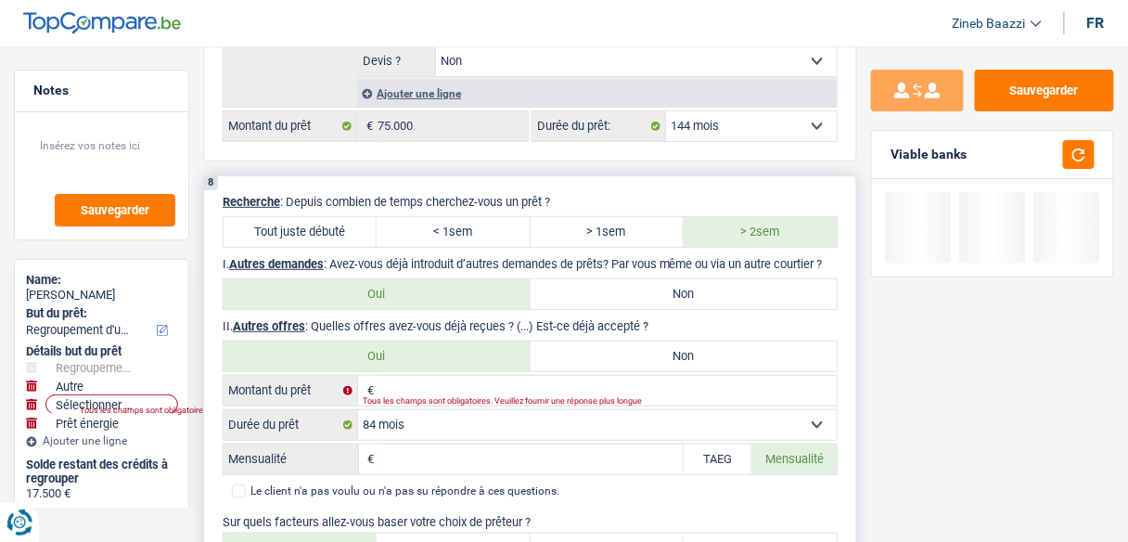
click at [700, 445] on label "TAEG" at bounding box center [718, 460] width 69 height 30
click at [700, 445] on input "TAEG" at bounding box center [718, 460] width 69 height 30
click at [591, 445] on input "TAEG" at bounding box center [533, 460] width 302 height 30
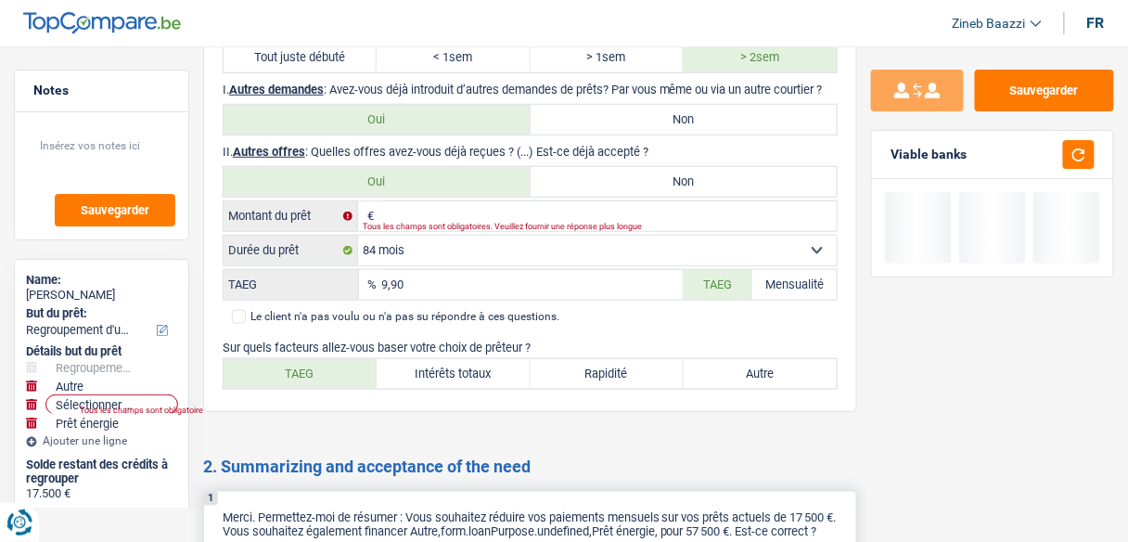
scroll to position [3864, 0]
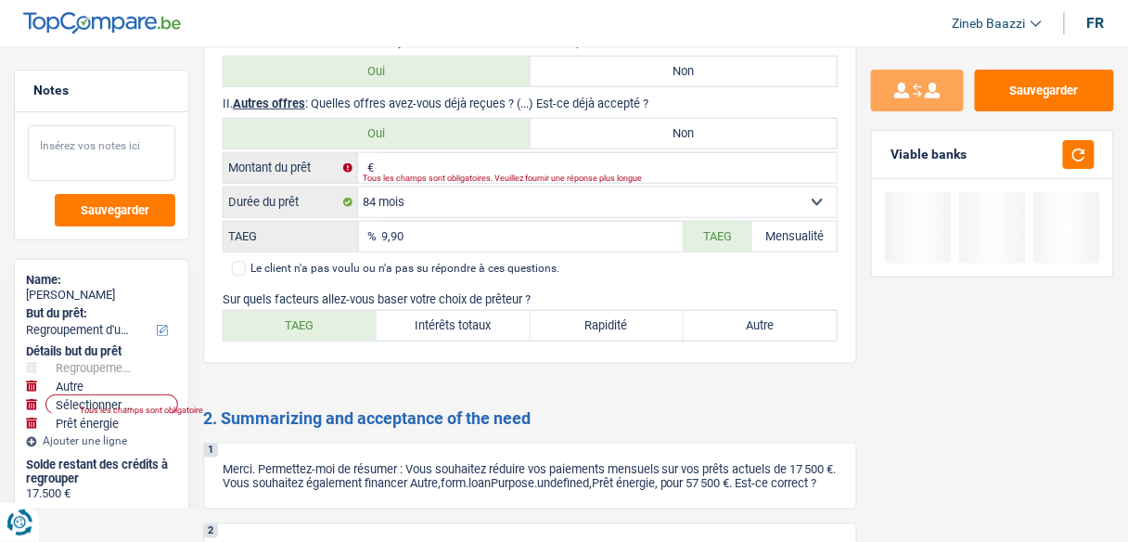
click at [96, 155] on textarea at bounding box center [102, 153] width 148 height 56
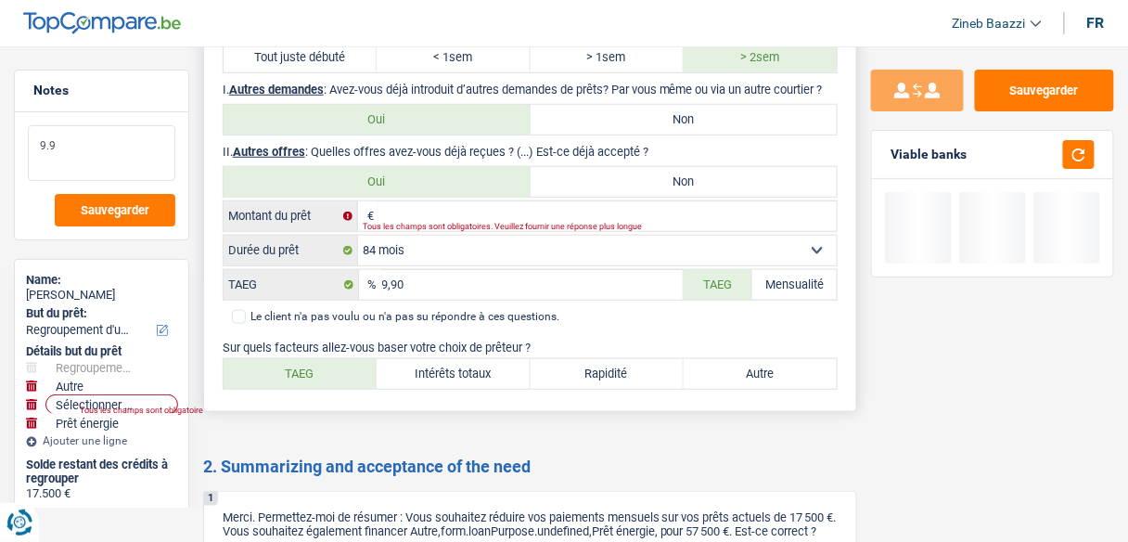
scroll to position [3790, 0]
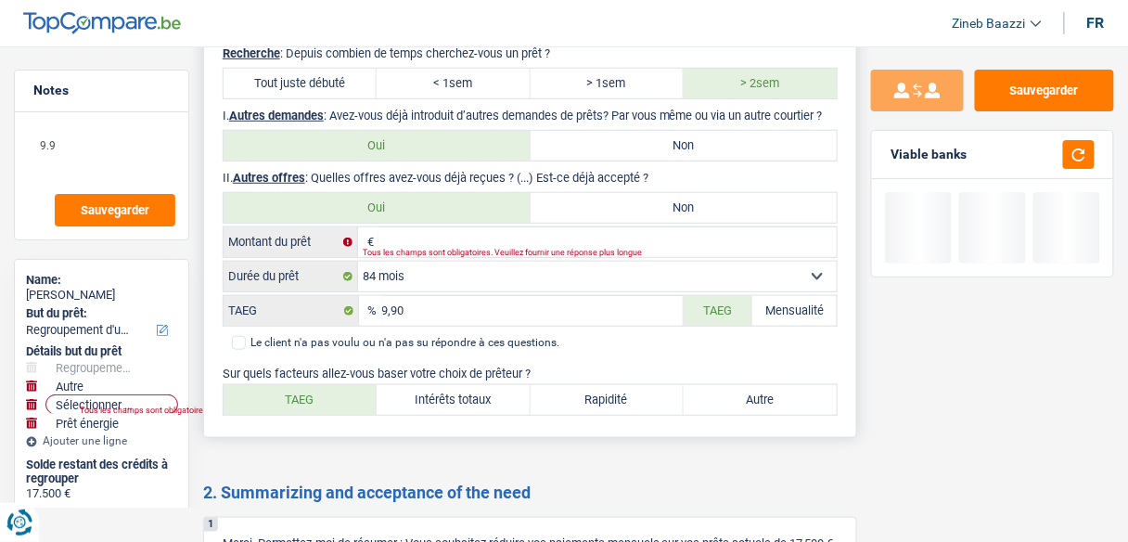
click at [322, 385] on label "TAEG" at bounding box center [300, 400] width 153 height 30
click at [322, 385] on input "TAEG" at bounding box center [300, 400] width 153 height 30
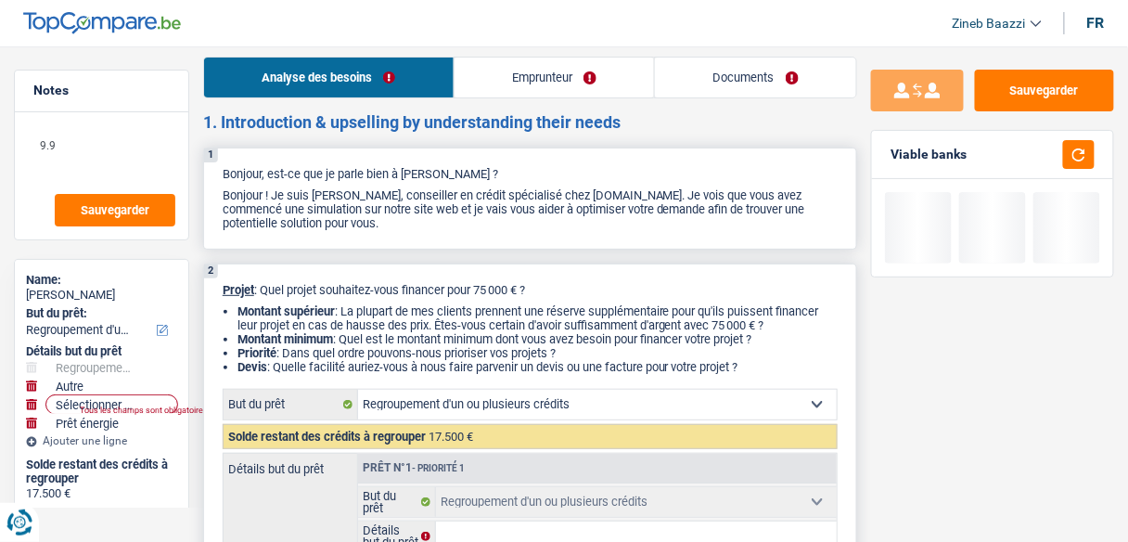
scroll to position [0, 0]
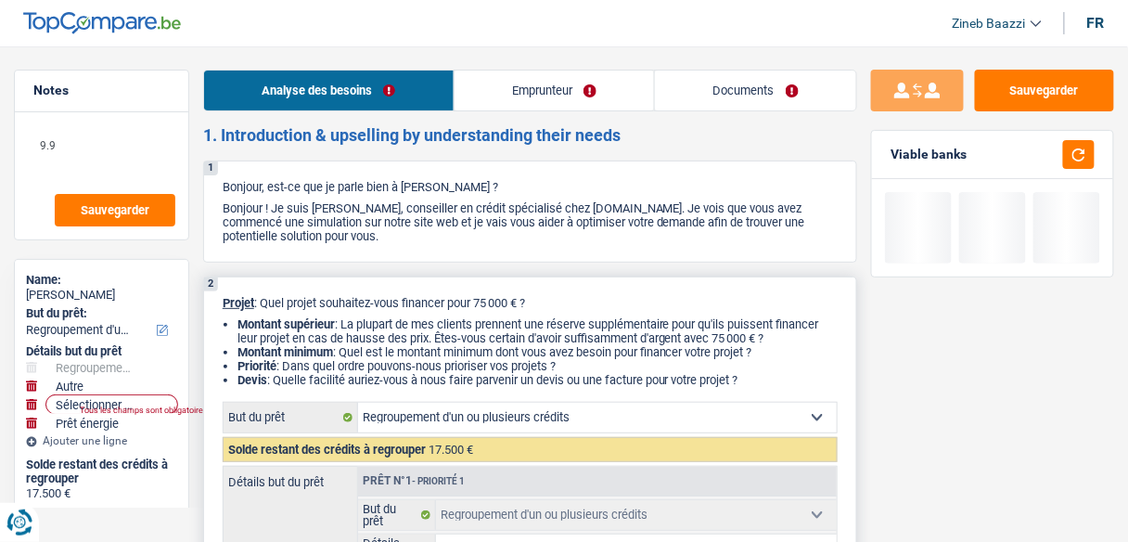
click at [522, 94] on link "Emprunteur" at bounding box center [555, 91] width 200 height 40
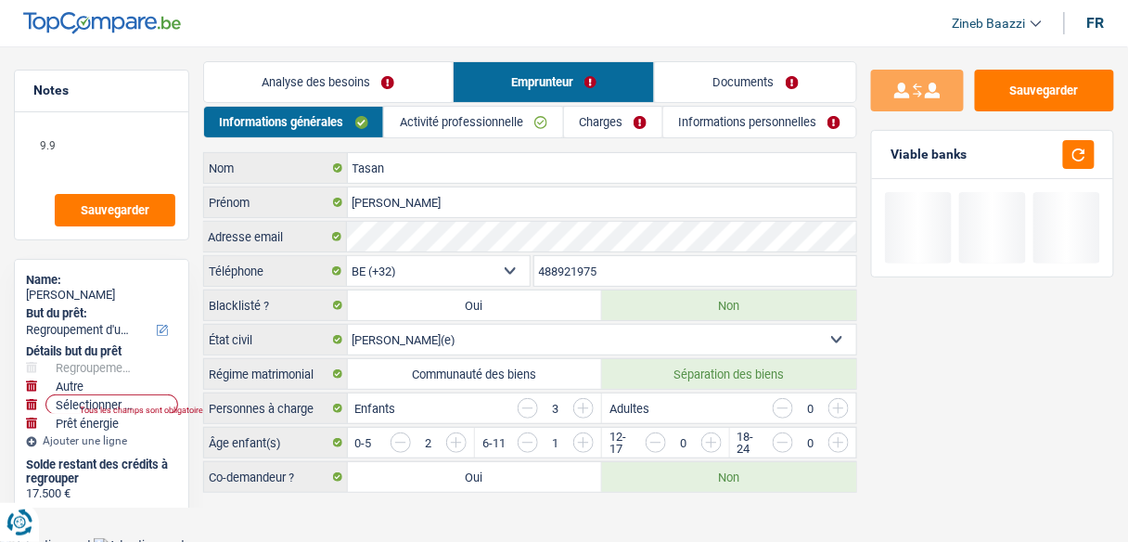
scroll to position [11, 0]
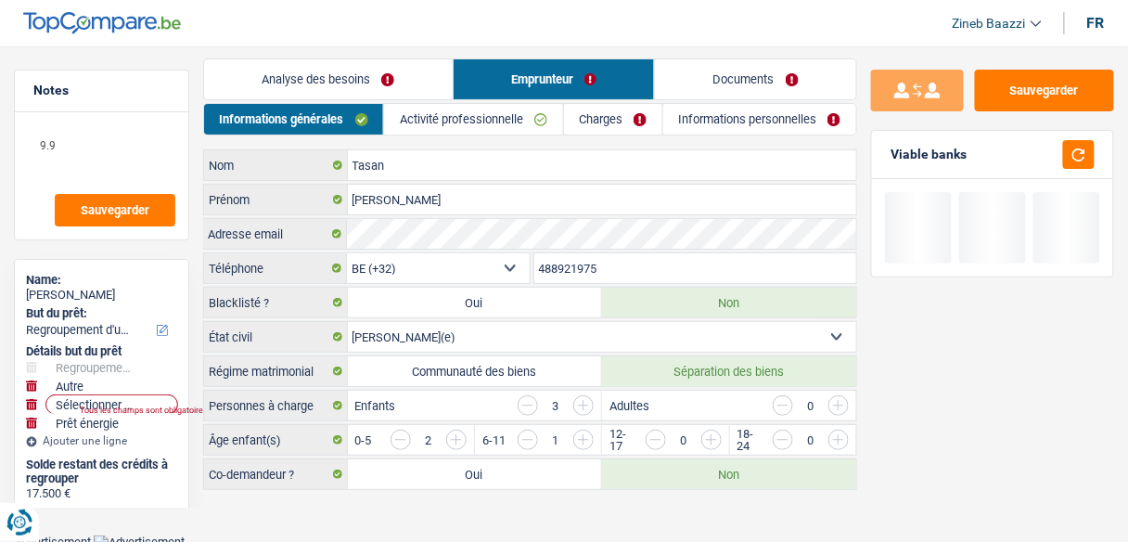
click at [503, 344] on select "Célibataire Marié(e) Cohabitant(e) légal(e) Divorcé(e) Veuf(ve) Séparé (de fait…" at bounding box center [602, 337] width 509 height 30
click at [348, 322] on select "Célibataire Marié(e) Cohabitant(e) légal(e) Divorcé(e) Veuf(ve) Séparé (de fait…" at bounding box center [602, 337] width 509 height 30
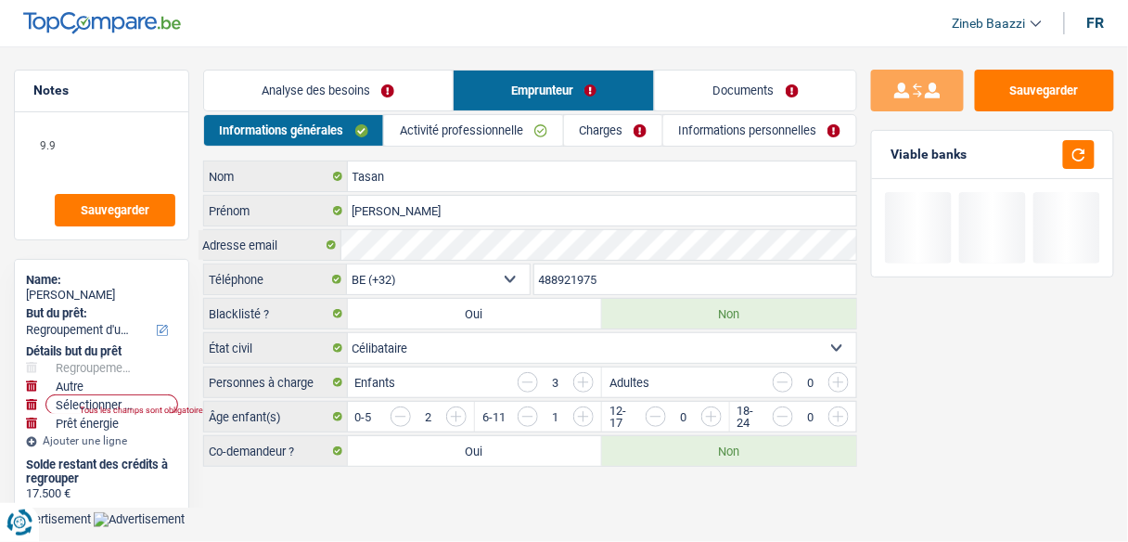
scroll to position [0, 0]
click at [539, 380] on input "button" at bounding box center [534, 382] width 20 height 20
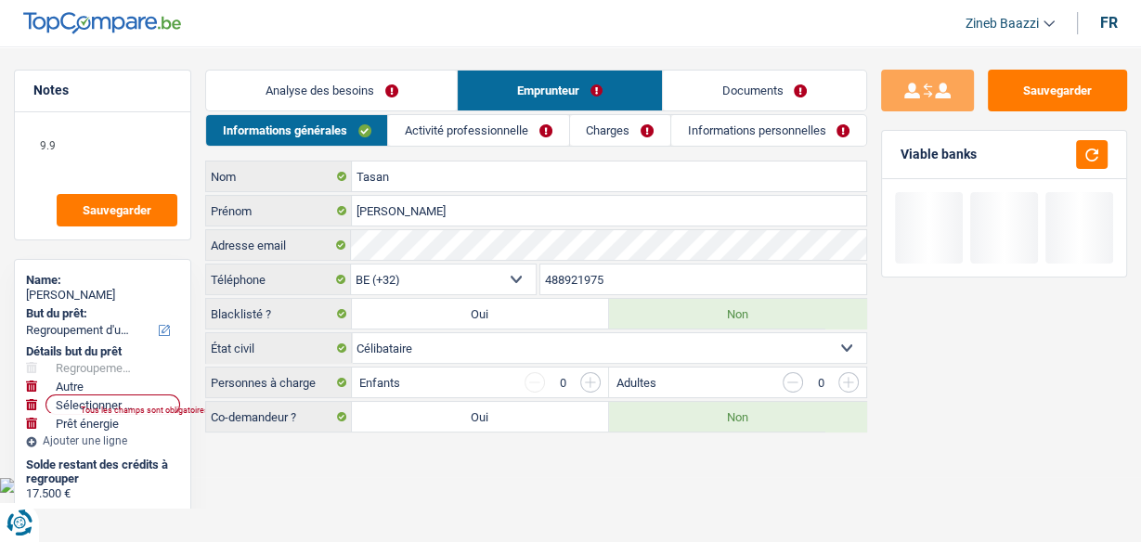
click at [476, 125] on link "Activité professionnelle" at bounding box center [478, 130] width 180 height 31
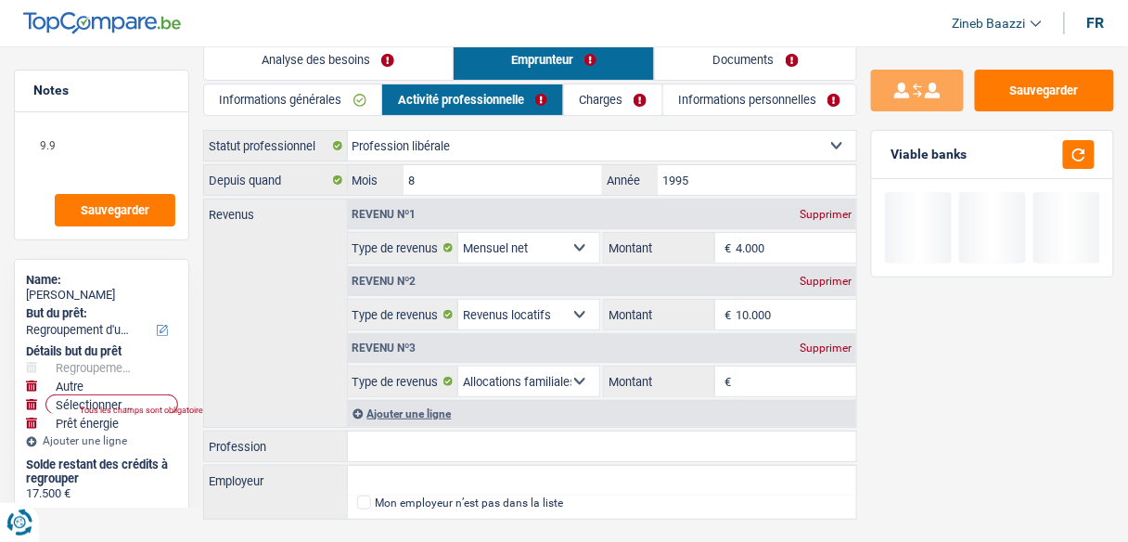
scroll to position [61, 0]
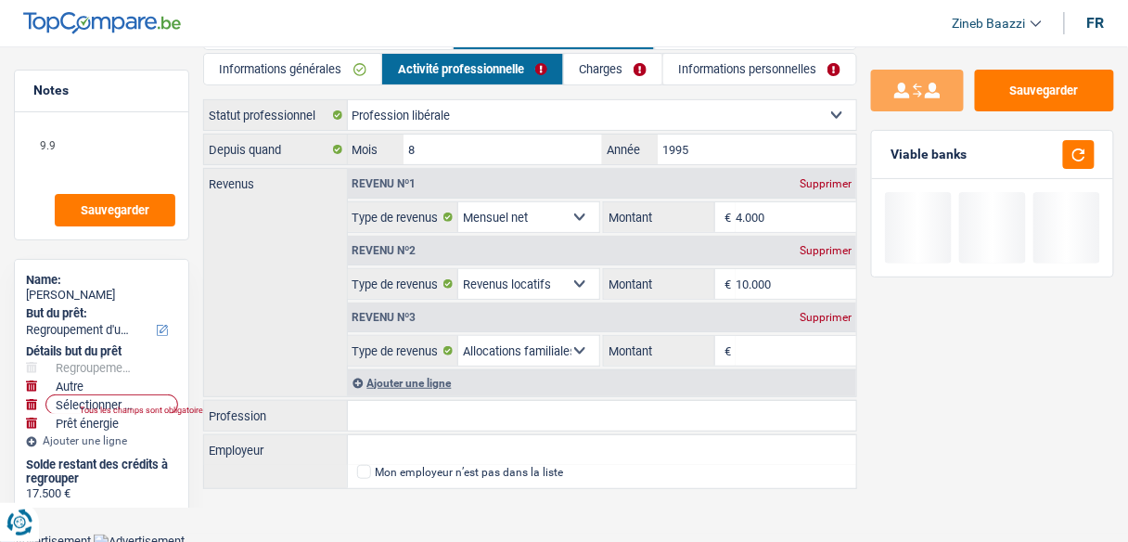
click at [632, 61] on link "Charges" at bounding box center [613, 69] width 98 height 31
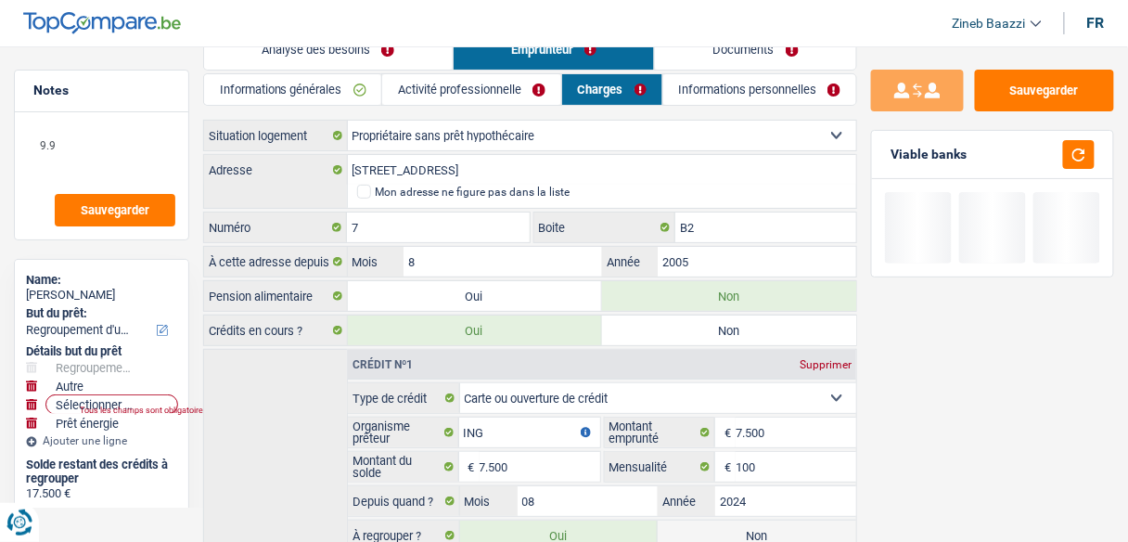
scroll to position [0, 0]
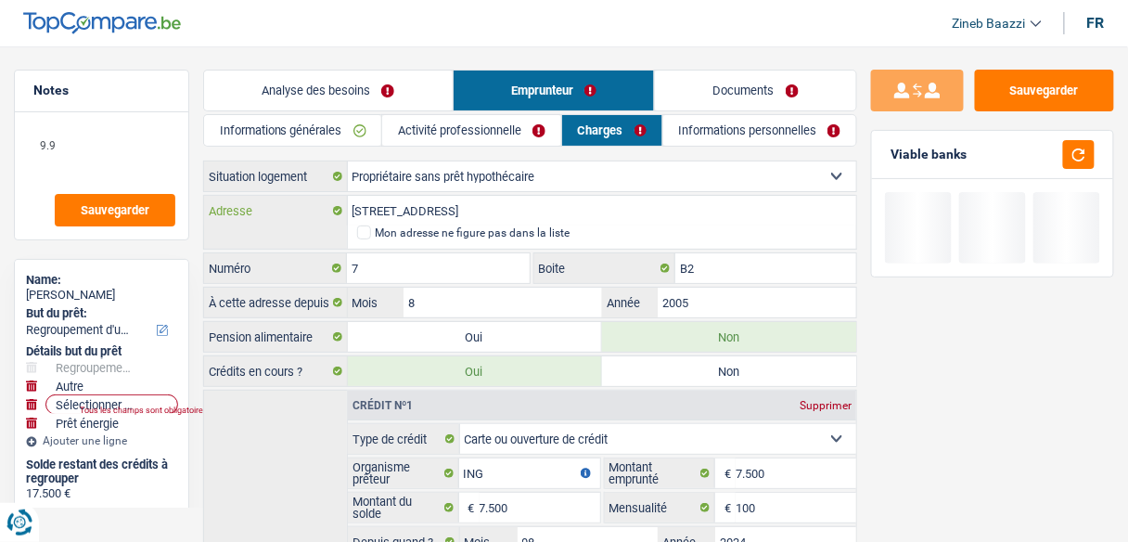
click at [417, 218] on input "[STREET_ADDRESS]" at bounding box center [602, 211] width 509 height 30
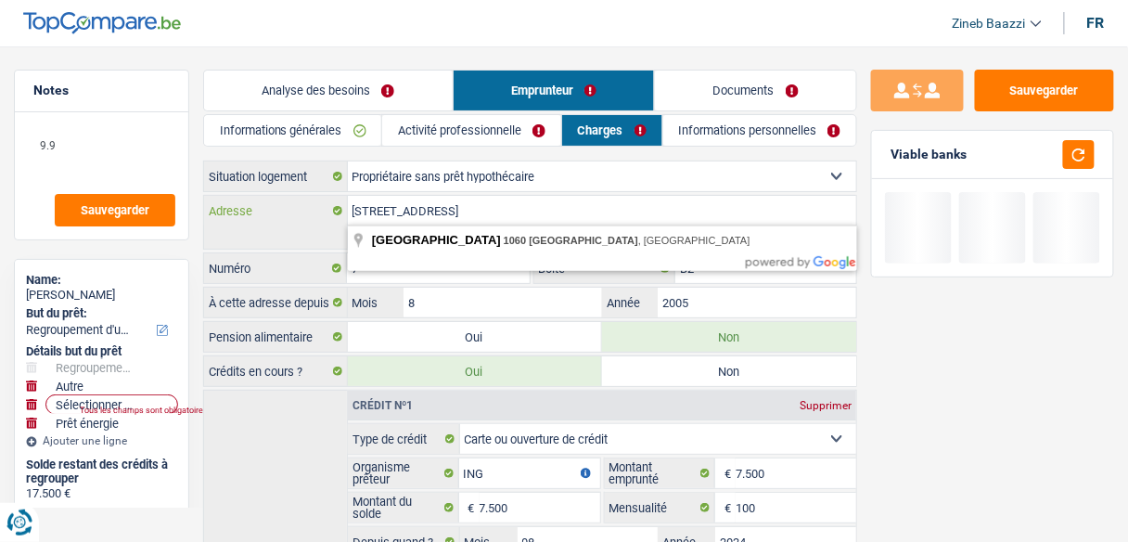
click at [543, 208] on input "[STREET_ADDRESS]" at bounding box center [602, 211] width 509 height 30
click at [910, 352] on div "Sauvegarder Viable banks" at bounding box center [992, 289] width 271 height 438
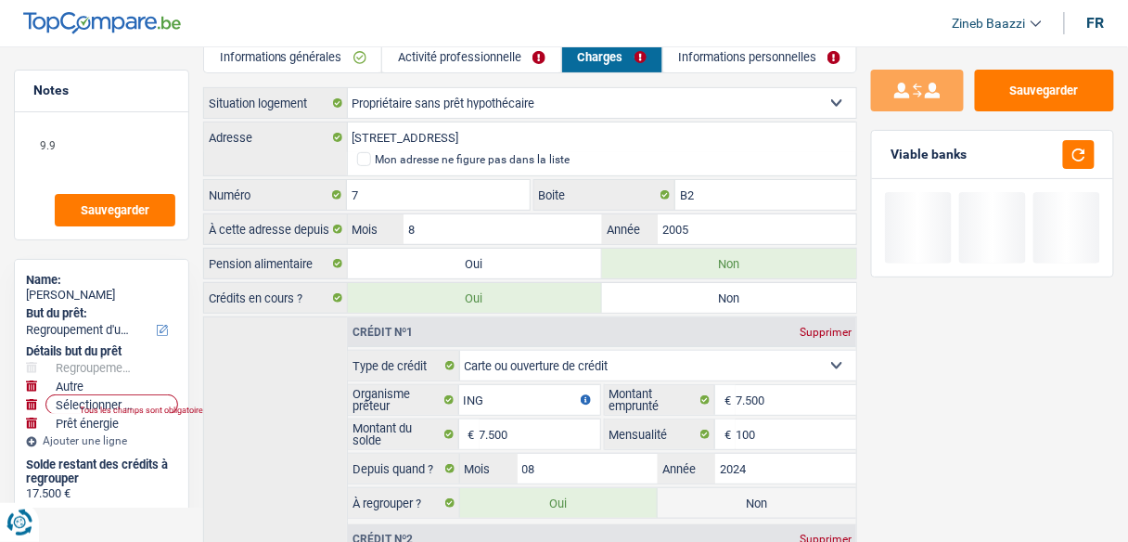
scroll to position [74, 0]
click at [481, 226] on input "8" at bounding box center [503, 228] width 199 height 30
click at [705, 218] on input "2005" at bounding box center [757, 228] width 199 height 30
click at [536, 215] on input "Mois" at bounding box center [503, 228] width 199 height 30
drag, startPoint x: 226, startPoint y: 403, endPoint x: 249, endPoint y: 422, distance: 30.3
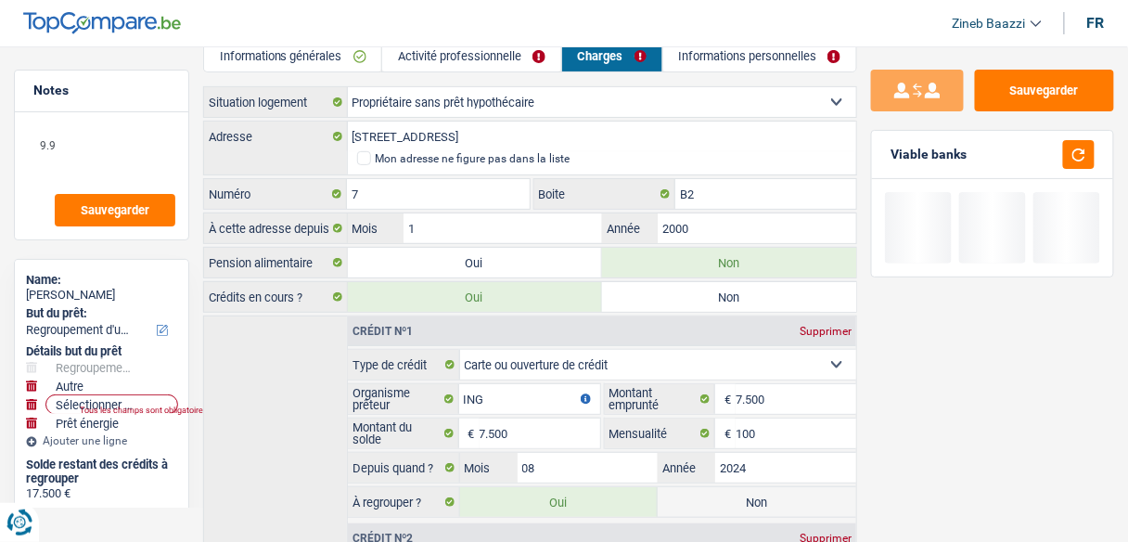
click at [226, 406] on div "Crédit nº1 Supprimer Carte ou ouverture de crédit Prêt hypothécaire Vente à tem…" at bounding box center [530, 538] width 654 height 444
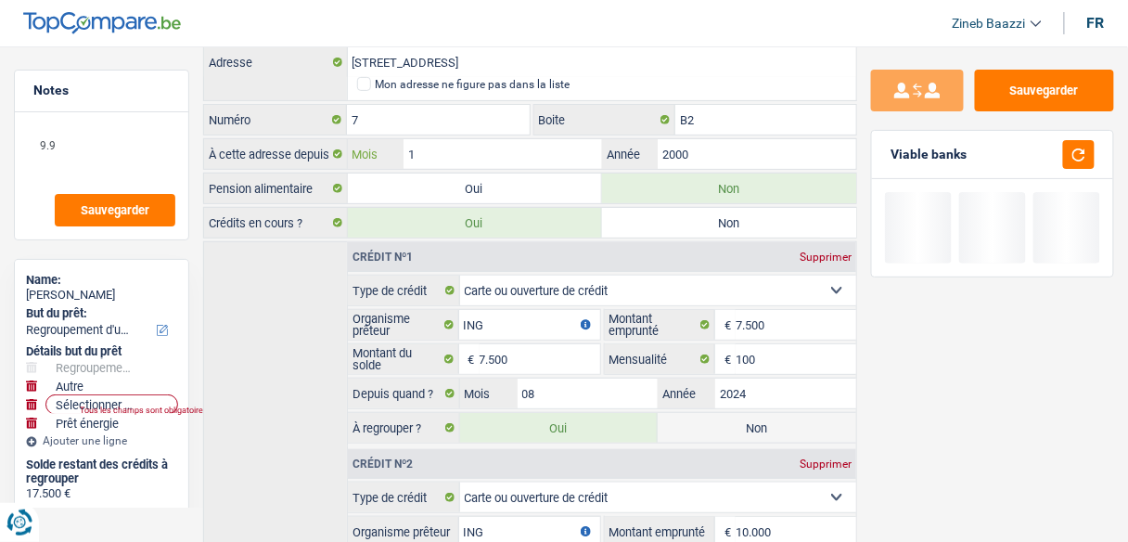
click at [444, 148] on input "1" at bounding box center [503, 154] width 199 height 30
click at [304, 309] on div "Crédit nº1 Supprimer Carte ou ouverture de crédit Prêt hypothécaire Vente à tem…" at bounding box center [530, 463] width 654 height 444
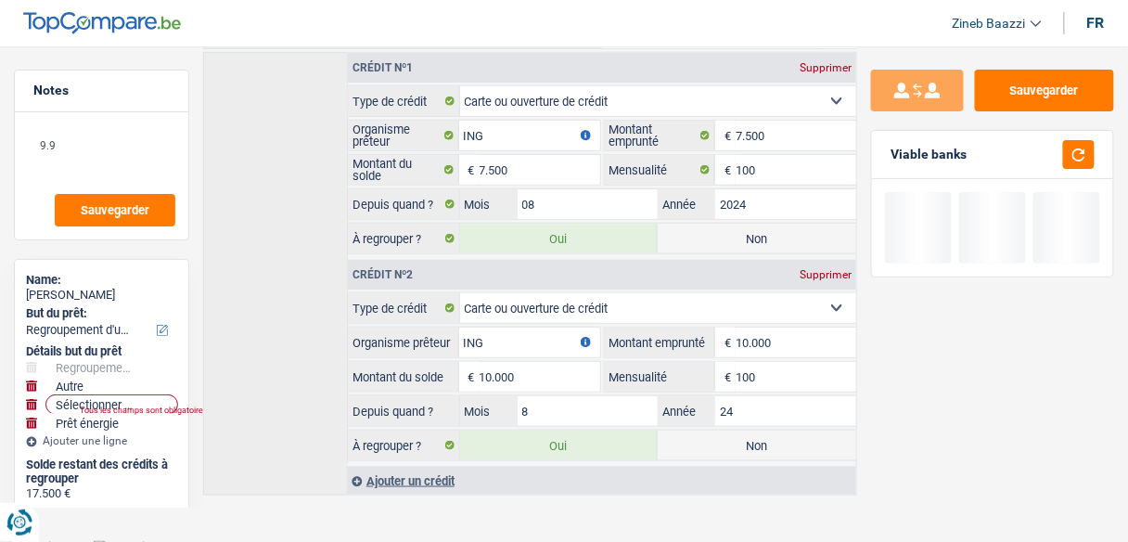
scroll to position [0, 0]
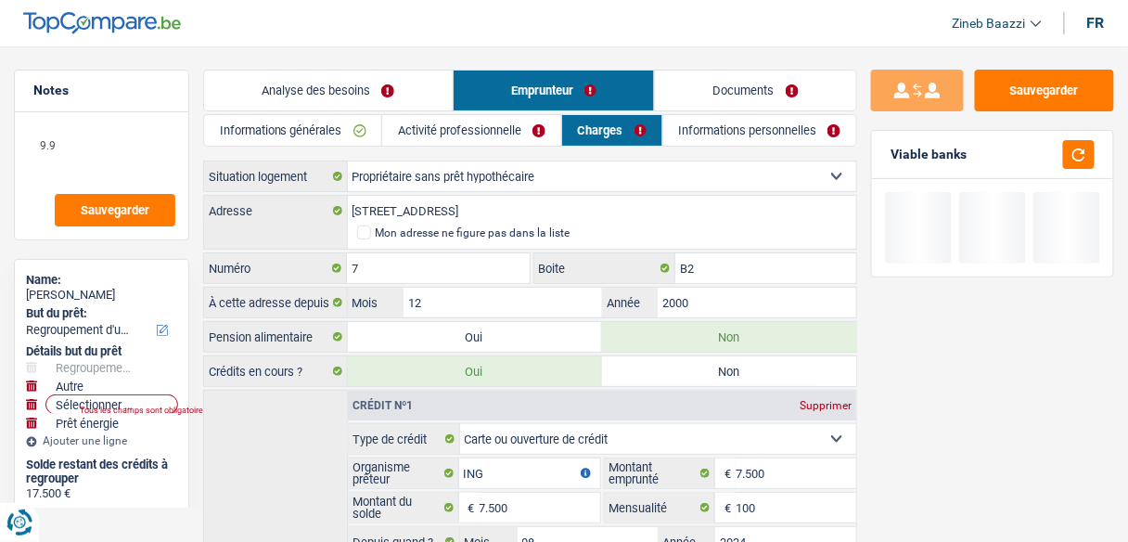
click at [719, 135] on link "Informations personnelles" at bounding box center [761, 130] width 194 height 31
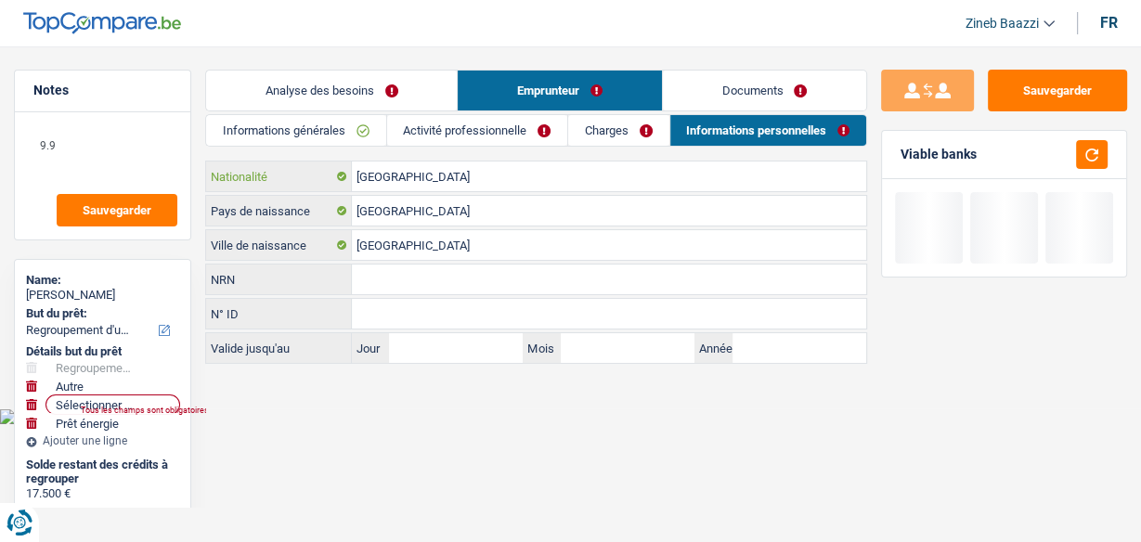
click at [425, 179] on input "[GEOGRAPHIC_DATA]" at bounding box center [609, 176] width 514 height 30
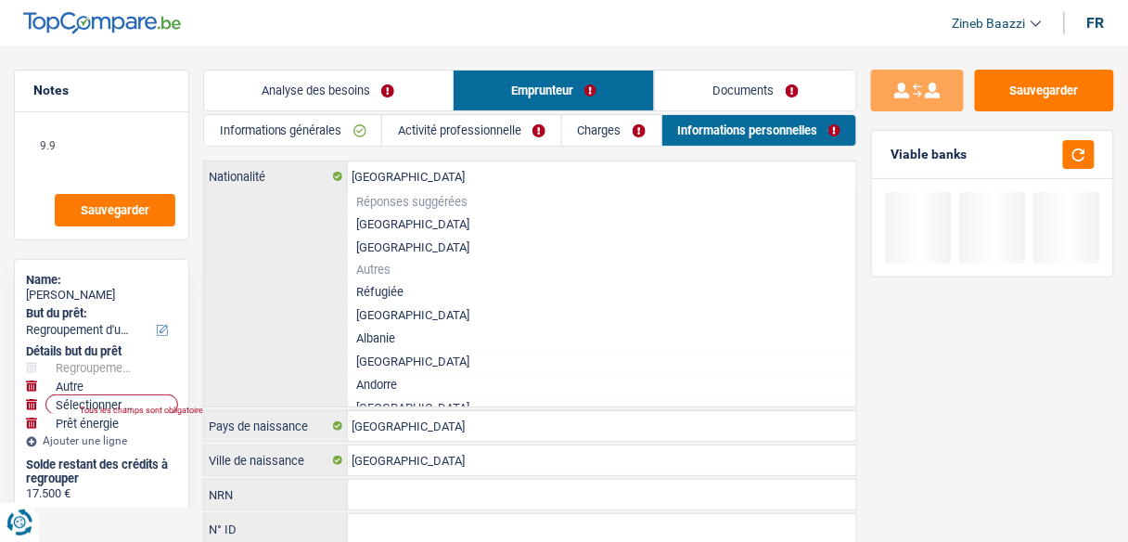
click at [815, 378] on li "Andorre" at bounding box center [602, 384] width 509 height 23
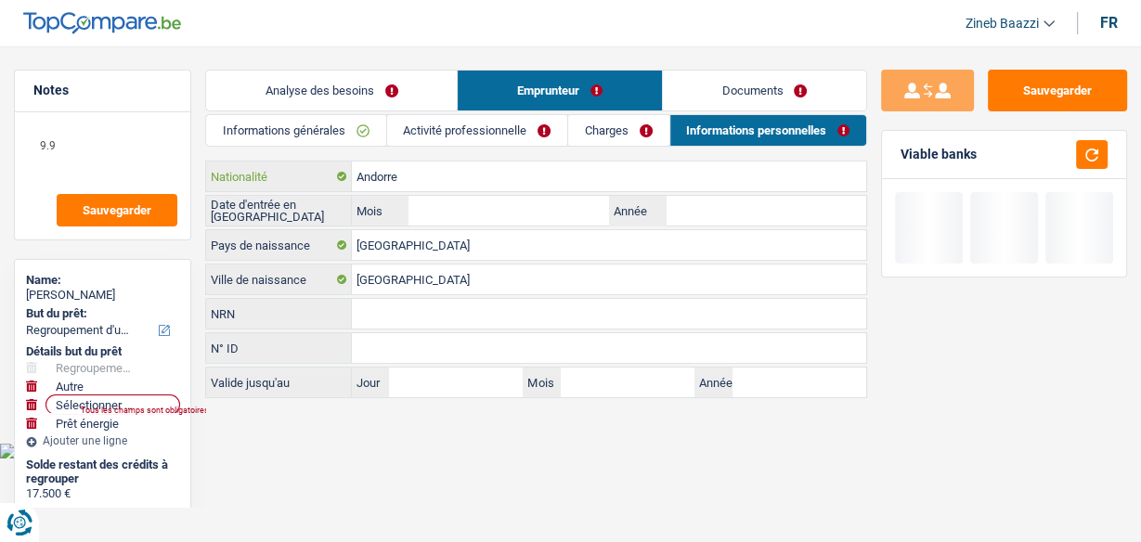
click at [407, 178] on input "Andorre" at bounding box center [609, 176] width 514 height 30
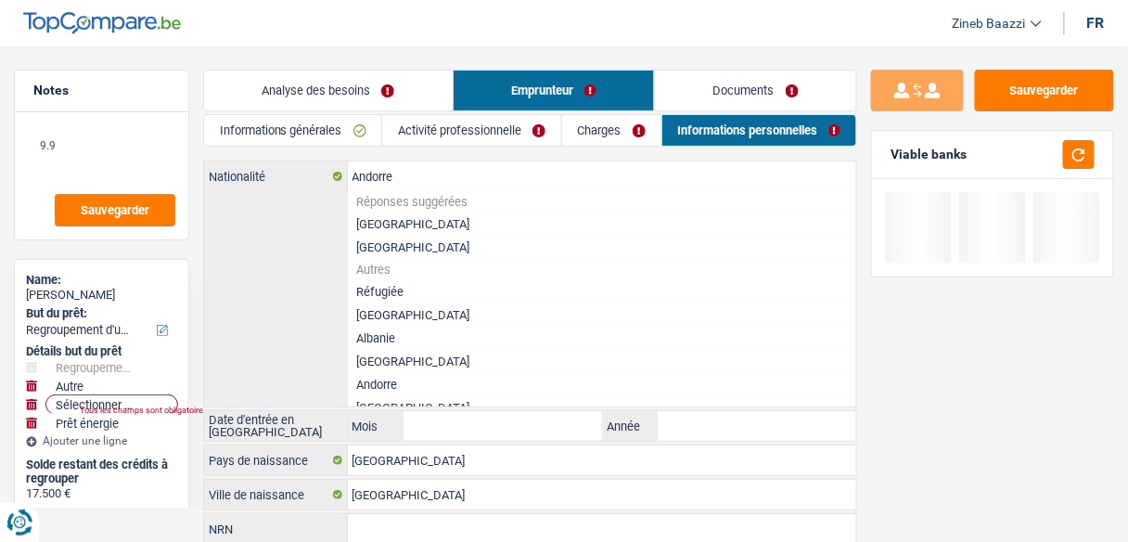
click at [417, 229] on li "[GEOGRAPHIC_DATA]" at bounding box center [602, 224] width 509 height 23
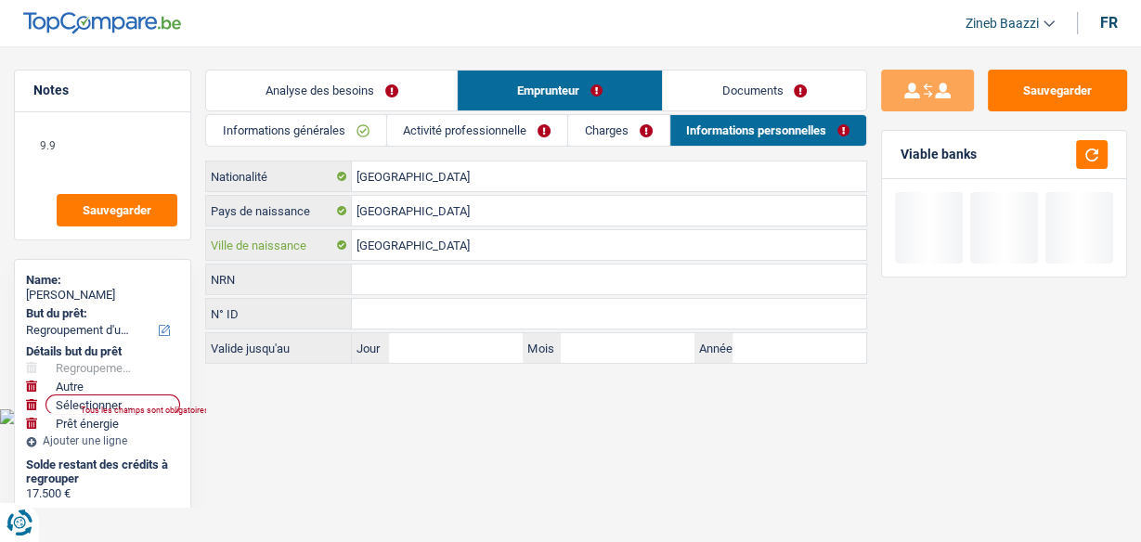
click at [453, 252] on input "[GEOGRAPHIC_DATA]" at bounding box center [609, 245] width 514 height 30
click at [797, 96] on link "Documents" at bounding box center [764, 91] width 203 height 40
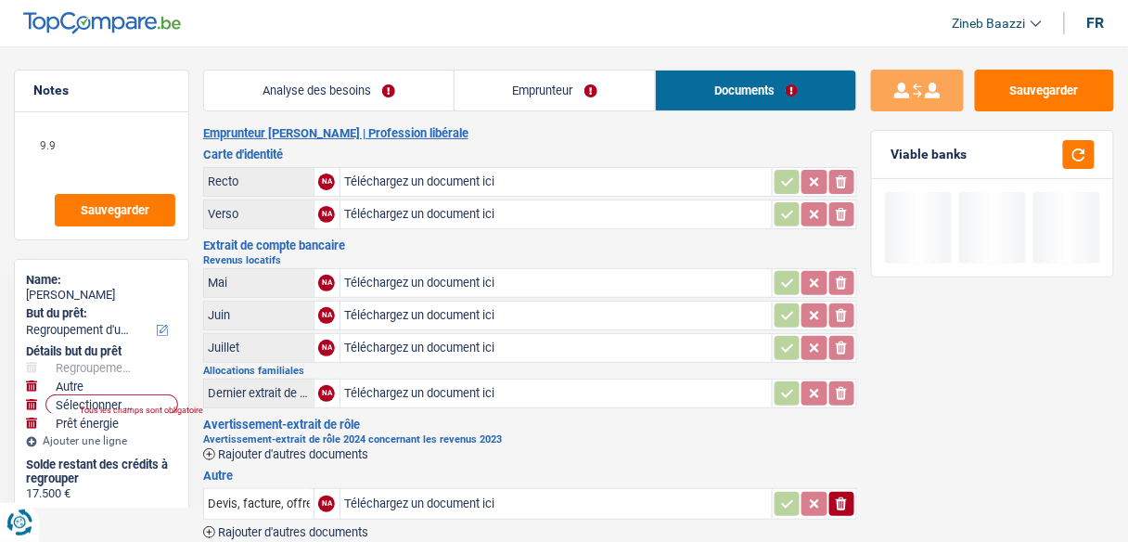
click at [578, 96] on link "Emprunteur" at bounding box center [555, 91] width 201 height 40
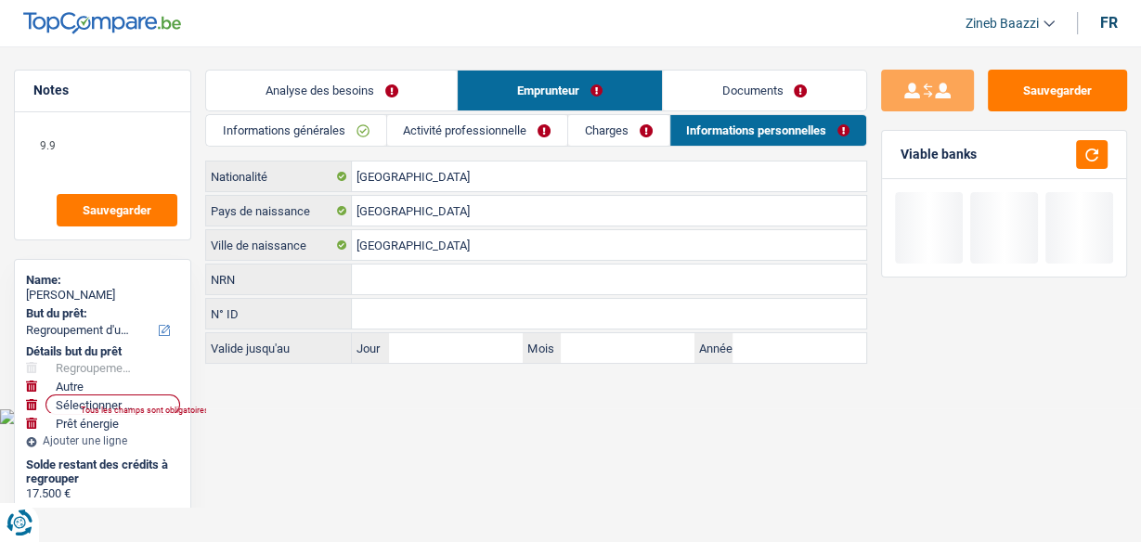
click at [338, 99] on link "Analyse des besoins" at bounding box center [331, 91] width 251 height 40
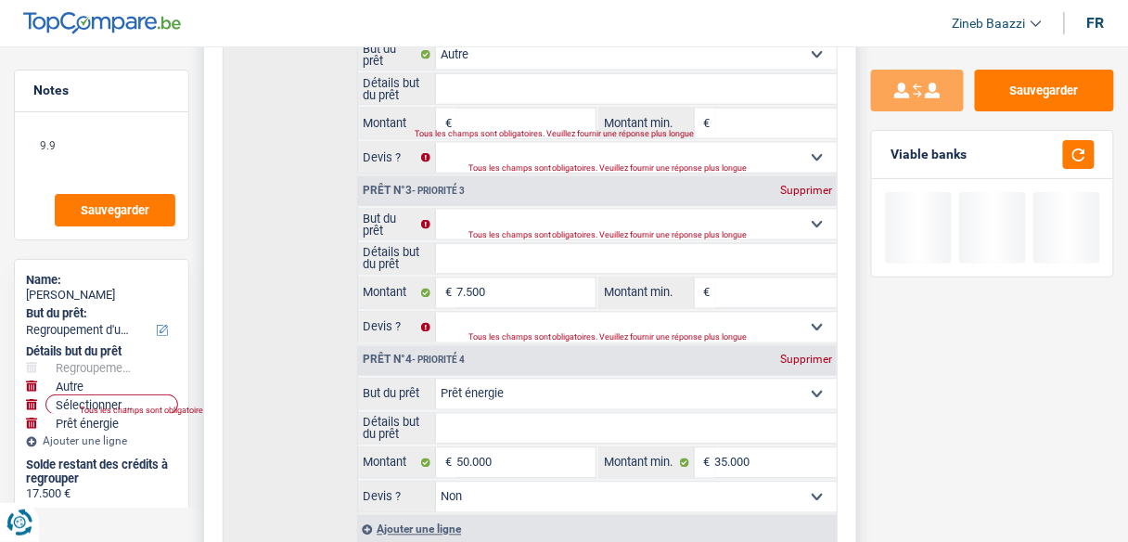
scroll to position [711, 0]
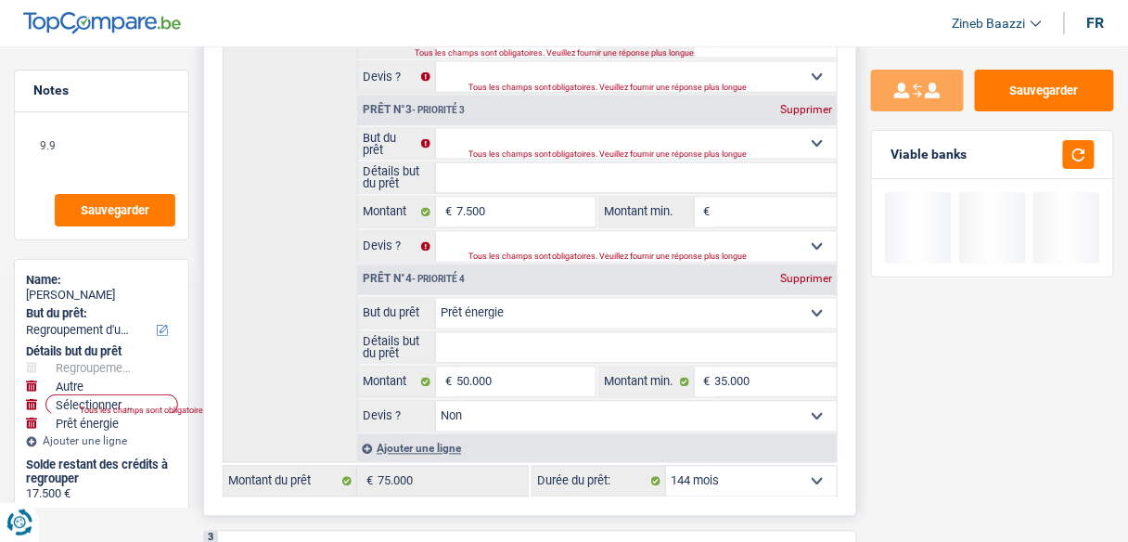
click at [798, 104] on div "Supprimer" at bounding box center [806, 109] width 61 height 11
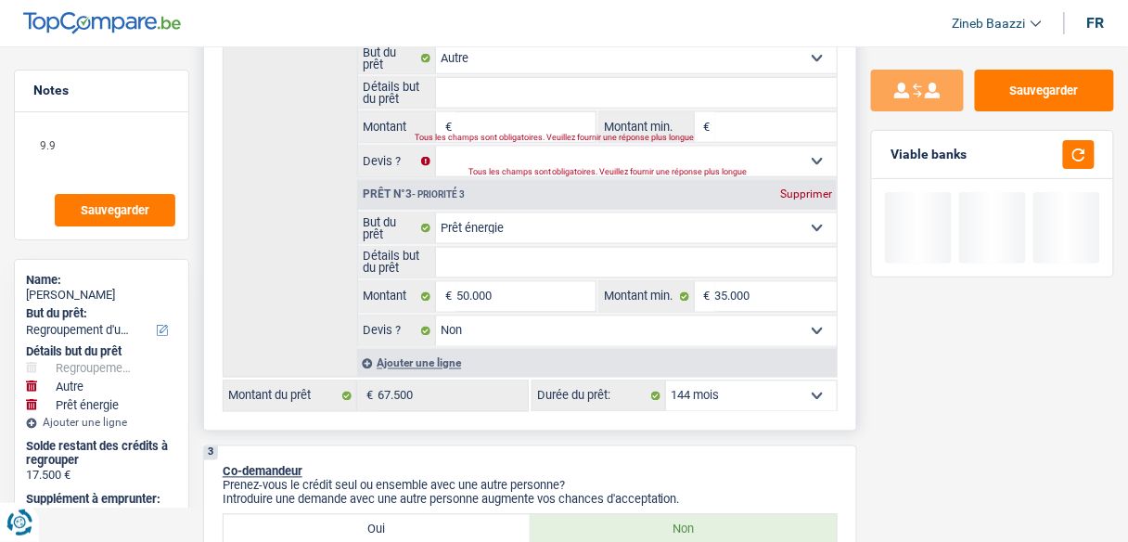
scroll to position [488, 0]
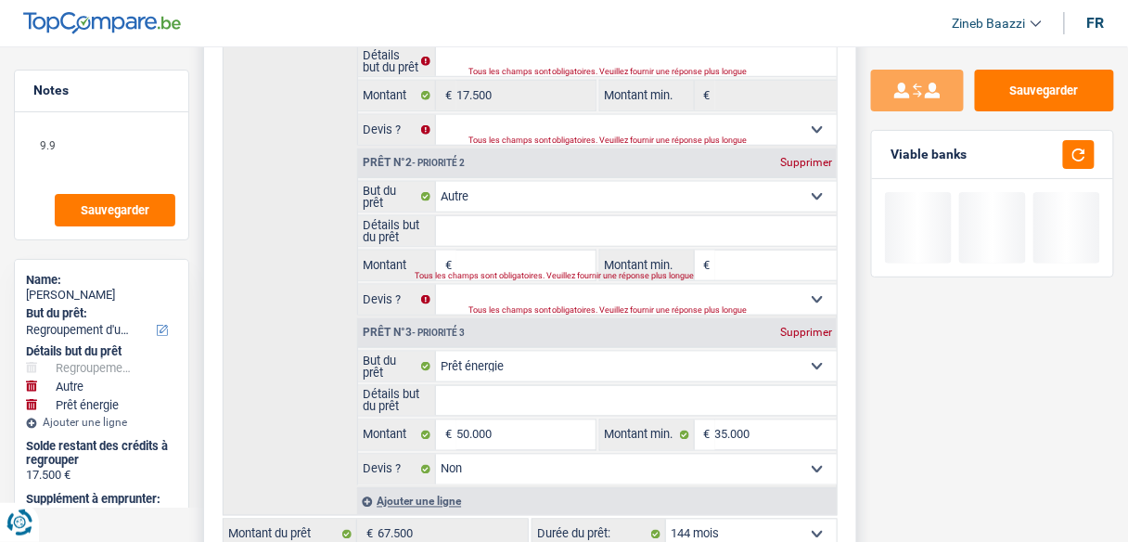
click at [809, 162] on div "Supprimer" at bounding box center [806, 162] width 61 height 11
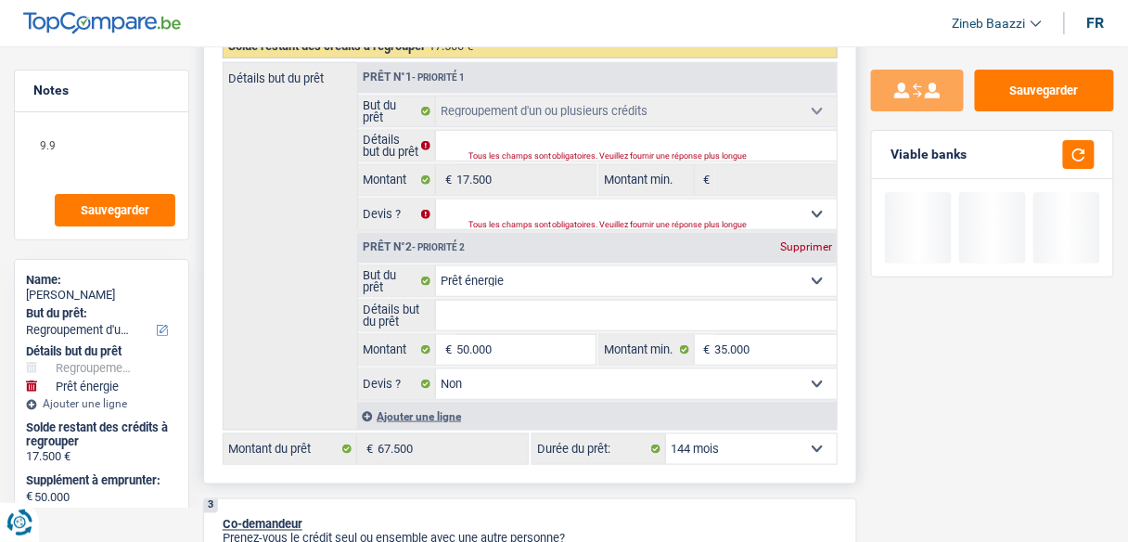
scroll to position [340, 0]
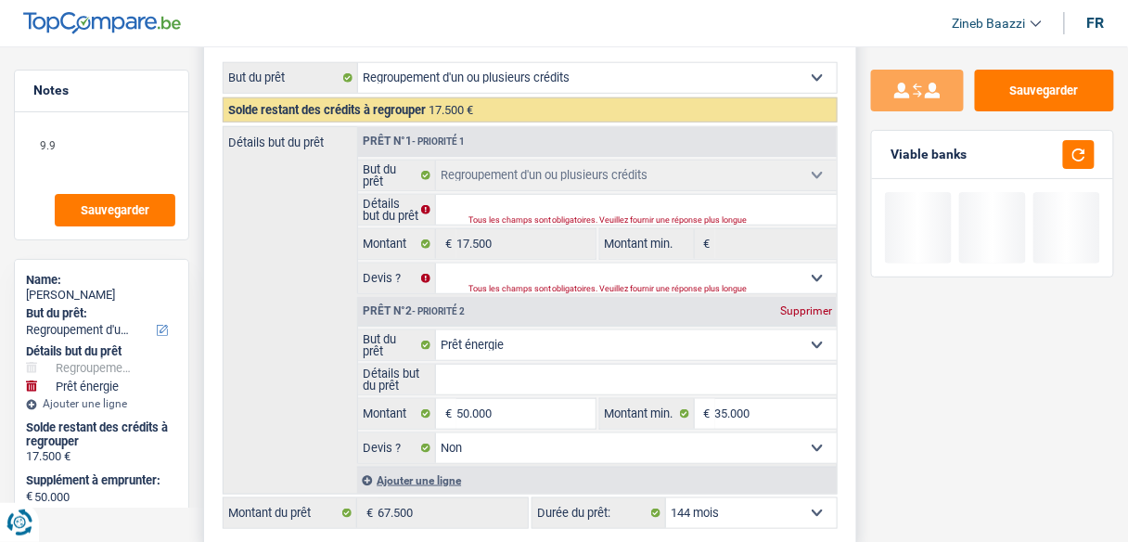
click at [812, 145] on div "Prêt n°1 - Priorité 1" at bounding box center [597, 142] width 479 height 30
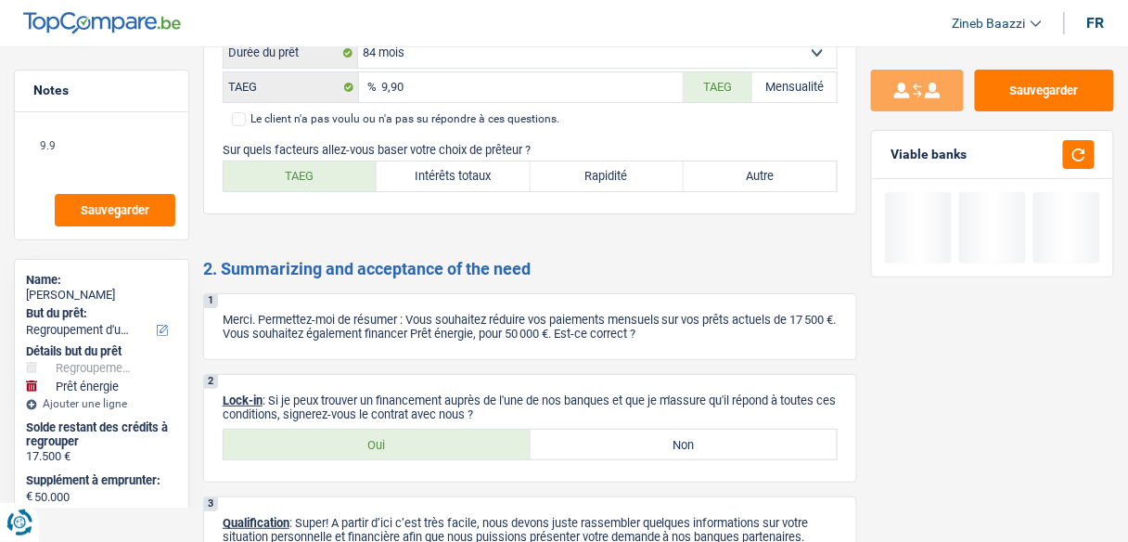
scroll to position [3489, 0]
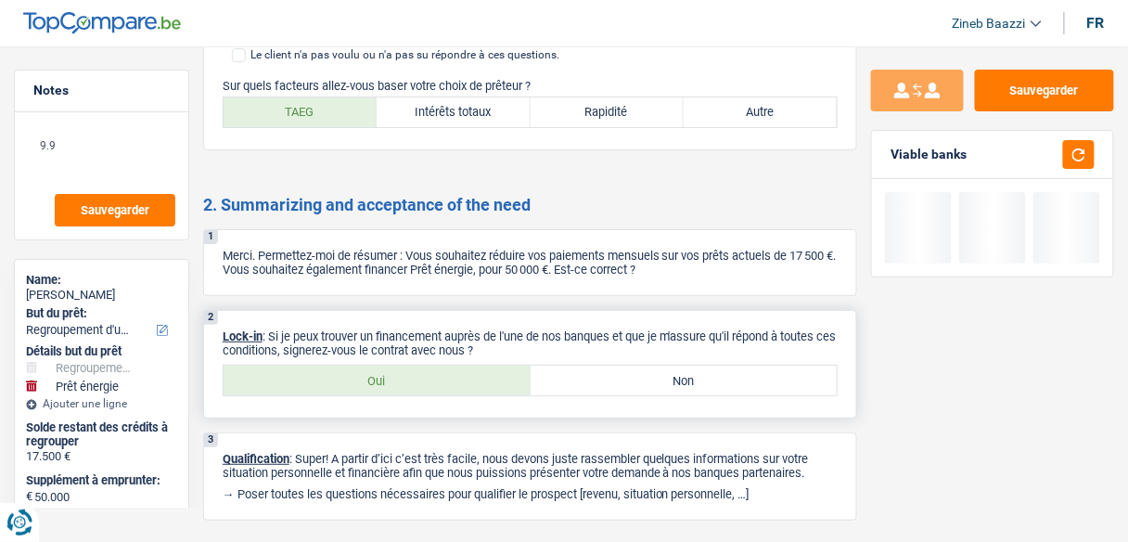
click at [450, 371] on label "Oui" at bounding box center [377, 381] width 307 height 30
click at [450, 371] on input "Oui" at bounding box center [377, 381] width 307 height 30
click at [1074, 161] on button "button" at bounding box center [1080, 154] width 32 height 29
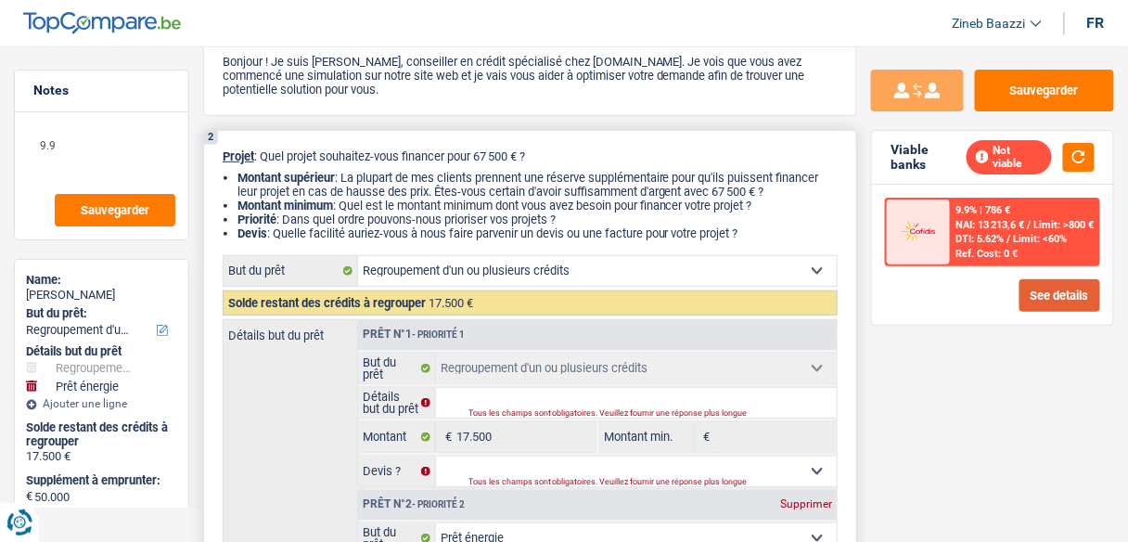
scroll to position [297, 0]
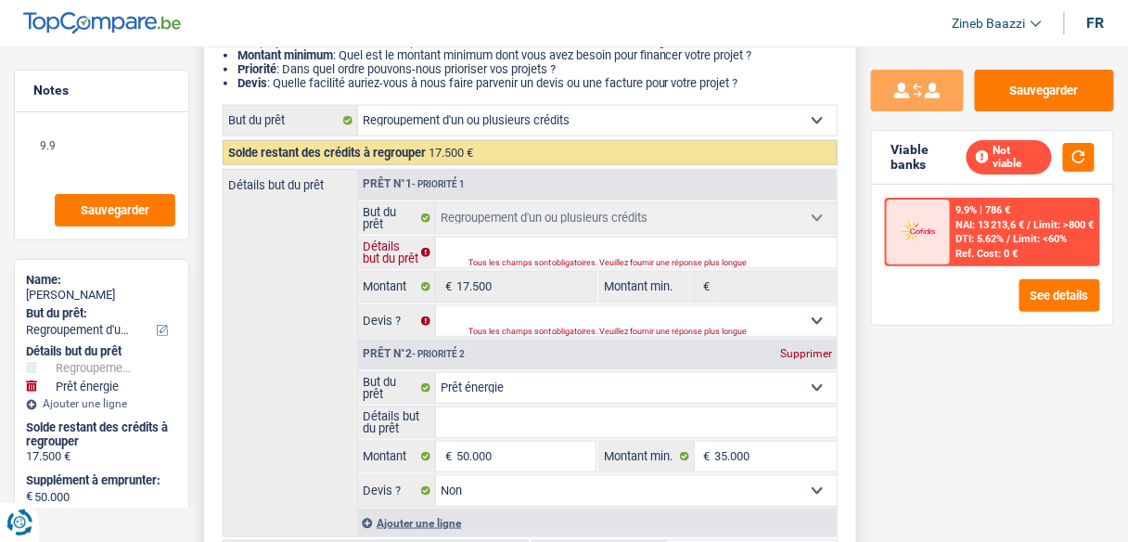
click at [516, 247] on input "Détails but du prêt" at bounding box center [636, 253] width 401 height 30
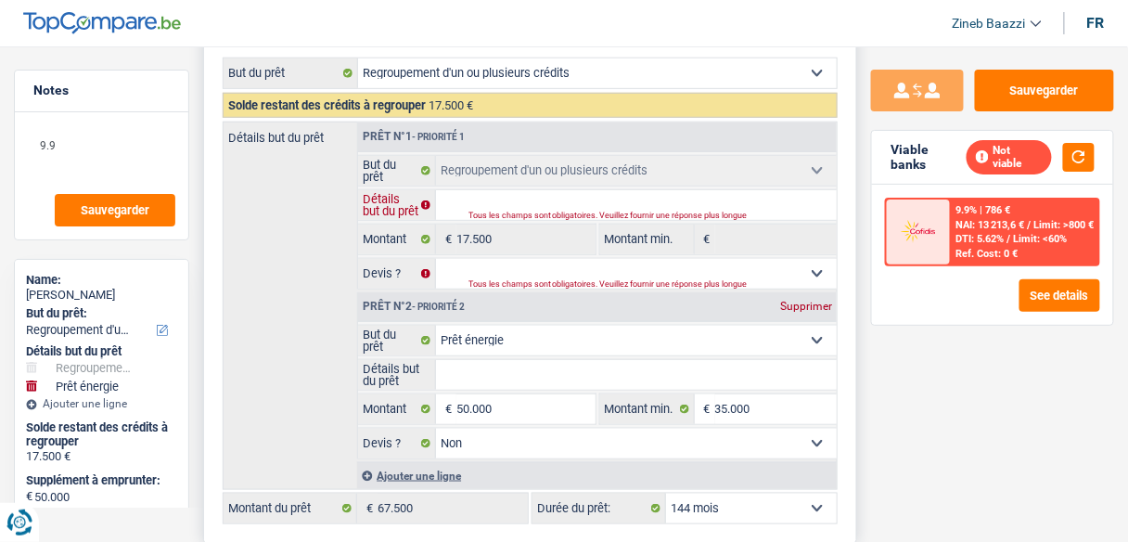
scroll to position [371, 0]
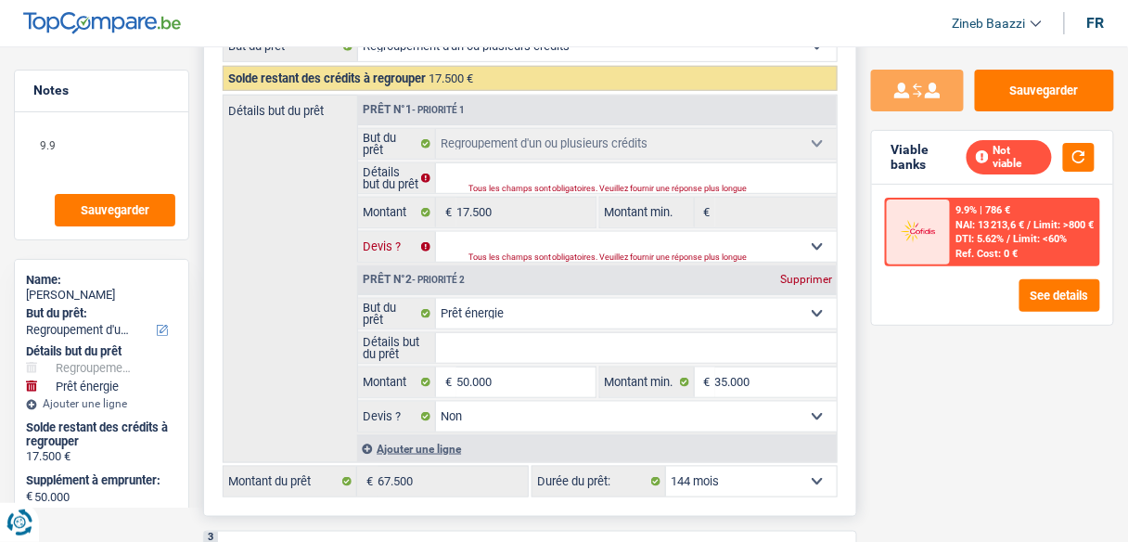
click at [534, 239] on select "Oui Non Non répondu Sélectionner une option" at bounding box center [636, 247] width 401 height 30
click at [535, 239] on select "Oui Non Non répondu Sélectionner une option" at bounding box center [636, 247] width 401 height 30
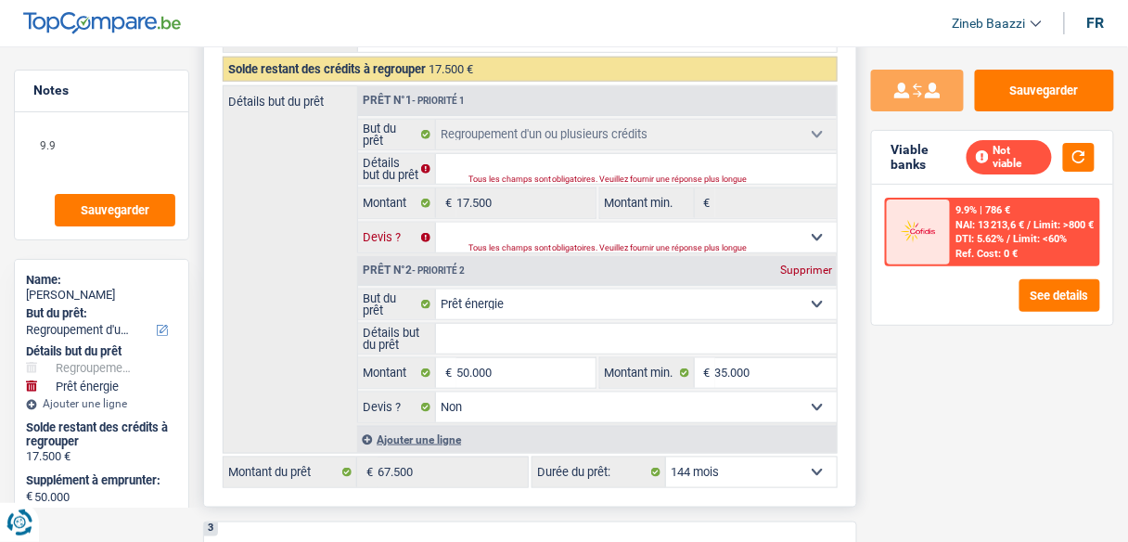
scroll to position [520, 0]
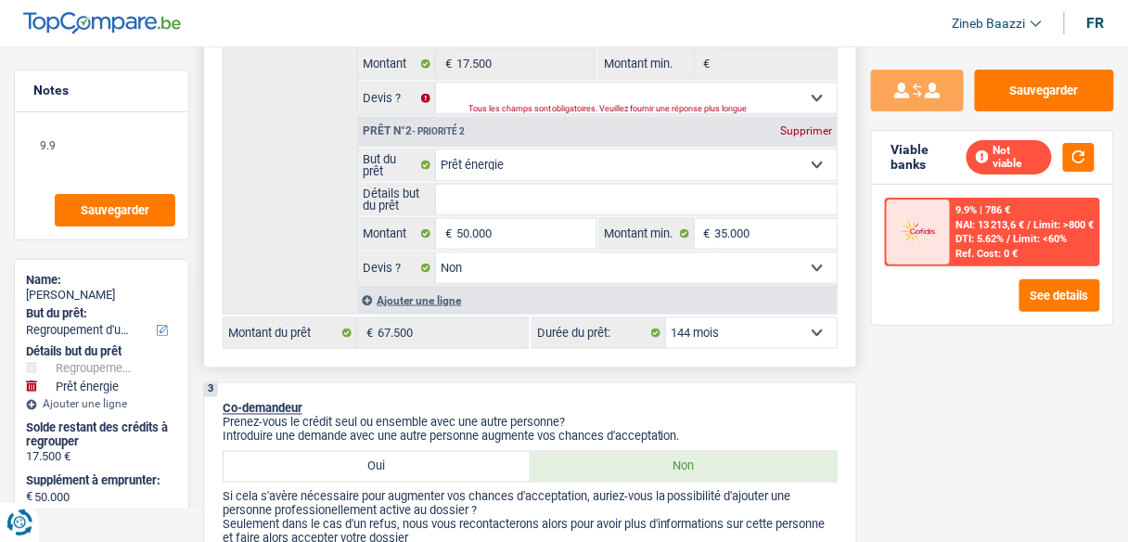
click at [520, 206] on input "Détails but du prêt" at bounding box center [636, 200] width 401 height 30
click at [542, 156] on select "Confort maison: meubles, textile, peinture, électroménager, outillage non-profe…" at bounding box center [636, 165] width 401 height 30
click at [953, 414] on div "Sauvegarder Viable banks Not viable 9.9% | 786 € NAI: 13 213,6 € / Limit: >800 …" at bounding box center [992, 289] width 271 height 438
click at [560, 219] on input "50.000" at bounding box center [526, 234] width 138 height 30
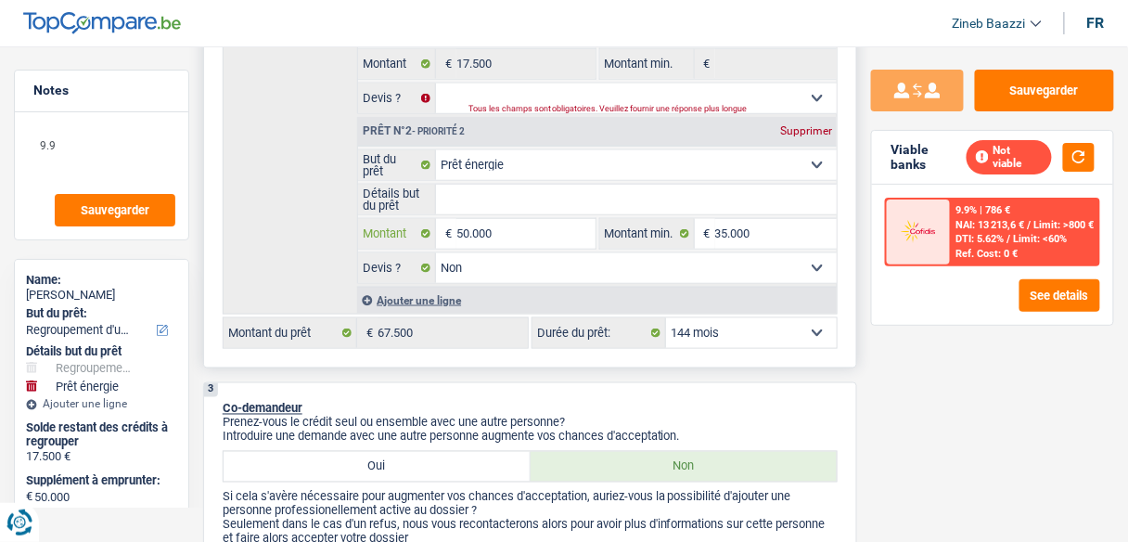
click at [560, 219] on input "50.000" at bounding box center [526, 234] width 138 height 30
click at [535, 233] on input "50.000" at bounding box center [526, 234] width 138 height 30
click at [748, 227] on input "35.000" at bounding box center [776, 234] width 122 height 30
click at [760, 318] on select "12 mois 18 mois 24 mois 30 mois 36 mois 42 mois 48 mois 60 mois 72 mois 84 mois…" at bounding box center [751, 333] width 171 height 30
click at [666, 318] on select "12 mois 18 mois 24 mois 30 mois 36 mois 42 mois 48 mois 60 mois 72 mois 84 mois…" at bounding box center [751, 333] width 171 height 30
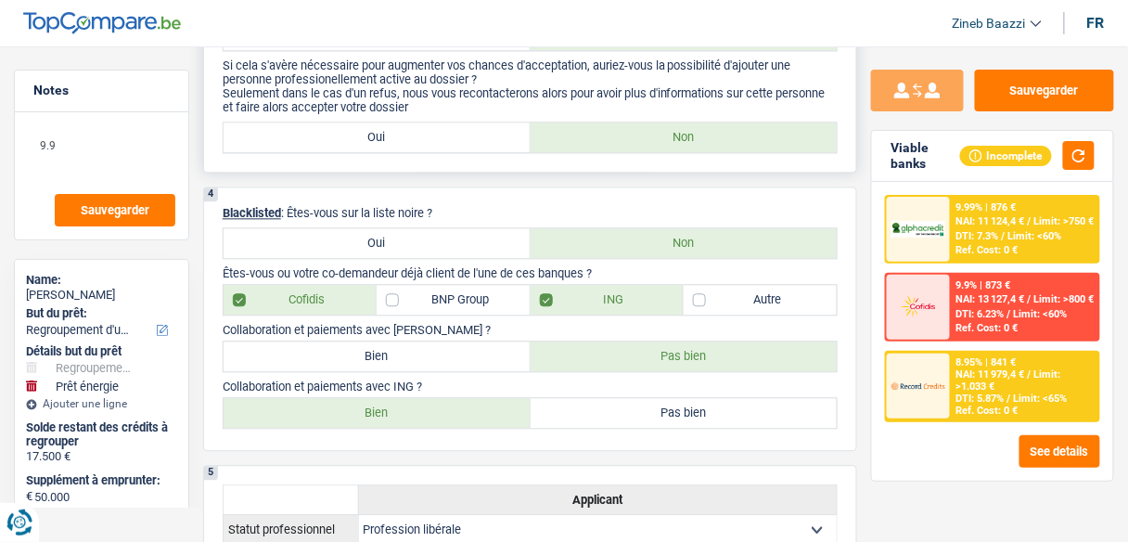
scroll to position [965, 0]
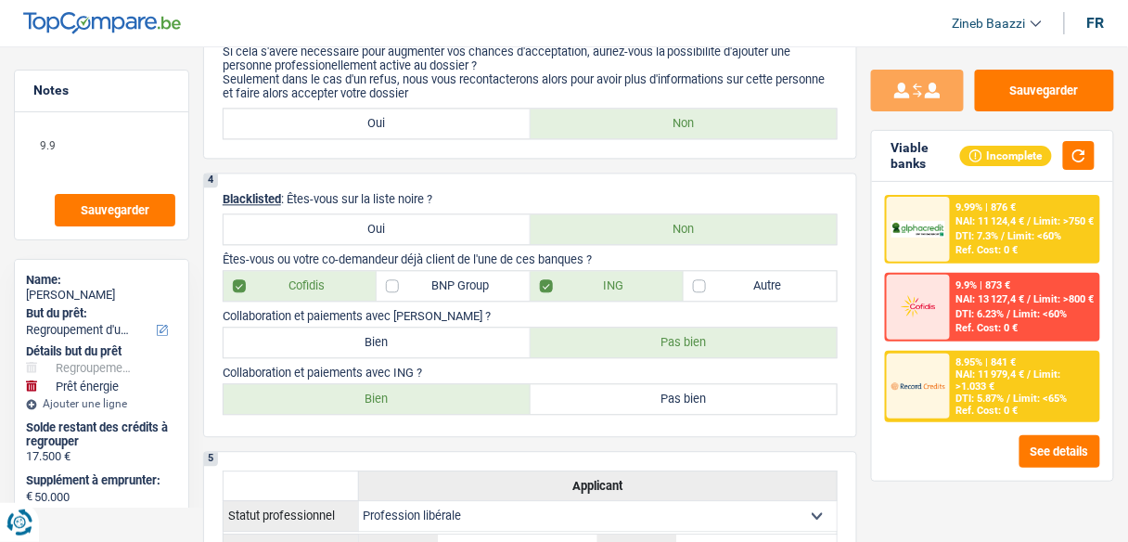
click at [882, 471] on div "9.99% | 876 € NAI: 11 124,4 € / Limit: >750 € DTI: 7.3% / Limit: <60% Ref. Cost…" at bounding box center [992, 331] width 241 height 299
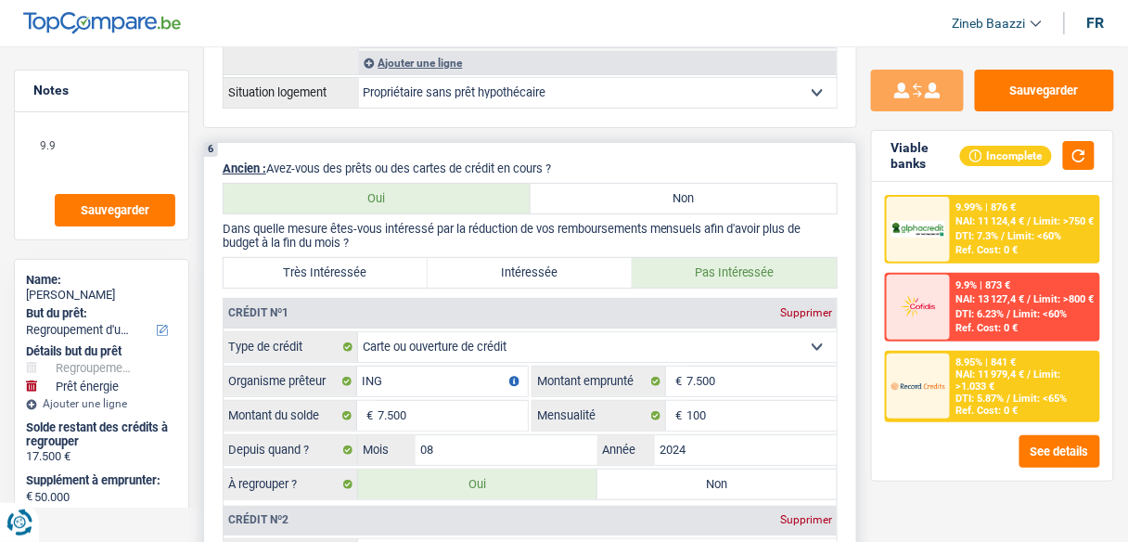
scroll to position [1782, 0]
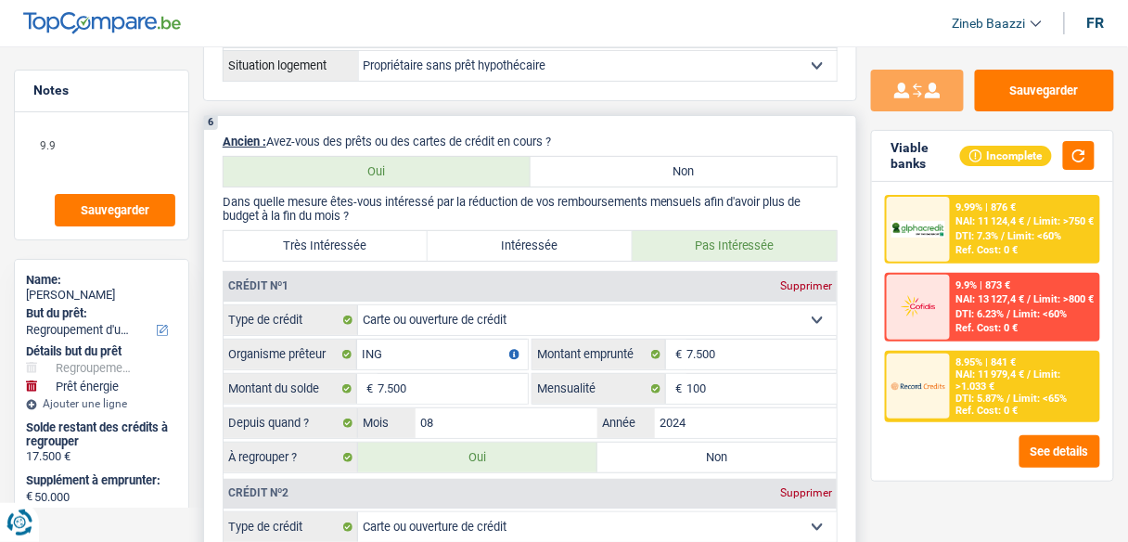
click at [393, 231] on label "Très Intéressée" at bounding box center [326, 246] width 204 height 30
click at [393, 231] on input "Très Intéressée" at bounding box center [326, 246] width 204 height 30
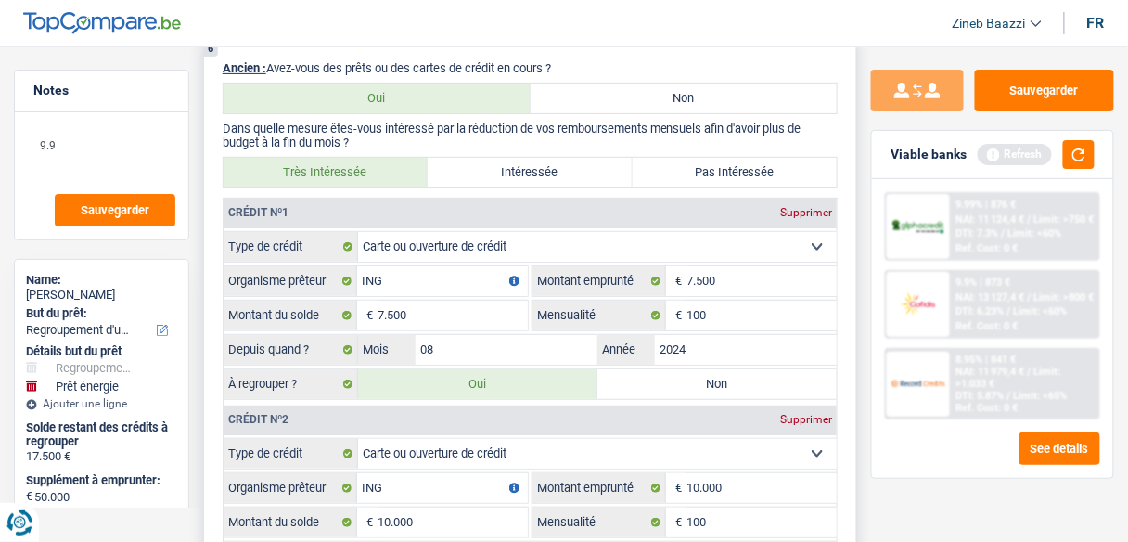
scroll to position [1930, 0]
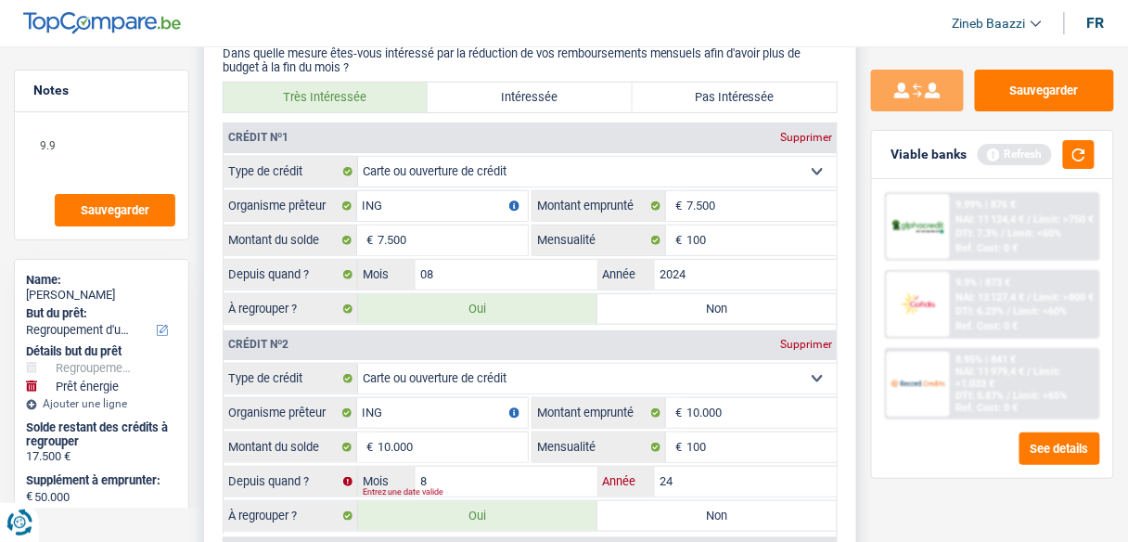
click at [752, 467] on input "24" at bounding box center [746, 482] width 182 height 30
click at [924, 524] on div "Sauvegarder Viable banks Refresh 9.99% | 876 € NAI: 11 124,4 € / Limit: >750 € …" at bounding box center [992, 116] width 271 height 3954
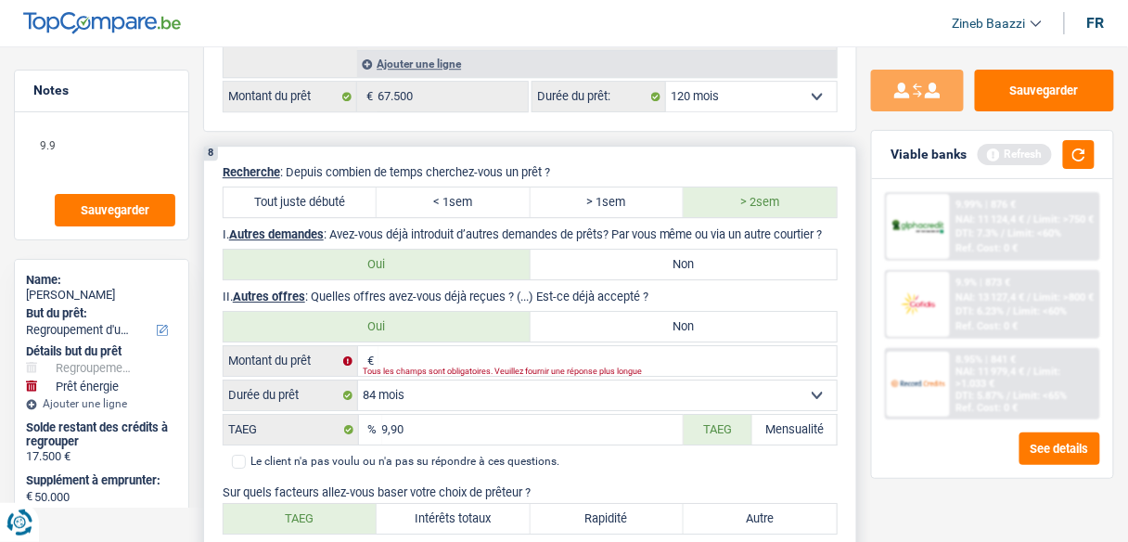
scroll to position [3118, 0]
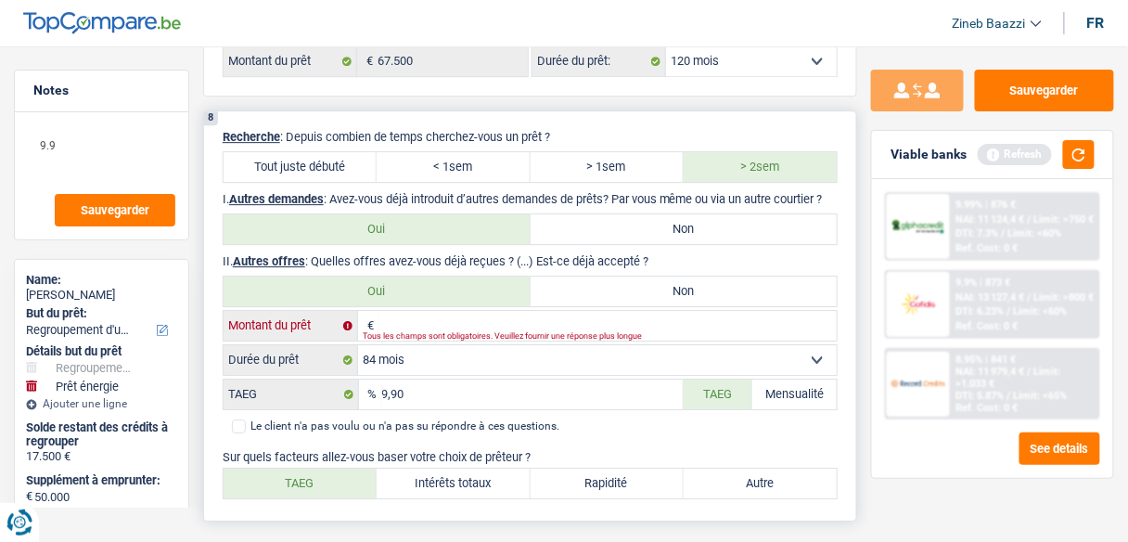
click at [415, 311] on input "Montant du prêt" at bounding box center [608, 326] width 458 height 30
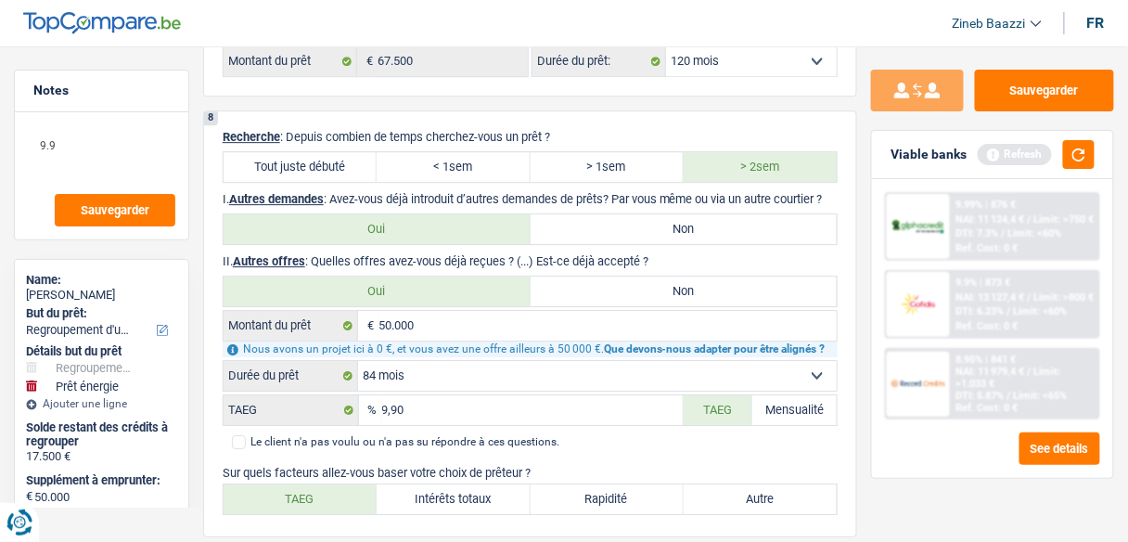
click at [918, 483] on div "Sauvegarder Viable banks Refresh 9.99% | 876 € NAI: 11 124,4 € / Limit: >750 € …" at bounding box center [992, 289] width 271 height 438
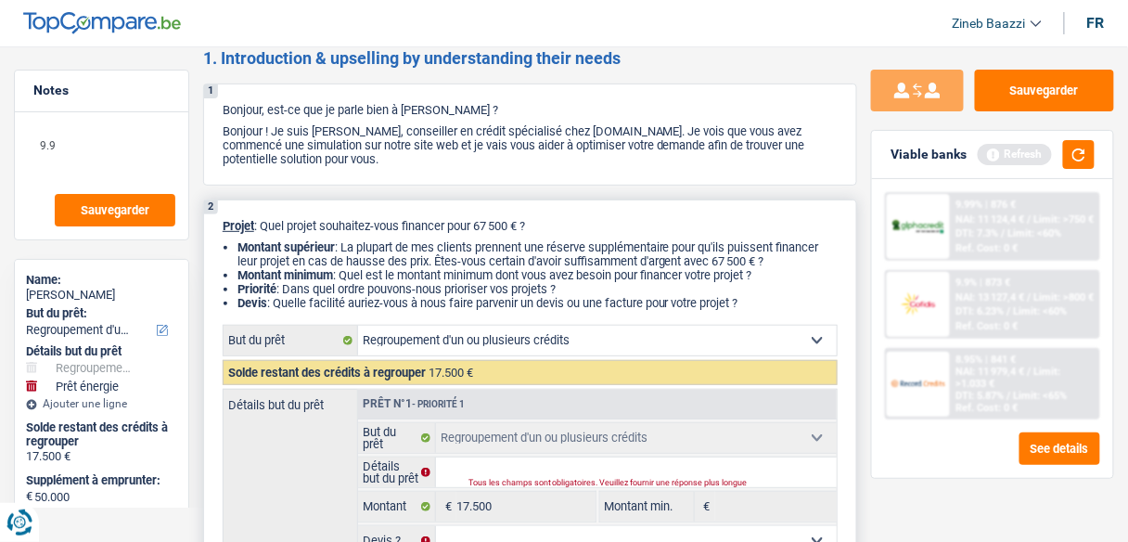
scroll to position [0, 0]
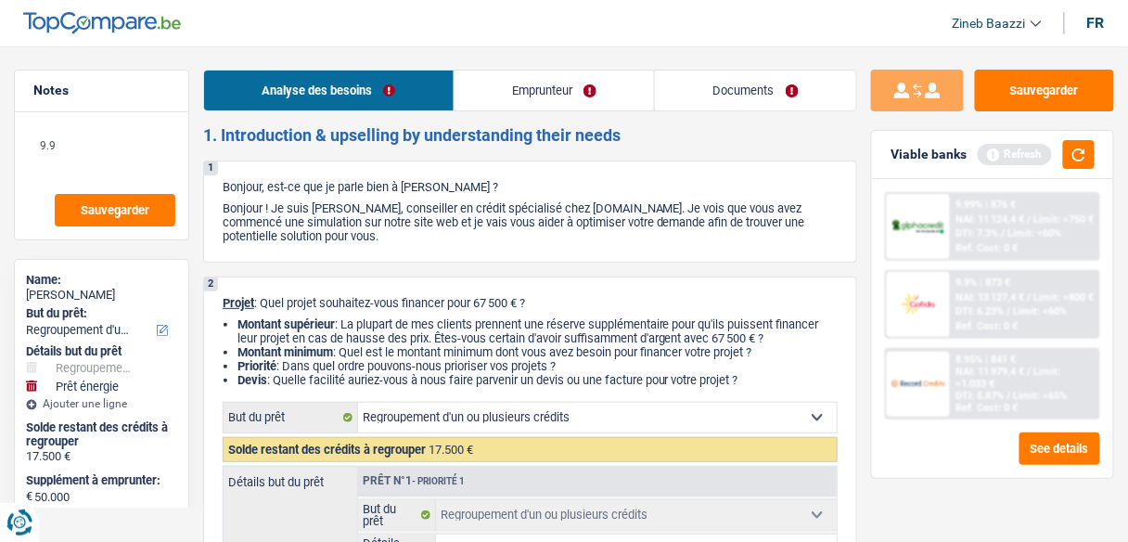
click at [522, 93] on link "Emprunteur" at bounding box center [555, 91] width 200 height 40
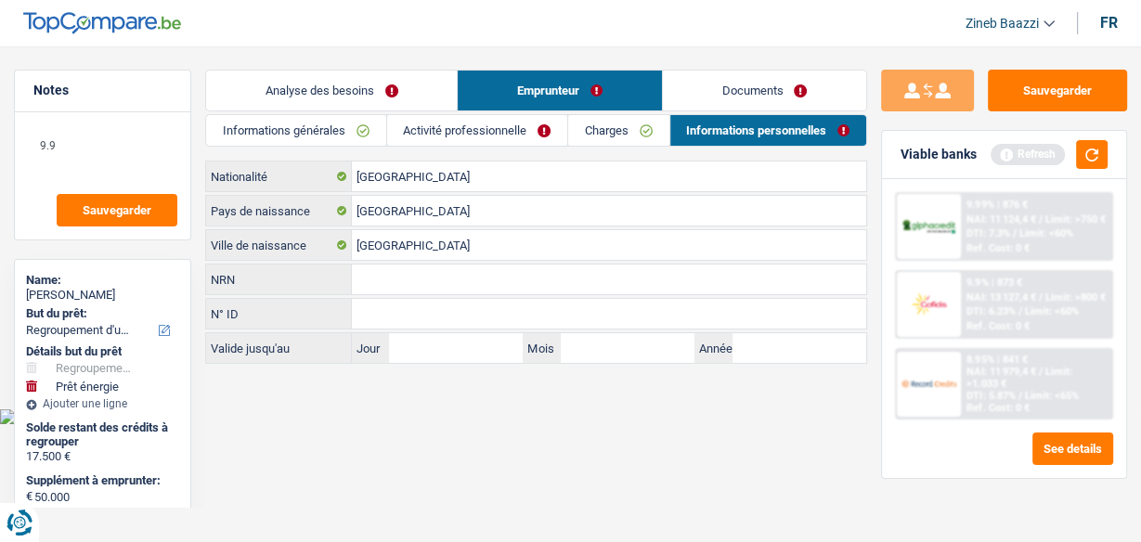
click at [349, 129] on link "Informations générales" at bounding box center [295, 130] width 179 height 31
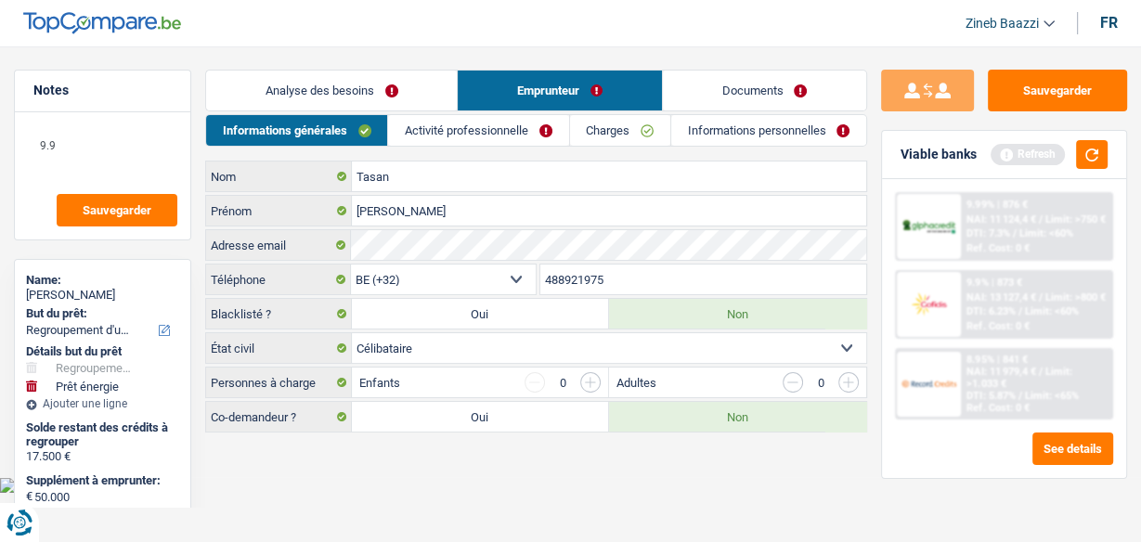
click at [496, 128] on link "Activité professionnelle" at bounding box center [478, 130] width 180 height 31
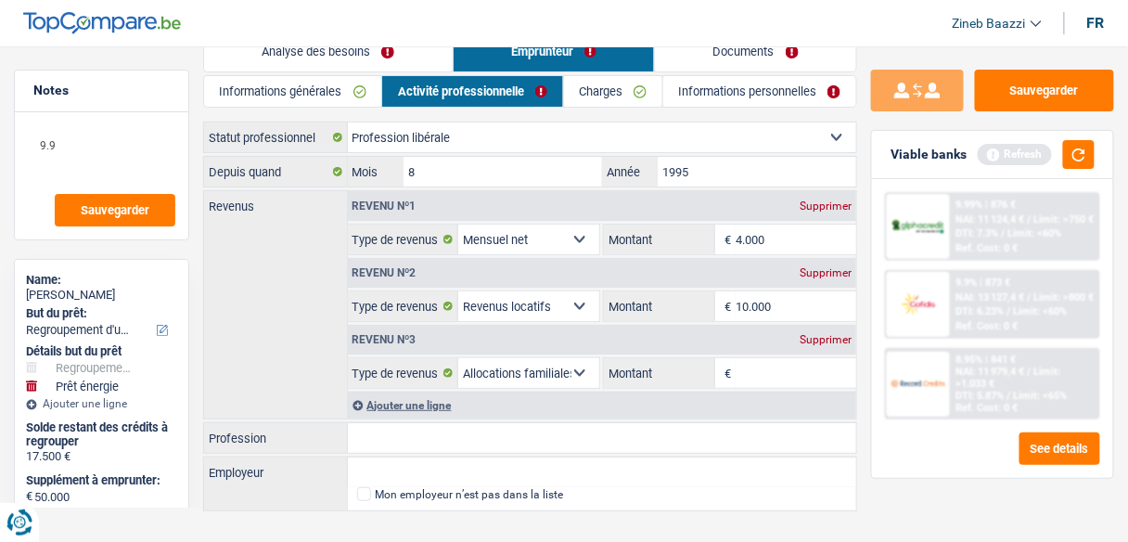
scroll to position [61, 0]
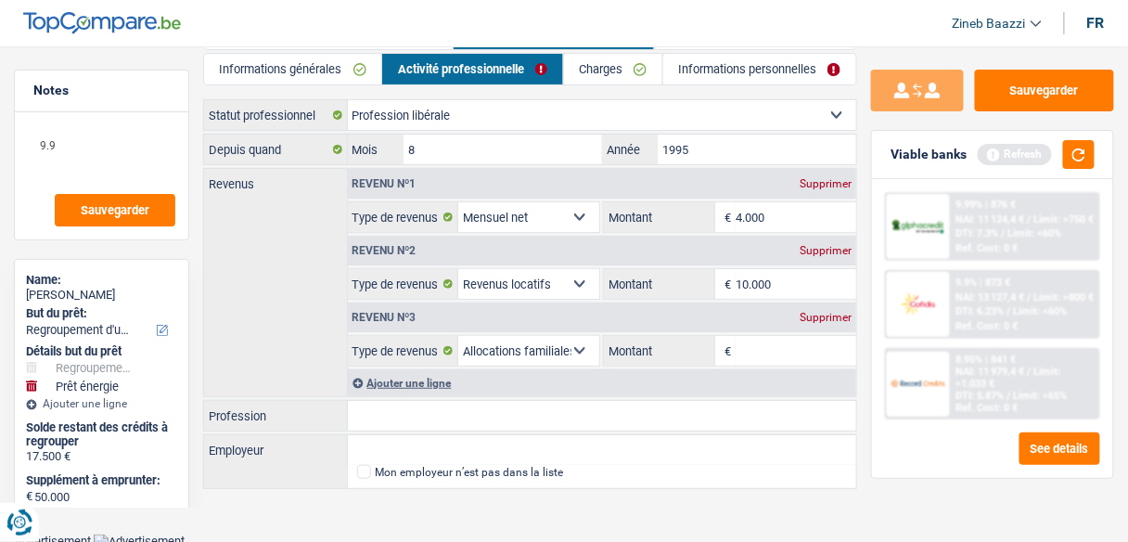
click at [768, 278] on input "10.000" at bounding box center [796, 284] width 121 height 30
click at [762, 344] on input "Montant" at bounding box center [796, 351] width 121 height 30
click at [823, 315] on div "Supprimer" at bounding box center [825, 317] width 61 height 11
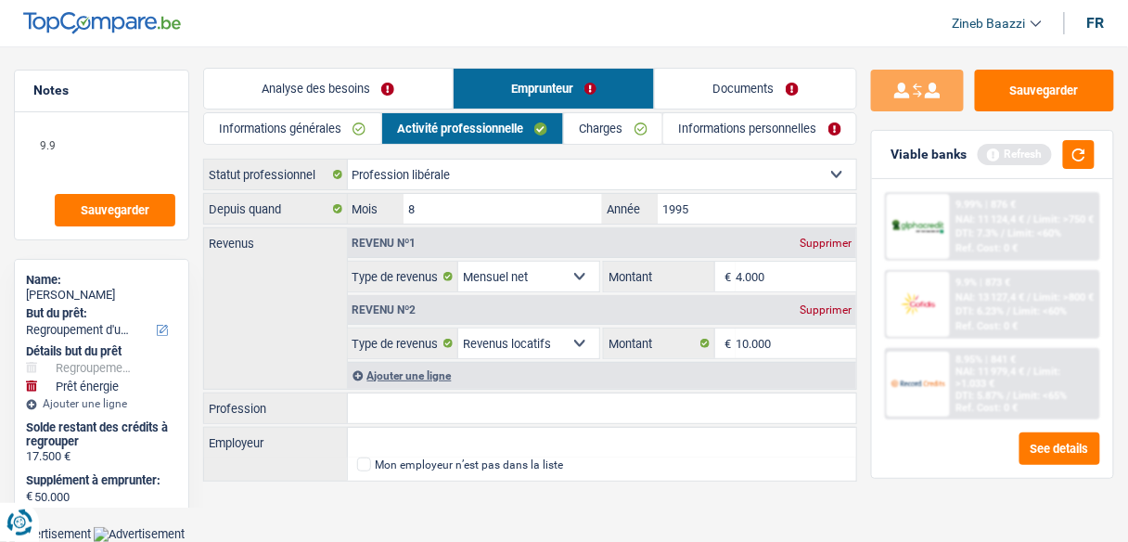
scroll to position [0, 0]
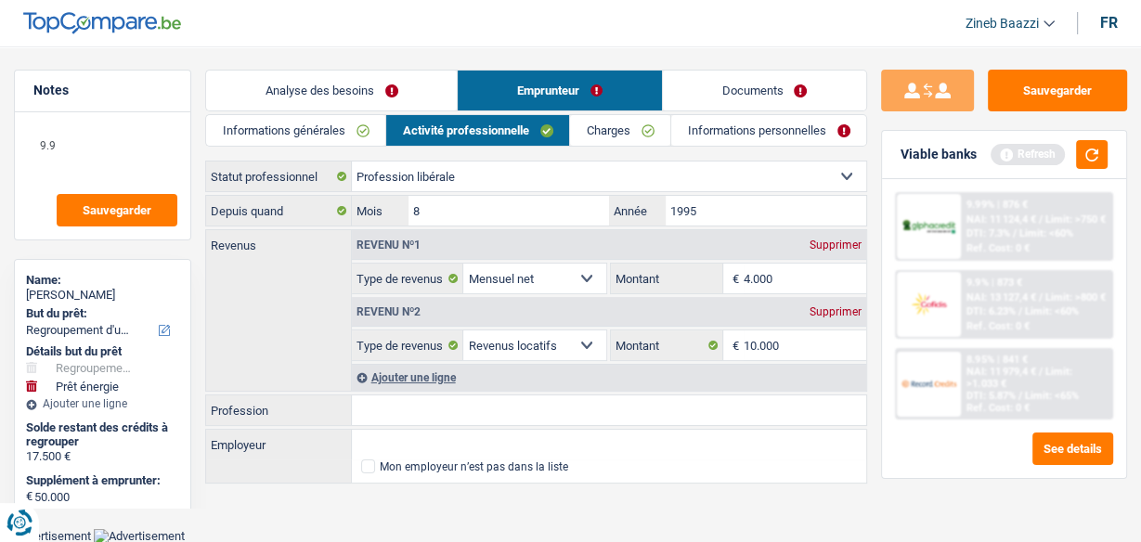
click at [630, 139] on link "Charges" at bounding box center [620, 130] width 100 height 31
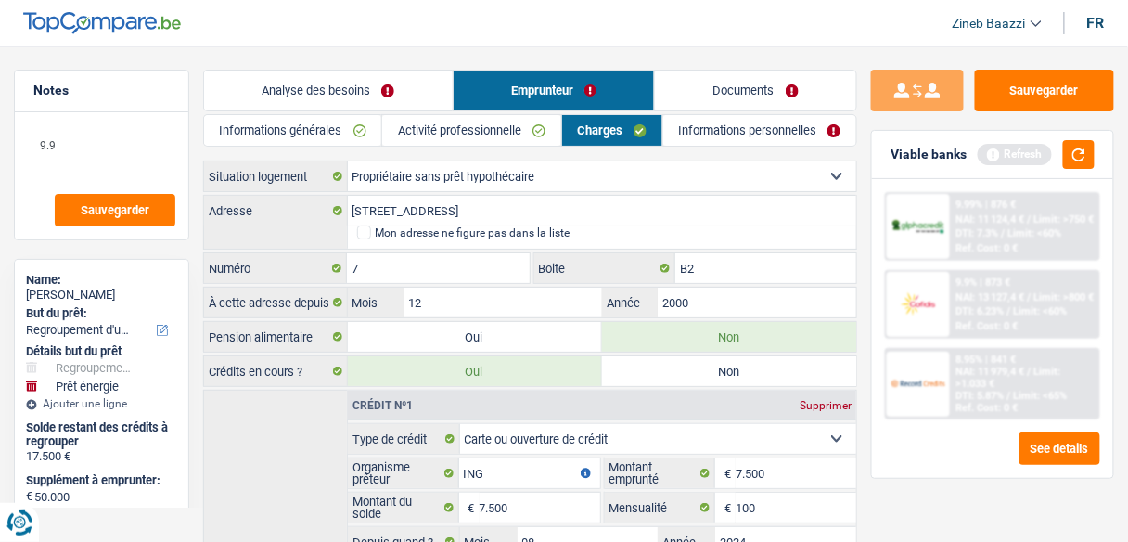
click at [781, 135] on link "Informations personnelles" at bounding box center [760, 130] width 193 height 31
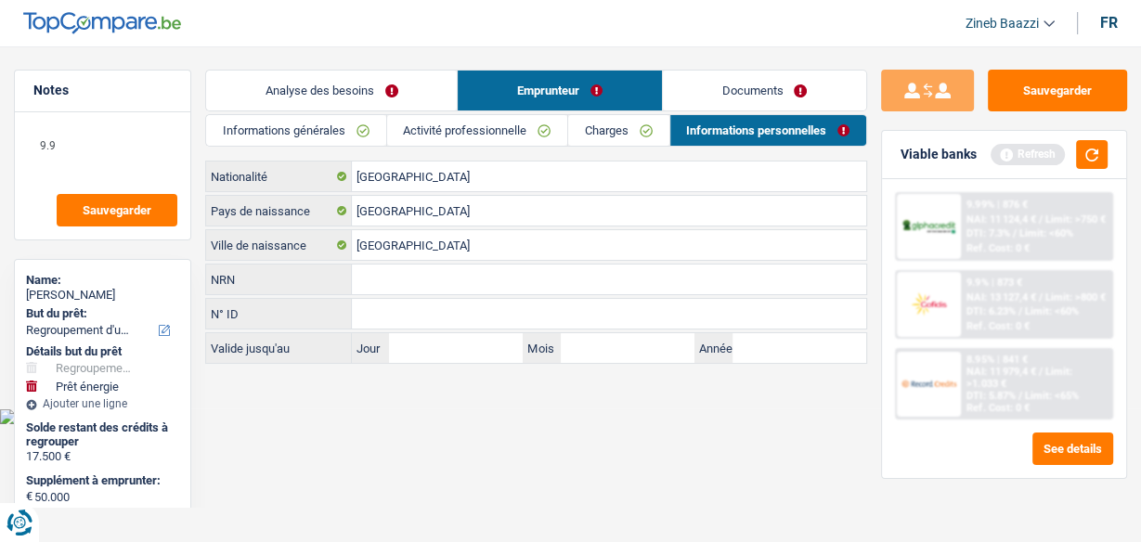
click at [304, 129] on link "Informations générales" at bounding box center [295, 130] width 179 height 31
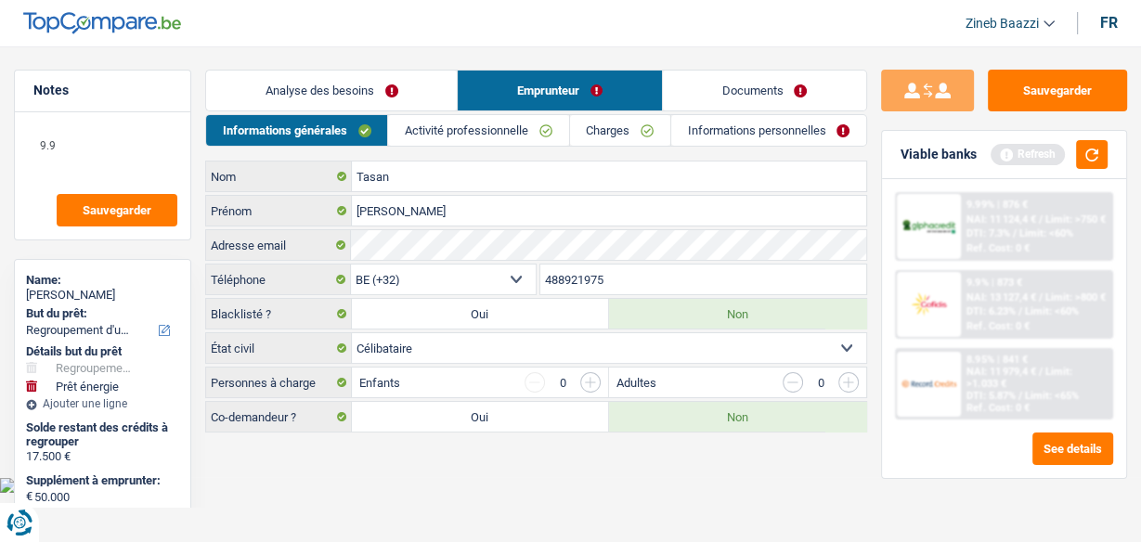
drag, startPoint x: 365, startPoint y: 84, endPoint x: 369, endPoint y: 76, distance: 9.6
click at [367, 84] on link "Analyse des besoins" at bounding box center [331, 91] width 251 height 40
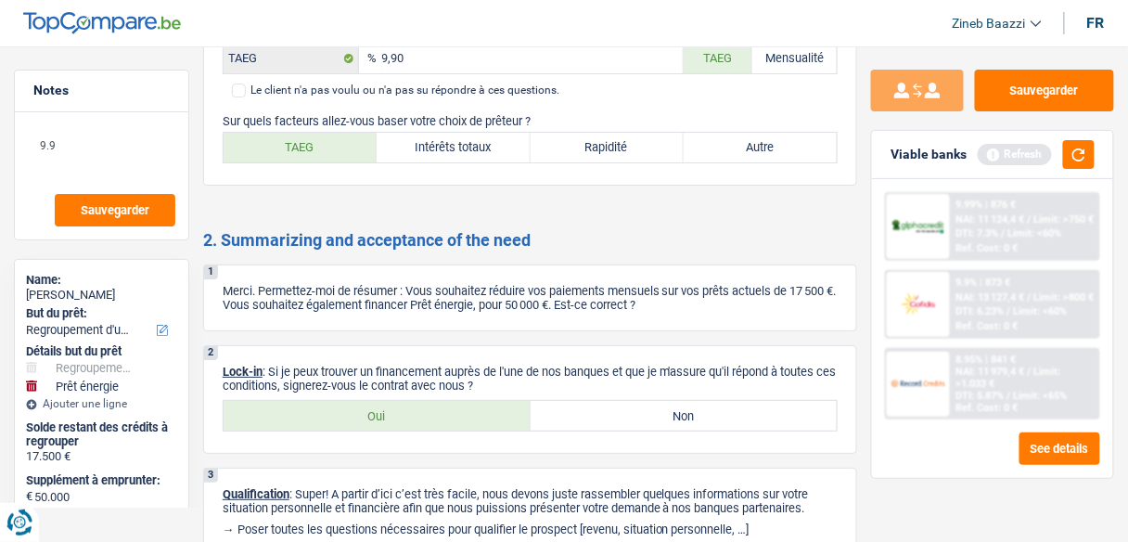
scroll to position [3444, 0]
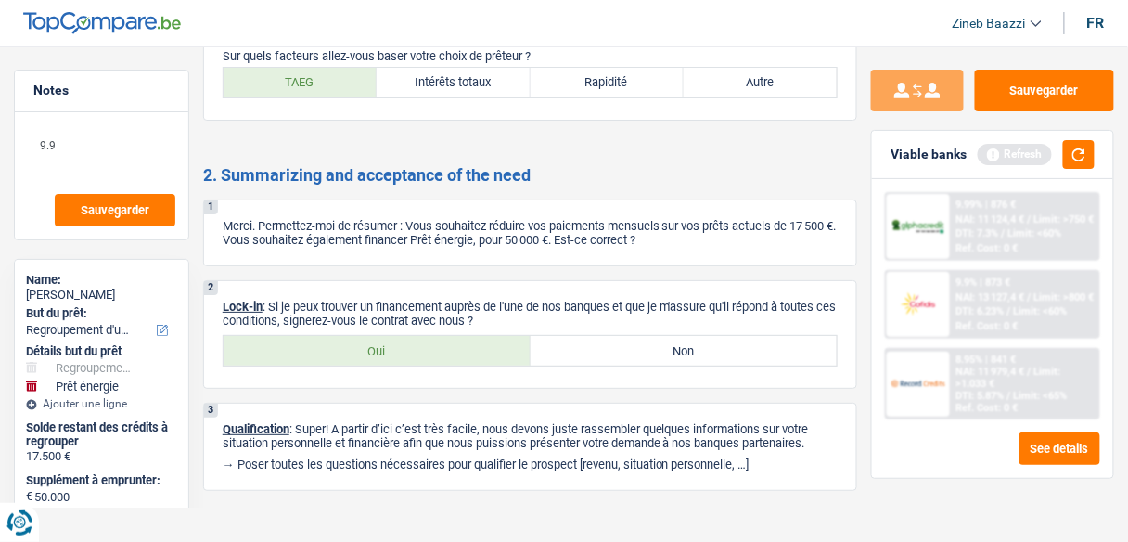
click at [752, 165] on h2 "2. Summarizing and acceptance of the need" at bounding box center [530, 175] width 654 height 20
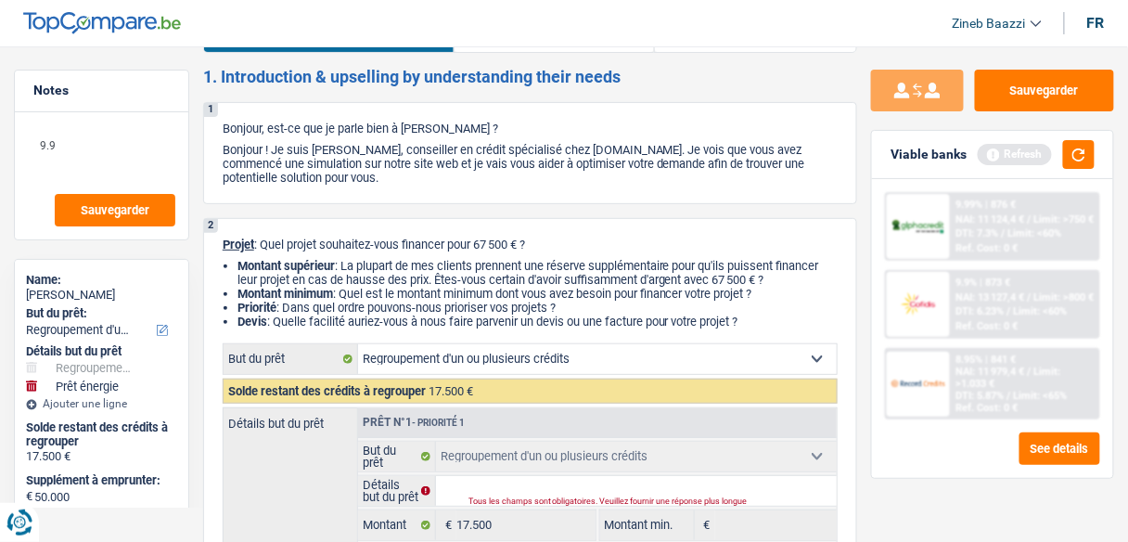
scroll to position [0, 0]
